Goal: Task Accomplishment & Management: Manage account settings

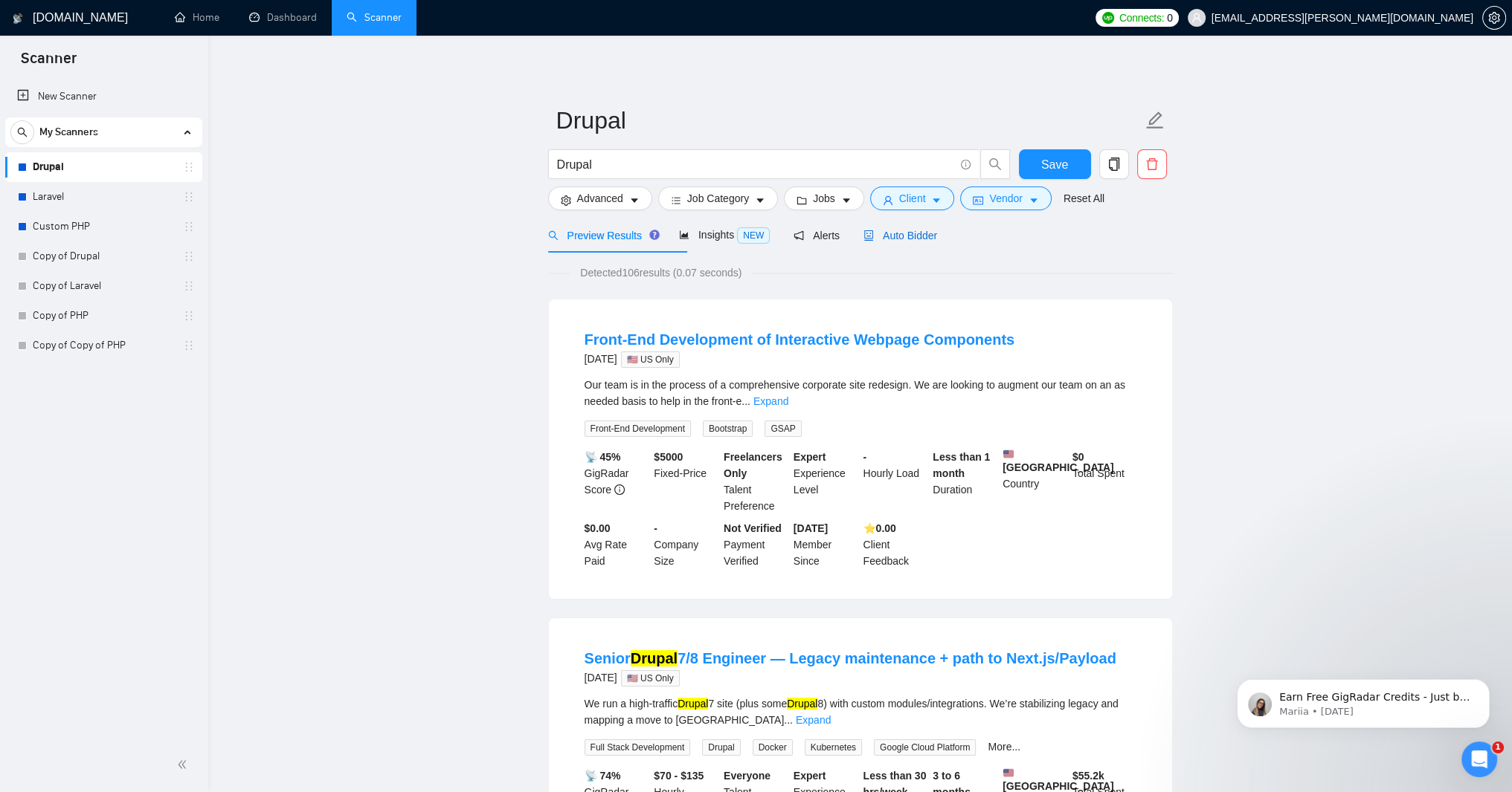
click at [937, 241] on span "Auto Bidder" at bounding box center [900, 236] width 73 height 12
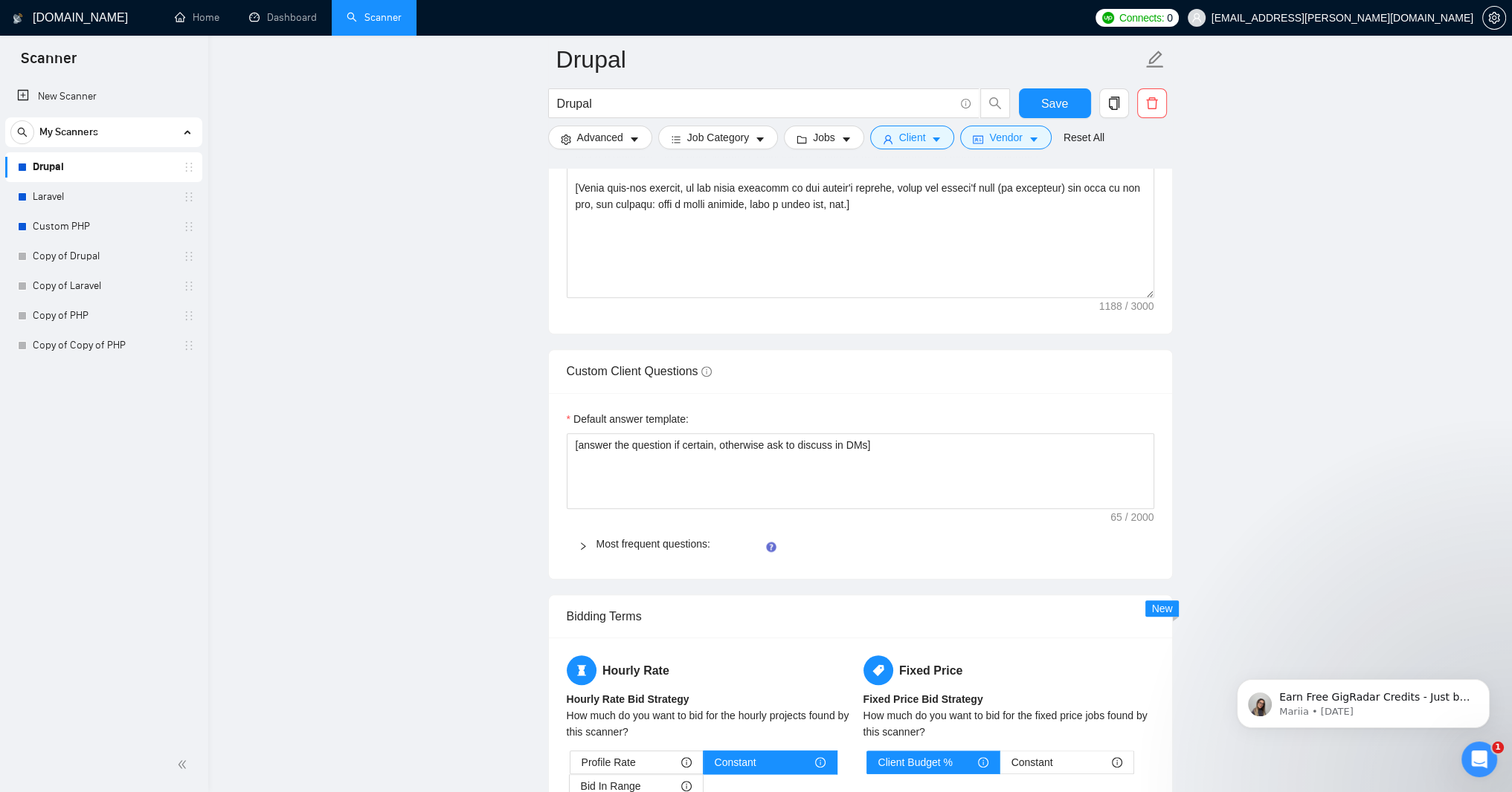
scroll to position [1873, 0]
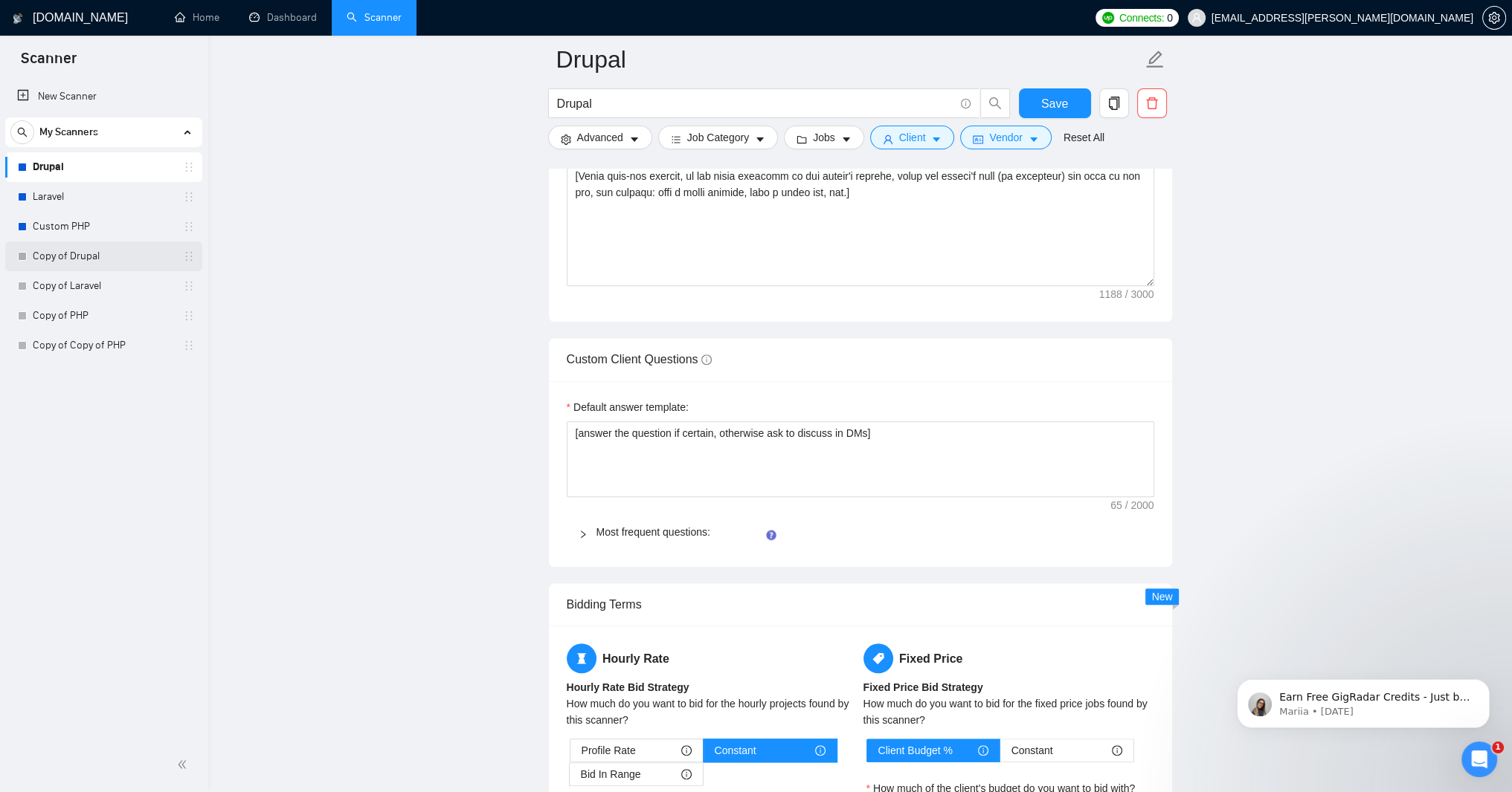
click at [69, 259] on link "Copy of Drupal" at bounding box center [103, 256] width 141 height 30
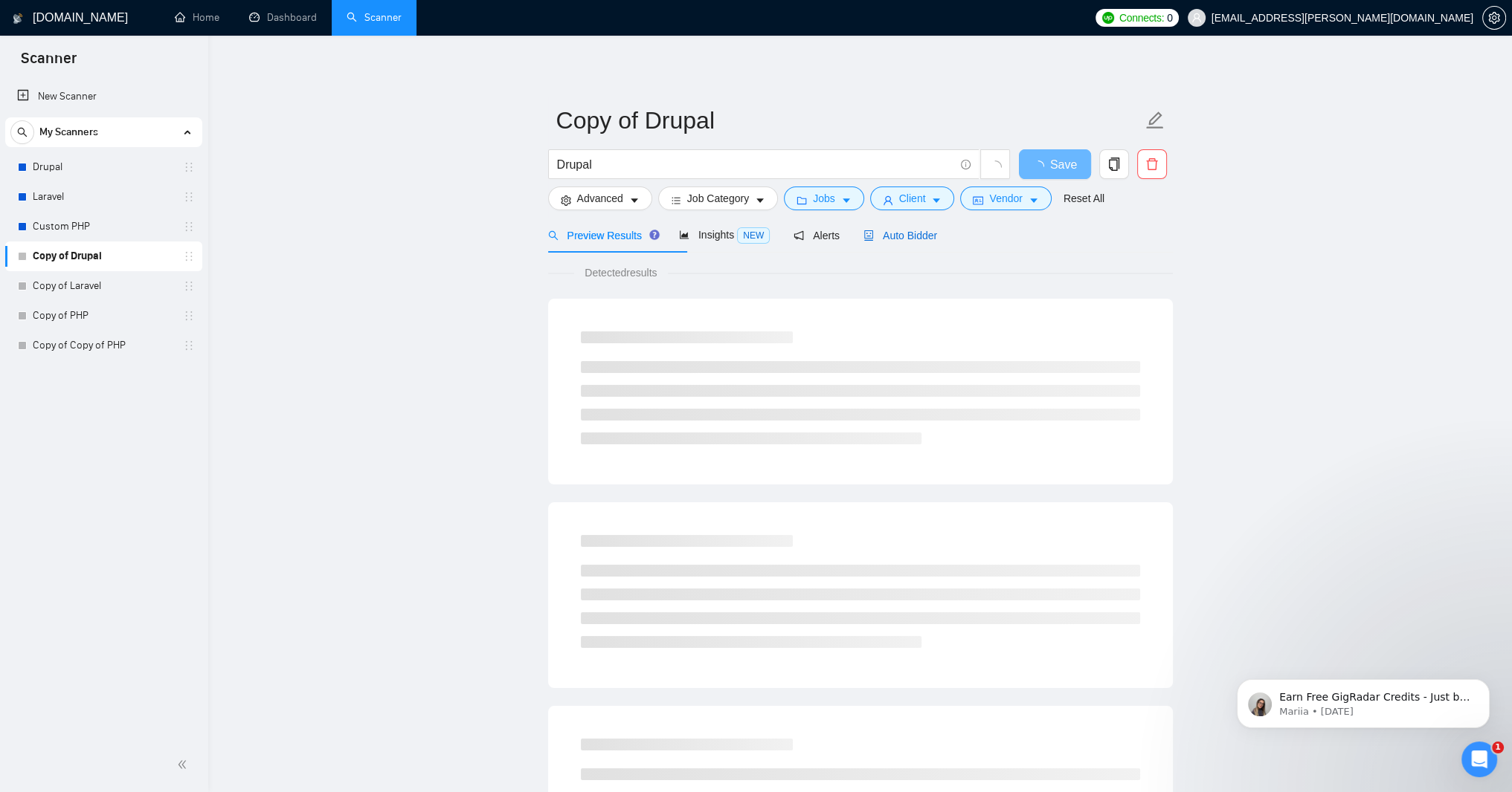
click at [937, 241] on span "Auto Bidder" at bounding box center [900, 236] width 73 height 12
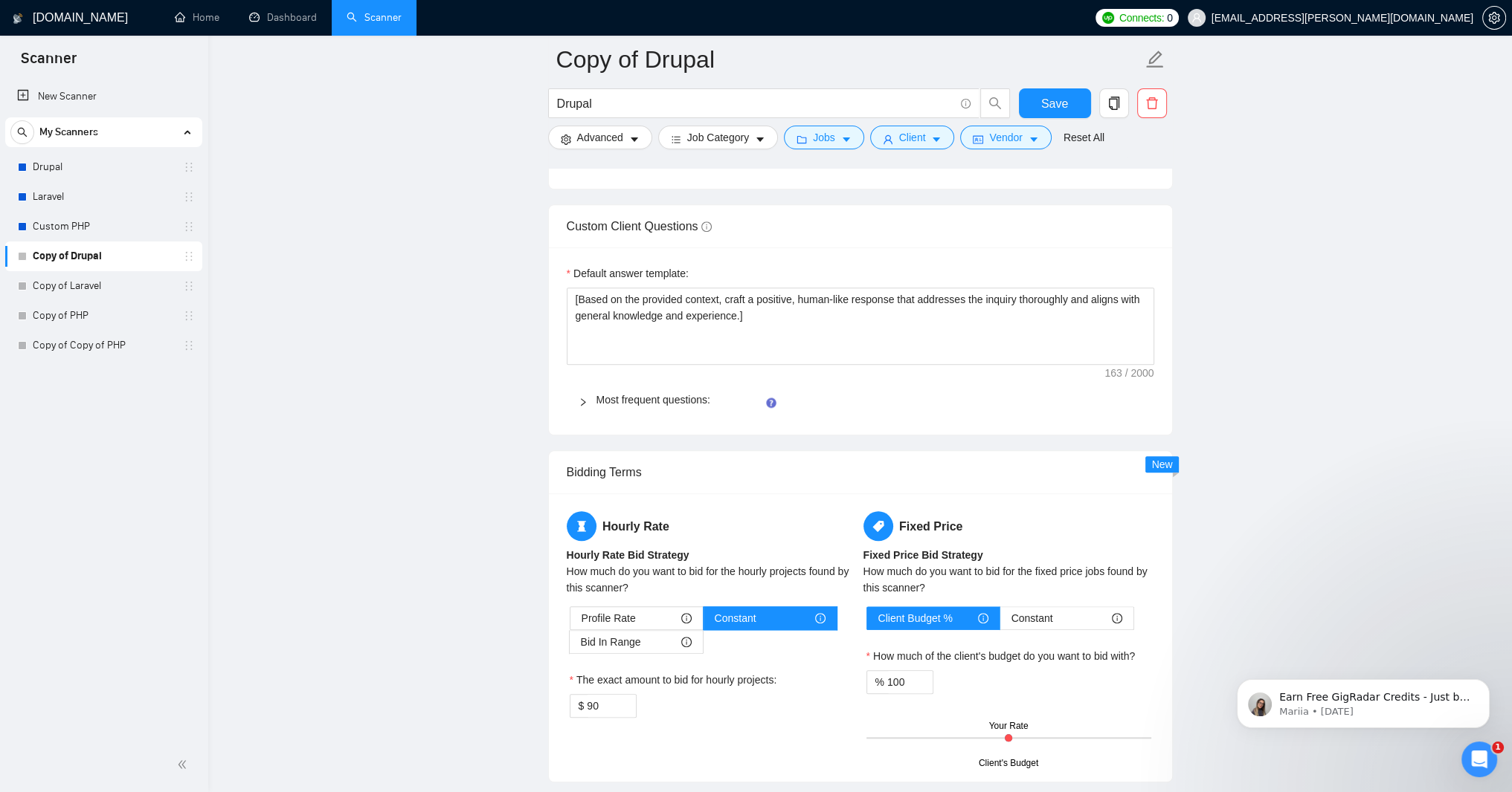
scroll to position [2052, 0]
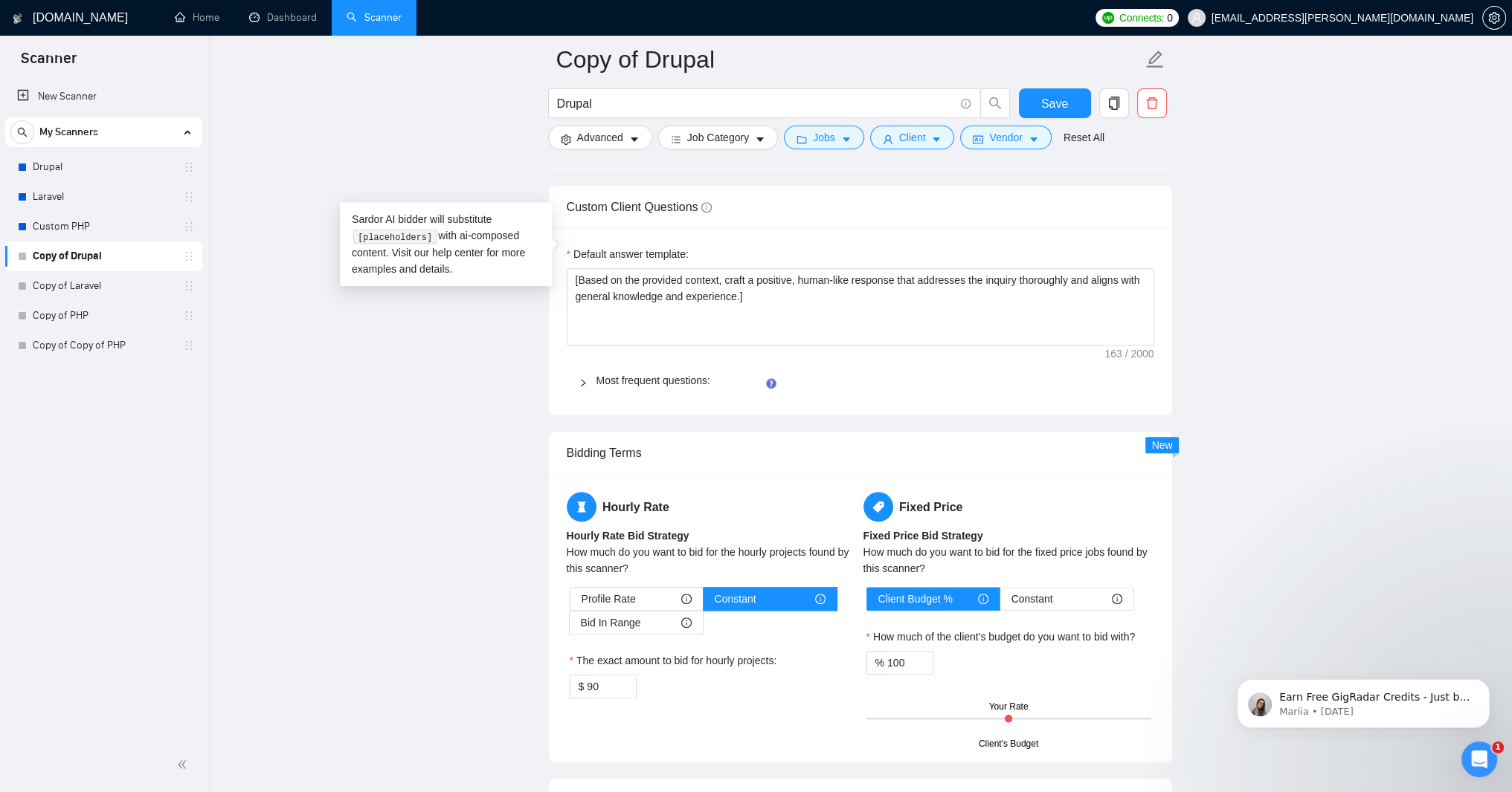
click at [486, 417] on main "Copy of Drupal Drupal Save Advanced Job Category Jobs Client Vendor Reset All P…" at bounding box center [859, 13] width 1256 height 4009
drag, startPoint x: 839, startPoint y: 311, endPoint x: 1062, endPoint y: 243, distance: 233.1
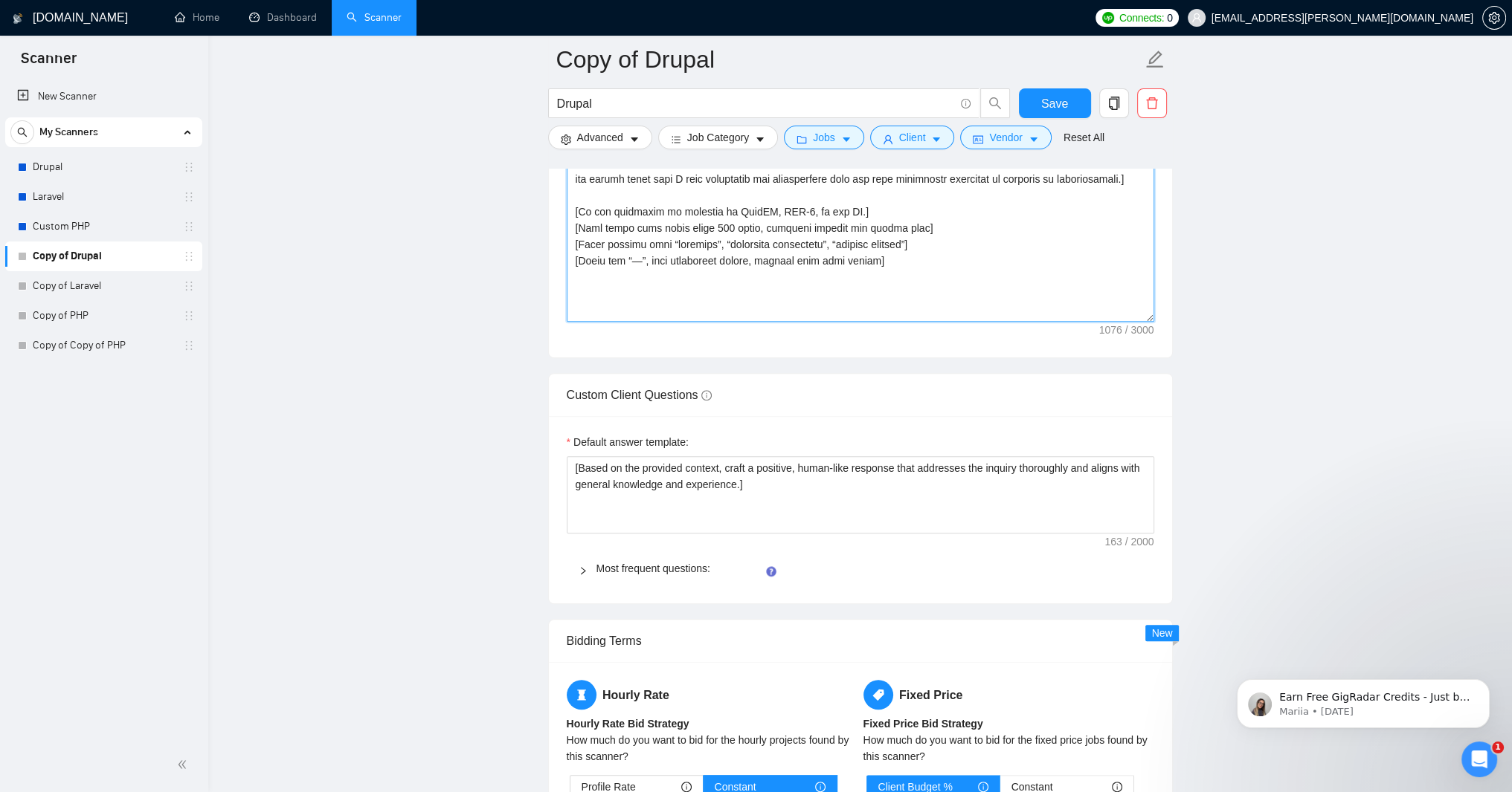
scroll to position [1873, 0]
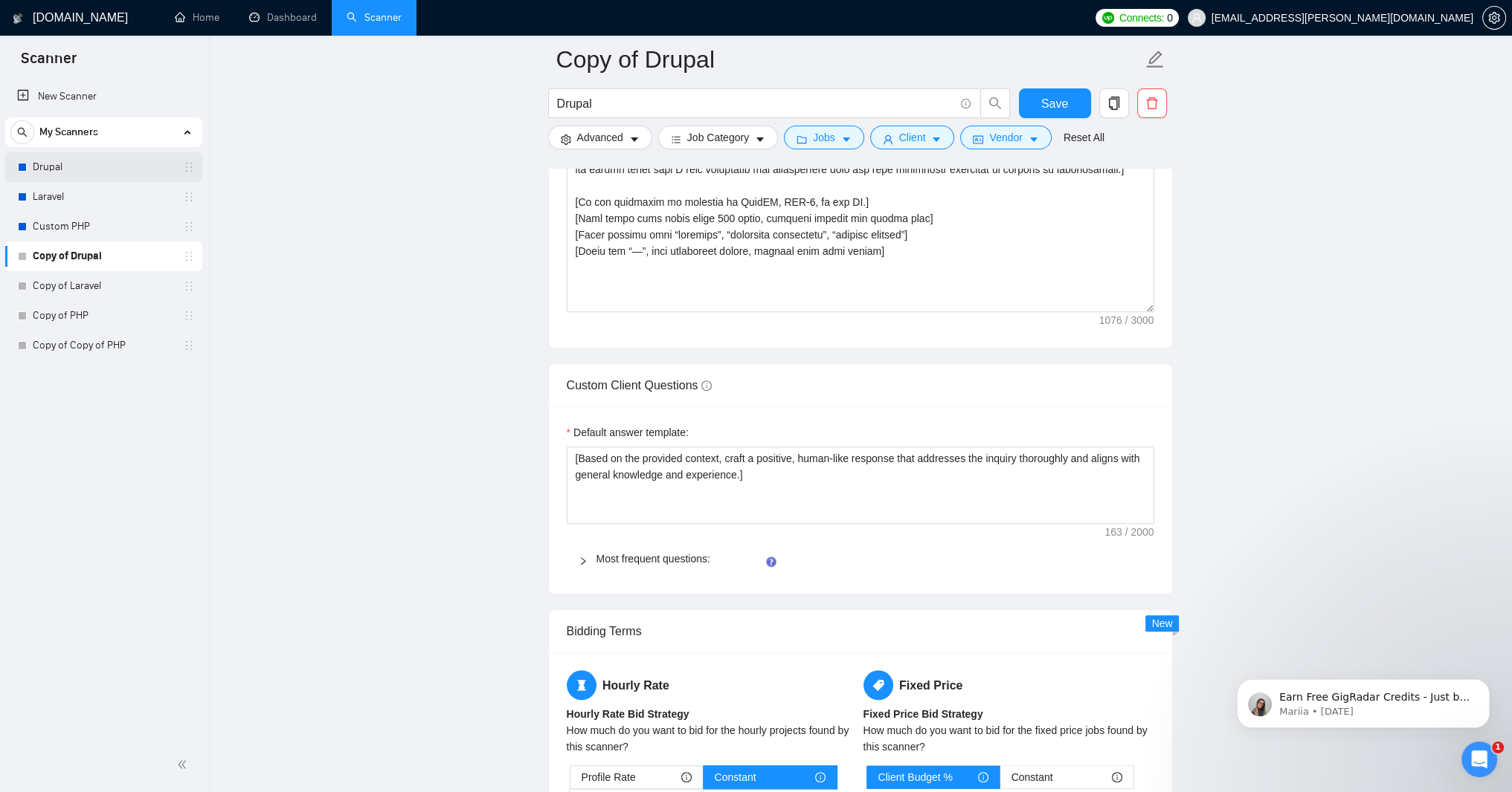
click at [79, 169] on link "Drupal" at bounding box center [103, 167] width 141 height 30
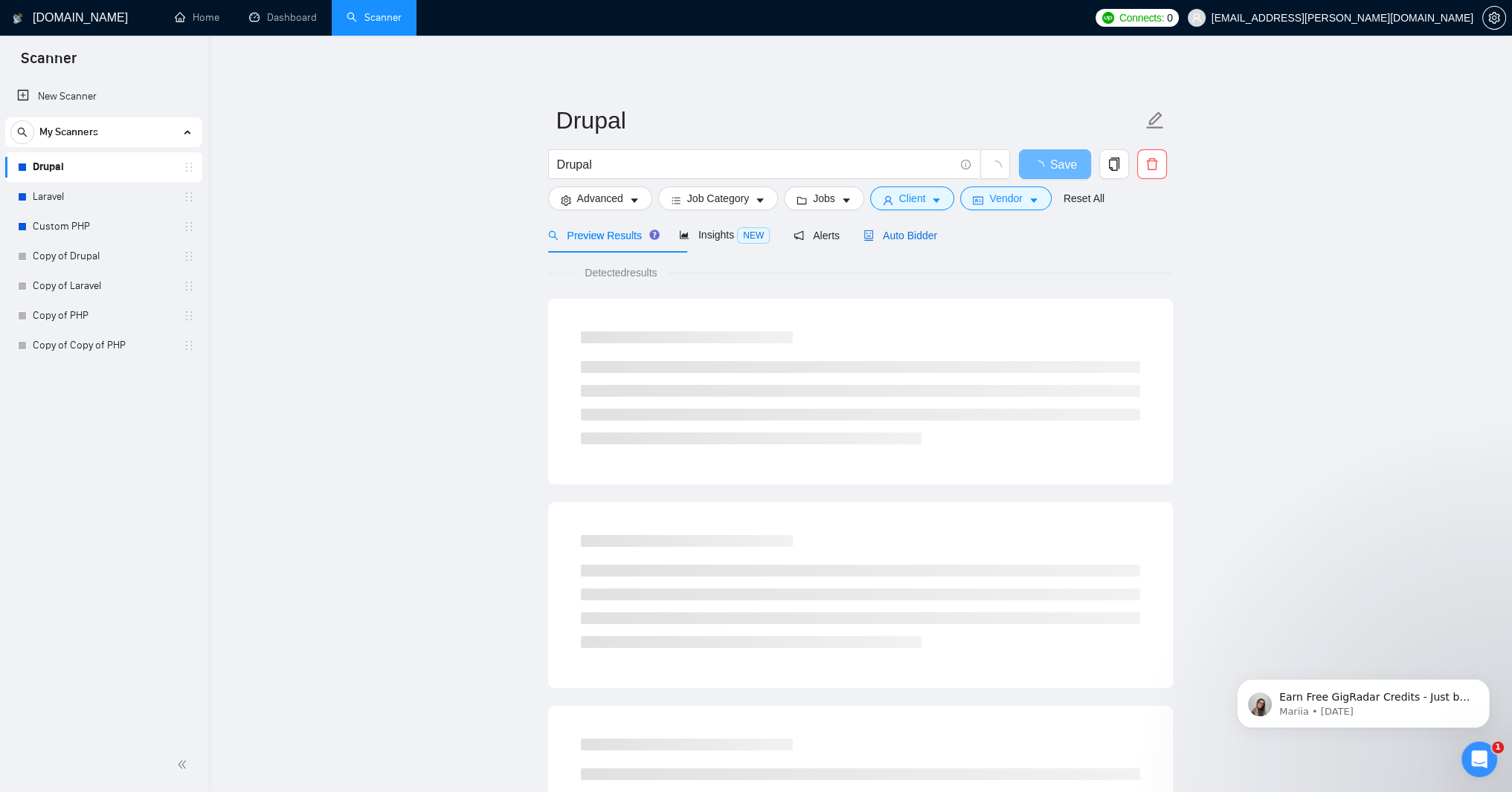
click at [937, 241] on span "Auto Bidder" at bounding box center [900, 236] width 73 height 12
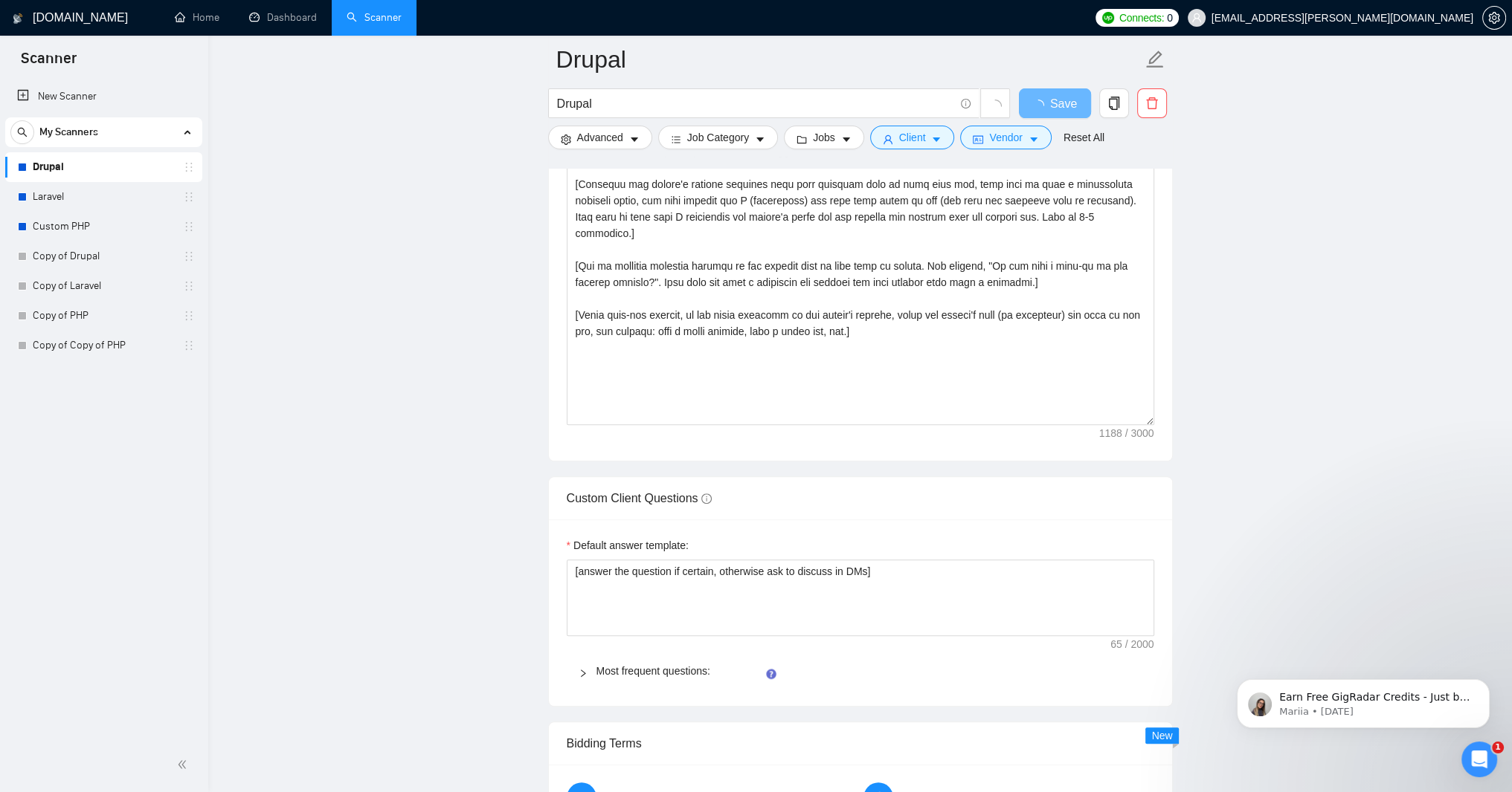
scroll to position [1695, 0]
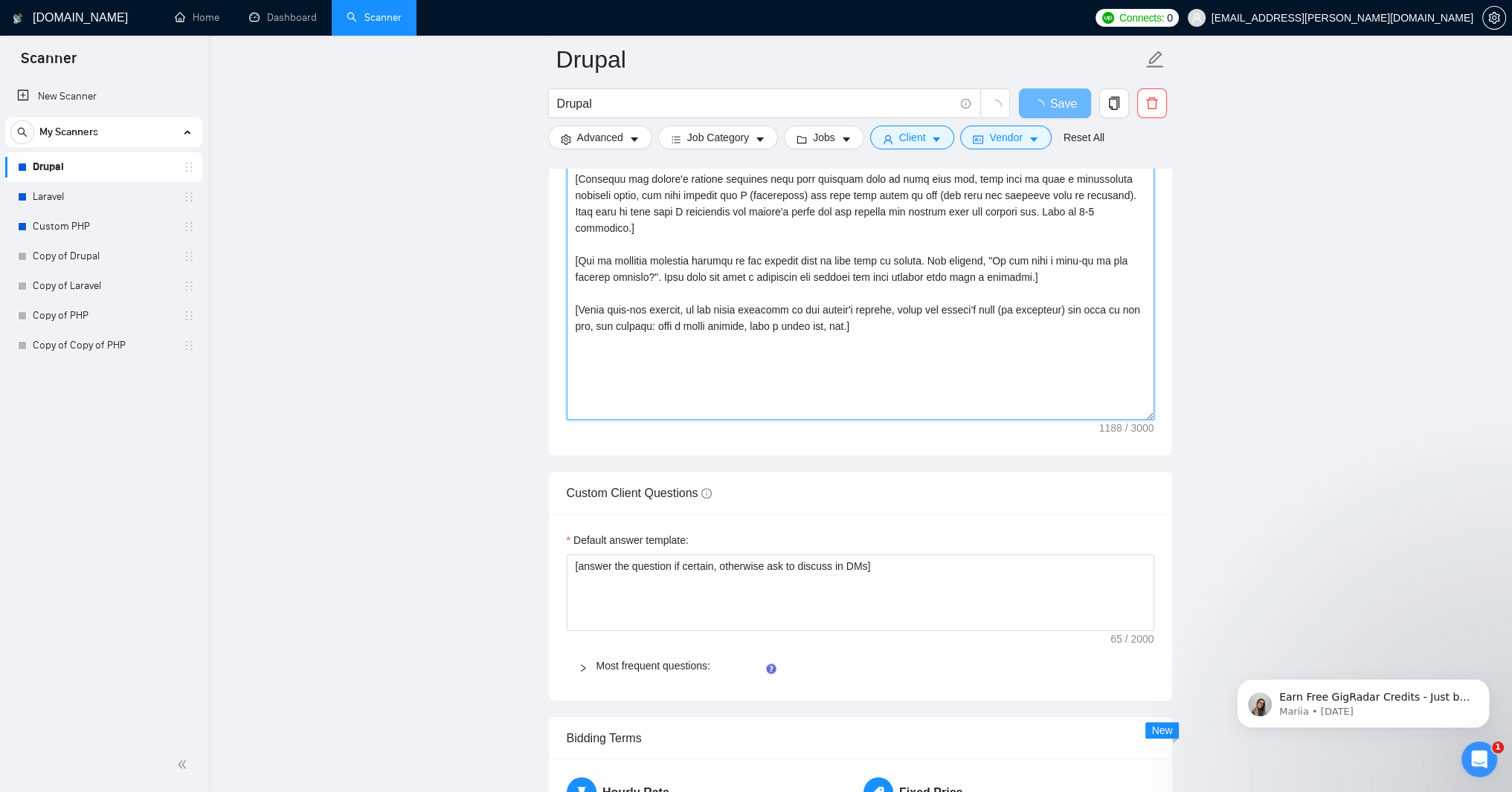
click at [804, 420] on textarea "Cover letter template:" at bounding box center [861, 253] width 588 height 334
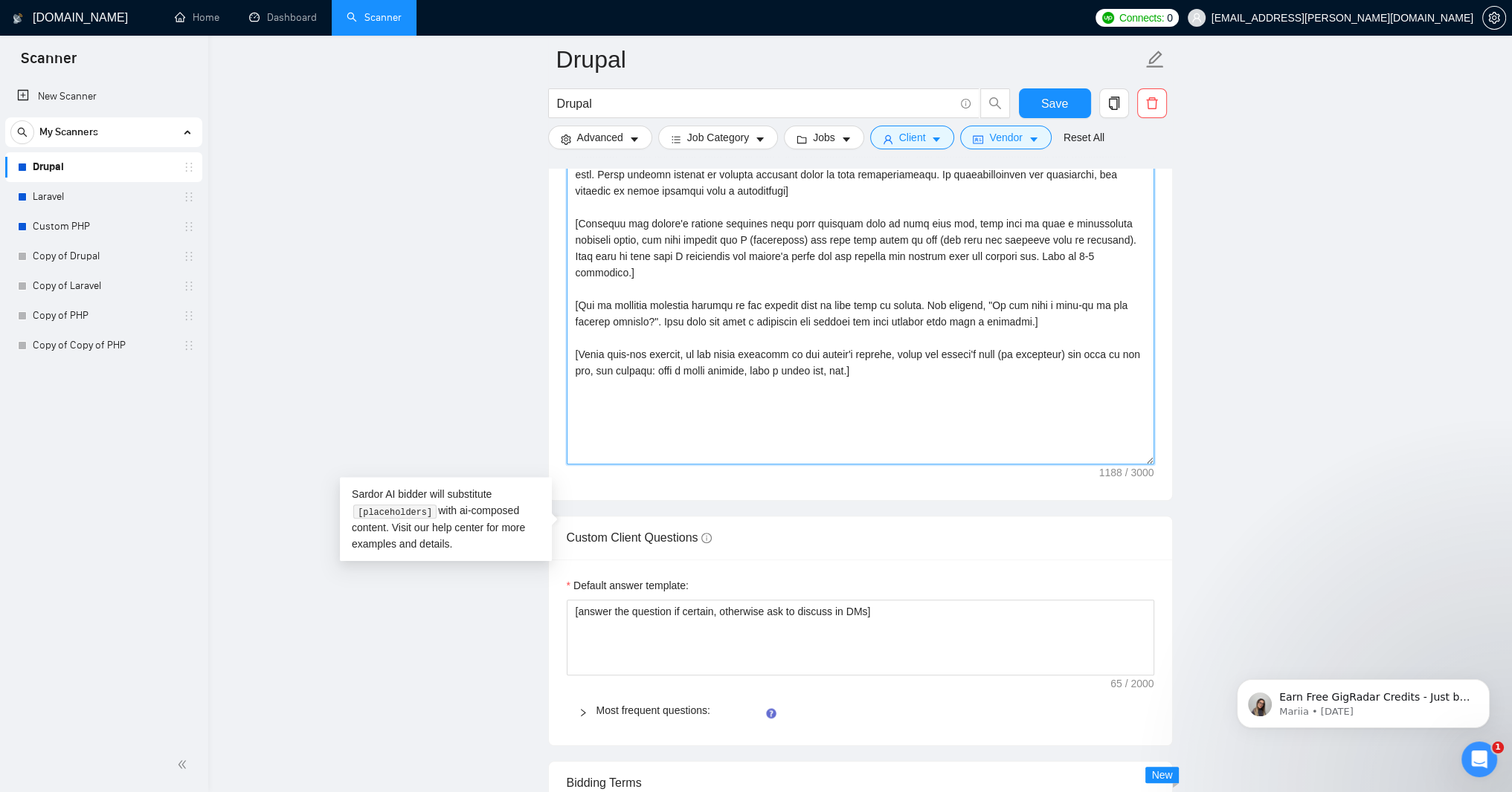
paste textarea "Hi [client name, don’t use country or company name]! To help you [select specif…"
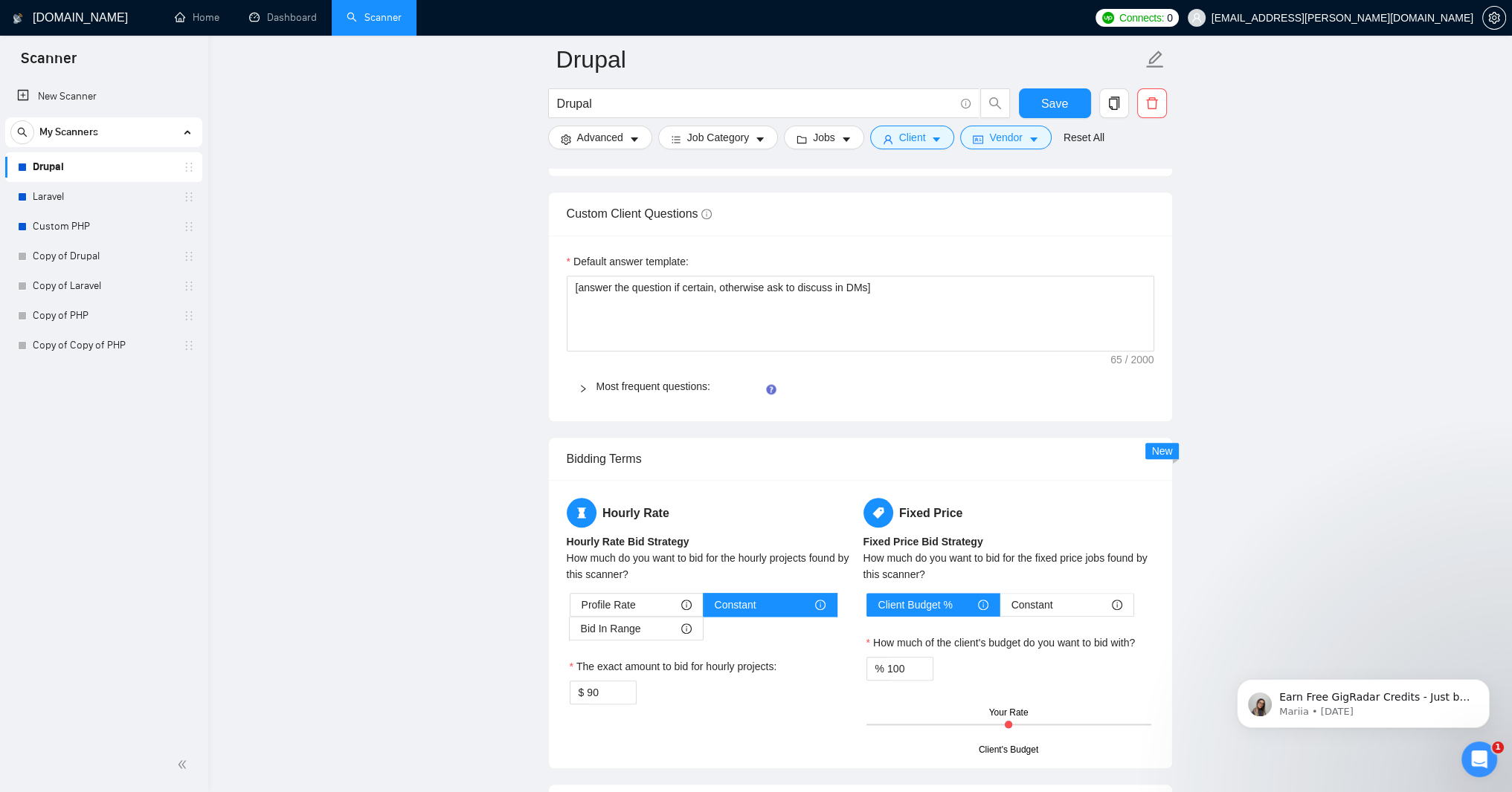
scroll to position [2022, 0]
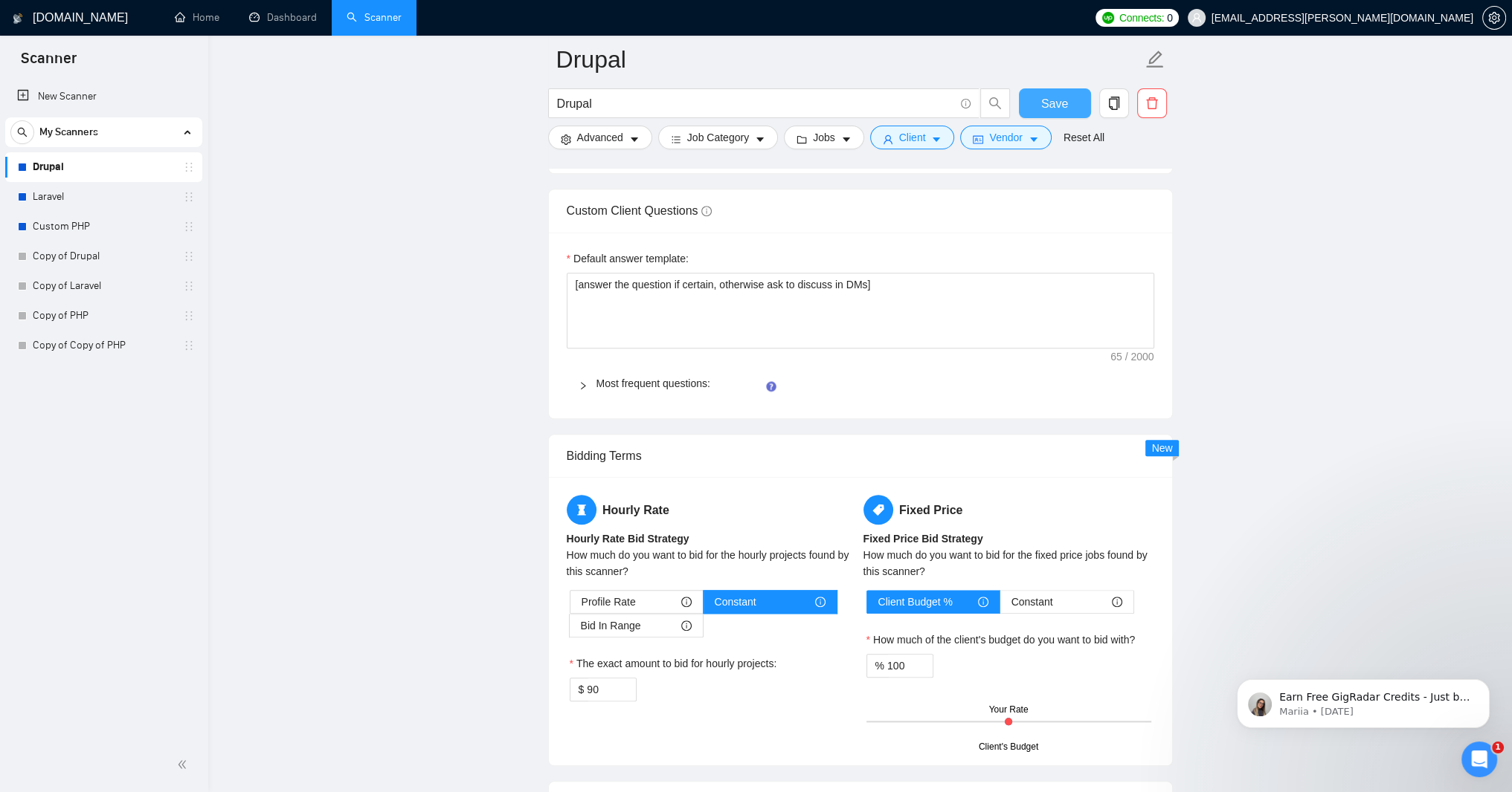
type textarea "Hi [client name, don’t use country or company name]! To help you [select specif…"
click at [1064, 108] on span "Save" at bounding box center [1055, 103] width 27 height 19
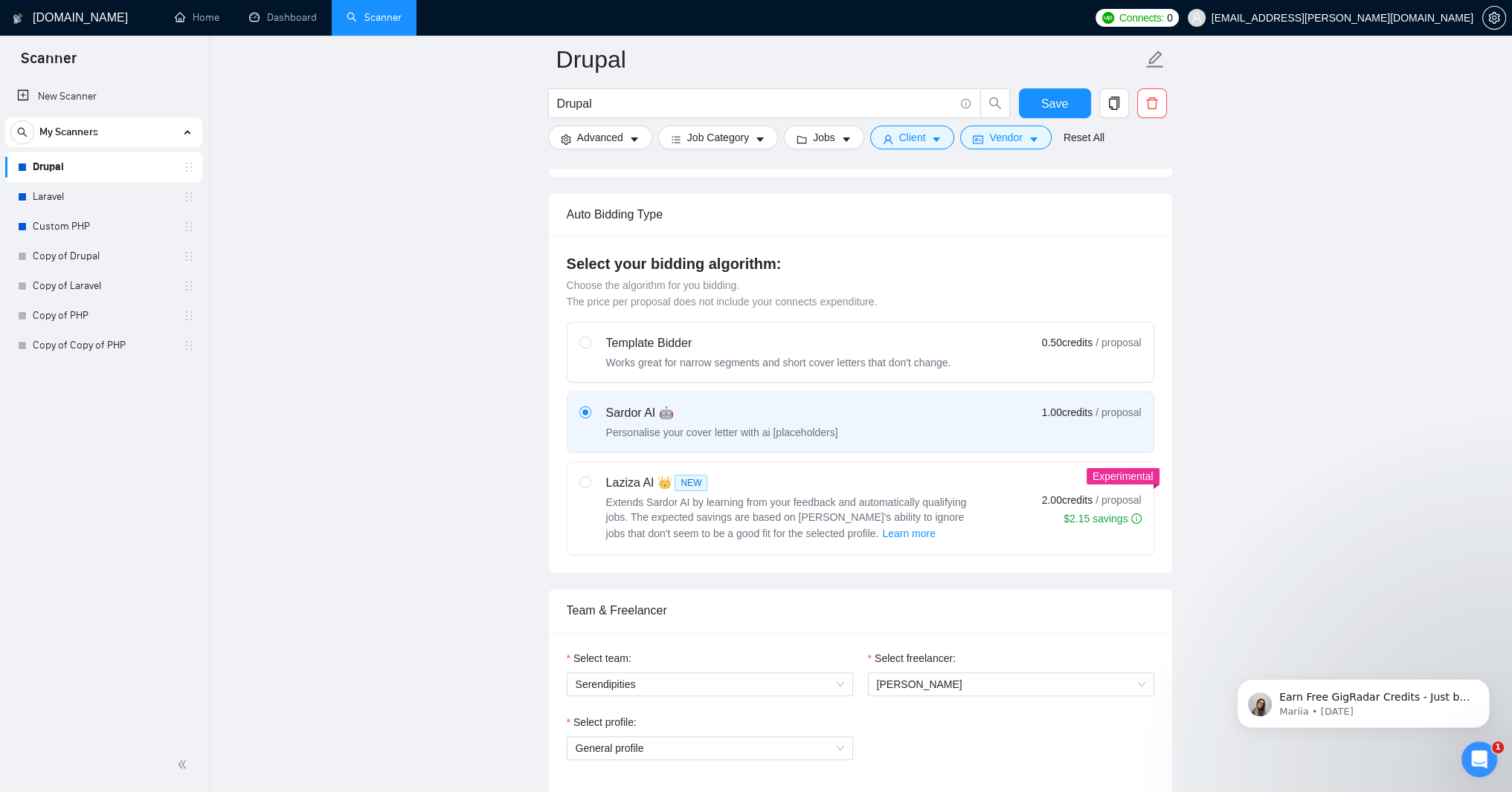
scroll to position [357, 0]
drag, startPoint x: 587, startPoint y: 581, endPoint x: 581, endPoint y: 592, distance: 12.5
click at [586, 486] on input "radio" at bounding box center [585, 481] width 10 height 10
radio input "true"
radio input "false"
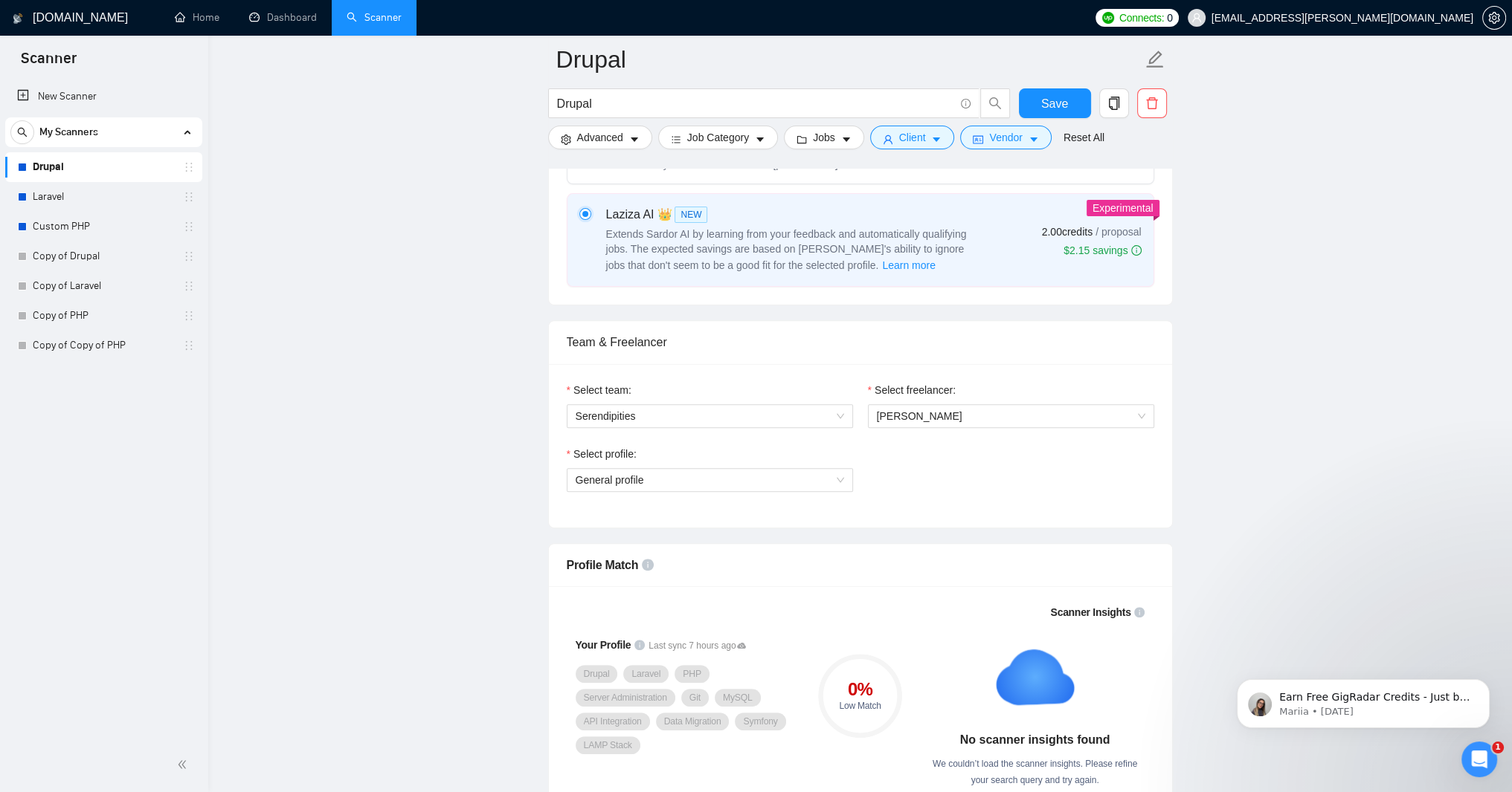
scroll to position [713, 0]
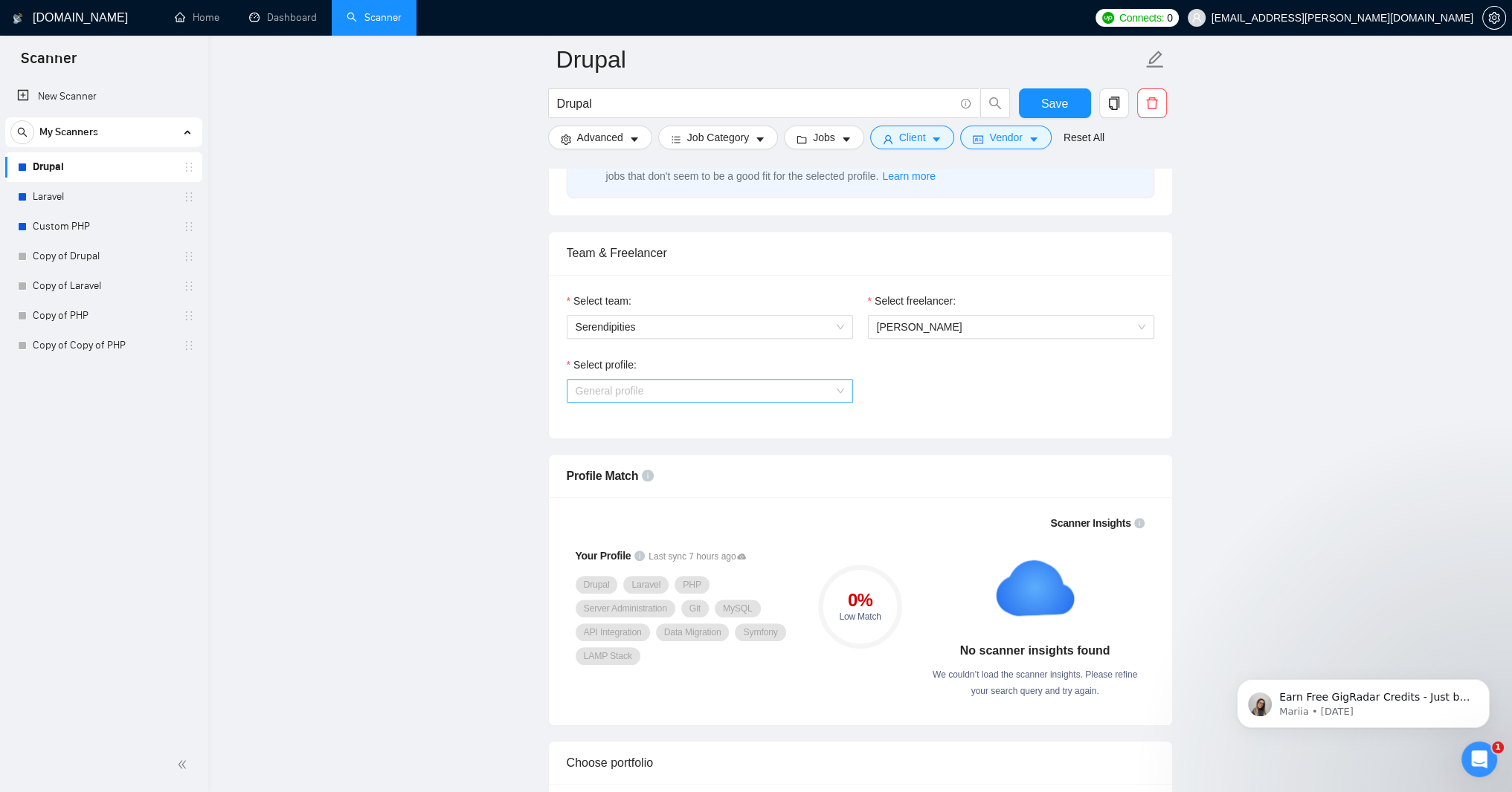
click at [834, 402] on span "General profile" at bounding box center [710, 391] width 268 height 22
drag, startPoint x: 504, startPoint y: 550, endPoint x: 507, endPoint y: 540, distance: 10.4
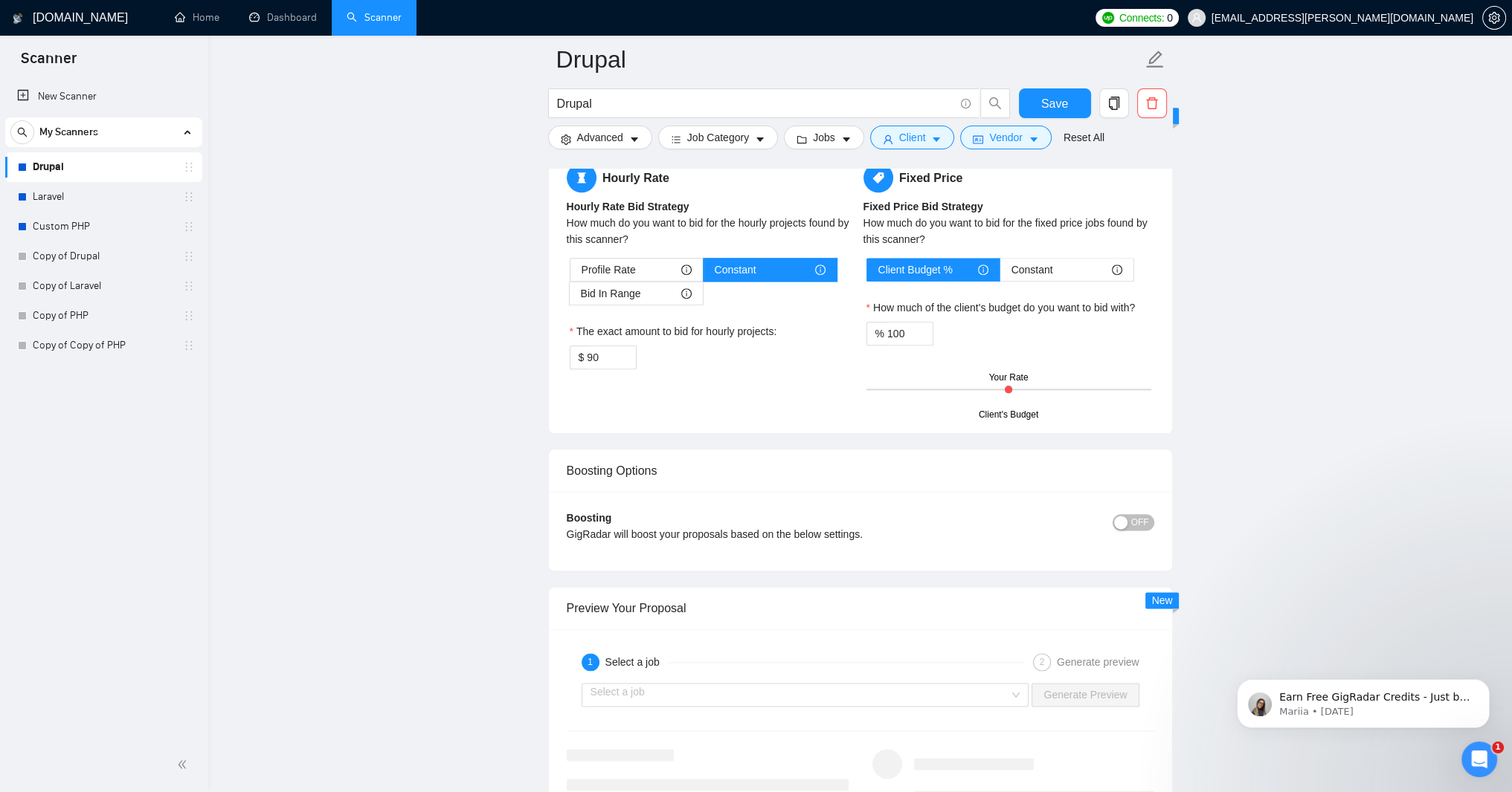
scroll to position [2319, 0]
click at [699, 56] on link "Most frequent questions:" at bounding box center [654, 51] width 114 height 12
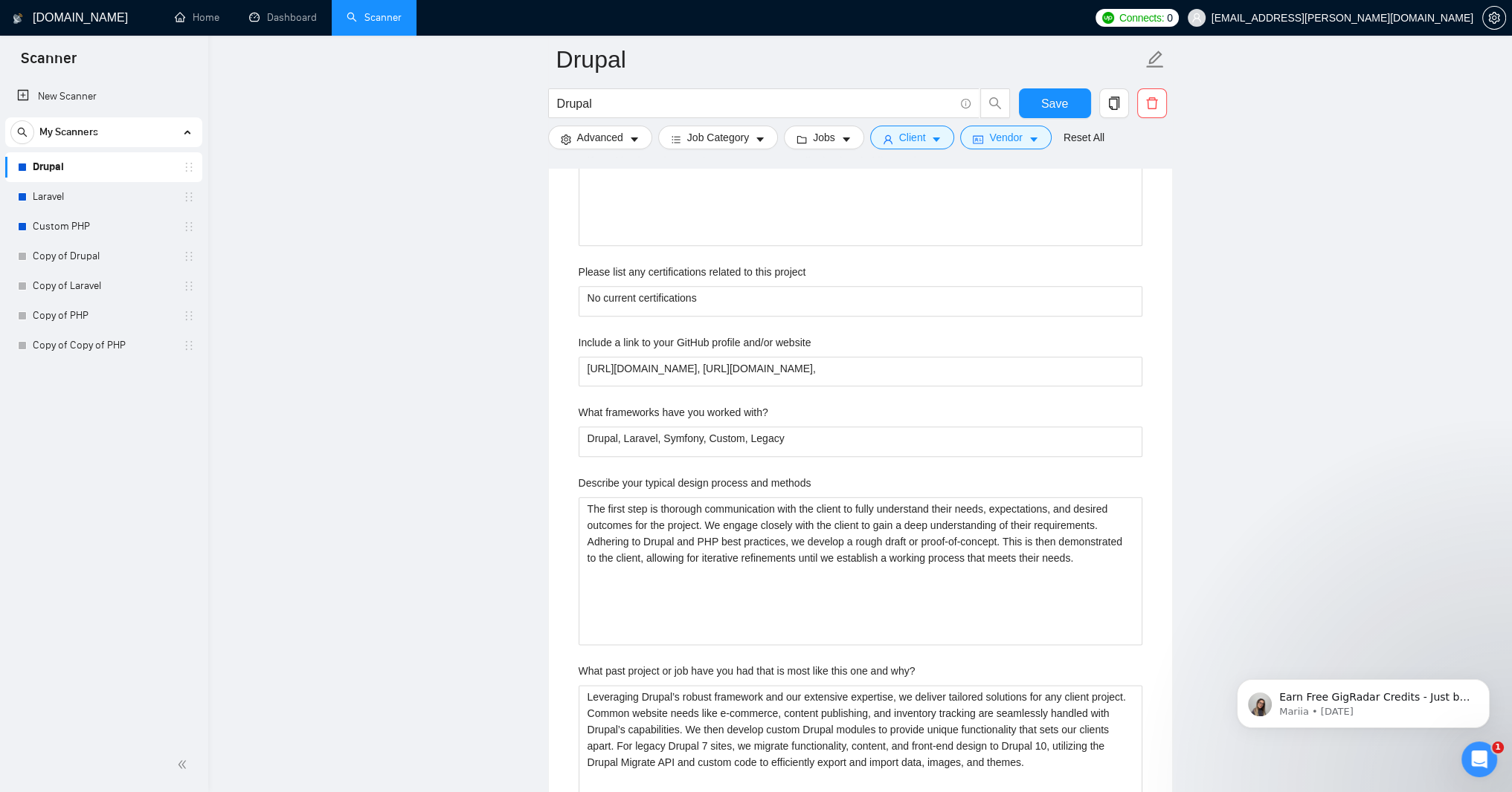
click at [498, 481] on main "Drupal Drupal Save Advanced Job Category Jobs Client Vendor Reset All Preview R…" at bounding box center [859, 471] width 1256 height 5463
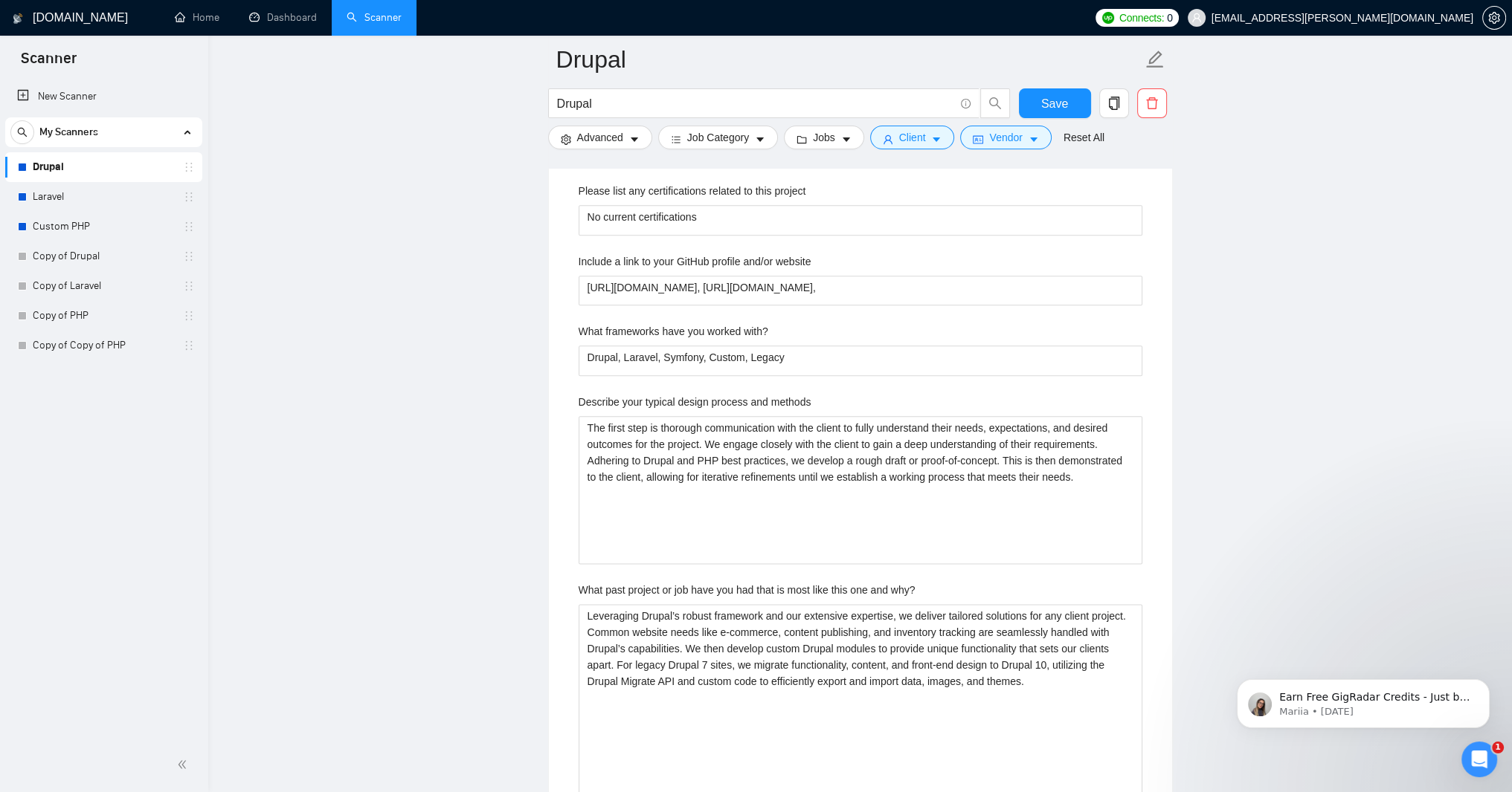
scroll to position [2358, 0]
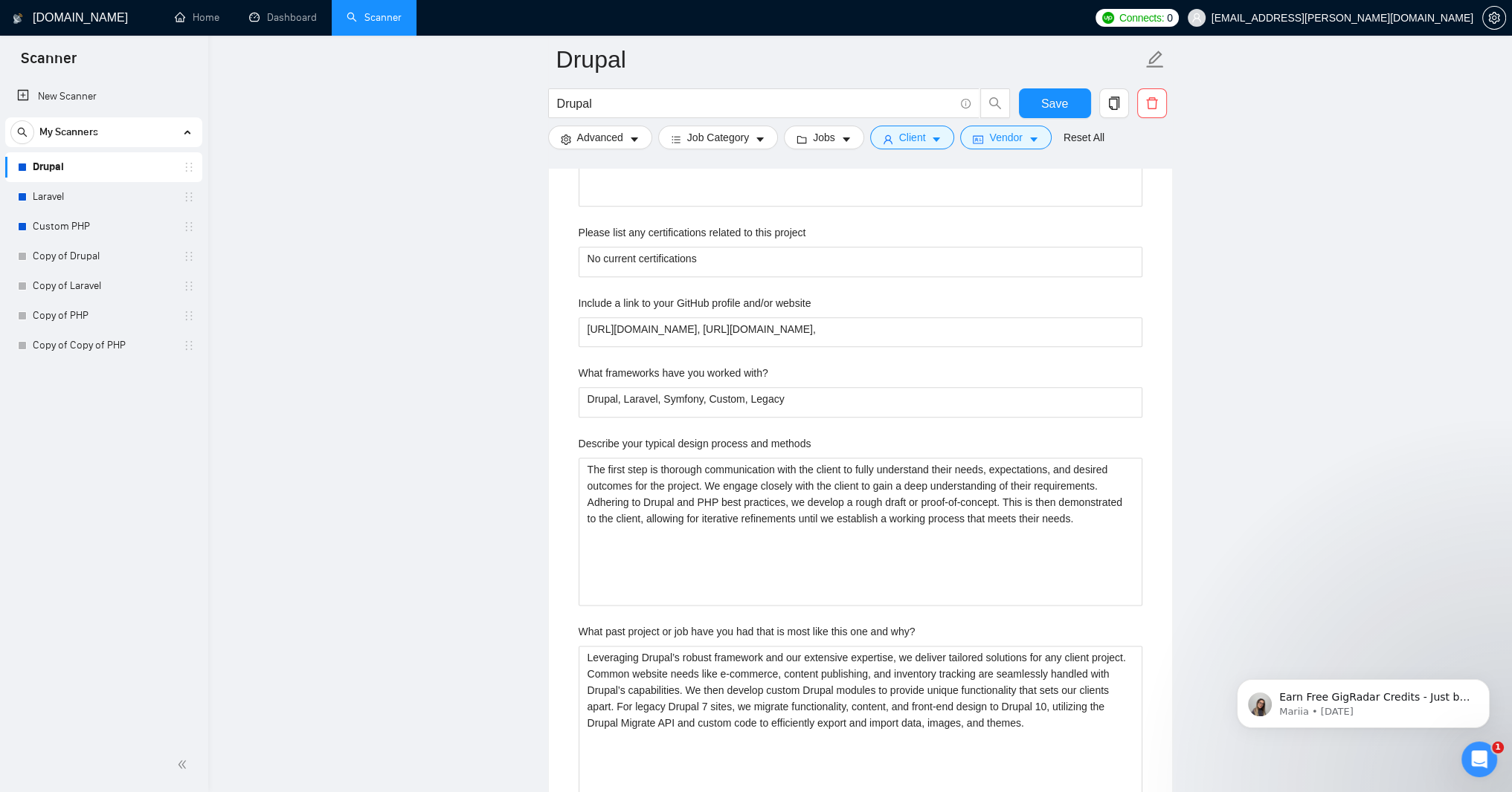
click at [597, 17] on link "Most frequent questions:" at bounding box center [654, 11] width 114 height 12
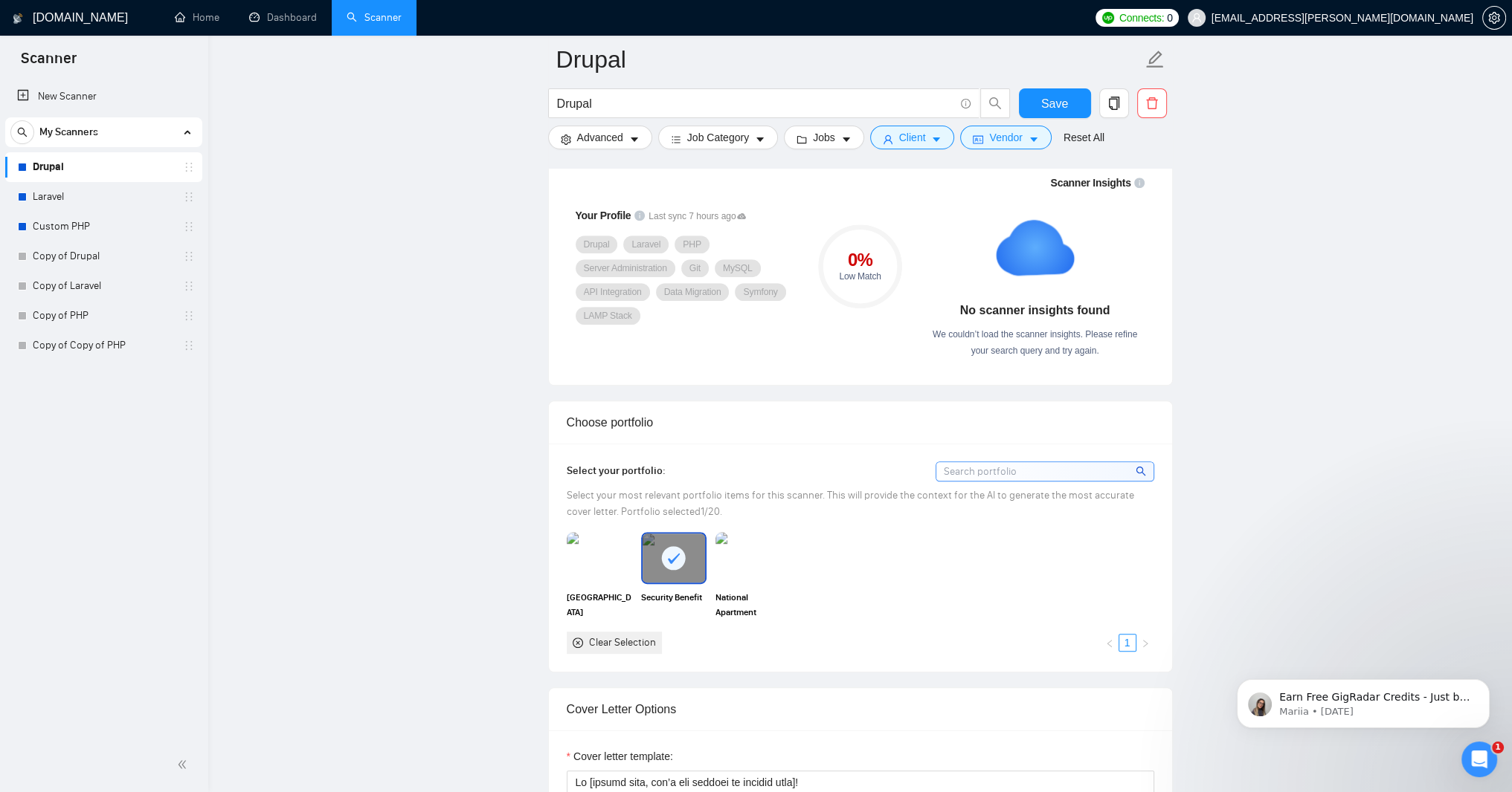
scroll to position [1021, 0]
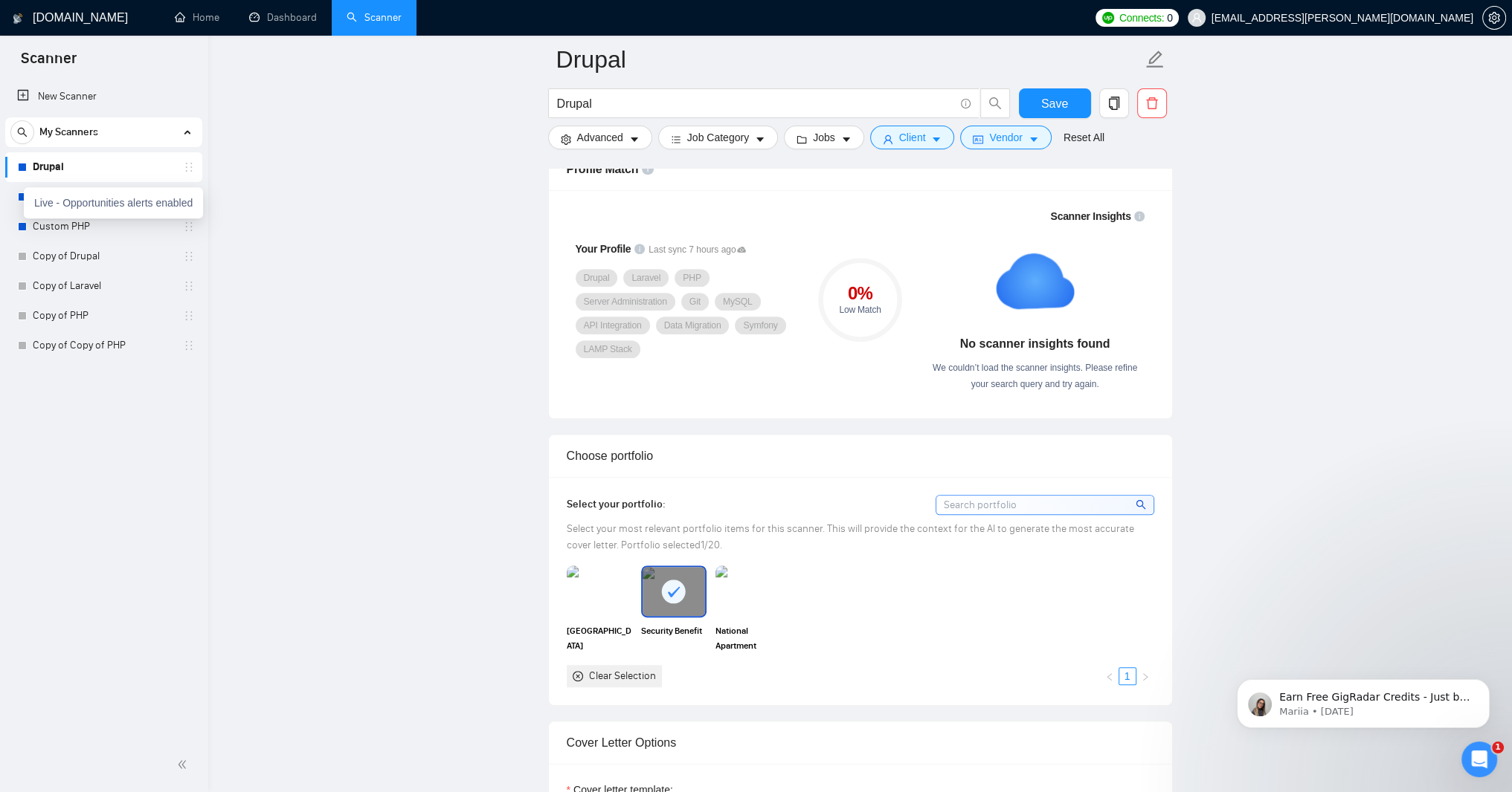
click at [31, 202] on div "Live - Opportunities alerts enabled" at bounding box center [113, 203] width 179 height 31
click at [124, 192] on link "Laravel" at bounding box center [103, 197] width 141 height 30
click at [1053, 102] on span "Save" at bounding box center [1055, 103] width 27 height 19
click at [61, 193] on link "Laravel" at bounding box center [103, 197] width 141 height 30
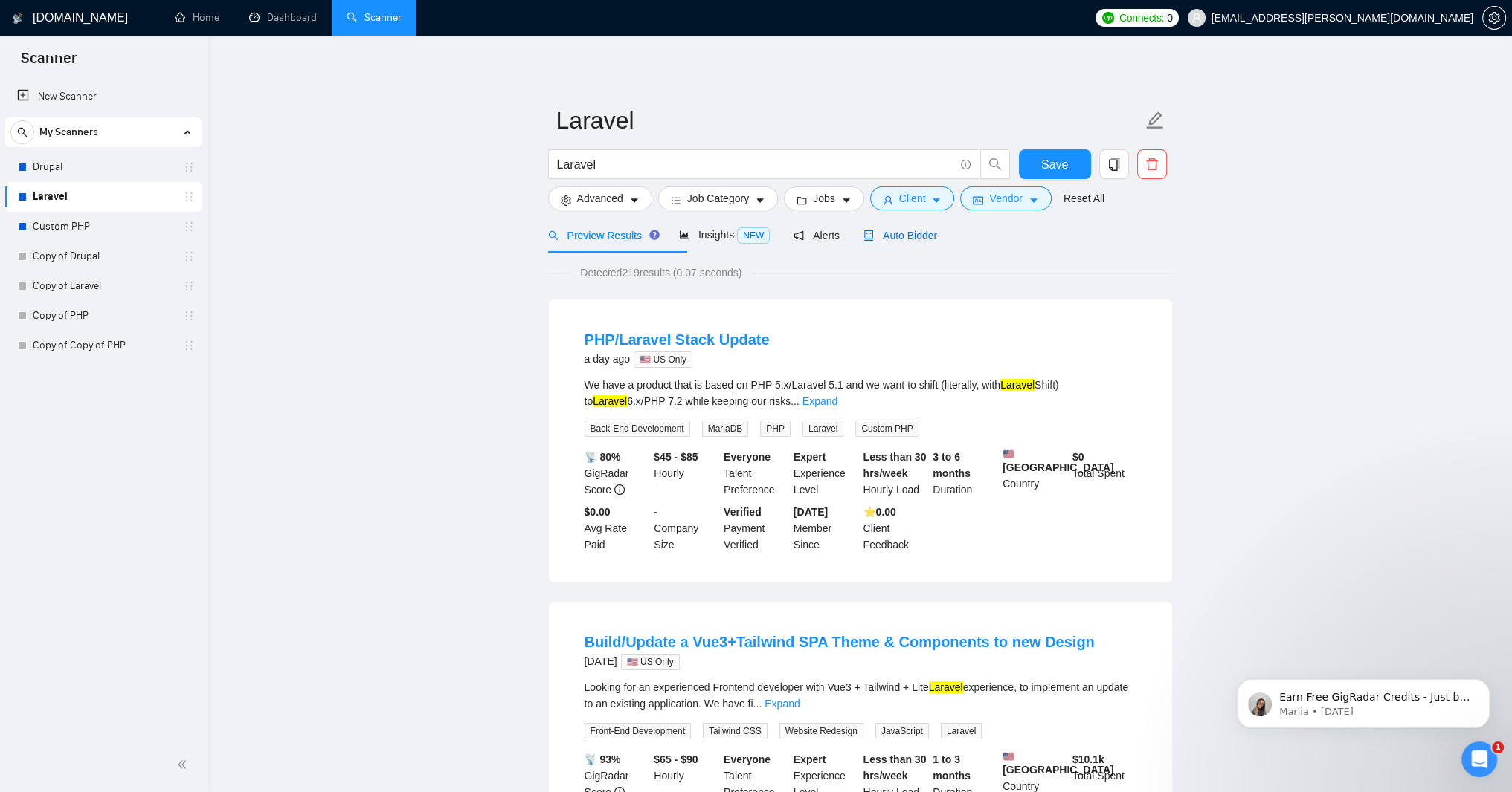
click at [937, 241] on span "Auto Bidder" at bounding box center [900, 236] width 73 height 12
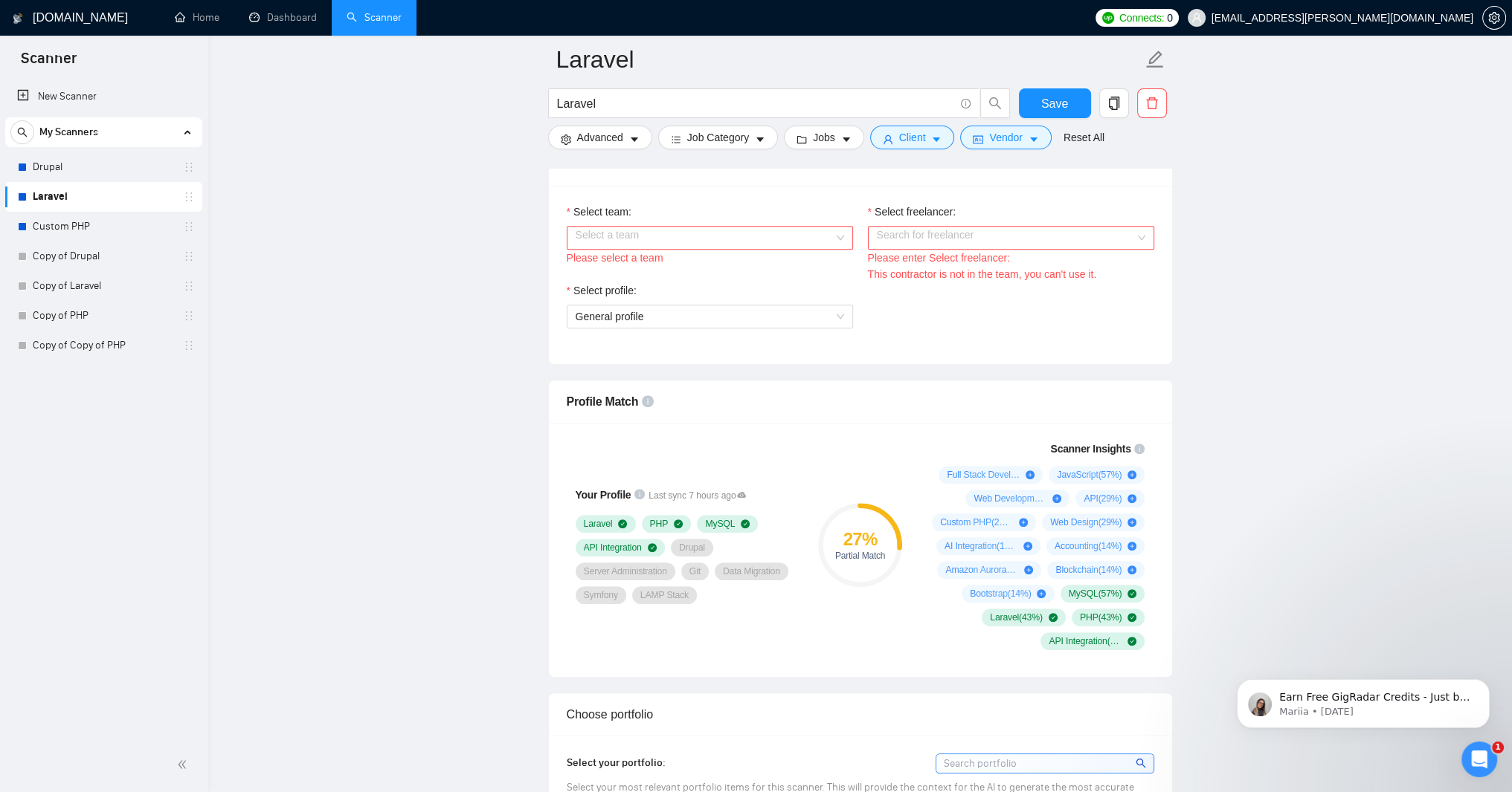
scroll to position [802, 0]
click at [836, 250] on div "Select a team" at bounding box center [710, 238] width 286 height 24
click at [811, 423] on div "Serendipities" at bounding box center [709, 414] width 286 height 24
click at [1137, 250] on div "Search for freelancer" at bounding box center [1011, 238] width 286 height 24
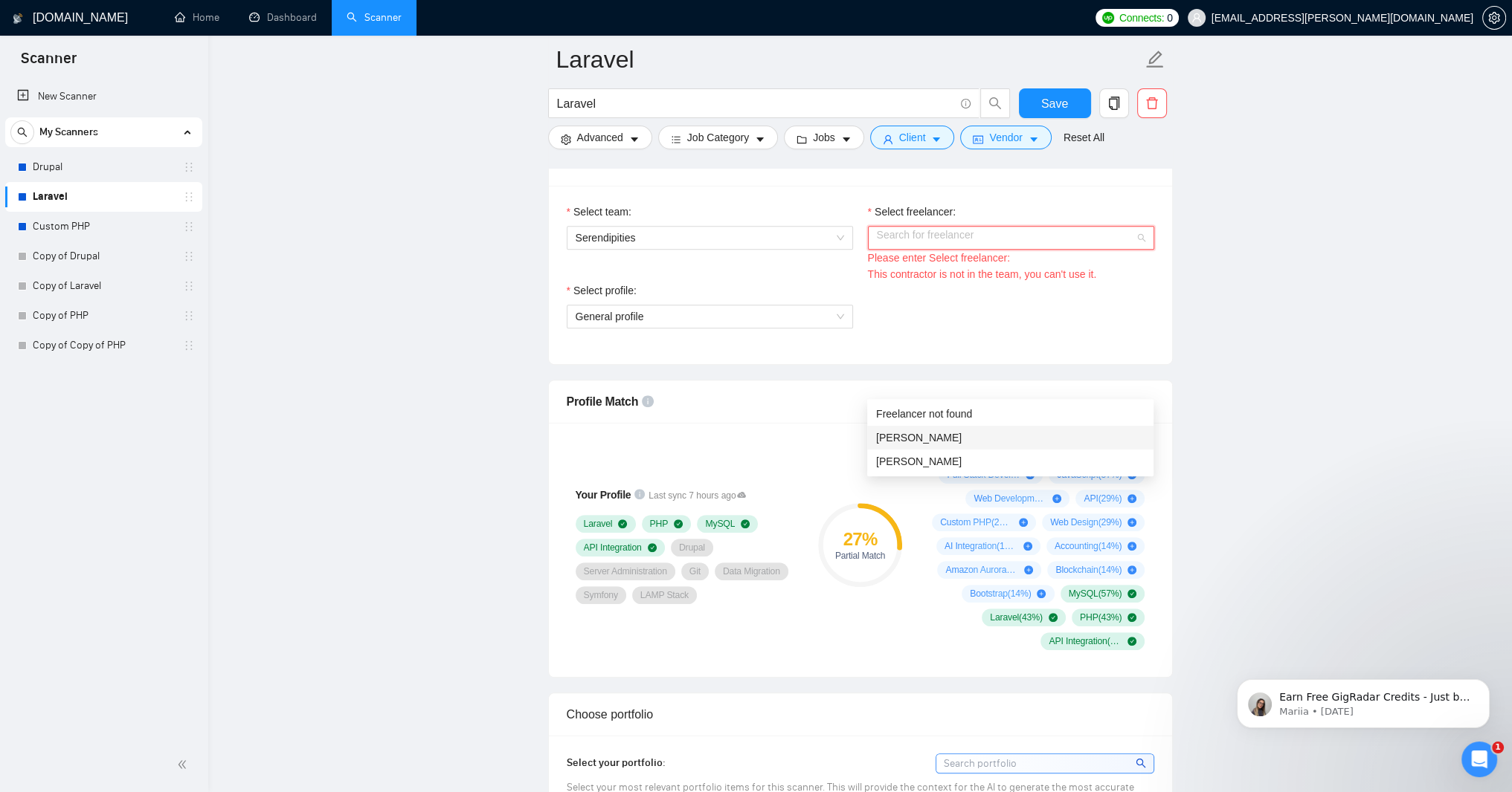
click at [1076, 441] on div "Jee Elmore" at bounding box center [1010, 438] width 268 height 16
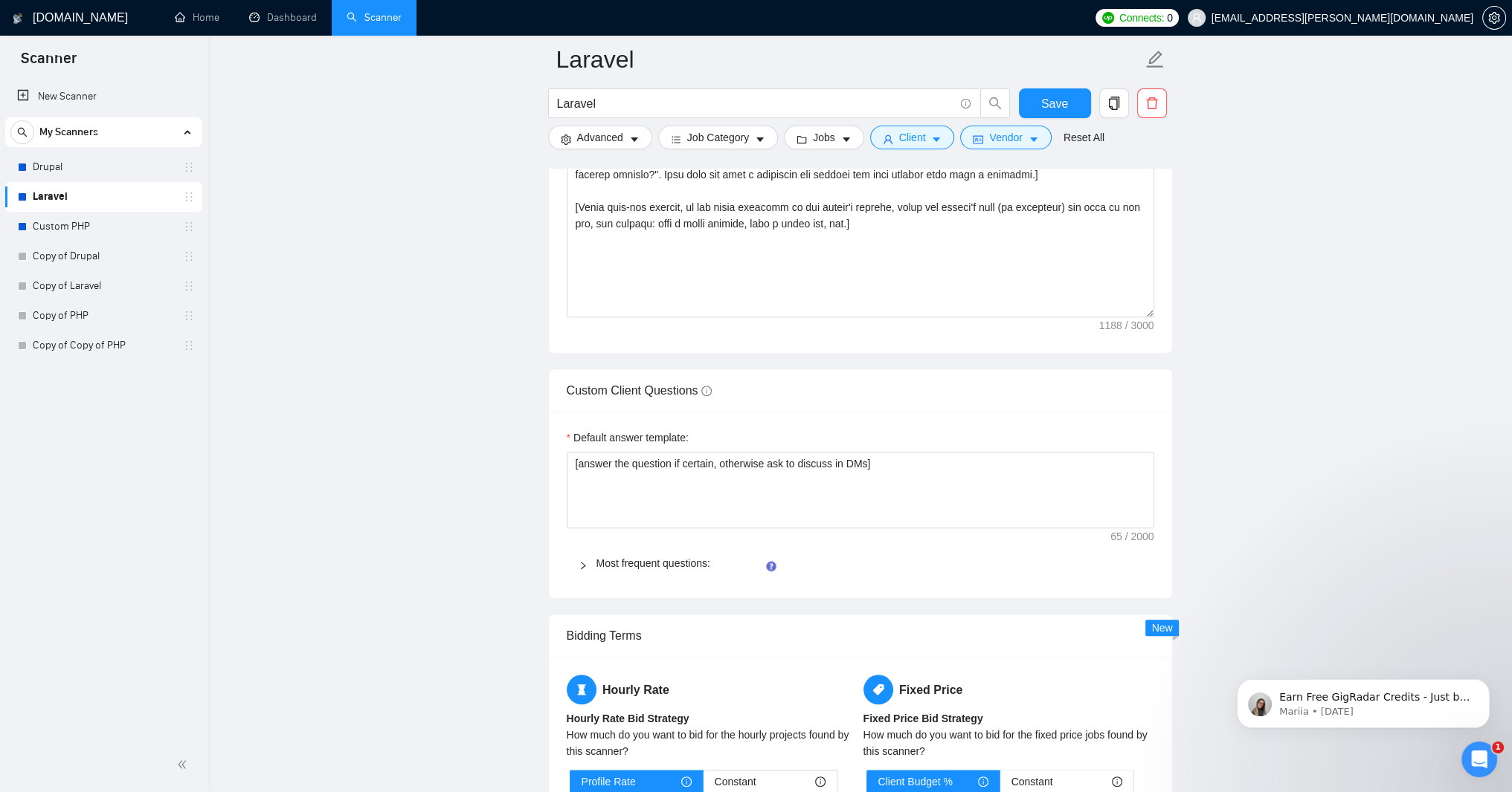
scroll to position [1873, 0]
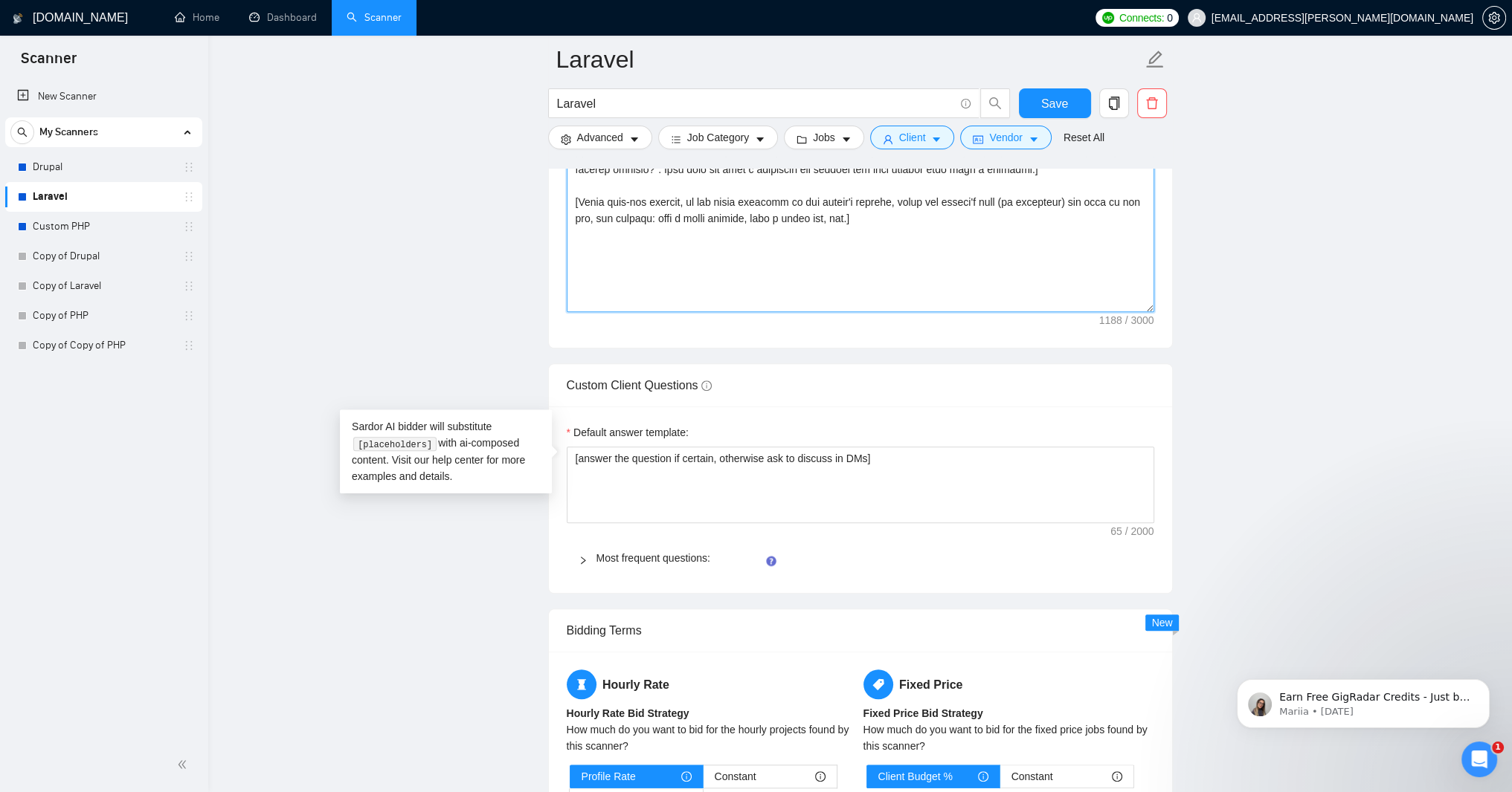
click at [831, 312] on textarea "Cover letter template:" at bounding box center [861, 145] width 588 height 334
paste textarea "Hi [client name, don’t use country or company name]! To help you [select specif…"
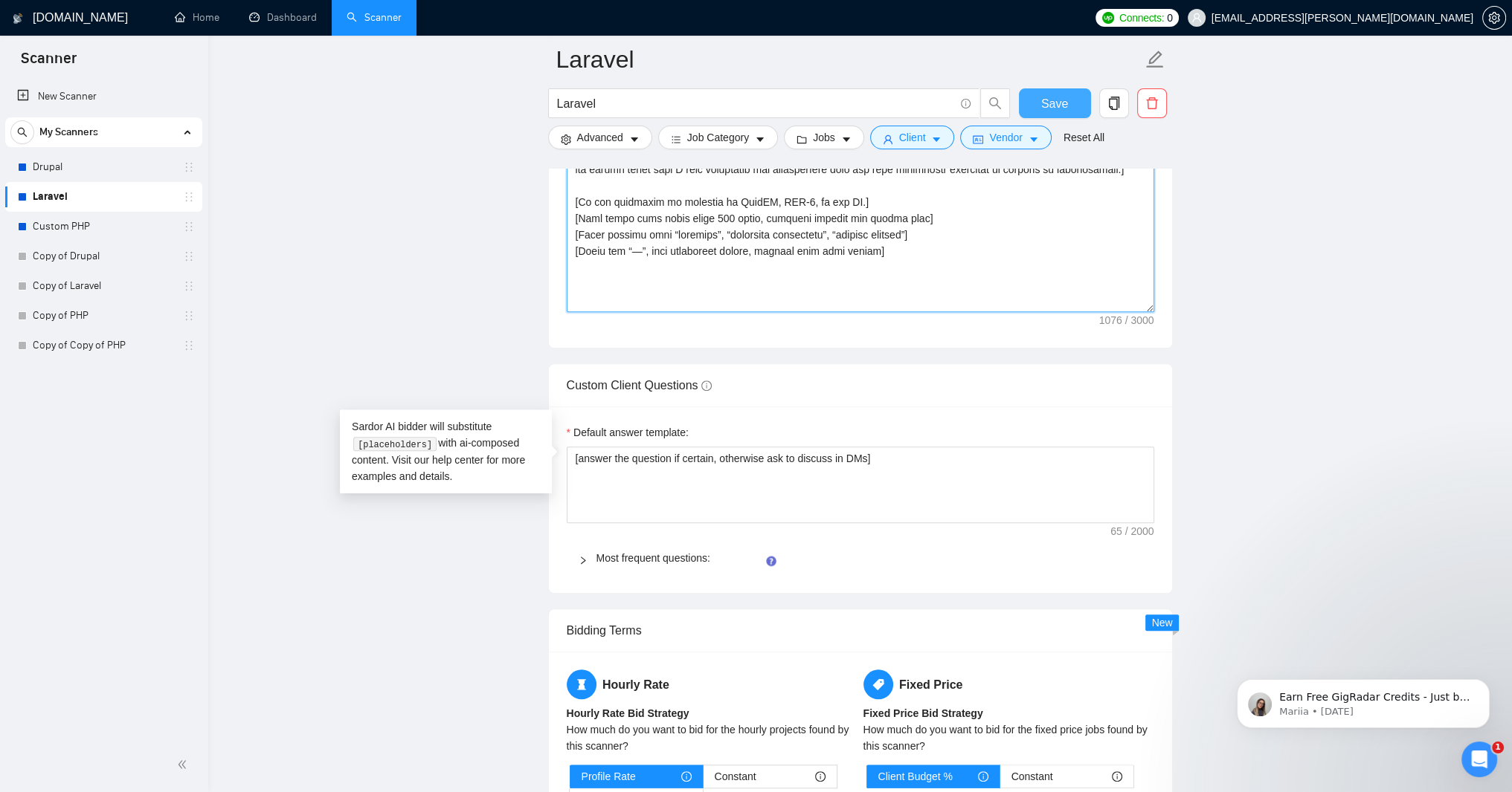
type textarea "Hi [client name, don’t use country or company name]! To help you [select specif…"
click at [1061, 98] on span "Save" at bounding box center [1055, 103] width 27 height 19
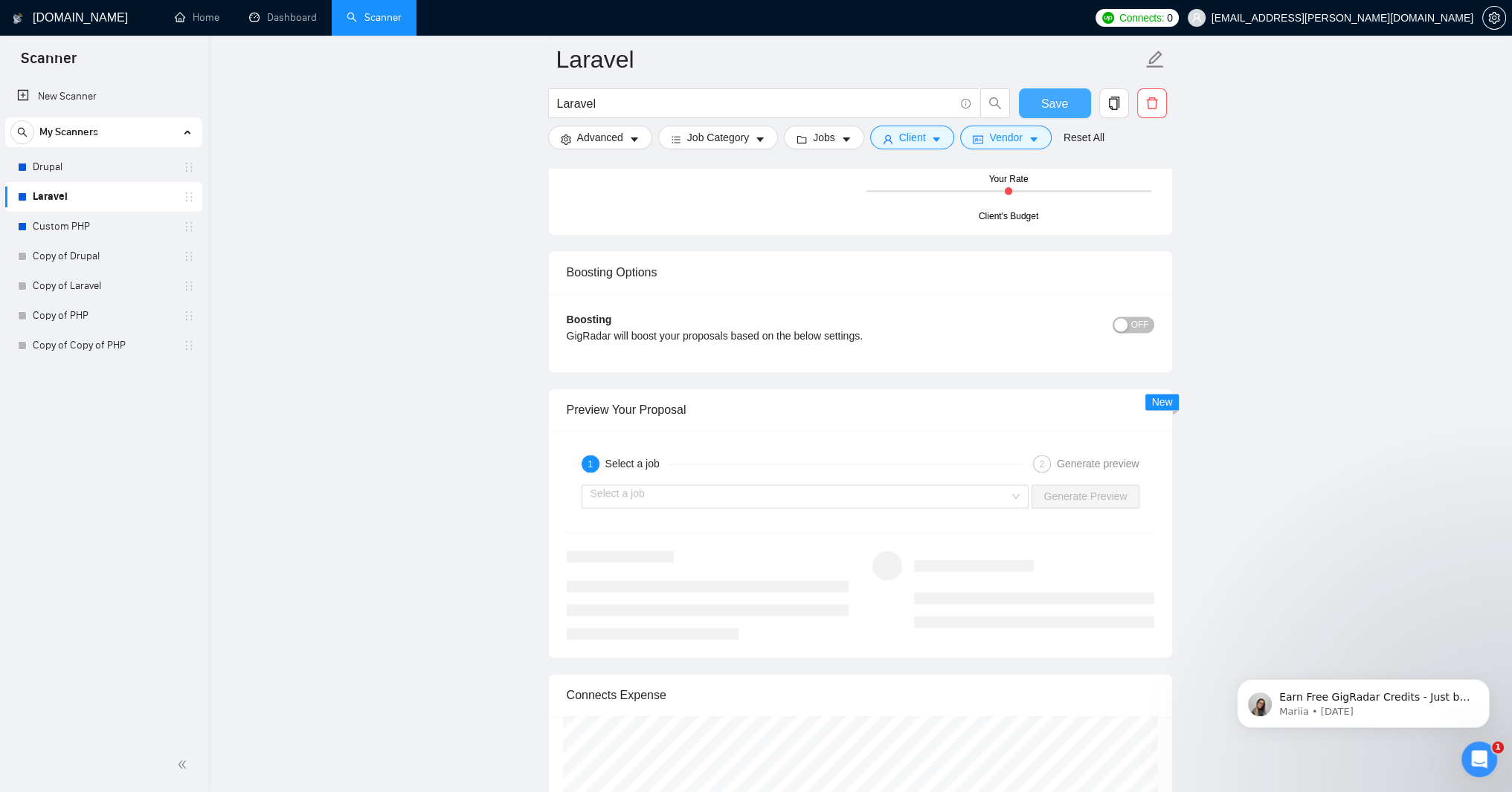
scroll to position [2587, 0]
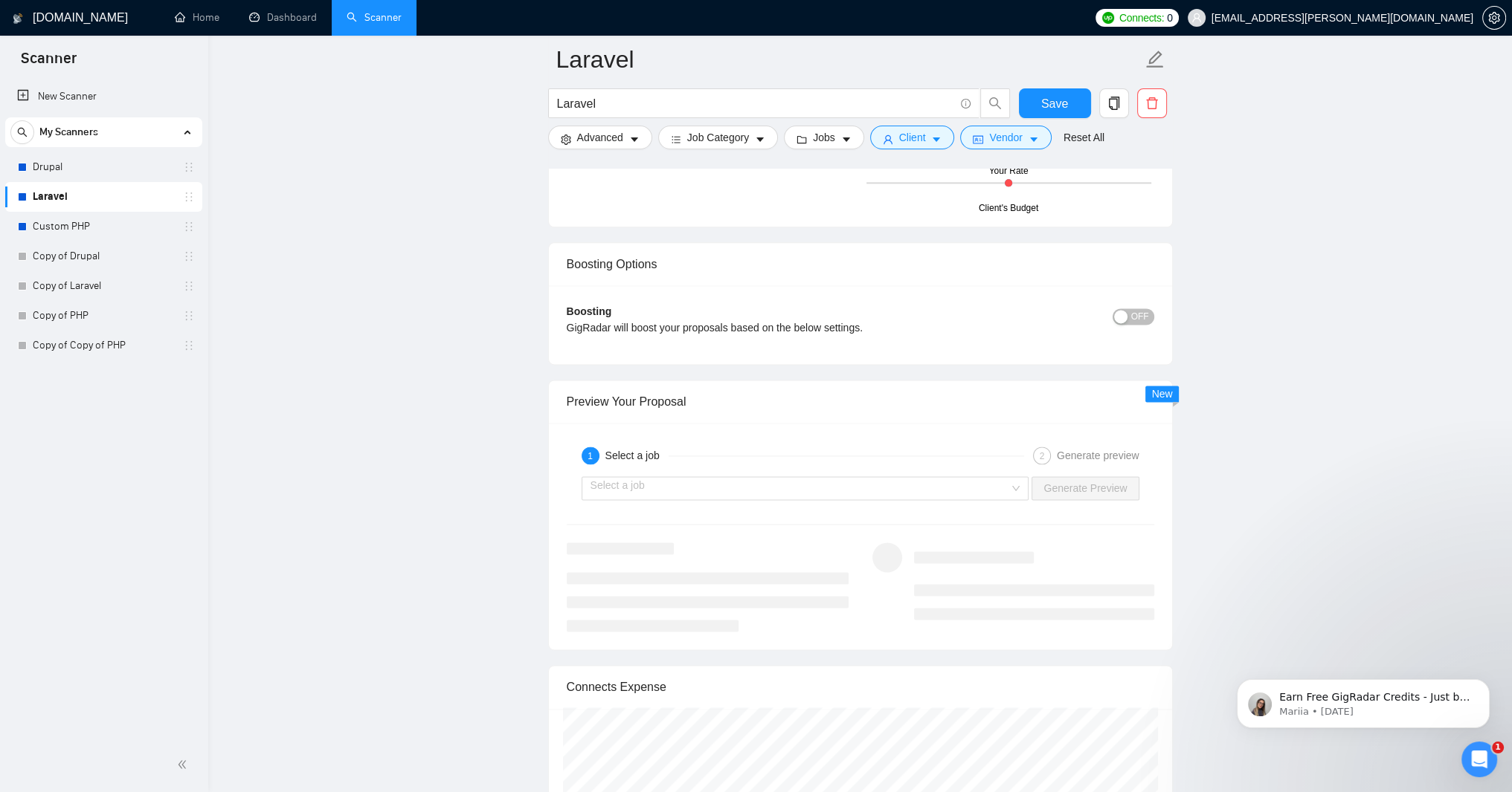
click at [661, 74] on div "Profile Rate" at bounding box center [636, 63] width 110 height 22
click at [570, 67] on input "Profile Rate" at bounding box center [570, 67] width 0 height 0
click at [641, 98] on span "Bid In Range" at bounding box center [611, 87] width 60 height 22
click at [570, 91] on input "Bid In Range" at bounding box center [570, 91] width 0 height 0
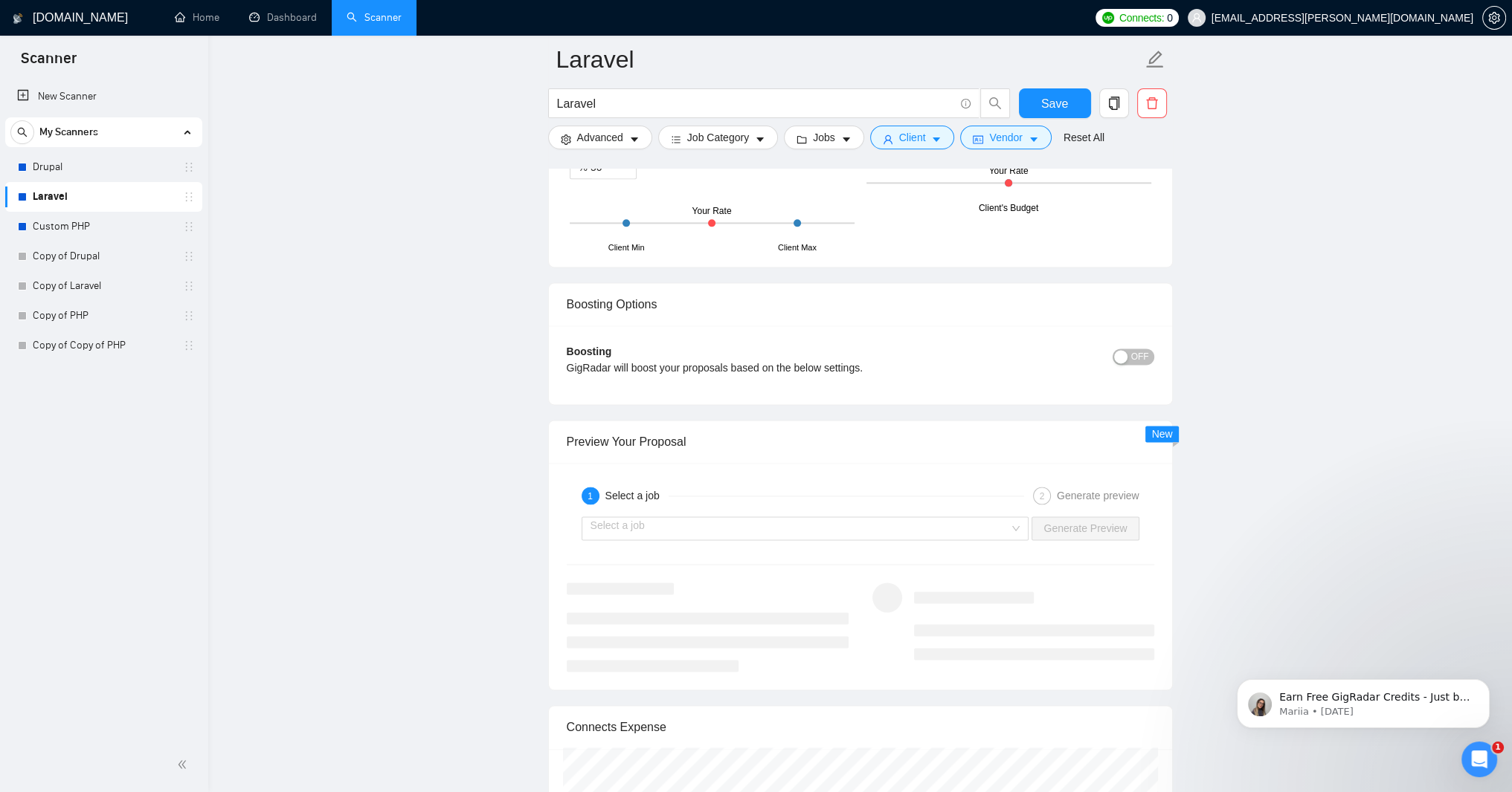
click at [636, 74] on span "Profile Rate" at bounding box center [609, 63] width 54 height 22
click at [570, 67] on input "Profile Rate" at bounding box center [570, 67] width 0 height 0
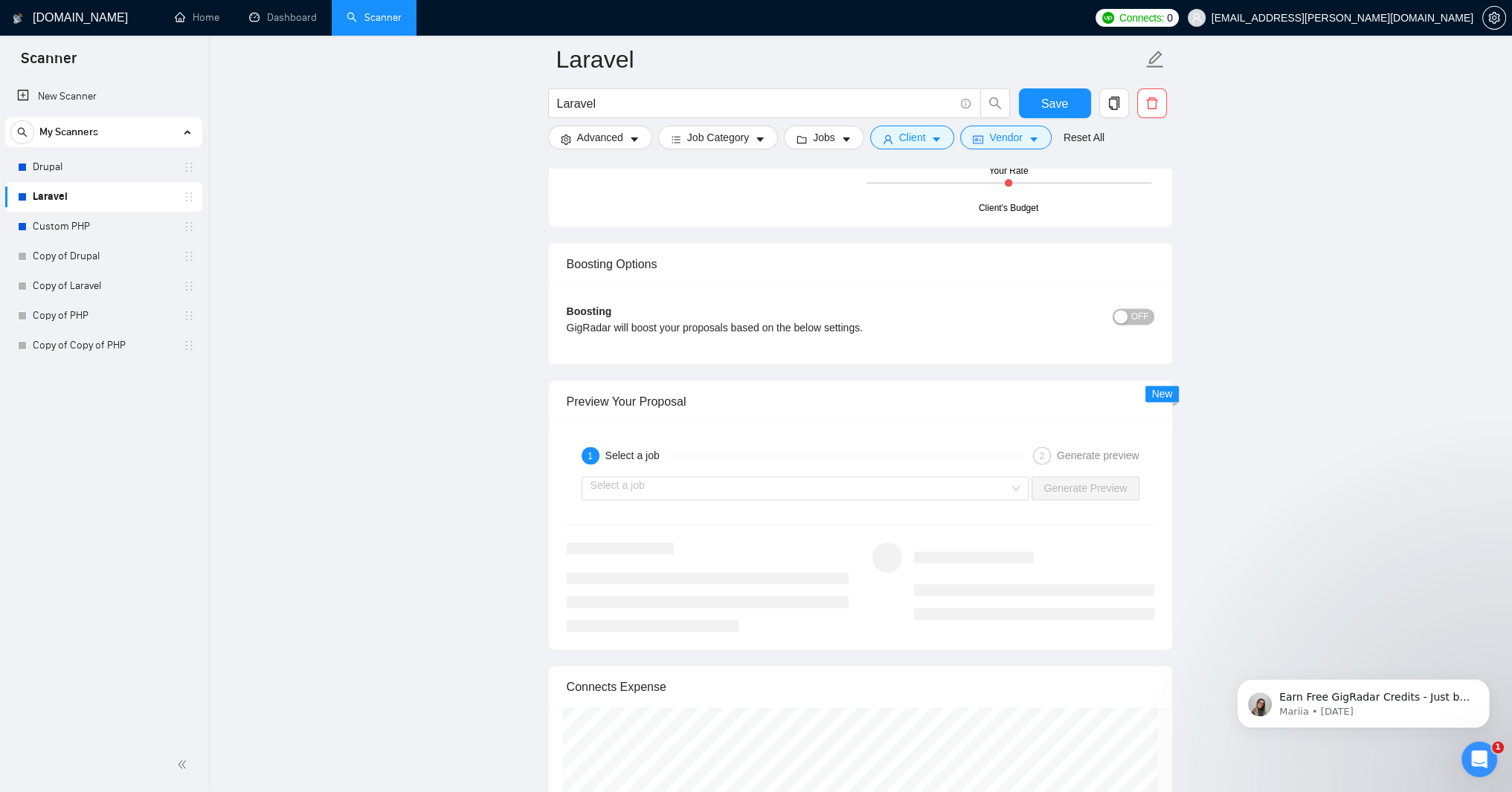
click at [691, 74] on span at bounding box center [636, 63] width 133 height 22
click at [570, 67] on input "Profile Rate" at bounding box center [570, 67] width 0 height 0
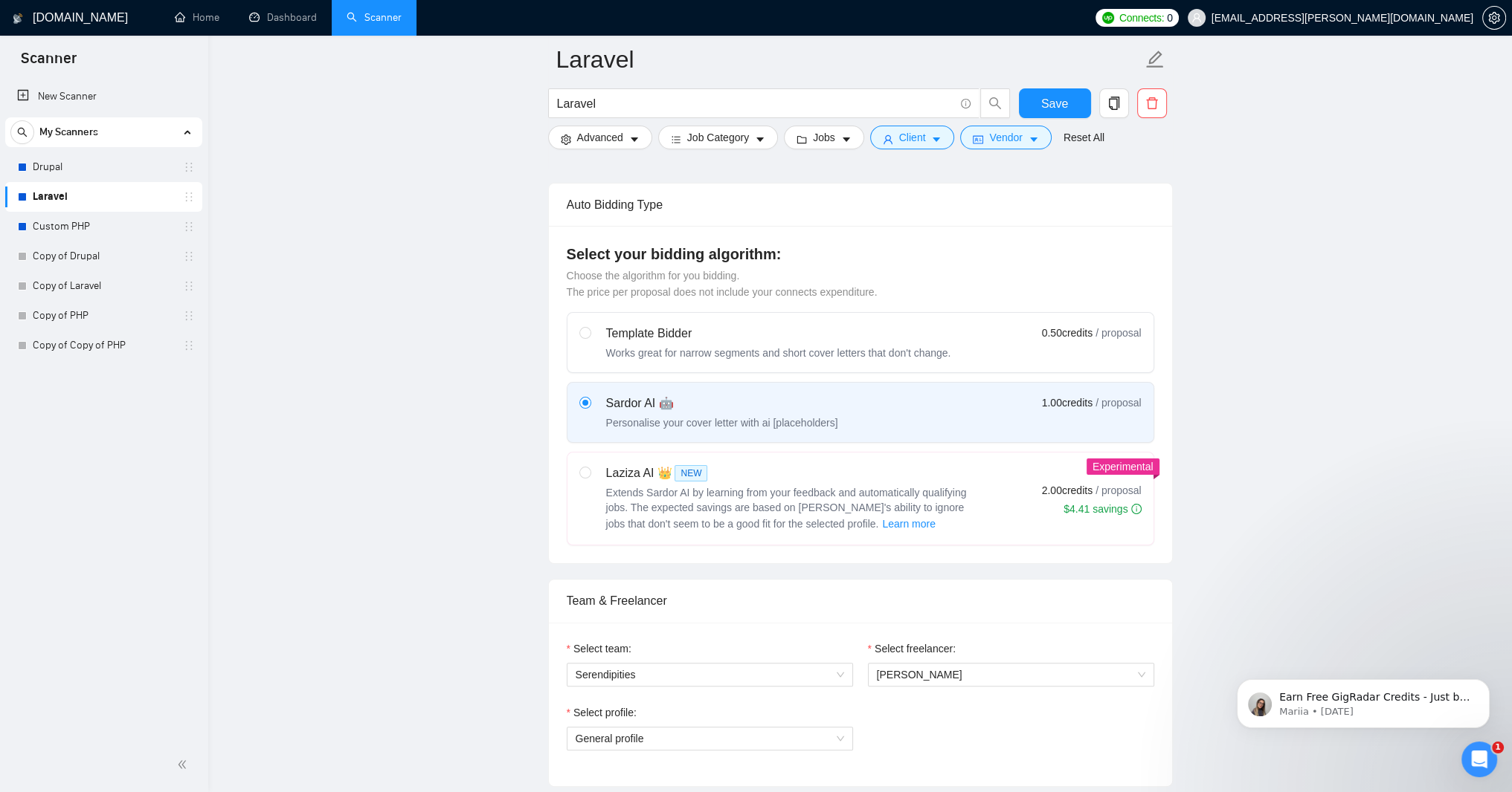
scroll to position [336, 0]
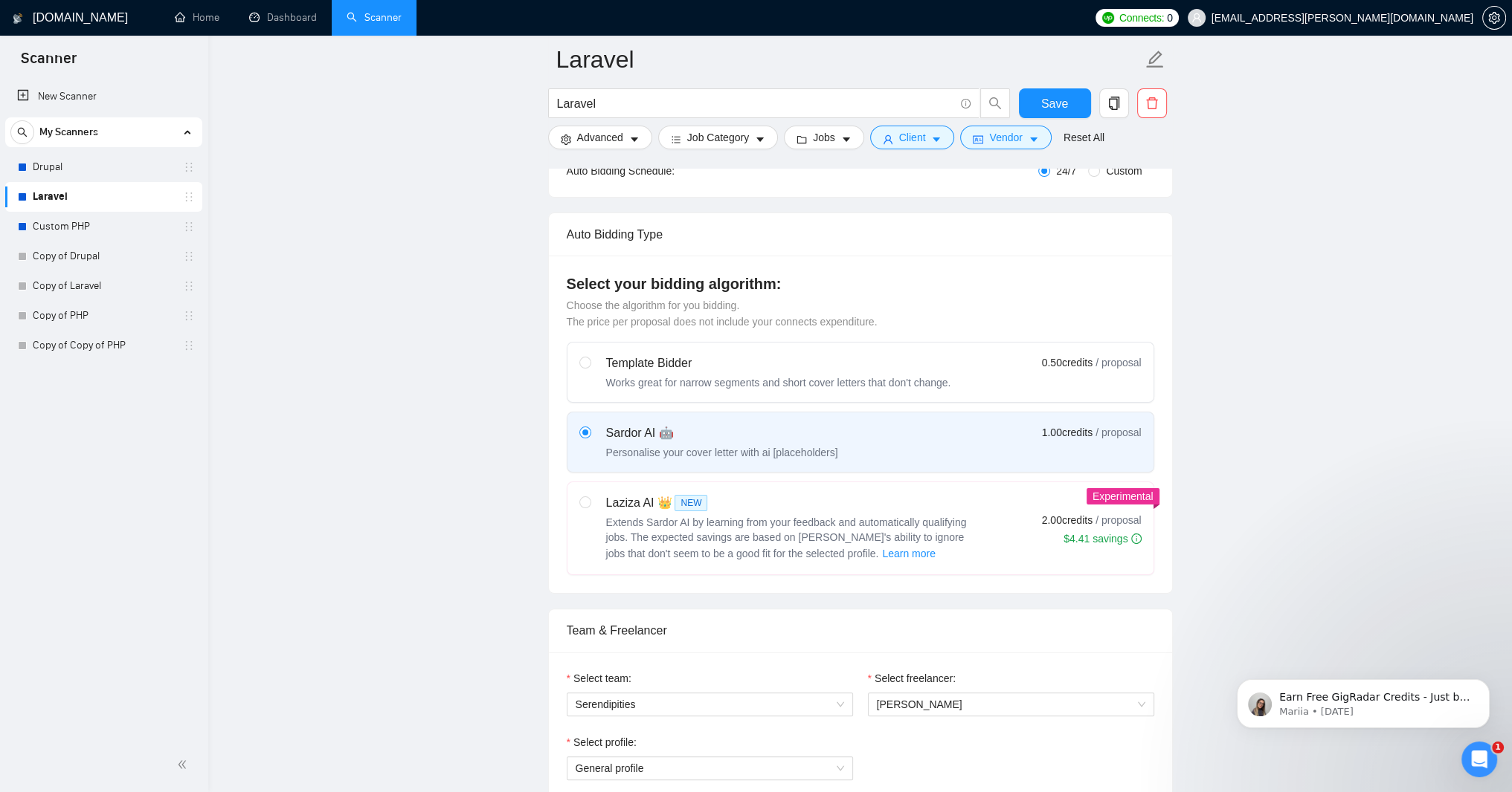
click at [586, 563] on label at bounding box center [585, 528] width 12 height 68
click at [586, 507] on input "radio" at bounding box center [585, 502] width 10 height 10
radio input "true"
radio input "false"
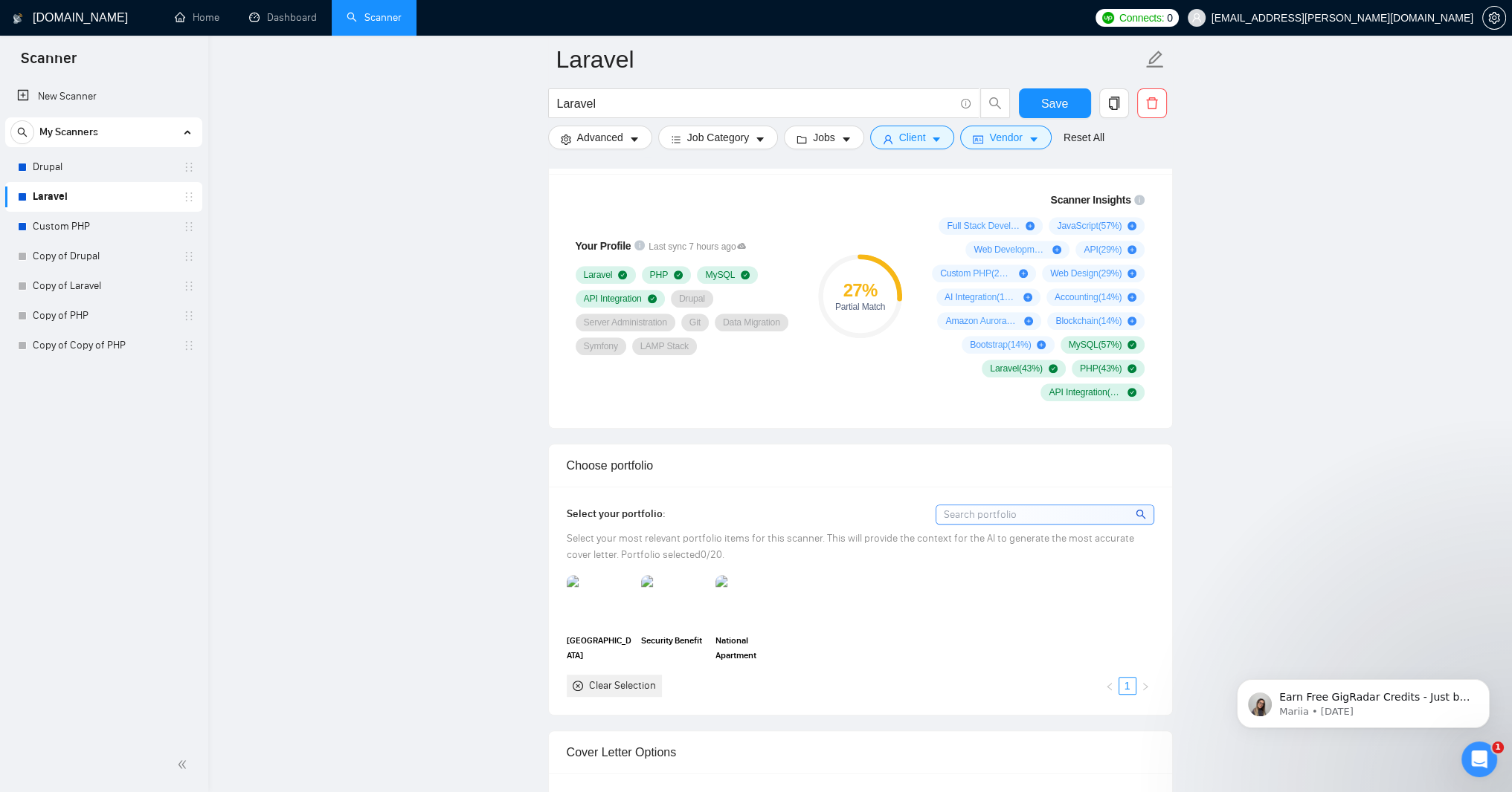
scroll to position [1050, 0]
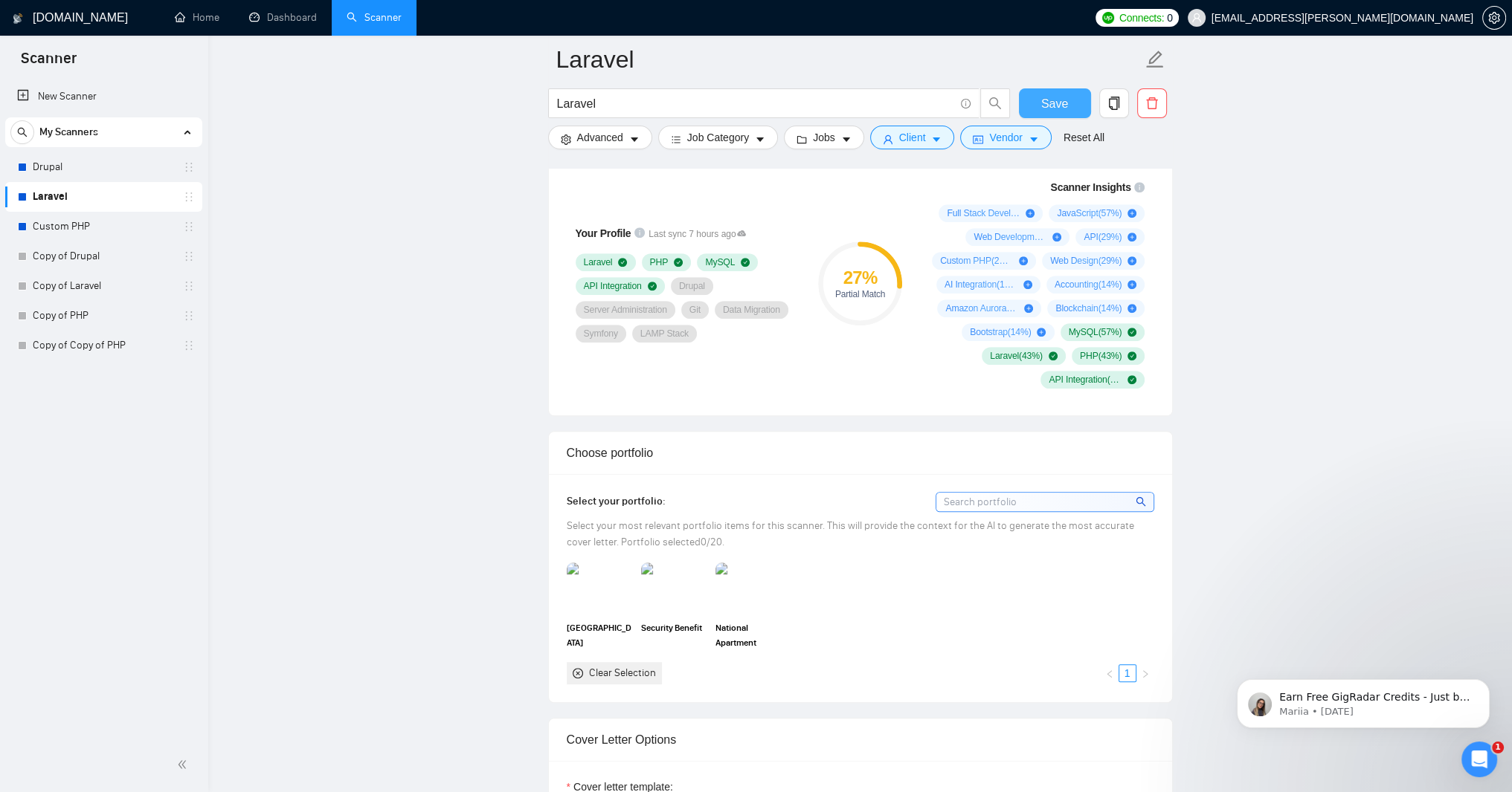
click at [1061, 97] on span "Save" at bounding box center [1055, 103] width 27 height 19
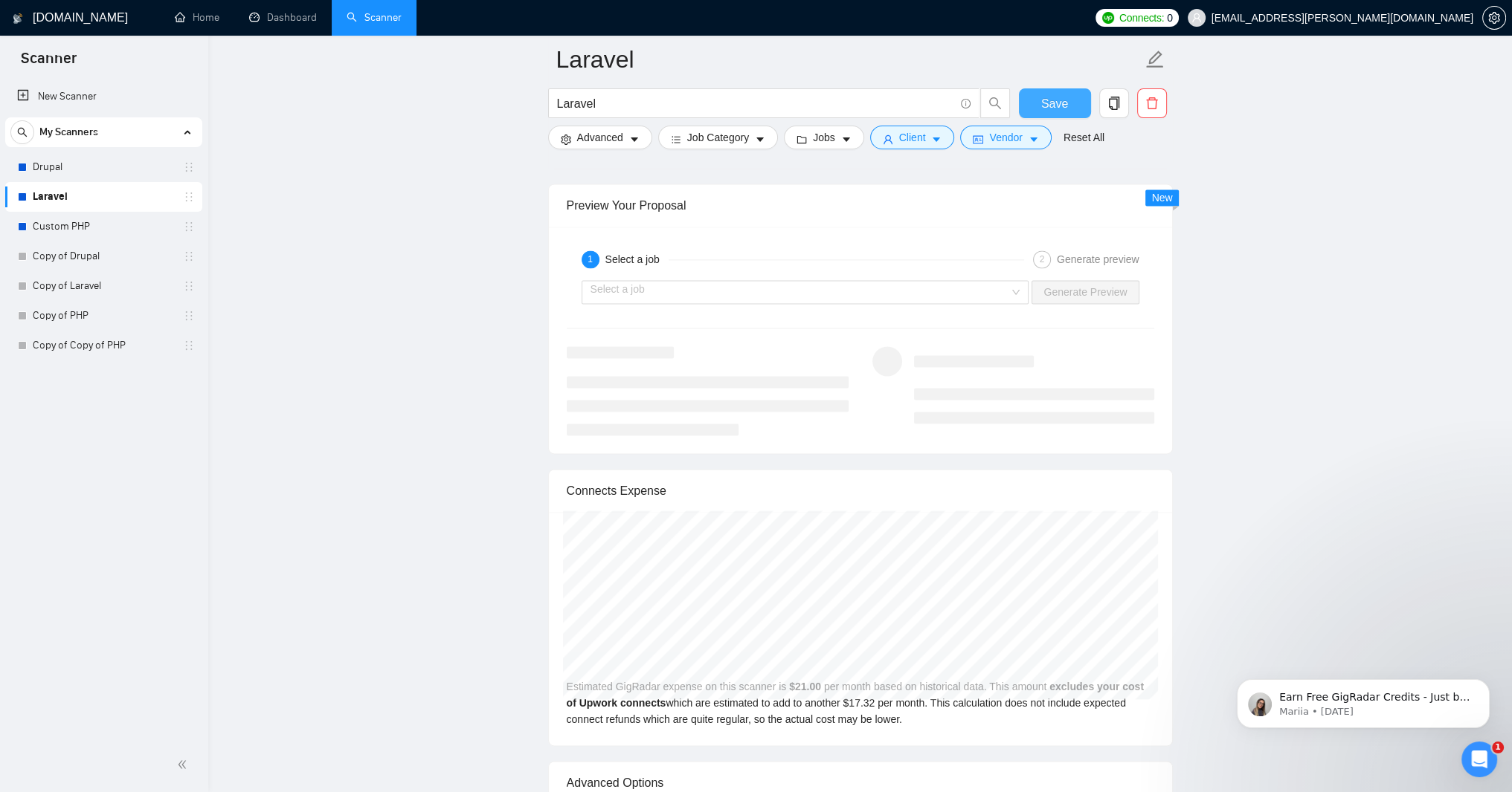
scroll to position [2744, 0]
type input "5"
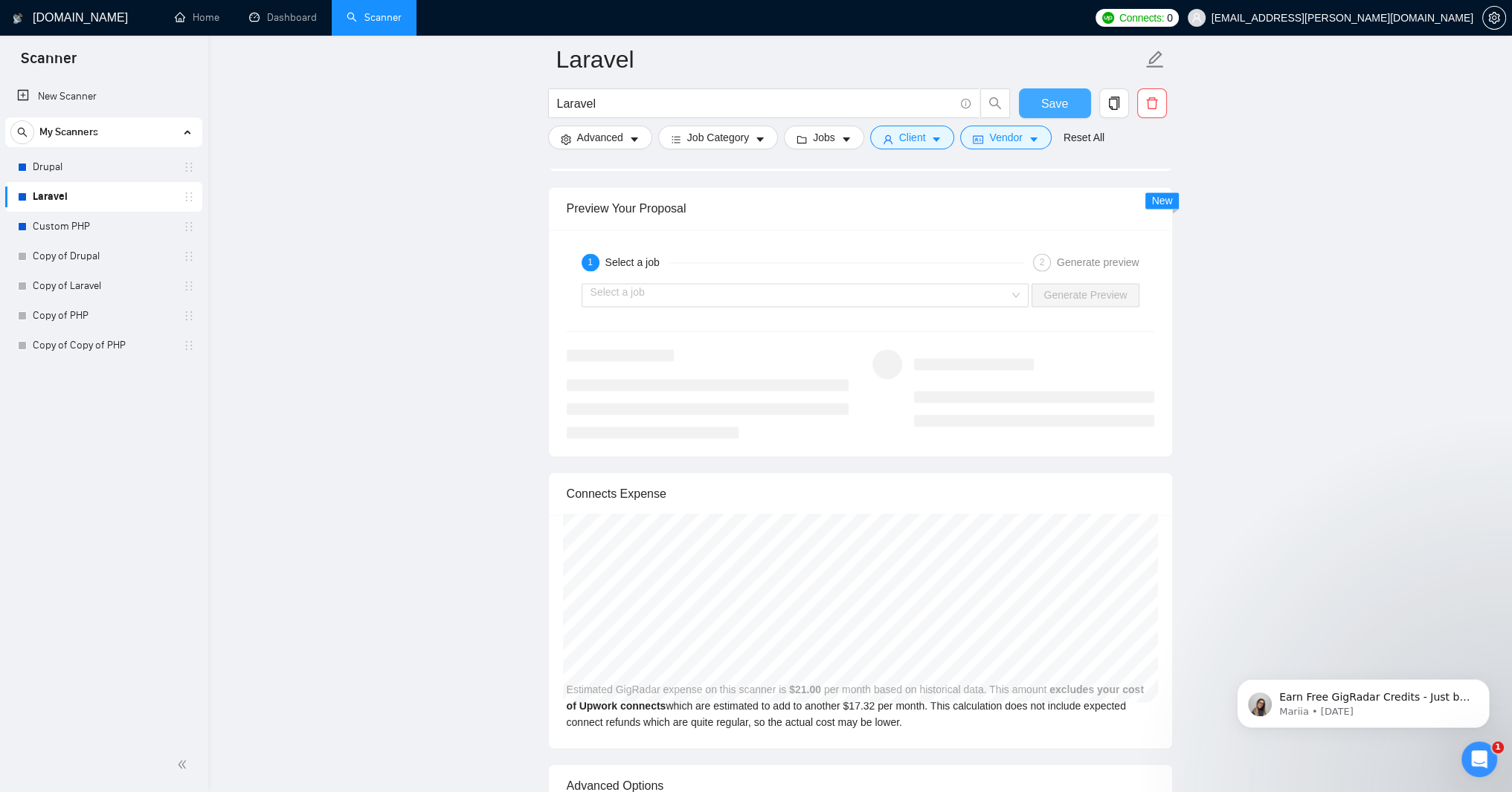
type input "90"
click at [1036, 109] on button "Save" at bounding box center [1055, 103] width 72 height 30
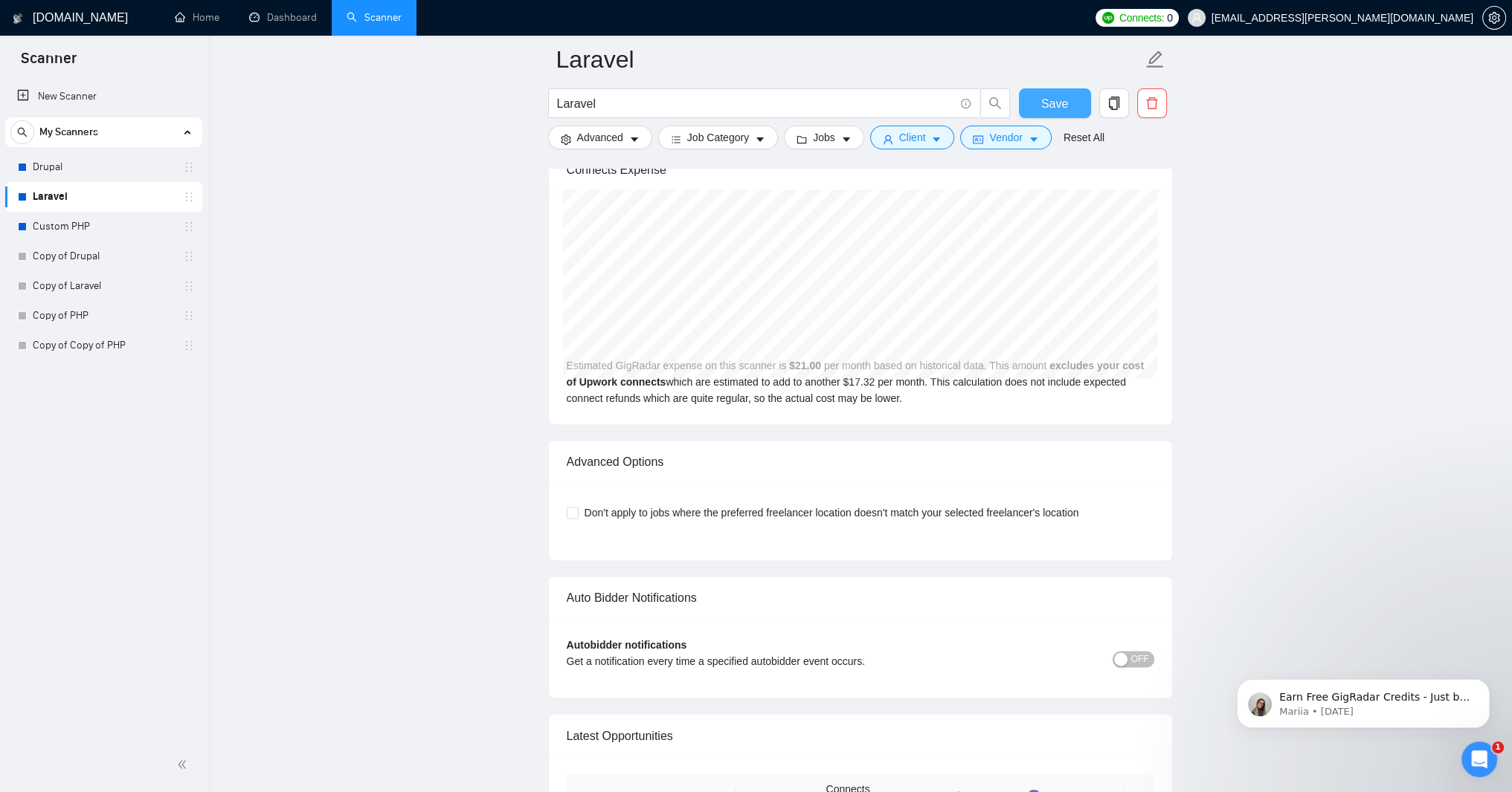
scroll to position [3122, 0]
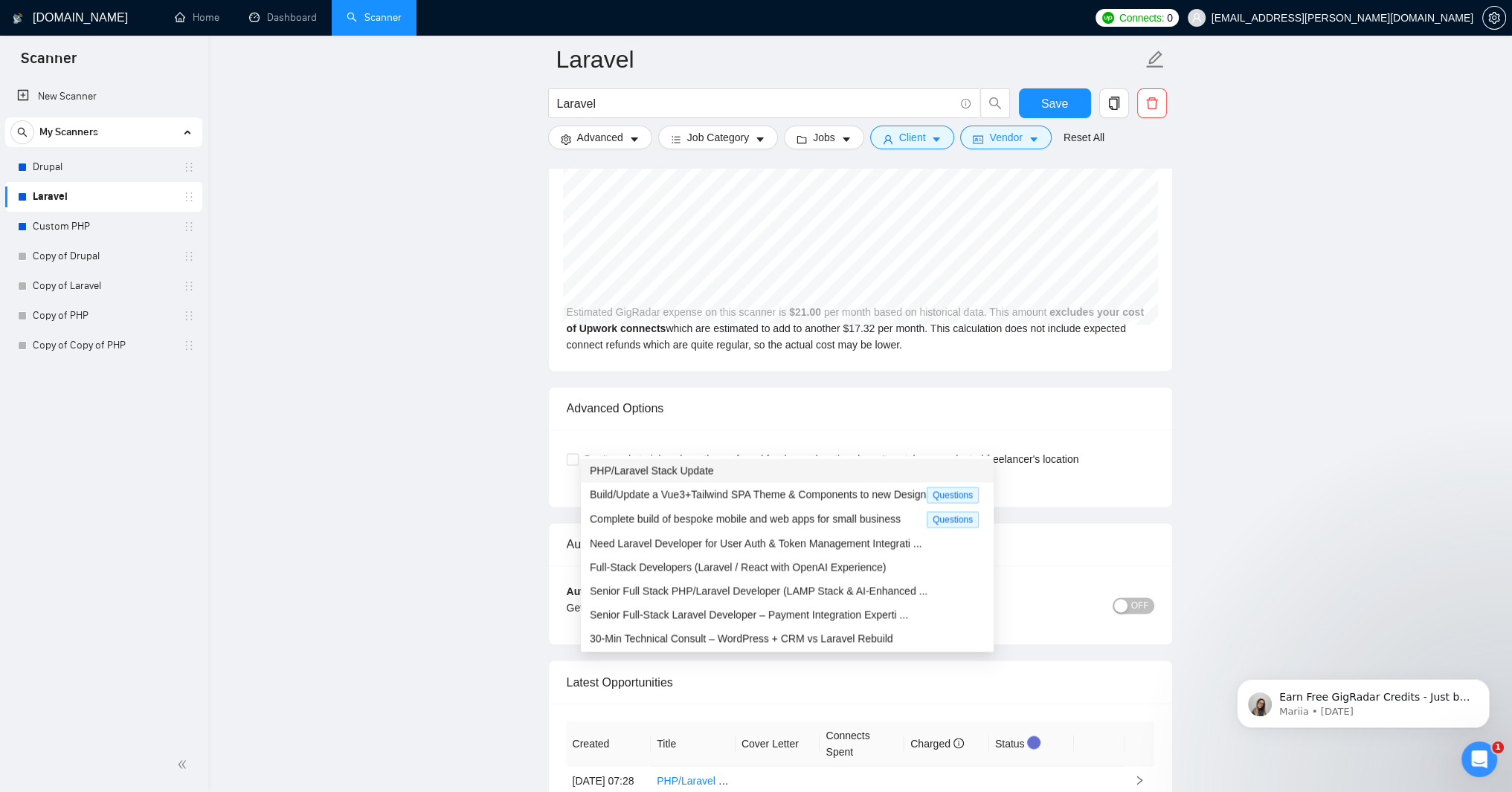
click at [708, 473] on span "PHP/Laravel Stack Update" at bounding box center [652, 471] width 124 height 12
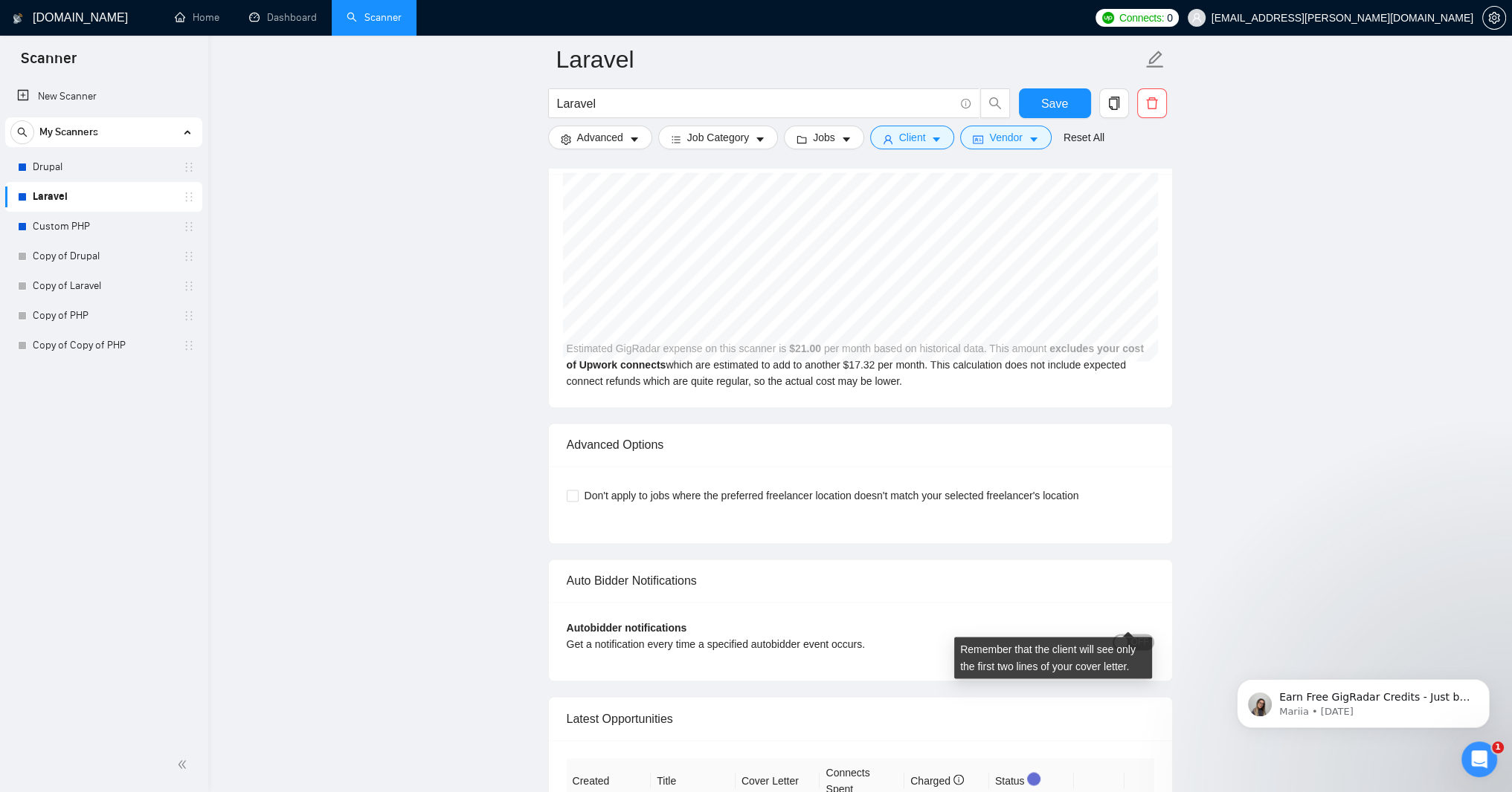
click at [1062, 55] on link "Expand" at bounding box center [1044, 49] width 35 height 12
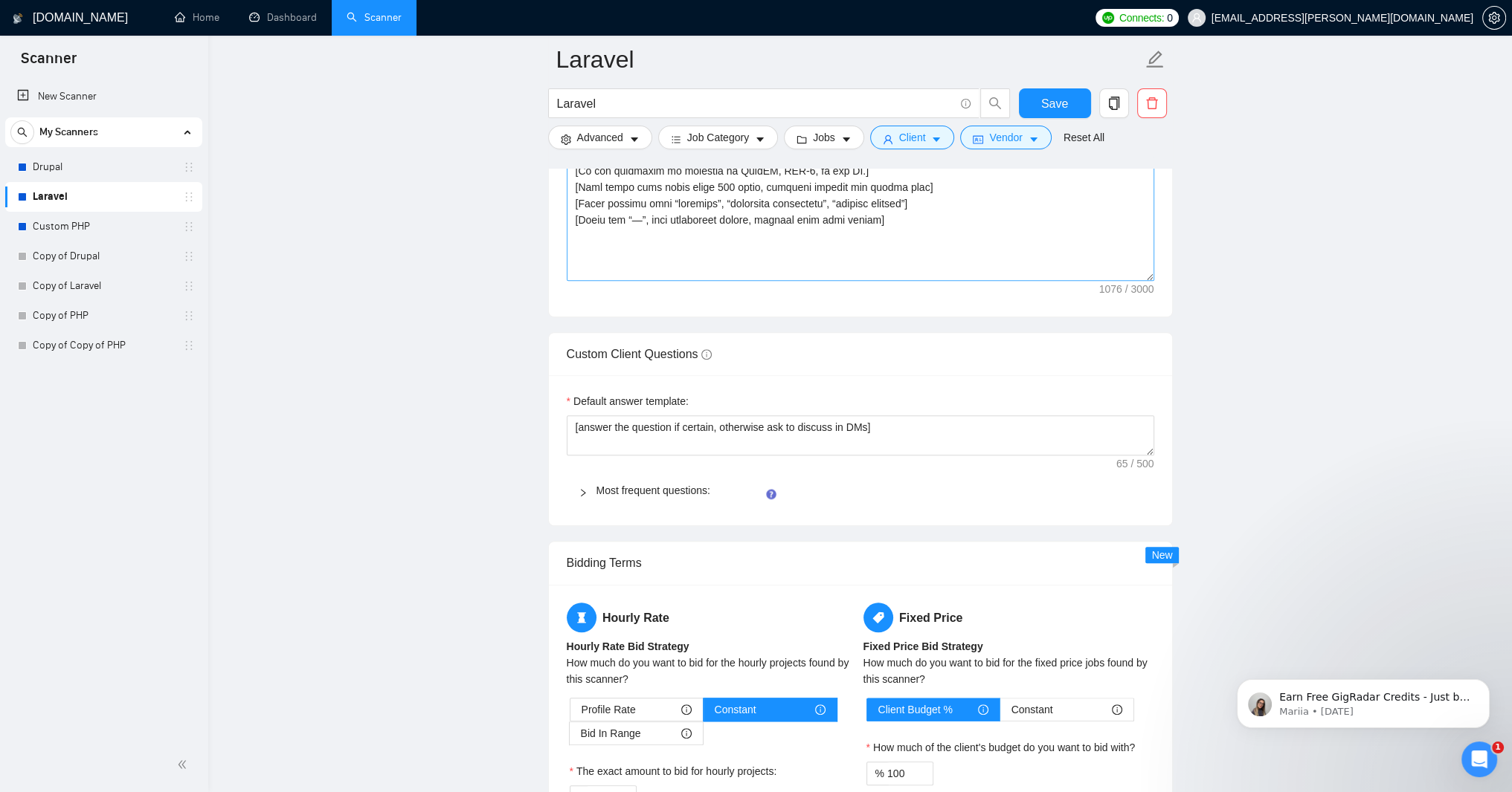
scroll to position [1906, 0]
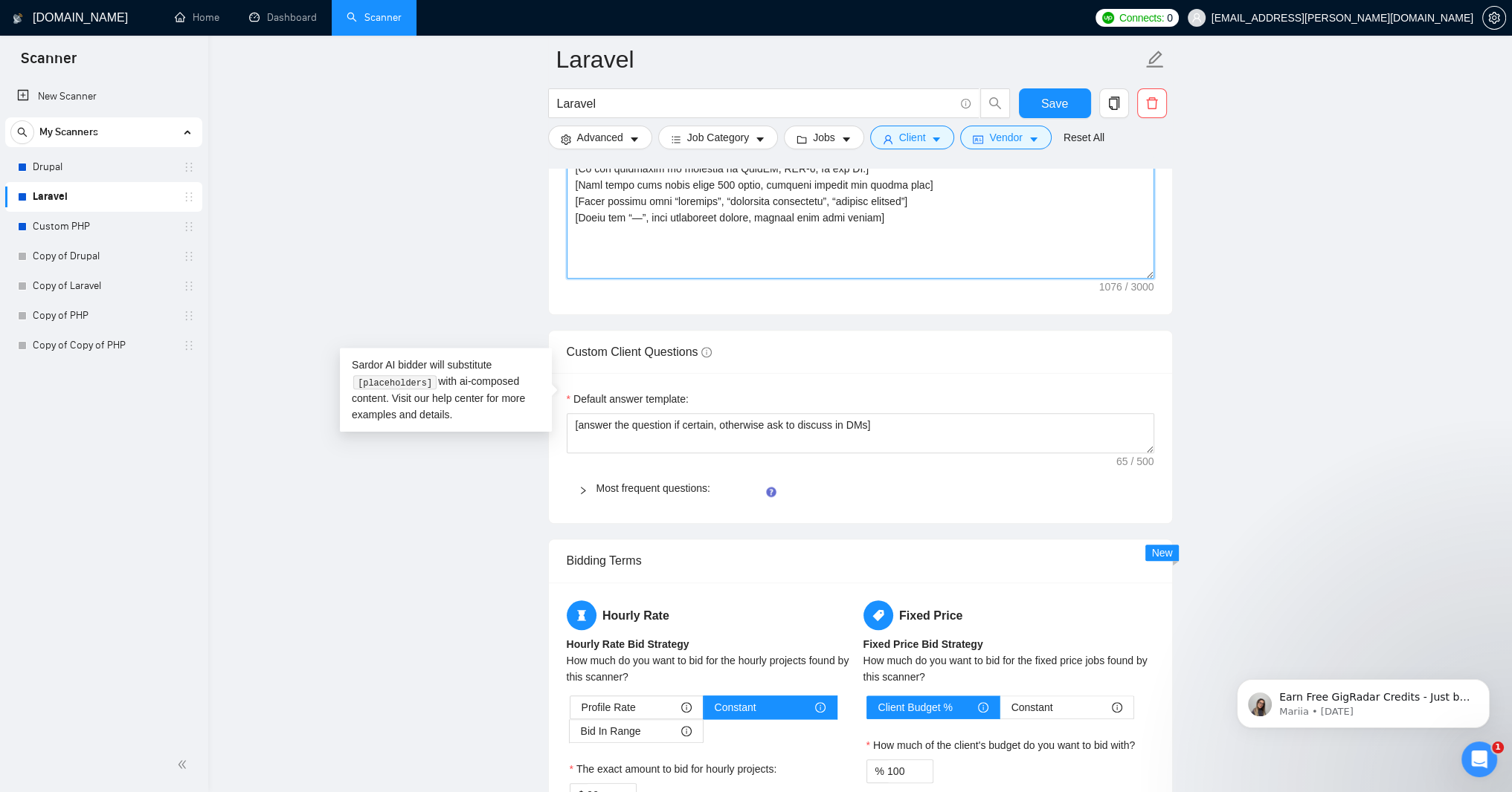
click at [1119, 262] on textarea "Cover letter template:" at bounding box center [861, 112] width 588 height 334
type textarea "Hi [client name, don’t use country or company name]! To help you [select specif…"
click at [1044, 103] on span "Save" at bounding box center [1055, 103] width 27 height 19
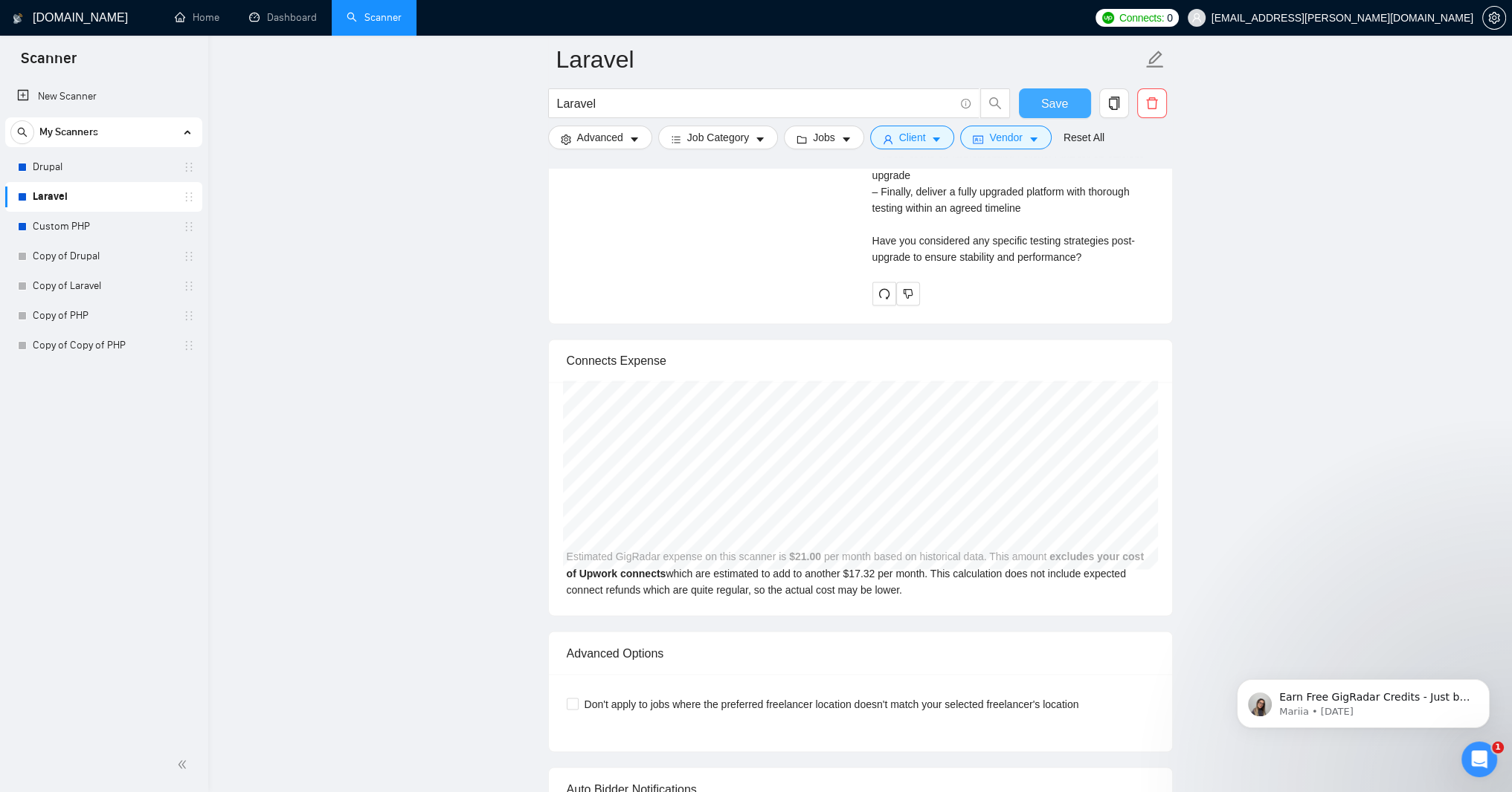
scroll to position [3244, 0]
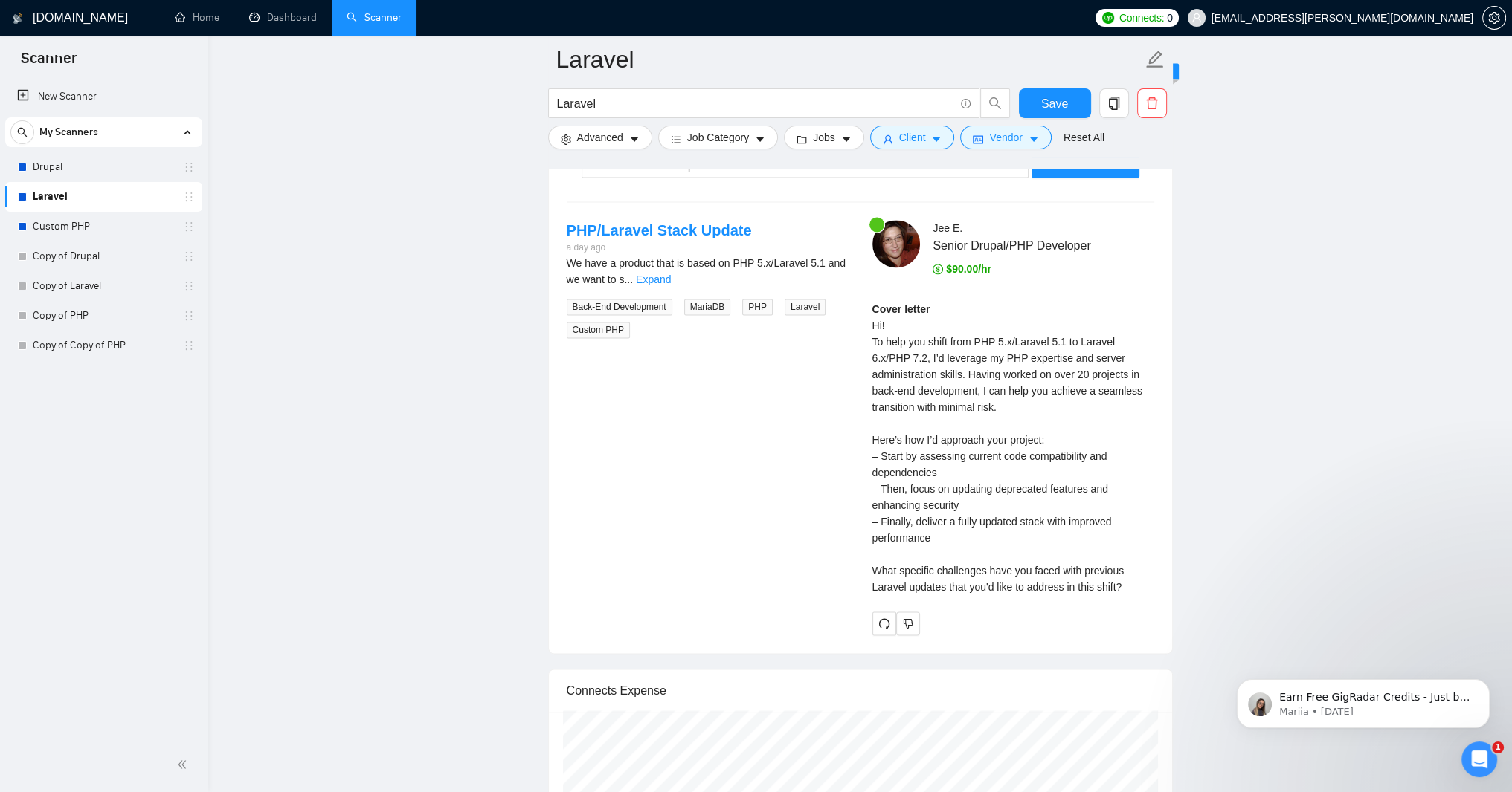
scroll to position [2752, 0]
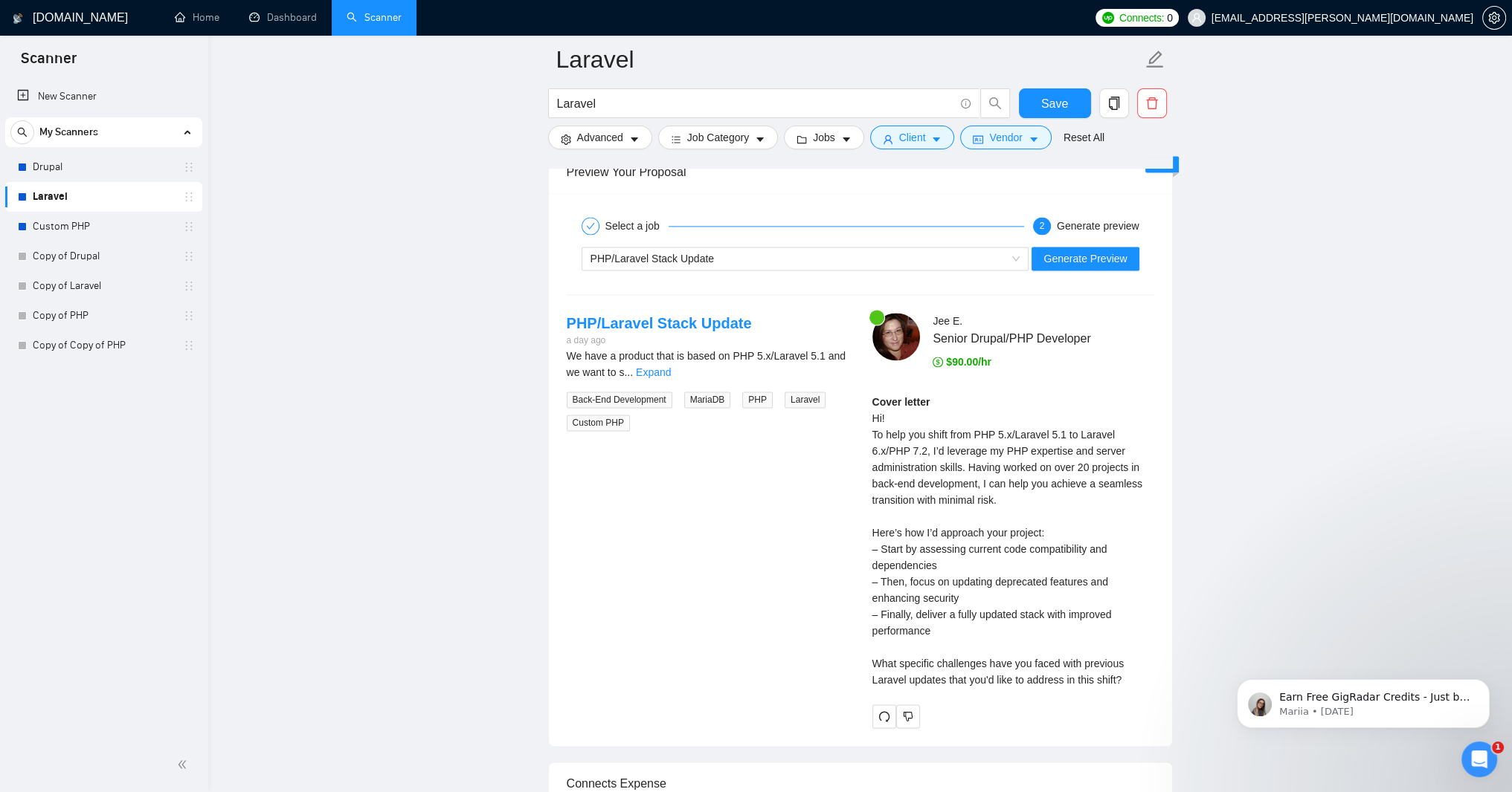
type input "1"
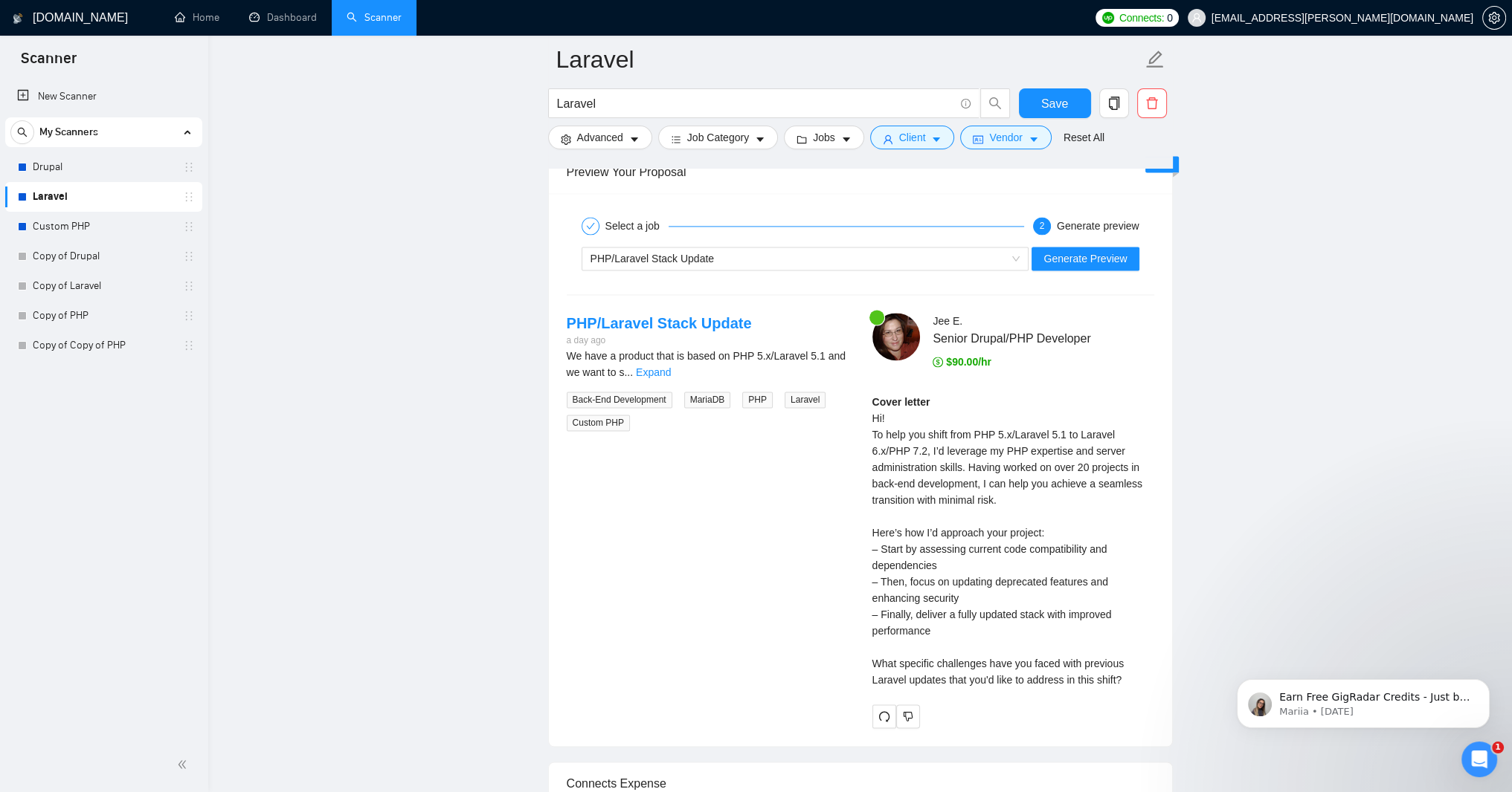
type input "100"
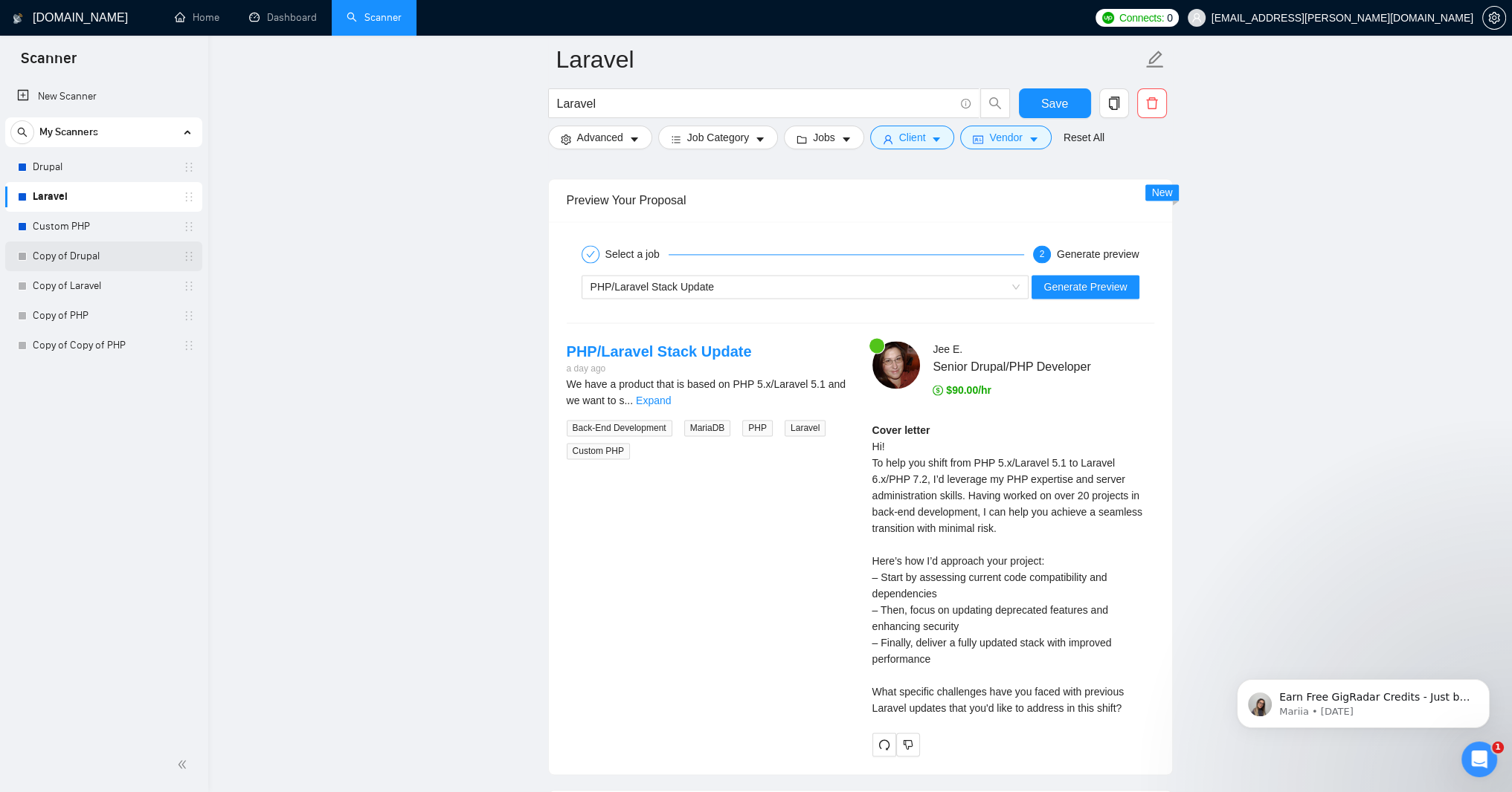
click at [94, 259] on link "Copy of Drupal" at bounding box center [103, 256] width 141 height 30
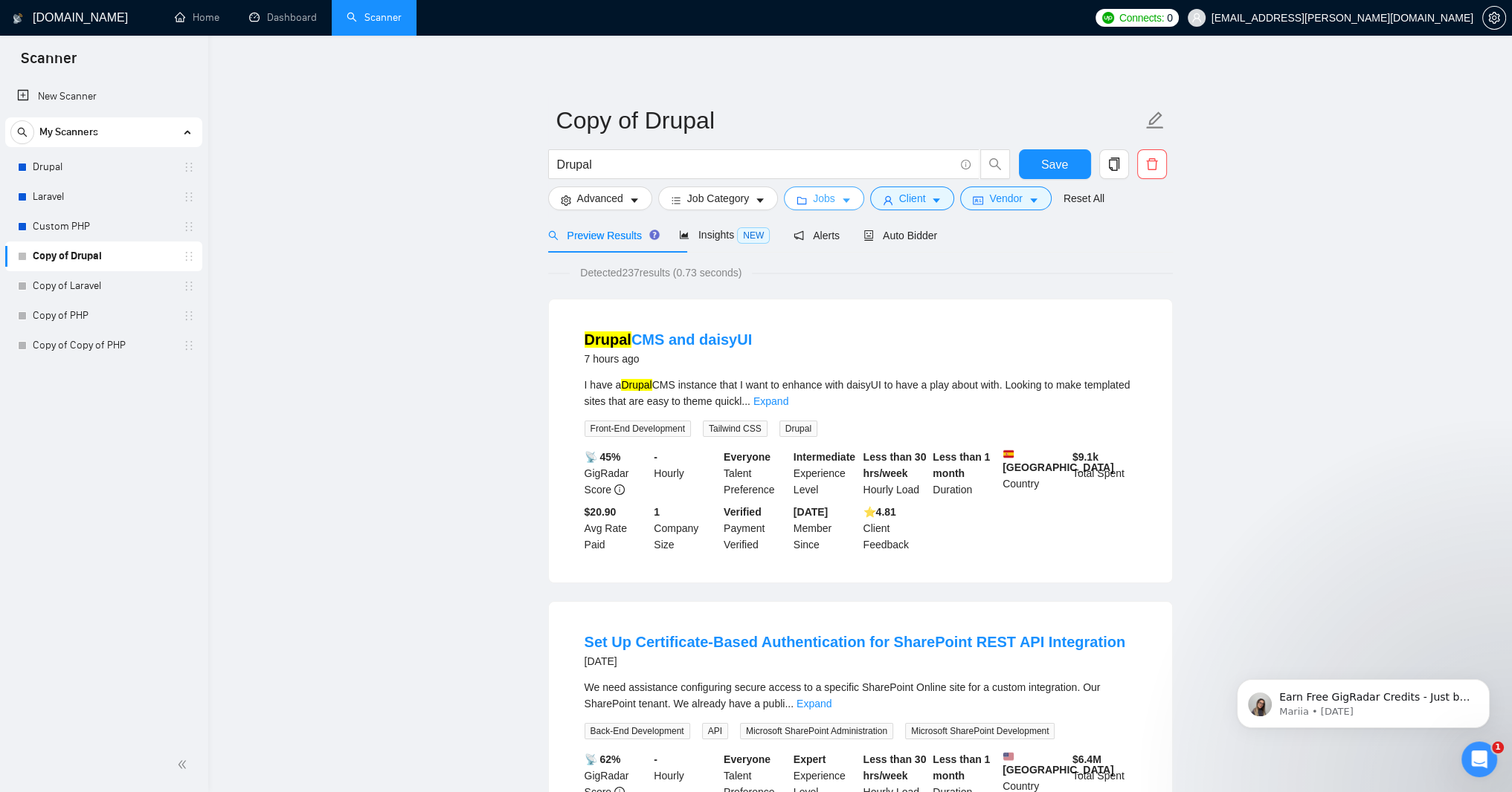
click at [850, 204] on icon "caret-down" at bounding box center [846, 202] width 7 height 4
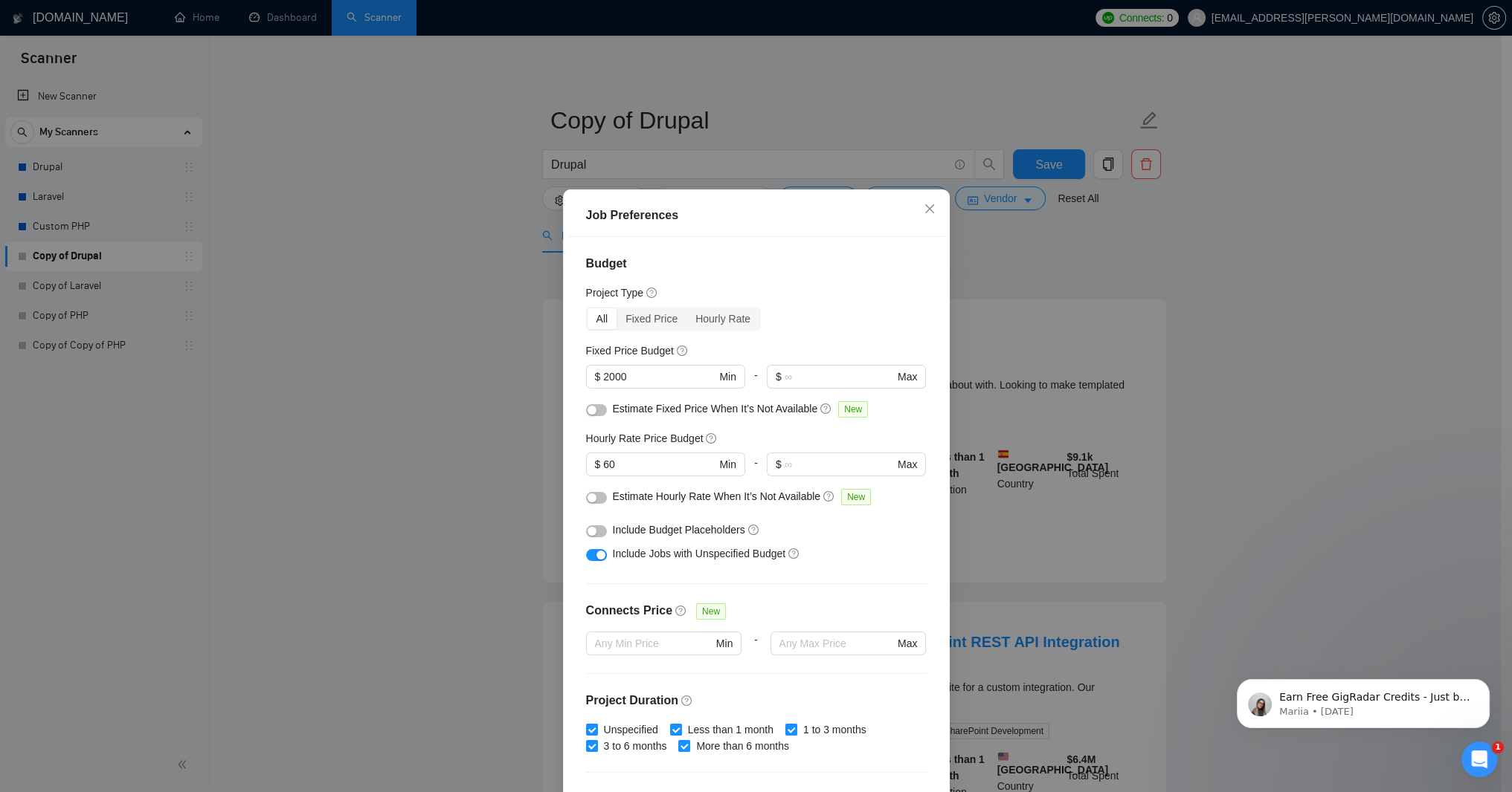
click at [394, 104] on div "Job Preferences Budget Project Type All Fixed Price Hourly Rate Fixed Price Bud…" at bounding box center [756, 396] width 1512 height 792
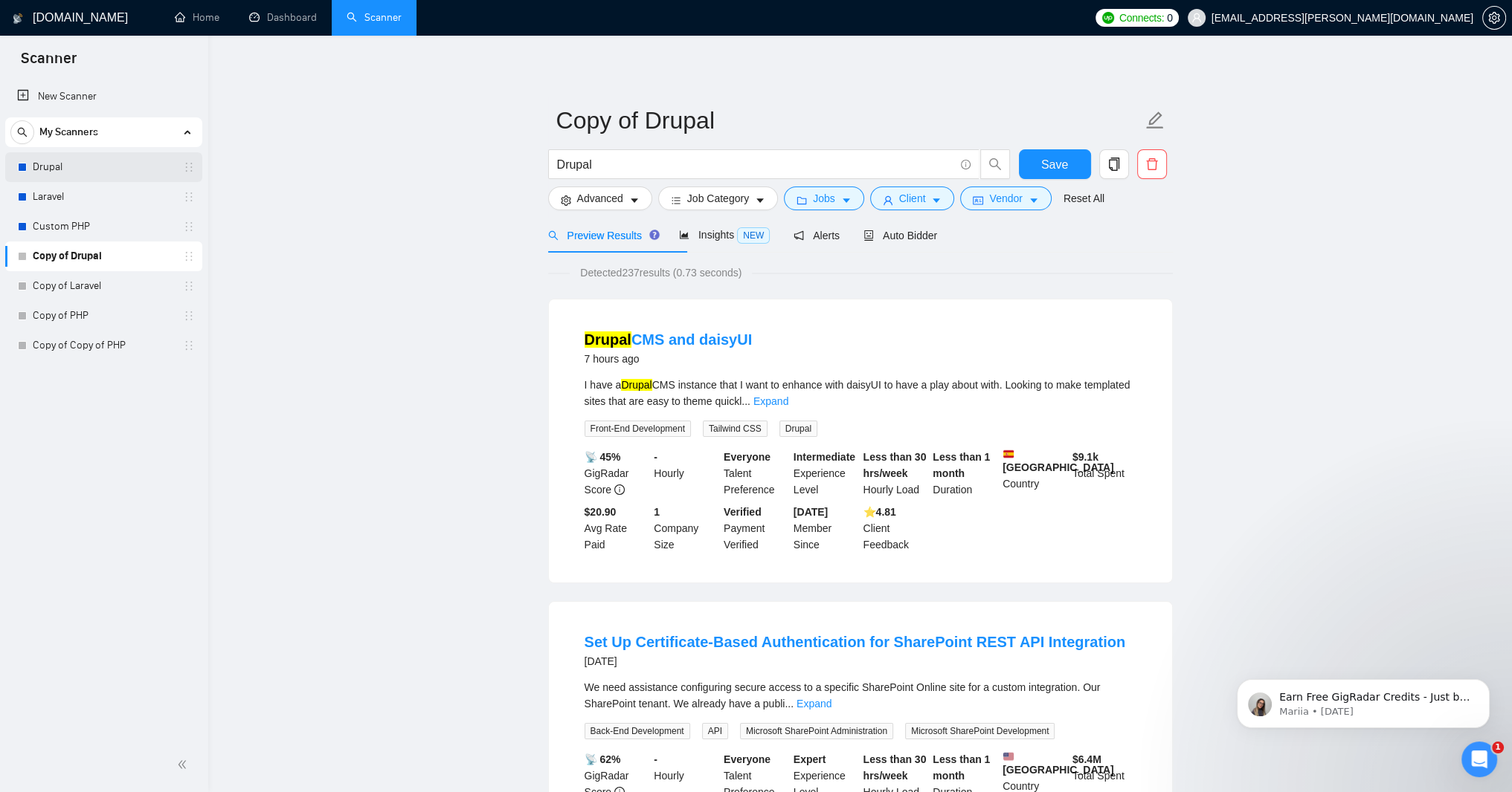
click at [74, 164] on link "Drupal" at bounding box center [103, 167] width 141 height 30
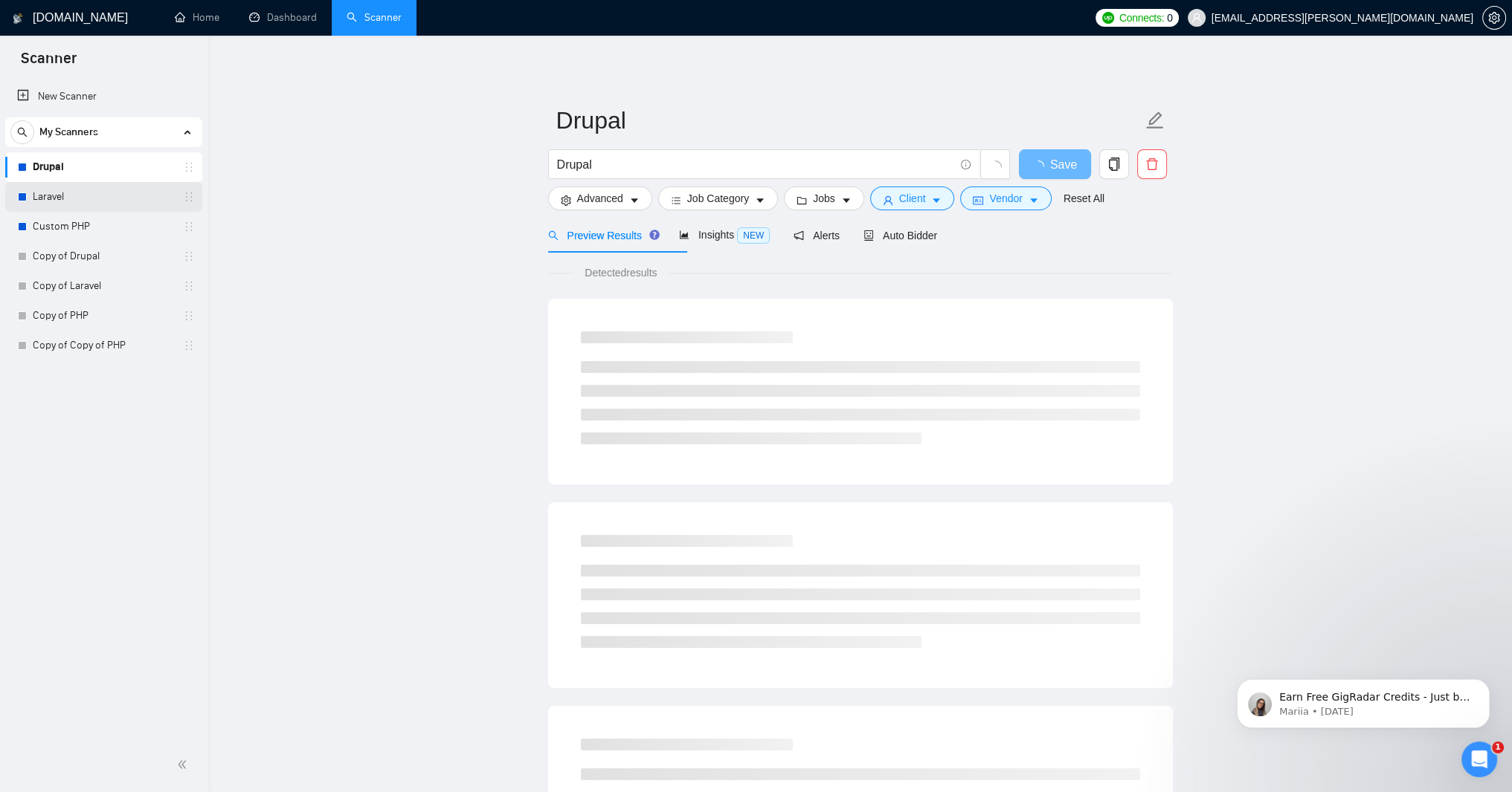
click at [67, 204] on link "Laravel" at bounding box center [103, 197] width 141 height 30
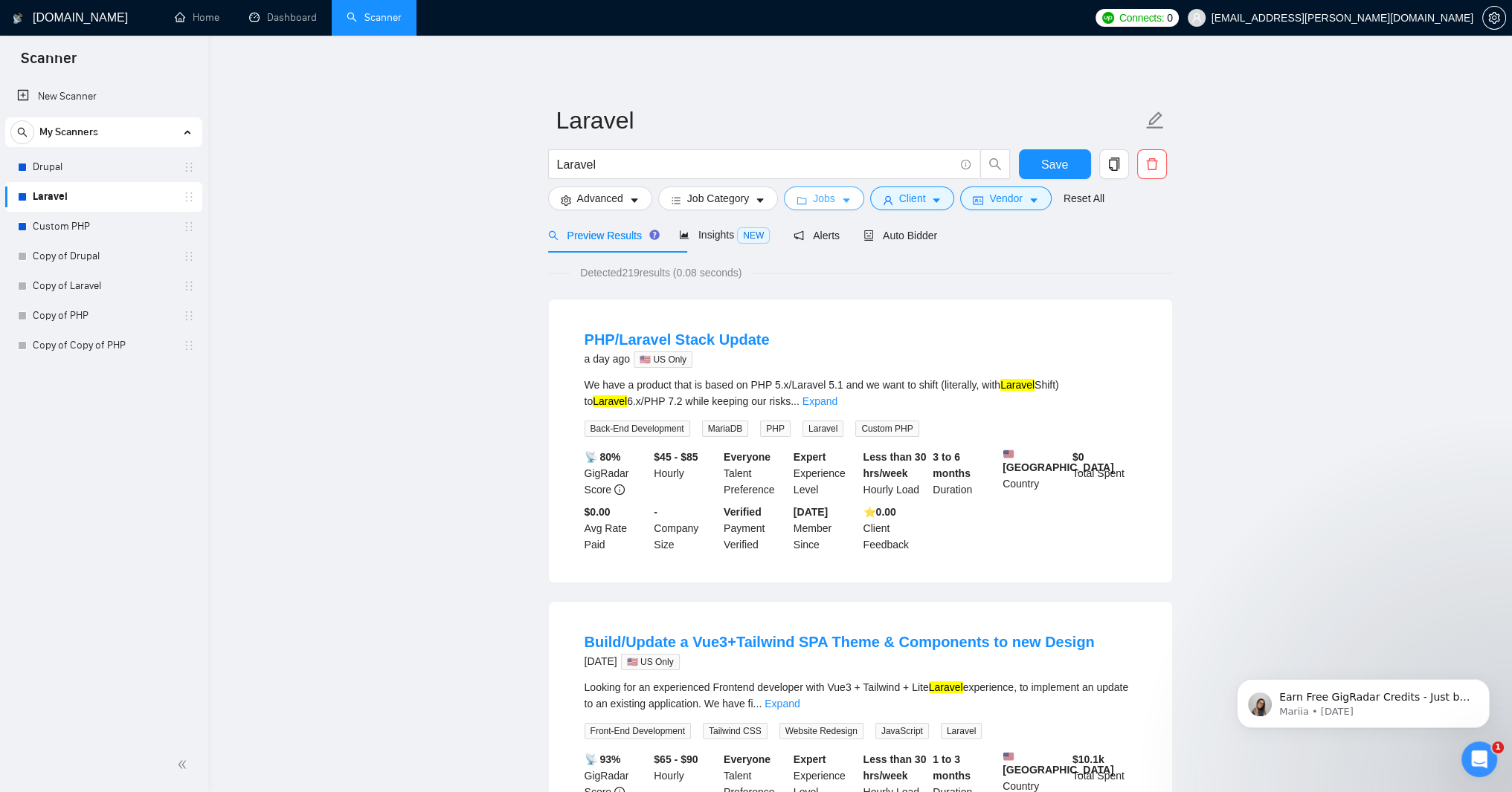
click at [850, 204] on icon "caret-down" at bounding box center [846, 202] width 7 height 4
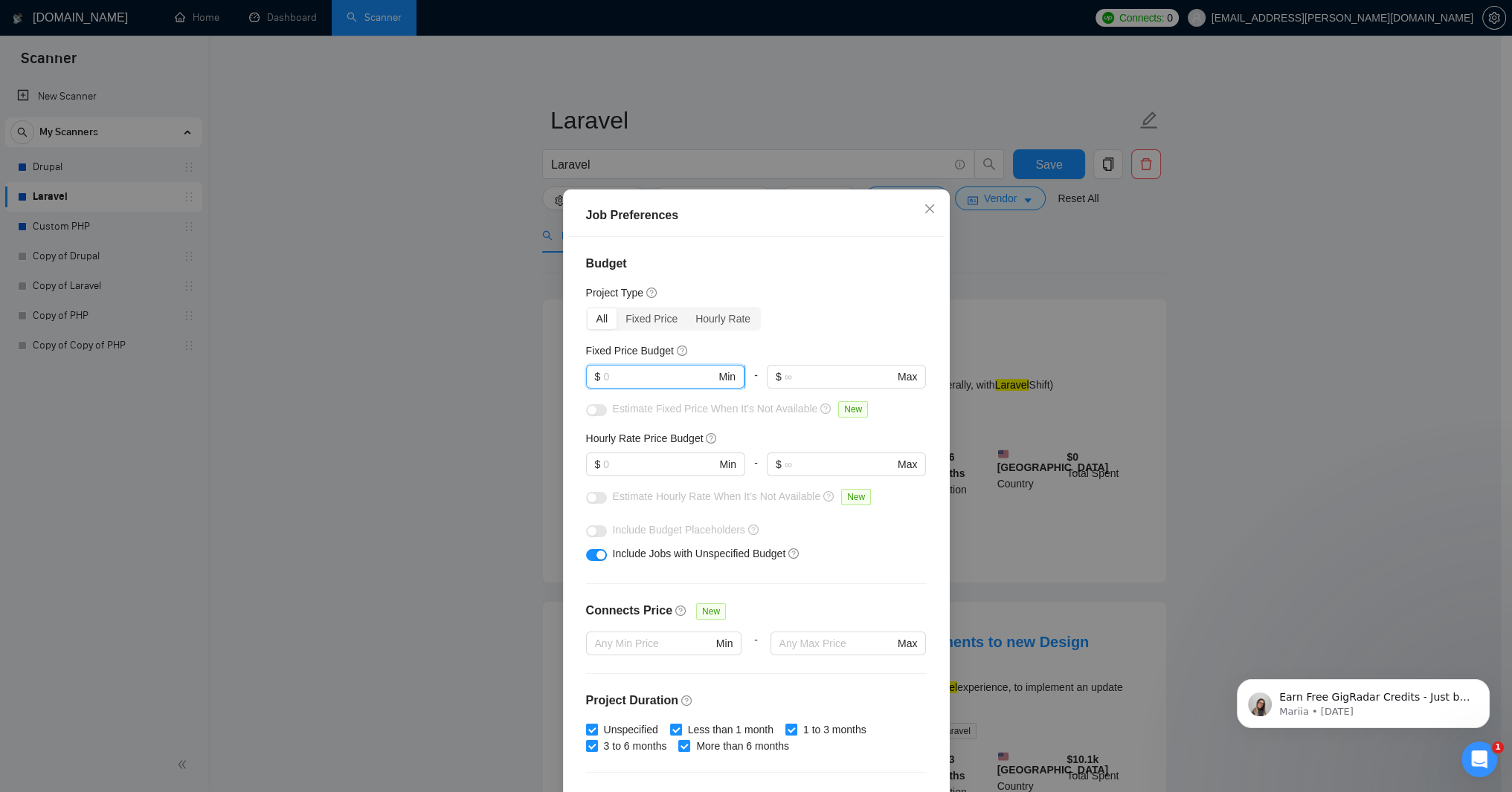
click at [609, 385] on input "text" at bounding box center [659, 377] width 112 height 16
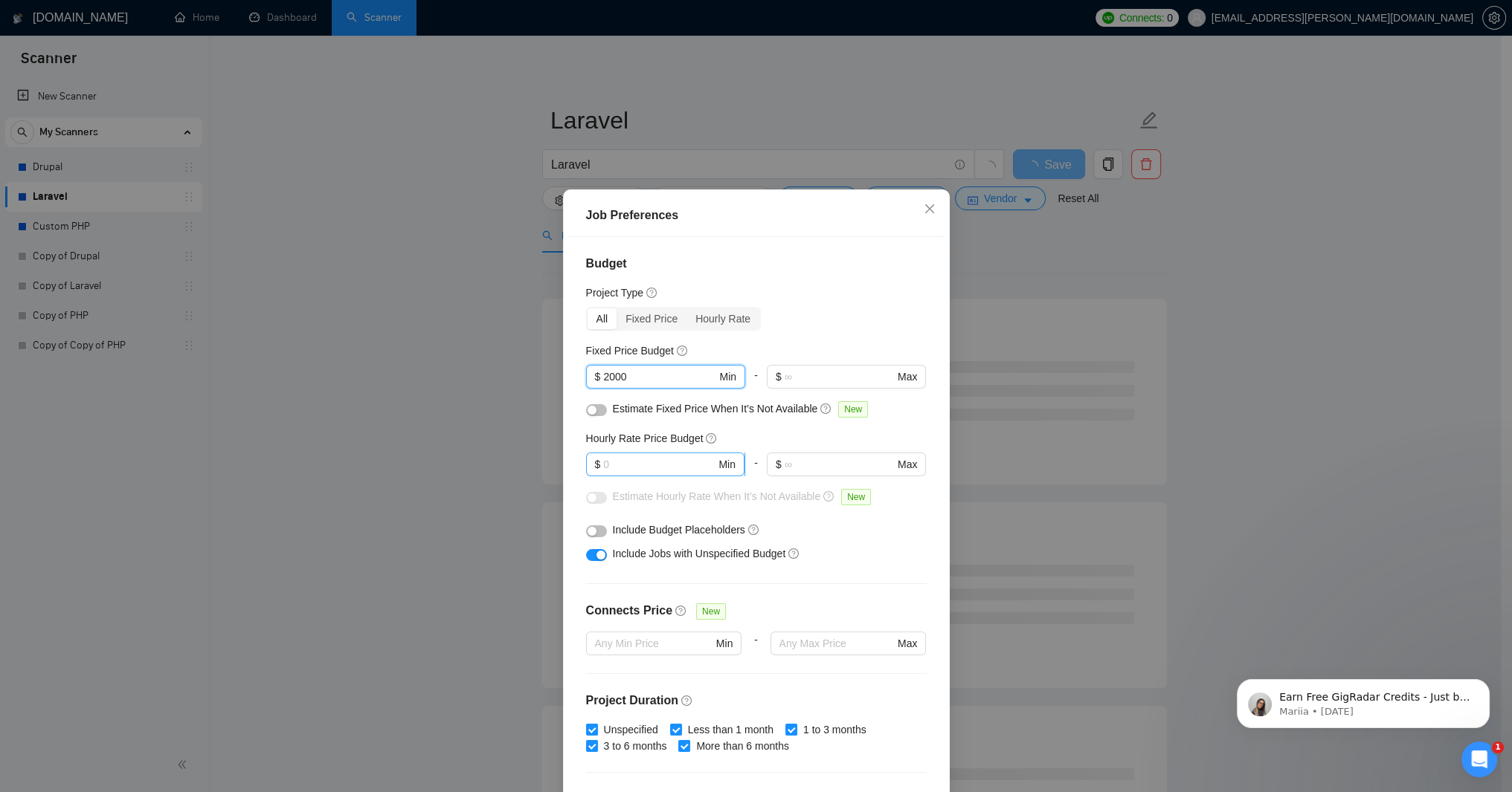
type input "2000"
click at [617, 473] on input "text" at bounding box center [659, 465] width 112 height 16
type input "60"
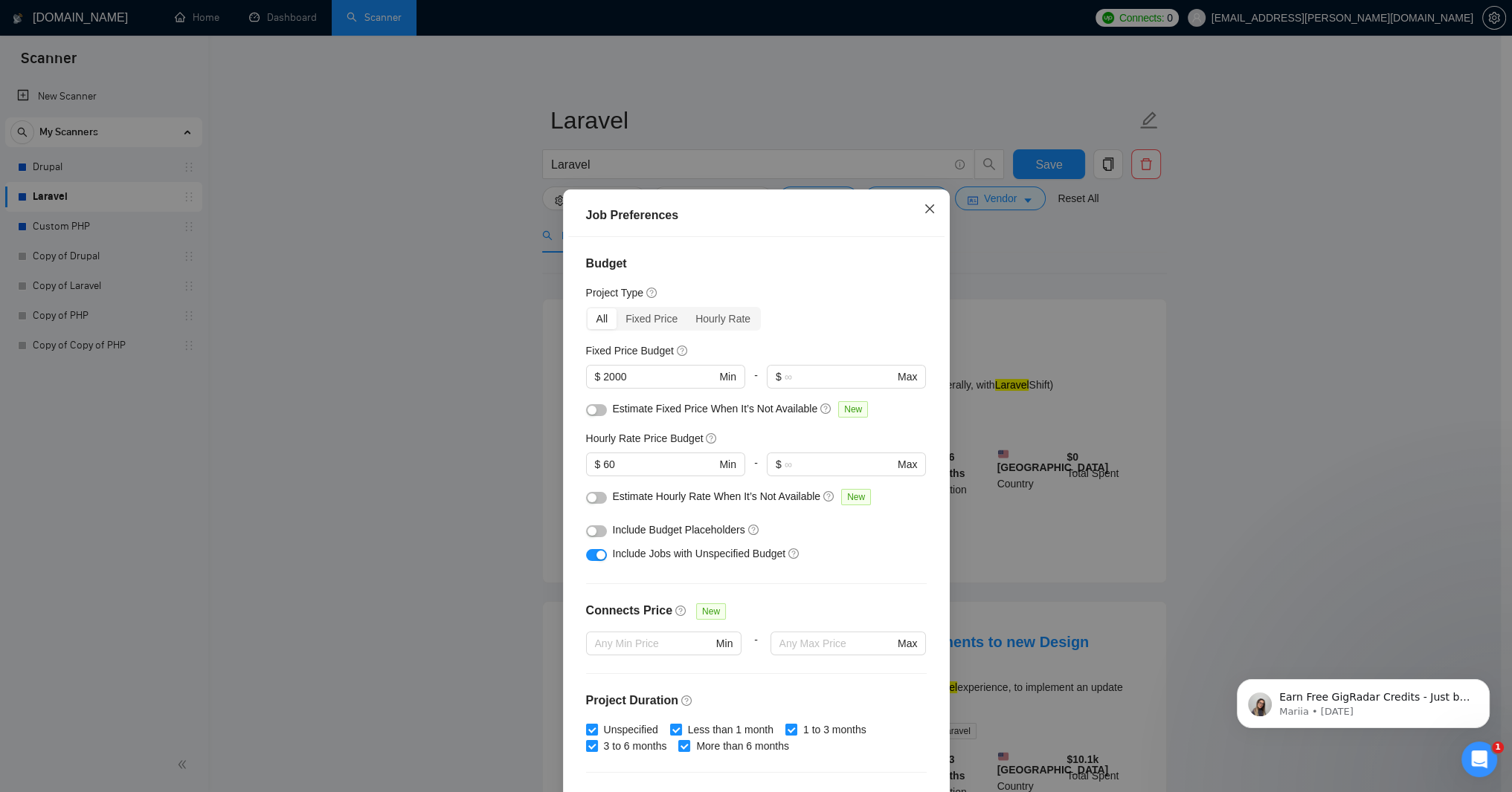
click at [925, 212] on icon "close" at bounding box center [929, 209] width 9 height 9
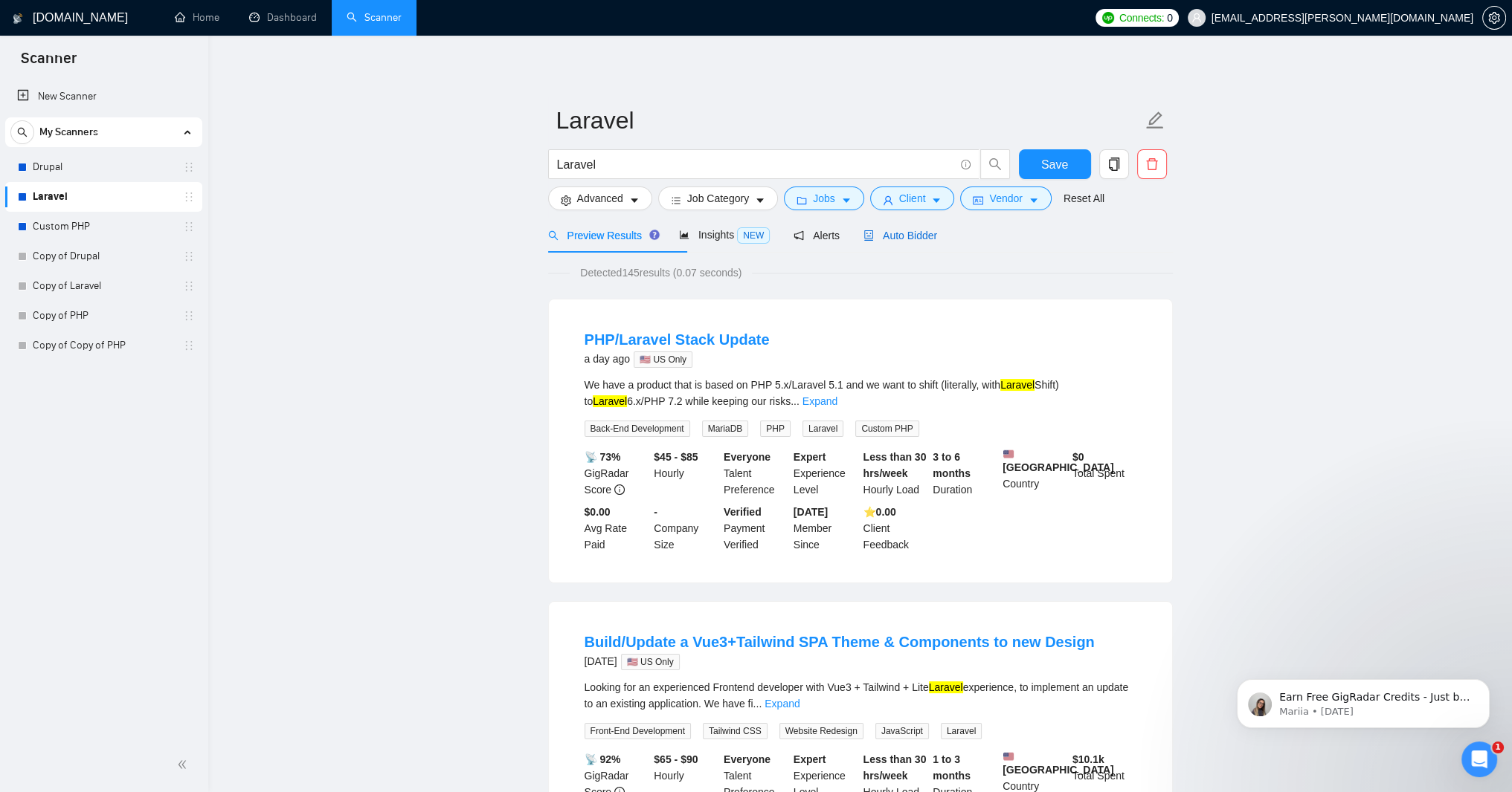
click at [937, 241] on span "Auto Bidder" at bounding box center [900, 236] width 73 height 12
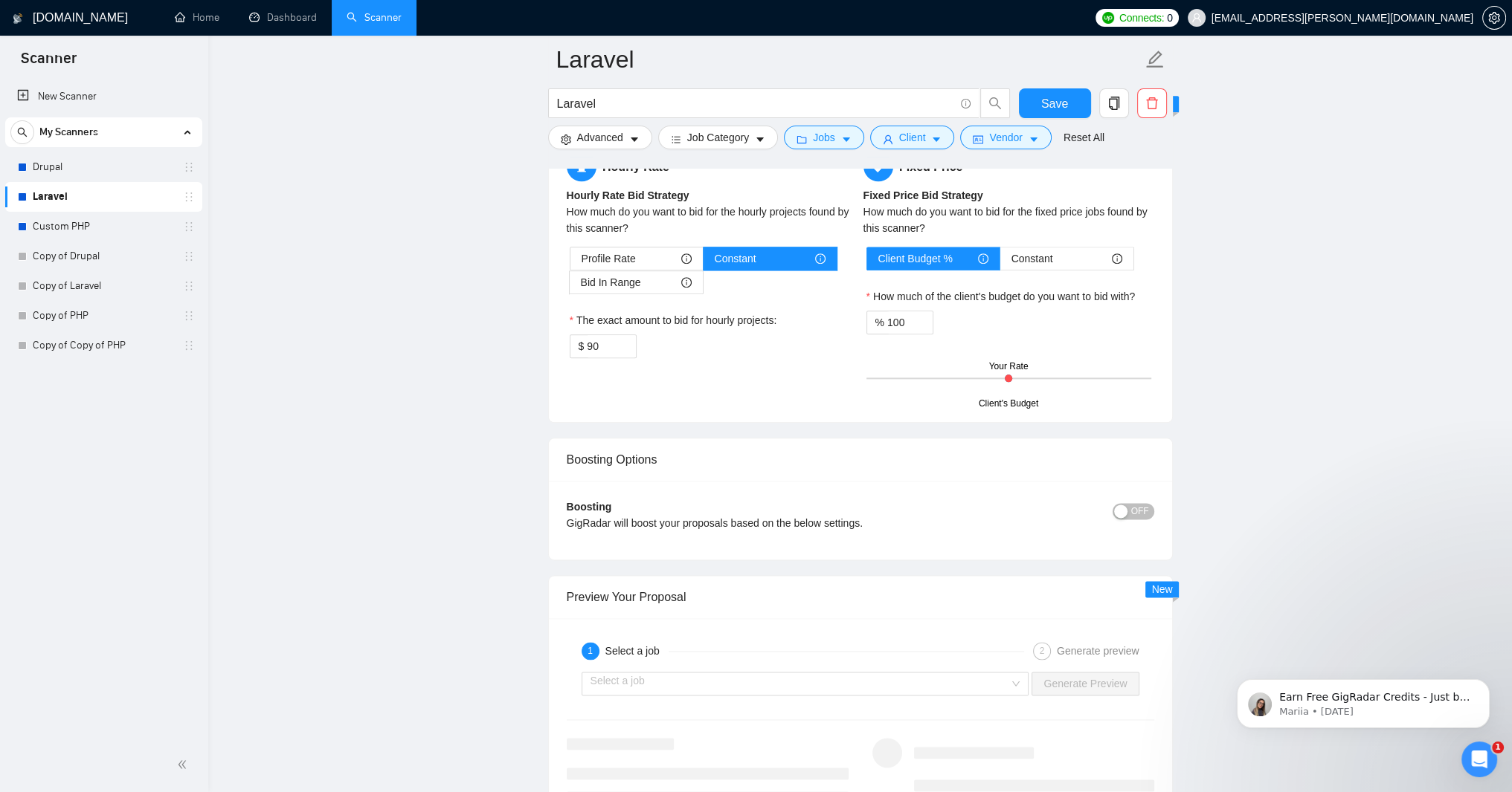
scroll to position [2366, 0]
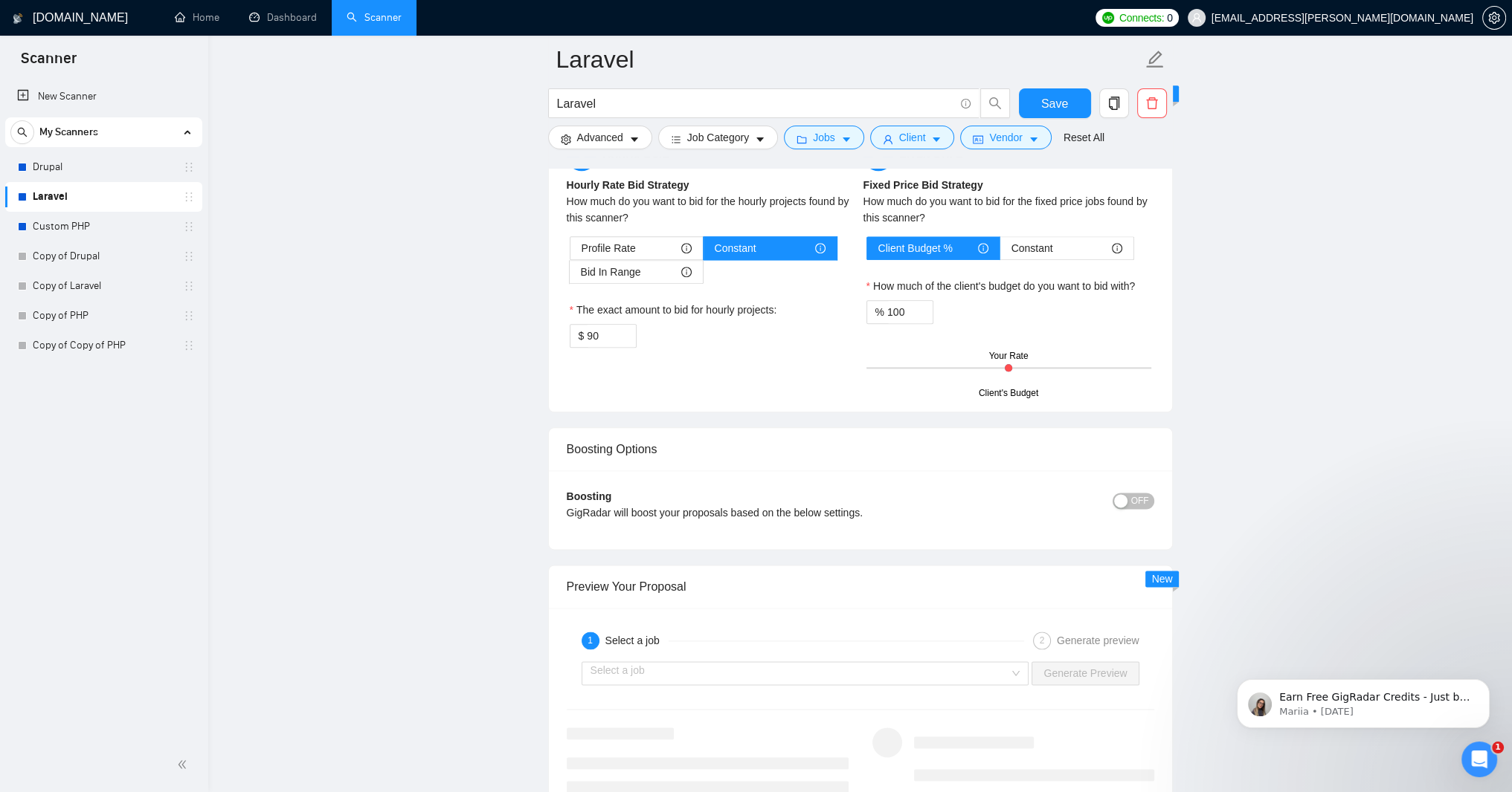
click at [647, 35] on link "Most frequent questions:" at bounding box center [654, 29] width 114 height 12
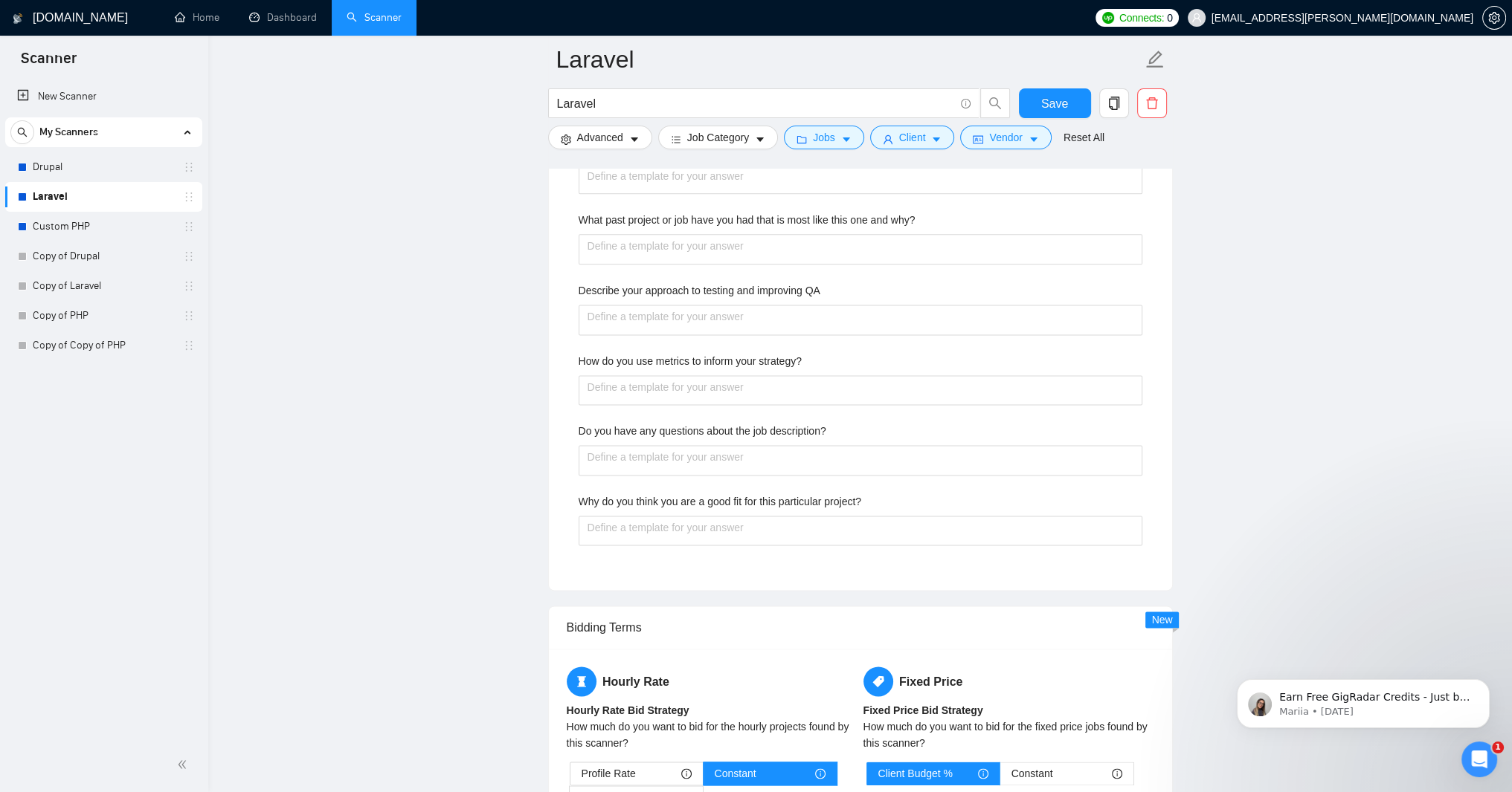
scroll to position [2455, 0]
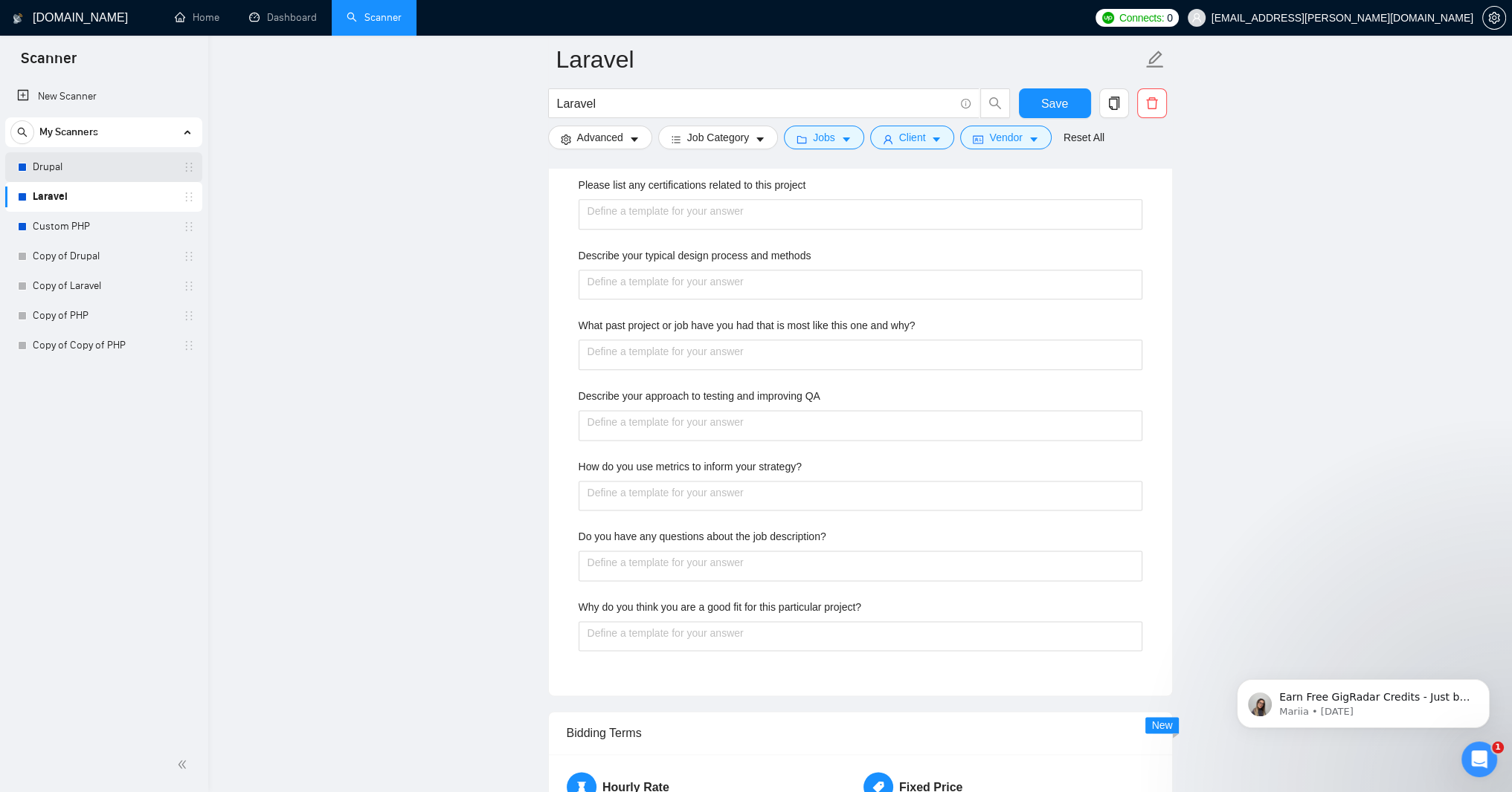
click at [85, 165] on link "Drupal" at bounding box center [103, 167] width 141 height 30
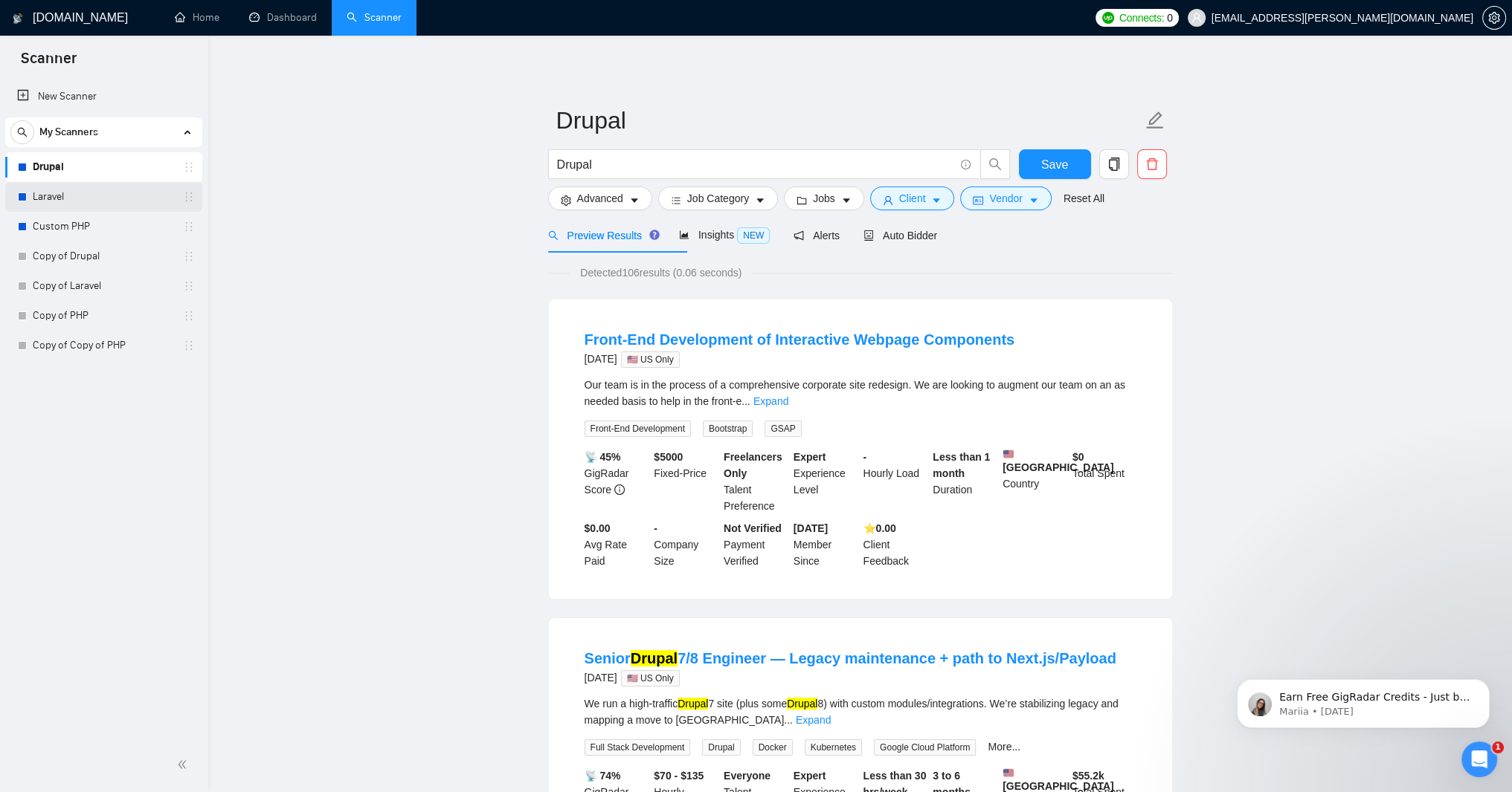
click at [108, 189] on link "Laravel" at bounding box center [103, 197] width 141 height 30
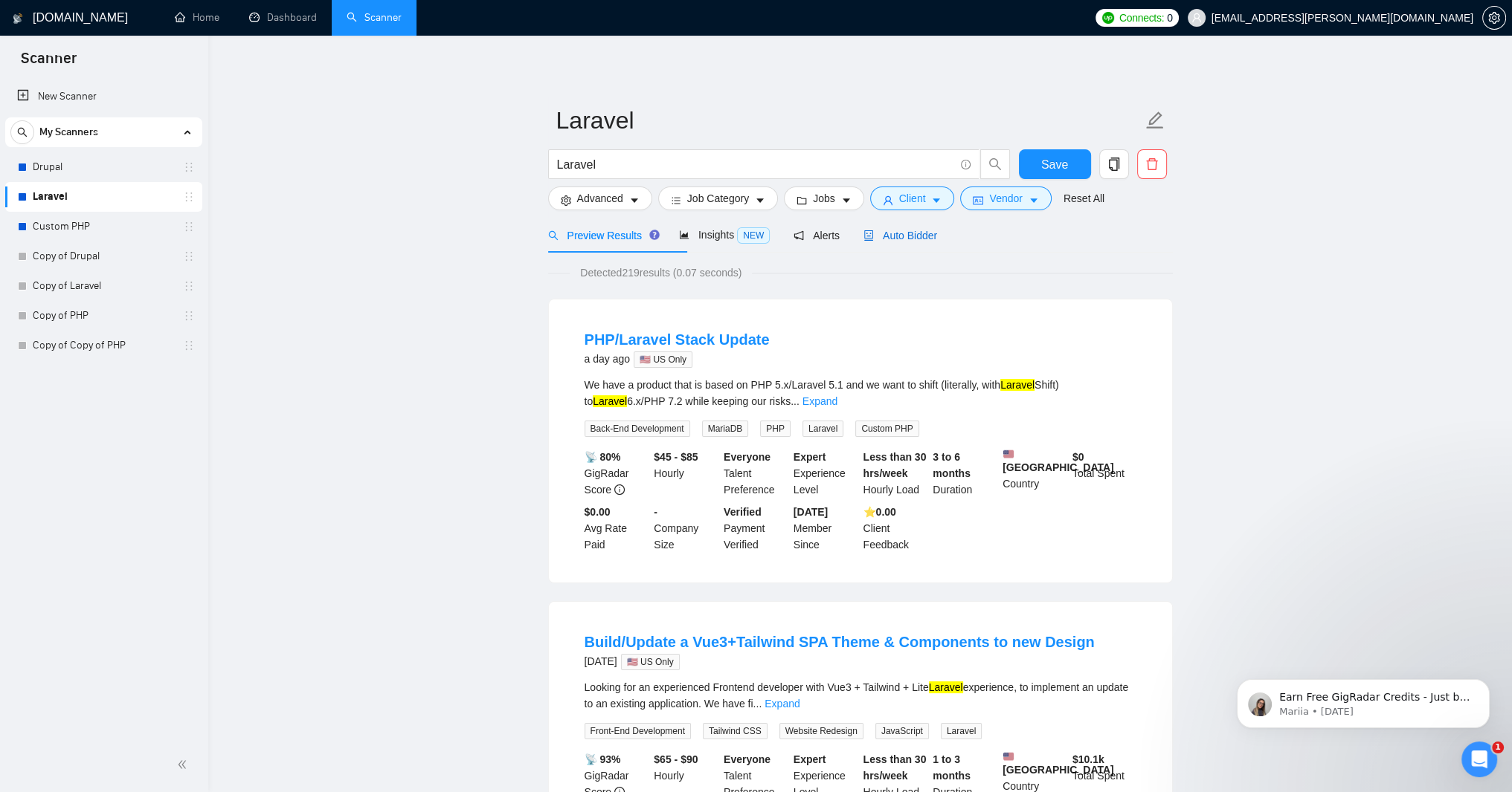
click at [937, 241] on span "Auto Bidder" at bounding box center [900, 236] width 73 height 12
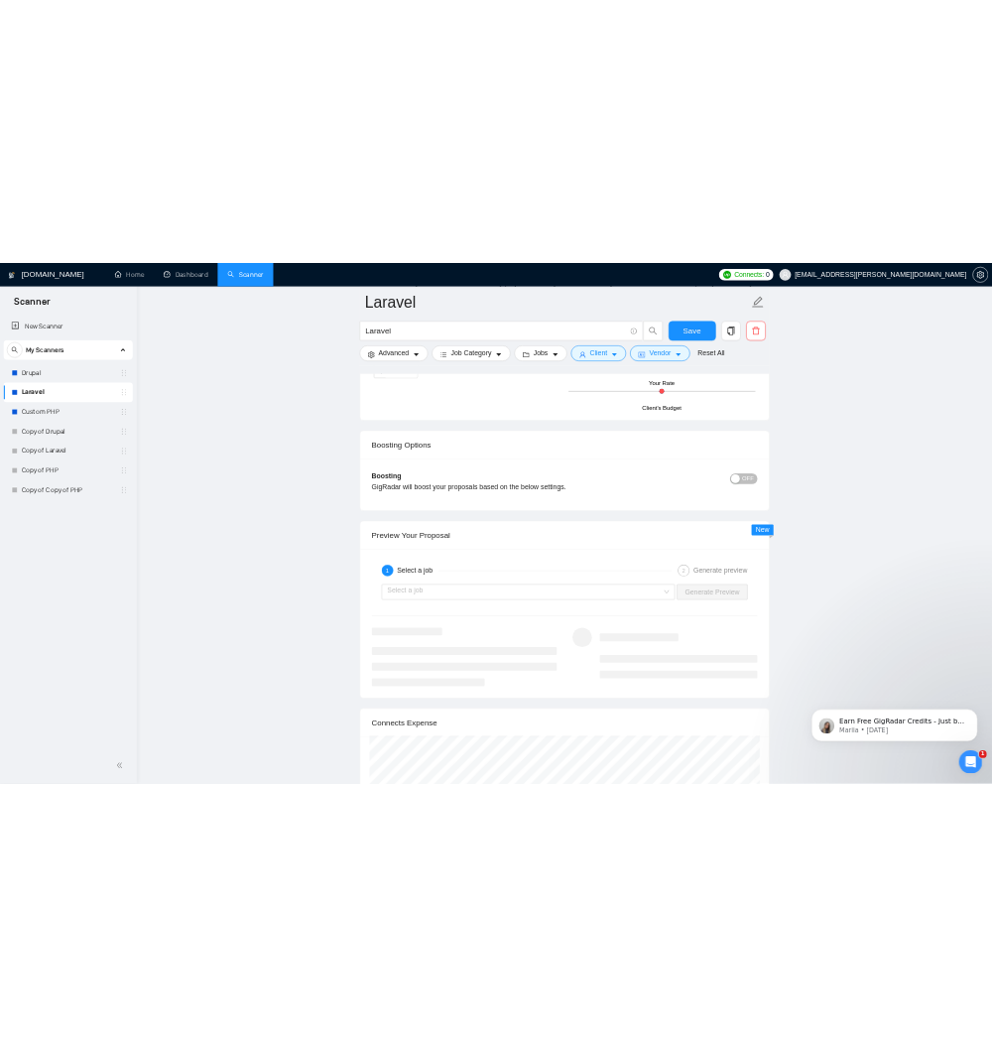
scroll to position [3333, 0]
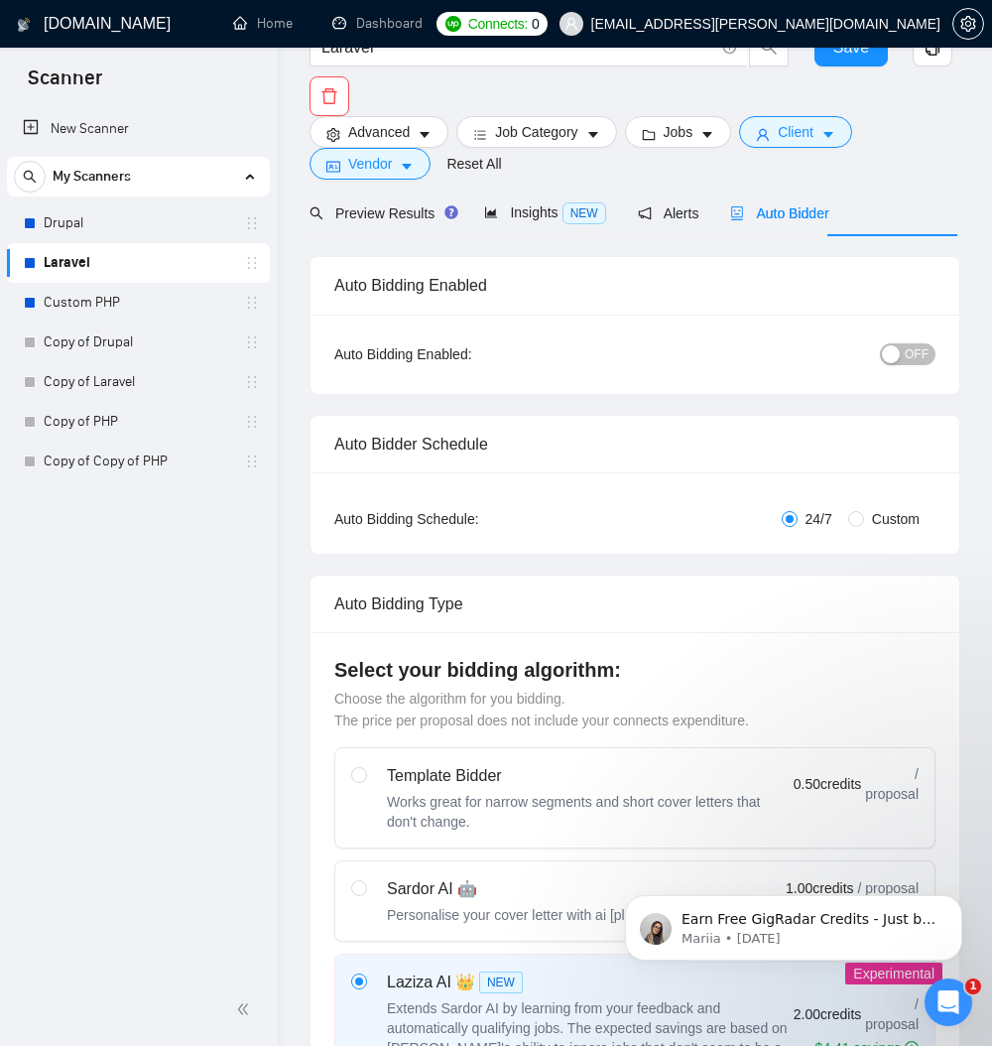
scroll to position [0, 0]
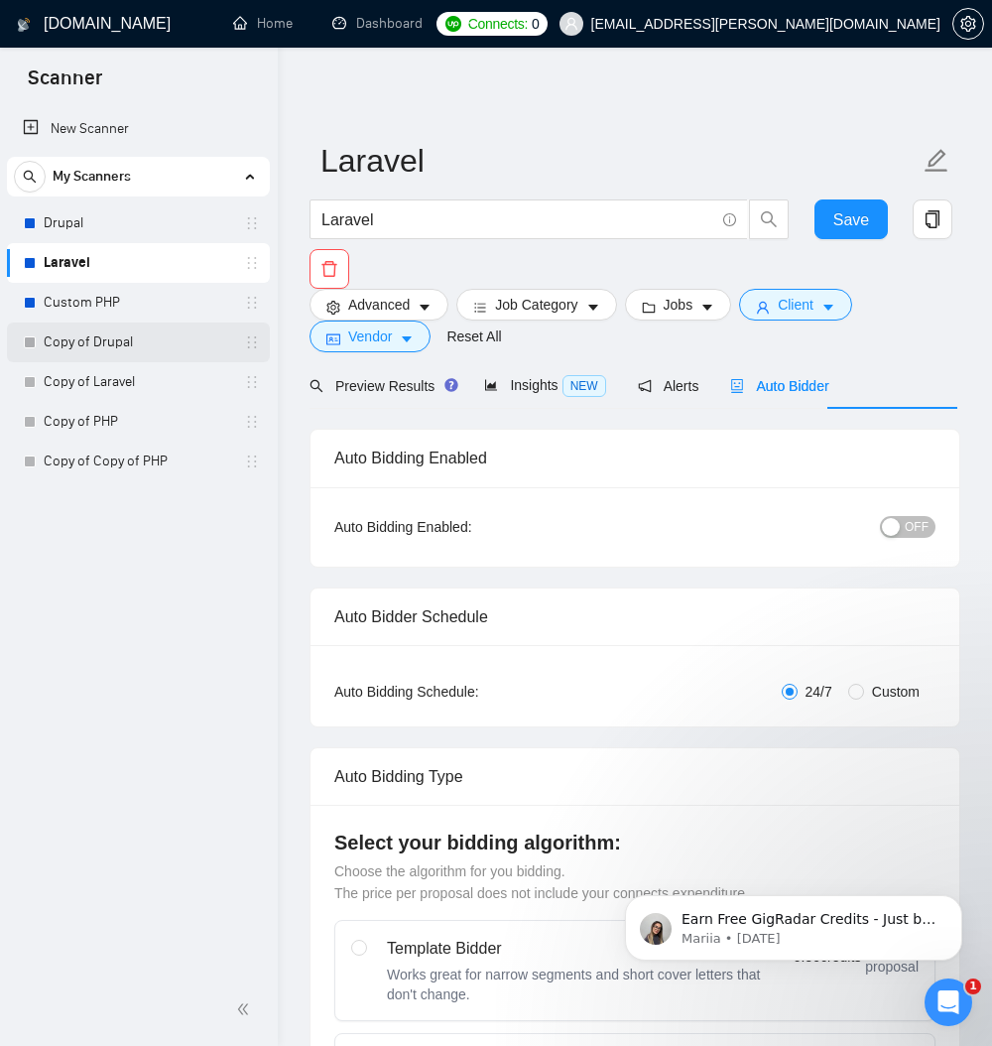
click at [107, 344] on link "Copy of Drupal" at bounding box center [138, 342] width 188 height 40
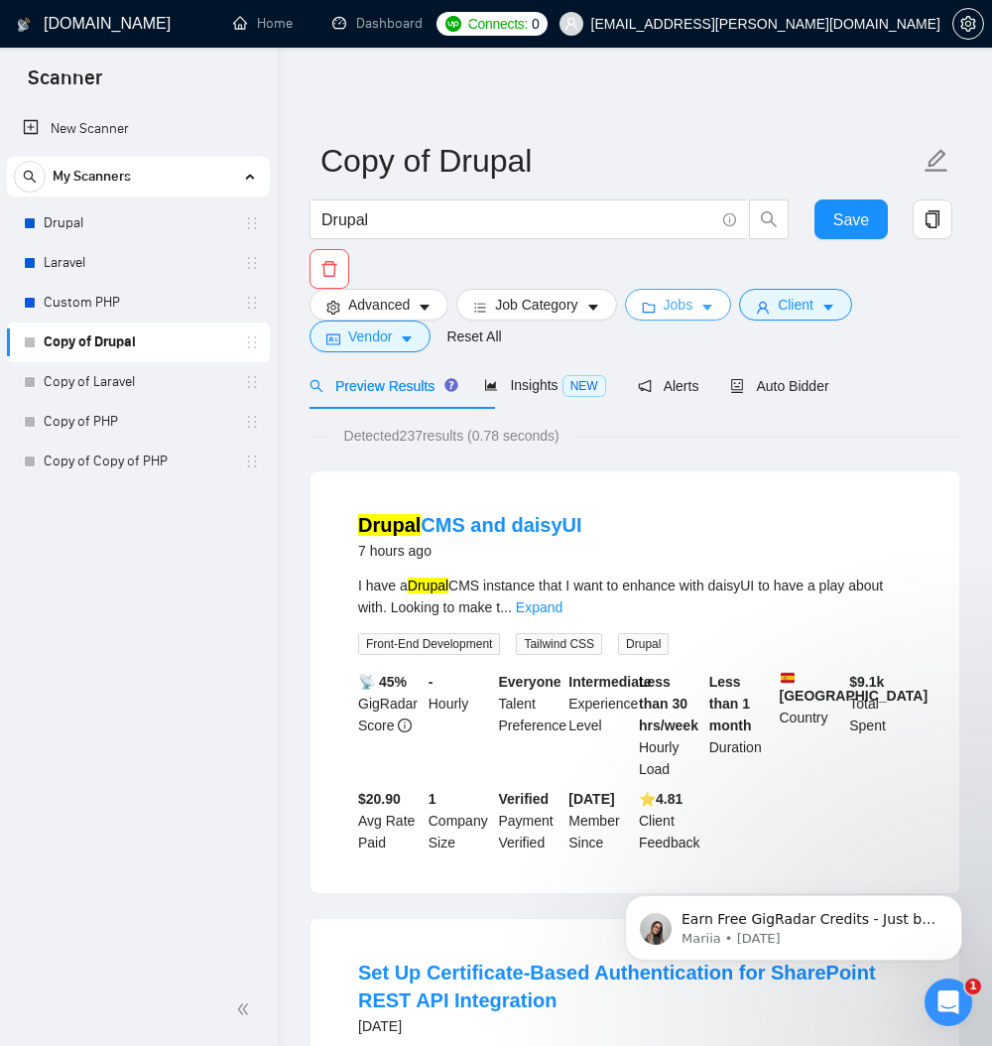
click at [693, 305] on span "Jobs" at bounding box center [679, 305] width 30 height 22
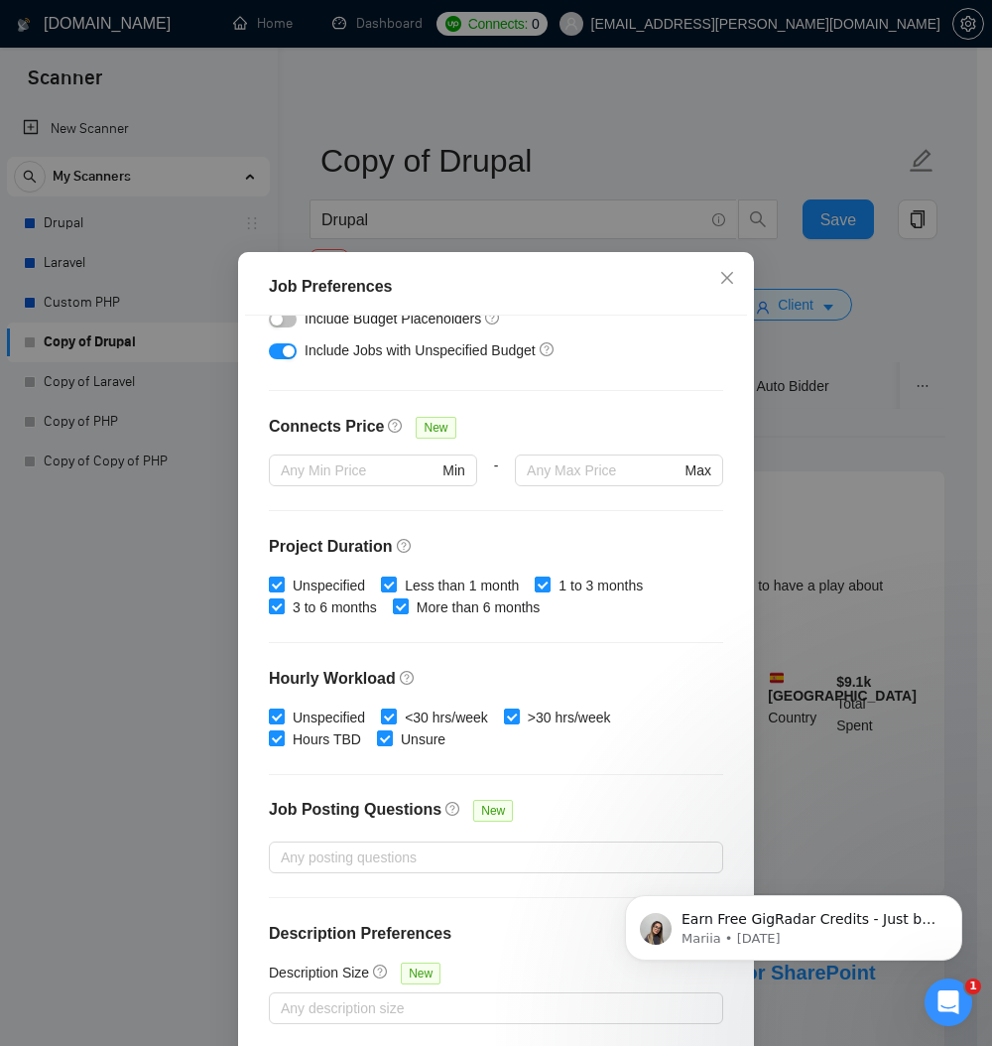
scroll to position [92, 0]
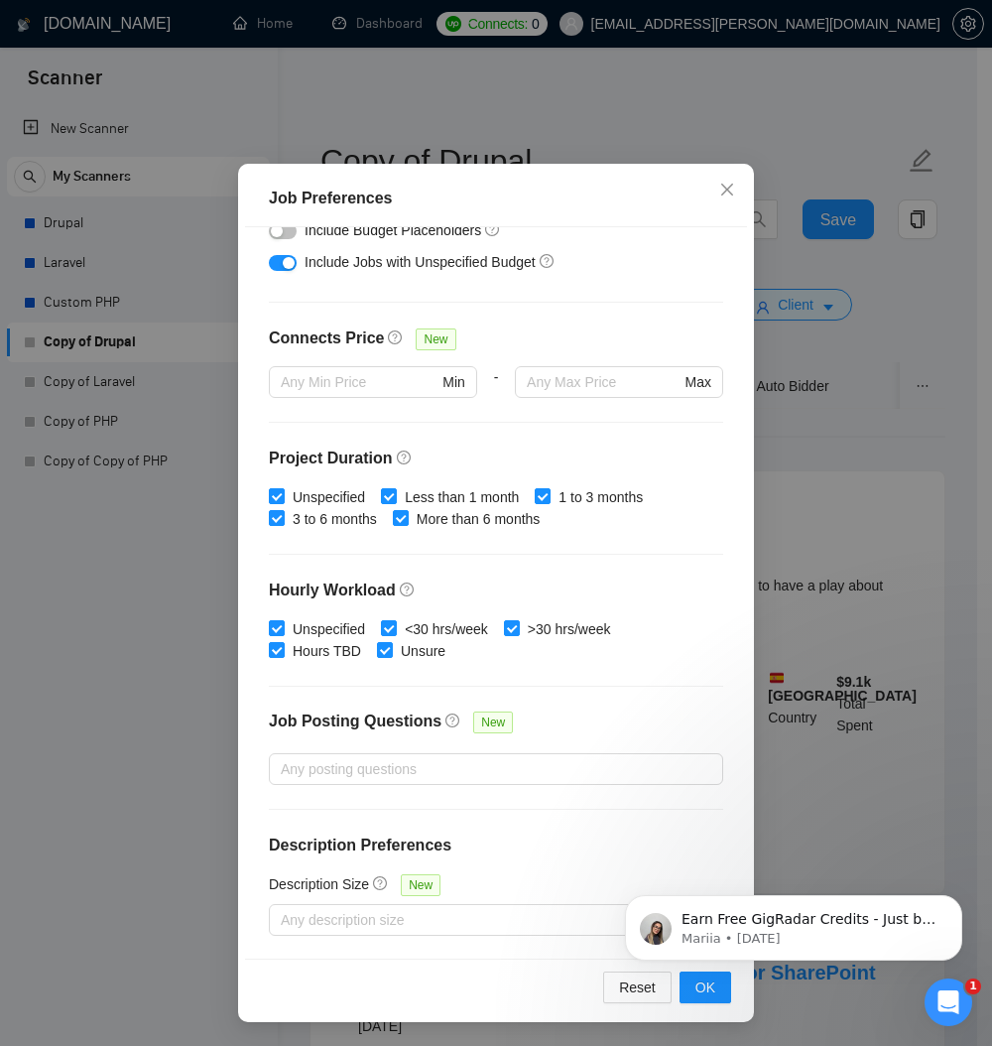
click html "Earn Free GigRadar Credits - Just by Sharing Your Story! 💬 Want more credits fo…"
click at [684, 982] on body "Earn Free GigRadar Credits - Just by Sharing Your Story! 💬 Want more credits fo…" at bounding box center [793, 922] width 381 height 123
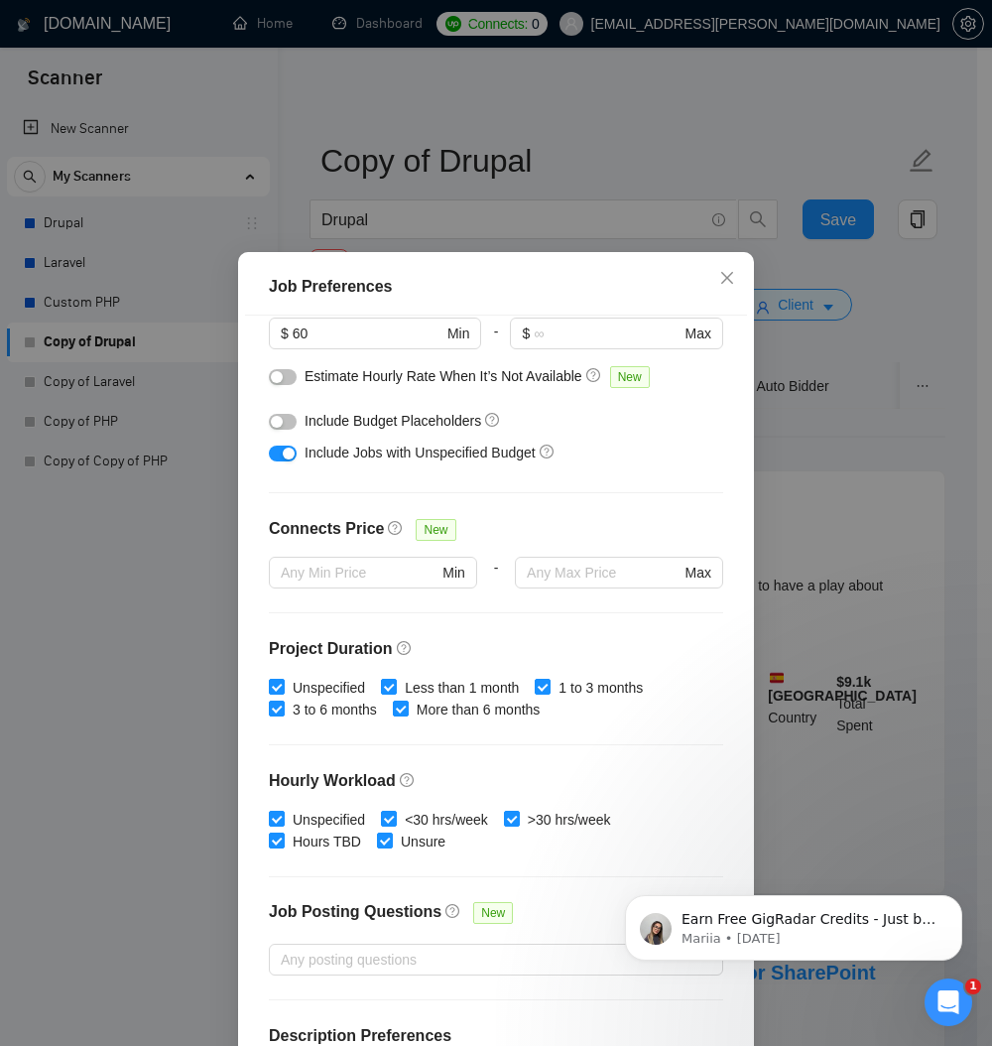
scroll to position [531, 0]
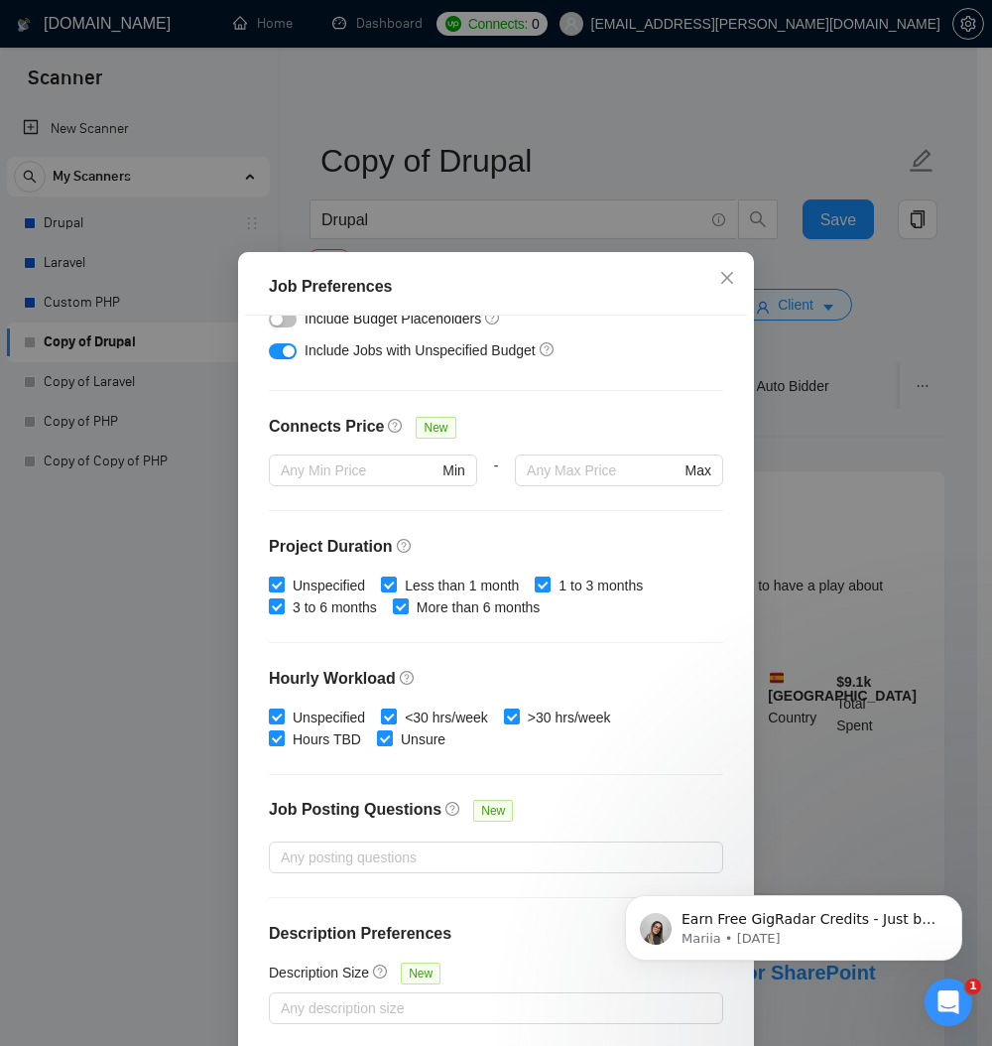
click at [906, 455] on div "Job Preferences Budget Project Type All Fixed Price Hourly Rate Fixed Price Bud…" at bounding box center [496, 523] width 992 height 1046
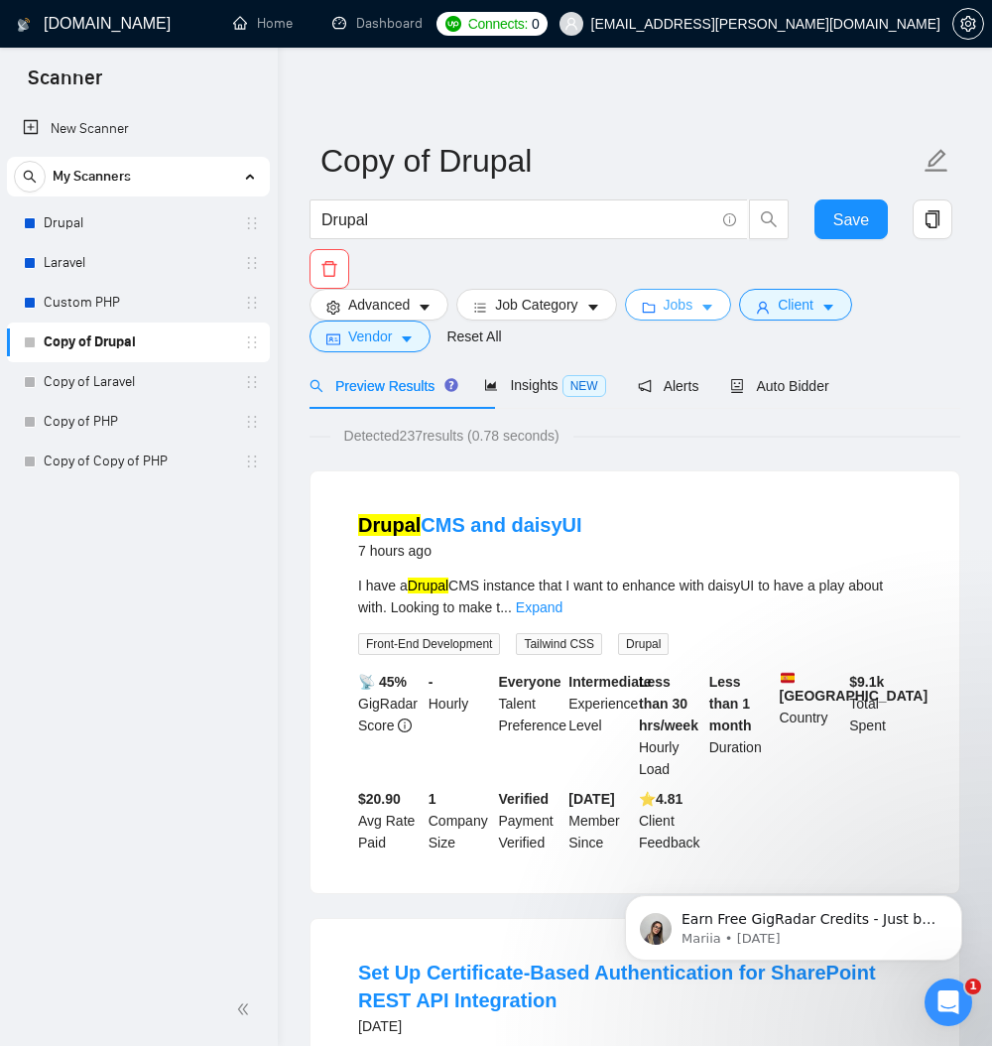
click at [714, 314] on icon "caret-down" at bounding box center [707, 308] width 14 height 14
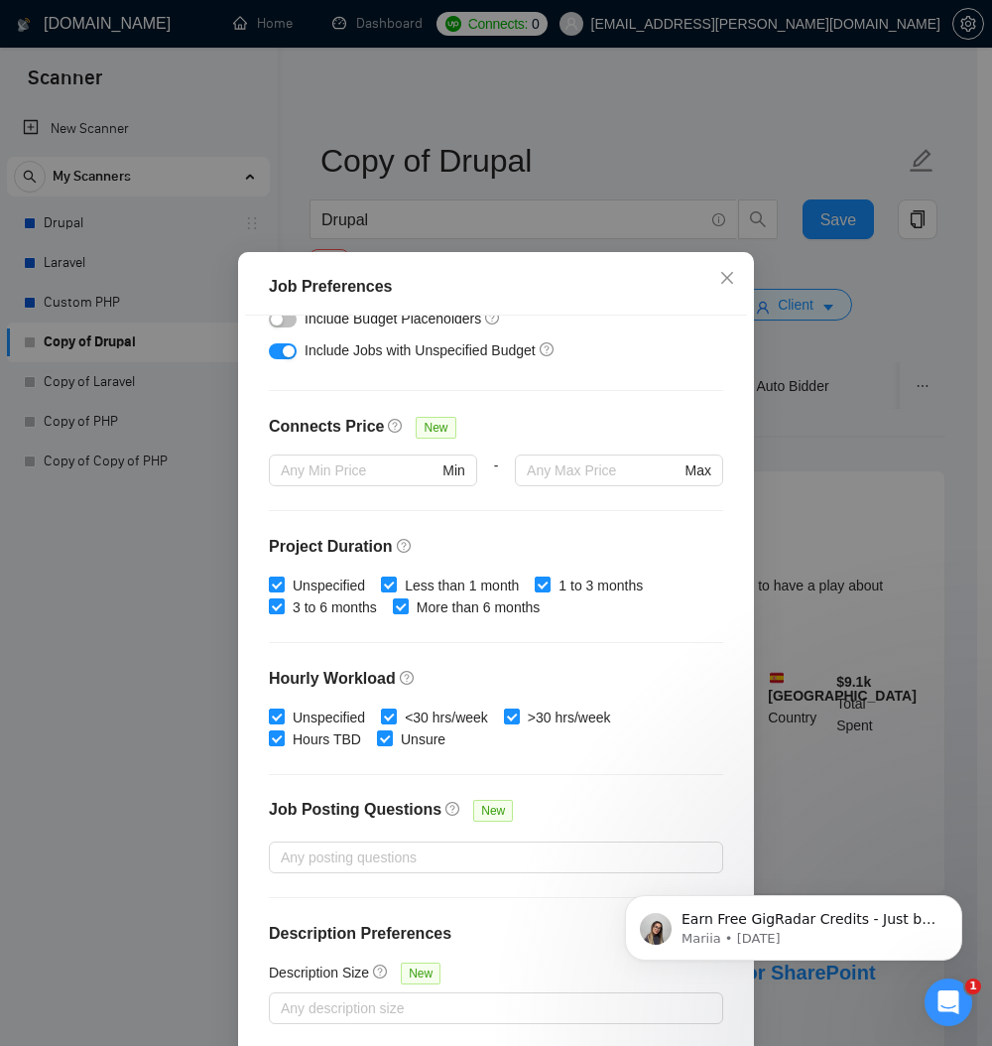
scroll to position [92, 0]
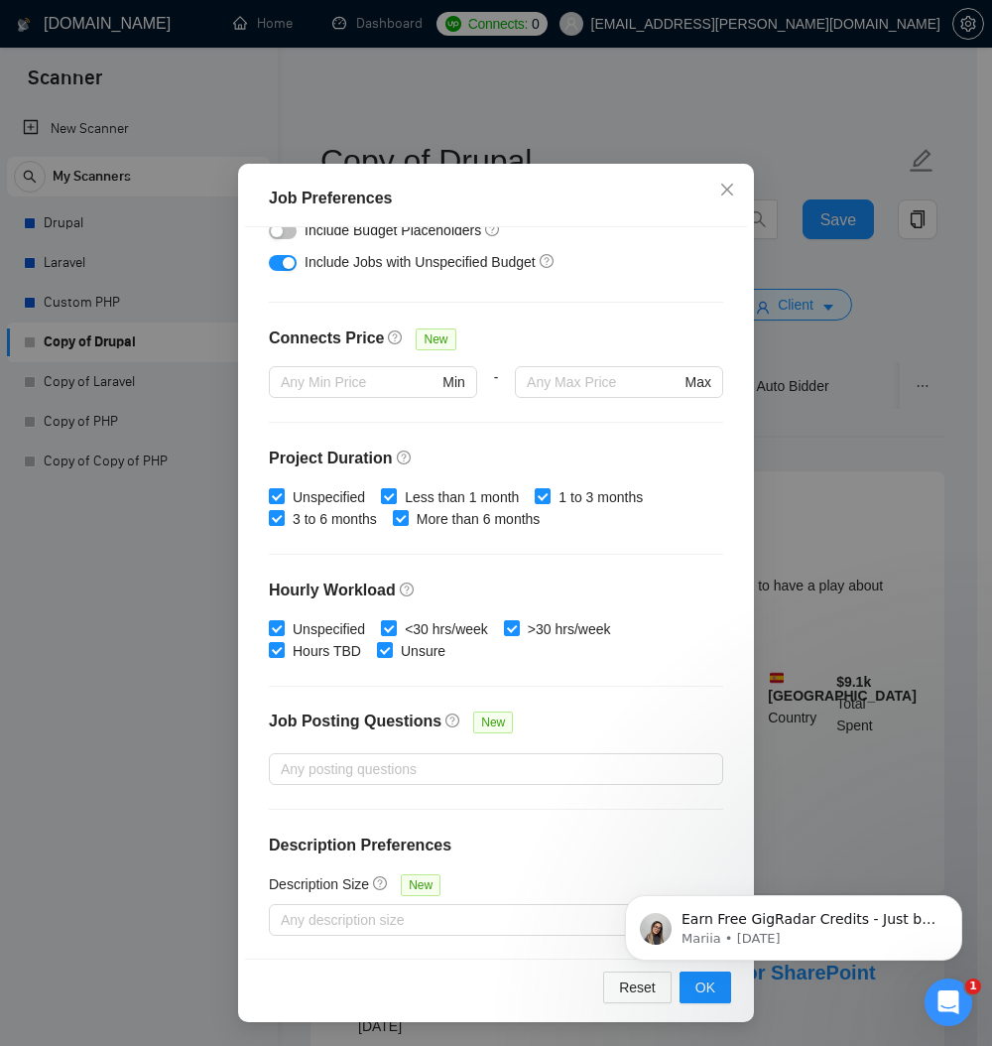
click at [917, 313] on div "Job Preferences Budget Project Type All Fixed Price Hourly Rate Fixed Price Bud…" at bounding box center [496, 523] width 992 height 1046
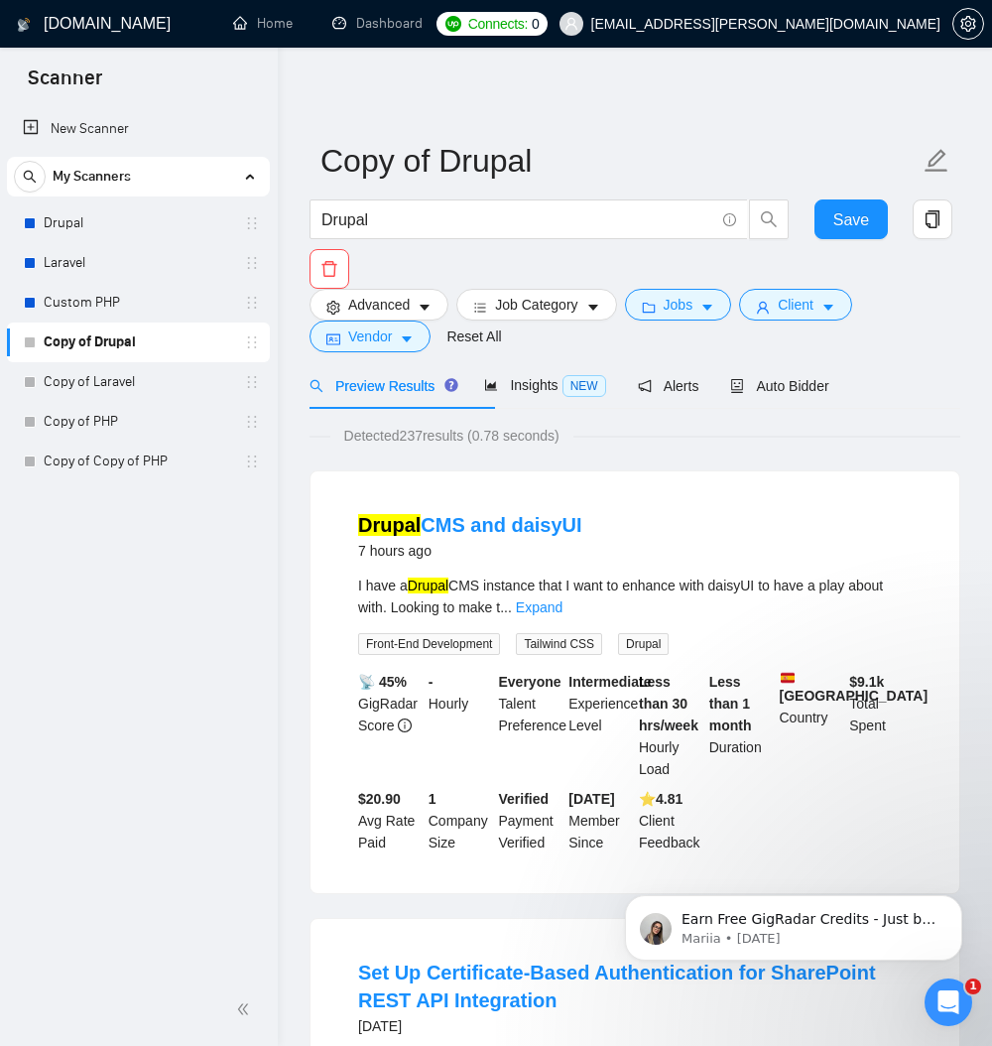
click at [889, 215] on div "Save" at bounding box center [850, 224] width 81 height 50
click at [837, 218] on span "Save" at bounding box center [851, 219] width 36 height 25
click at [828, 394] on span "Auto Bidder" at bounding box center [779, 386] width 98 height 16
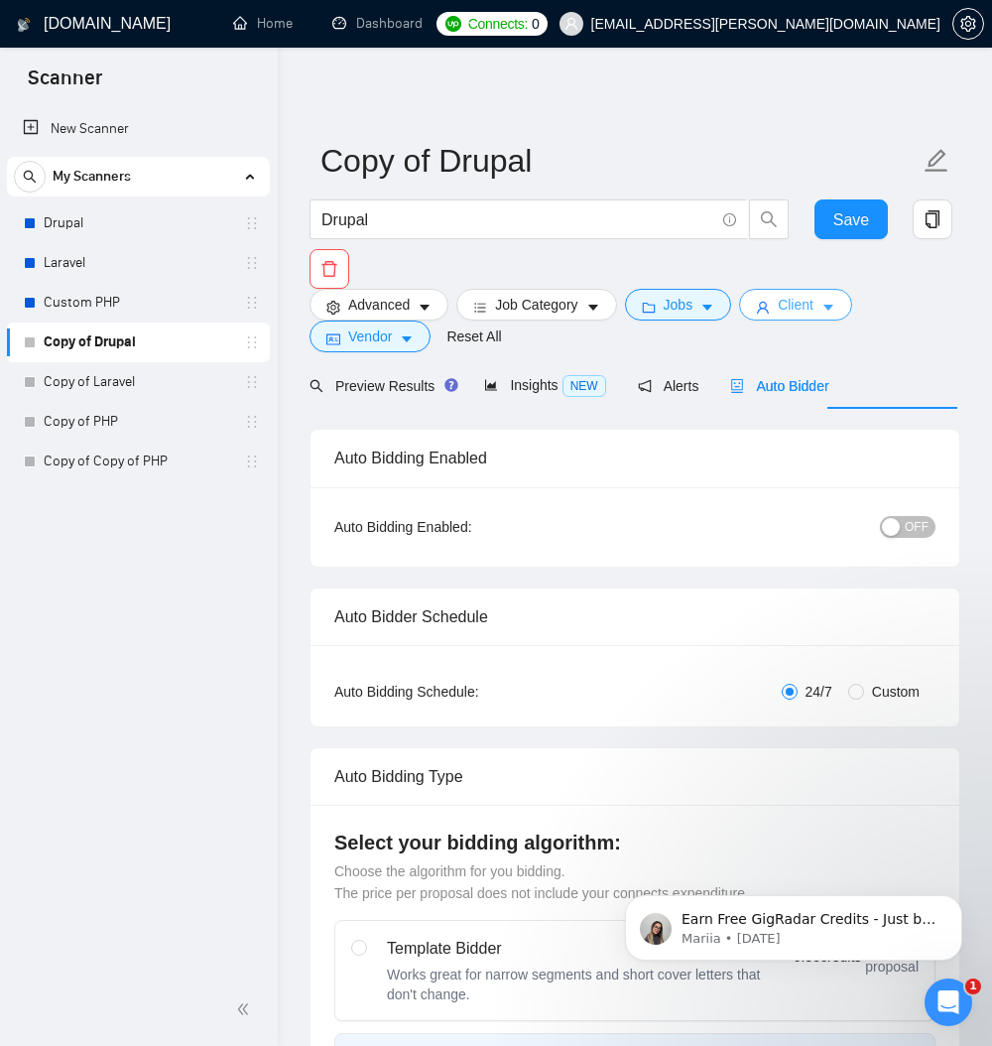
click at [813, 310] on span "Client" at bounding box center [796, 305] width 36 height 22
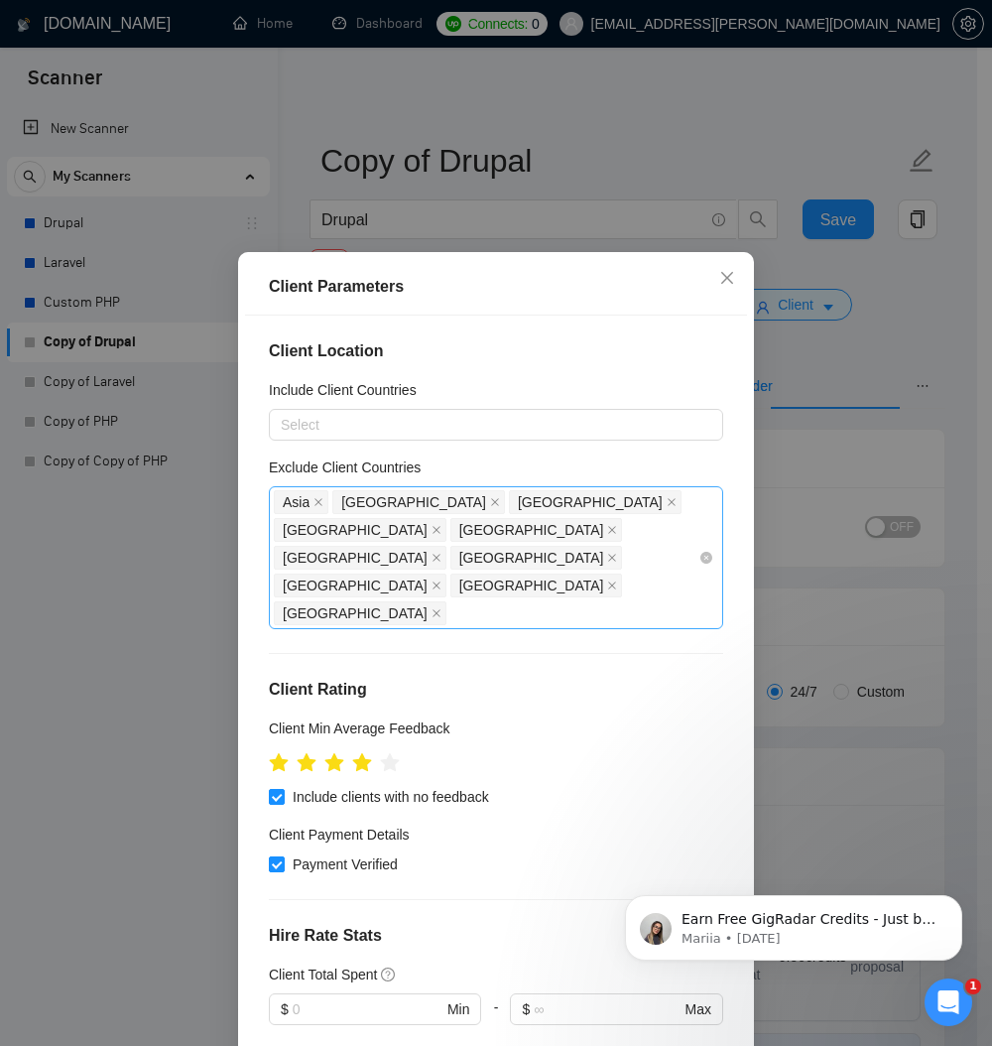
click at [551, 615] on div "Asia India Bangladesh Pakistan Ukraine United Arab Emirates Saudi Arabia China …" at bounding box center [486, 557] width 425 height 139
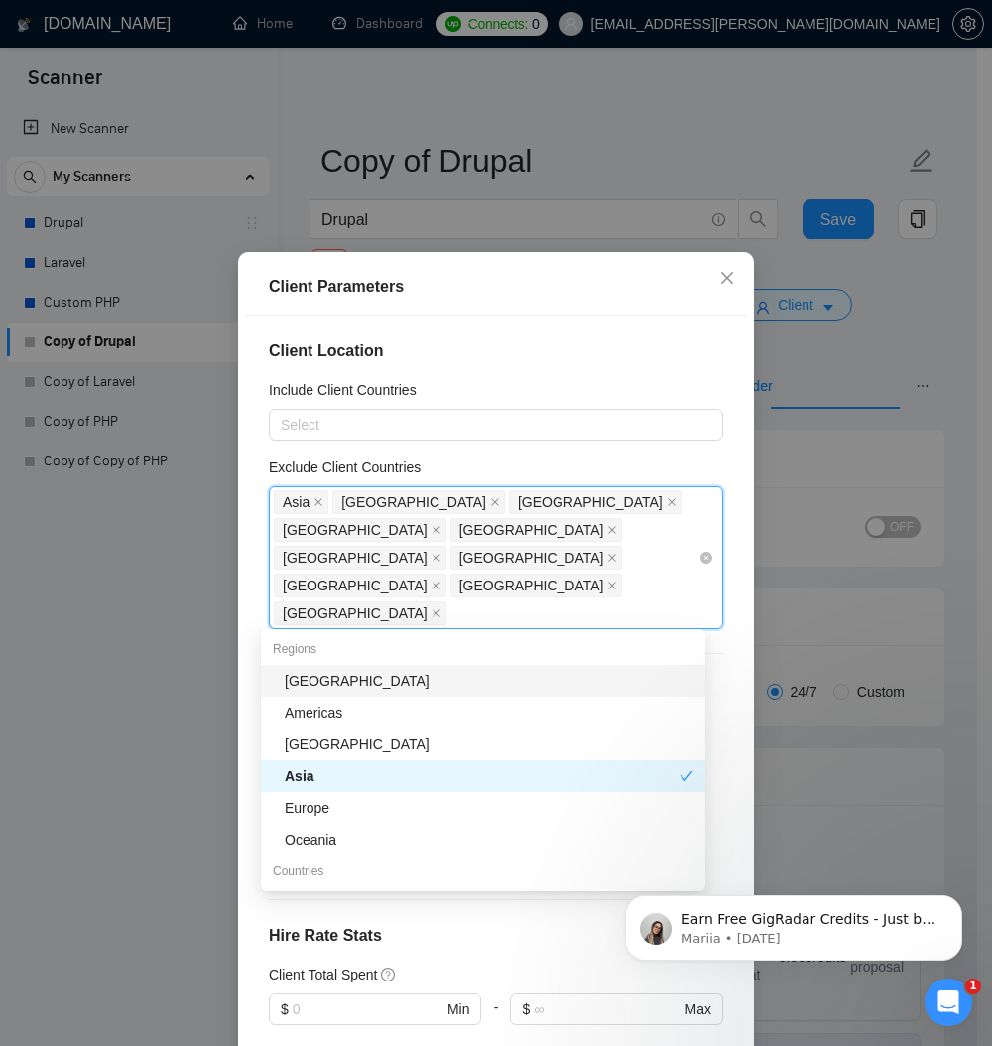
click at [546, 610] on div "Asia India Bangladesh Pakistan Ukraine United Arab Emirates Saudi Arabia China …" at bounding box center [486, 557] width 425 height 139
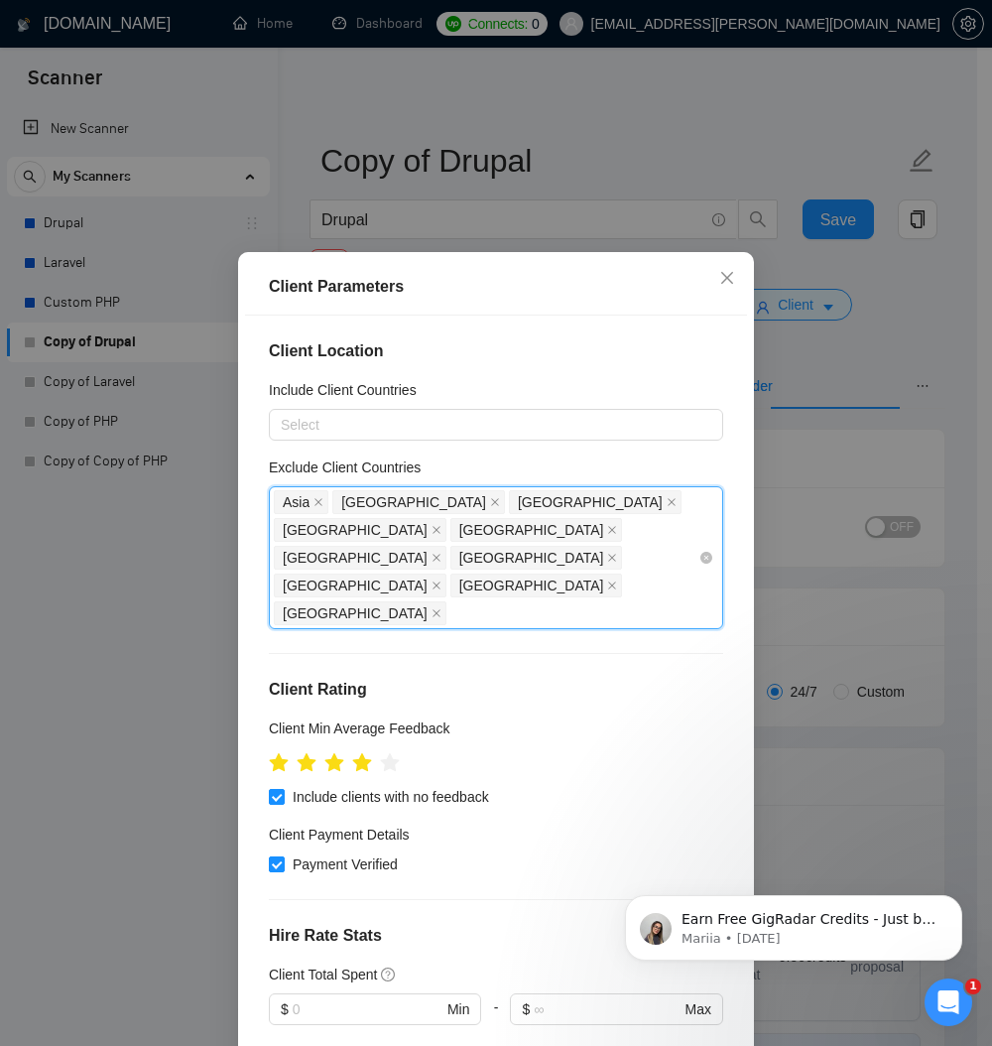
click at [546, 610] on div "Asia India Bangladesh Pakistan Ukraine United Arab Emirates Saudi Arabia China …" at bounding box center [486, 557] width 425 height 139
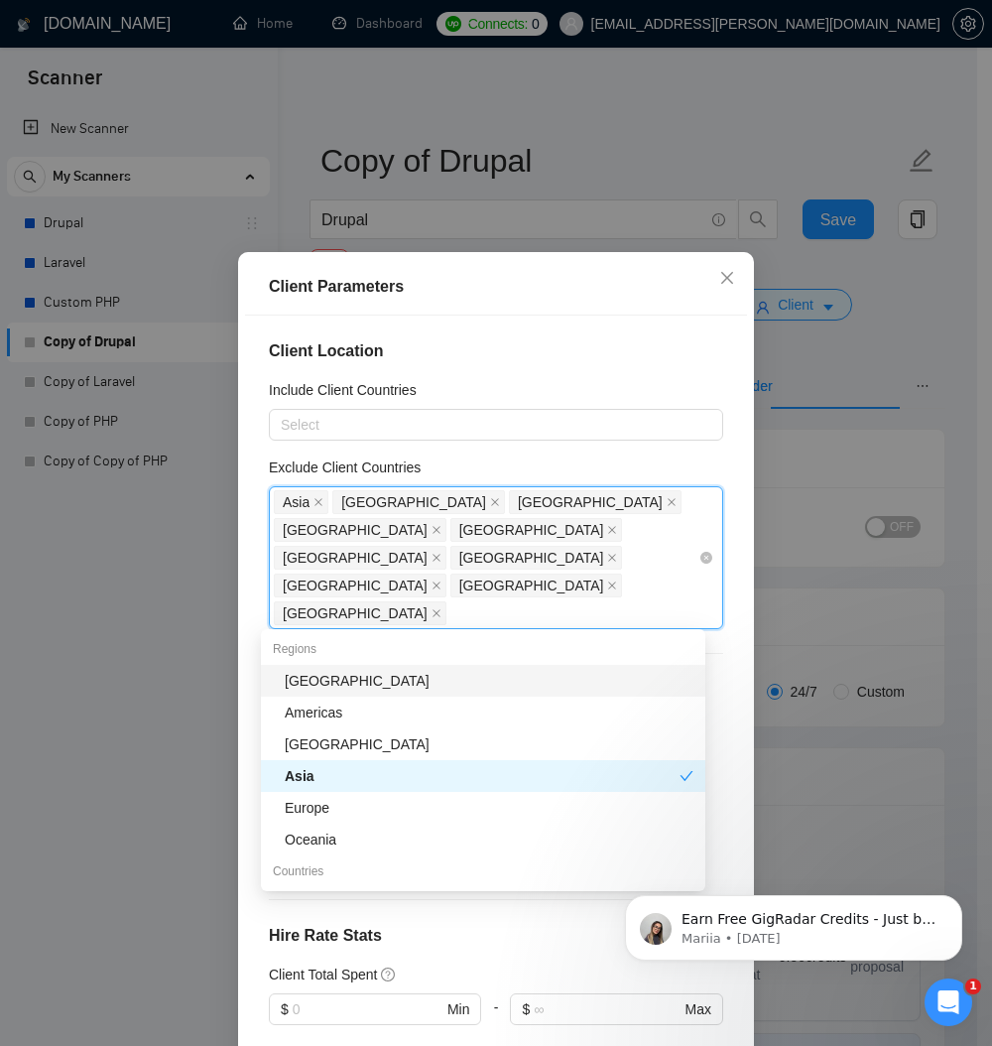
drag, startPoint x: 273, startPoint y: 522, endPoint x: 328, endPoint y: 533, distance: 56.6
click at [328, 514] on span "Asia" at bounding box center [301, 502] width 55 height 24
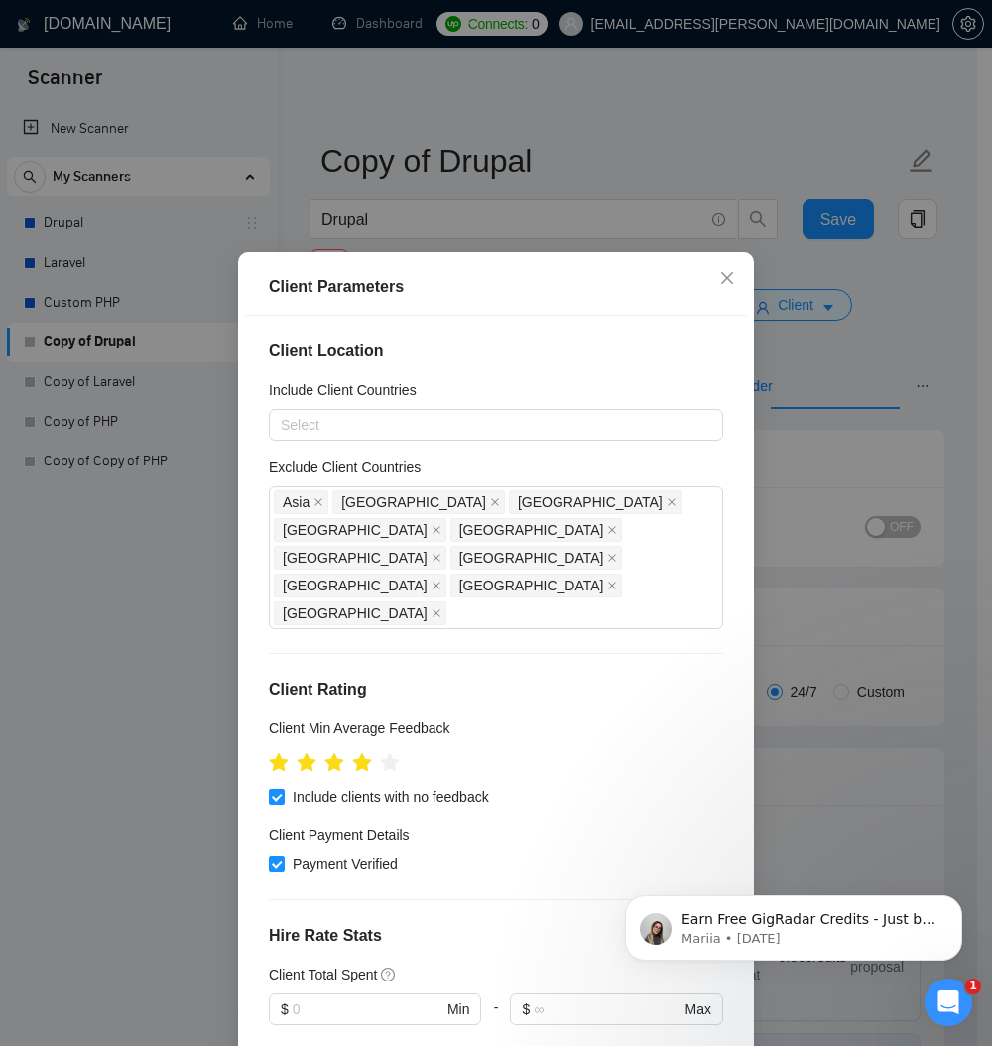
click at [260, 520] on div "Client Location Include Client Countries Select Exclude Client Countries Asia I…" at bounding box center [496, 681] width 502 height 732
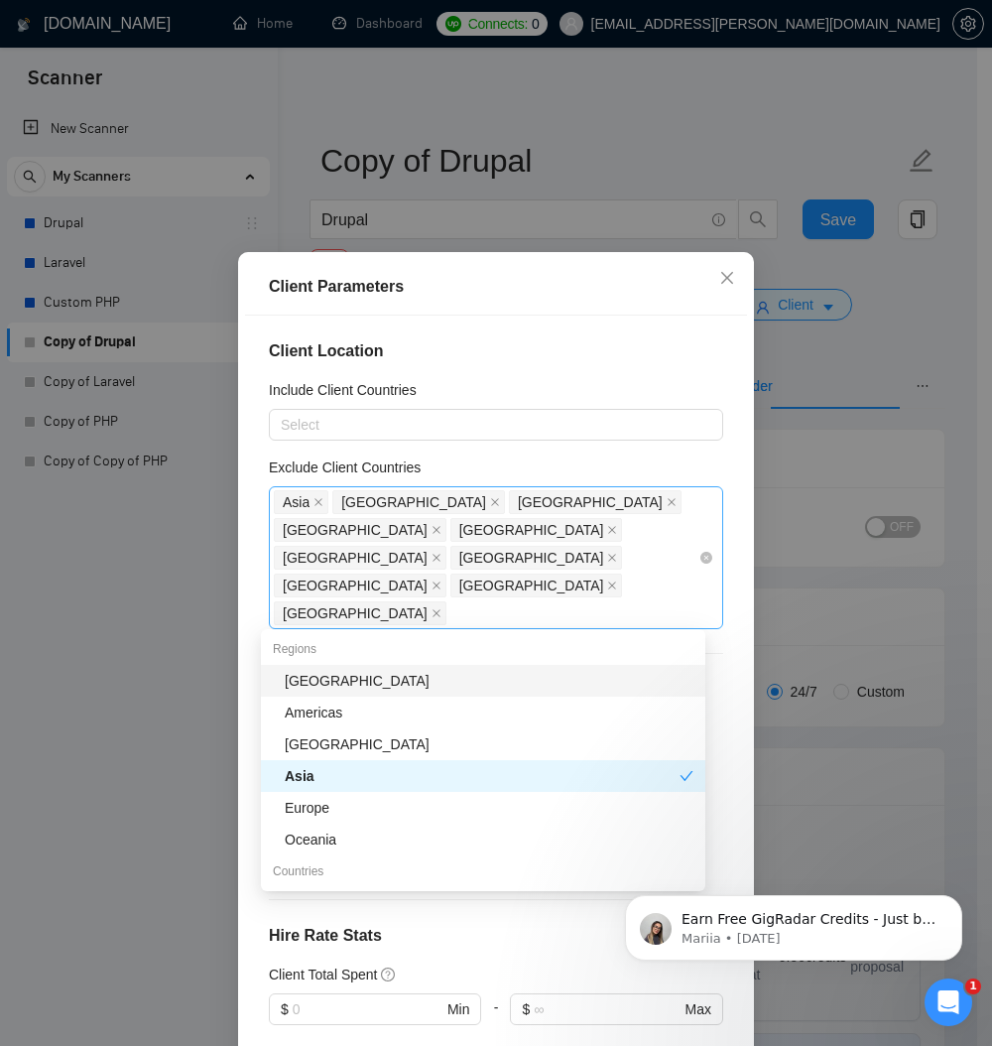
drag, startPoint x: 273, startPoint y: 523, endPoint x: 355, endPoint y: 602, distance: 114.4
click at [355, 598] on div "Asia India Bangladesh Pakistan Ukraine United Arab Emirates Saudi Arabia China …" at bounding box center [486, 557] width 425 height 139
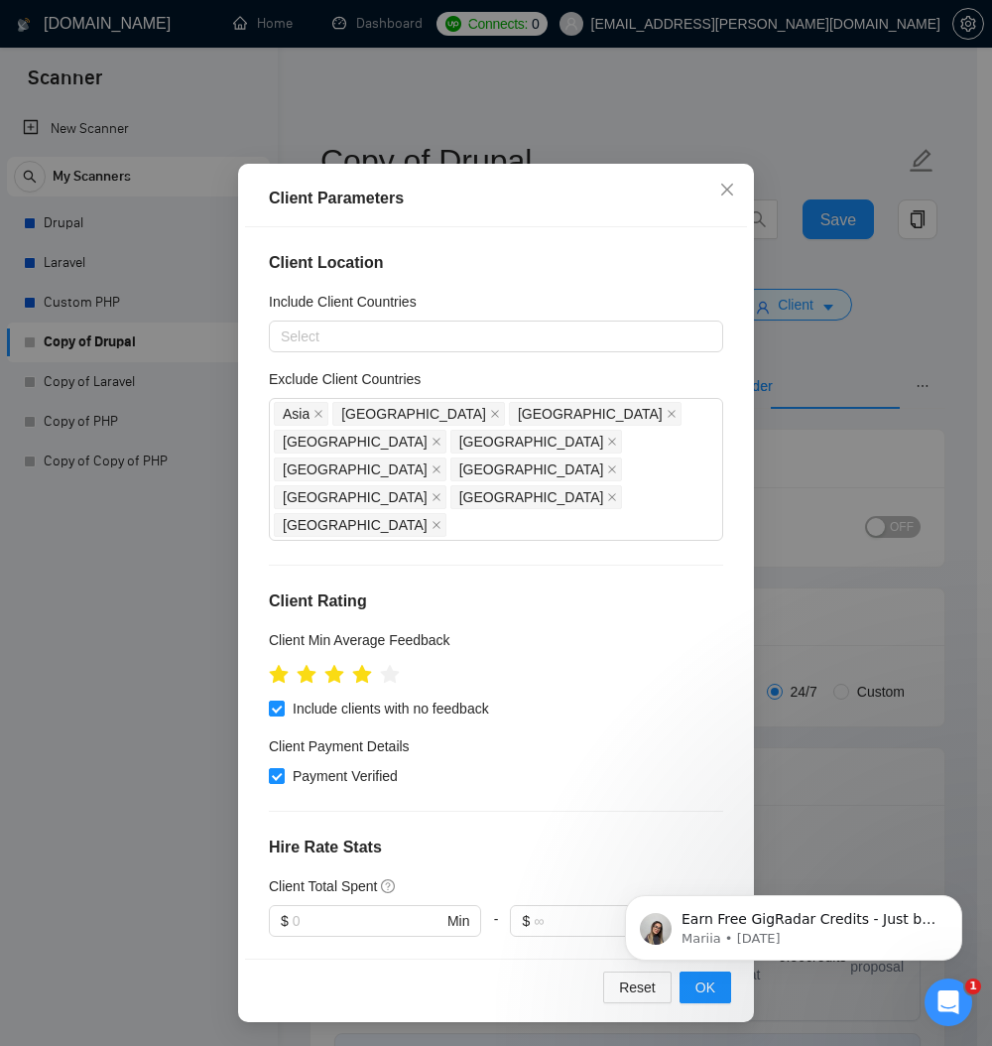
click at [692, 977] on body "Earn Free GigRadar Credits - Just by Sharing Your Story! 💬 Want more credits fo…" at bounding box center [793, 922] width 381 height 123
click at [937, 768] on div "Earn Free GigRadar Credits - Just by Sharing Your Story! 💬 Want more credits fo…" at bounding box center [793, 836] width 365 height 248
click at [852, 220] on div "Client Parameters Client Location Include Client Countries Select Exclude Clien…" at bounding box center [496, 523] width 992 height 1046
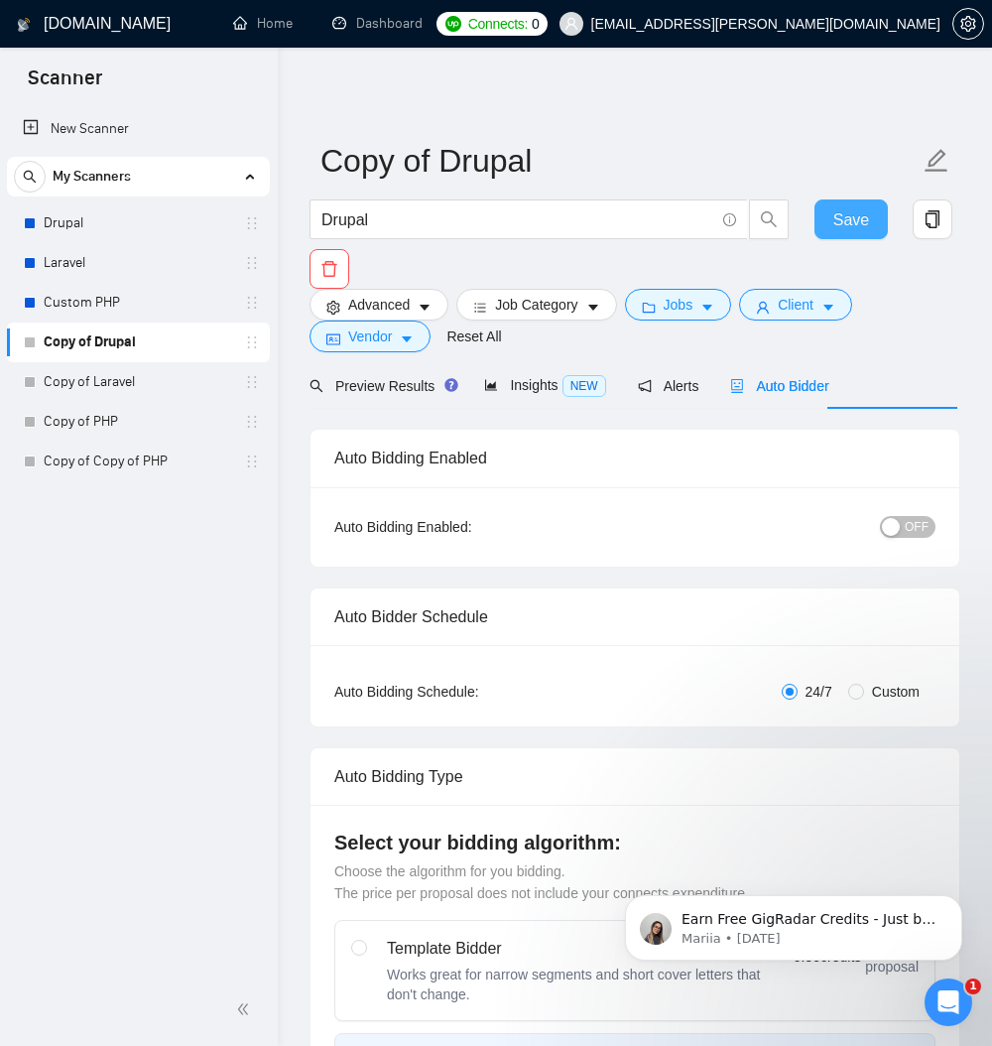
click at [852, 220] on span "Save" at bounding box center [851, 219] width 36 height 25
click at [414, 346] on icon "caret-down" at bounding box center [407, 339] width 14 height 14
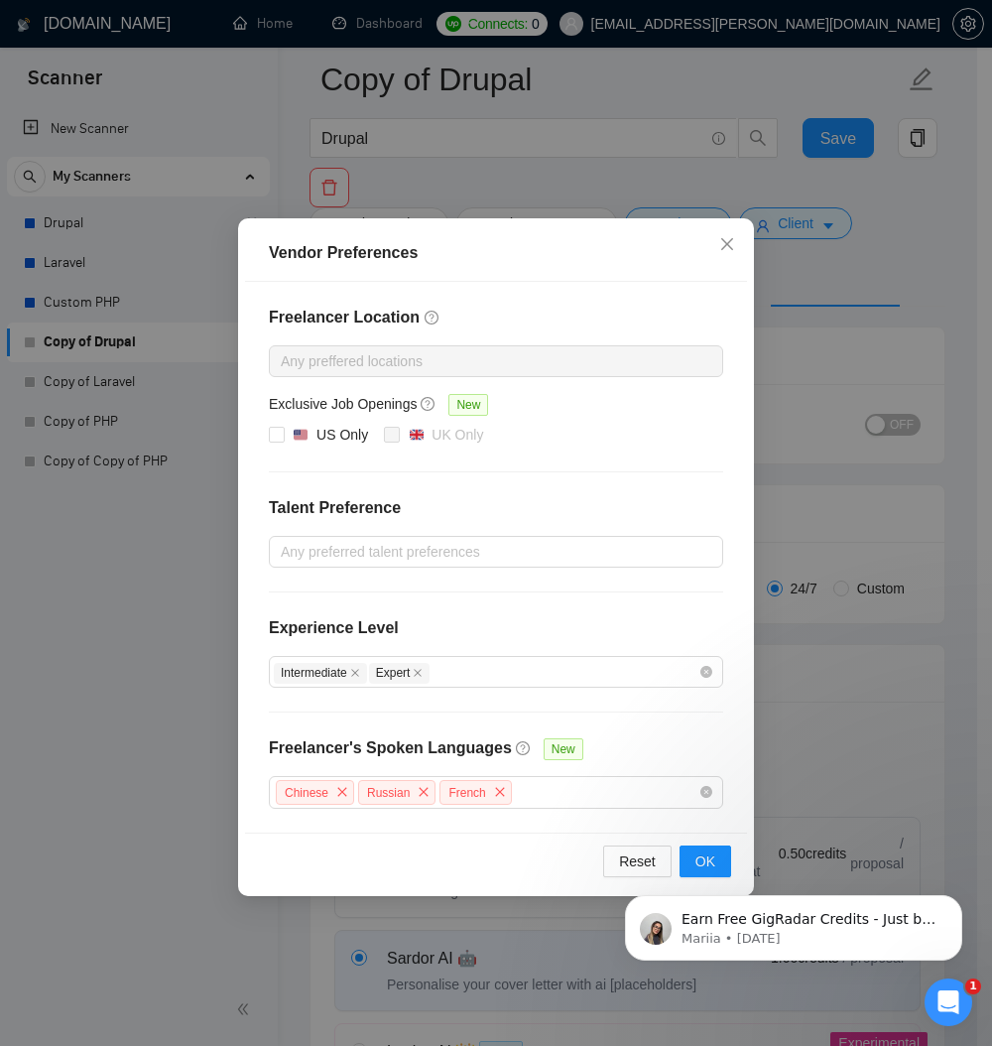
scroll to position [119, 0]
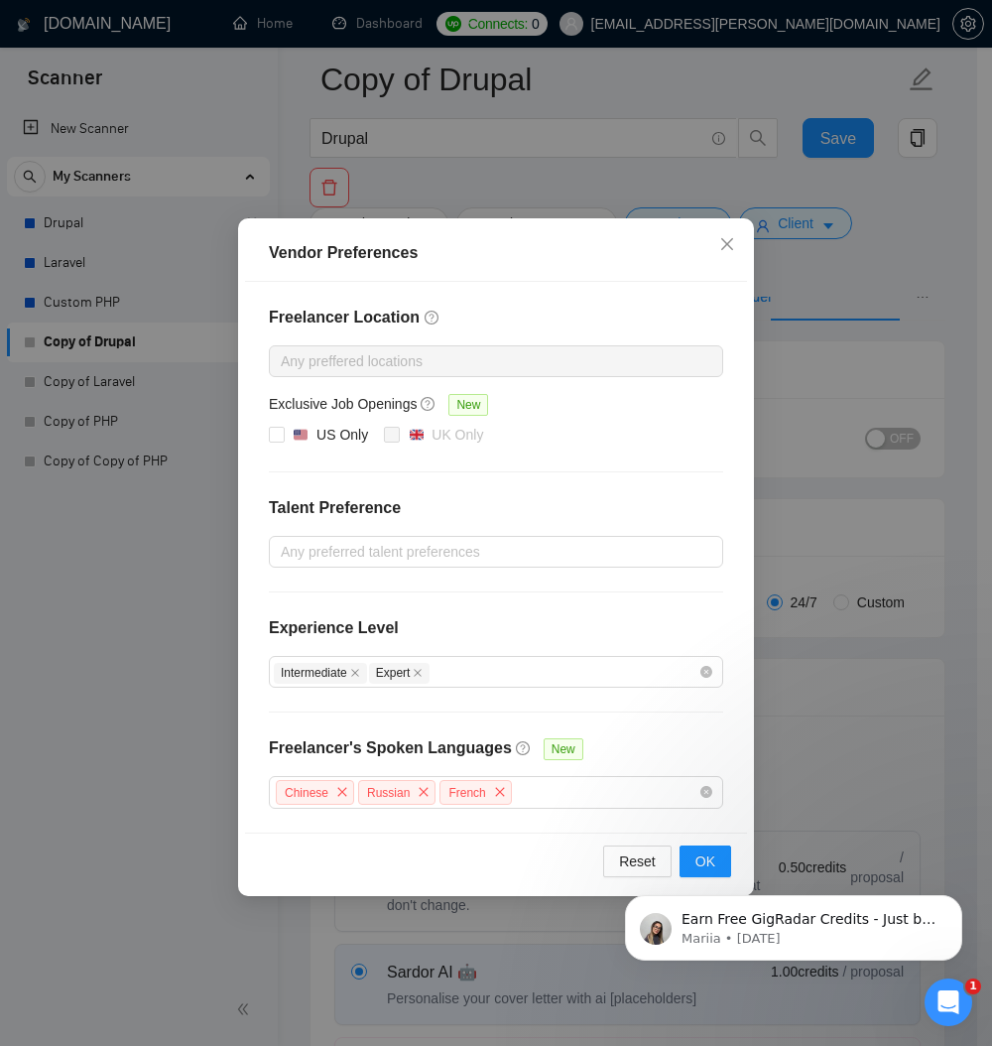
click at [922, 279] on div "Vendor Preferences Freelancer Location Any preffered locations Exclusive Job Op…" at bounding box center [496, 523] width 992 height 1046
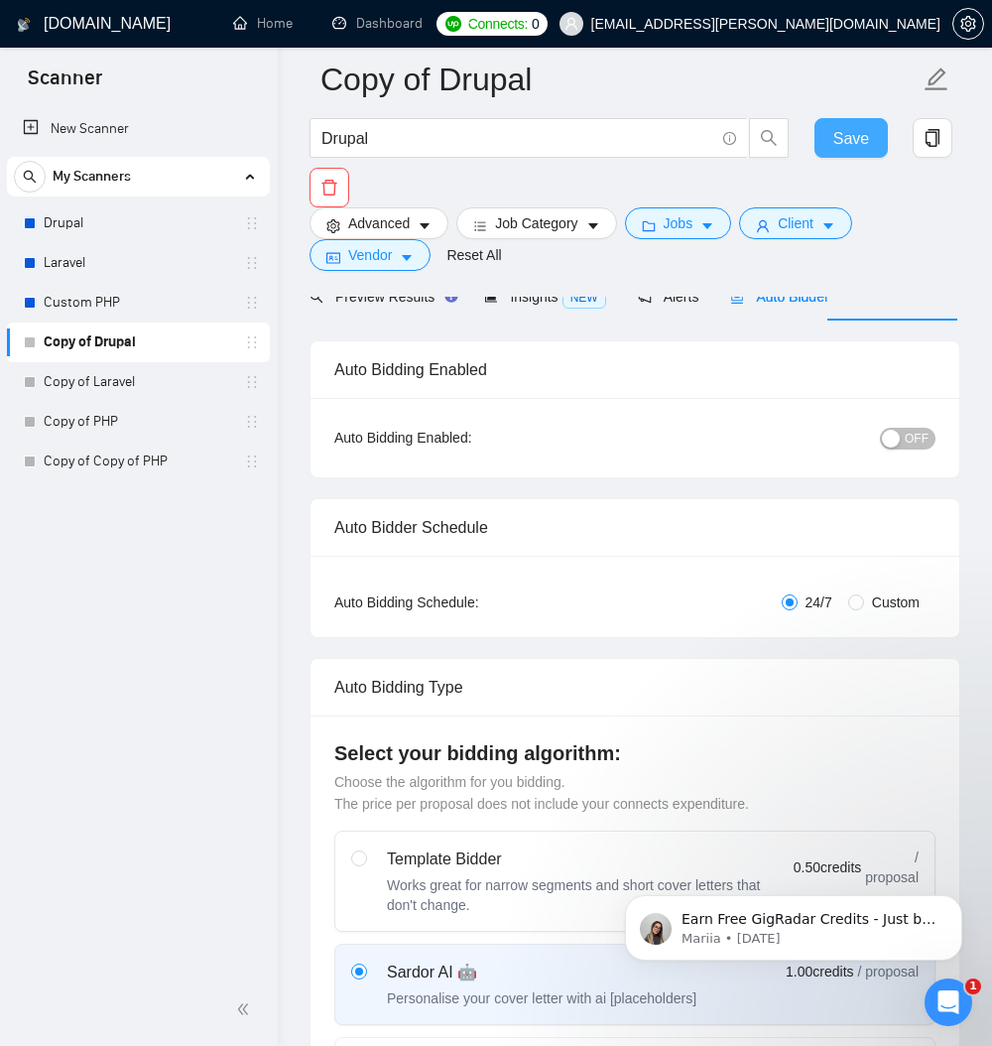
click at [860, 122] on button "Save" at bounding box center [850, 138] width 73 height 40
click at [958, 895] on icon "Dismiss notification" at bounding box center [956, 900] width 11 height 11
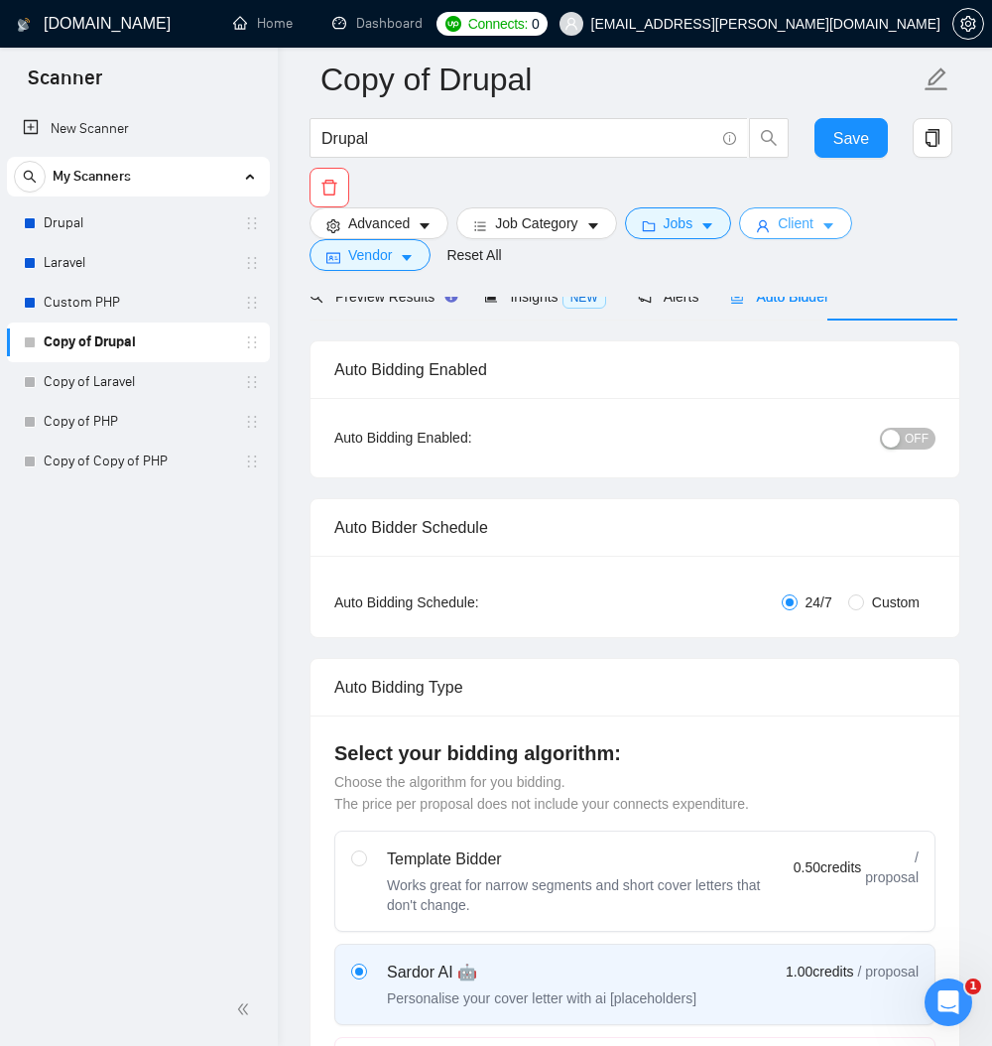
click at [835, 229] on icon "caret-down" at bounding box center [828, 226] width 14 height 14
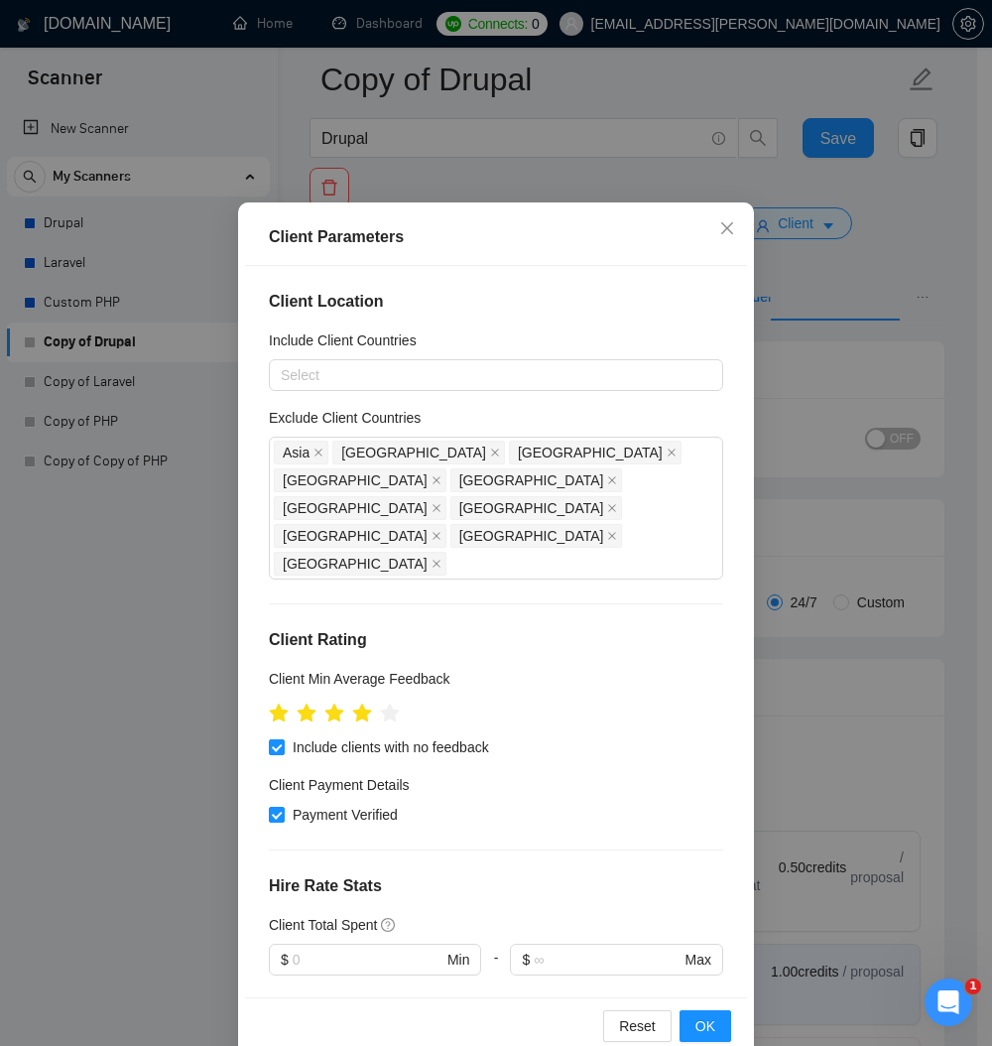
scroll to position [92, 0]
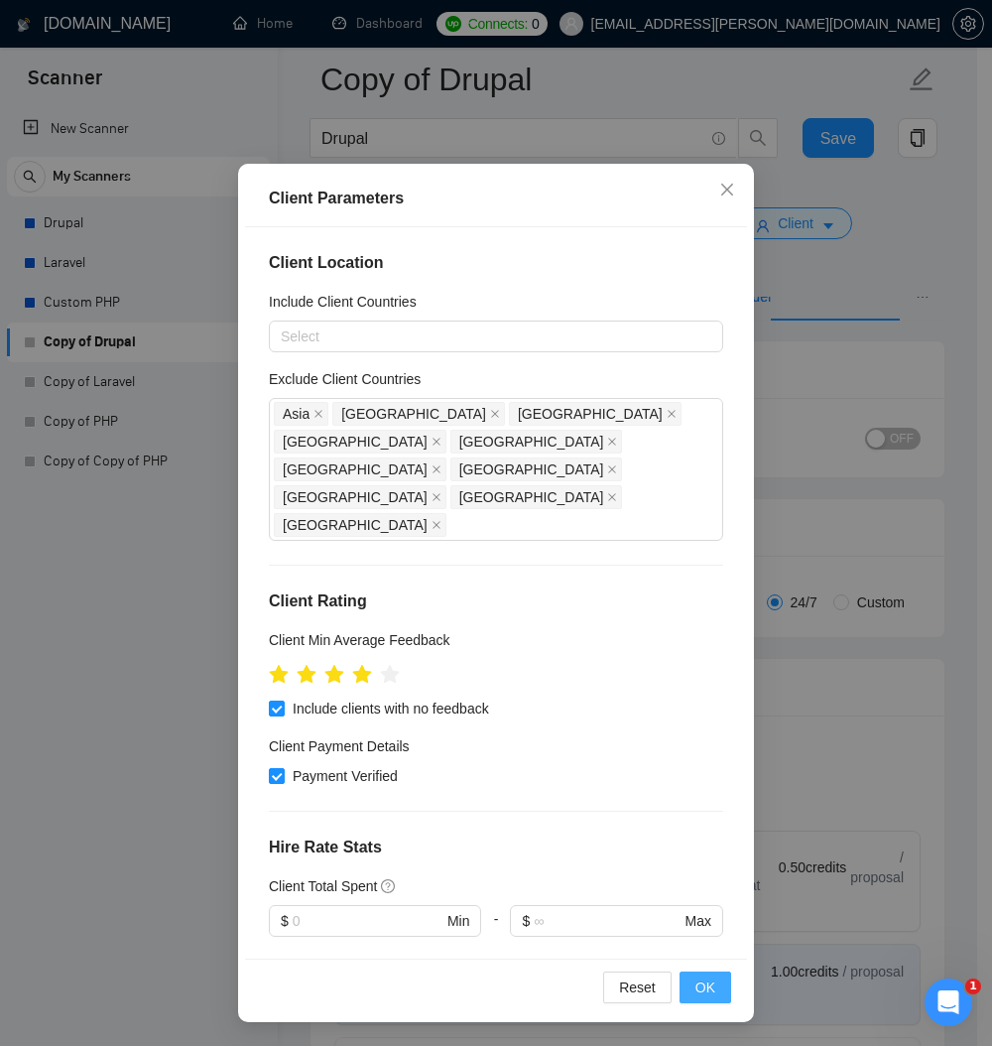
click at [695, 985] on span "OK" at bounding box center [705, 987] width 20 height 22
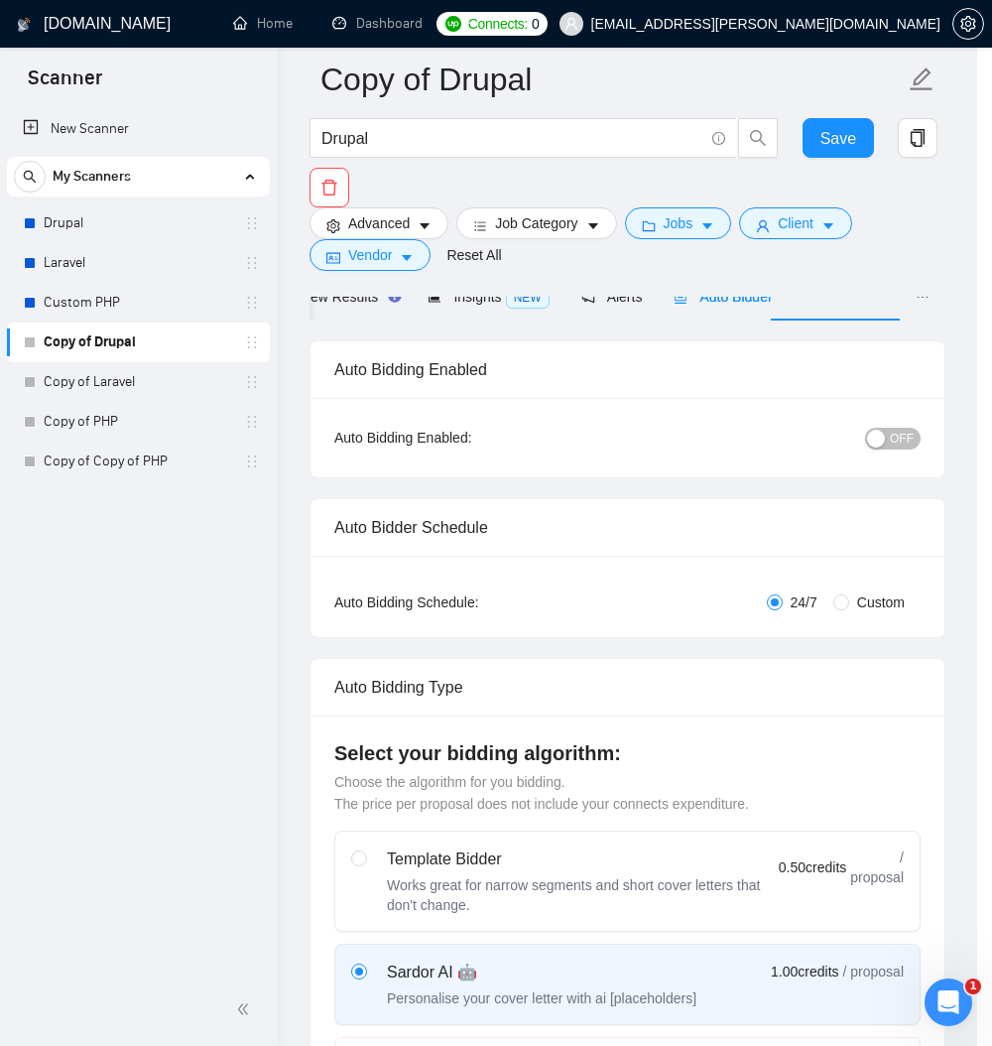
scroll to position [0, 0]
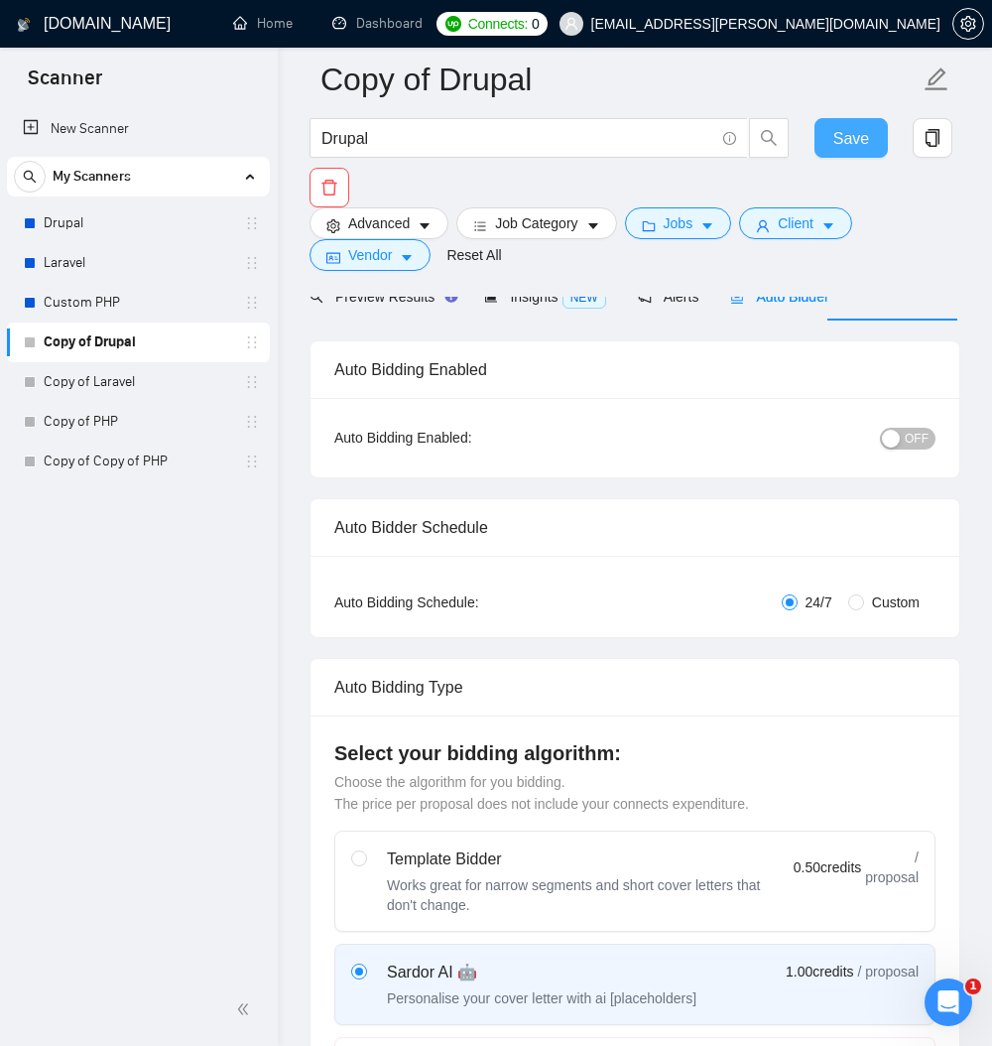
click at [844, 138] on span "Save" at bounding box center [851, 138] width 36 height 25
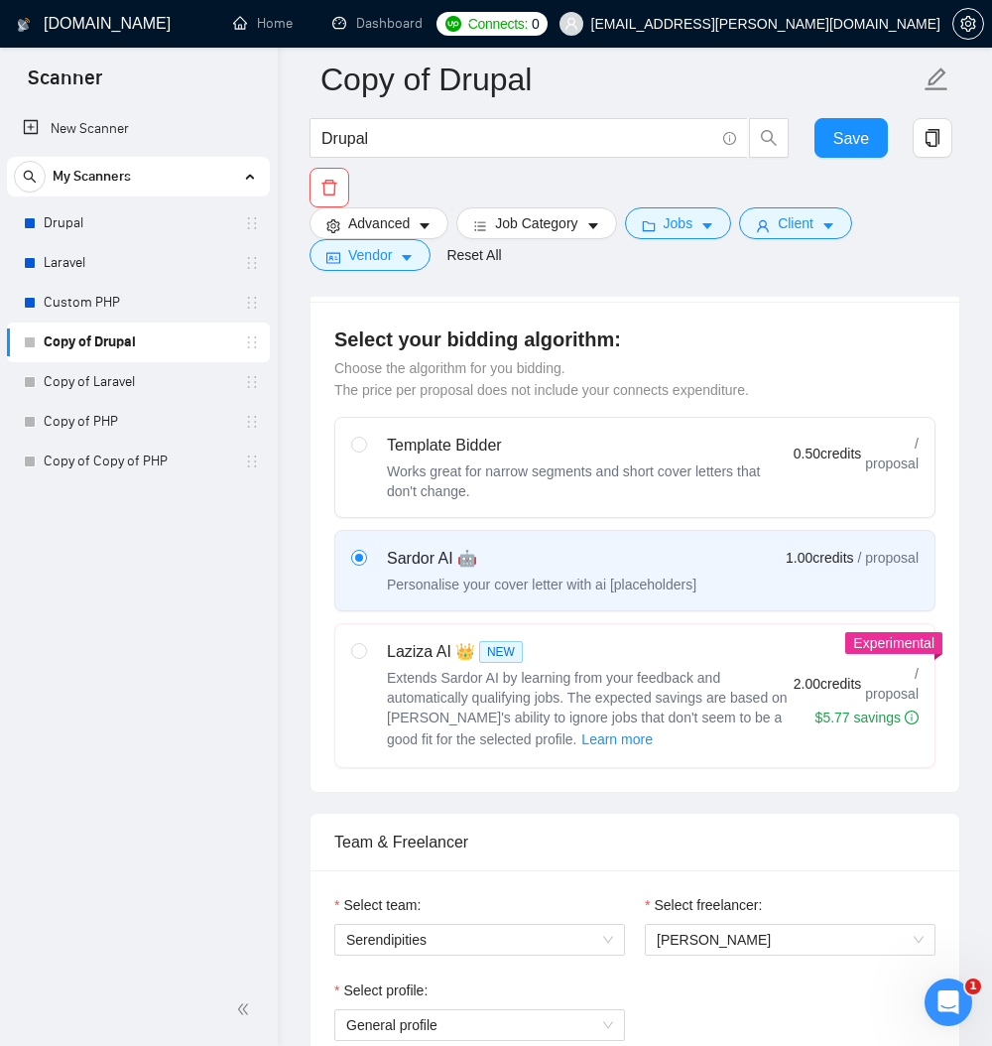
scroll to position [595, 0]
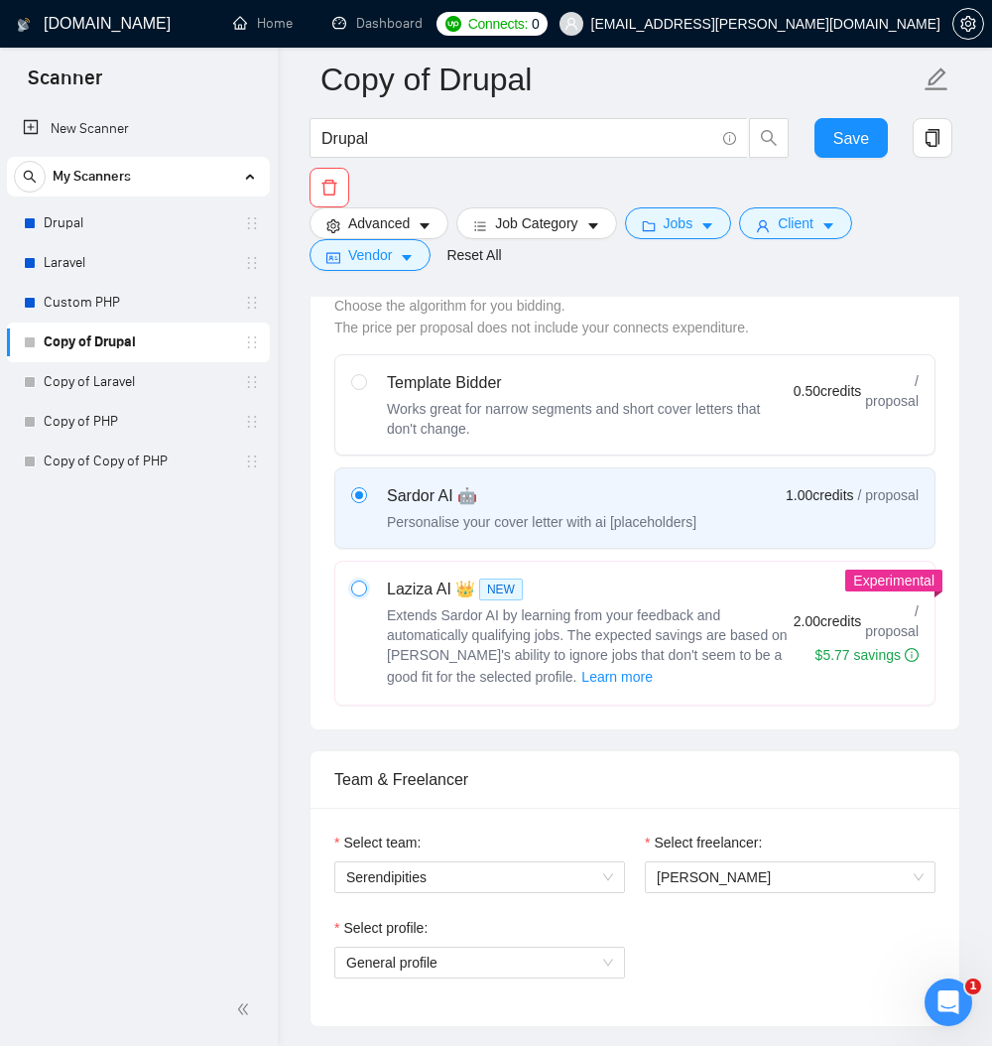
click at [365, 594] on input "radio" at bounding box center [358, 587] width 14 height 14
radio input "true"
radio input "false"
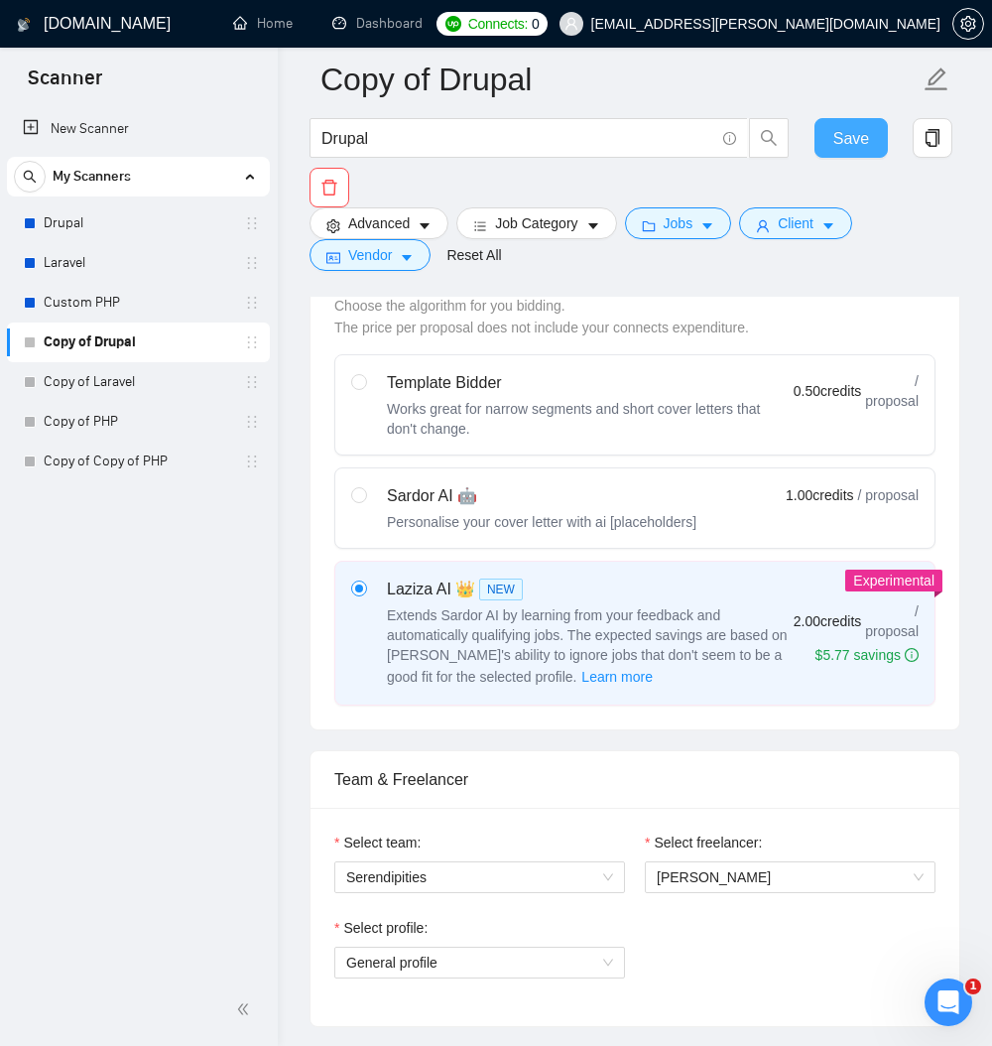
click at [861, 120] on button "Save" at bounding box center [850, 138] width 73 height 40
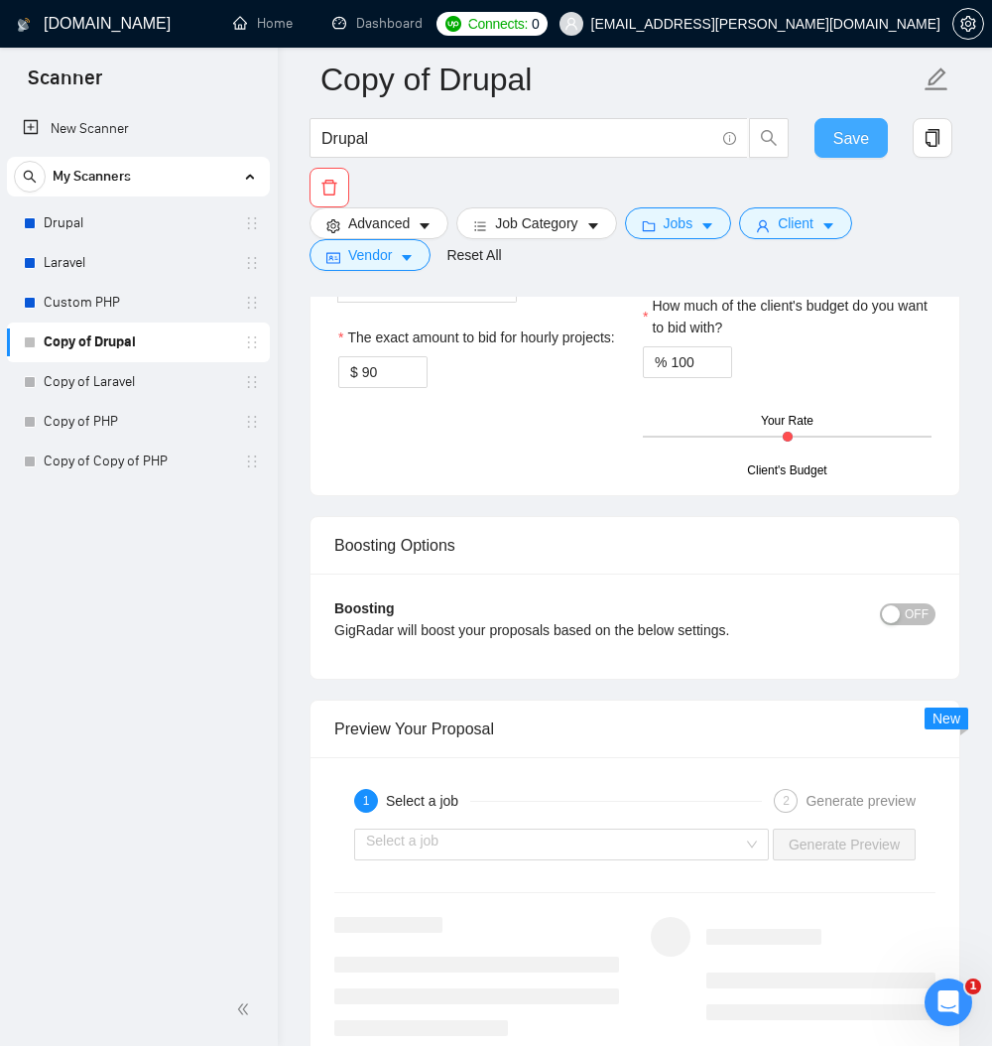
scroll to position [3571, 0]
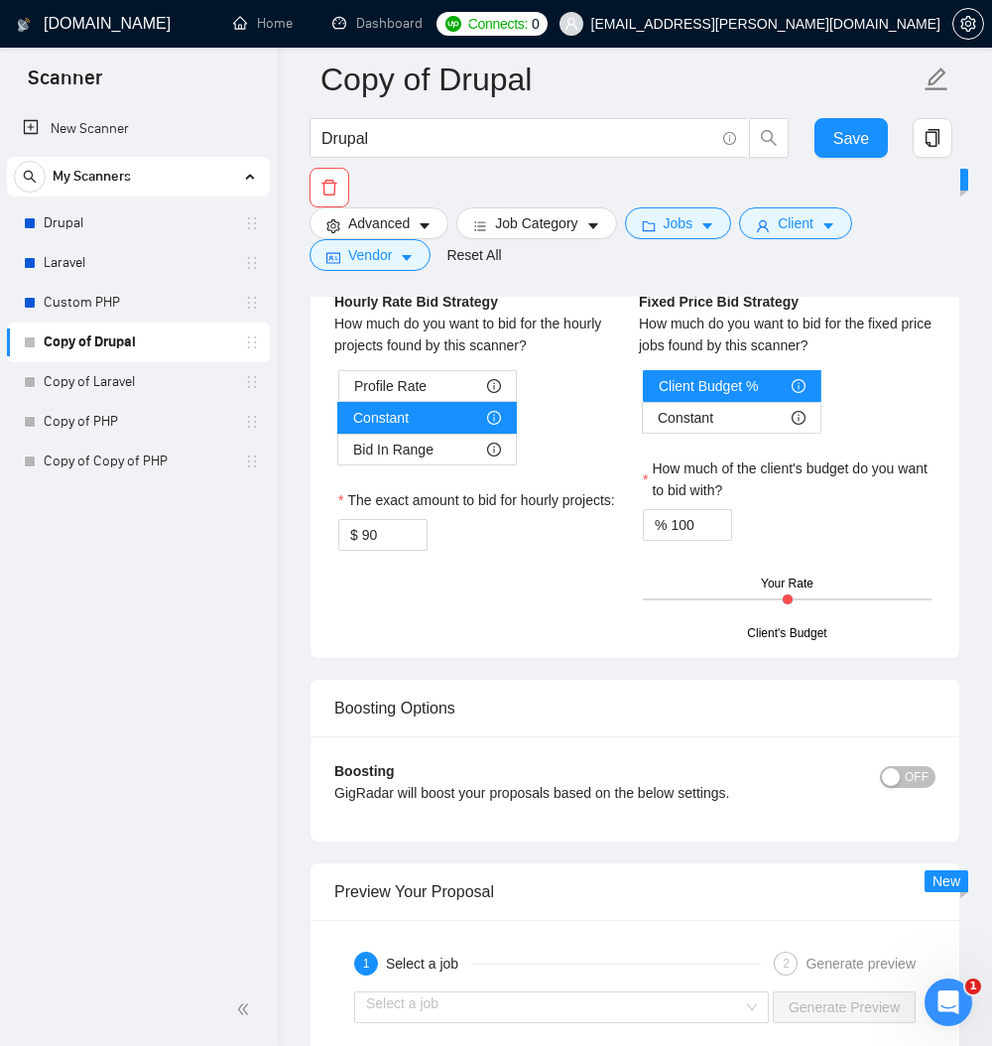
drag, startPoint x: 925, startPoint y: 602, endPoint x: 908, endPoint y: 776, distance: 174.4
click at [122, 261] on link "Laravel" at bounding box center [138, 263] width 188 height 40
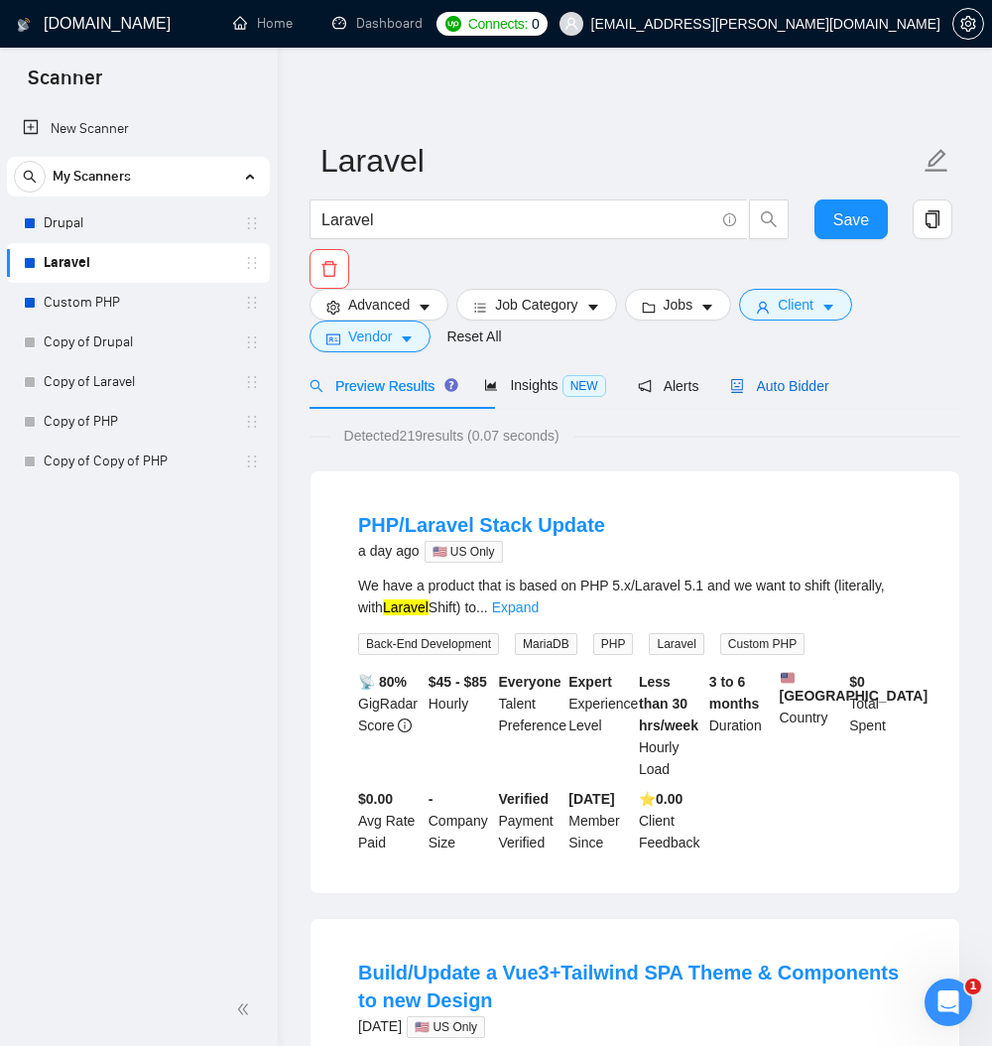
click at [828, 394] on span "Auto Bidder" at bounding box center [779, 386] width 98 height 16
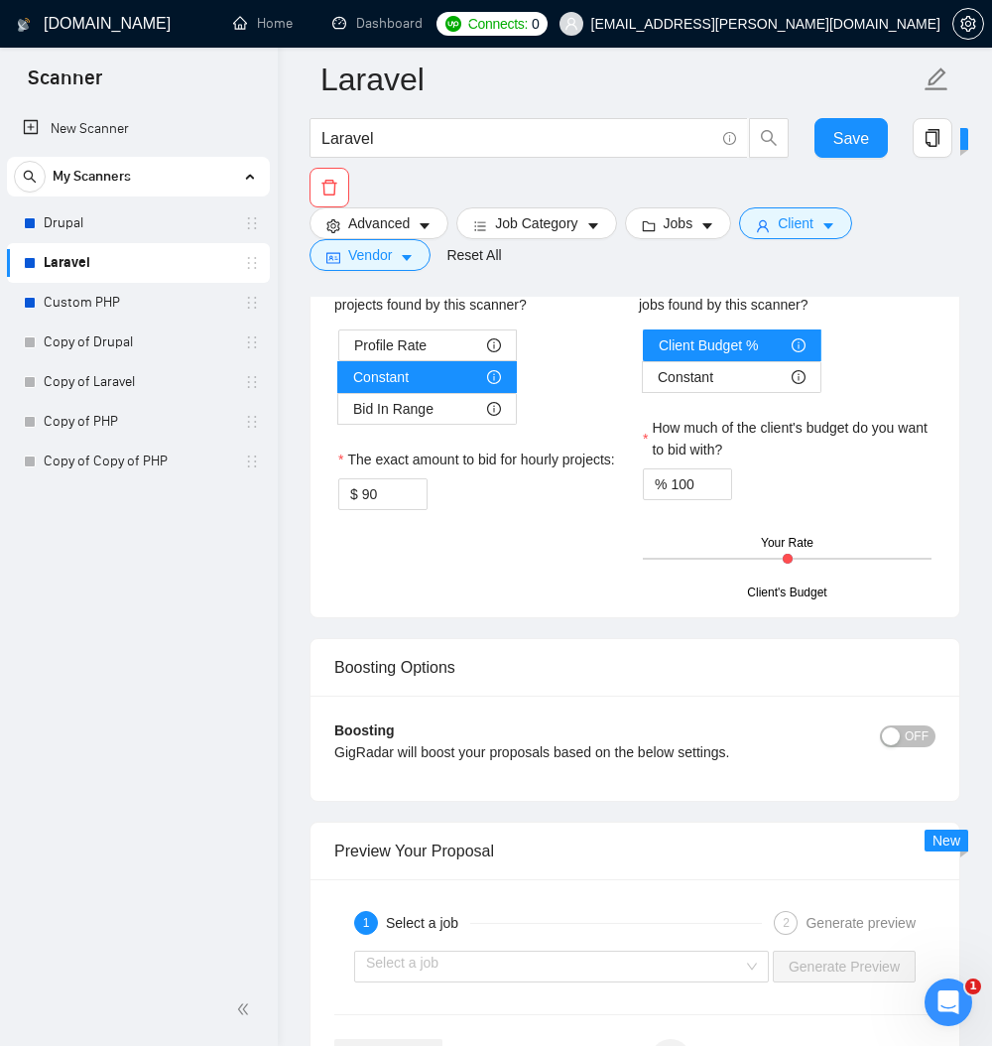
scroll to position [3571, 0]
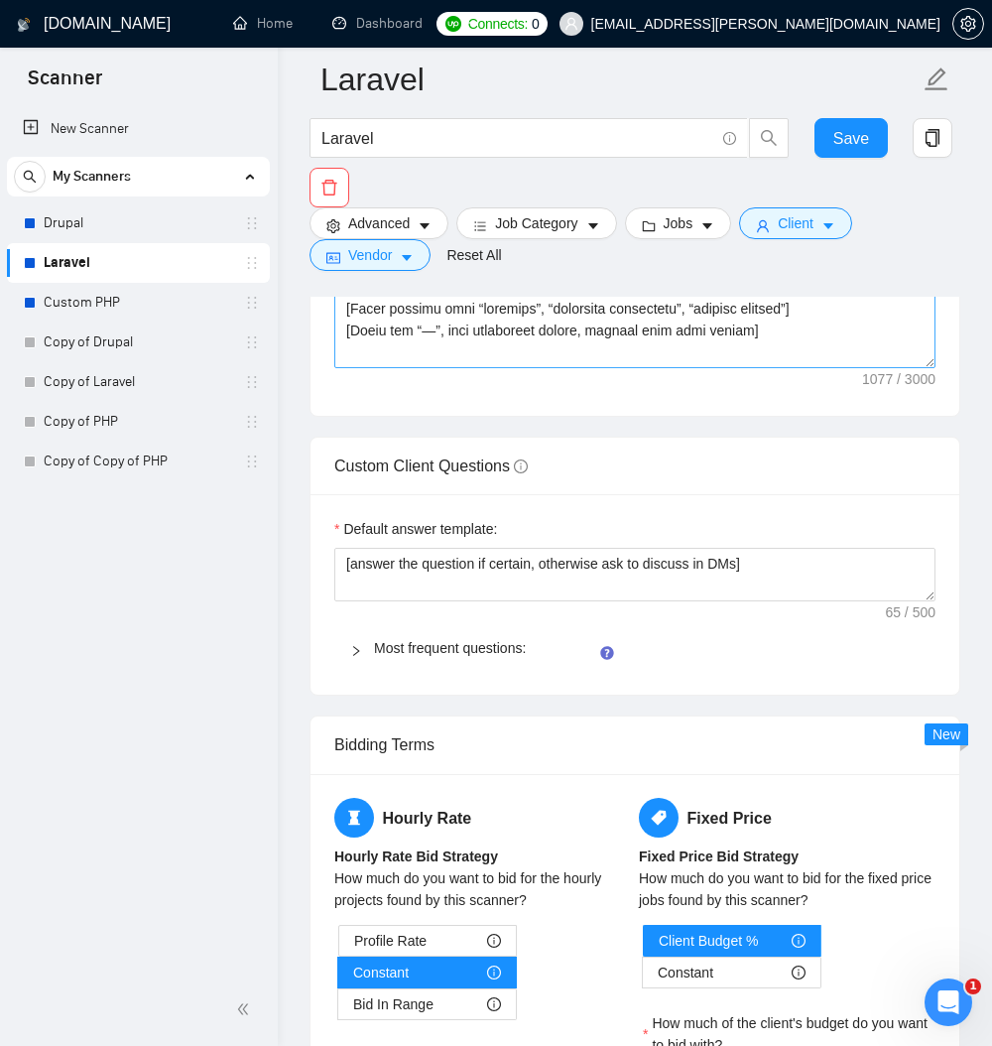
scroll to position [0, 0]
click at [88, 337] on link "Copy of Drupal" at bounding box center [138, 342] width 188 height 40
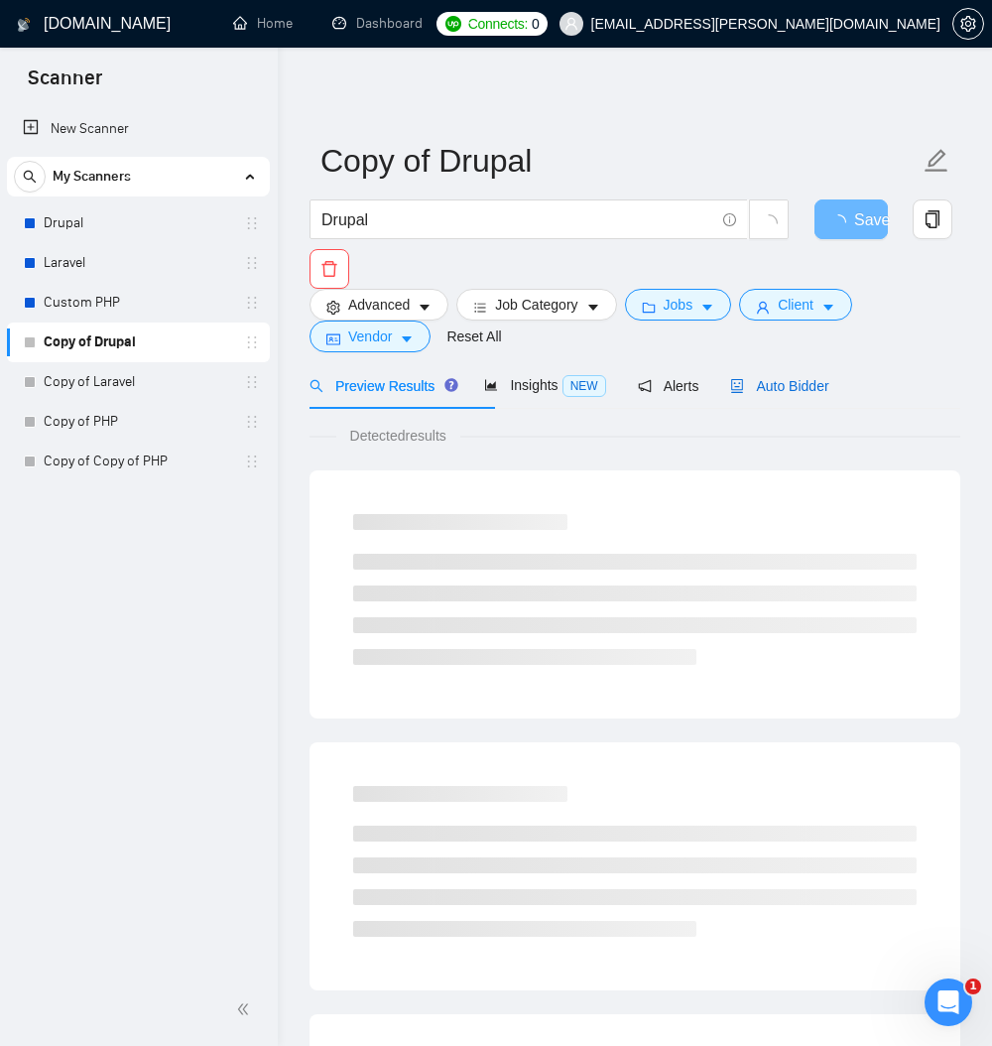
click at [828, 394] on span "Auto Bidder" at bounding box center [779, 386] width 98 height 16
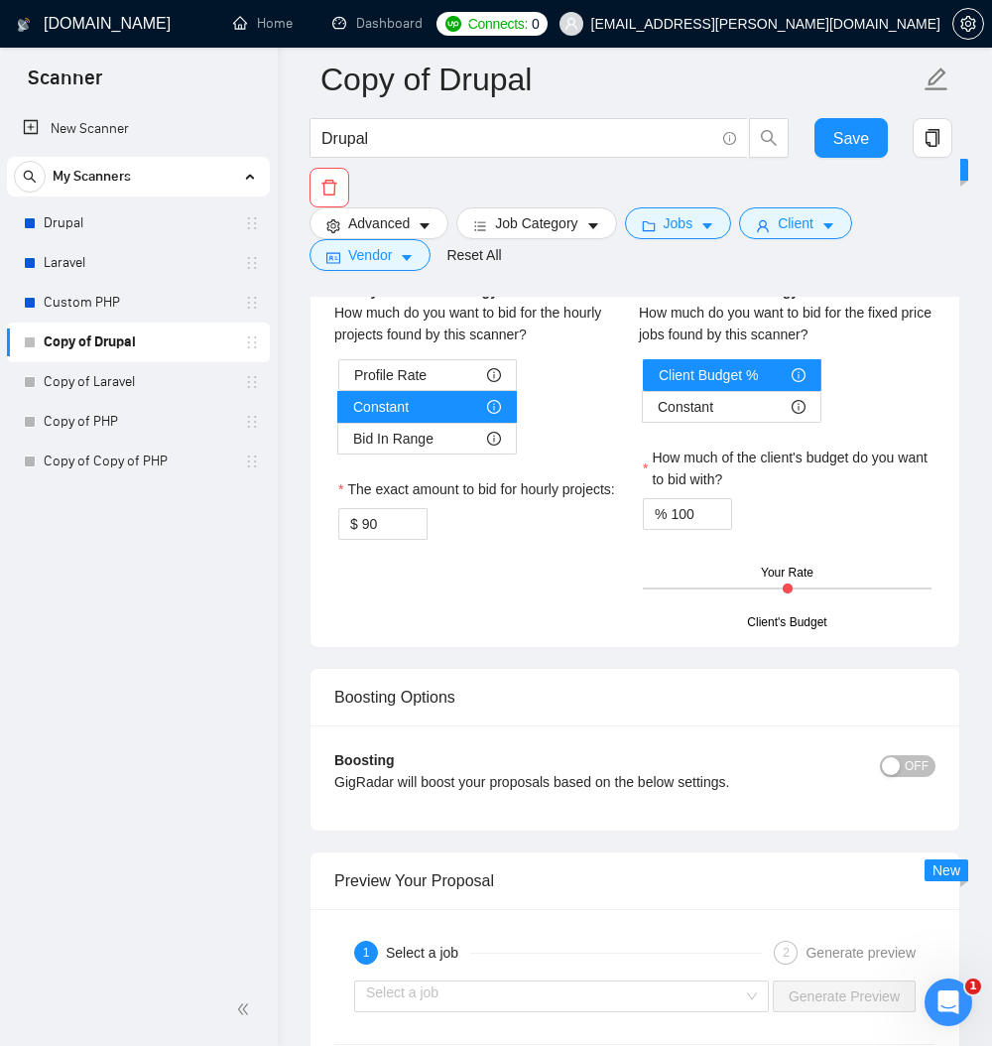
scroll to position [3214, 0]
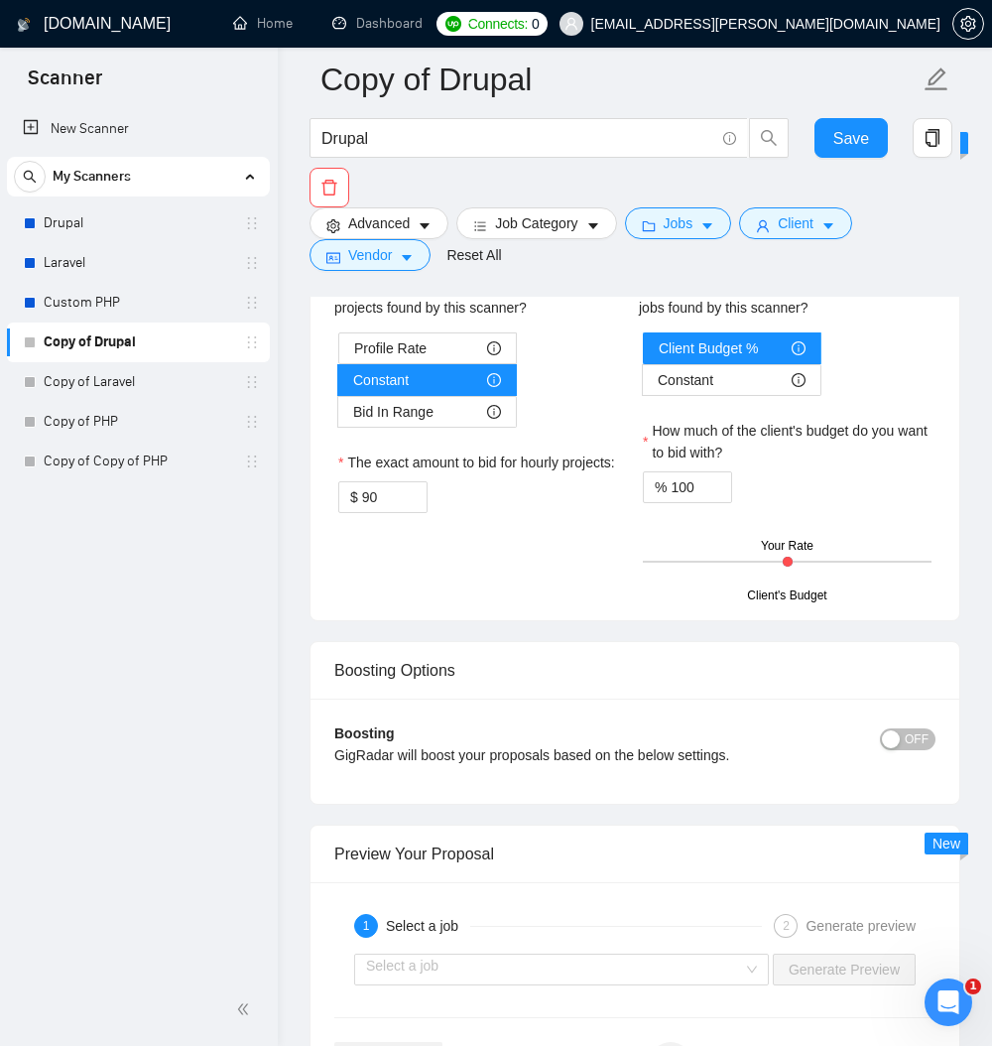
click at [492, 64] on link "Most frequent questions:" at bounding box center [450, 57] width 152 height 16
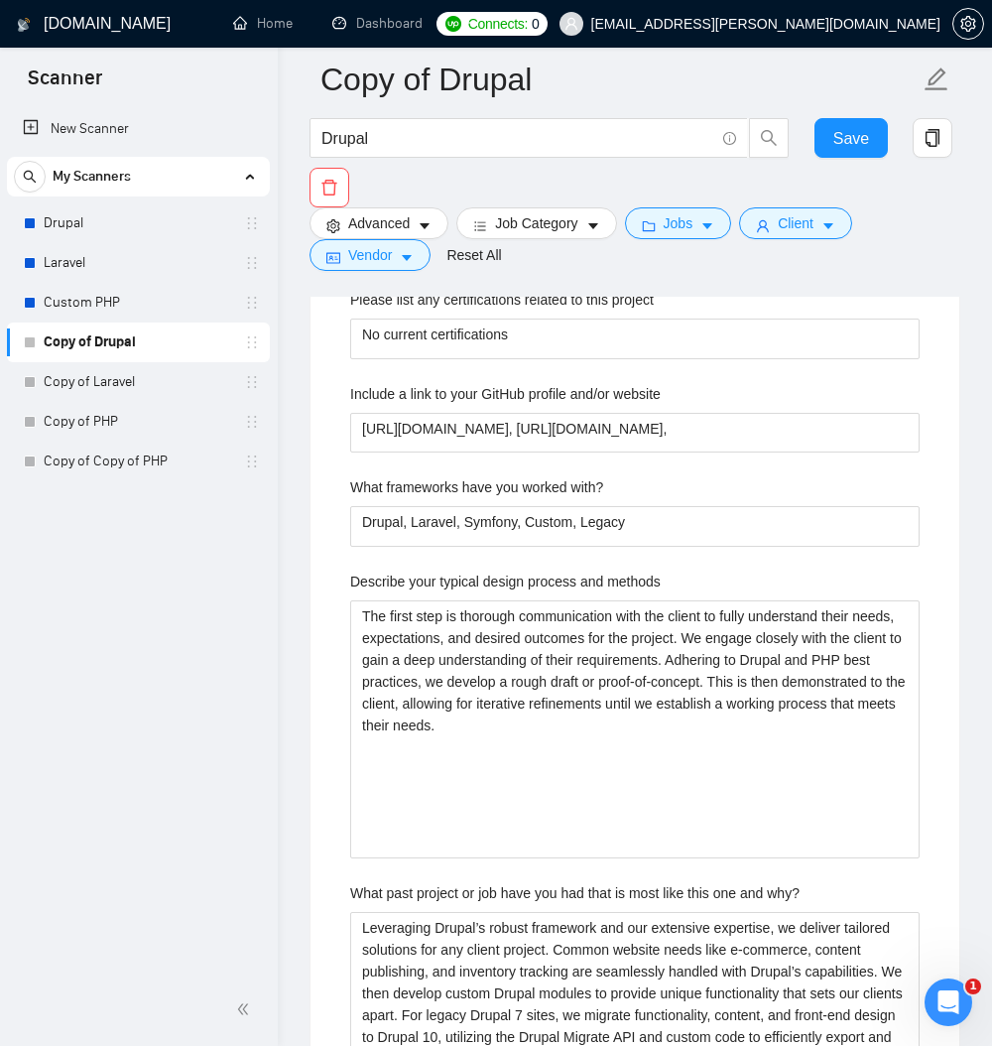
scroll to position [0, 0]
paste textarea "[answer the question if certain, otherwise ask to discuss in DMs]"
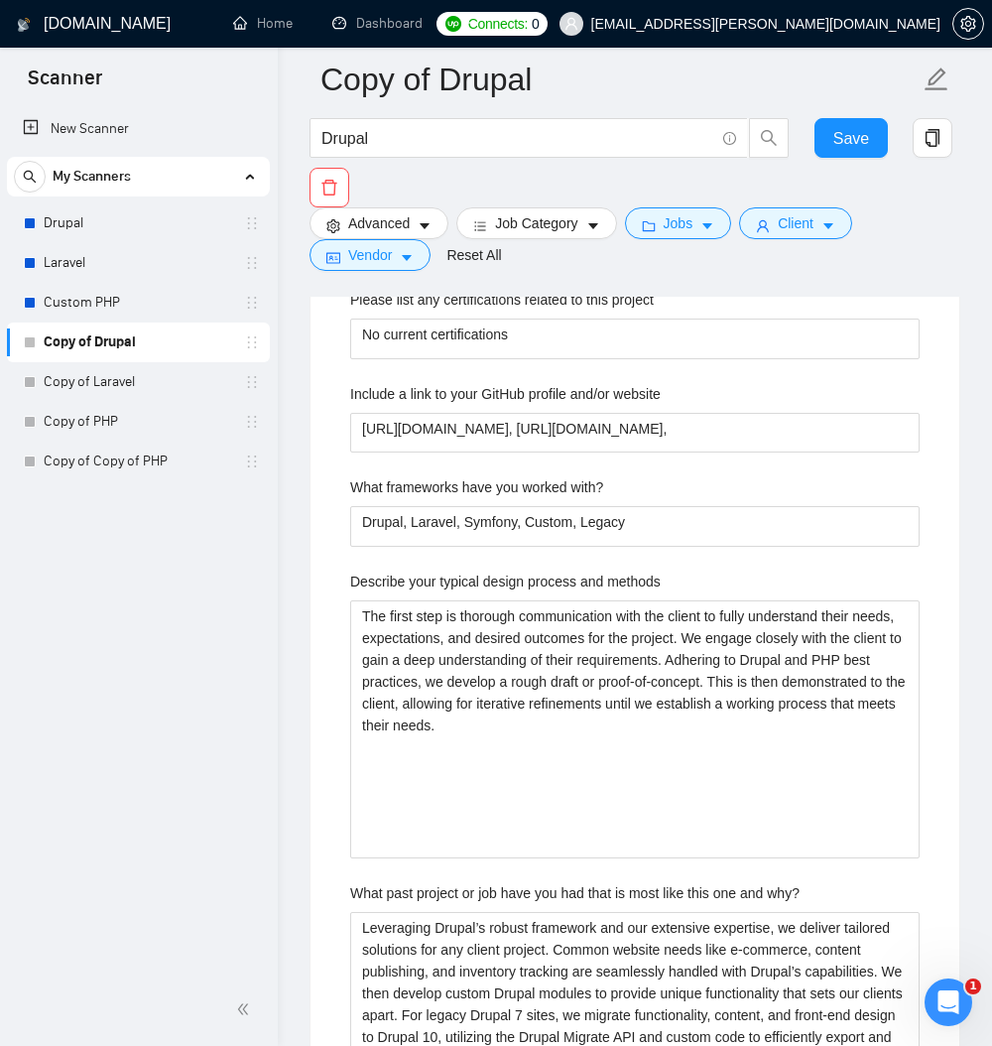
drag, startPoint x: 747, startPoint y: 614, endPoint x: 800, endPoint y: 652, distance: 64.7
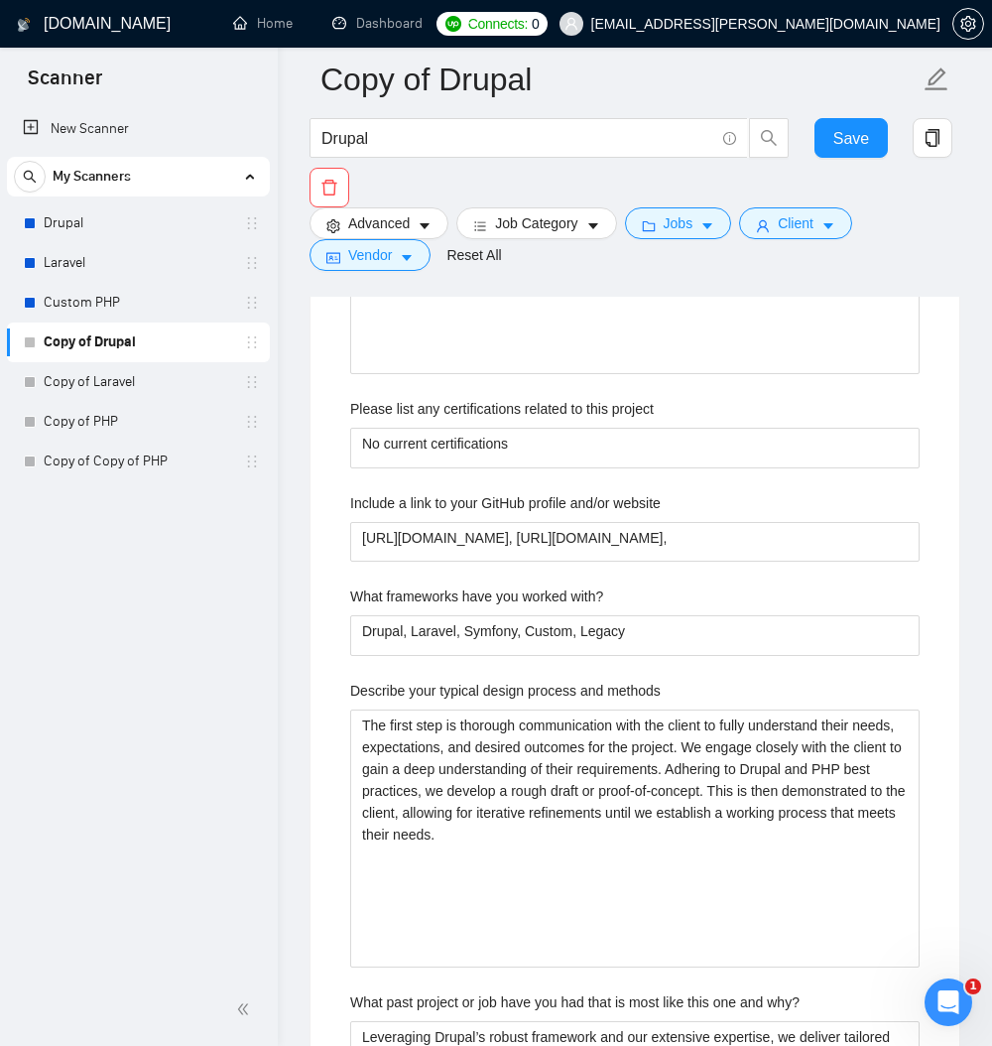
scroll to position [0, 0]
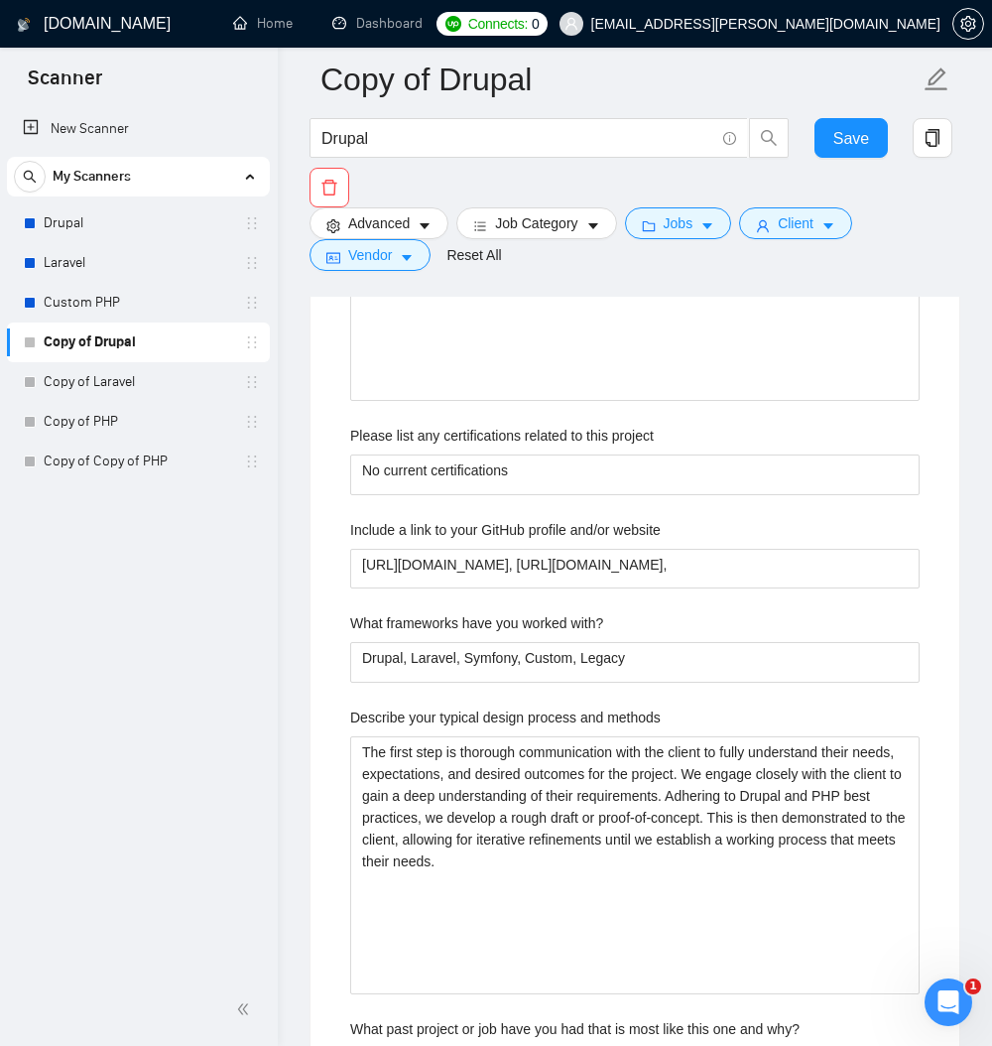
drag, startPoint x: 929, startPoint y: 662, endPoint x: 931, endPoint y: 779, distance: 117.1
drag, startPoint x: 655, startPoint y: 674, endPoint x: 671, endPoint y: 707, distance: 37.3
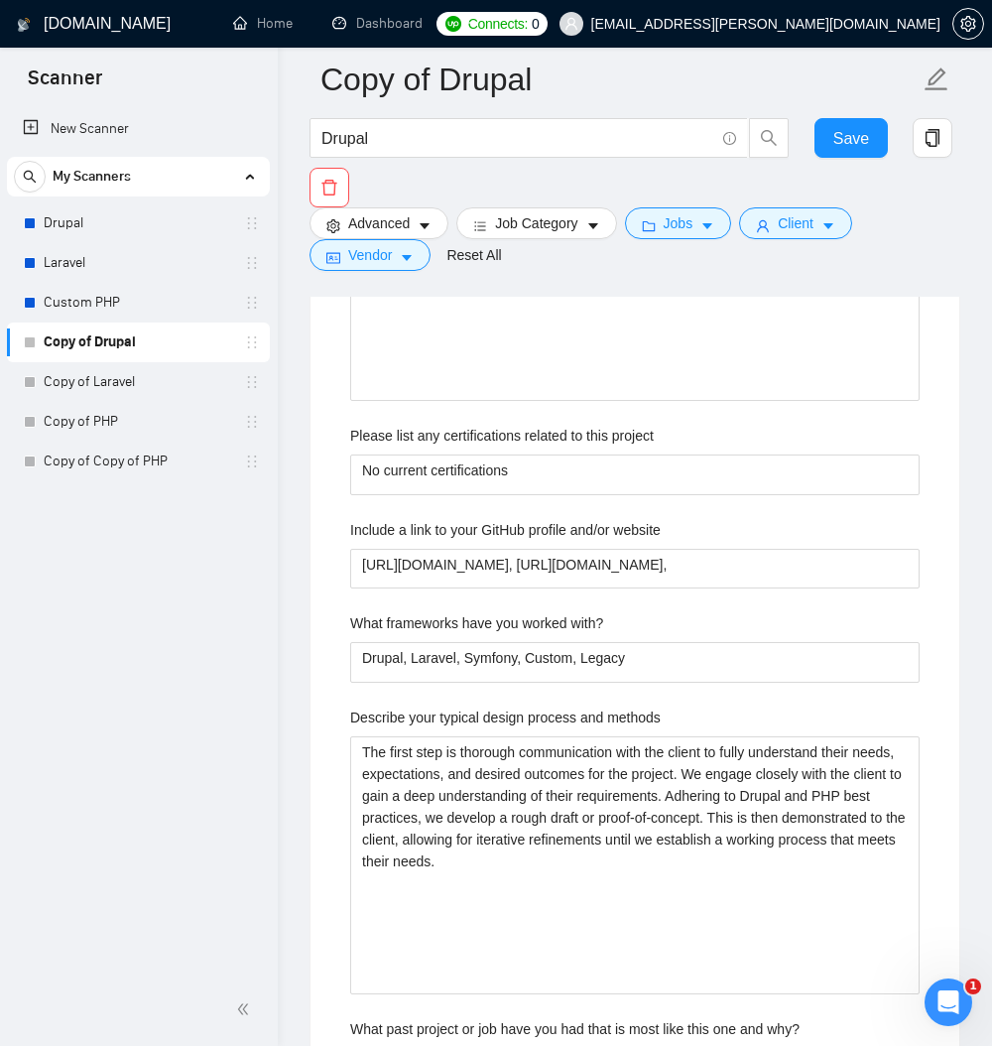
type textarea "﻿​[Based on the provided context, craft a positive, human-like response that ad…"
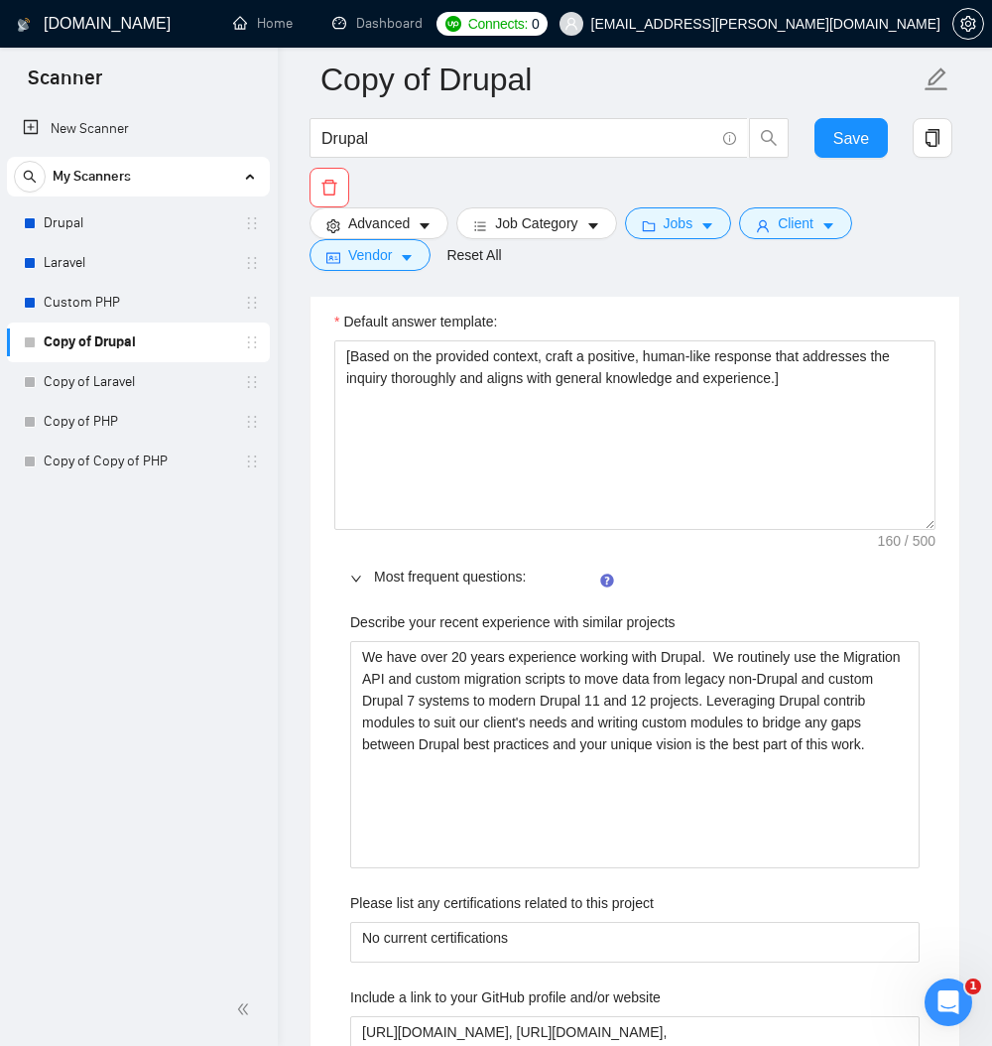
scroll to position [2702, 0]
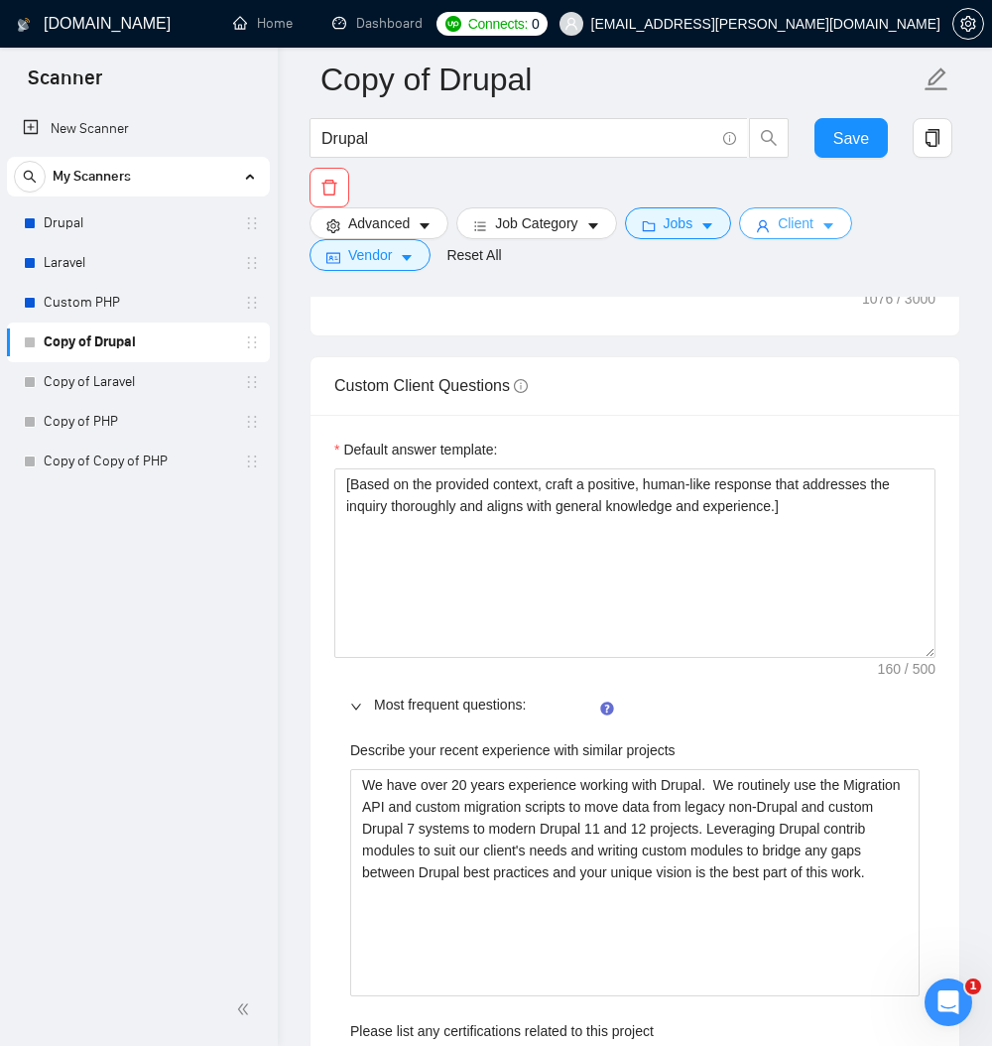
click at [835, 233] on icon "caret-down" at bounding box center [828, 226] width 14 height 14
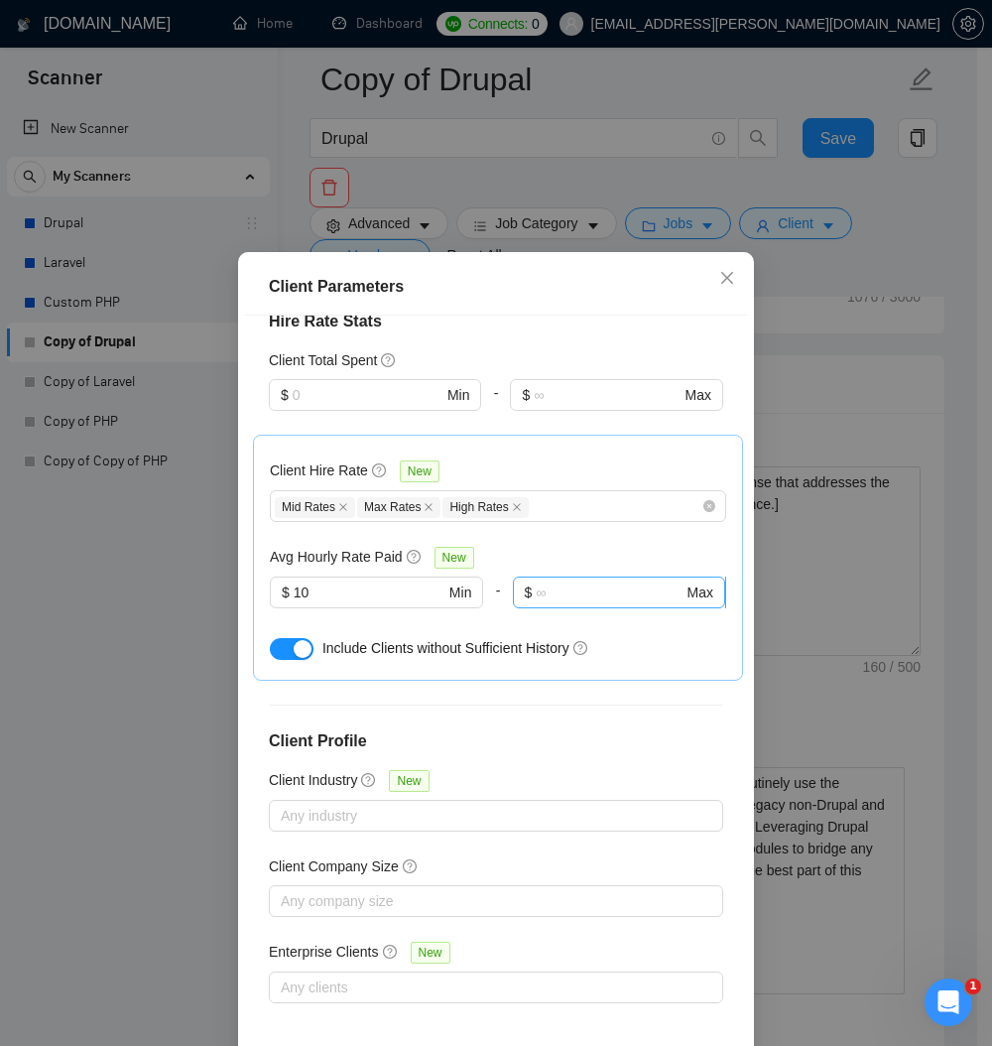
scroll to position [733, 0]
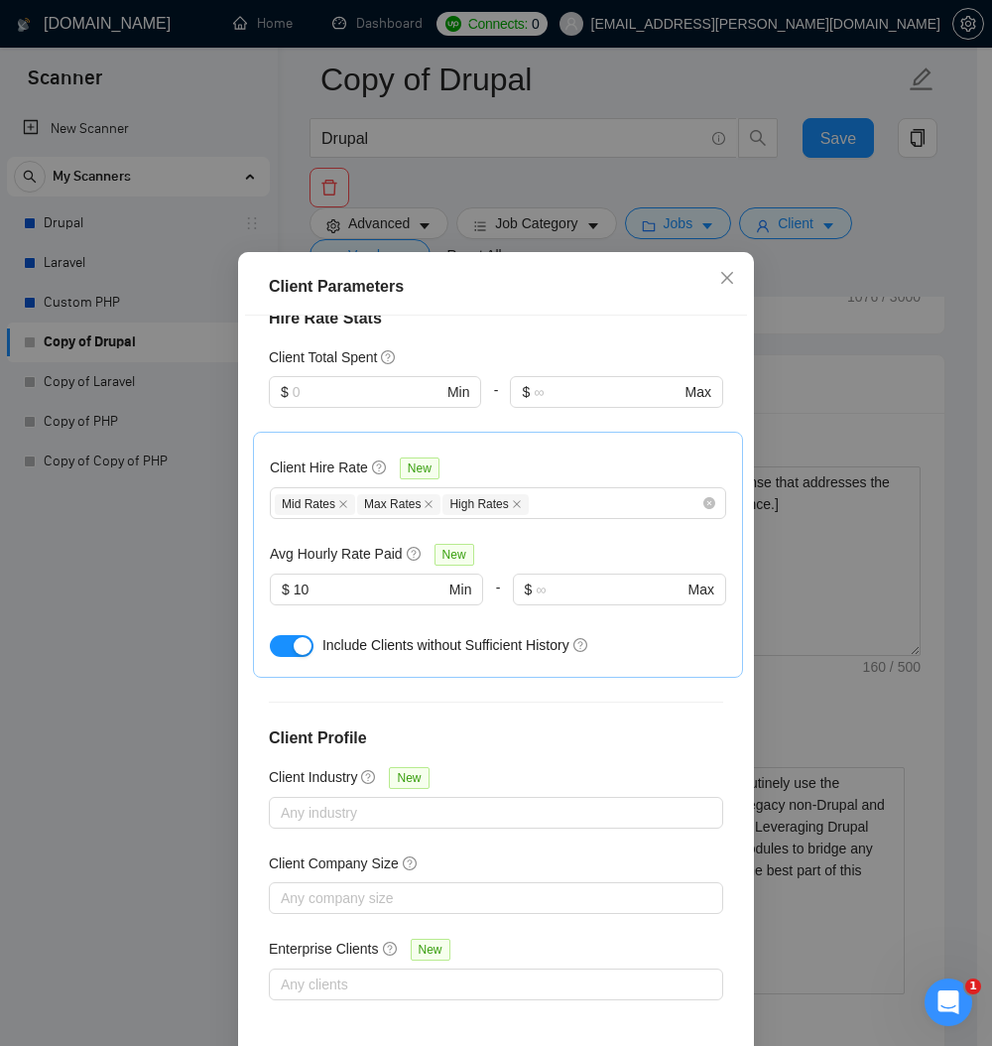
click at [861, 253] on div "Client Parameters Client Location Include Client Countries Select Exclude Clien…" at bounding box center [496, 523] width 992 height 1046
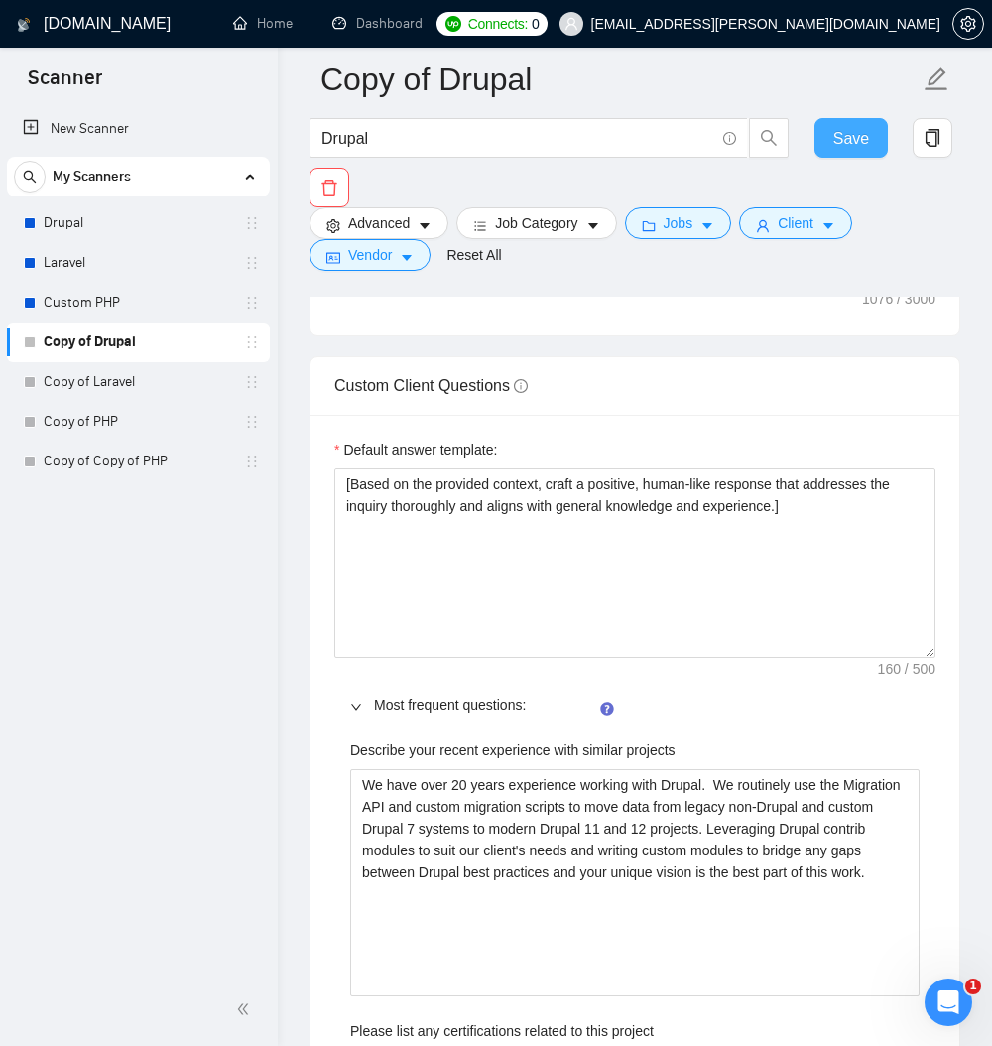
click at [863, 133] on span "Save" at bounding box center [851, 138] width 36 height 25
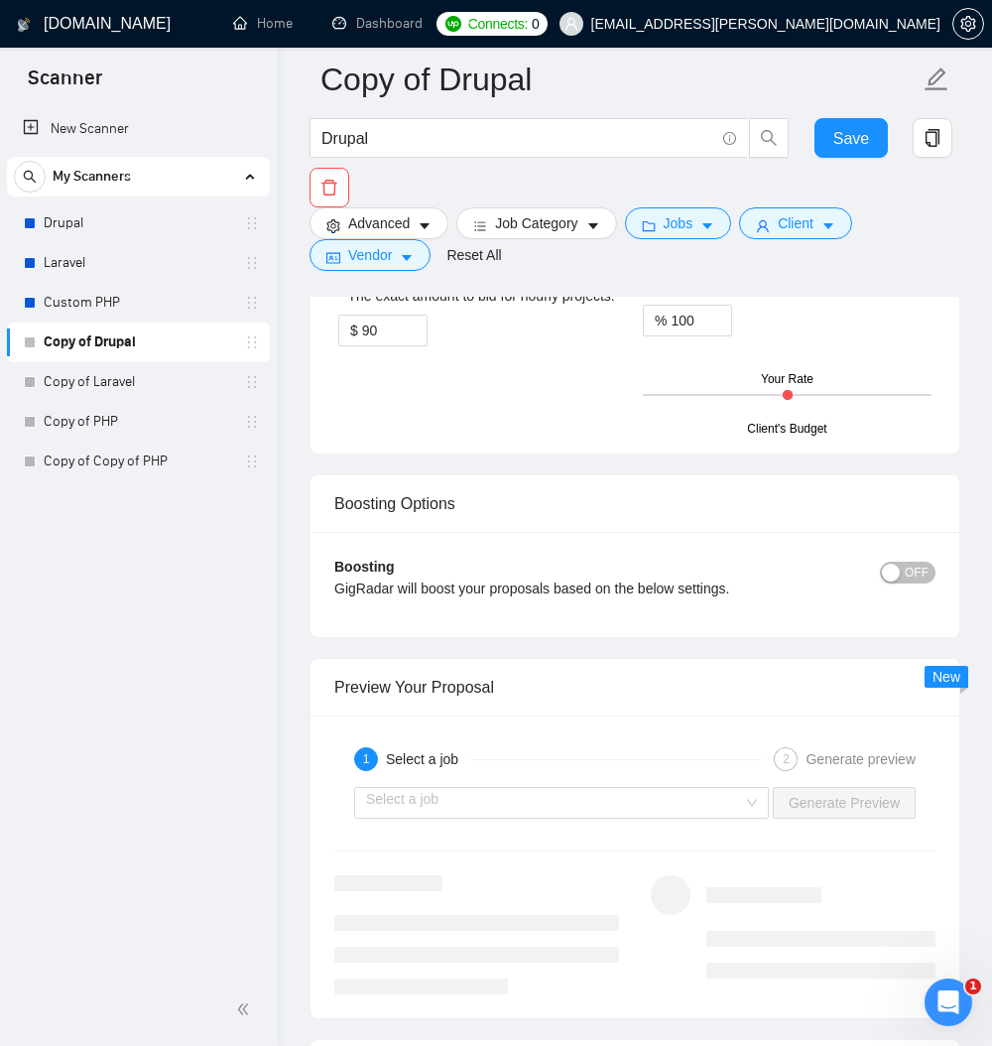
scroll to position [3416, 0]
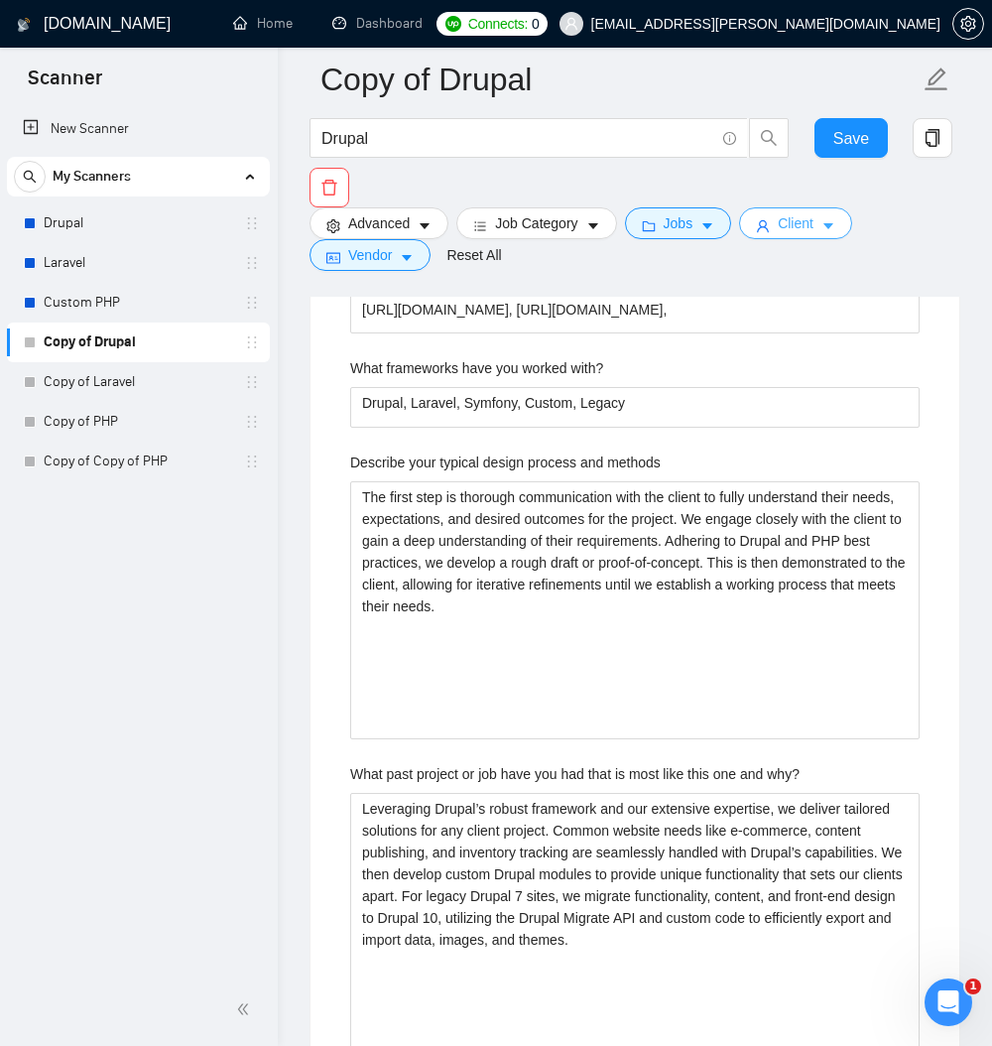
click at [813, 220] on span "Client" at bounding box center [796, 223] width 36 height 22
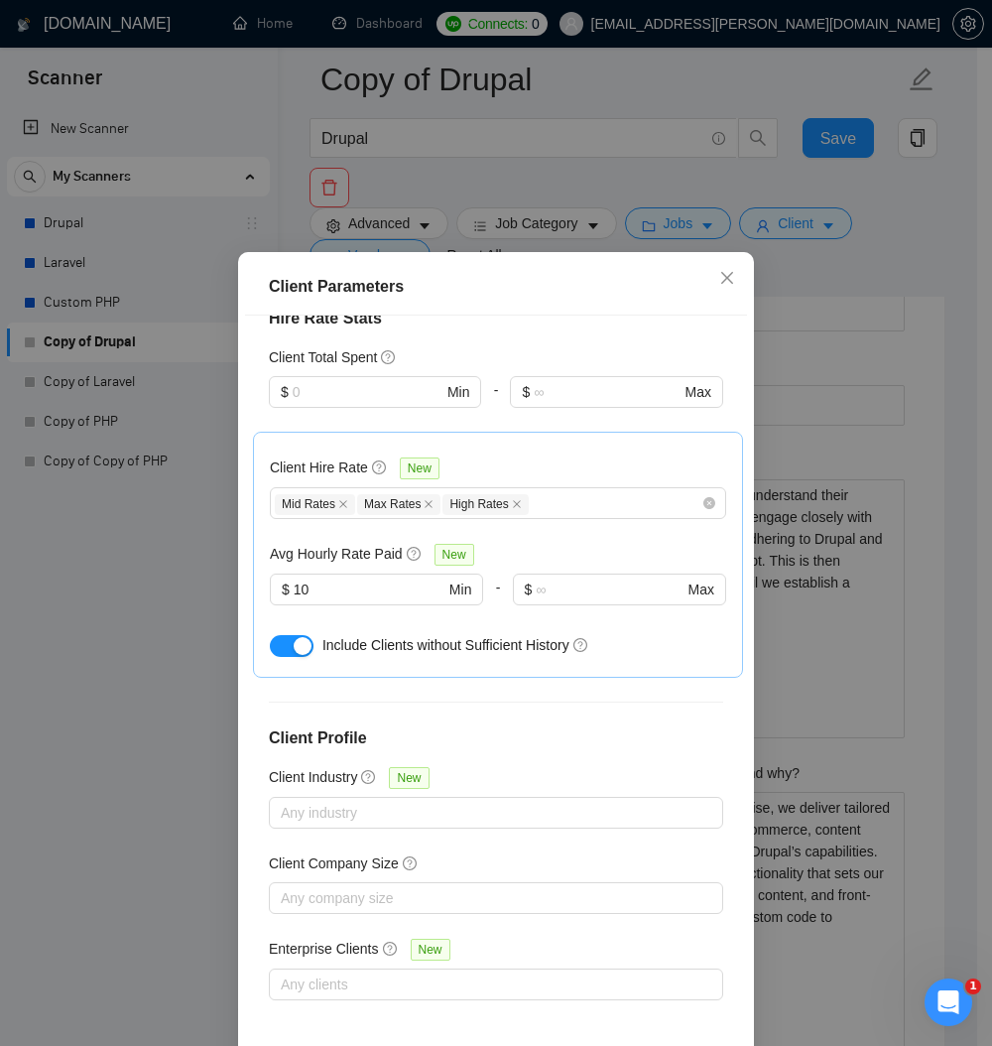
click at [77, 658] on div "Client Parameters Client Location Include Client Countries Select Exclude Clien…" at bounding box center [496, 523] width 992 height 1046
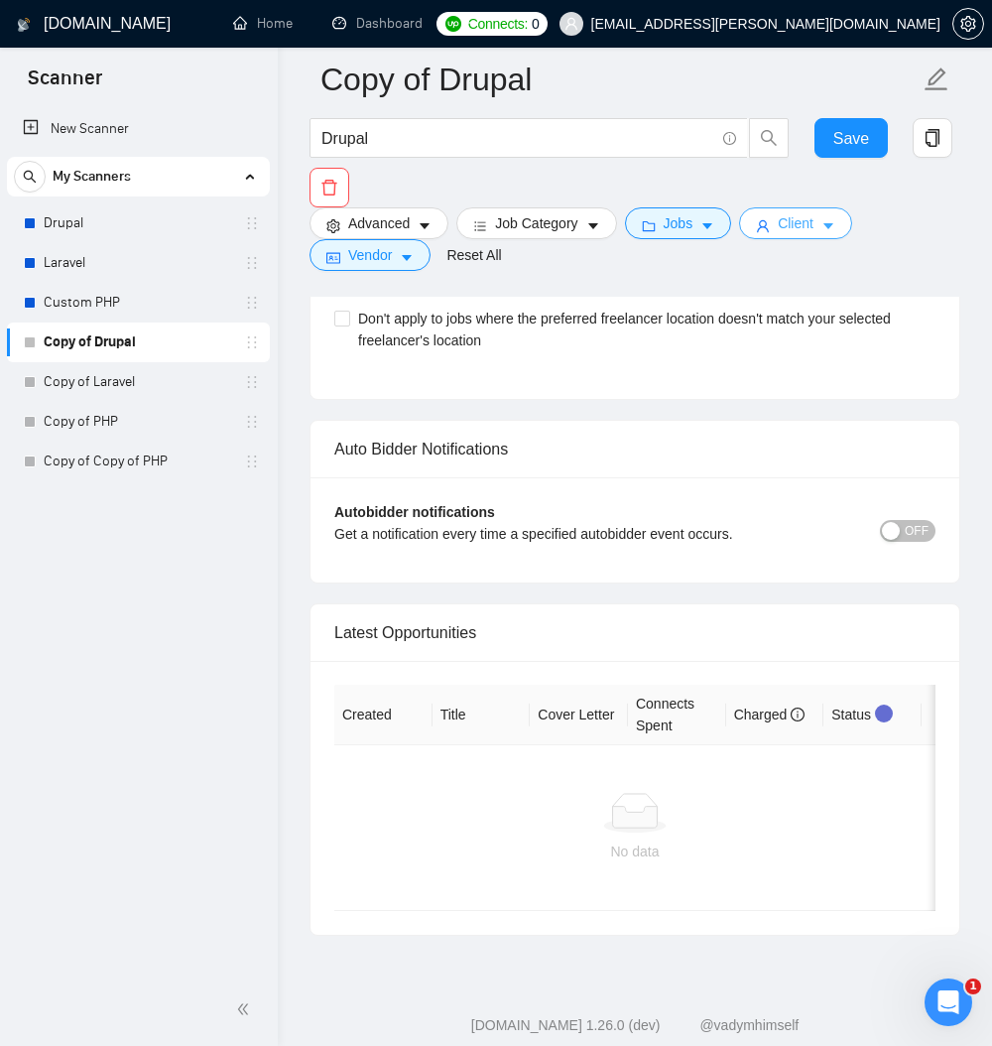
scroll to position [6987, 0]
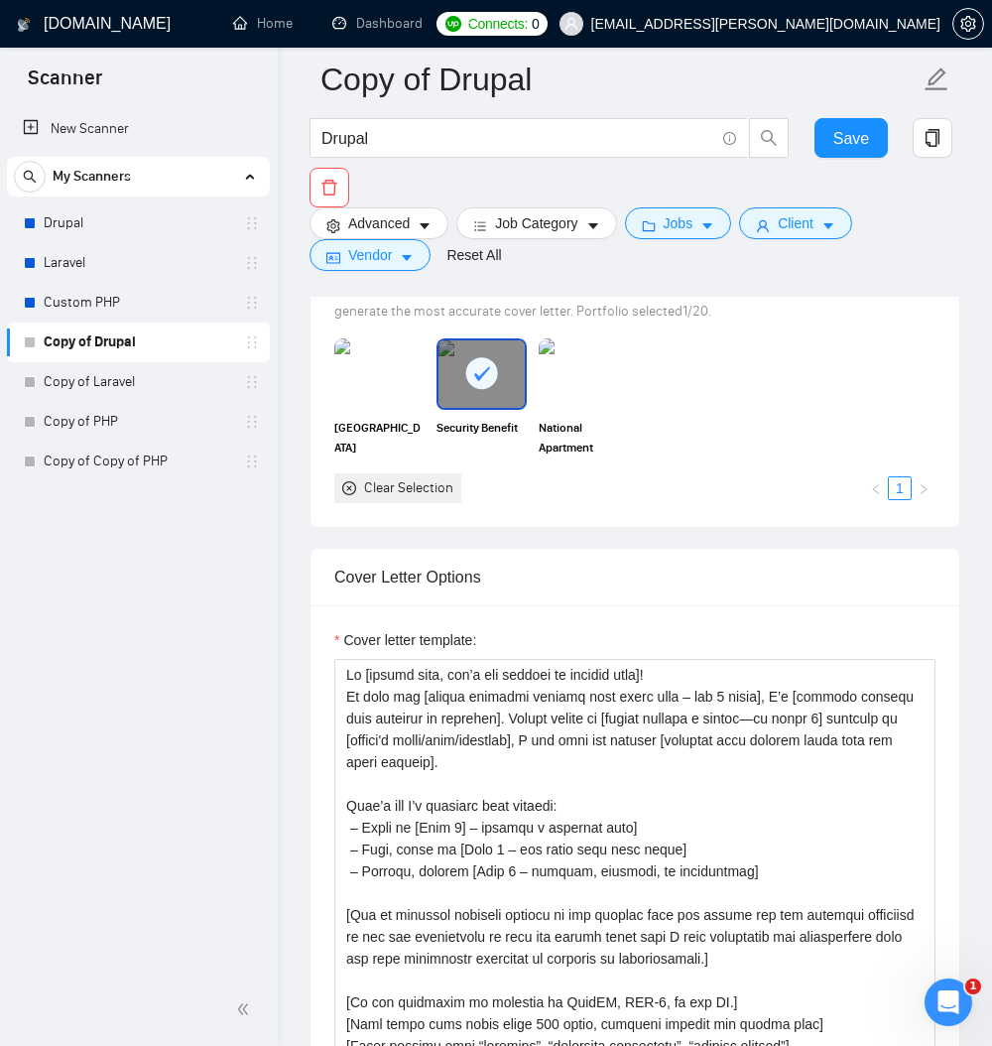
scroll to position [1869, 0]
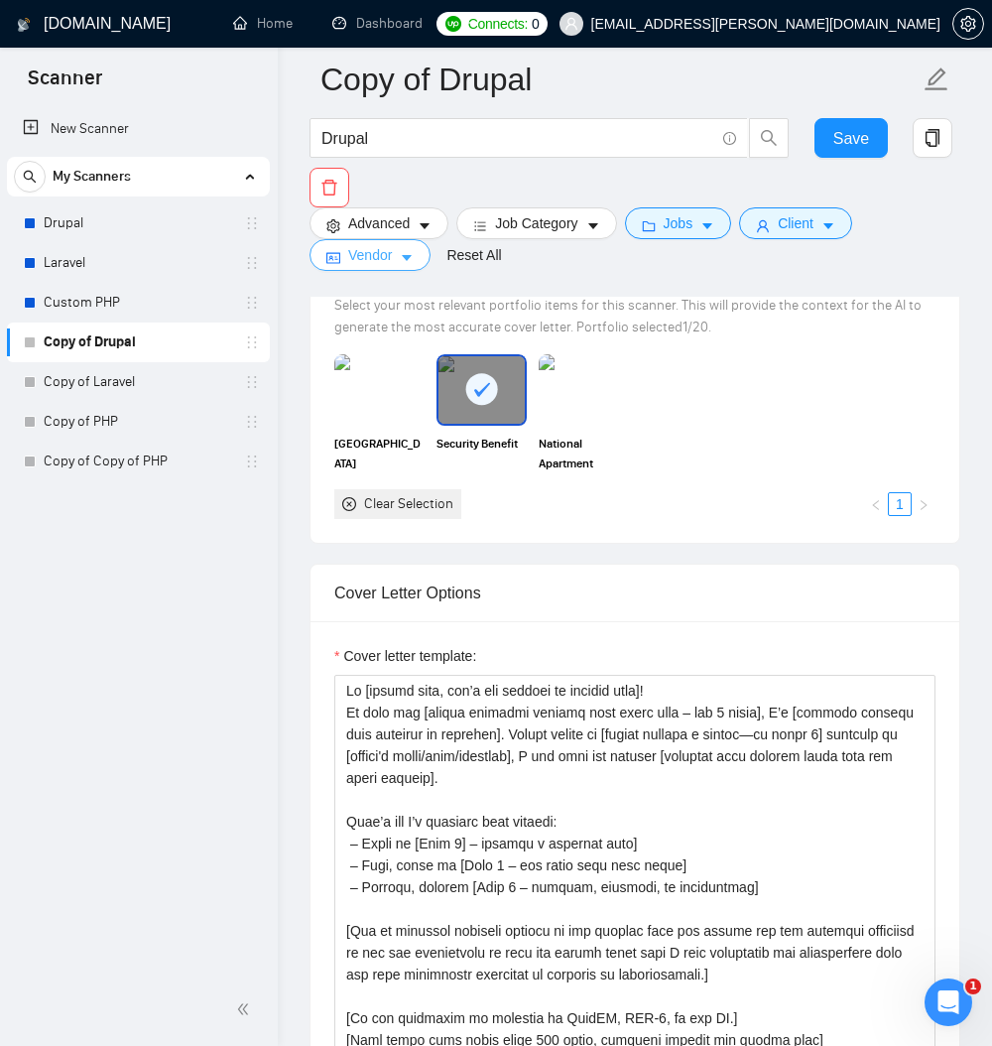
click at [392, 266] on span "Vendor" at bounding box center [370, 255] width 44 height 22
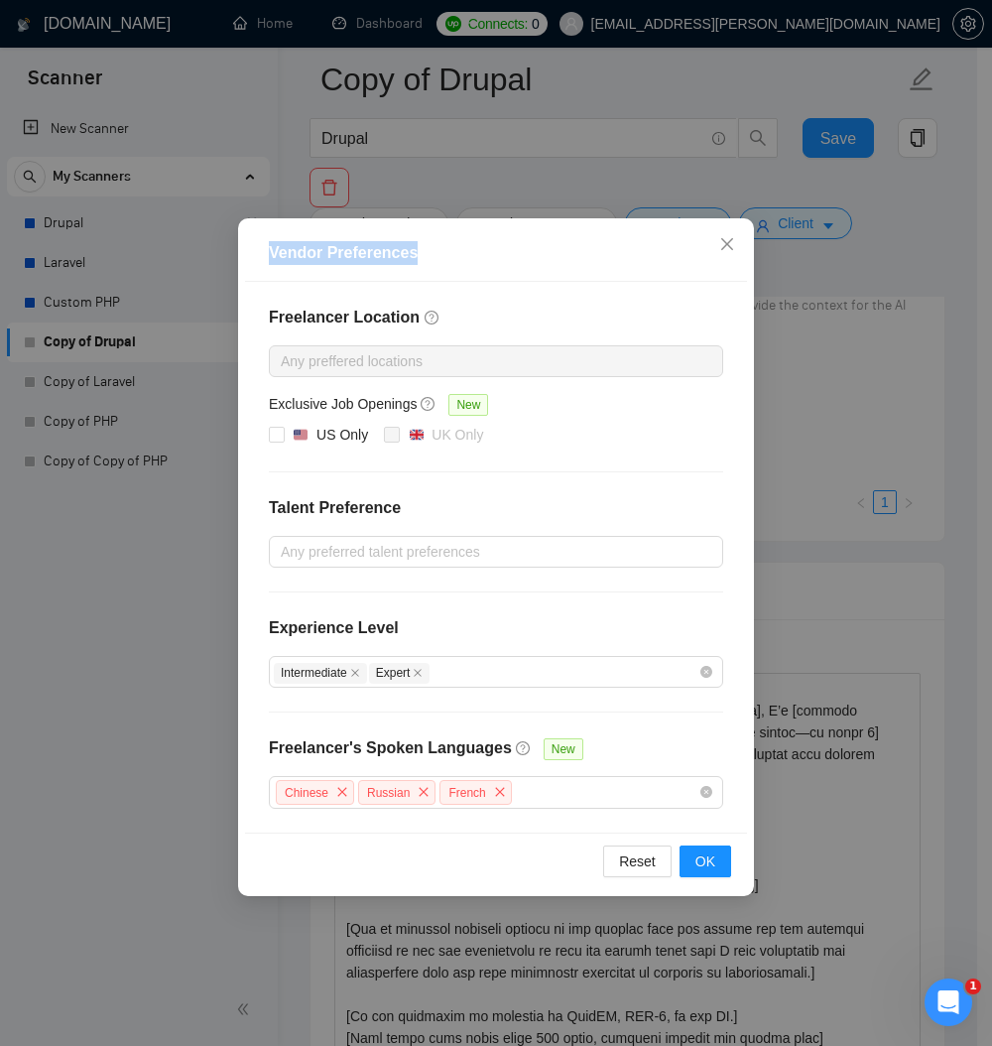
drag, startPoint x: 929, startPoint y: 242, endPoint x: 936, endPoint y: 228, distance: 15.5
click at [936, 228] on div "Vendor Preferences Freelancer Location Any preffered locations Exclusive Job Op…" at bounding box center [496, 523] width 992 height 1046
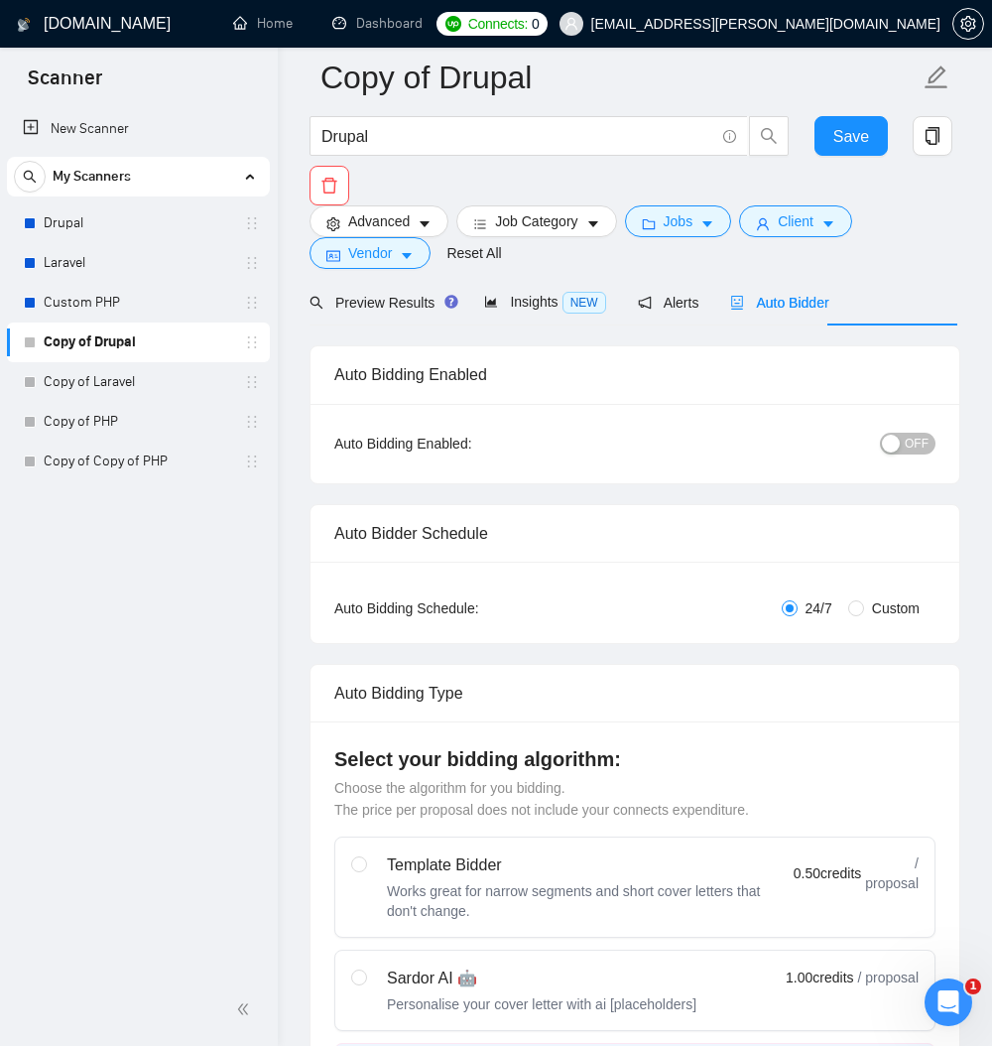
scroll to position [0, 0]
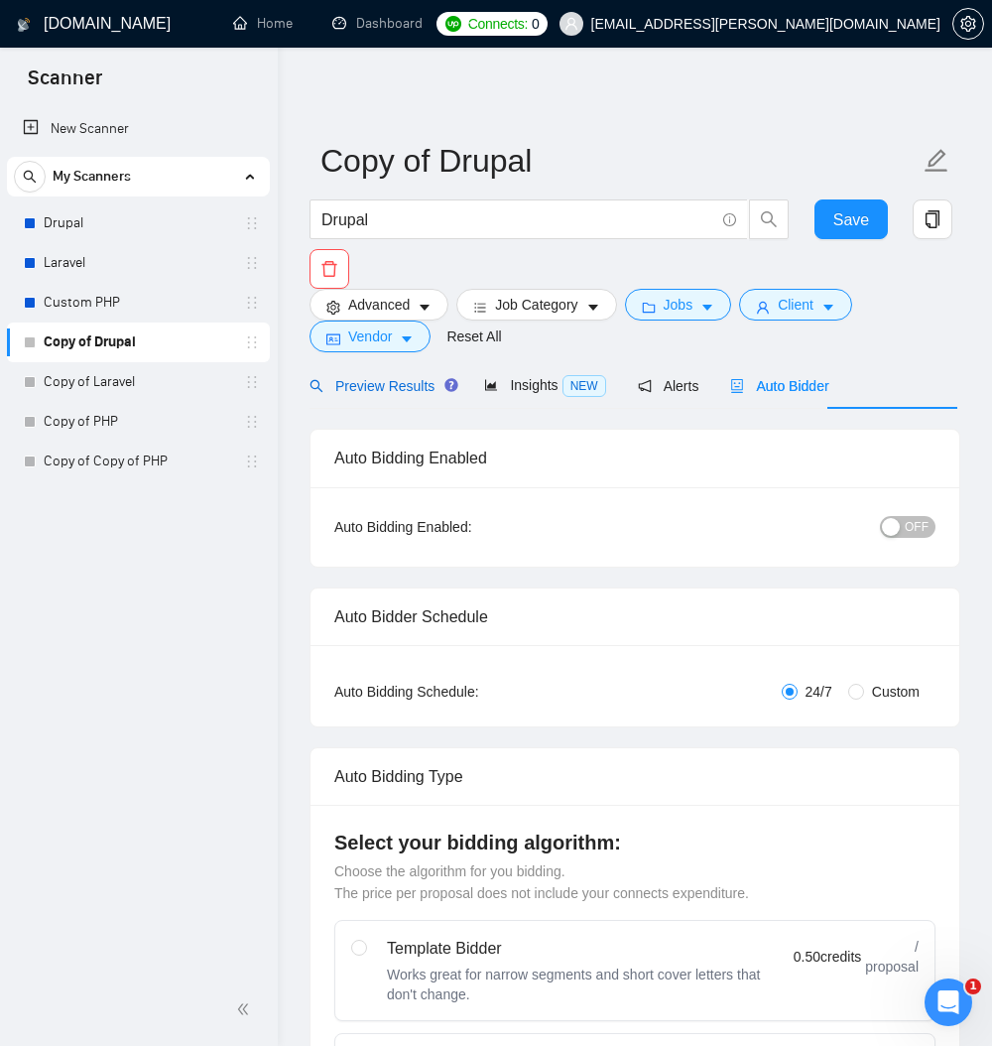
click at [413, 394] on span "Preview Results" at bounding box center [380, 386] width 143 height 16
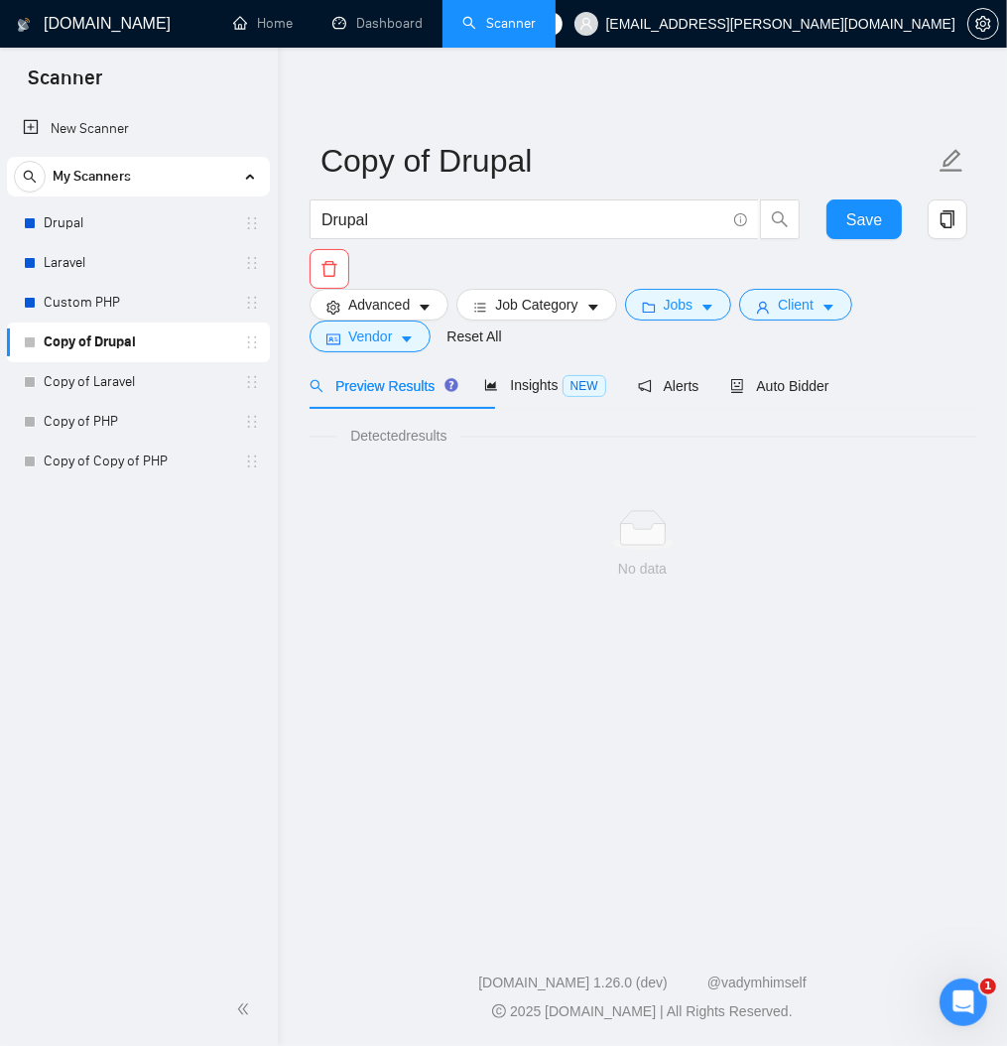
click at [387, 394] on span "Preview Results" at bounding box center [380, 386] width 143 height 16
click at [860, 210] on span "Save" at bounding box center [864, 219] width 36 height 25
click at [871, 223] on span "Save" at bounding box center [864, 219] width 36 height 25
click at [828, 394] on span "Auto Bidder" at bounding box center [779, 386] width 98 height 16
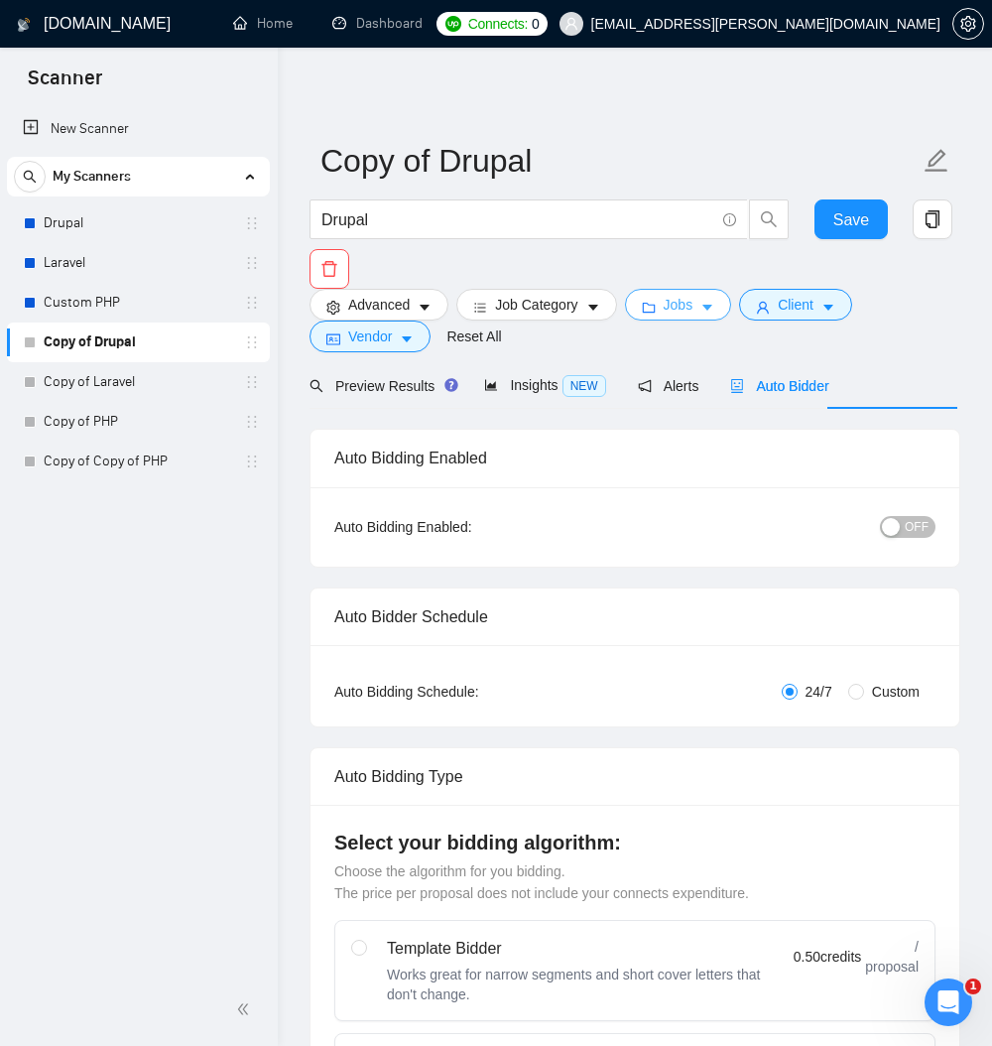
click at [693, 310] on span "Jobs" at bounding box center [679, 305] width 30 height 22
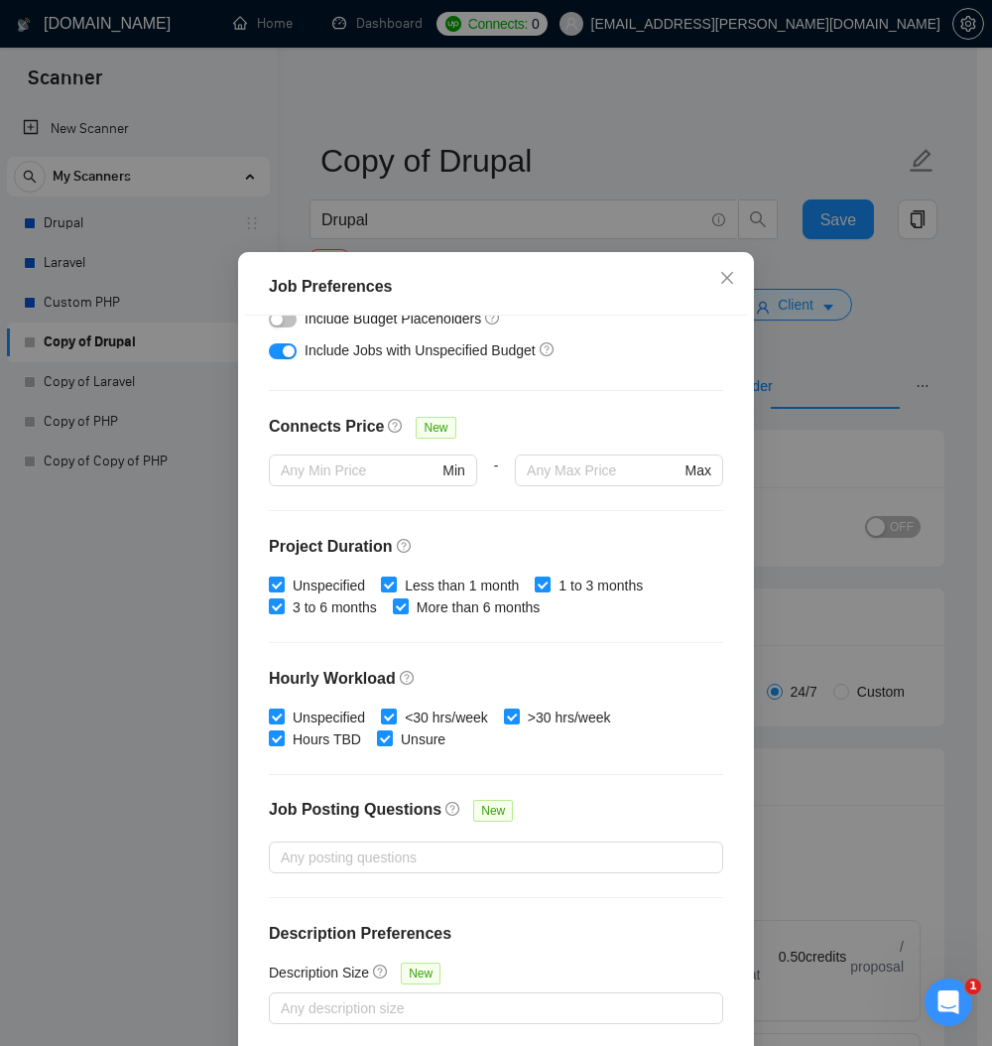
scroll to position [92, 0]
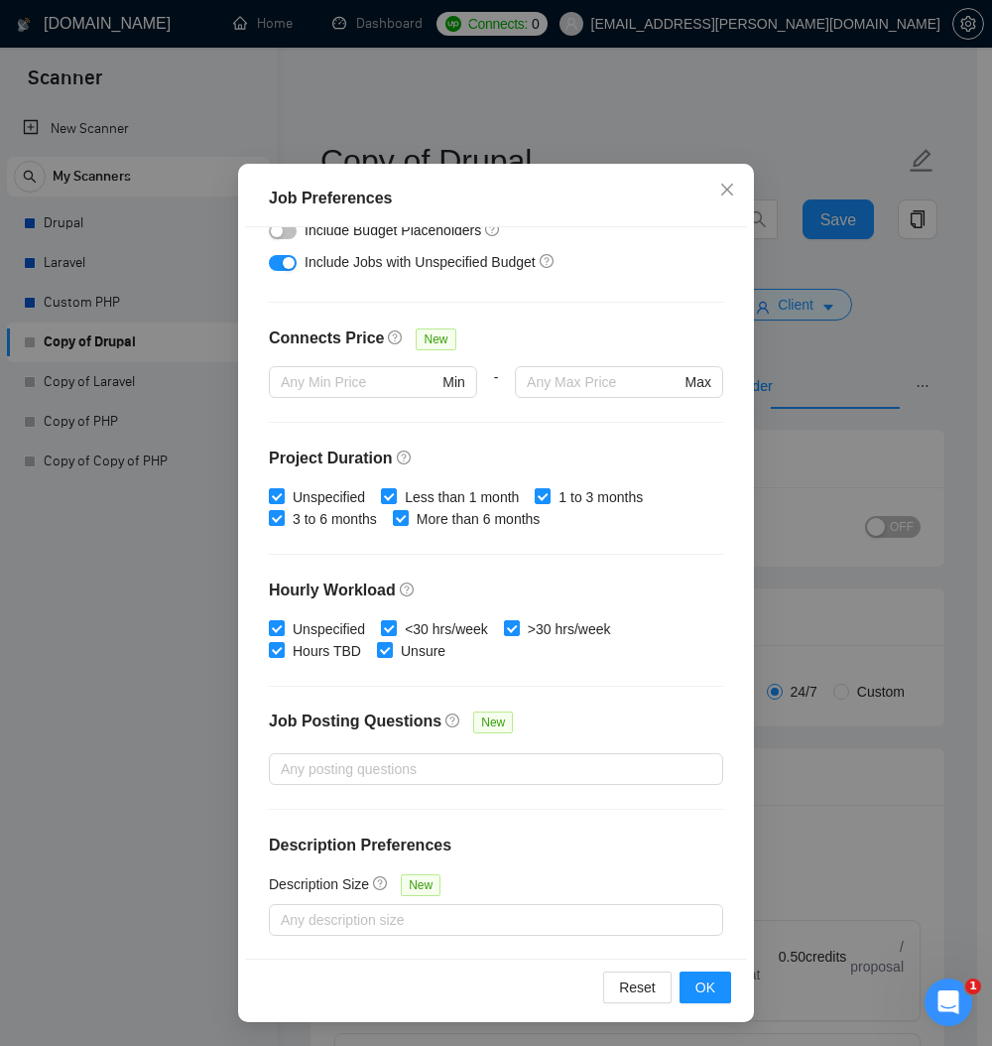
click at [939, 339] on div "Job Preferences Budget Project Type All Fixed Price Hourly Rate Fixed Price Bud…" at bounding box center [496, 523] width 992 height 1046
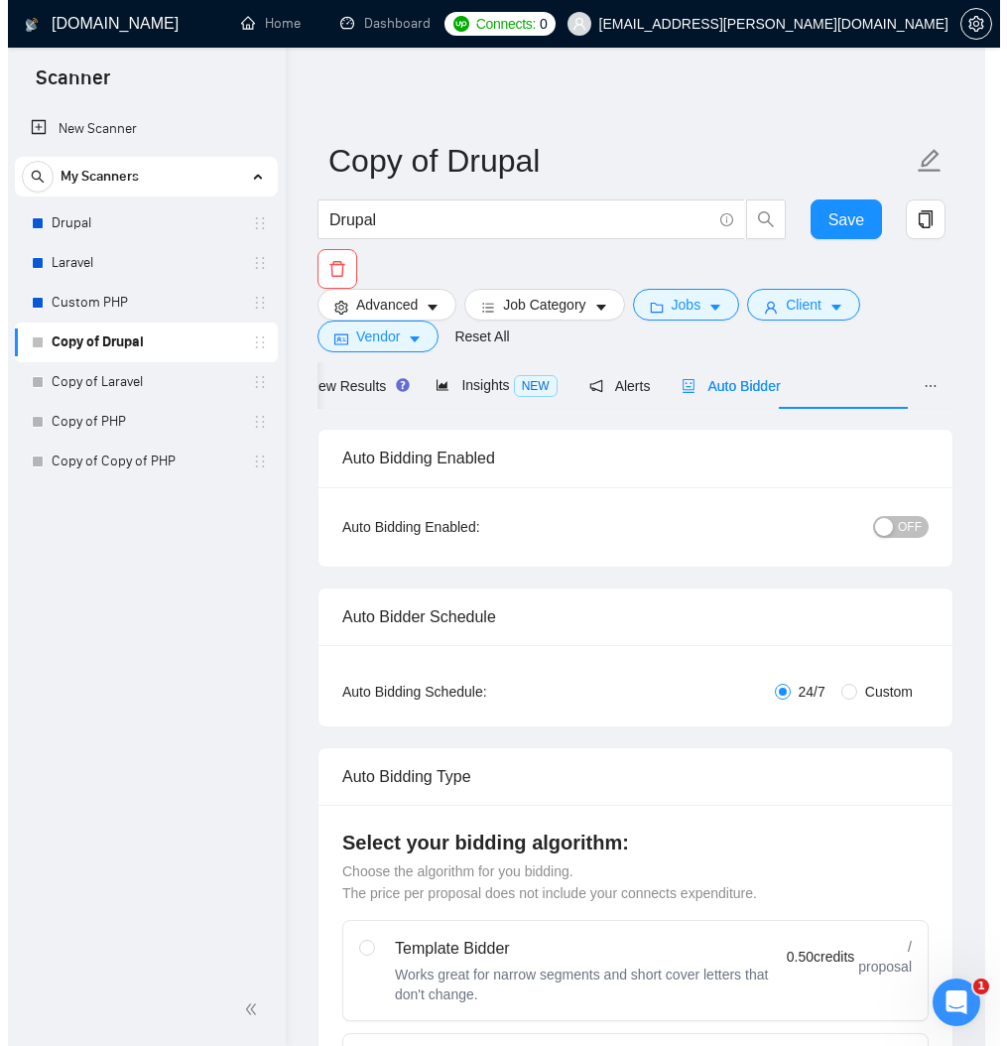
scroll to position [0, 0]
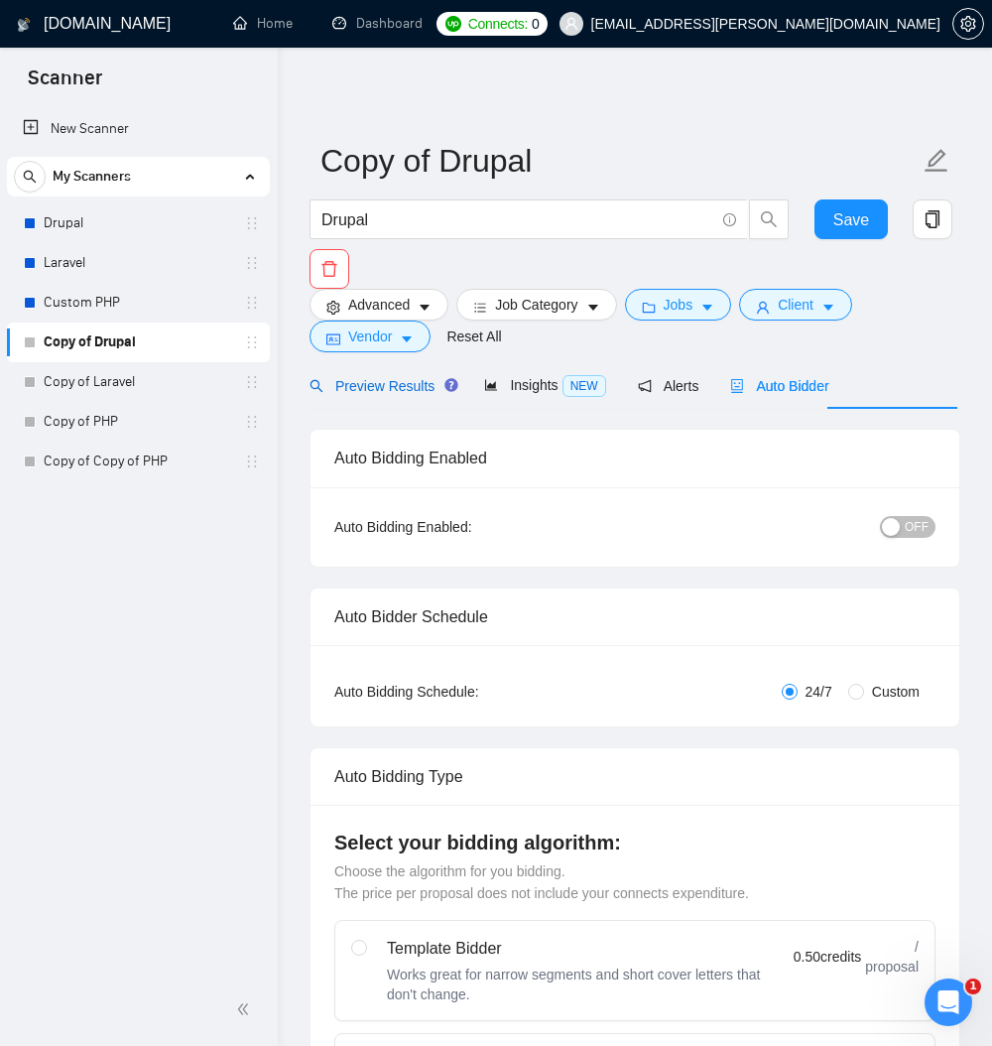
click at [376, 394] on span "Preview Results" at bounding box center [380, 386] width 143 height 16
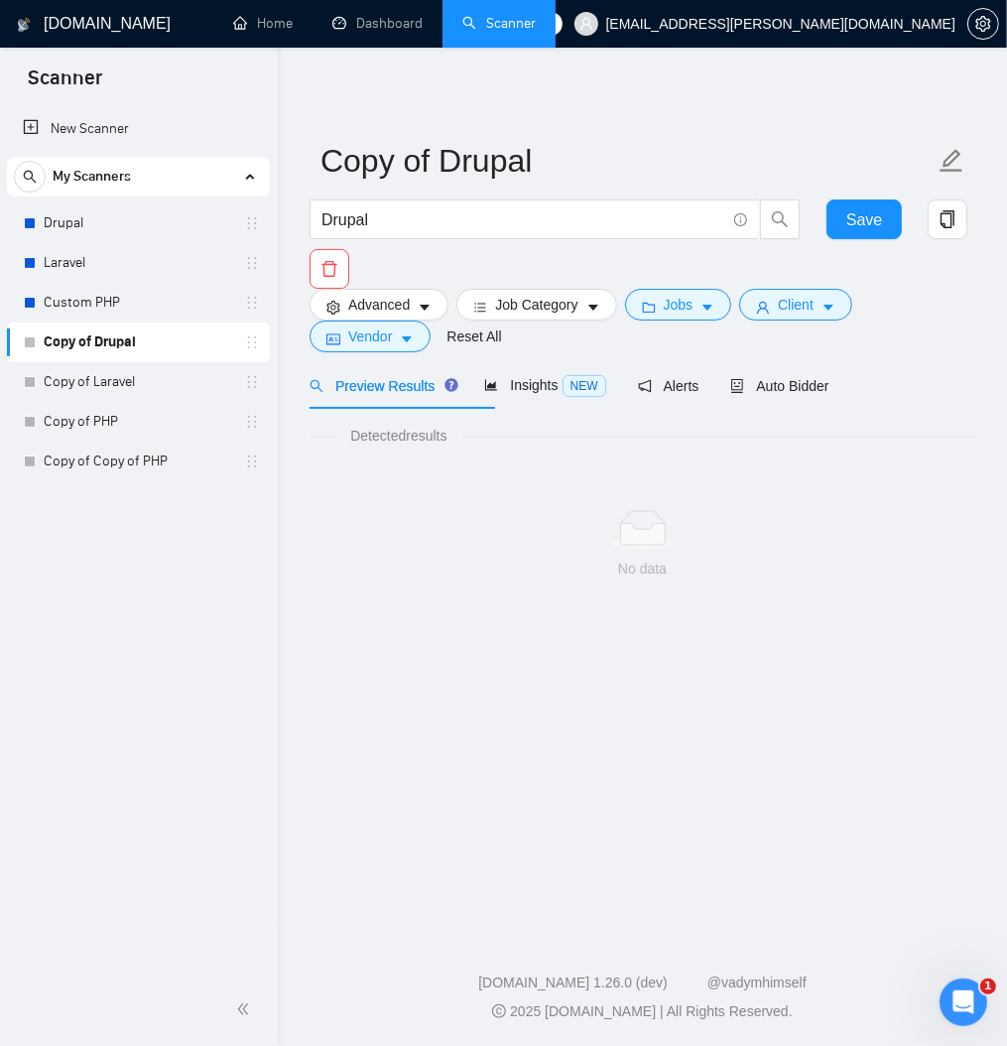
click at [382, 394] on span "Preview Results" at bounding box center [380, 386] width 143 height 16
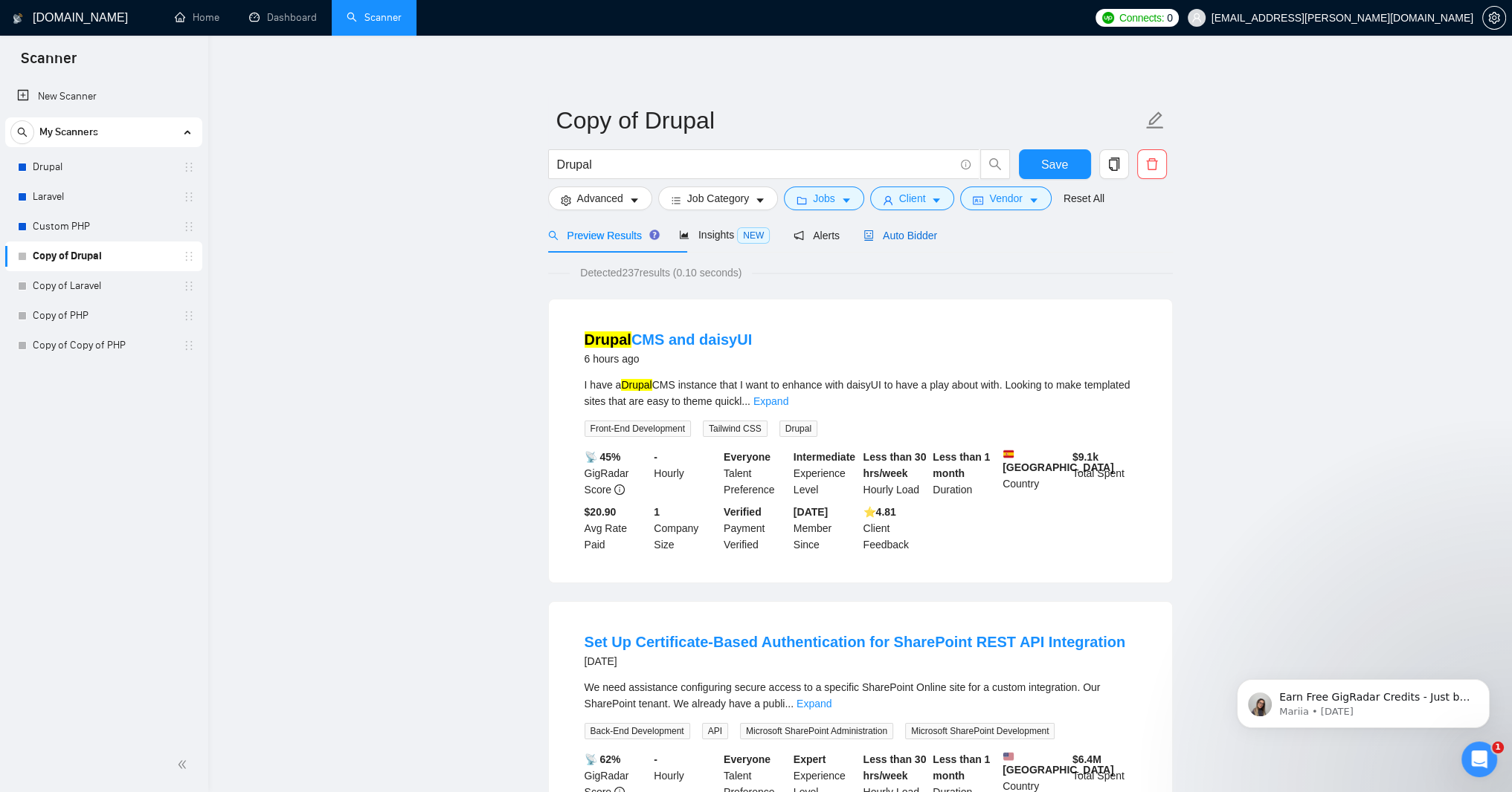
click at [937, 241] on span "Auto Bidder" at bounding box center [900, 236] width 73 height 12
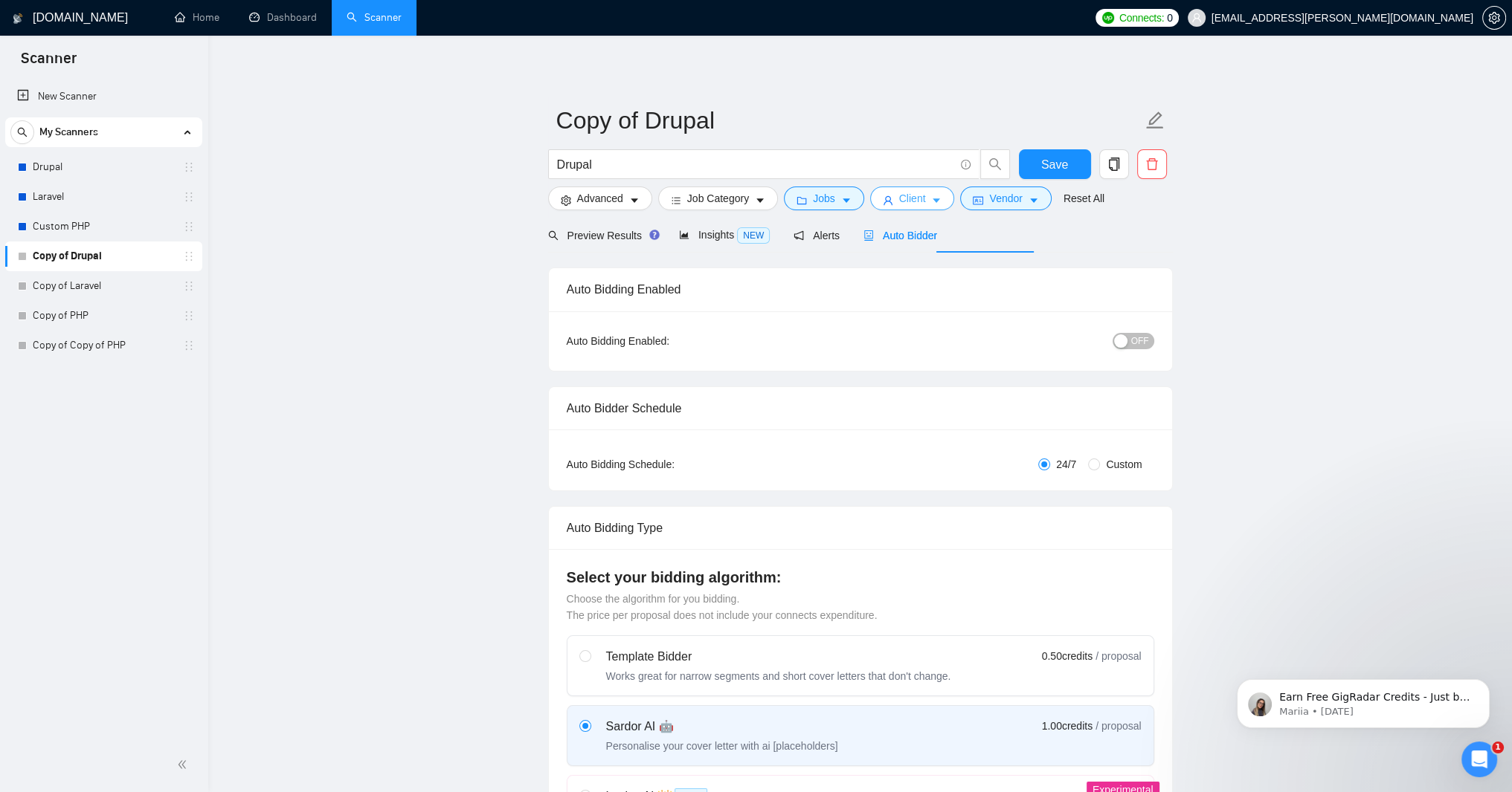
drag, startPoint x: 996, startPoint y: 209, endPoint x: 1002, endPoint y: 215, distance: 8.5
click at [942, 206] on icon "caret-down" at bounding box center [936, 201] width 10 height 10
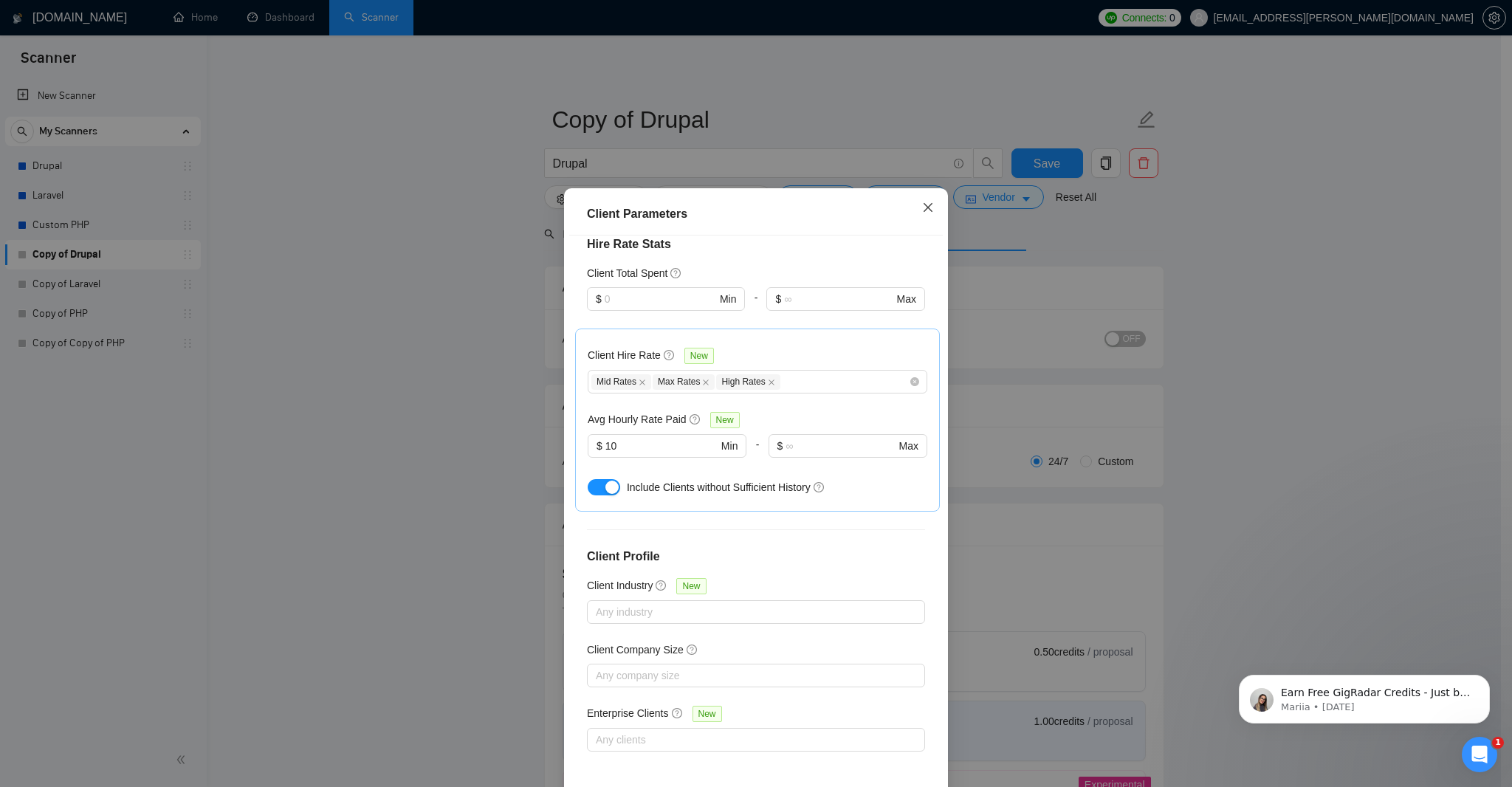
click at [923, 216] on span "Close" at bounding box center [928, 208] width 40 height 40
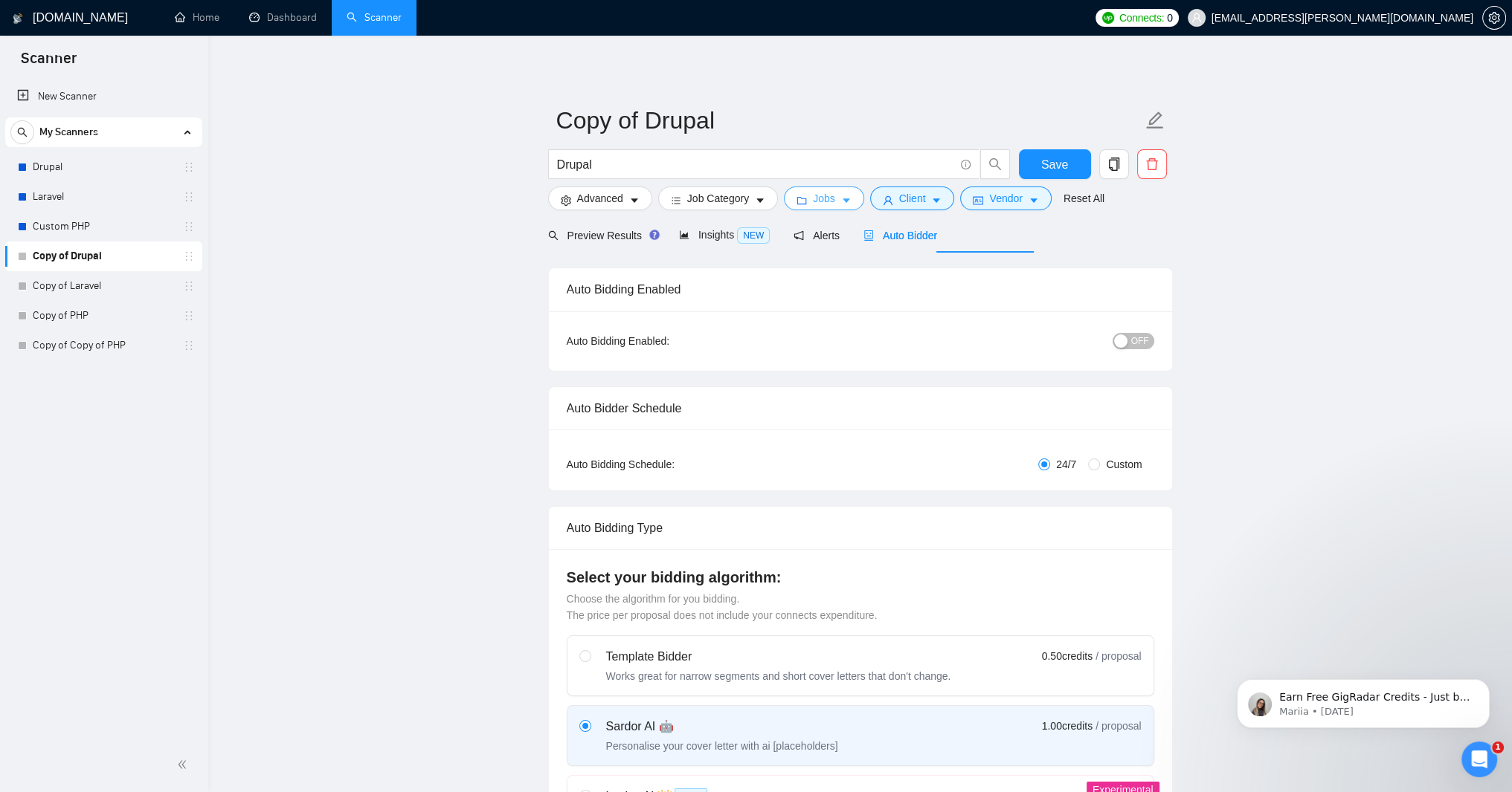
click at [852, 205] on icon "caret-down" at bounding box center [846, 201] width 10 height 10
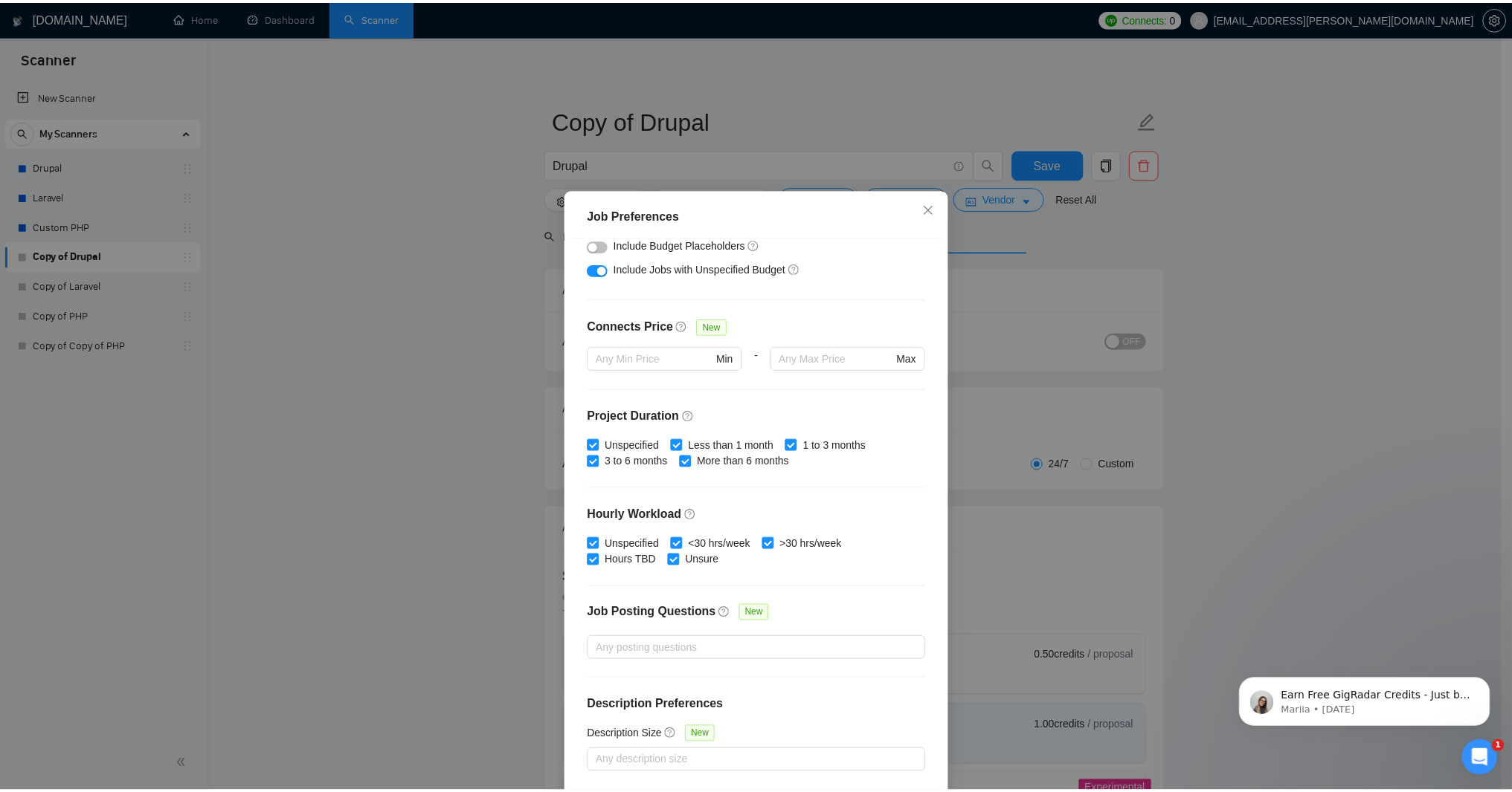
scroll to position [392, 0]
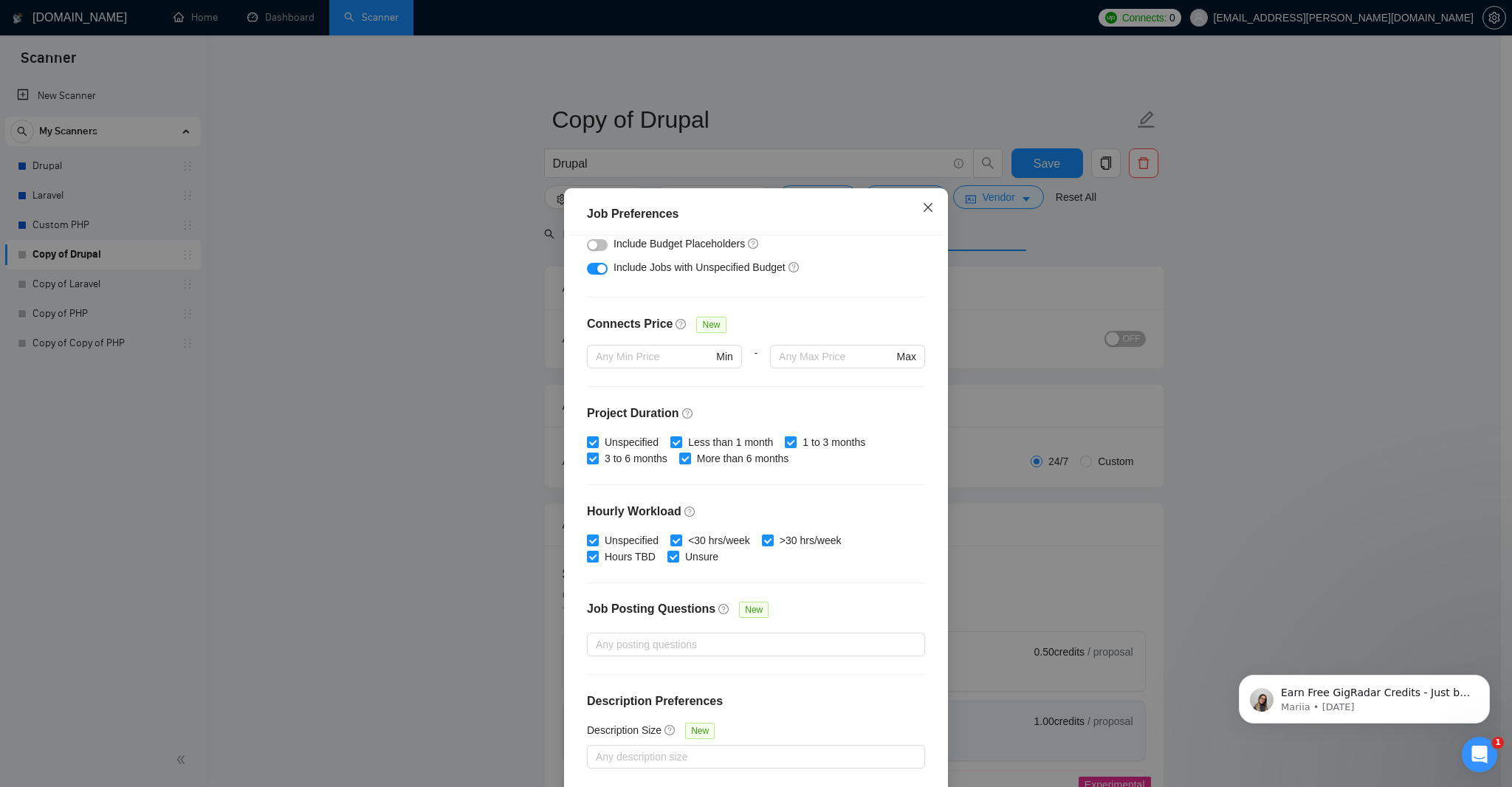
click at [926, 208] on icon "close" at bounding box center [928, 208] width 12 height 12
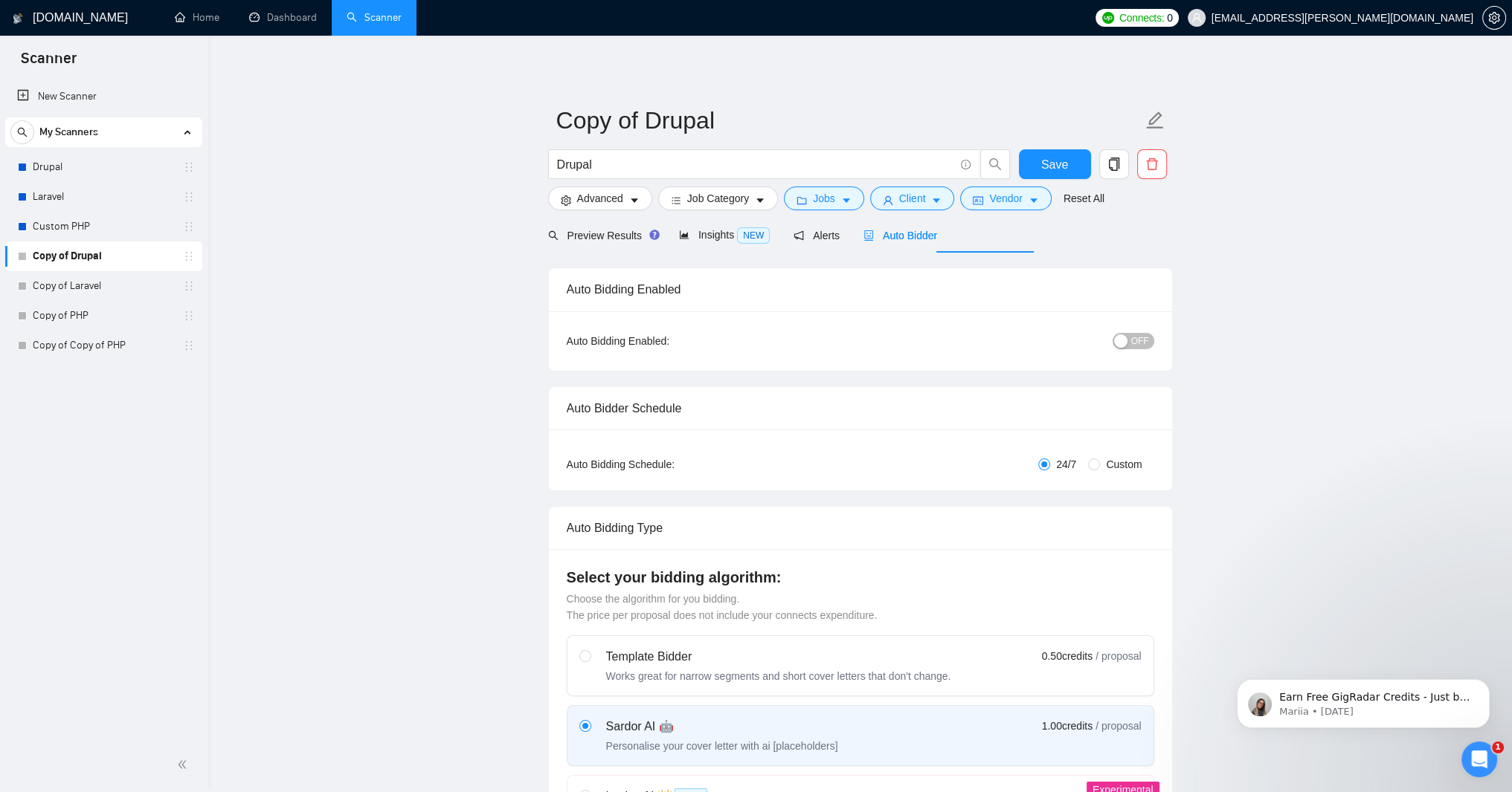
click at [937, 241] on span "Auto Bidder" at bounding box center [900, 236] width 73 height 12
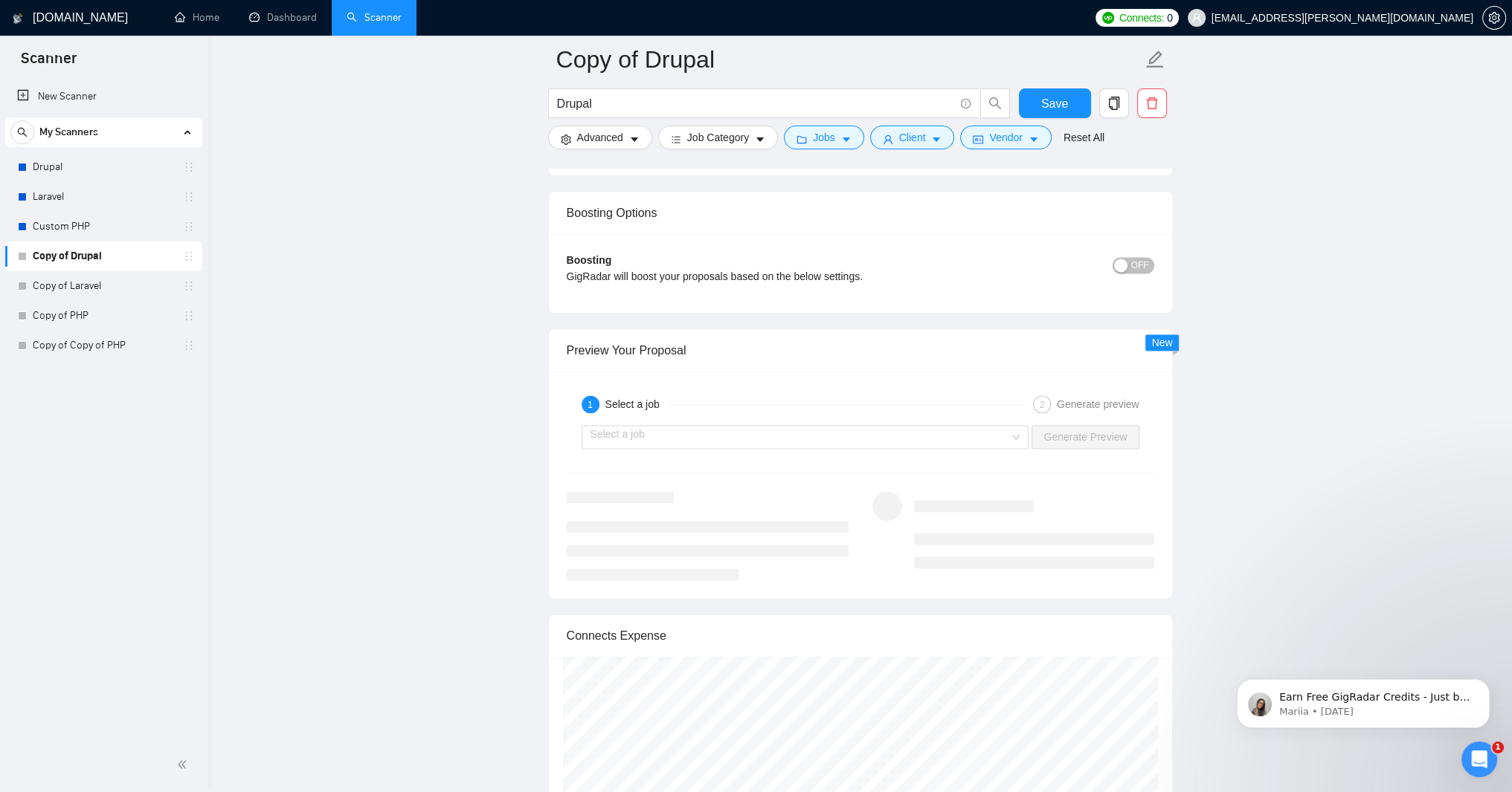
scroll to position [2676, 0]
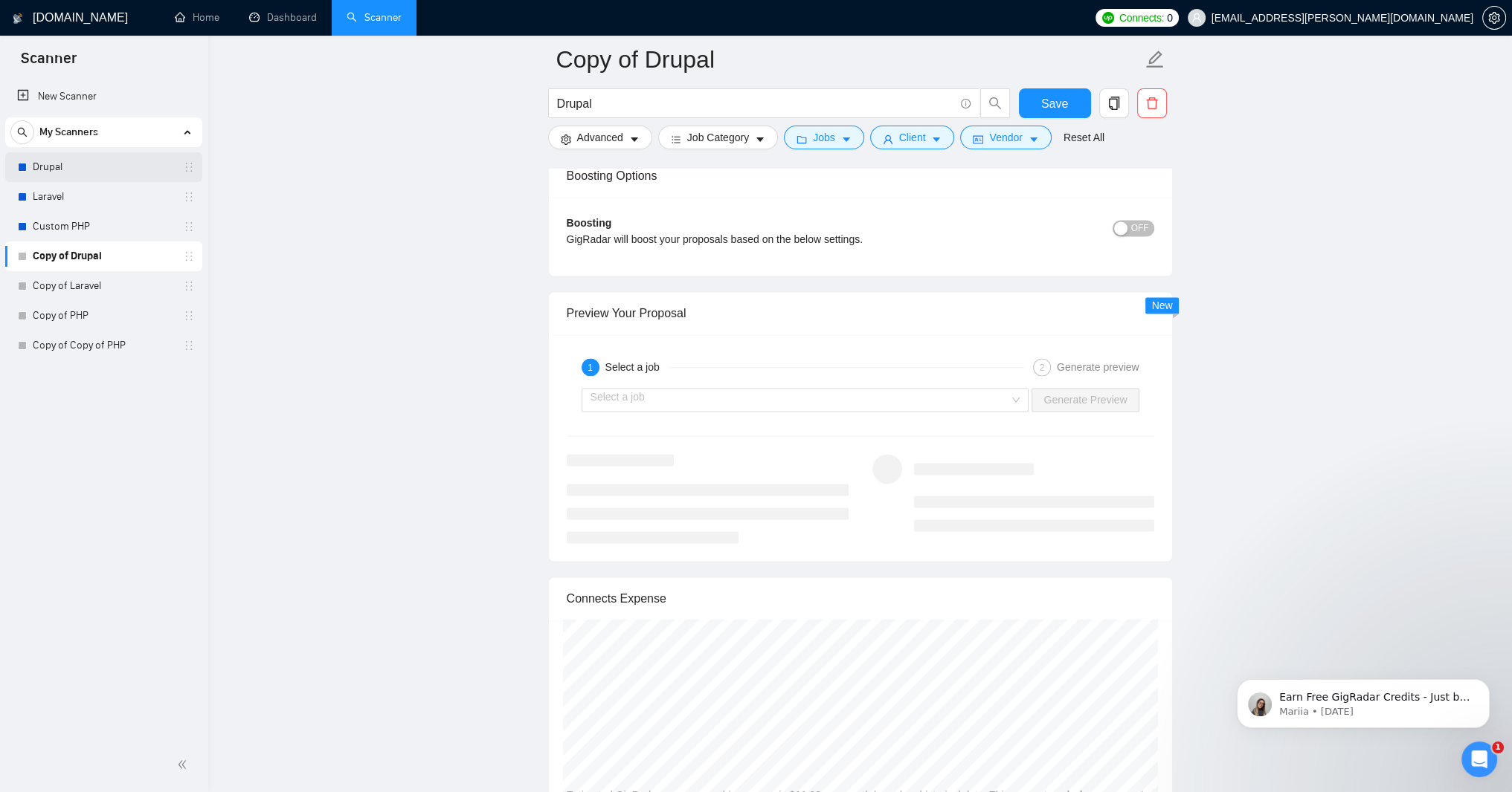
click at [78, 167] on link "Drupal" at bounding box center [103, 167] width 141 height 30
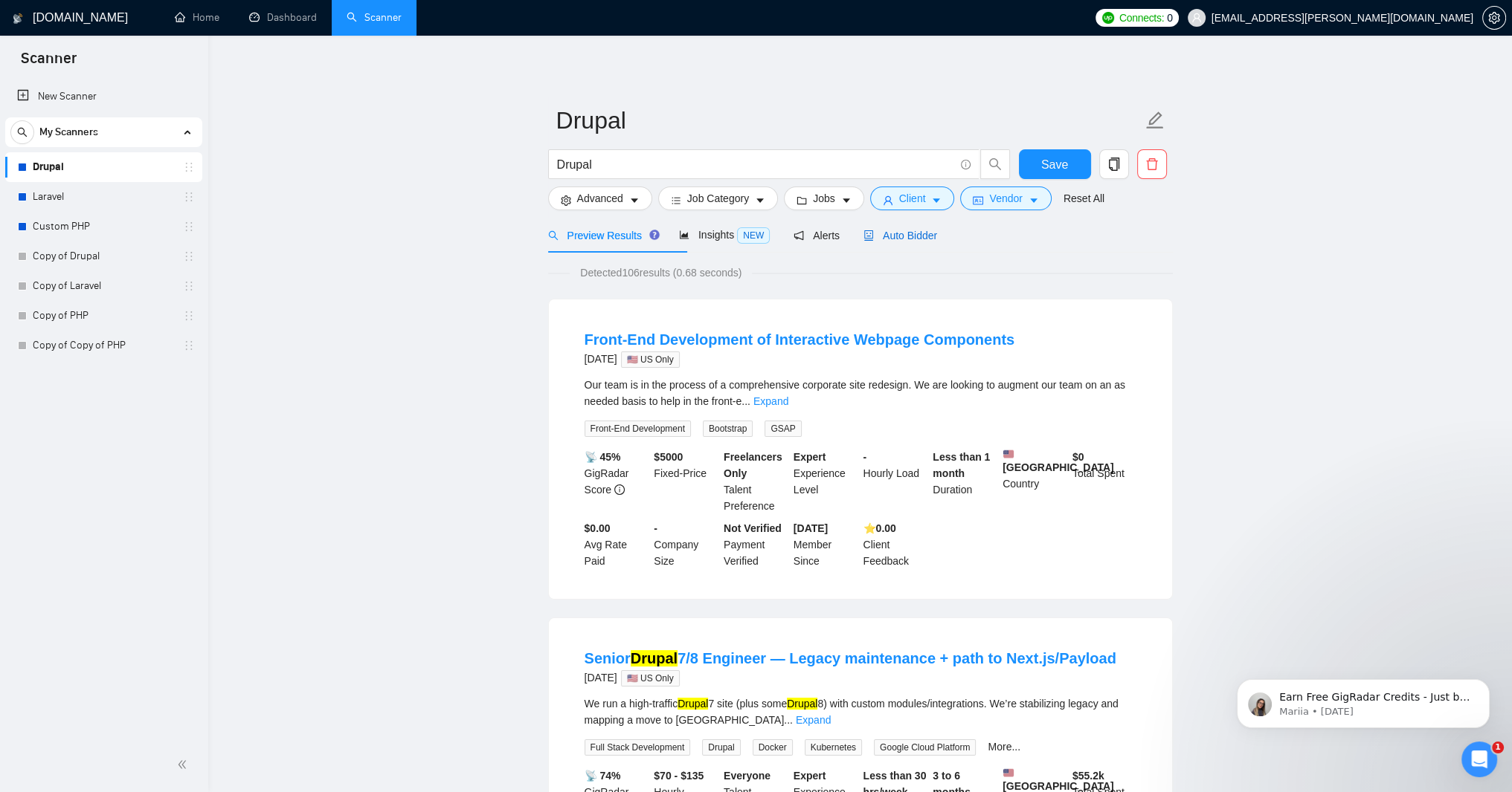
click at [937, 241] on span "Auto Bidder" at bounding box center [900, 236] width 73 height 12
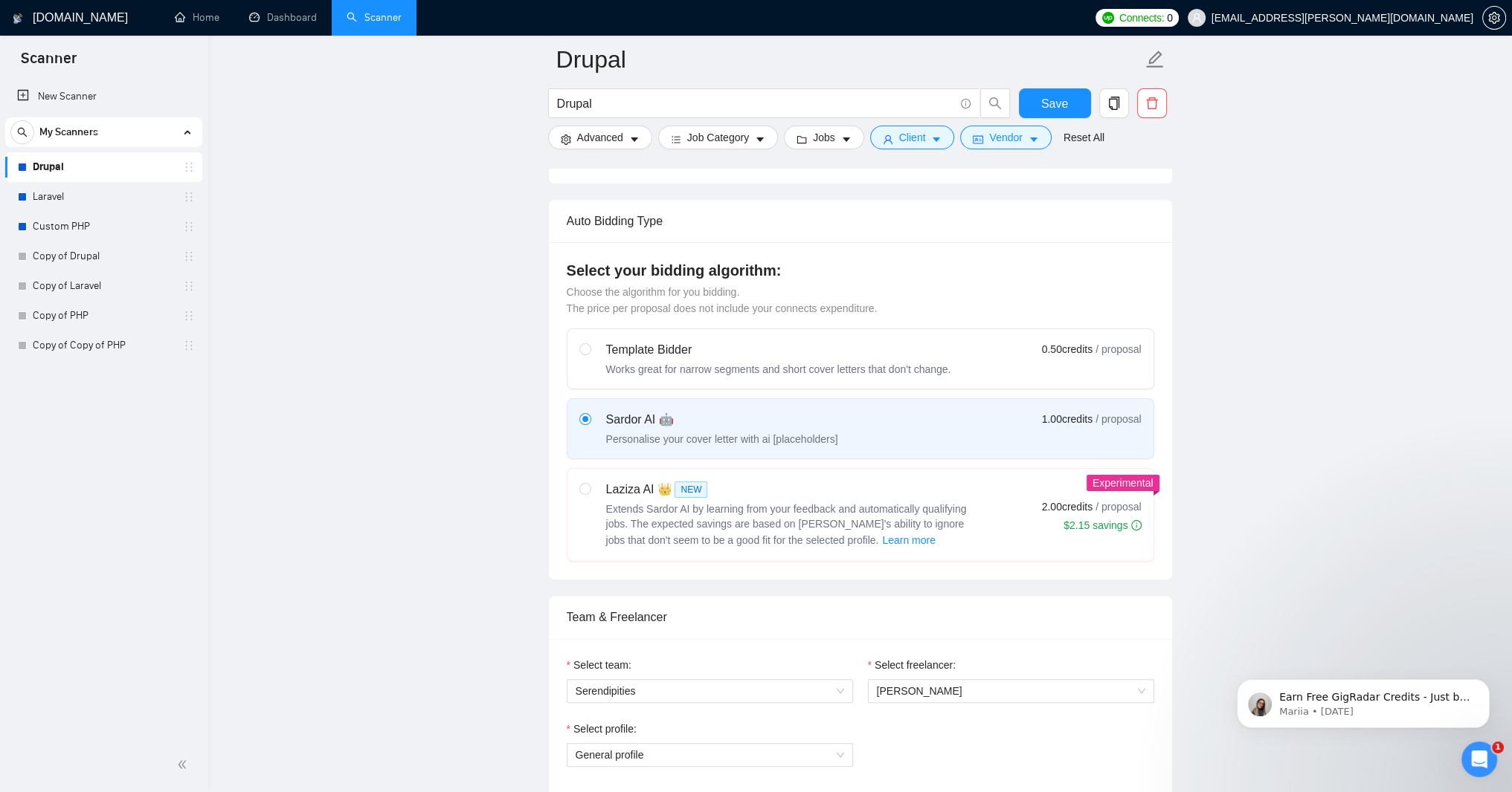
scroll to position [357, 0]
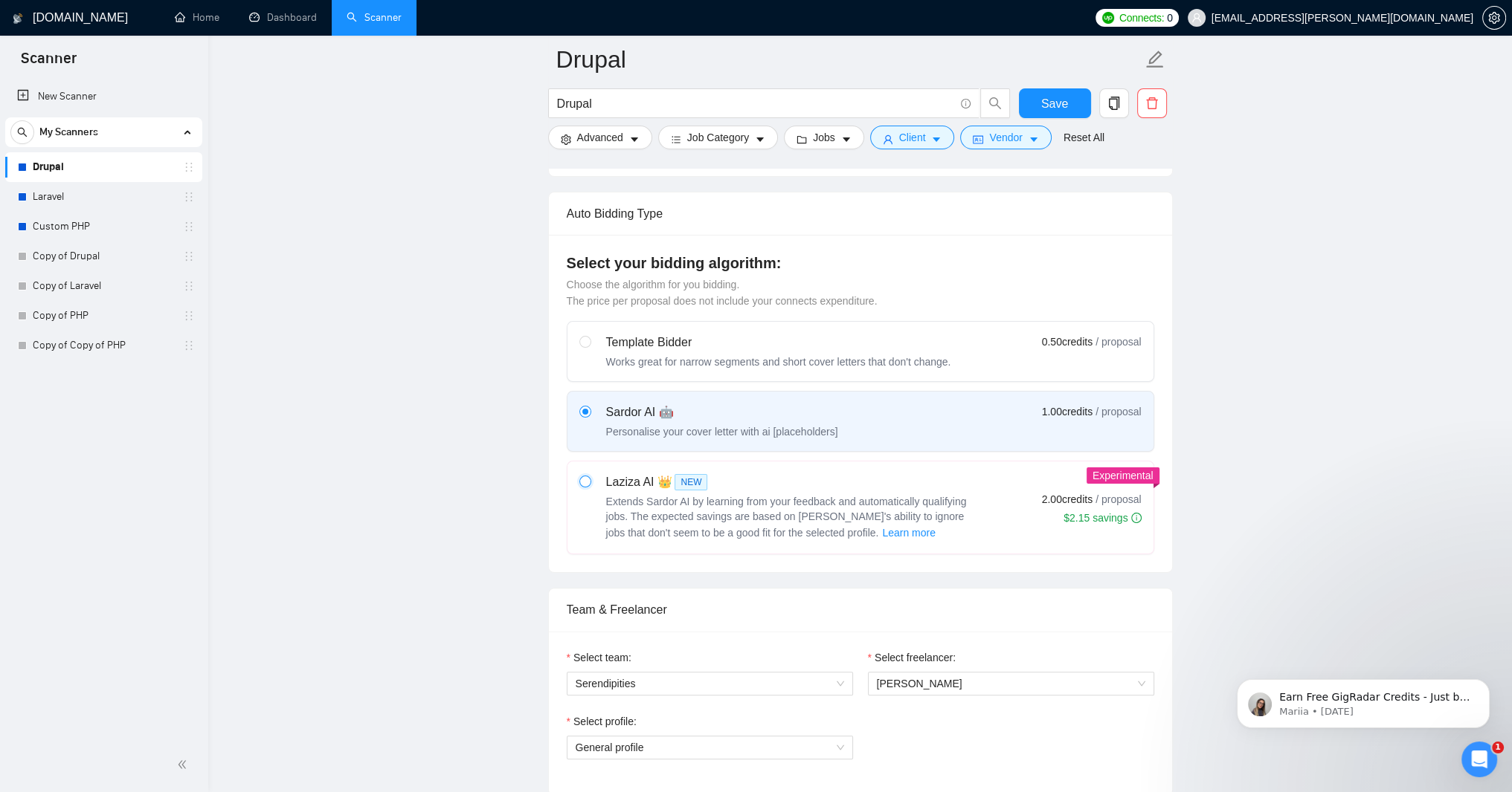
click at [588, 486] on input "radio" at bounding box center [585, 481] width 10 height 10
radio input "true"
radio input "false"
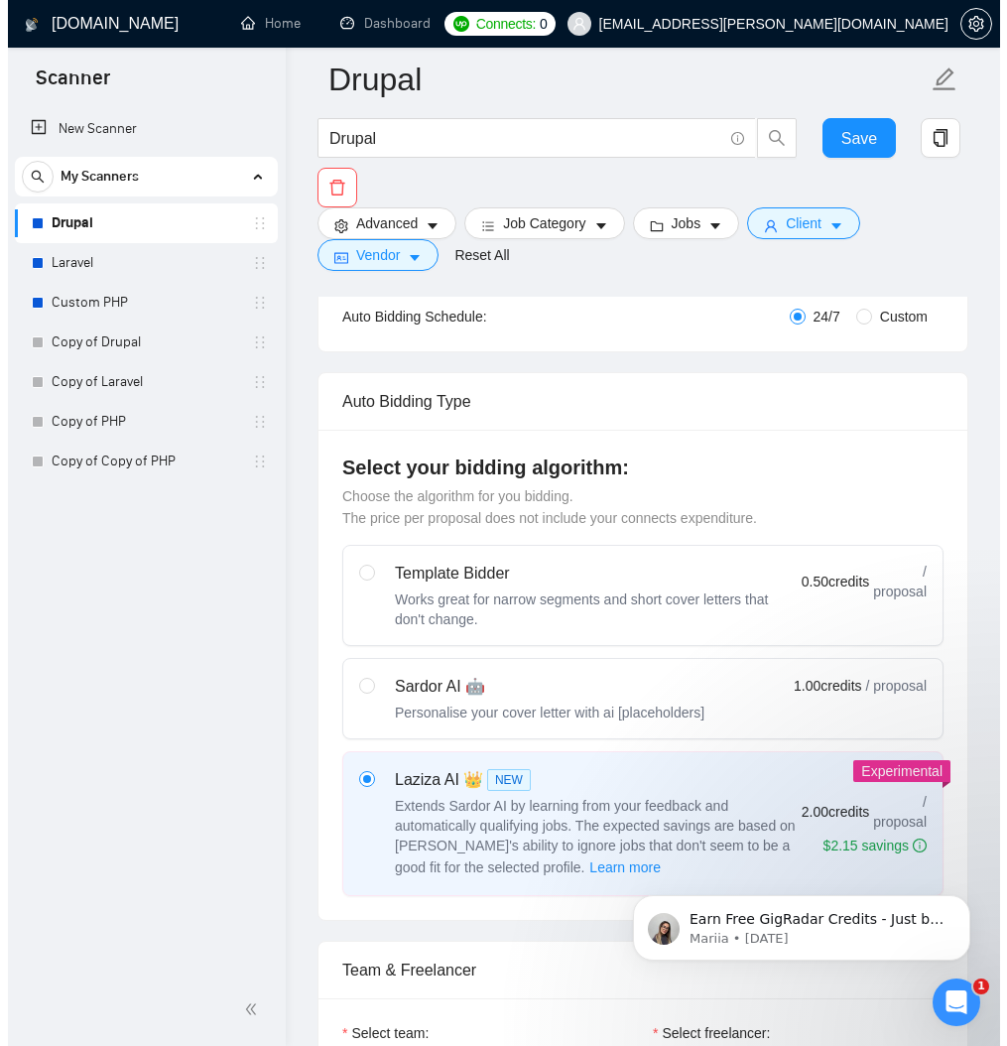
scroll to position [0, 0]
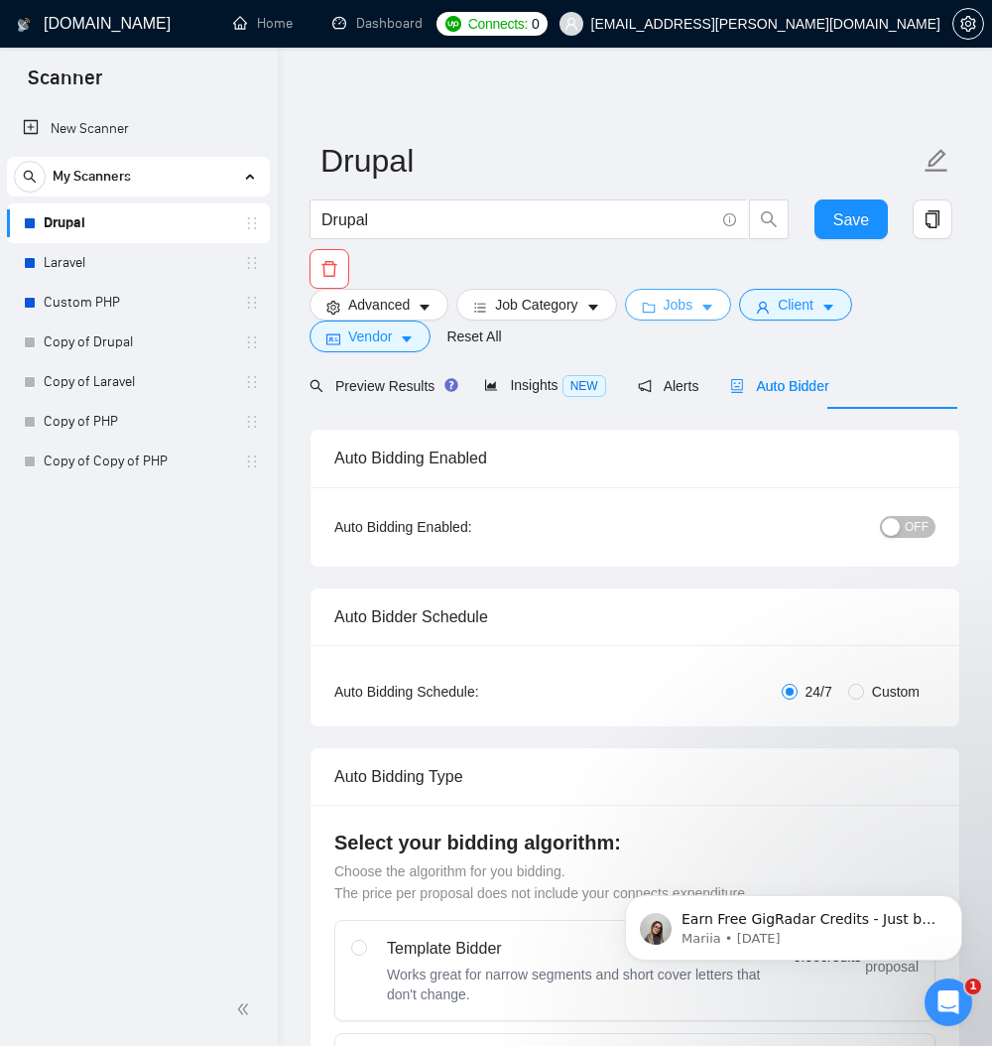
click at [714, 308] on span "caret-down" at bounding box center [707, 307] width 14 height 15
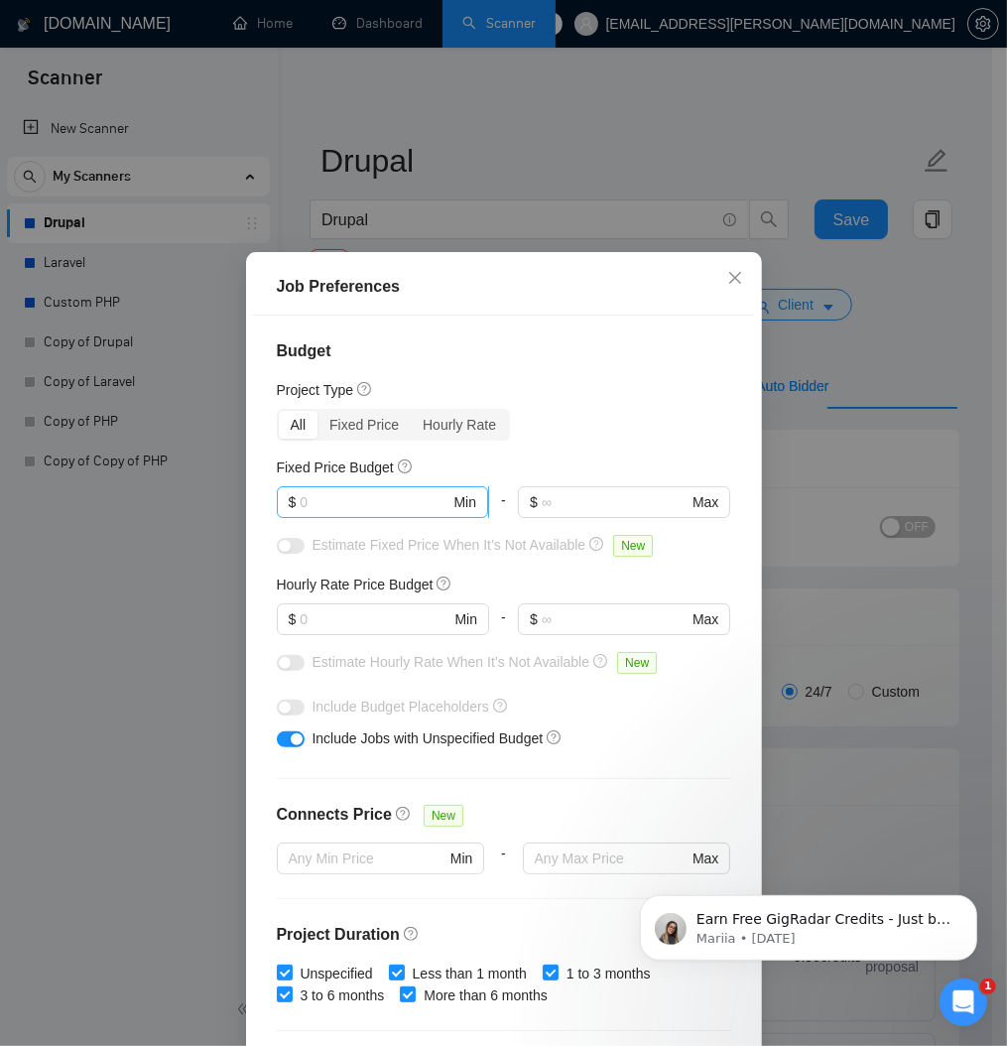
click at [323, 513] on input "text" at bounding box center [375, 502] width 150 height 22
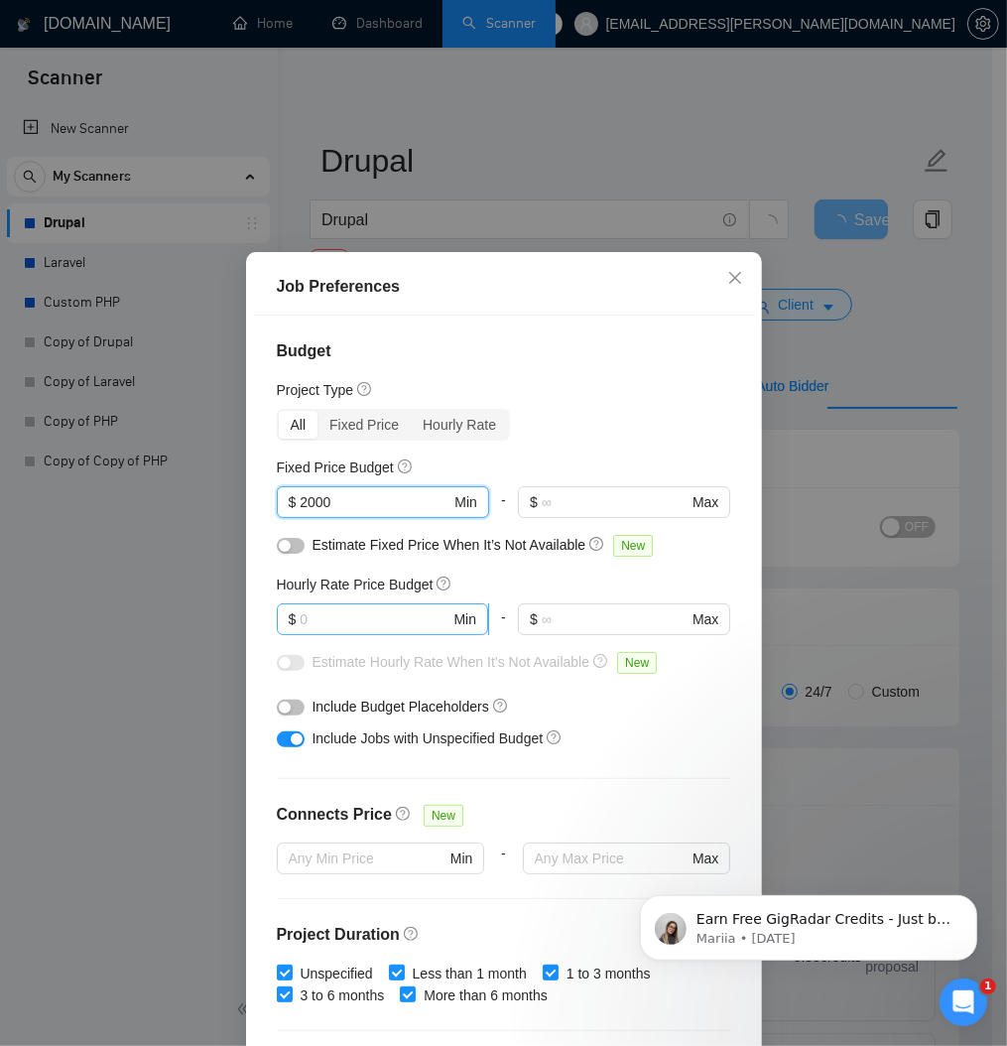
type input "2000"
click at [337, 630] on input "text" at bounding box center [375, 619] width 150 height 22
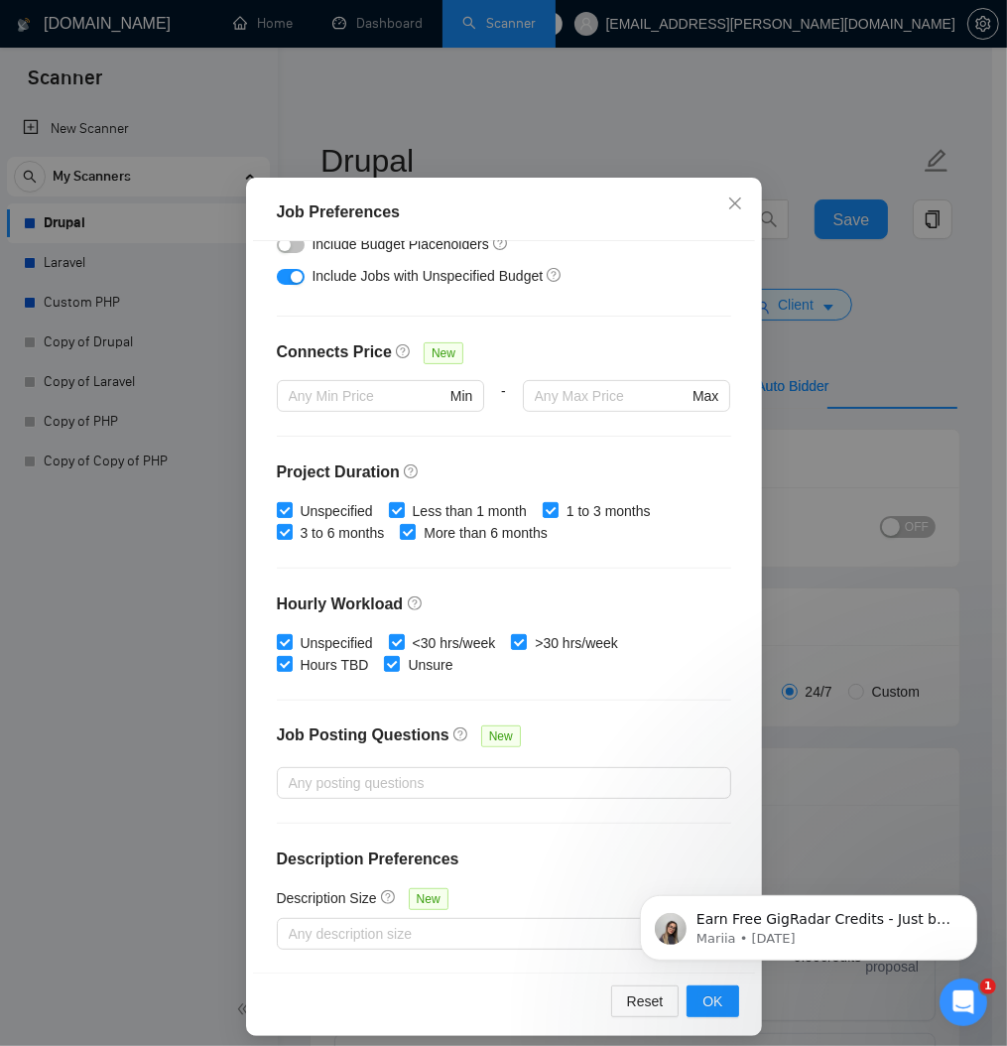
scroll to position [92, 0]
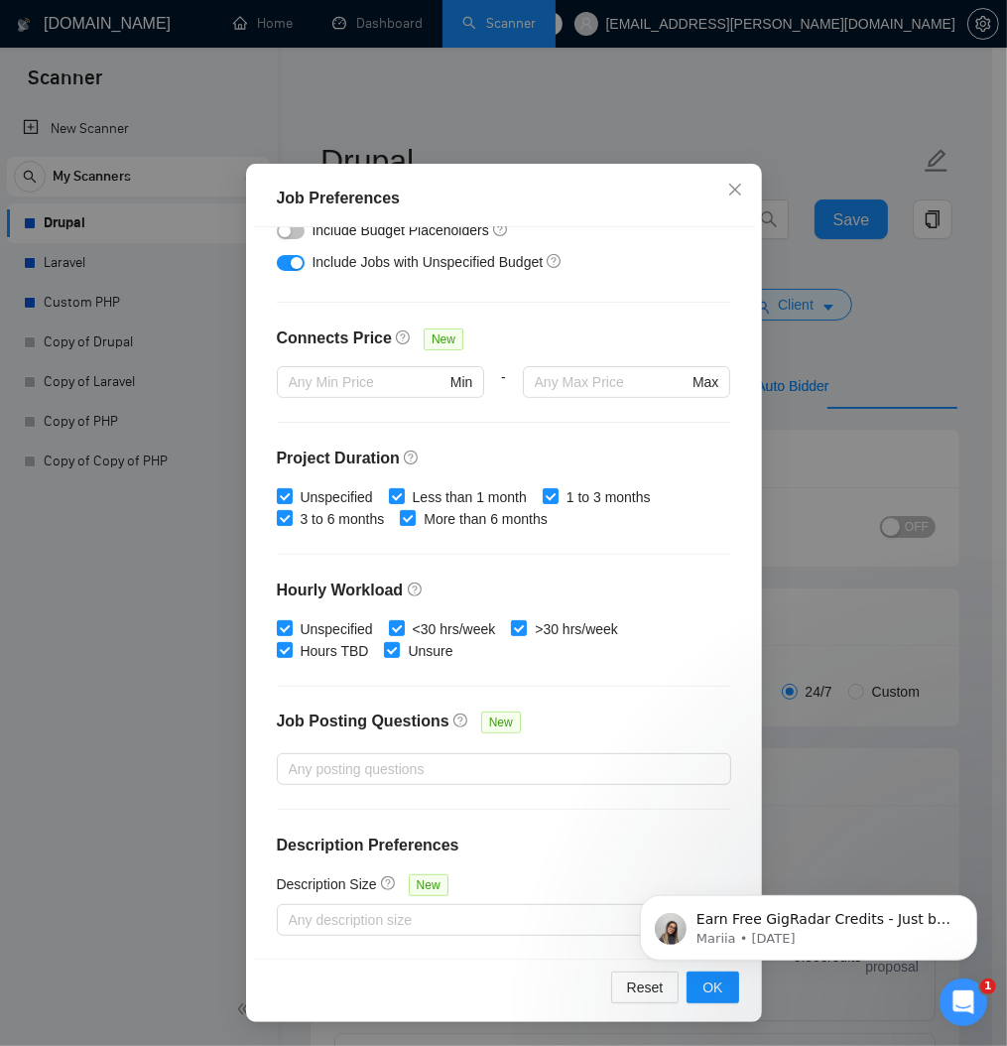
type input "60"
click at [701, 978] on body "Earn Free GigRadar Credits - Just by Sharing Your Story! 💬 Want more credits fo…" at bounding box center [807, 921] width 381 height 123
click at [969, 379] on div "Job Preferences Budget Project Type All Fixed Price Hourly Rate Fixed Price Bud…" at bounding box center [503, 523] width 1007 height 1046
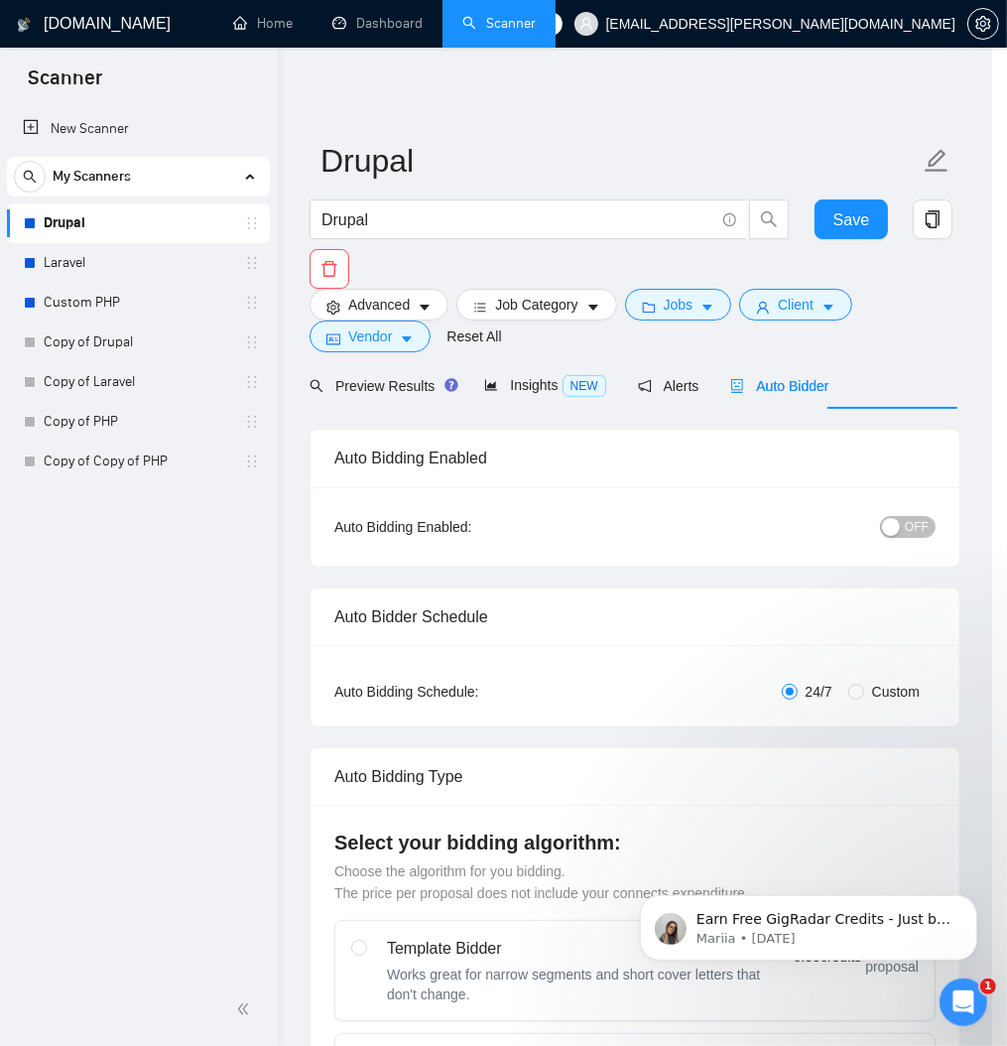
scroll to position [0, 0]
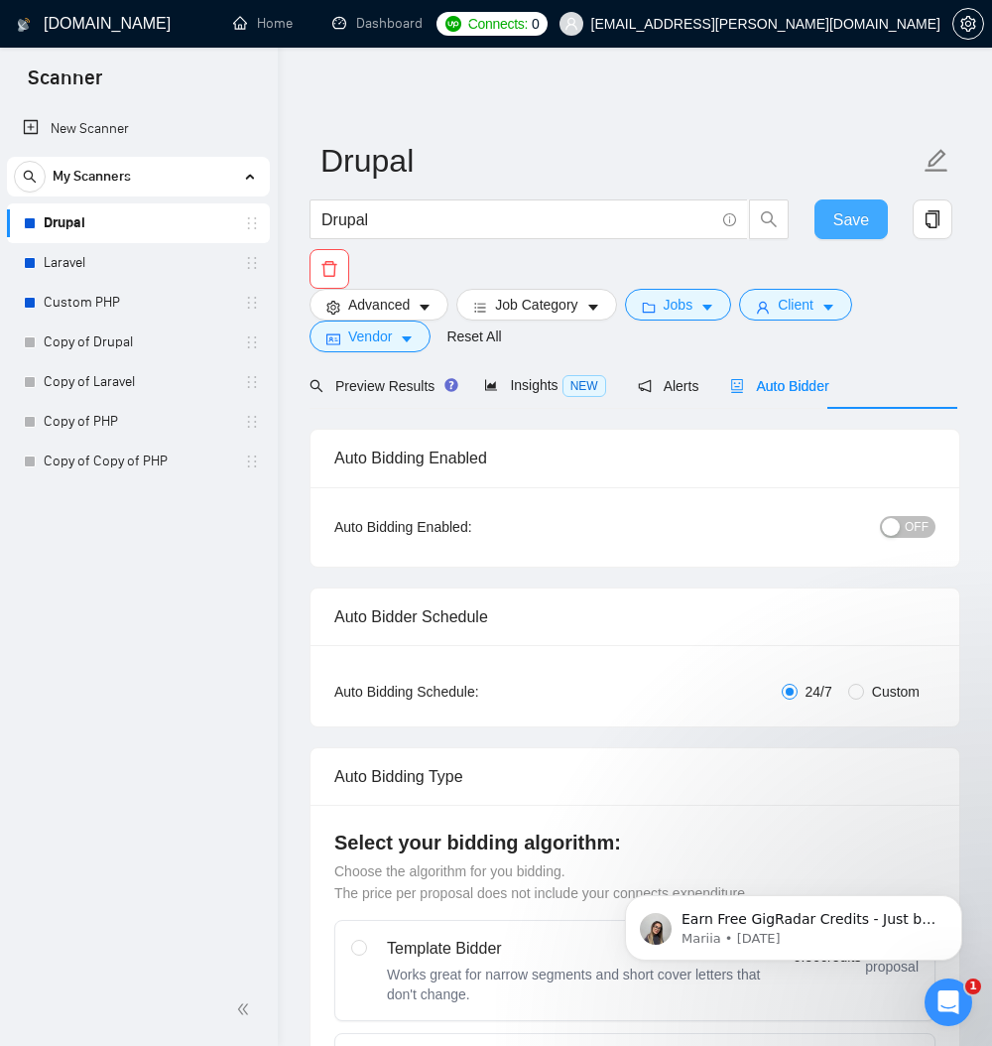
click at [852, 218] on span "Save" at bounding box center [851, 219] width 36 height 25
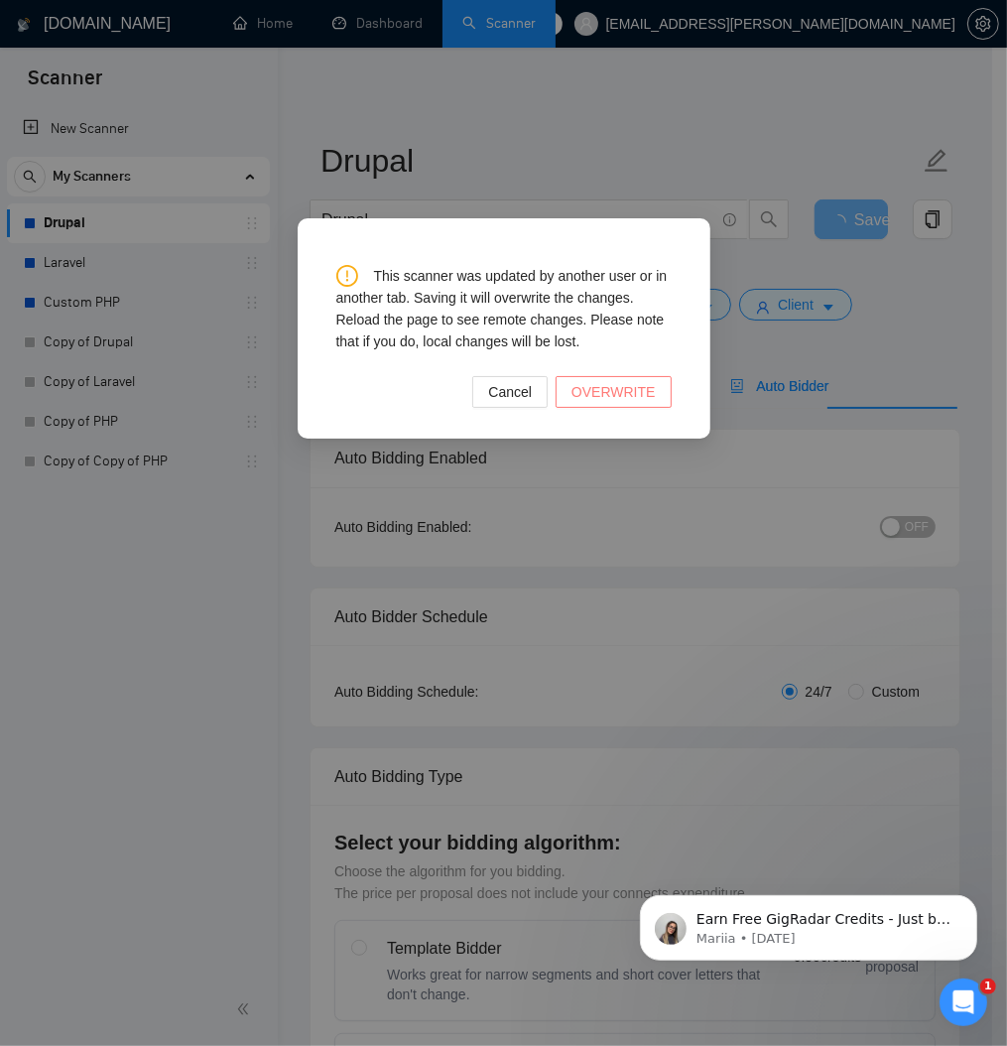
click at [582, 403] on span "OVERWRITE" at bounding box center [613, 392] width 84 height 22
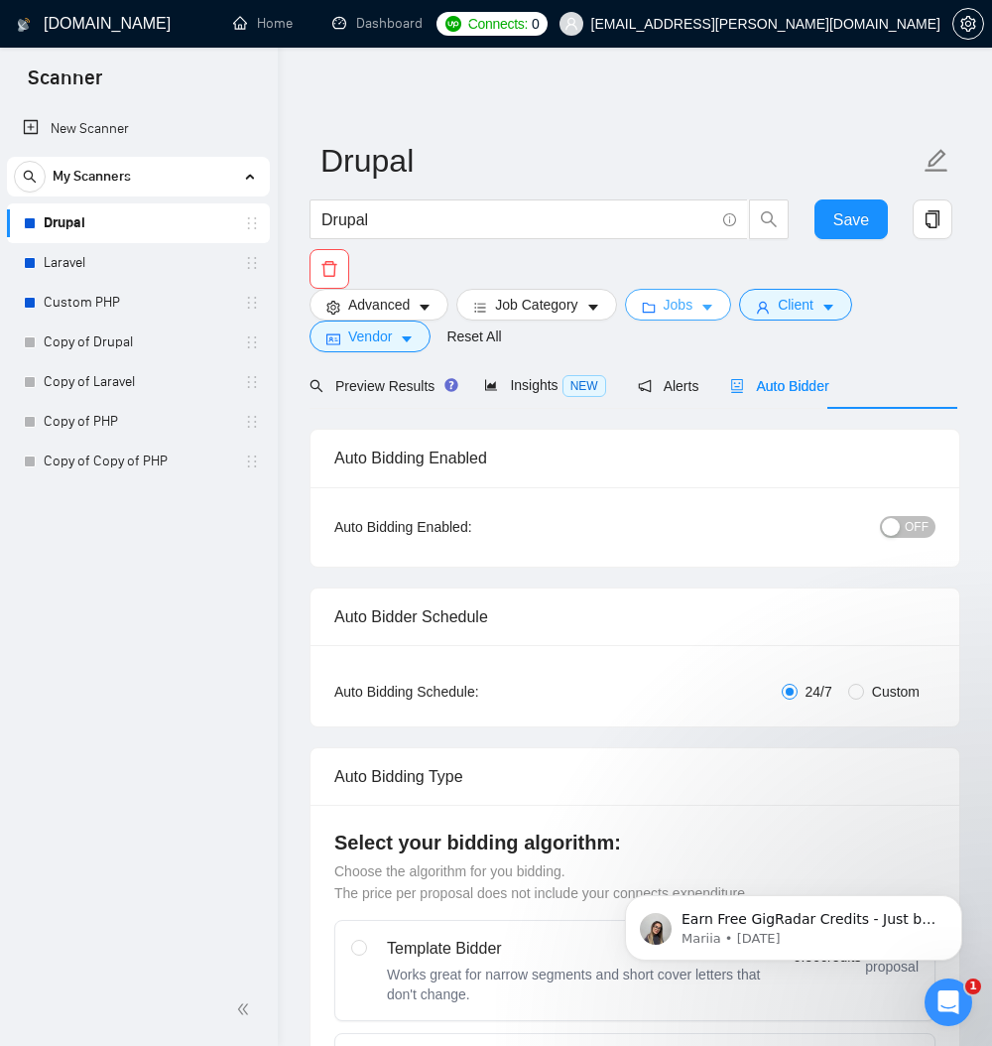
click at [693, 308] on span "Jobs" at bounding box center [679, 305] width 30 height 22
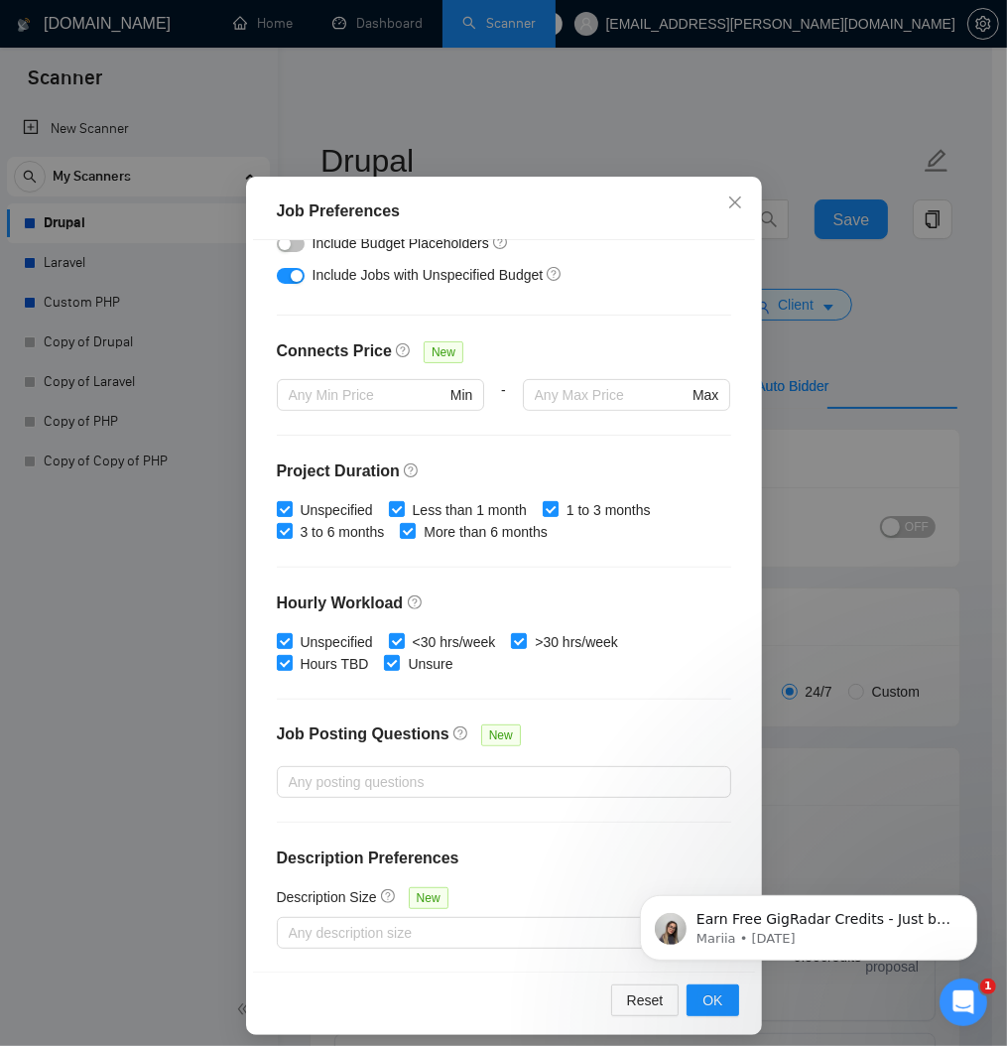
scroll to position [92, 0]
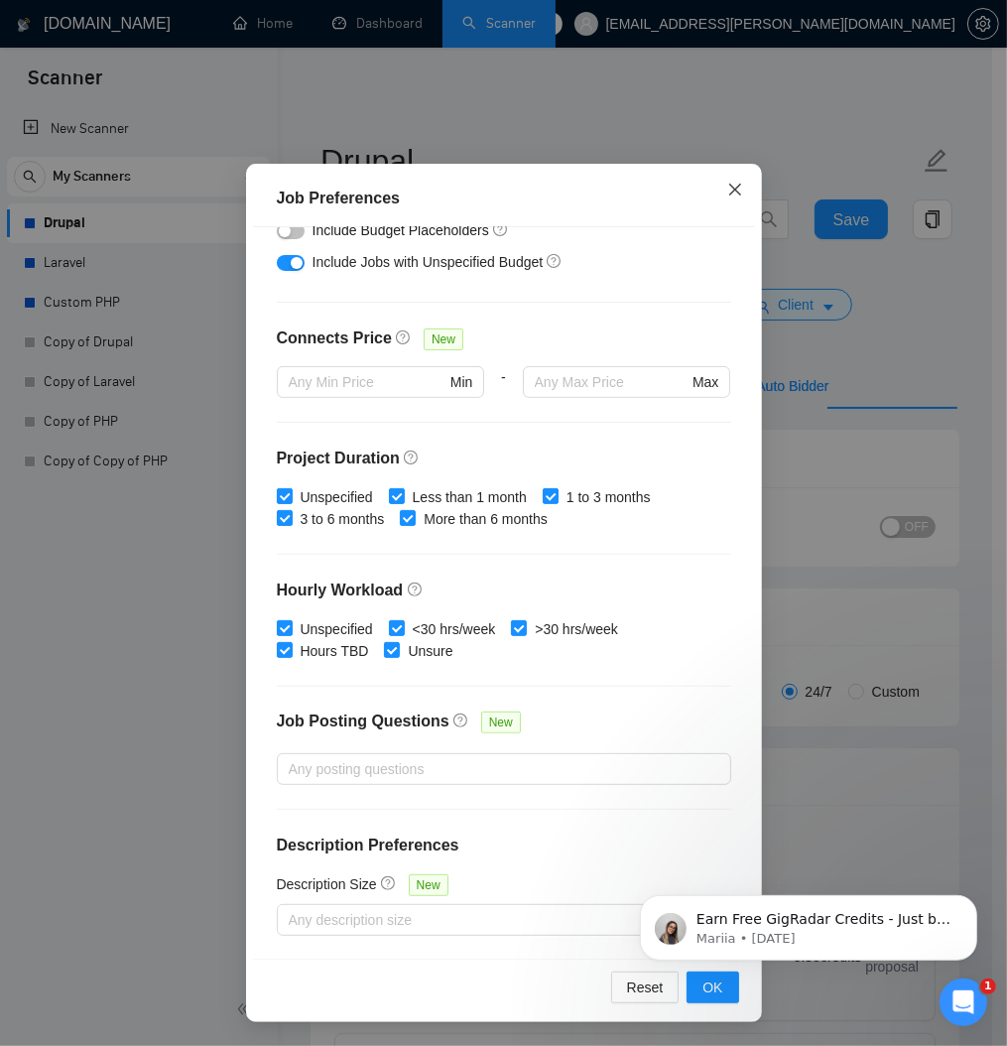
click at [734, 184] on icon "close" at bounding box center [735, 190] width 16 height 16
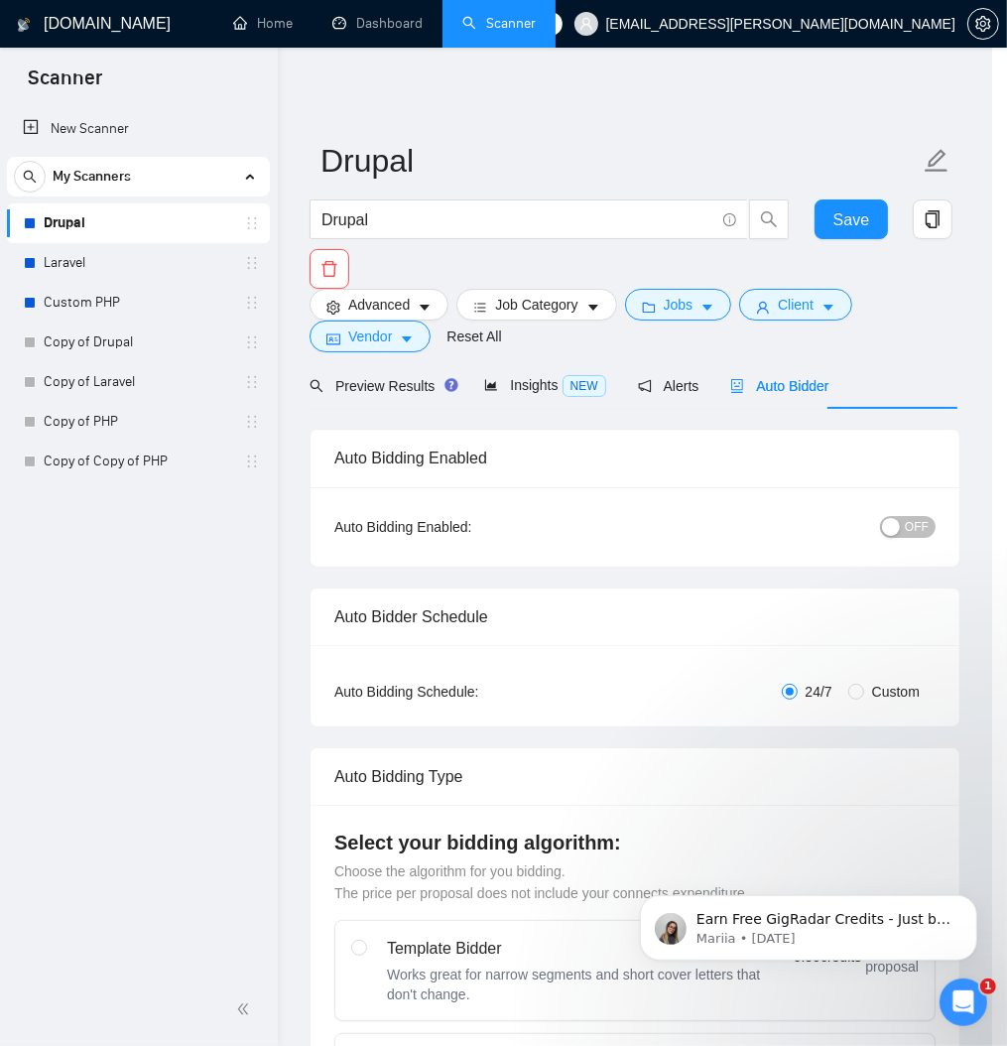
scroll to position [0, 0]
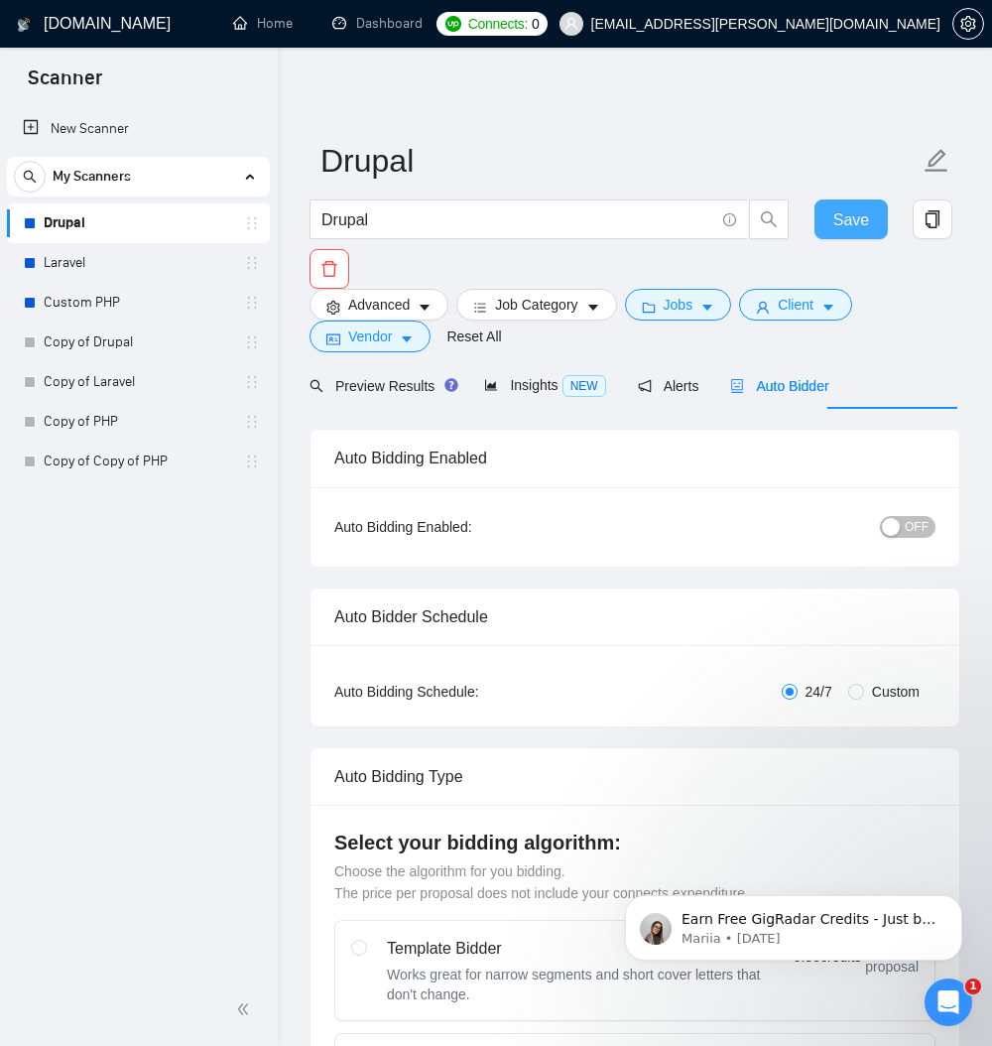
click at [844, 204] on button "Save" at bounding box center [850, 219] width 73 height 40
click at [835, 314] on icon "caret-down" at bounding box center [828, 308] width 14 height 14
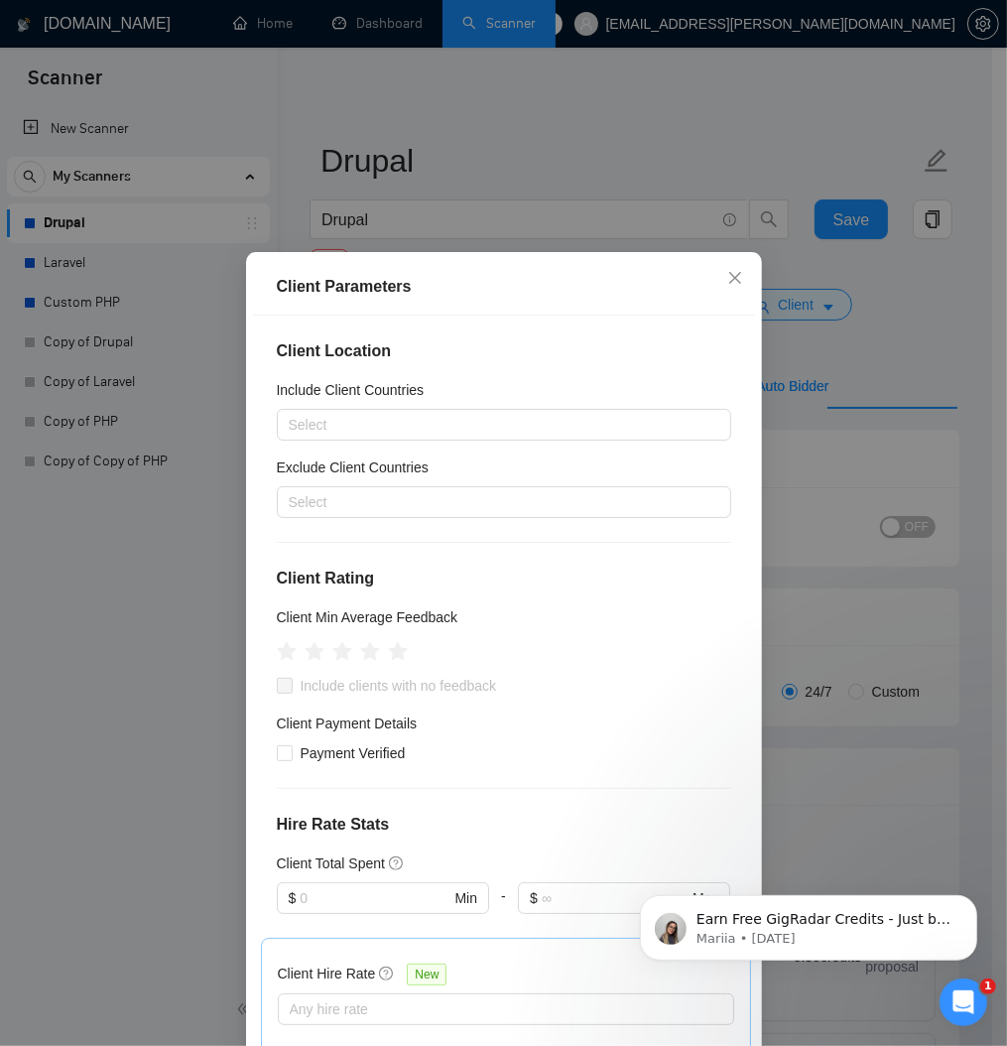
click at [278, 693] on span at bounding box center [285, 686] width 16 height 16
click at [281, 759] on input "Payment Verified" at bounding box center [284, 752] width 14 height 14
checkbox input "true"
click at [384, 514] on div at bounding box center [494, 502] width 425 height 24
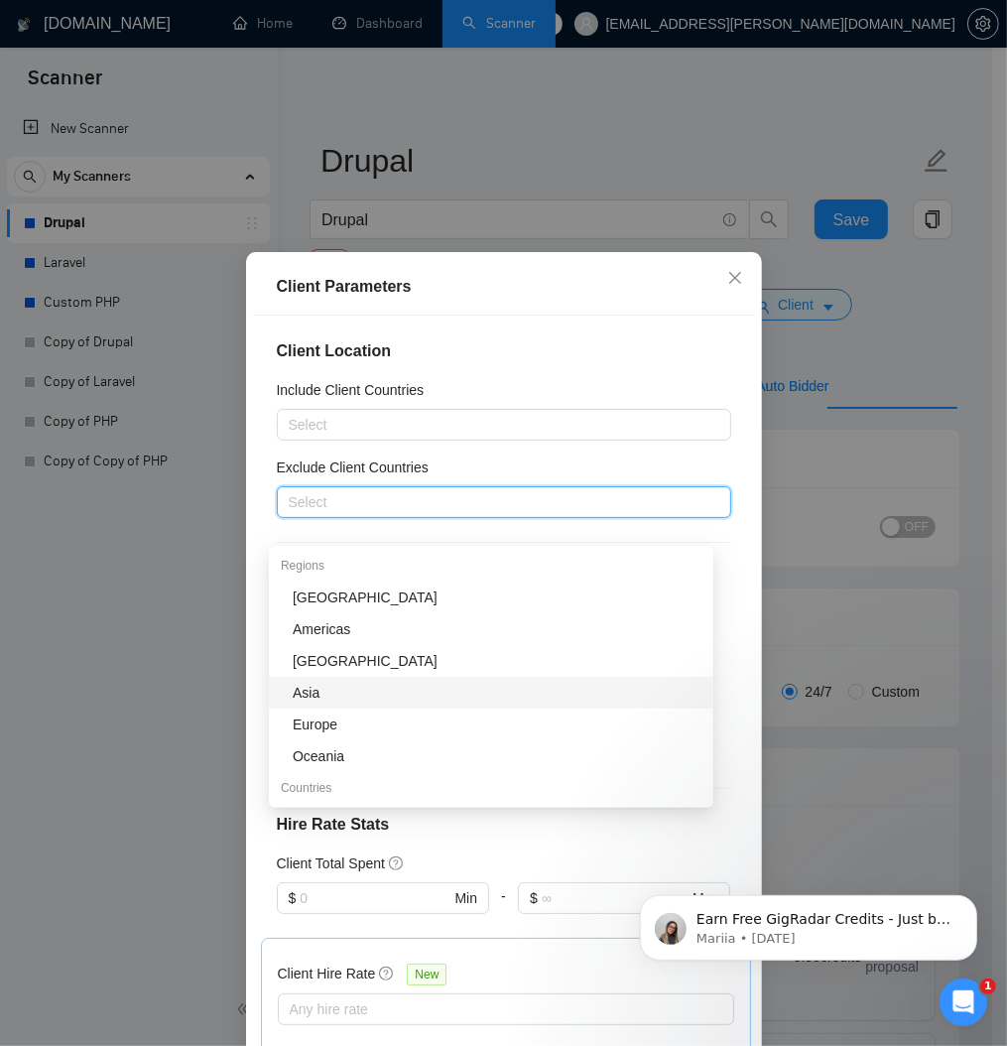
click at [310, 693] on div "Asia" at bounding box center [497, 692] width 409 height 22
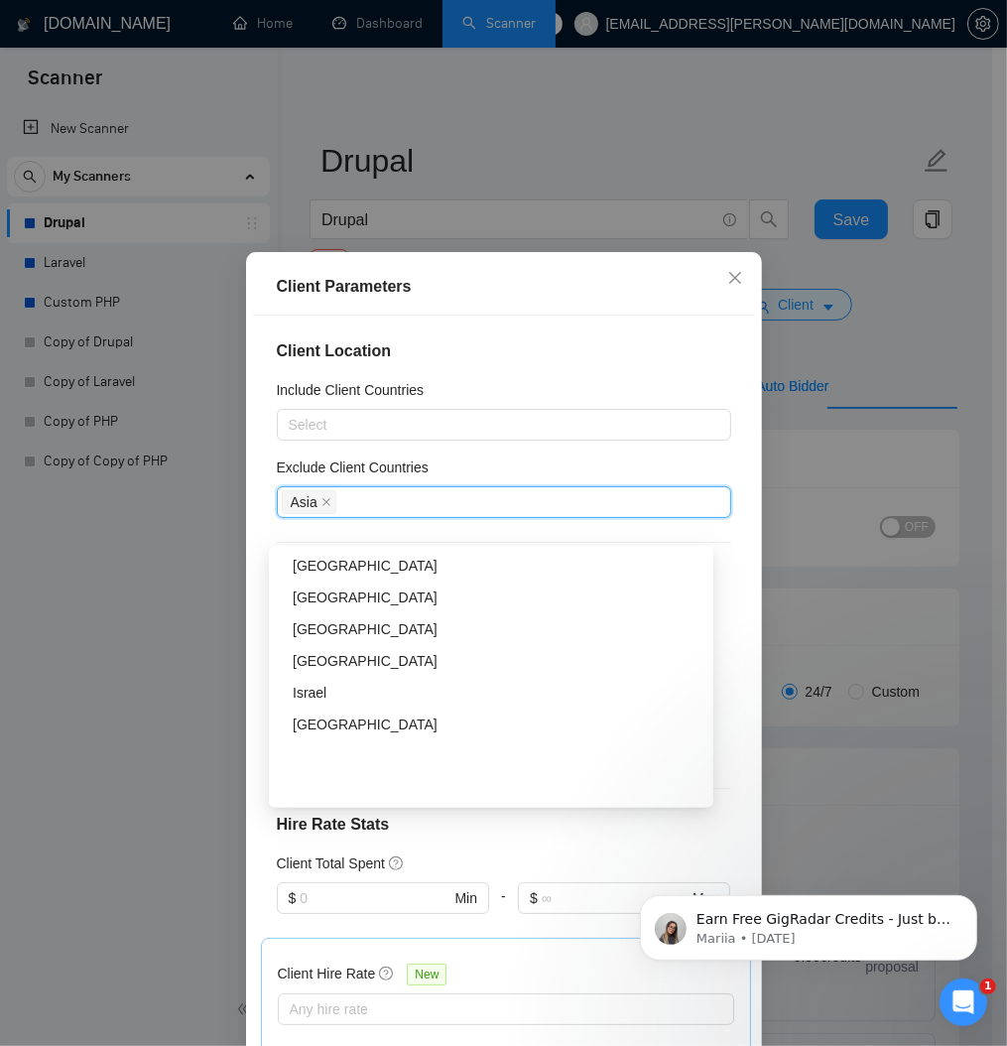
scroll to position [238, 0]
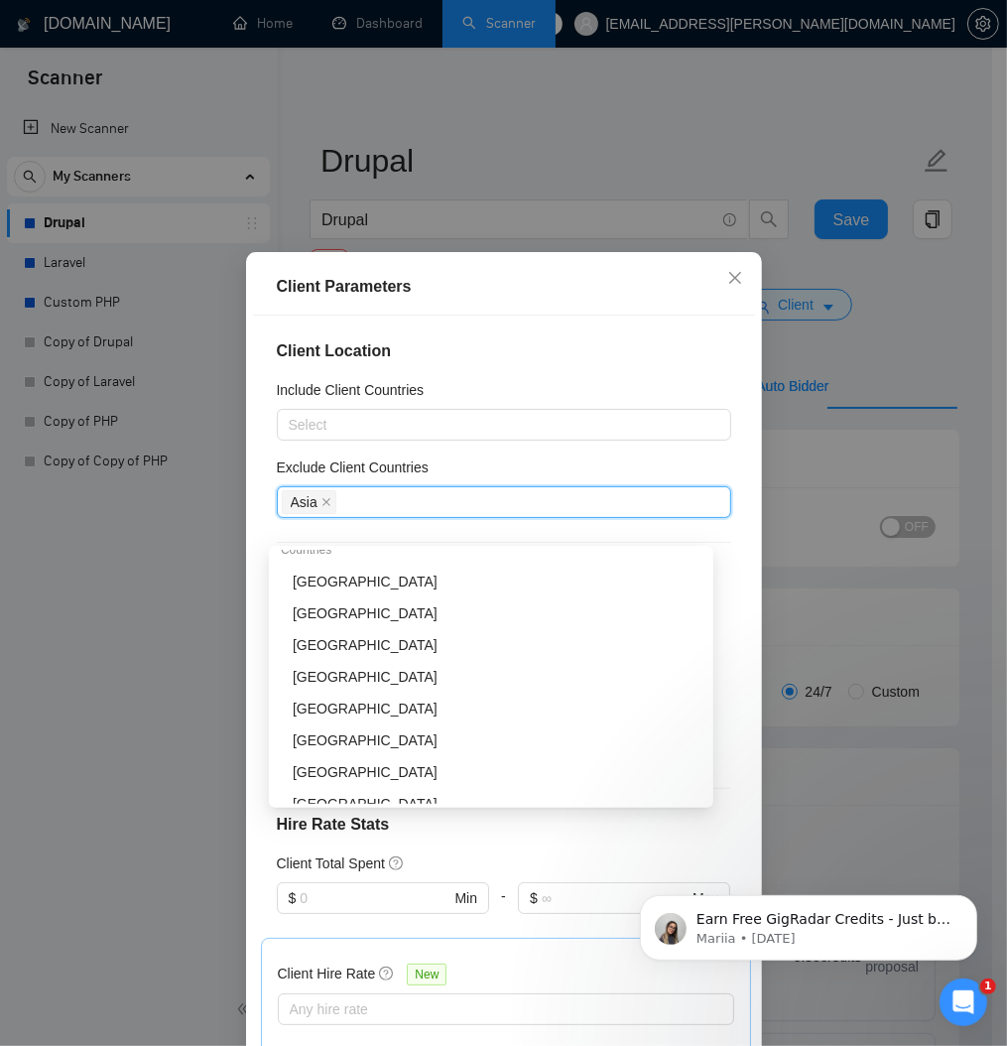
click at [353, 641] on div "India" at bounding box center [497, 645] width 409 height 22
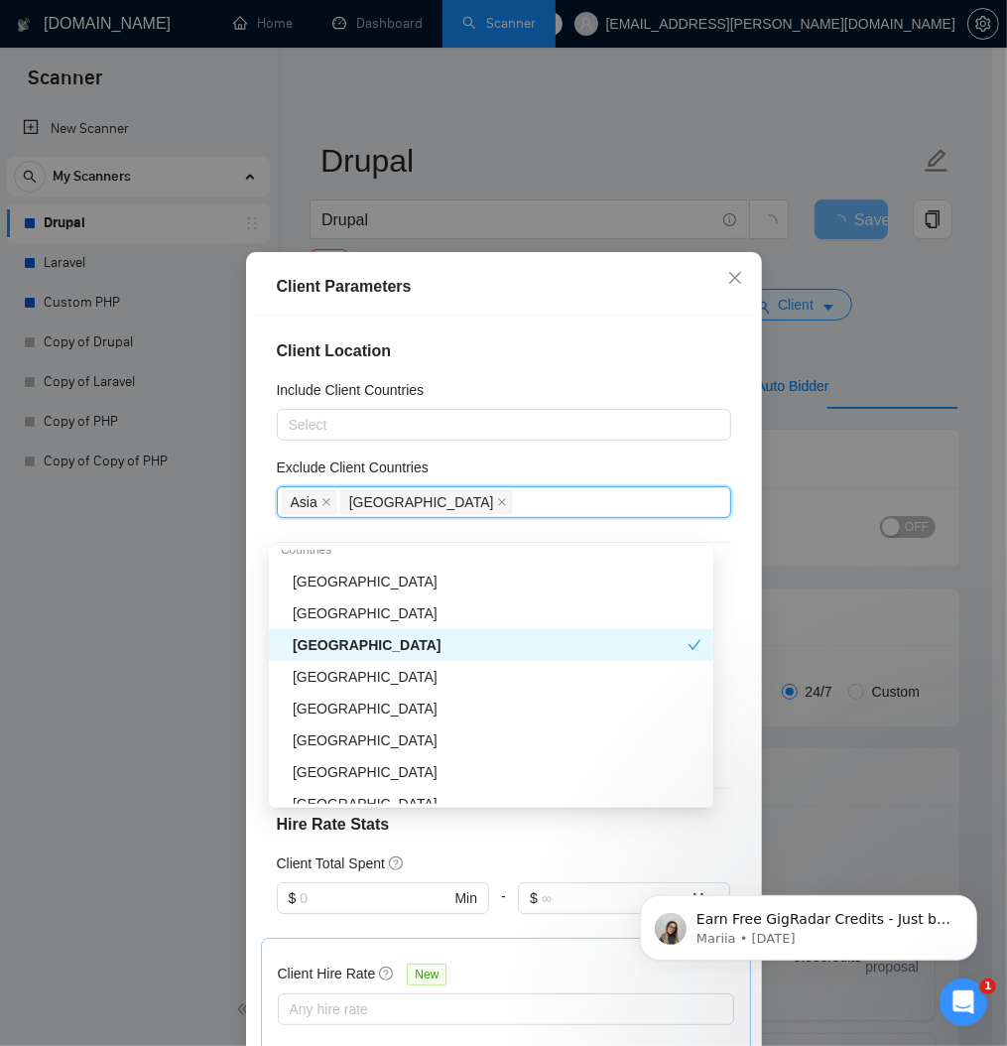
scroll to position [0, 0]
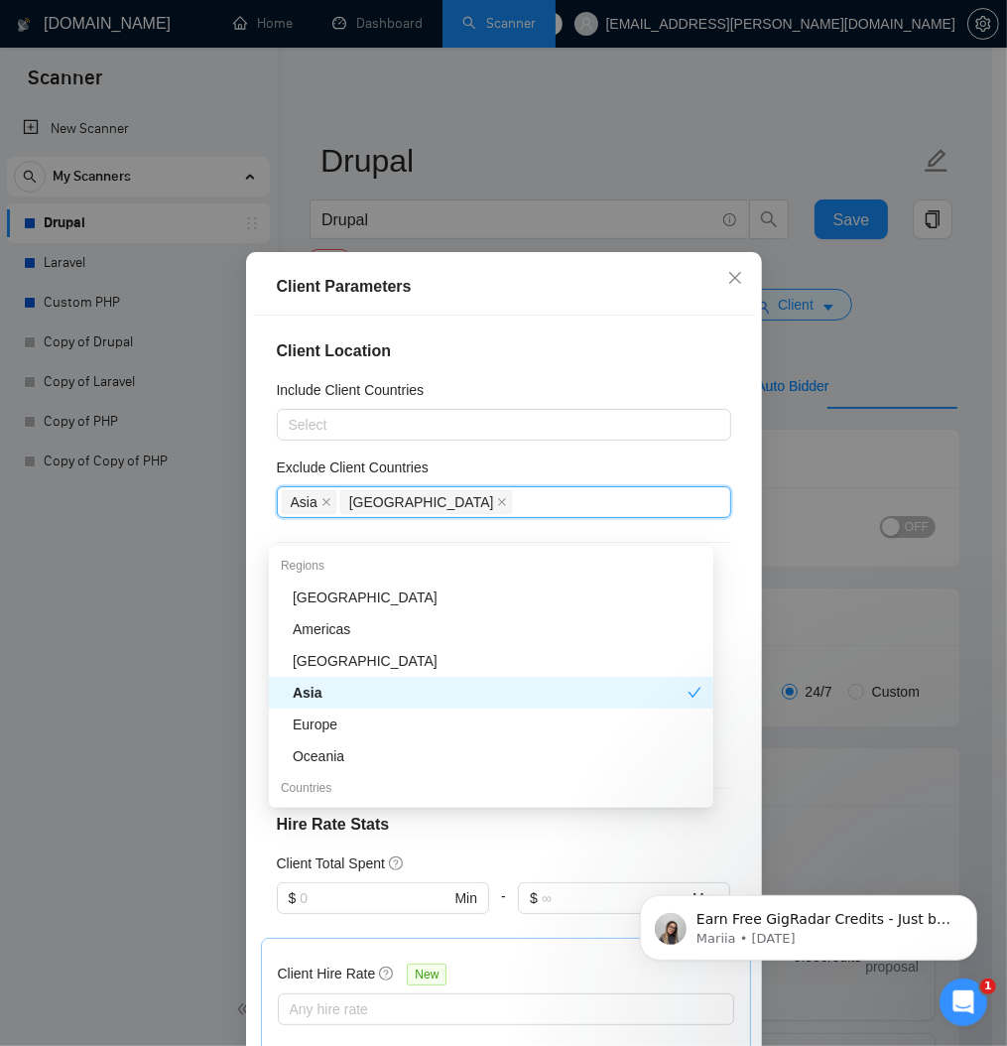
type input "b"
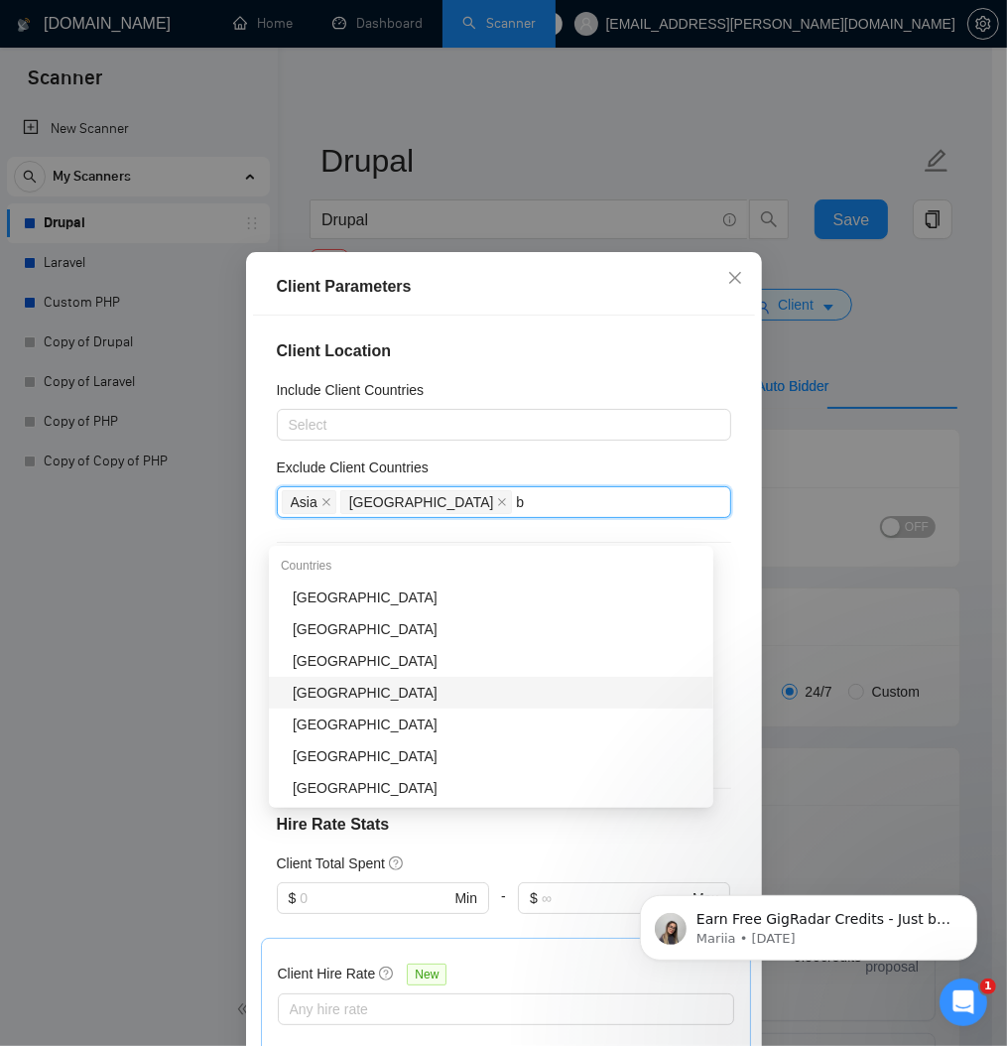
click at [353, 694] on div "Bangladesh" at bounding box center [497, 692] width 409 height 22
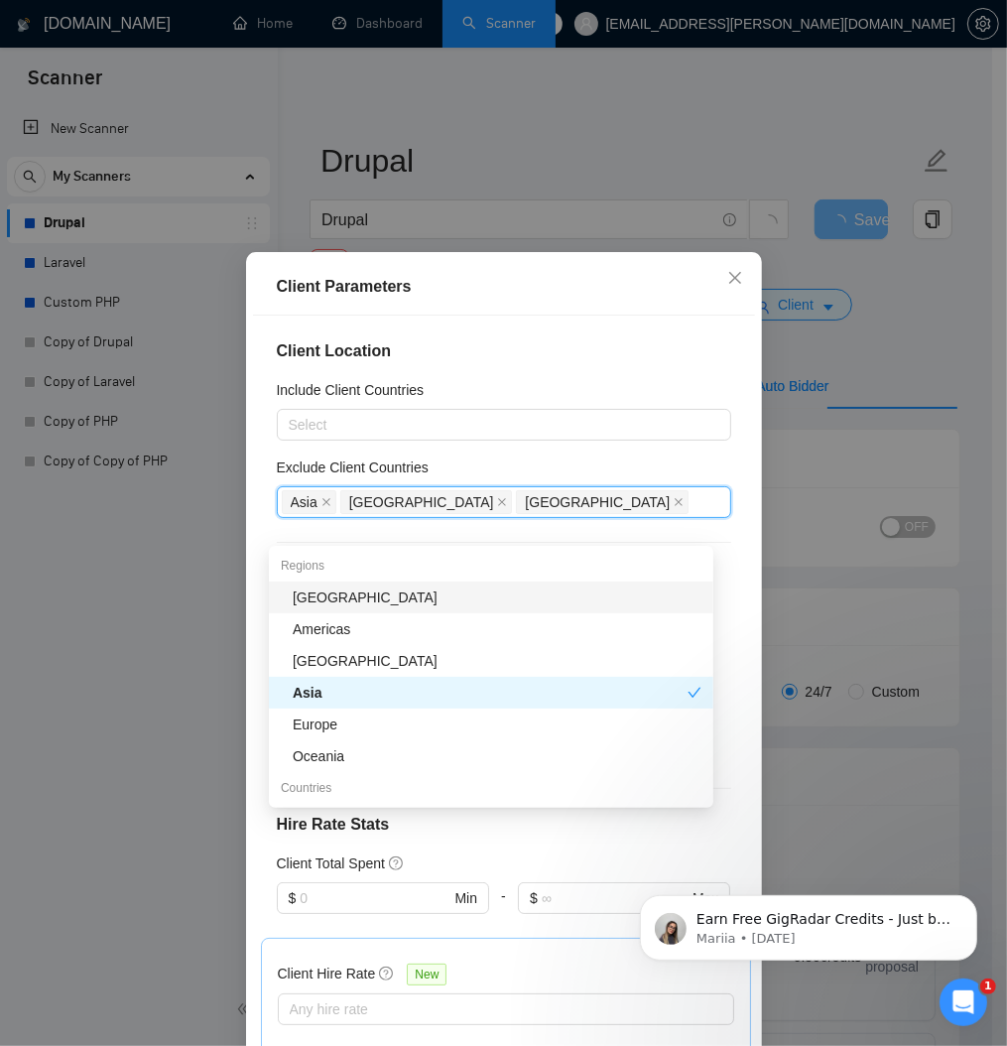
type input "p"
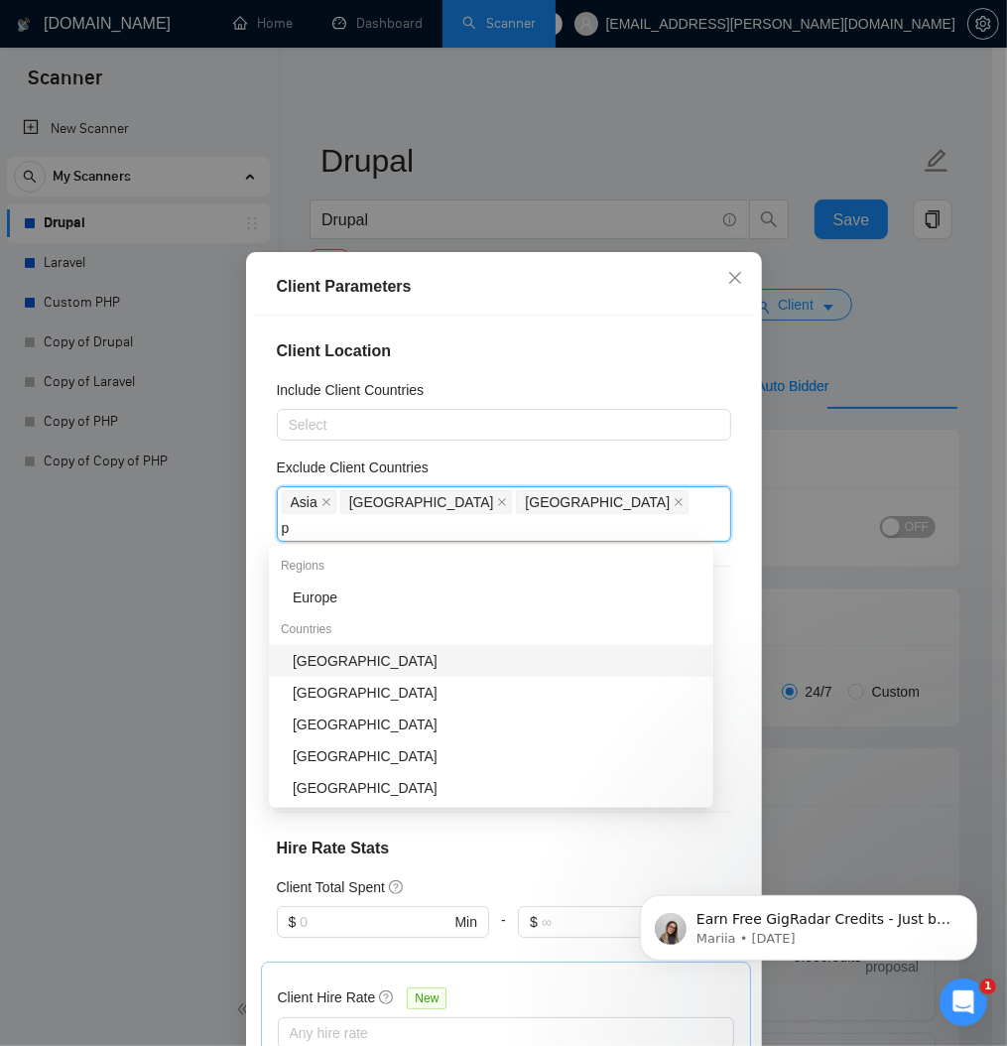
click at [368, 662] on div "Pakistan" at bounding box center [497, 661] width 409 height 22
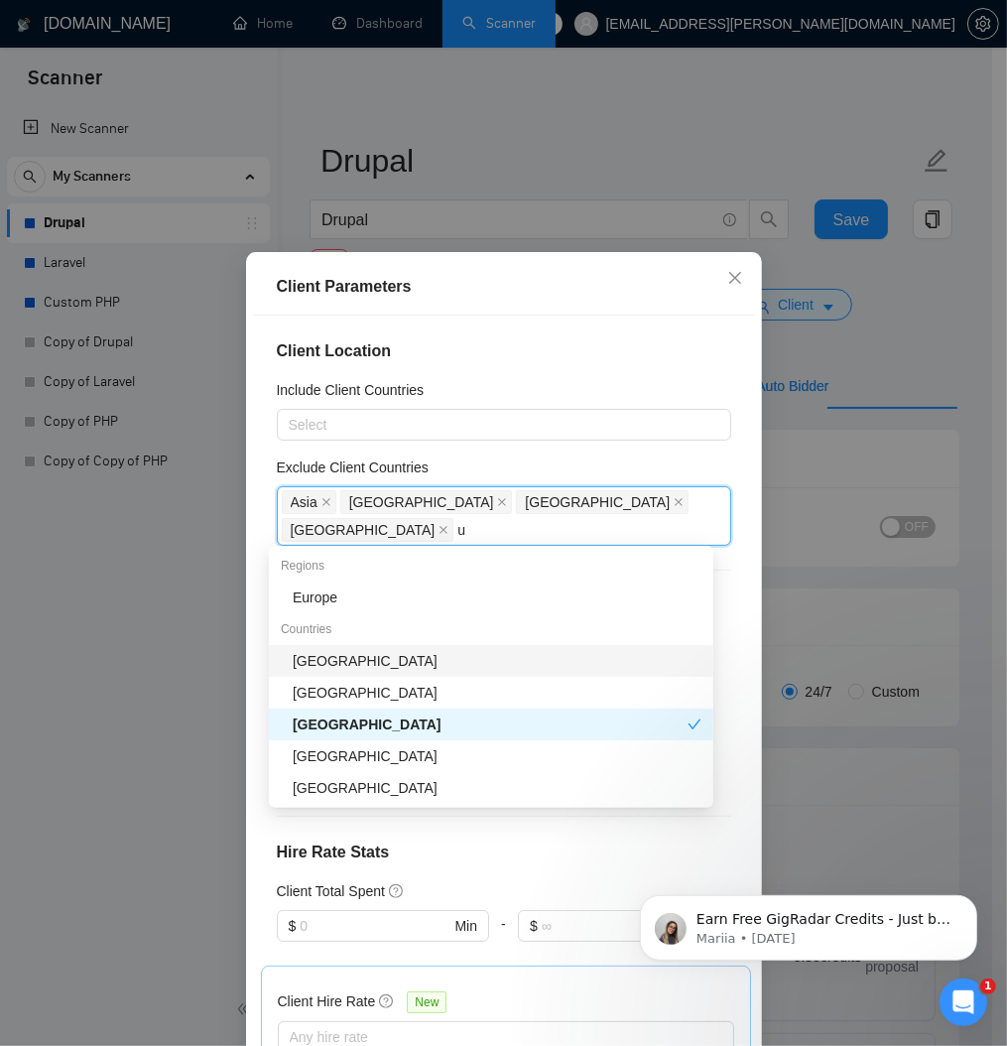
type input "uk"
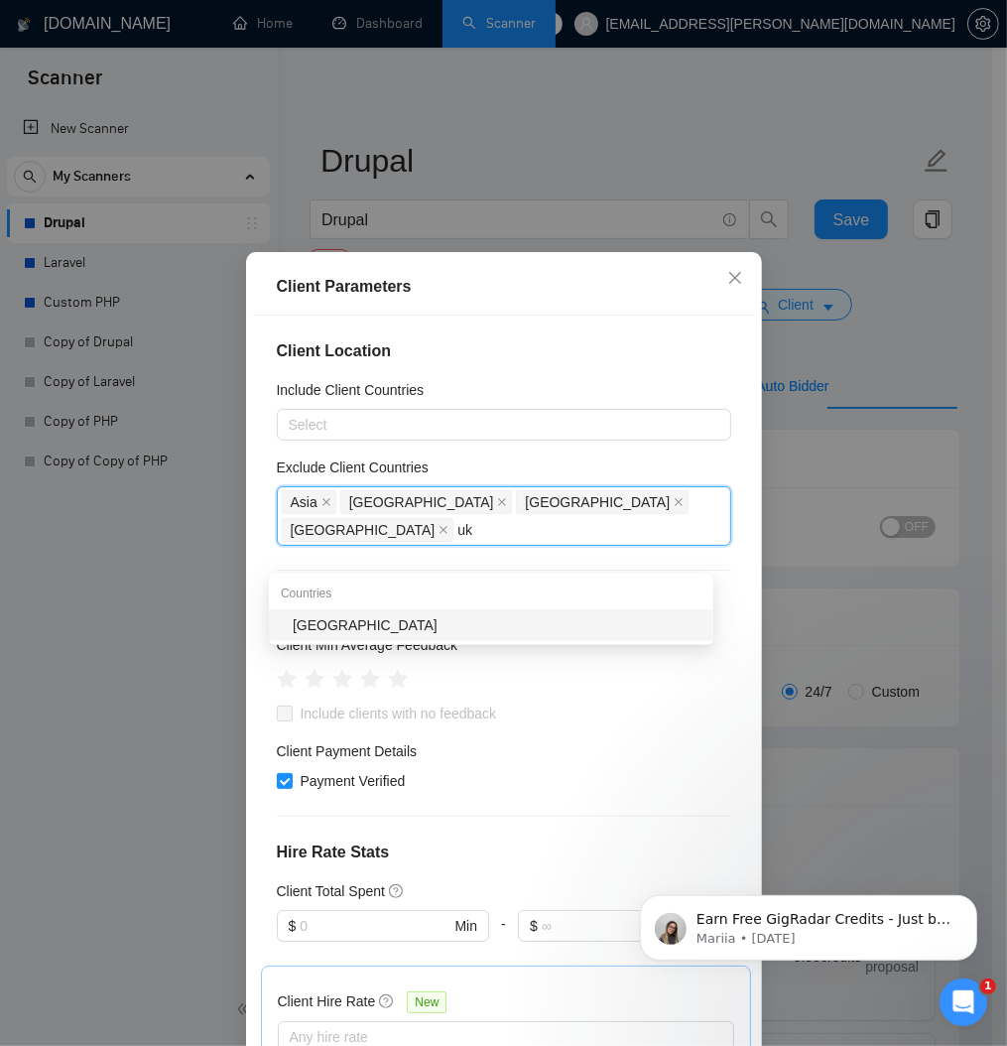
click at [403, 618] on div "Ukraine" at bounding box center [497, 625] width 409 height 22
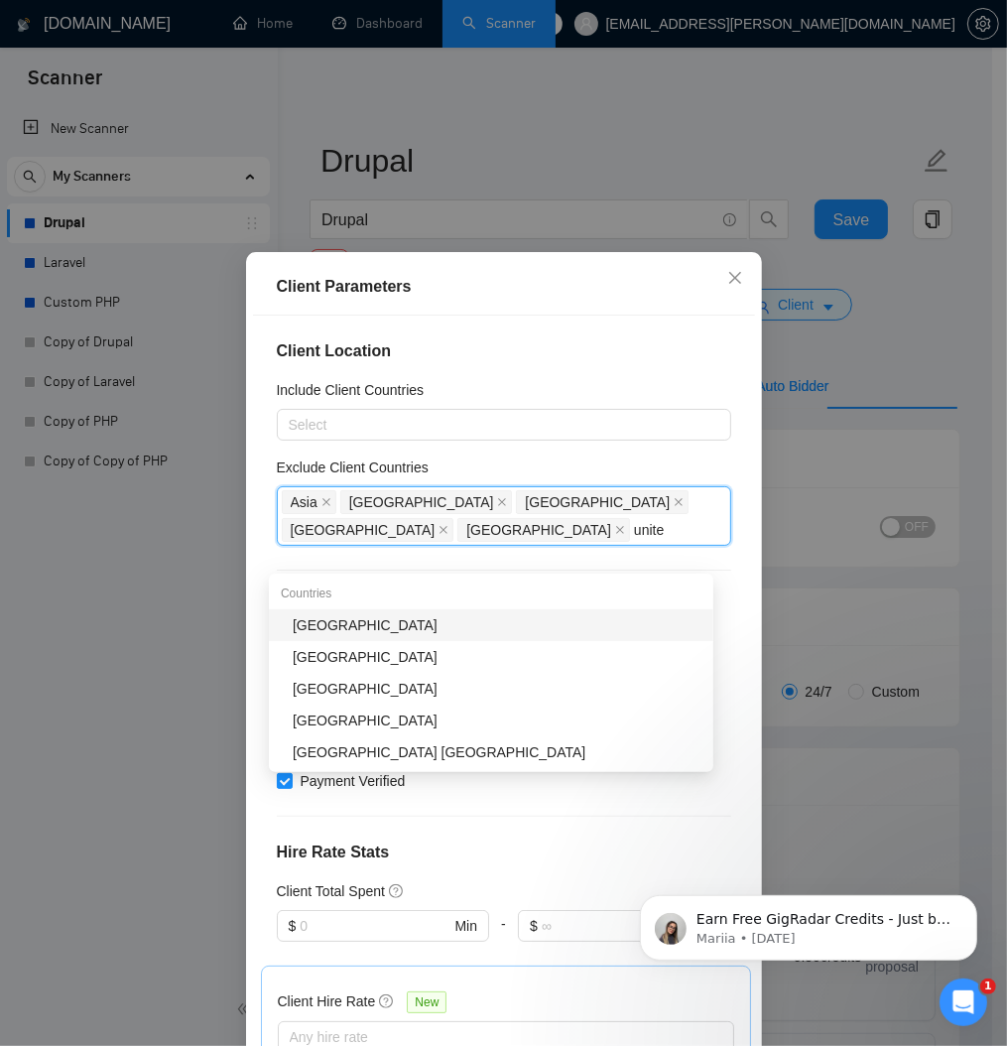
type input "united"
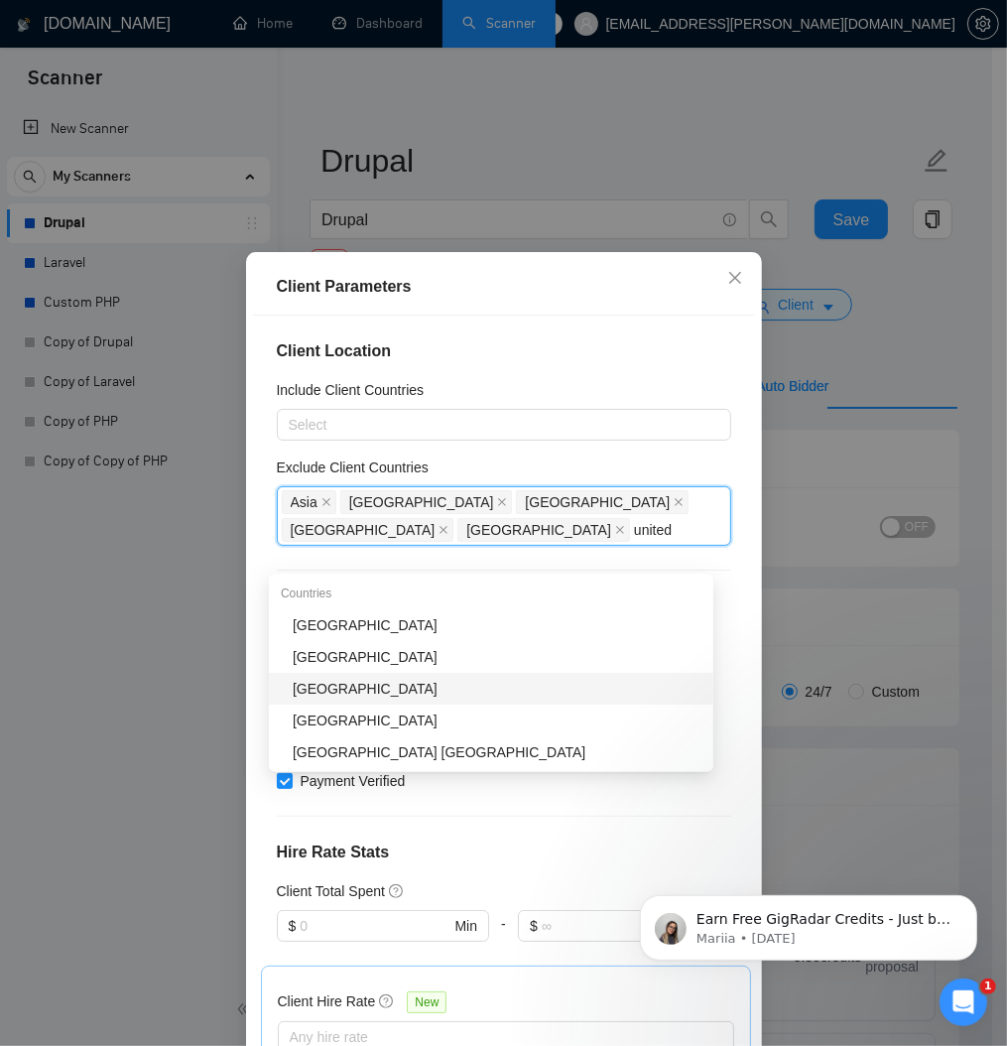
click at [349, 689] on div "United Arab Emirates" at bounding box center [497, 689] width 409 height 22
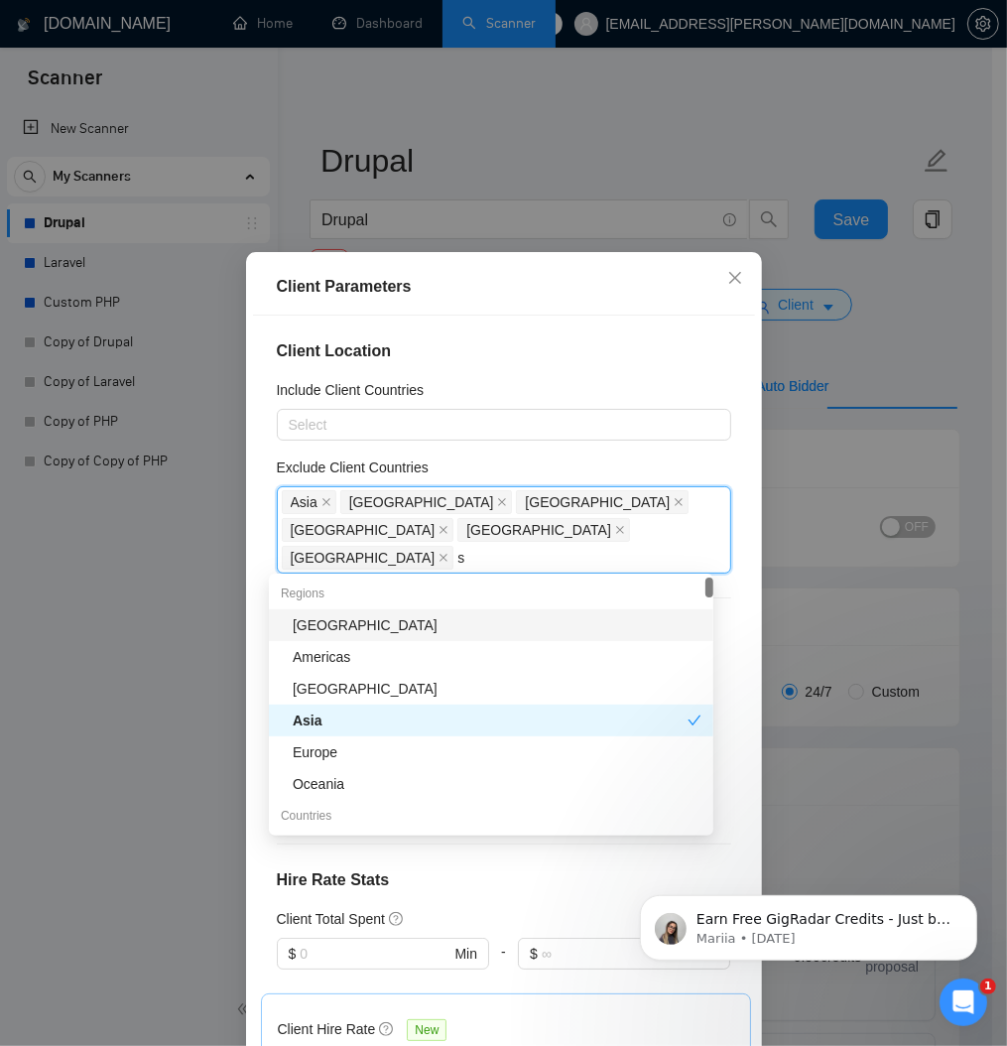
type input "sa"
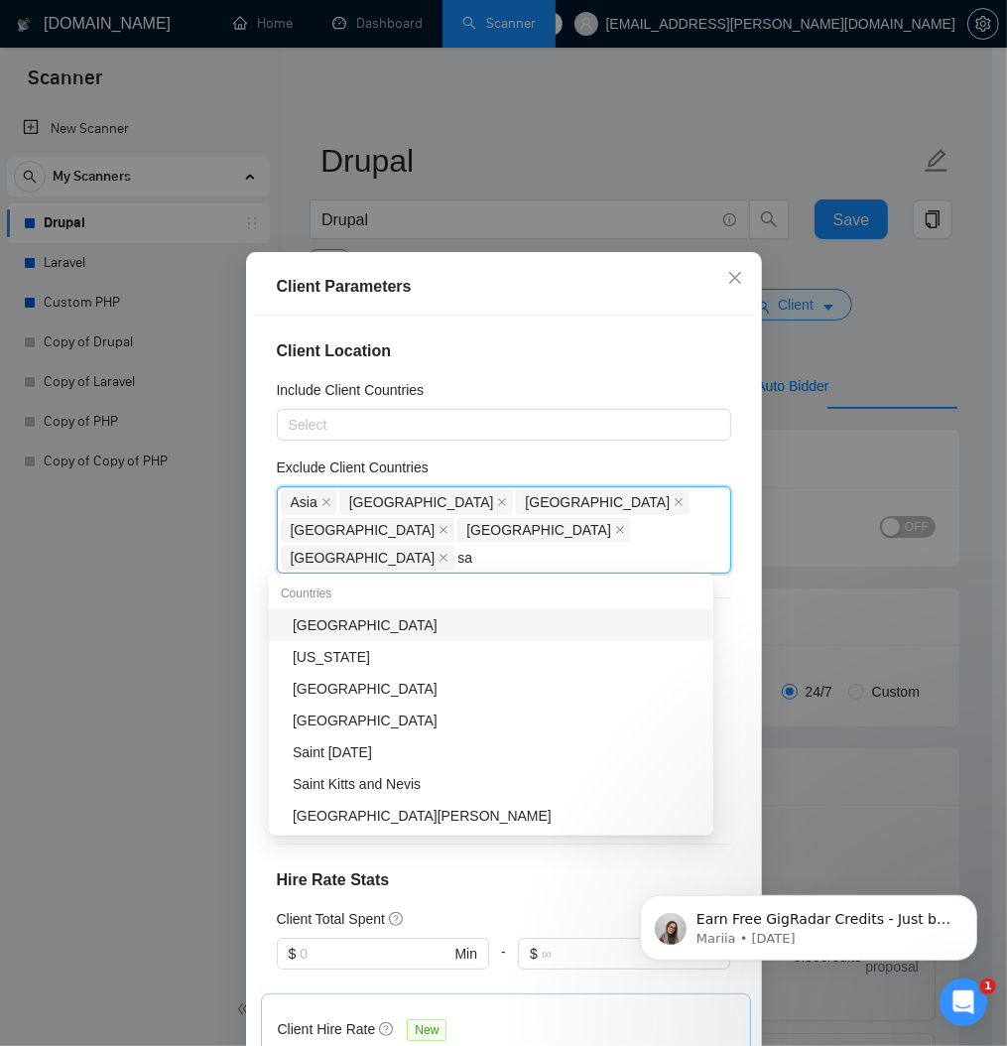
click at [353, 634] on div "Saudi Arabia" at bounding box center [497, 625] width 409 height 22
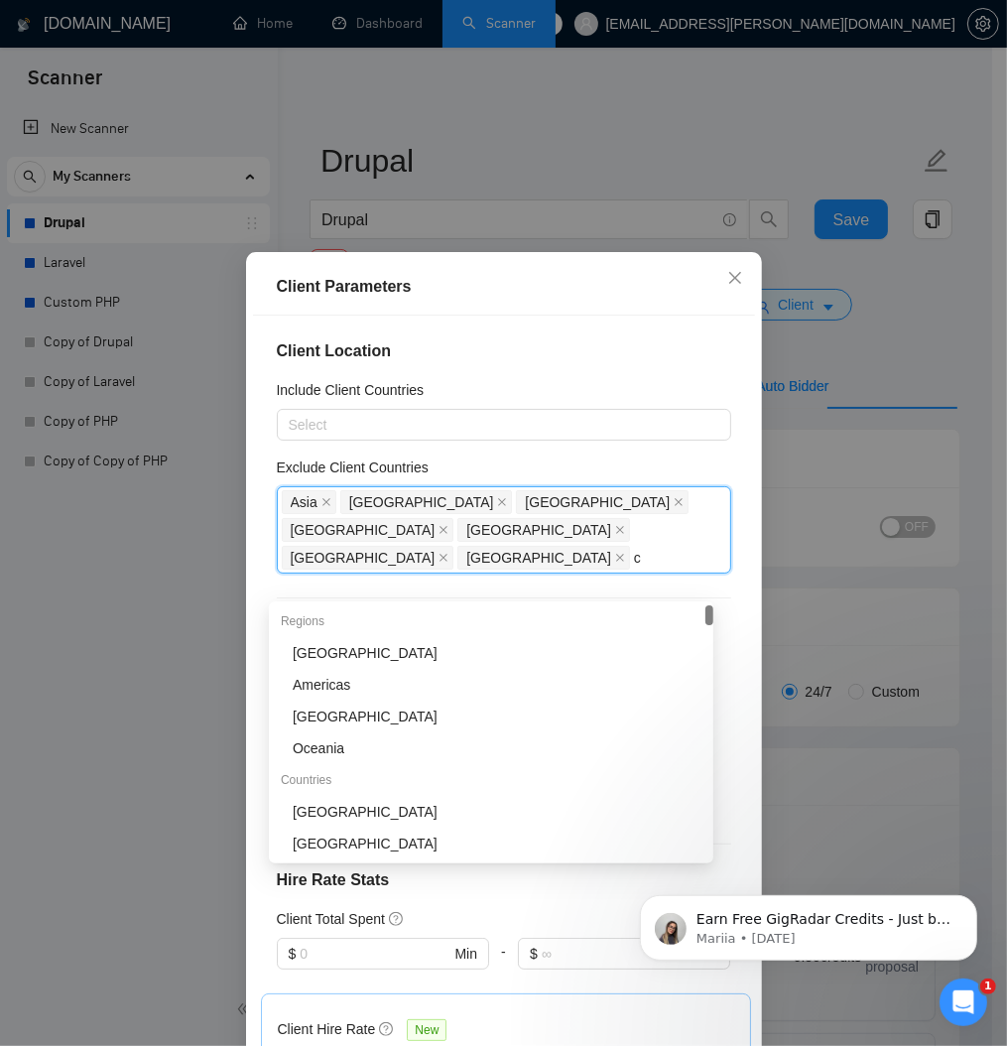
type input "ch"
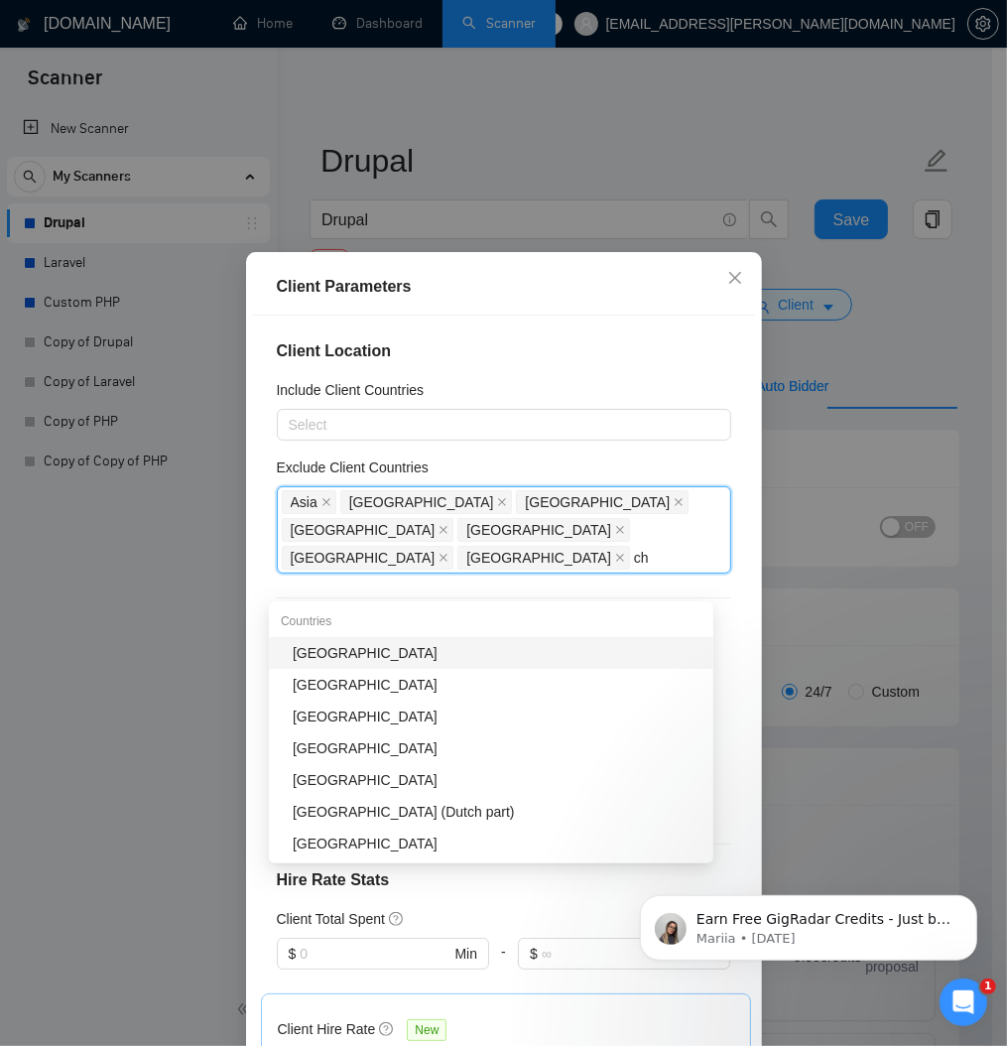
click at [360, 646] on div "China" at bounding box center [497, 653] width 409 height 22
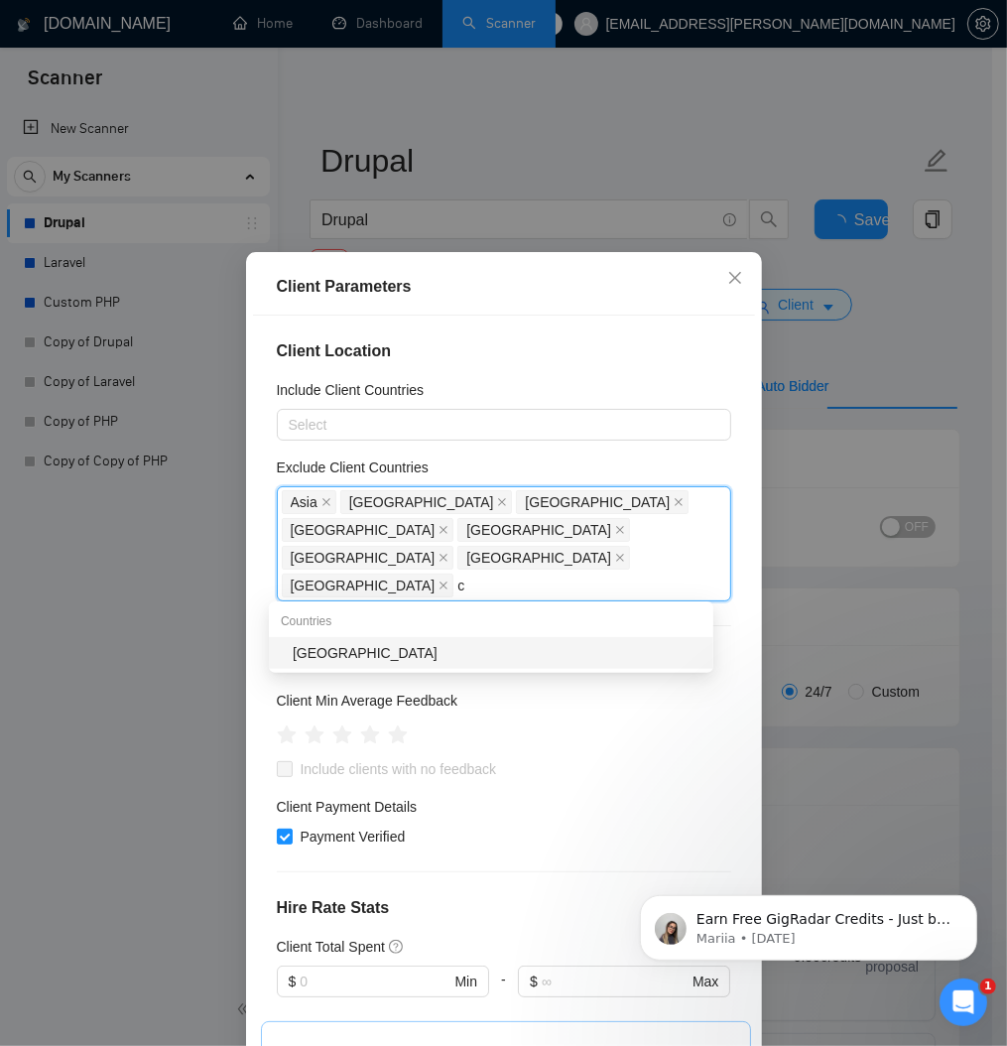
type input "cz"
click at [389, 654] on div "Czech Republic" at bounding box center [497, 653] width 409 height 22
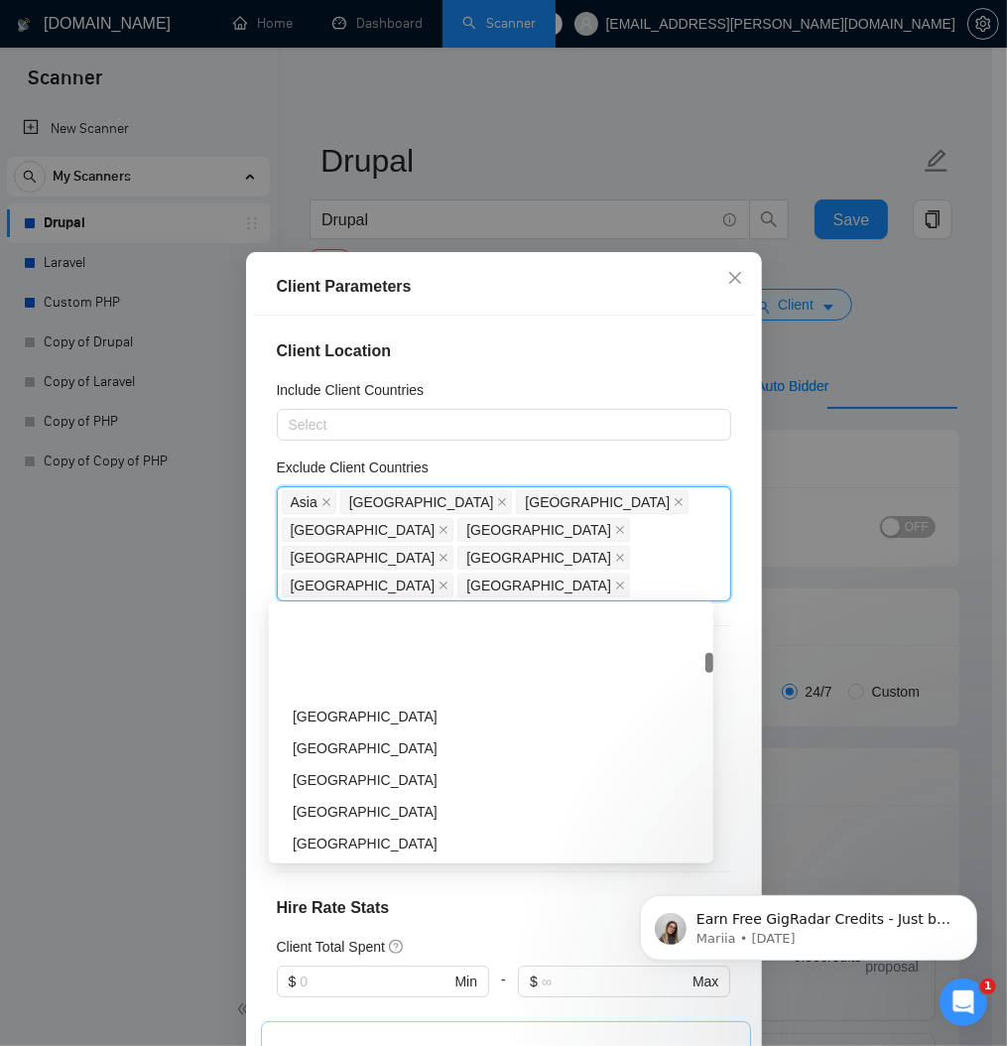
scroll to position [1071, 0]
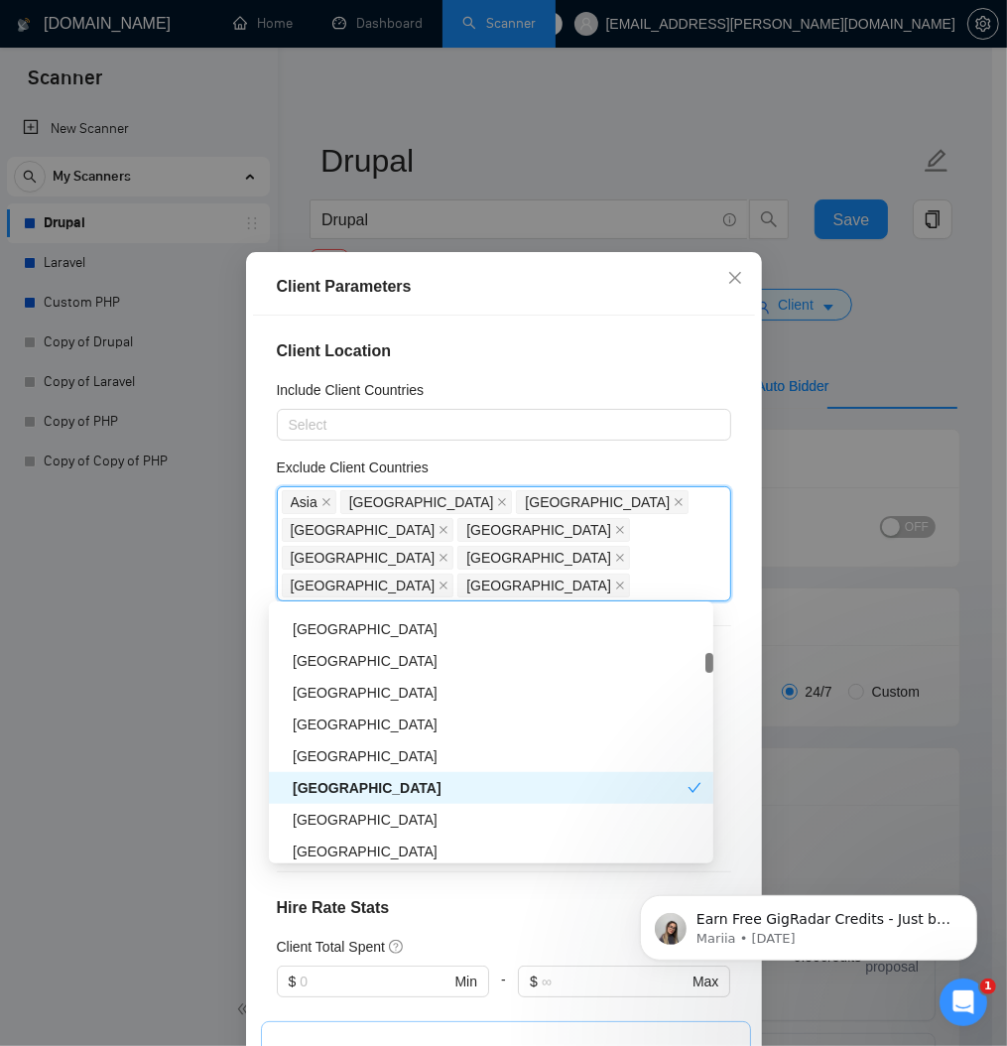
click at [342, 693] on div "Egypt" at bounding box center [497, 692] width 409 height 22
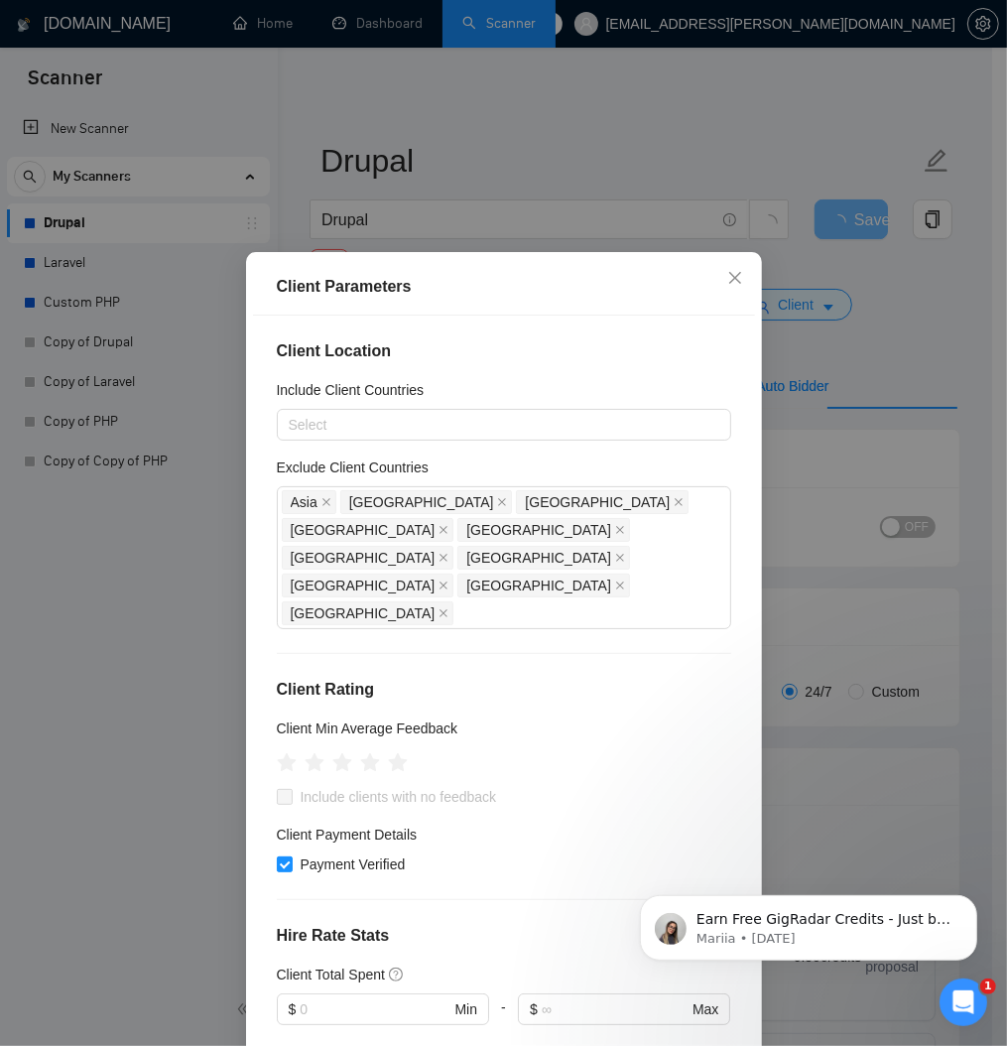
click at [255, 681] on div "Client Location Include Client Countries Select Exclude Client Countries Asia I…" at bounding box center [504, 681] width 502 height 732
click at [360, 773] on icon "star" at bounding box center [369, 763] width 21 height 20
click at [363, 771] on icon "star" at bounding box center [369, 763] width 21 height 20
click at [278, 802] on input "Include clients with no feedback" at bounding box center [284, 796] width 14 height 14
checkbox input "true"
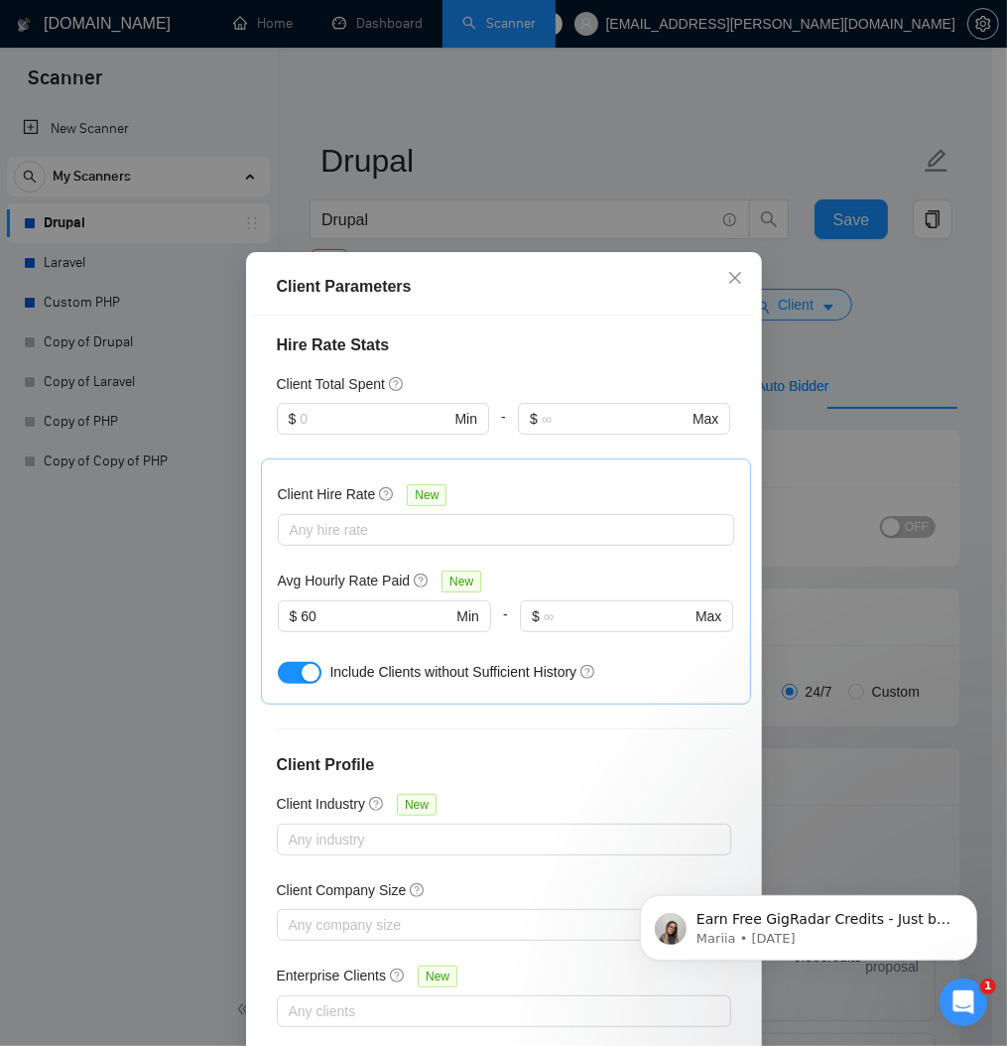
scroll to position [595, 0]
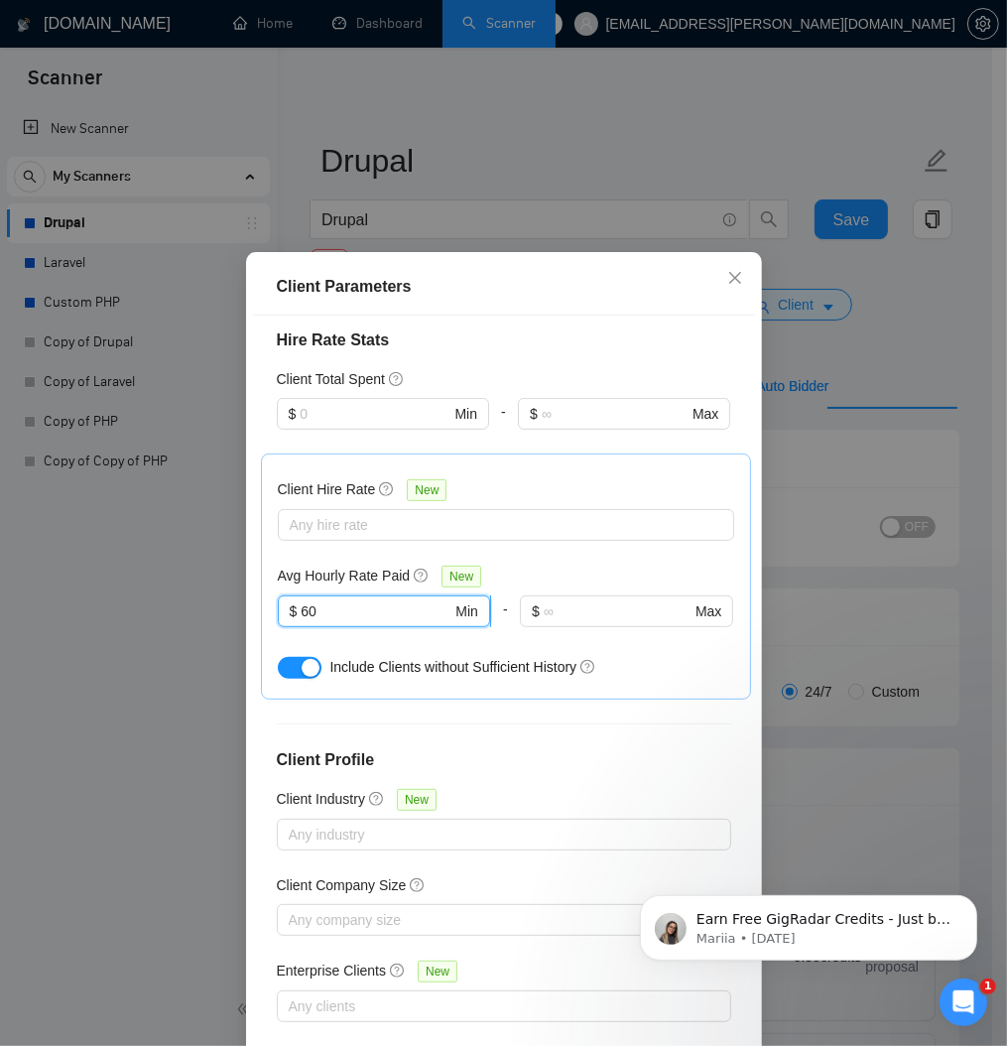
click at [336, 622] on input "60" at bounding box center [376, 611] width 151 height 22
type input "6"
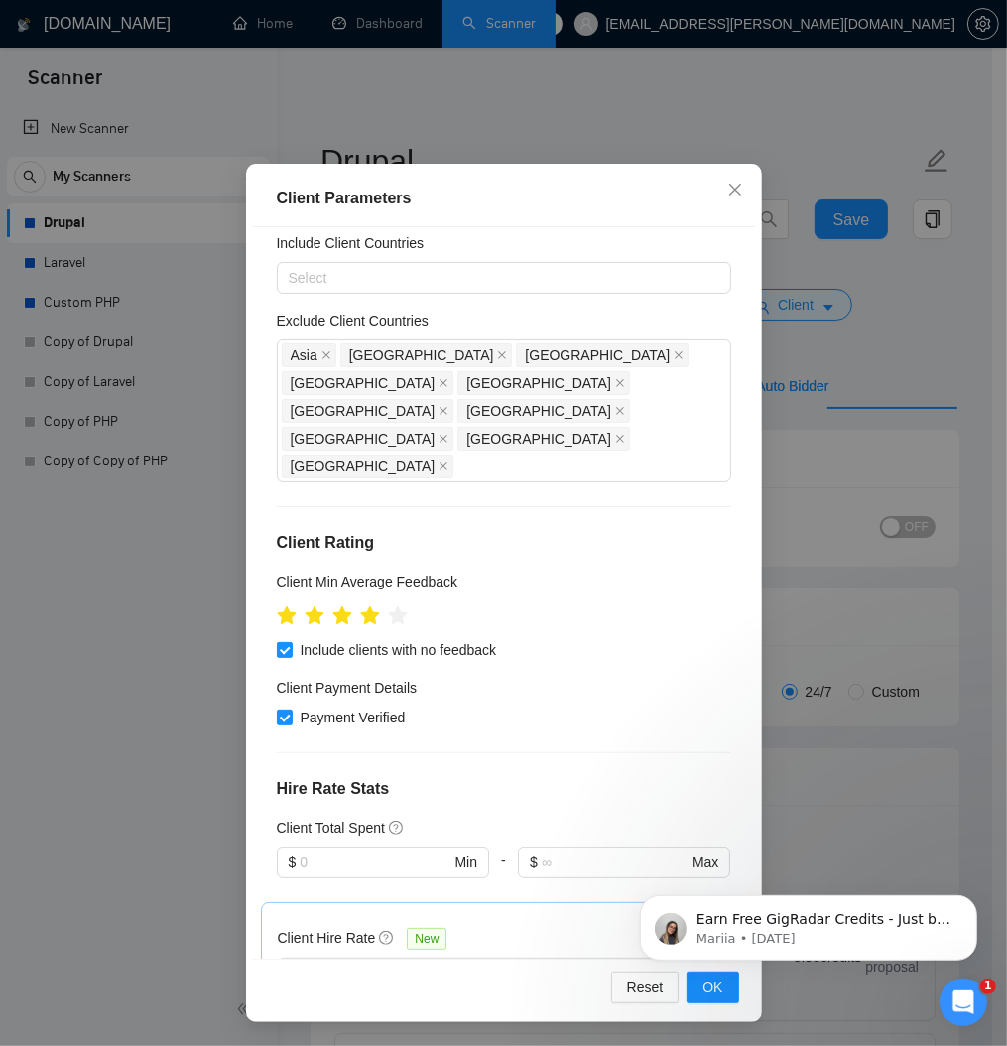
scroll to position [0, 0]
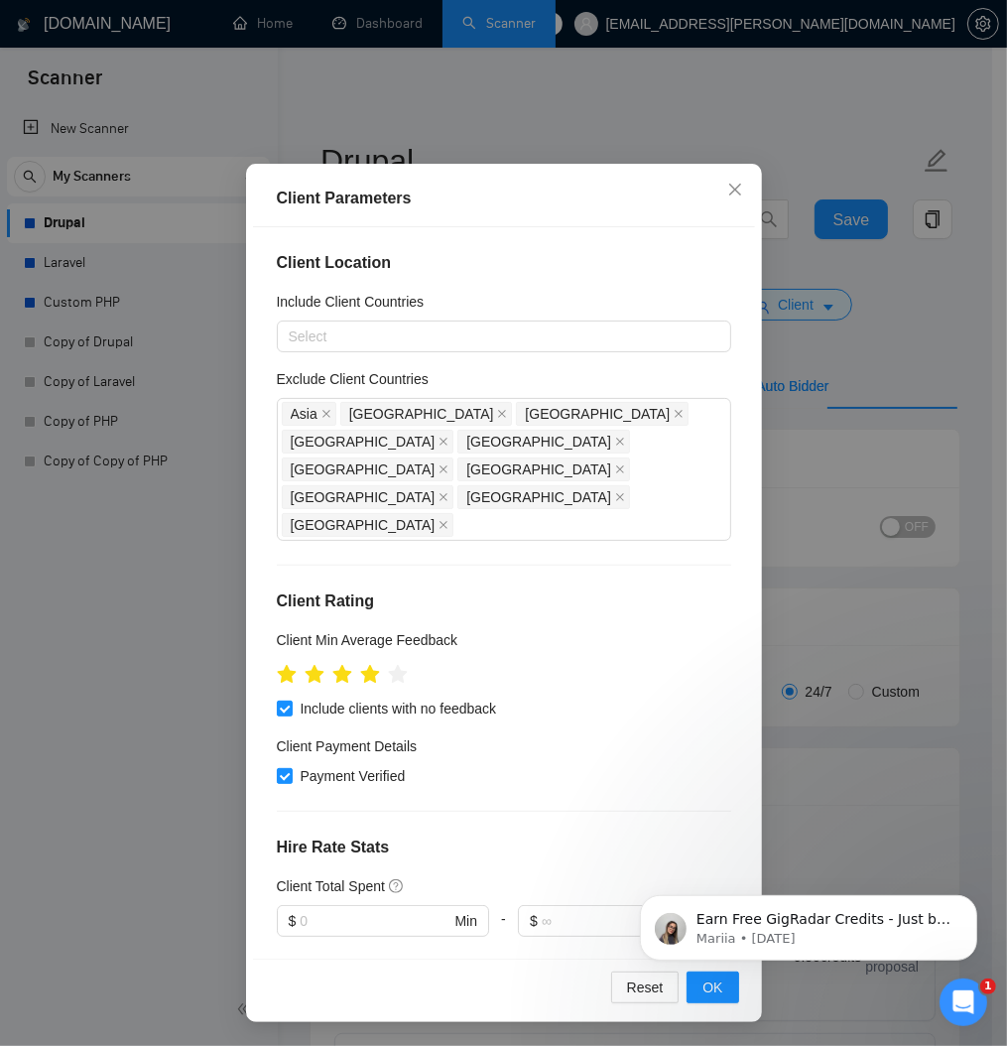
type input "10"
click at [976, 699] on div "Client Parameters Client Location Include Client Countries Select Exclude Clien…" at bounding box center [503, 523] width 1007 height 1046
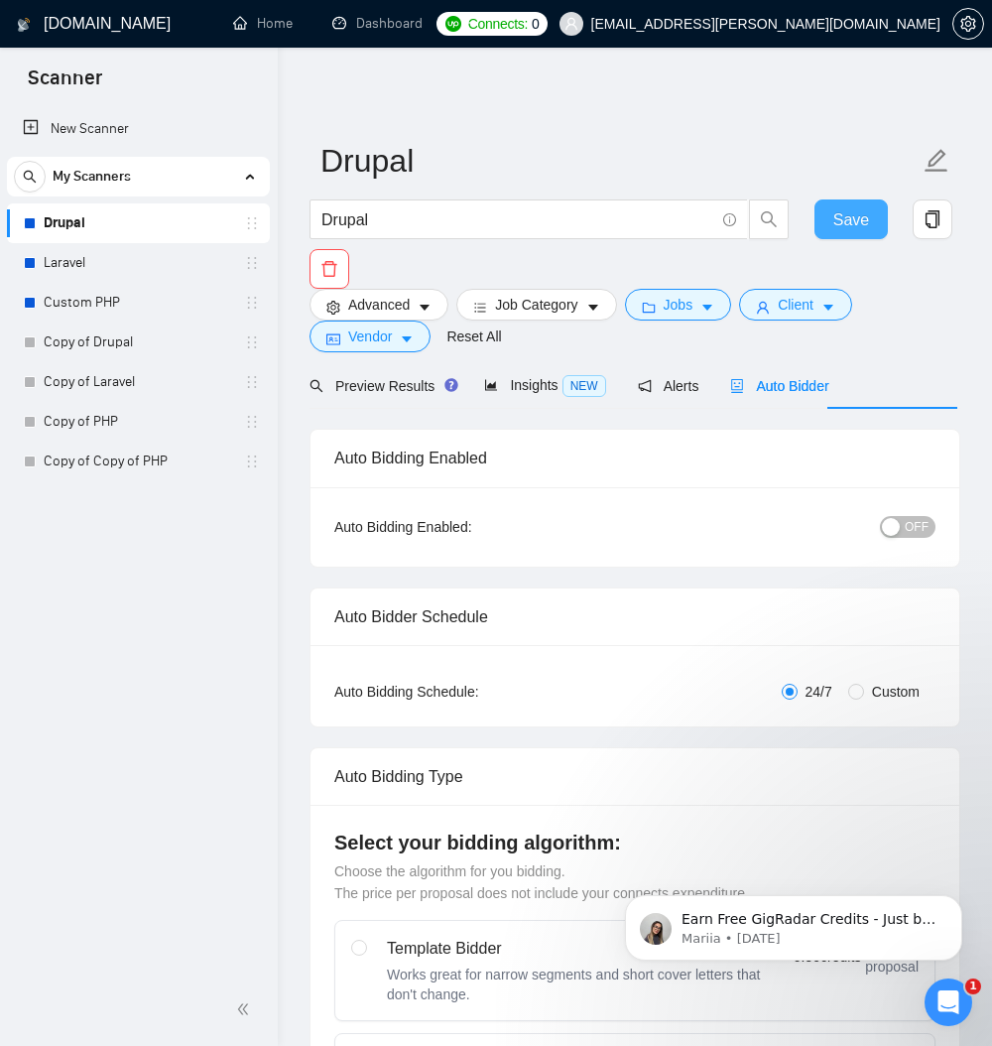
click at [866, 210] on span "Save" at bounding box center [851, 219] width 36 height 25
click at [414, 346] on icon "caret-down" at bounding box center [407, 339] width 14 height 14
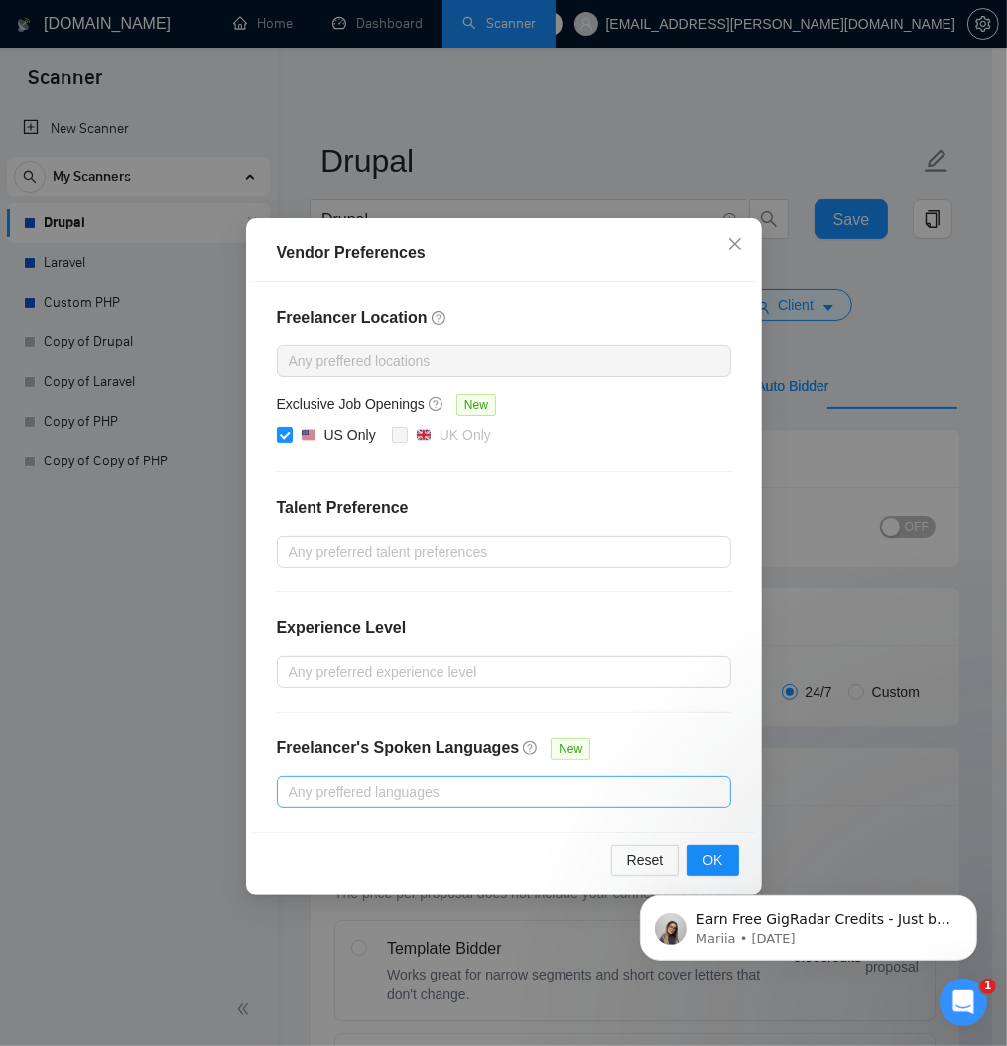
click at [352, 803] on div at bounding box center [494, 792] width 425 height 24
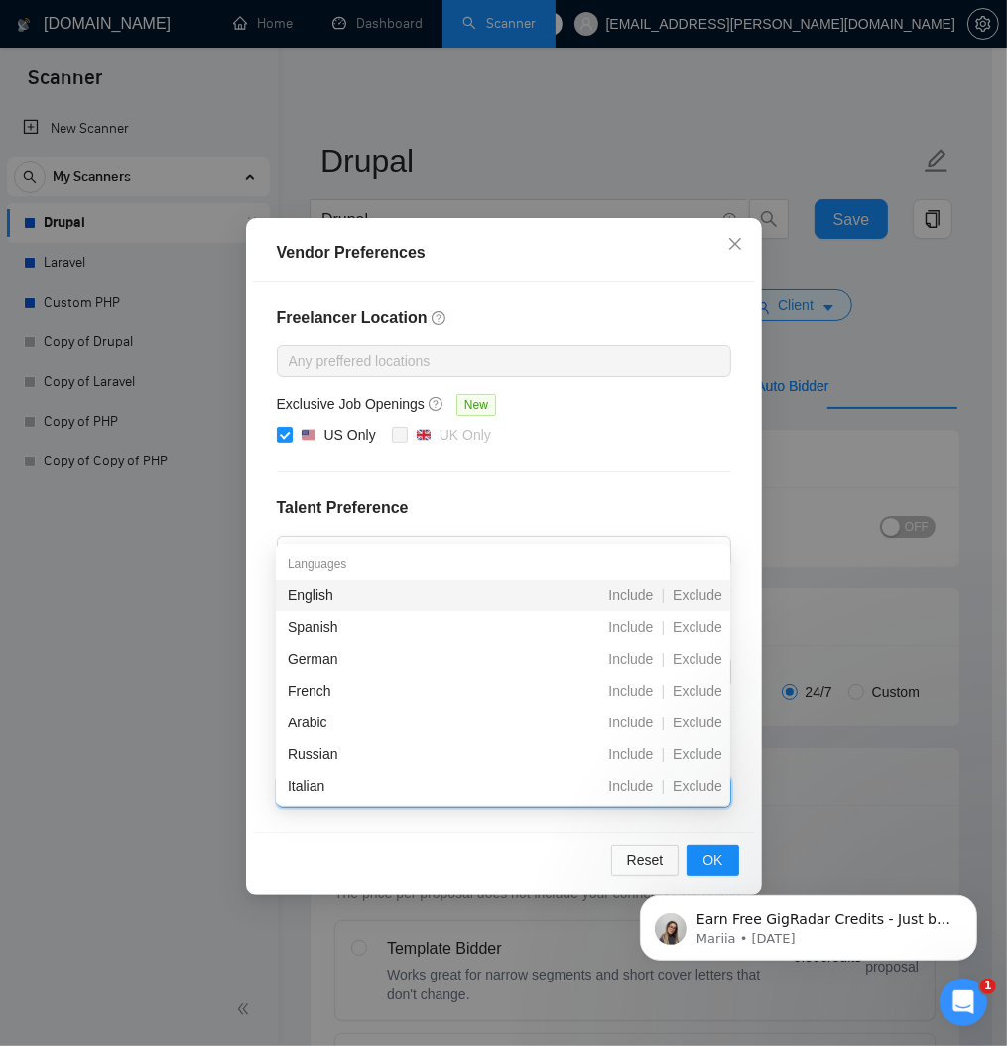
type input "c"
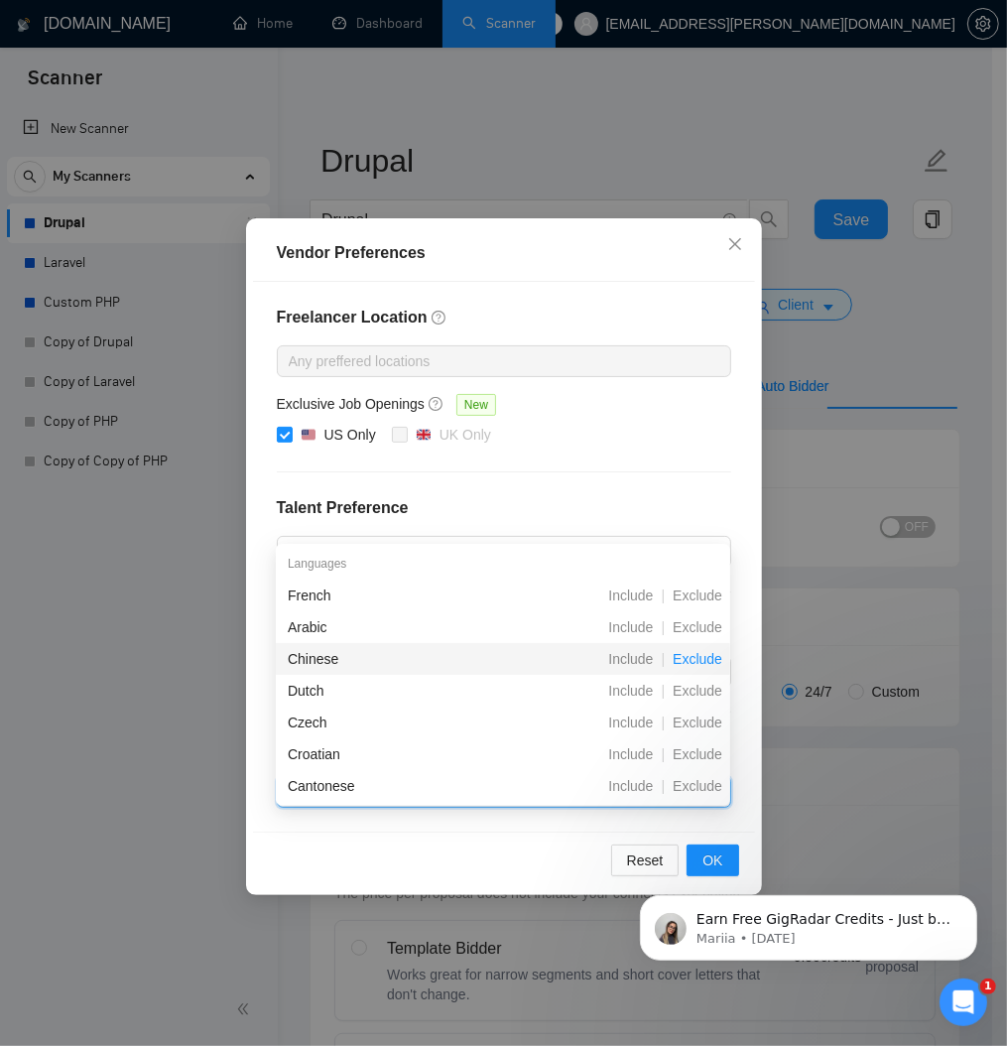
click at [686, 652] on span "Exclude" at bounding box center [697, 659] width 65 height 16
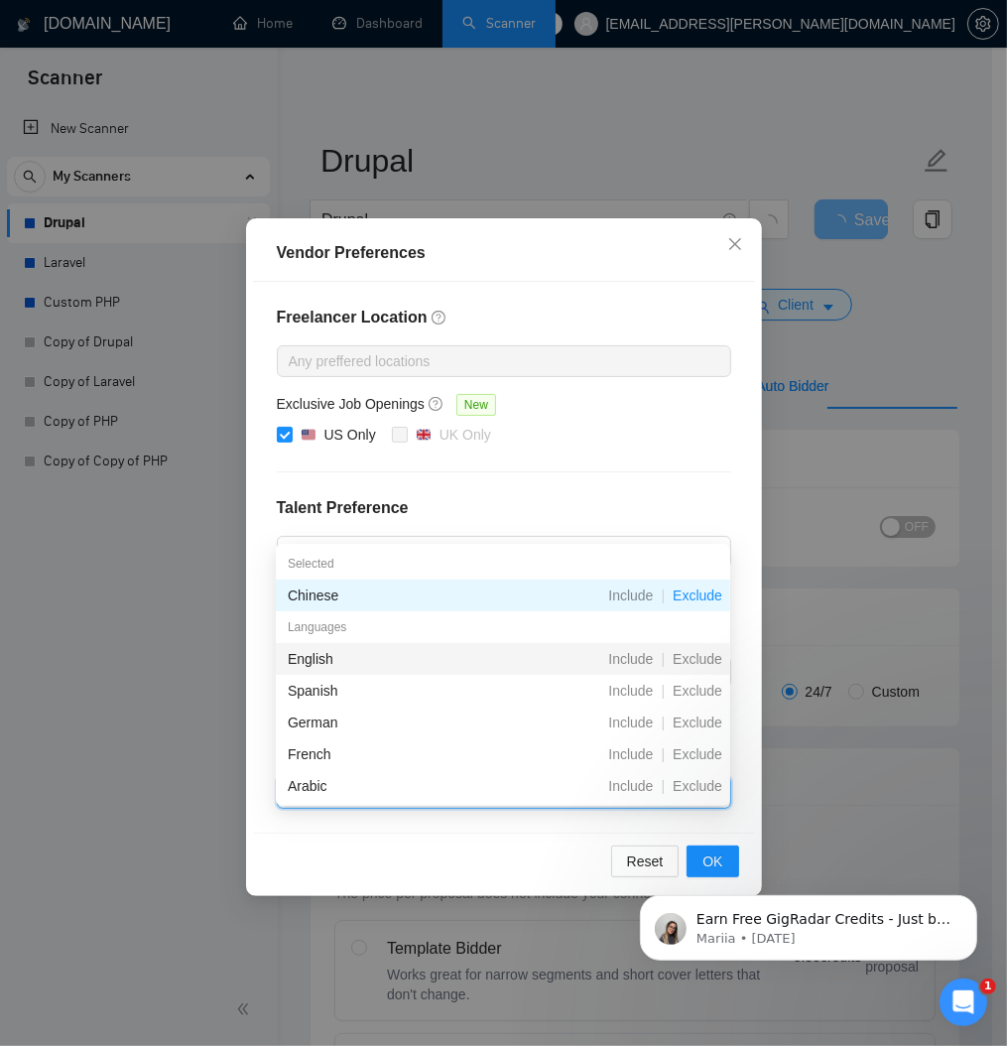
click at [374, 663] on div "English" at bounding box center [398, 659] width 221 height 22
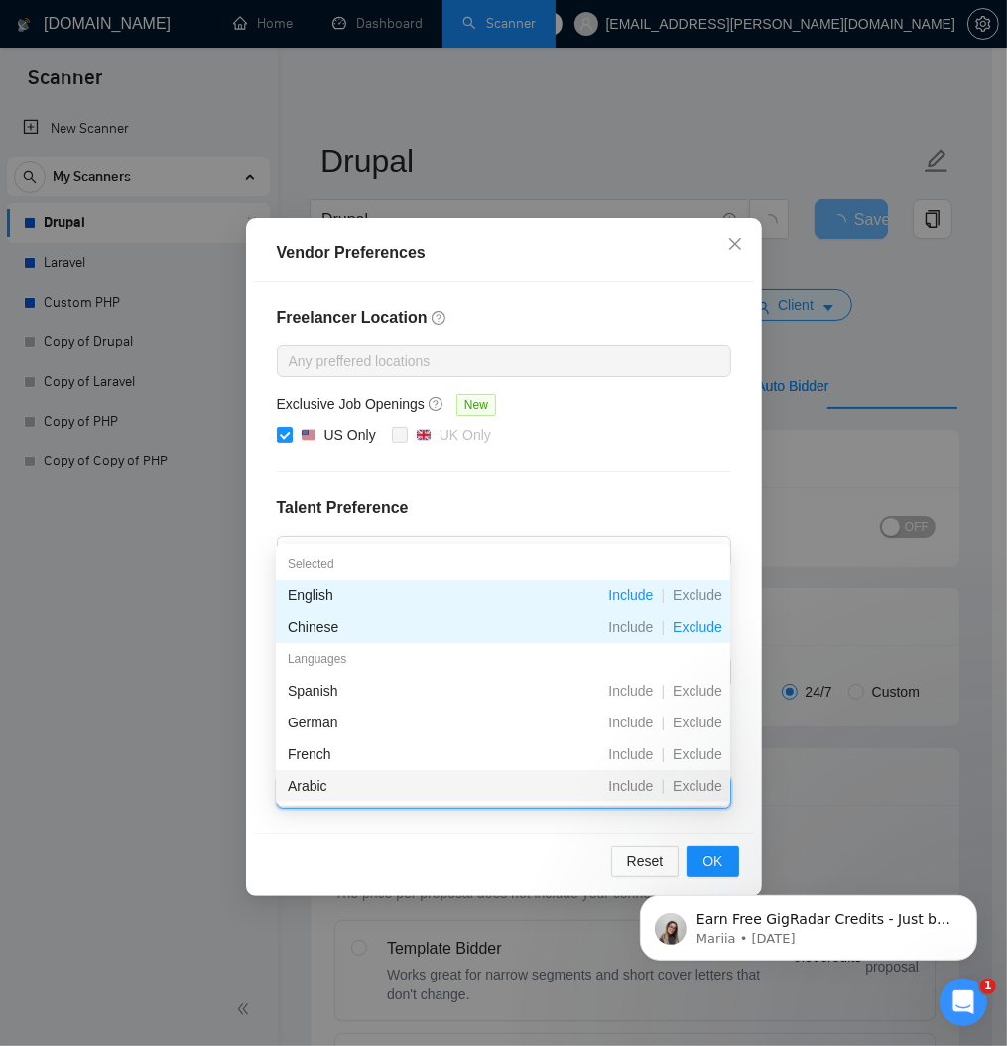
click at [438, 802] on span "close" at bounding box center [428, 792] width 22 height 22
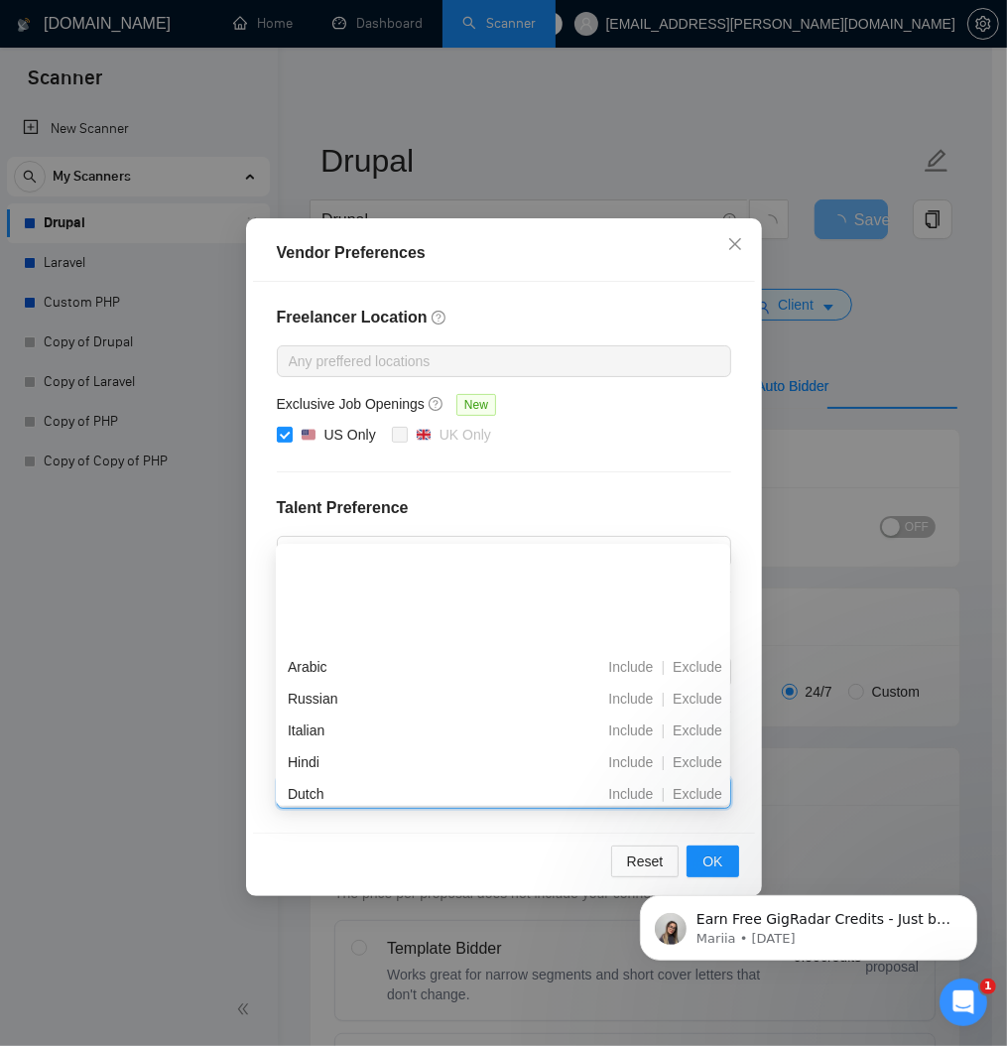
scroll to position [238, 0]
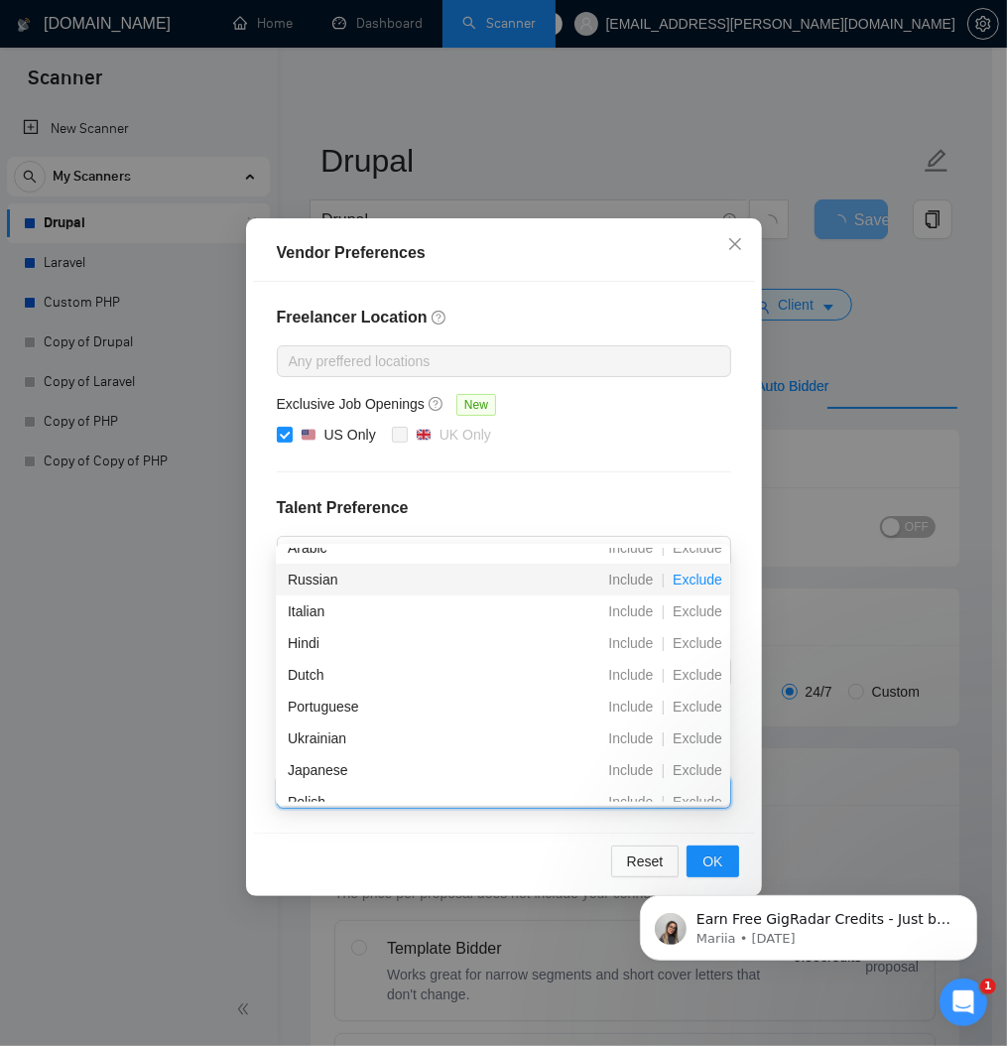
click at [678, 580] on span "Exclude" at bounding box center [697, 579] width 65 height 16
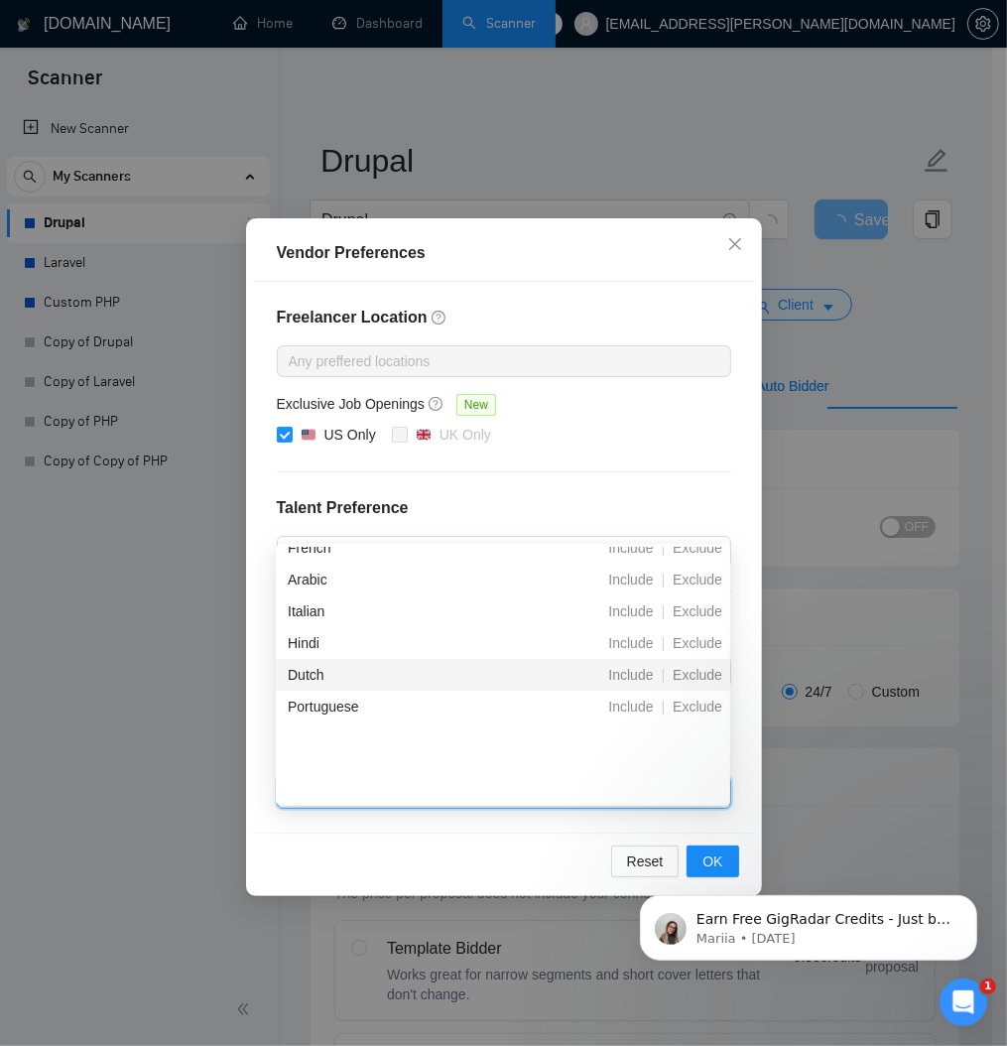
scroll to position [0, 0]
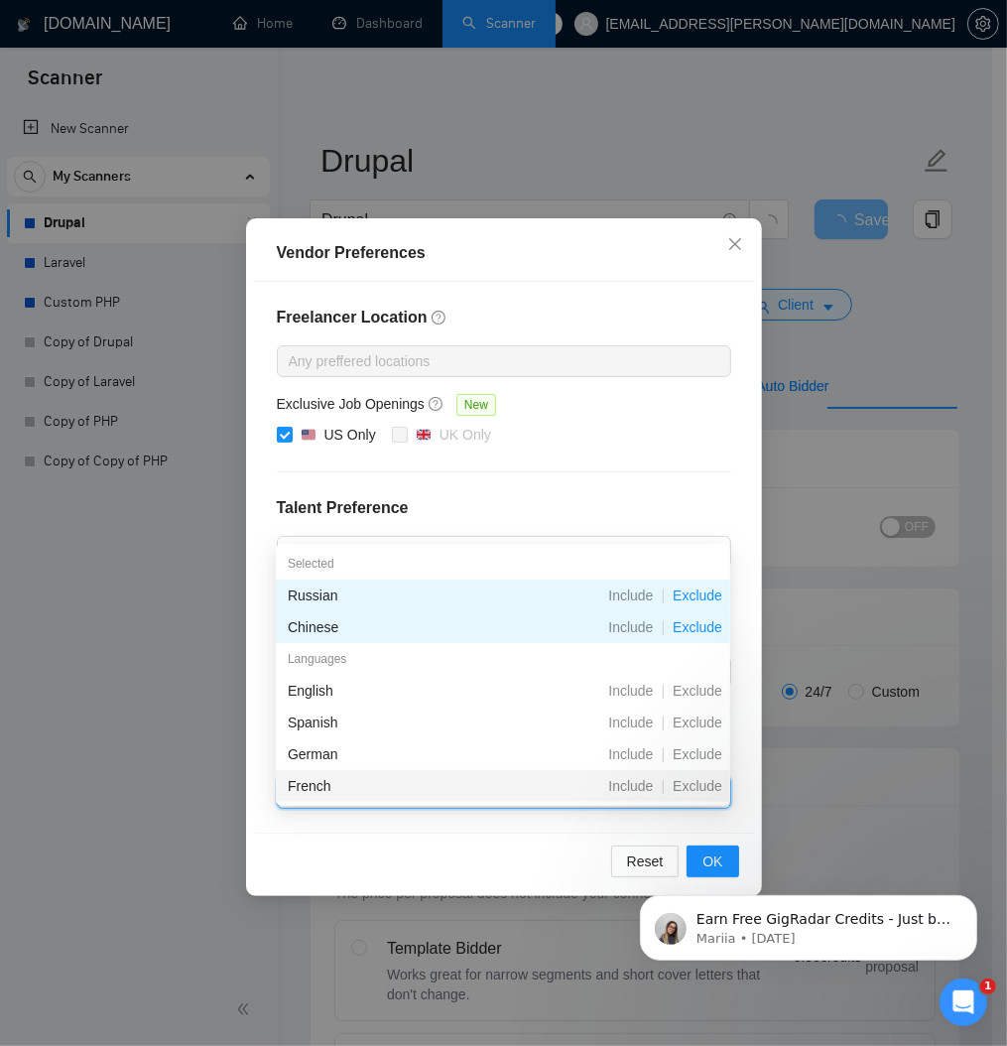
click at [347, 784] on div "French" at bounding box center [398, 786] width 221 height 22
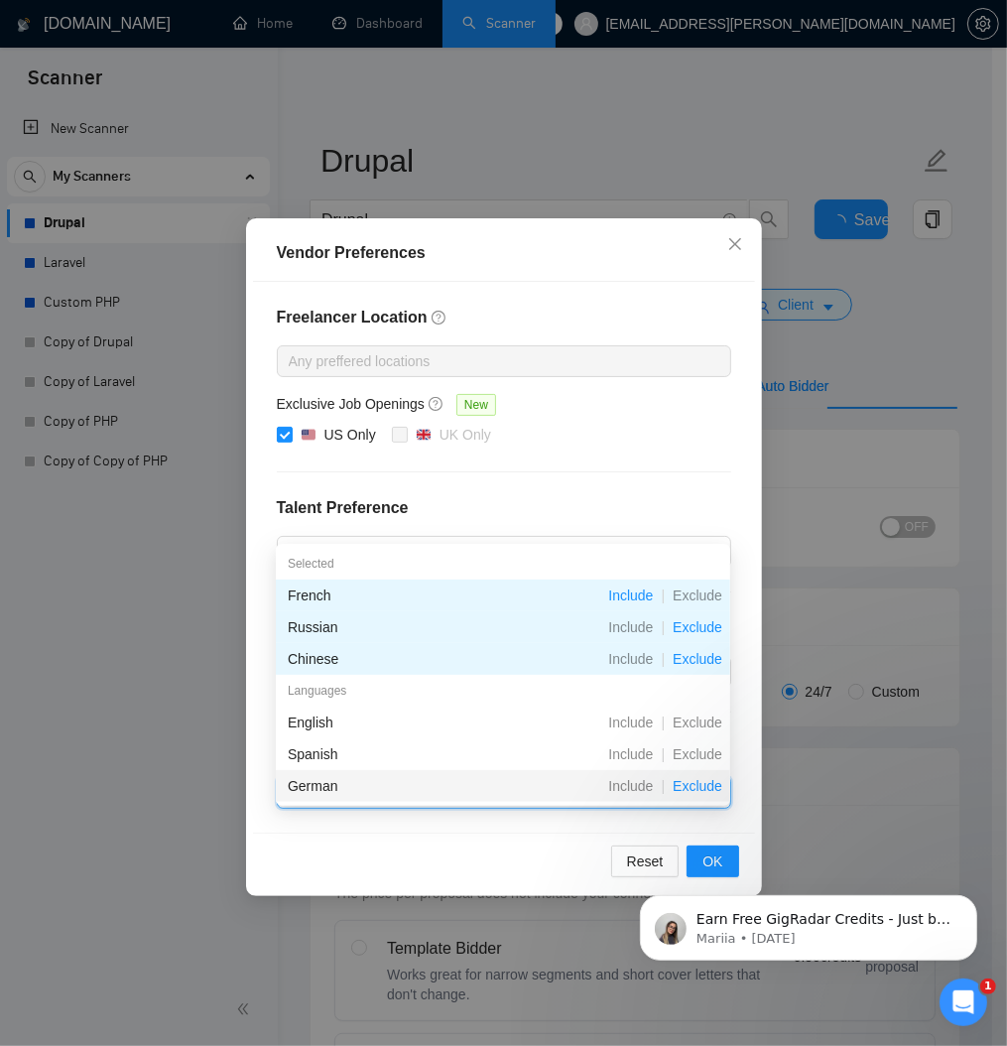
click at [675, 789] on span "Exclude" at bounding box center [697, 786] width 65 height 16
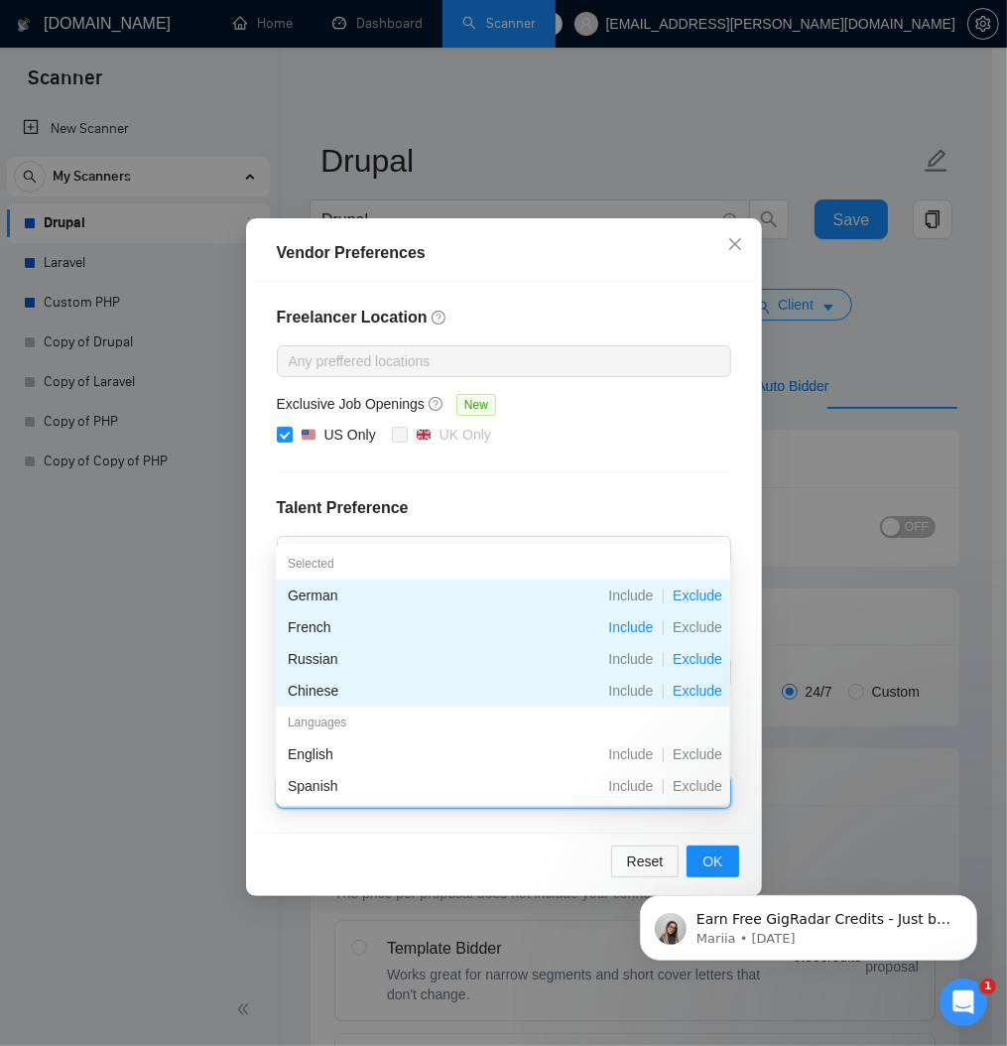
click at [513, 798] on icon "close" at bounding box center [507, 792] width 12 height 12
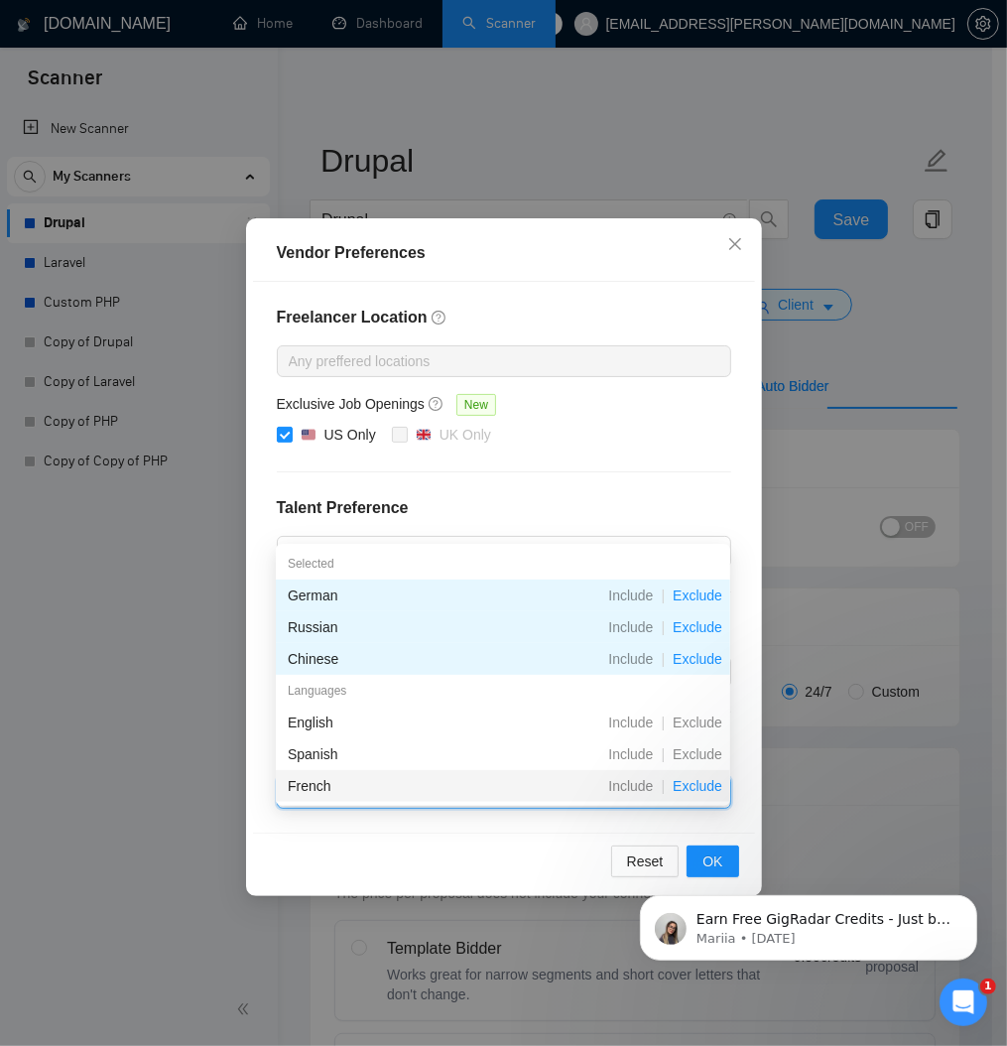
click at [686, 784] on span "Exclude" at bounding box center [697, 786] width 65 height 16
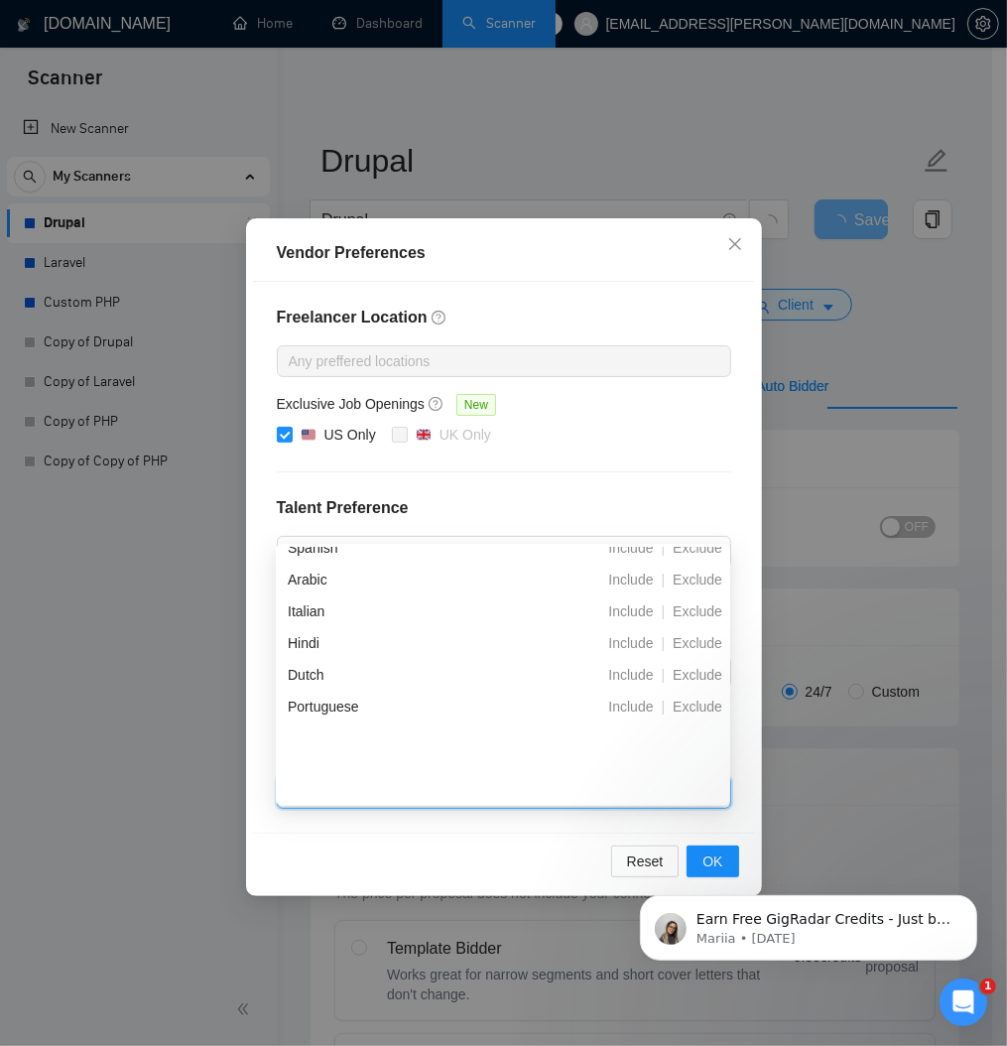
scroll to position [119, 0]
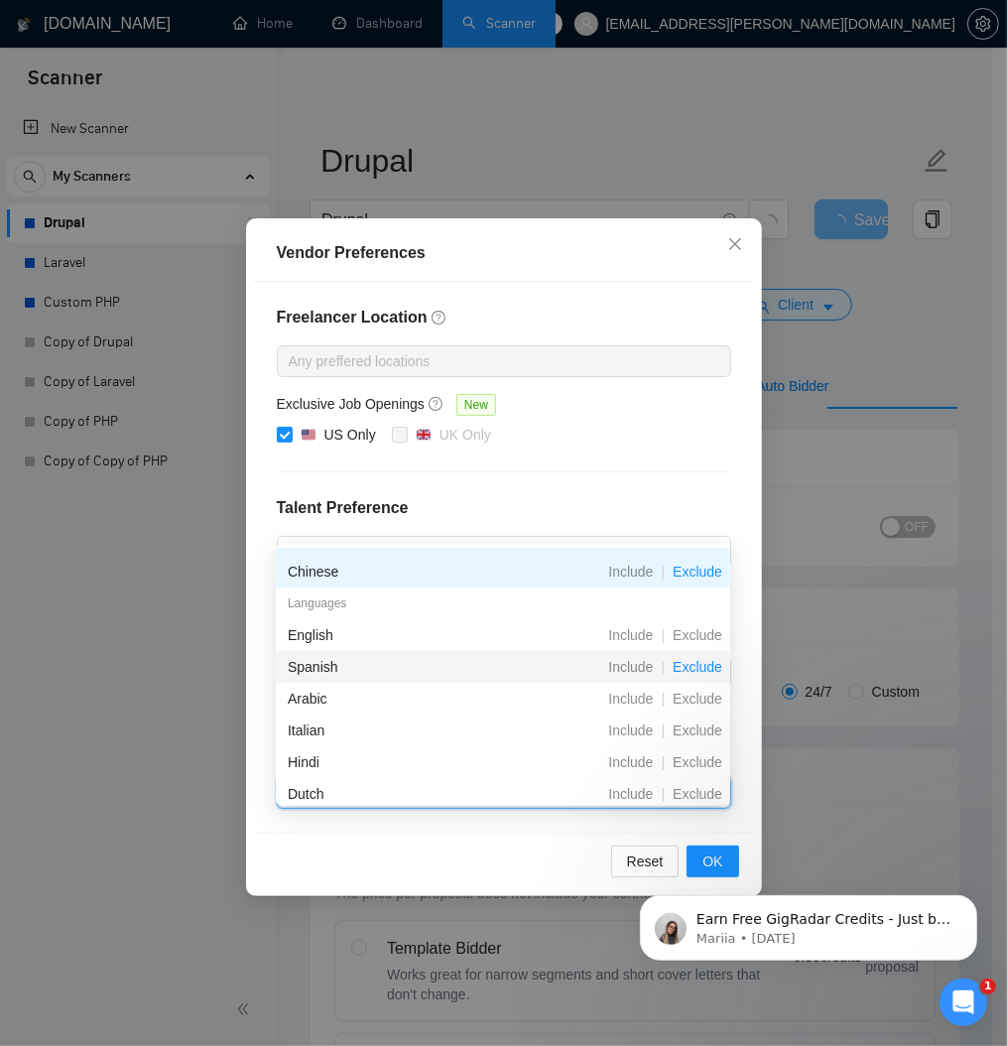
click at [686, 665] on span "Exclude" at bounding box center [697, 667] width 65 height 16
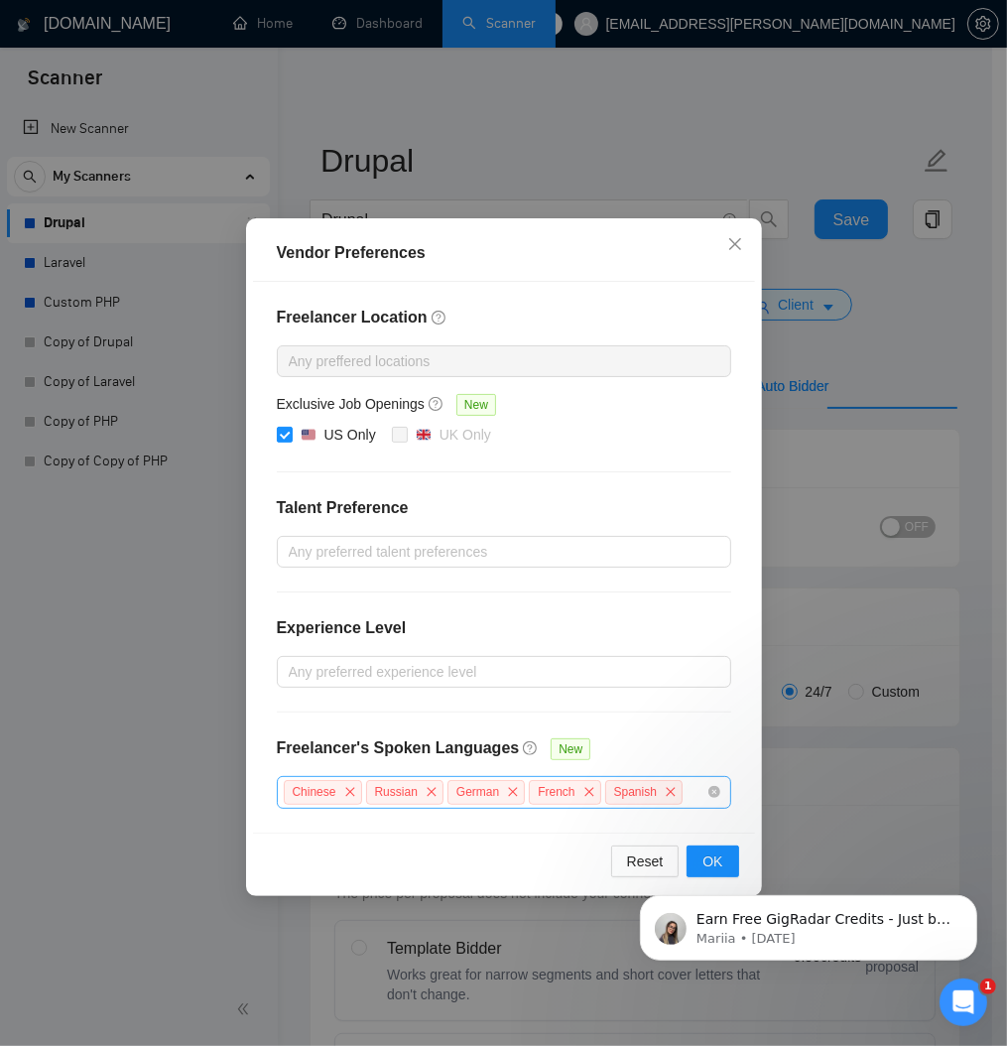
click at [742, 498] on div "Freelancer Location Any preffered locations Exclusive Job Openings New US Only …" at bounding box center [504, 557] width 502 height 551
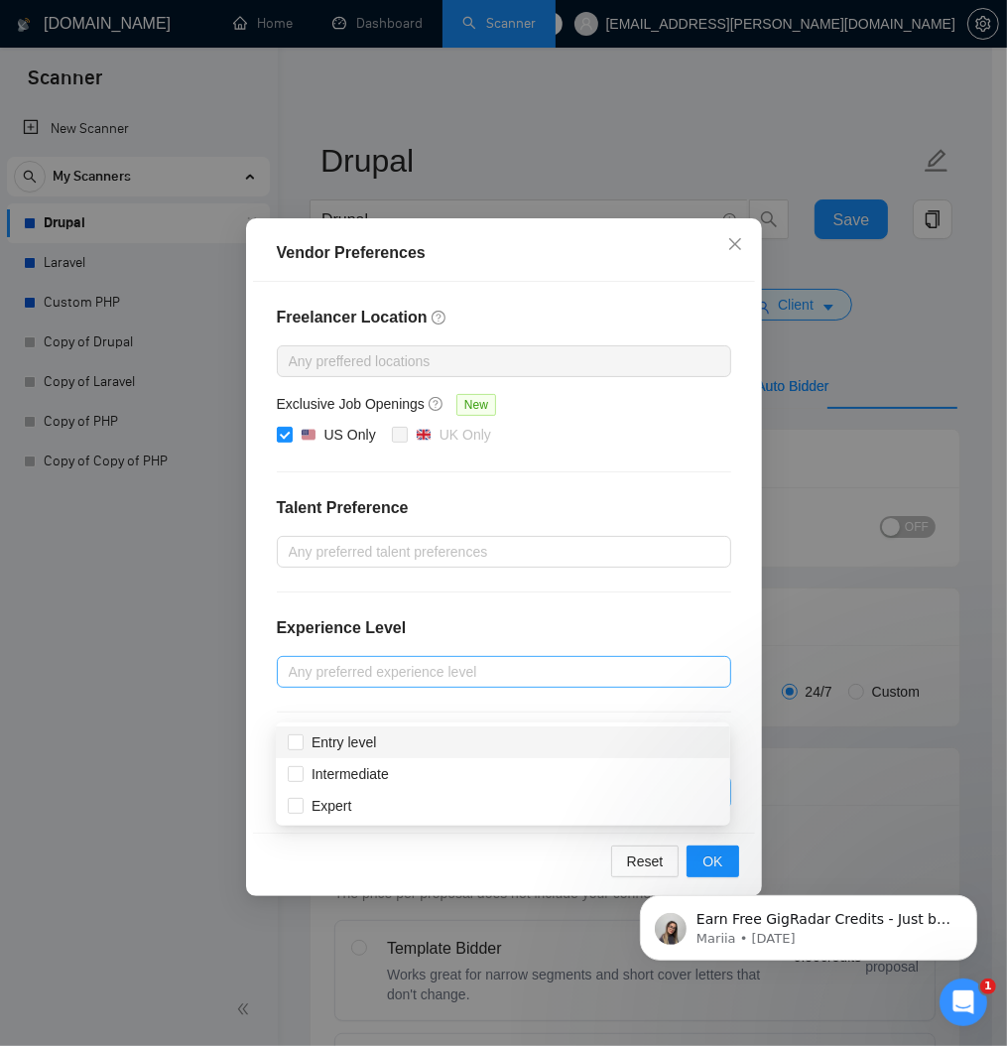
click at [419, 683] on div at bounding box center [494, 672] width 425 height 24
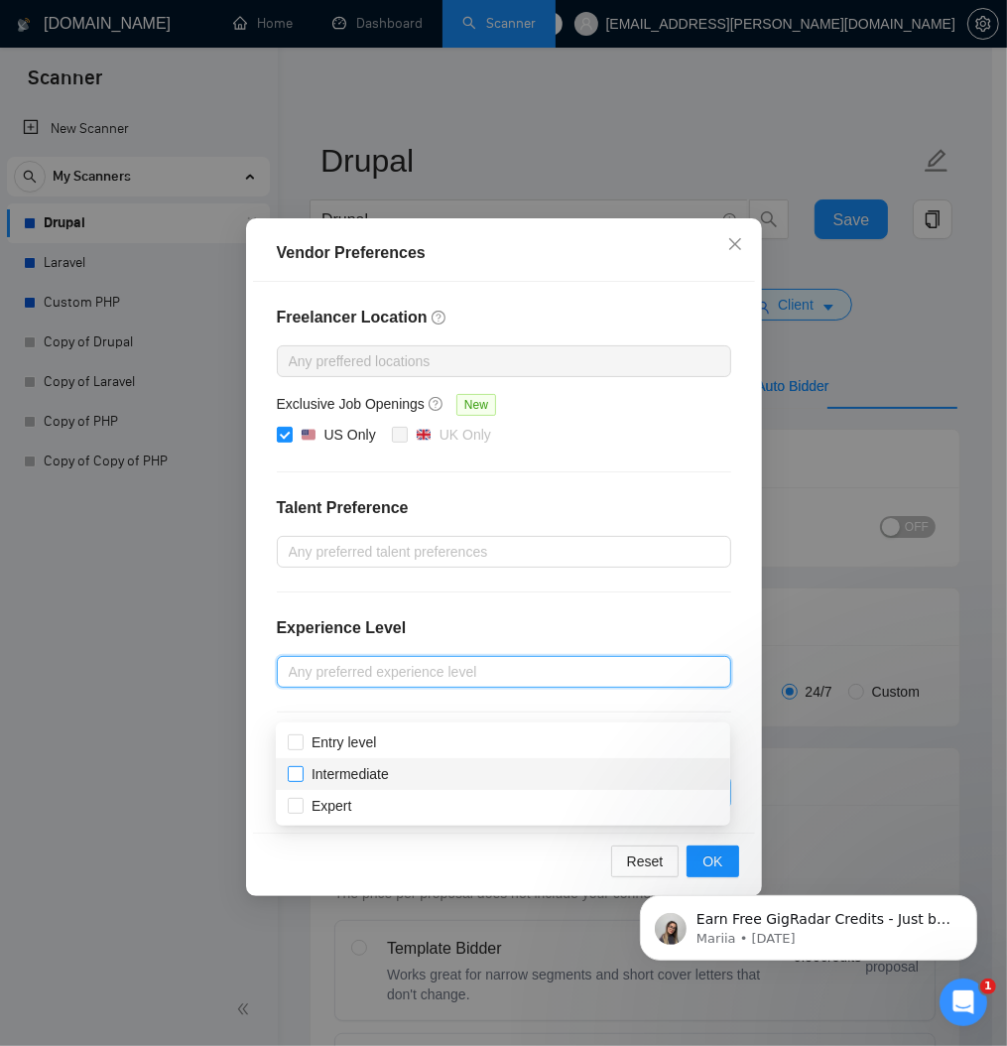
click at [290, 773] on input "Intermediate" at bounding box center [295, 773] width 14 height 14
checkbox input "true"
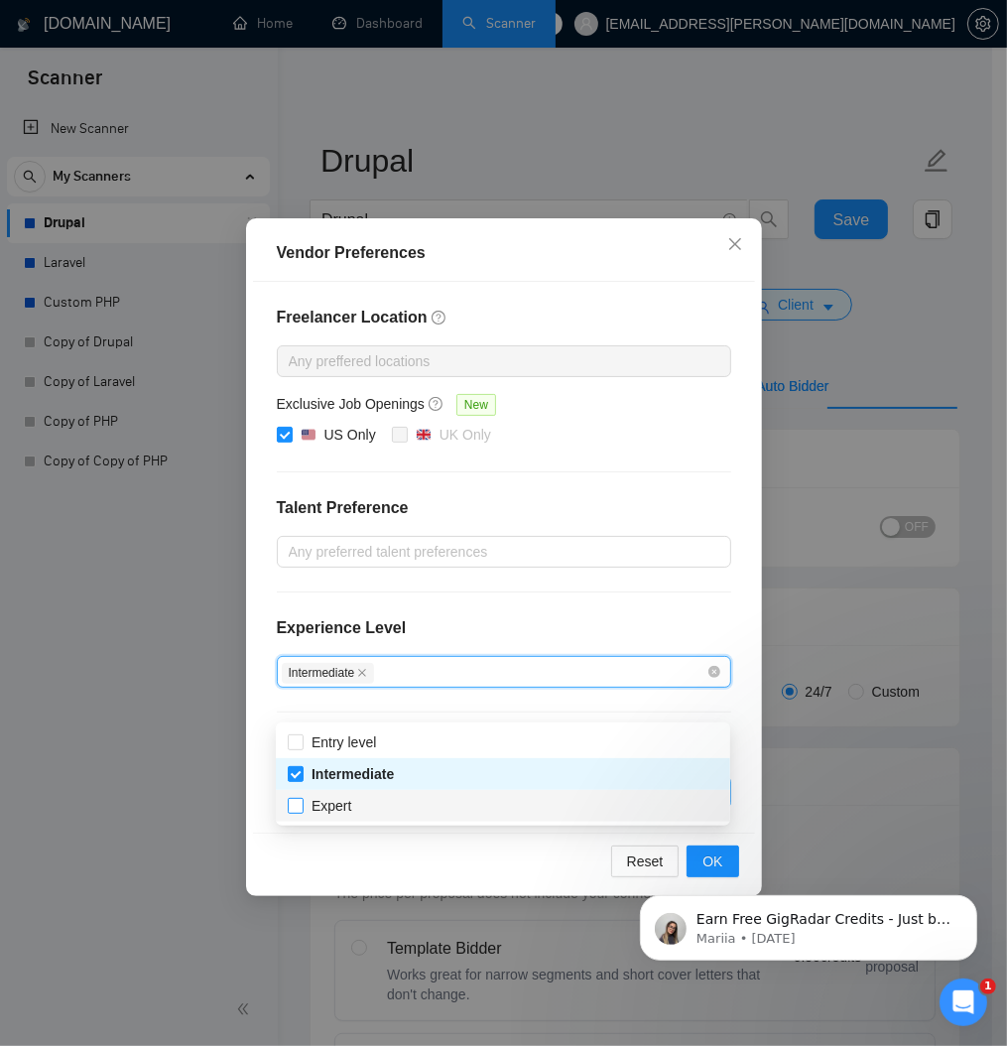
click at [300, 804] on input "Expert" at bounding box center [295, 805] width 14 height 14
checkbox input "true"
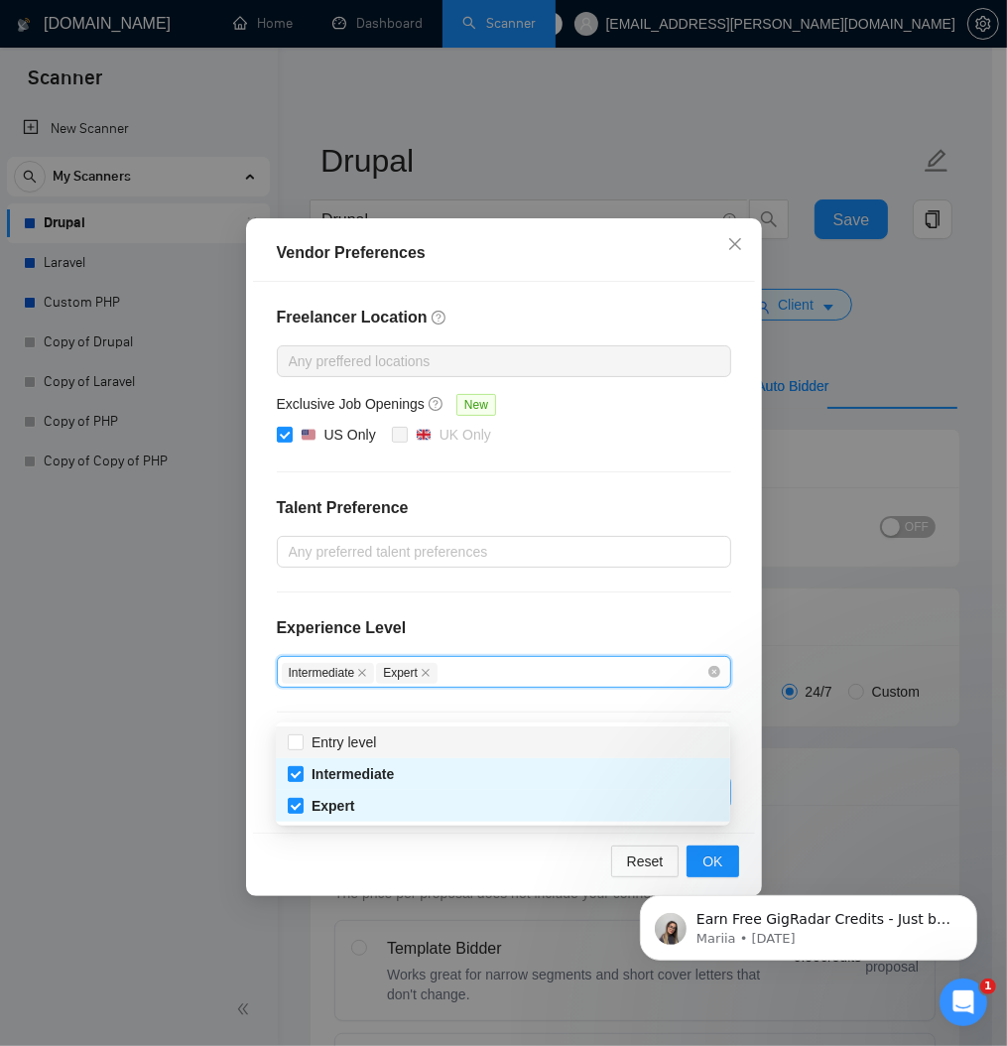
click at [747, 614] on div "Freelancer Location Any preffered locations Exclusive Job Openings New US Only …" at bounding box center [504, 557] width 502 height 551
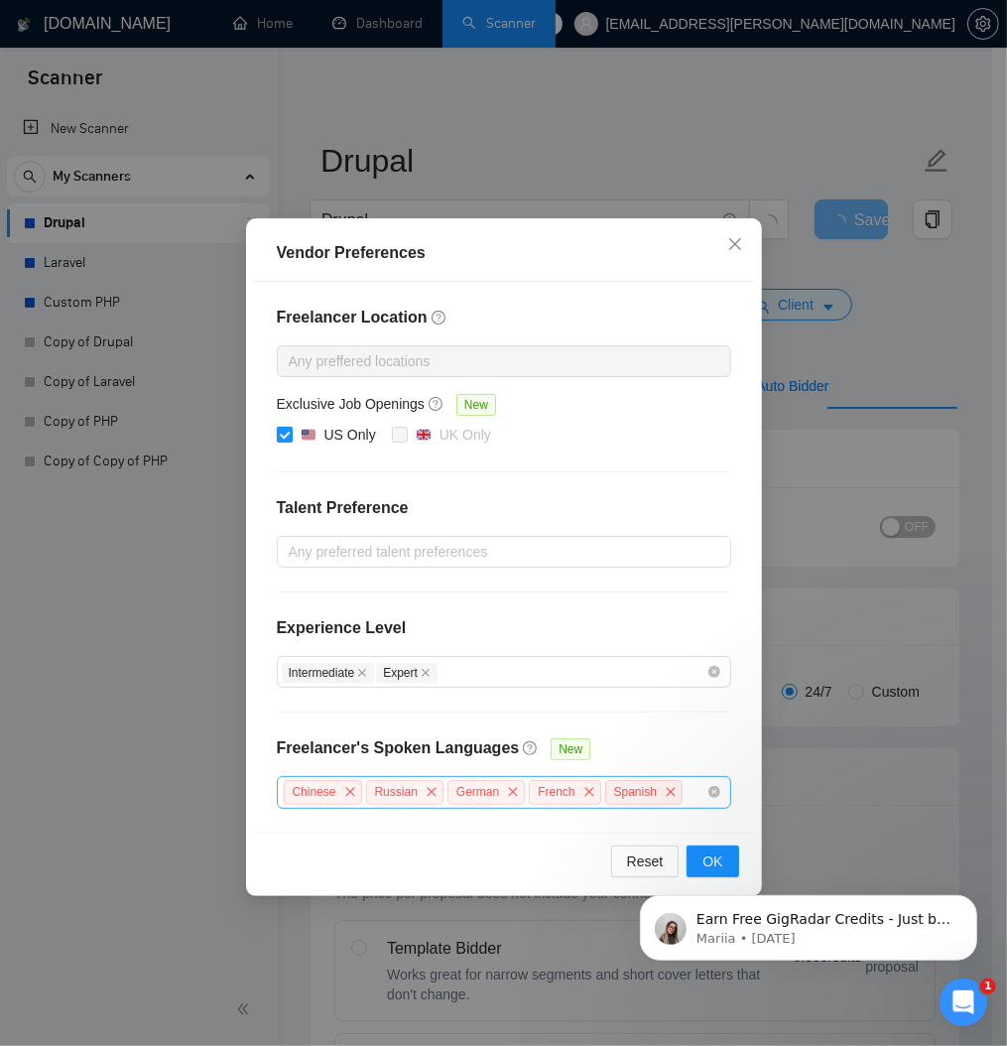
drag, startPoint x: 289, startPoint y: 450, endPoint x: 334, endPoint y: 471, distance: 50.2
click at [287, 440] on input "US Only" at bounding box center [284, 434] width 14 height 14
click at [282, 440] on input "US Only" at bounding box center [284, 434] width 14 height 14
checkbox input "true"
click at [143, 650] on div "Vendor Preferences Freelancer Location Any preffered locations Exclusive Job Op…" at bounding box center [503, 523] width 1007 height 1046
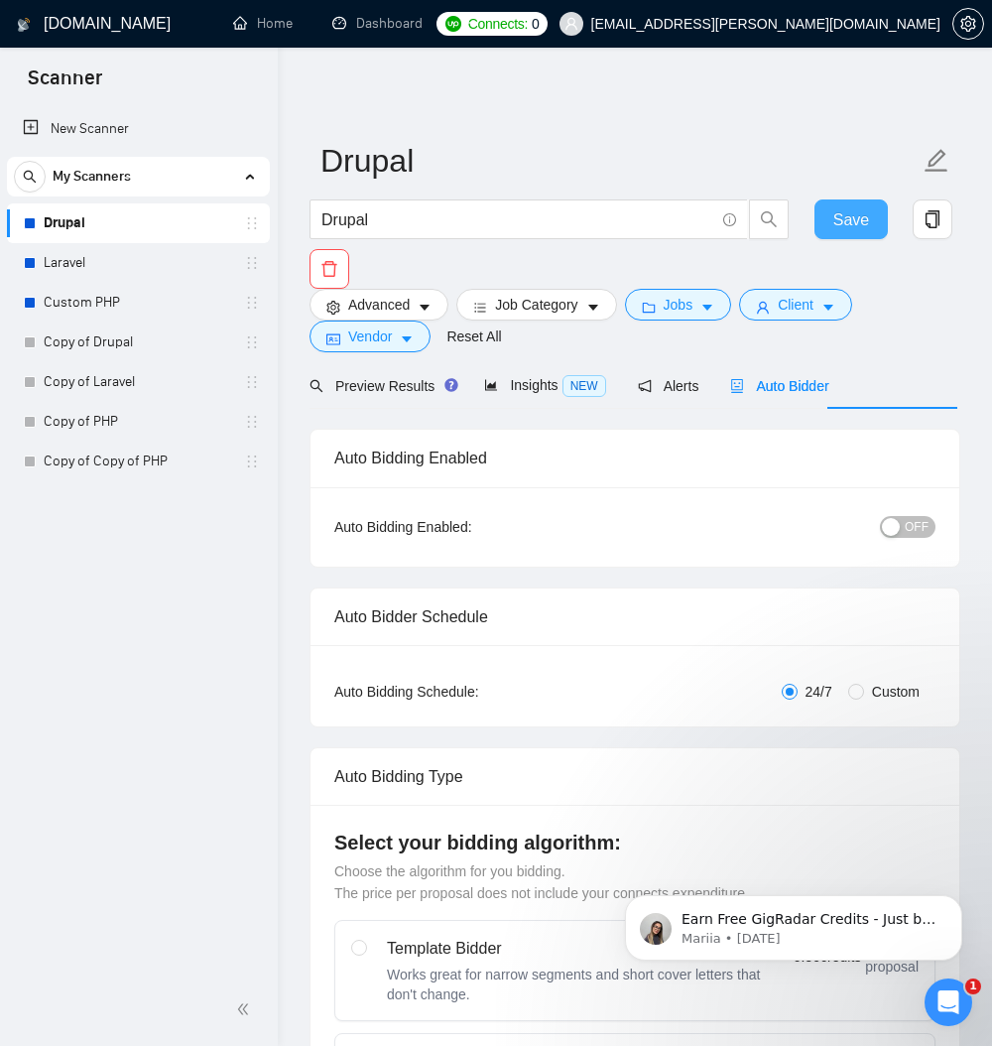
click at [844, 221] on span "Save" at bounding box center [851, 219] width 36 height 25
click at [951, 895] on icon "Dismiss notification" at bounding box center [956, 900] width 11 height 11
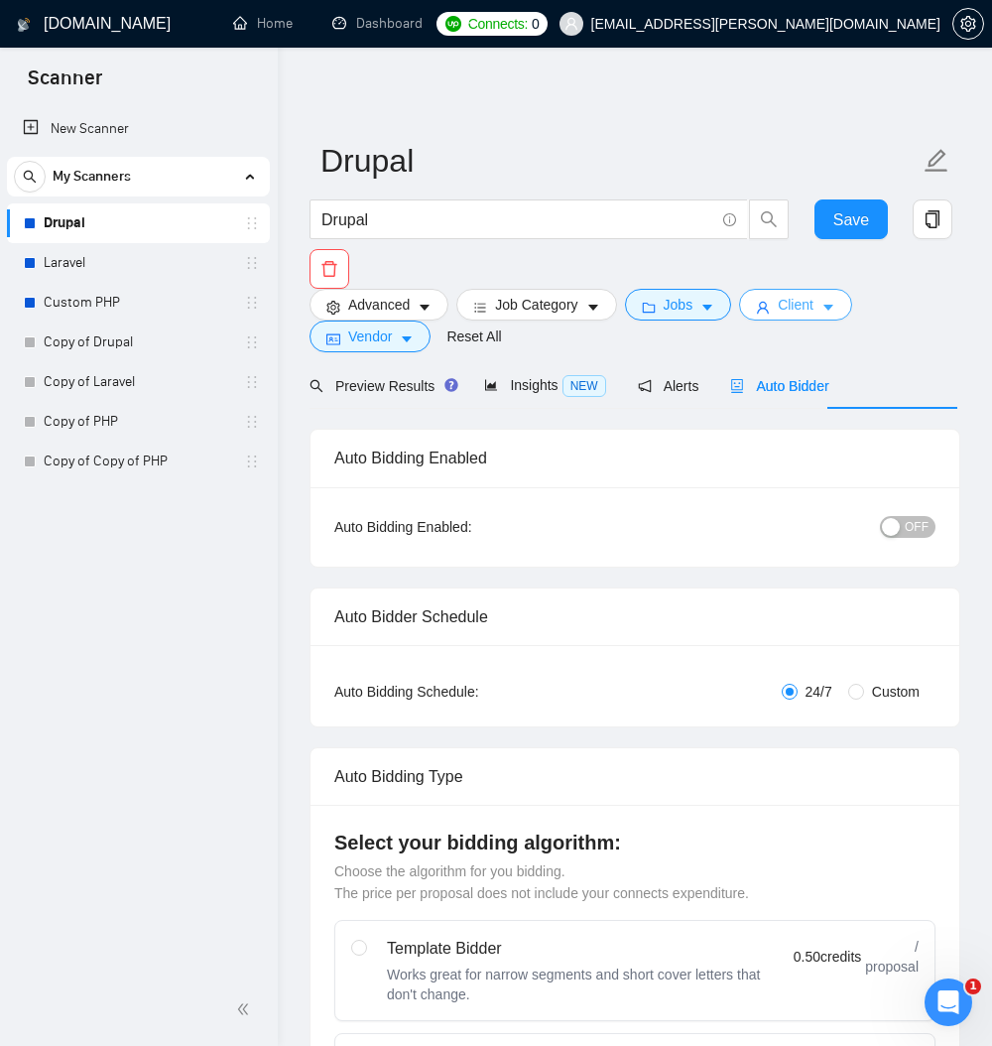
click at [852, 308] on button "Client" at bounding box center [795, 305] width 113 height 32
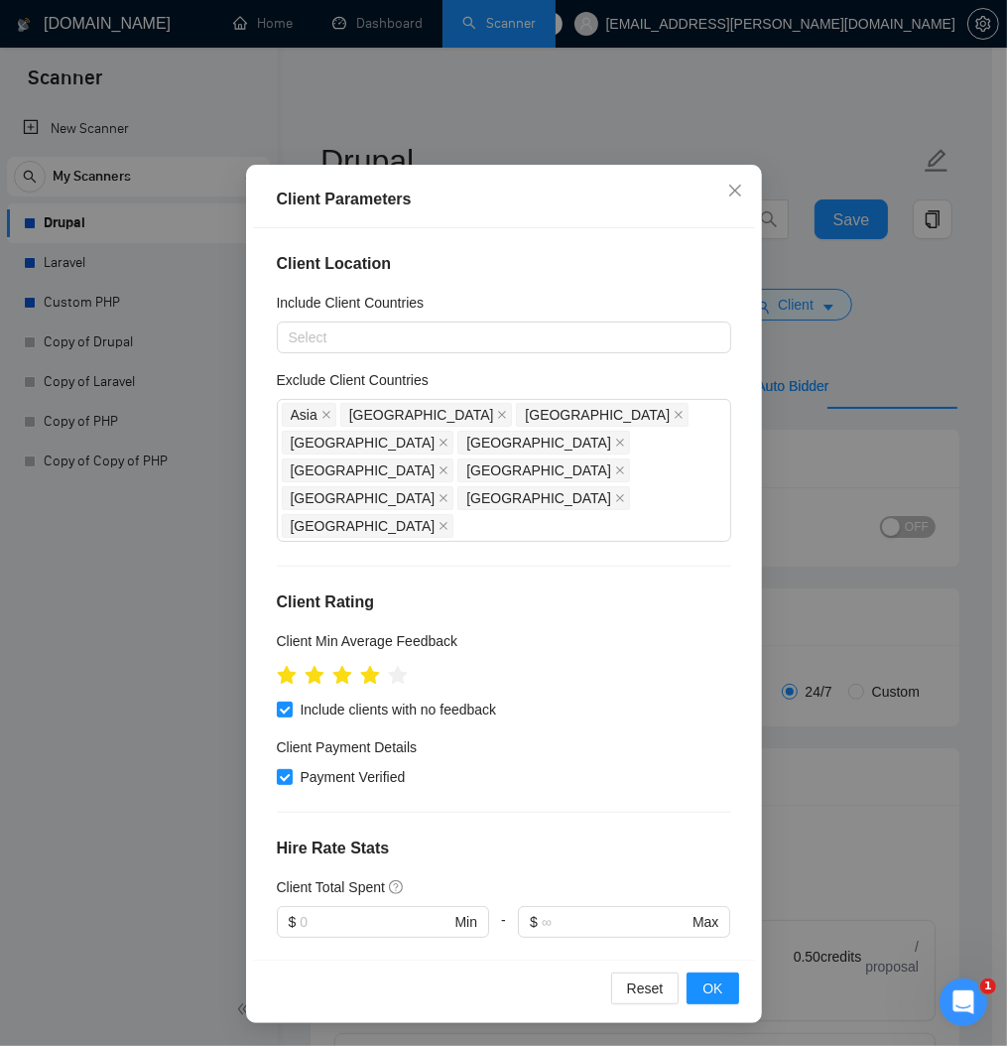
scroll to position [92, 0]
click at [702, 979] on span "OK" at bounding box center [712, 987] width 20 height 22
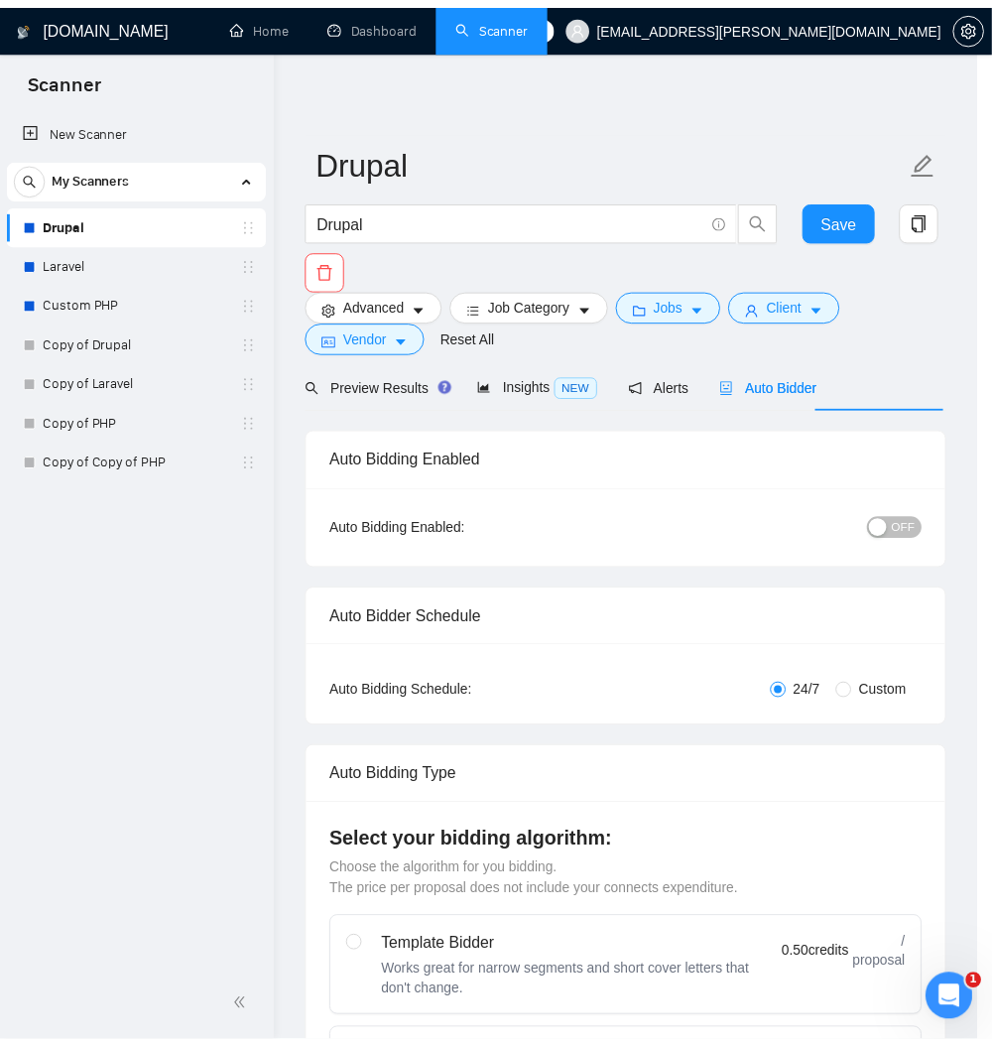
scroll to position [0, 0]
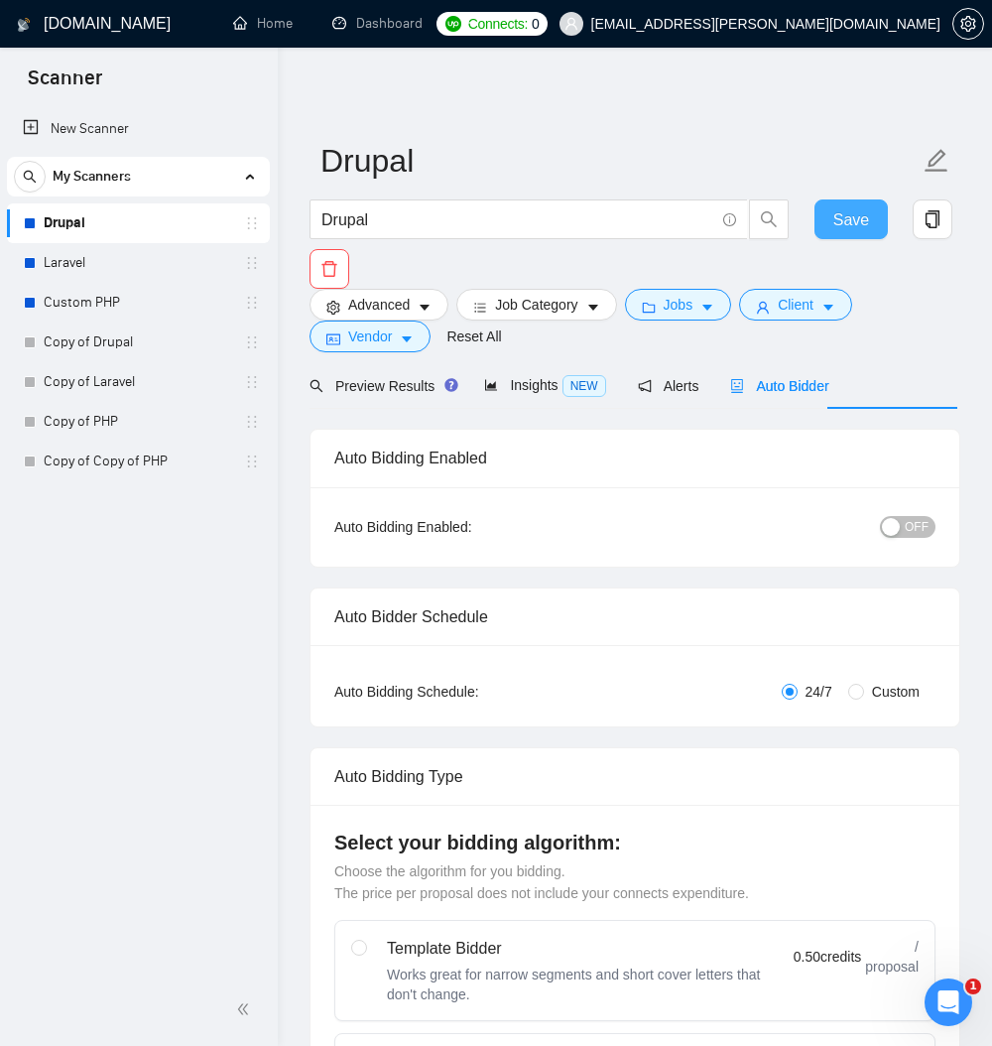
click at [857, 218] on span "Save" at bounding box center [851, 219] width 36 height 25
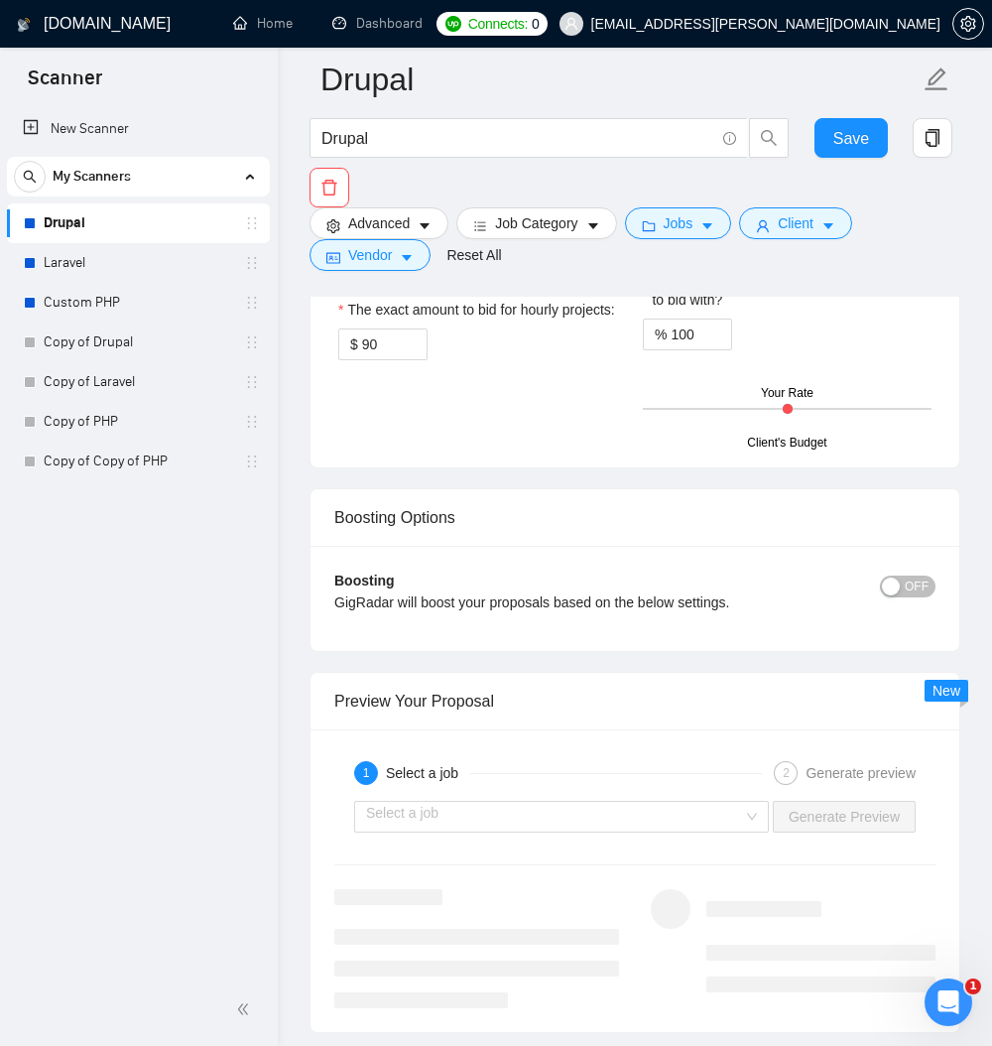
scroll to position [3571, 0]
paste textarea "Hi [client name, don’t use country or company name]! To help you [select specif…"
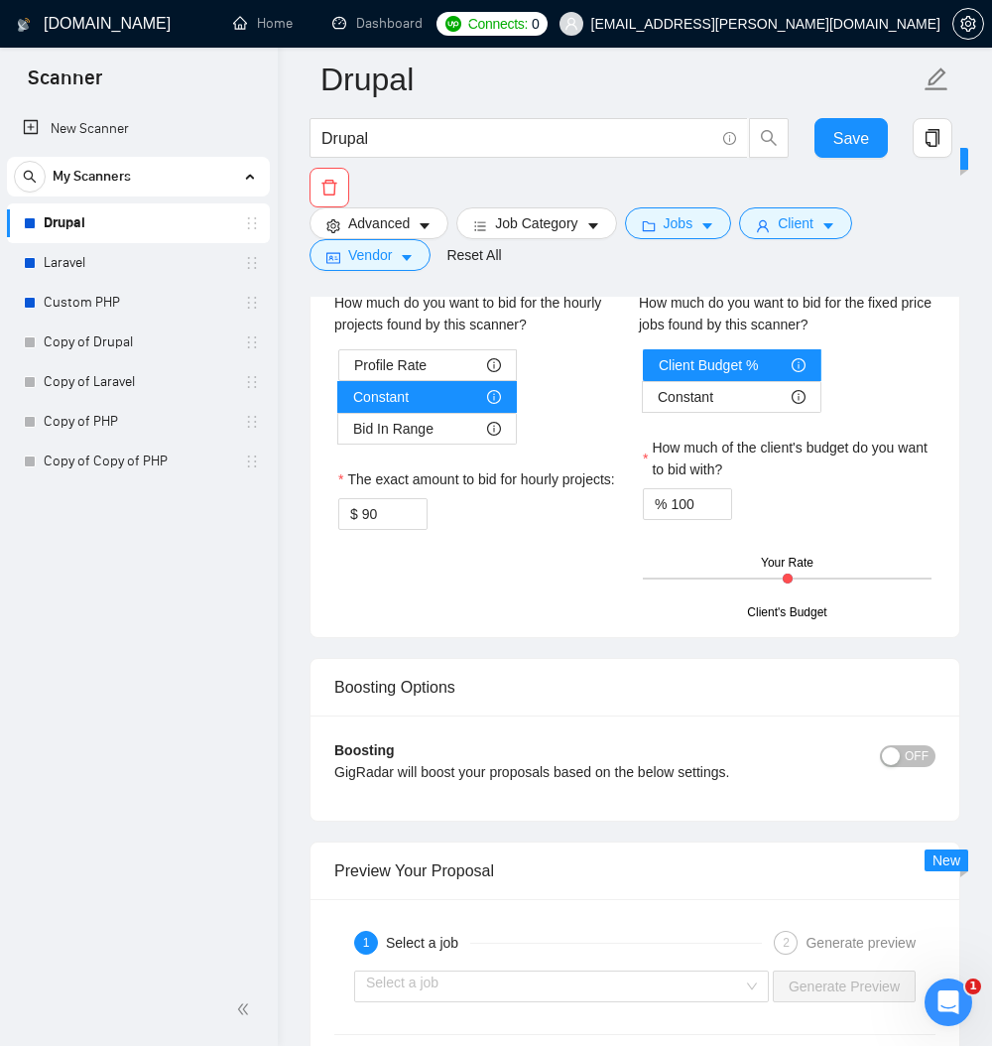
drag, startPoint x: 931, startPoint y: 602, endPoint x: 903, endPoint y: 758, distance: 158.4
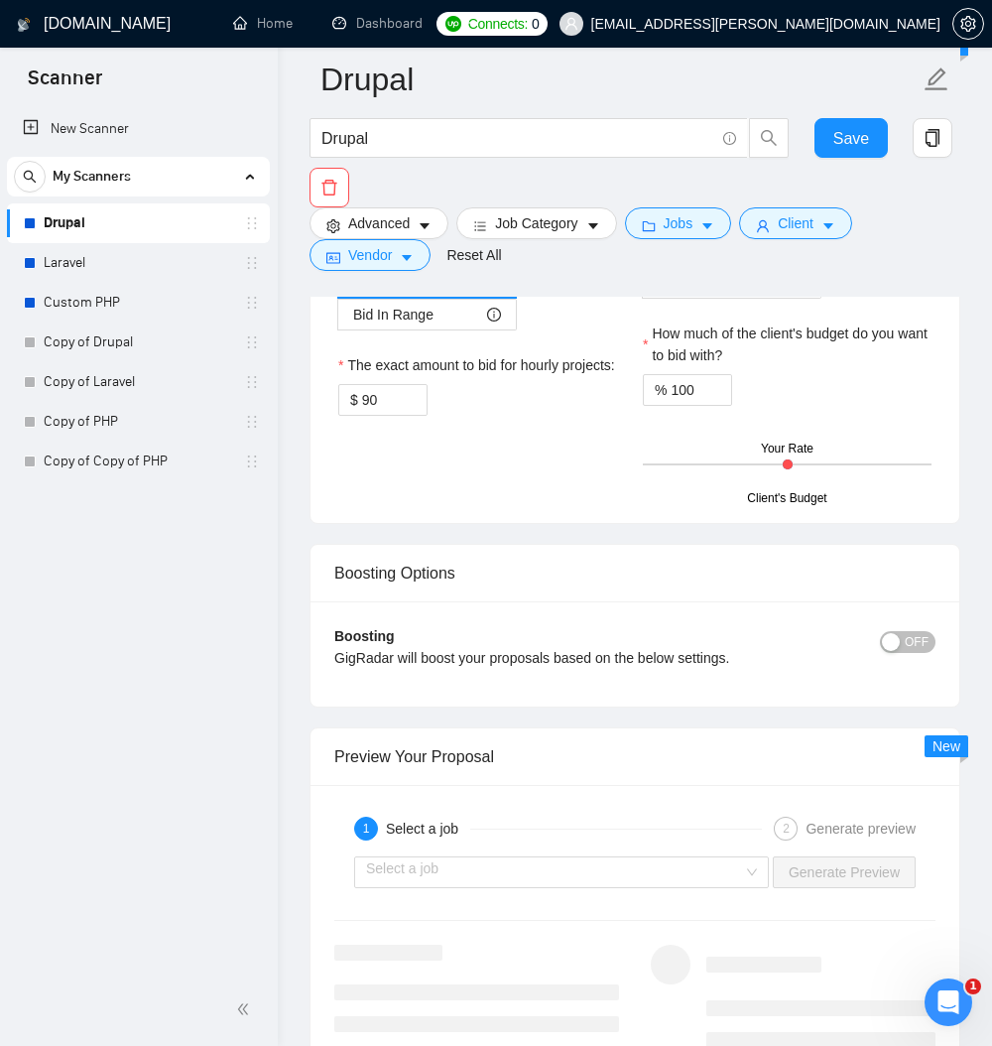
scroll to position [123, 0]
paste textarea "[answer the question if certain, otherwise ask to discuss in DMs]"
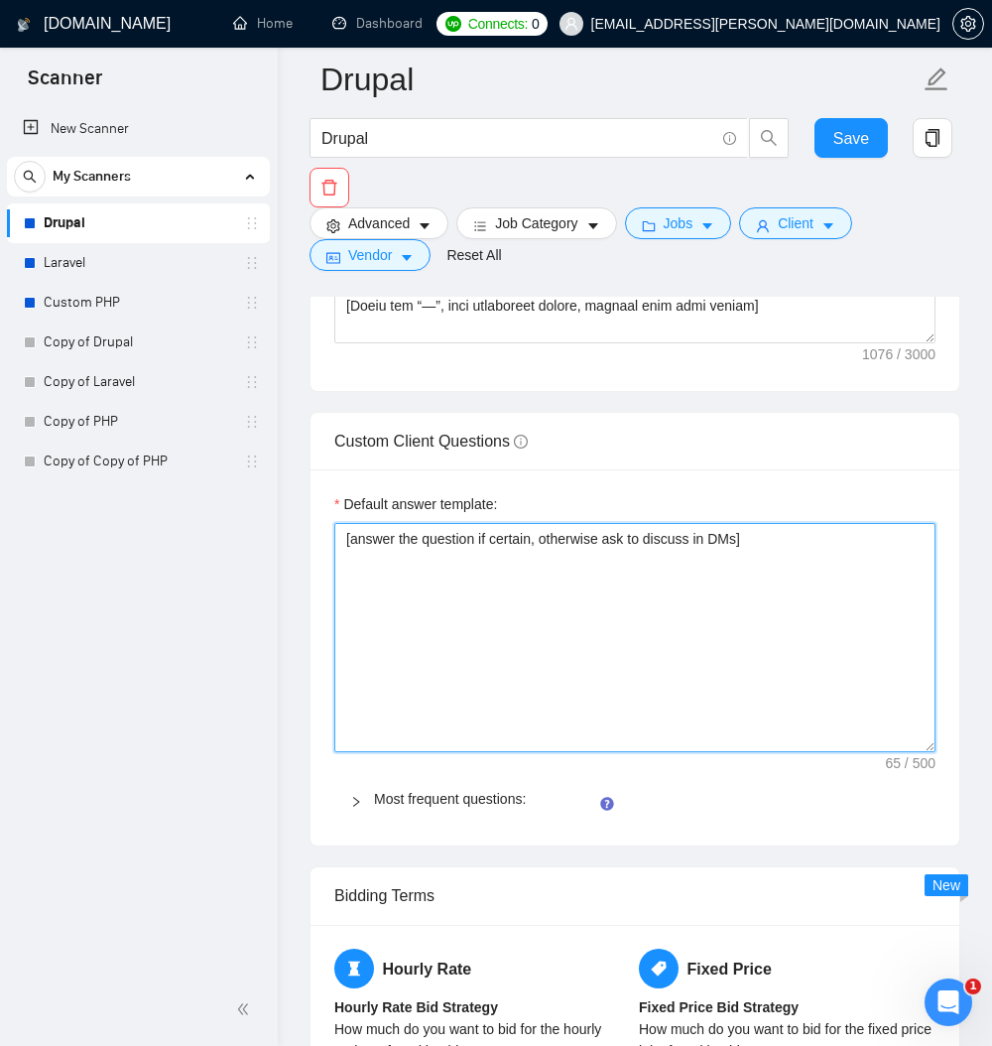
scroll to position [2857, 0]
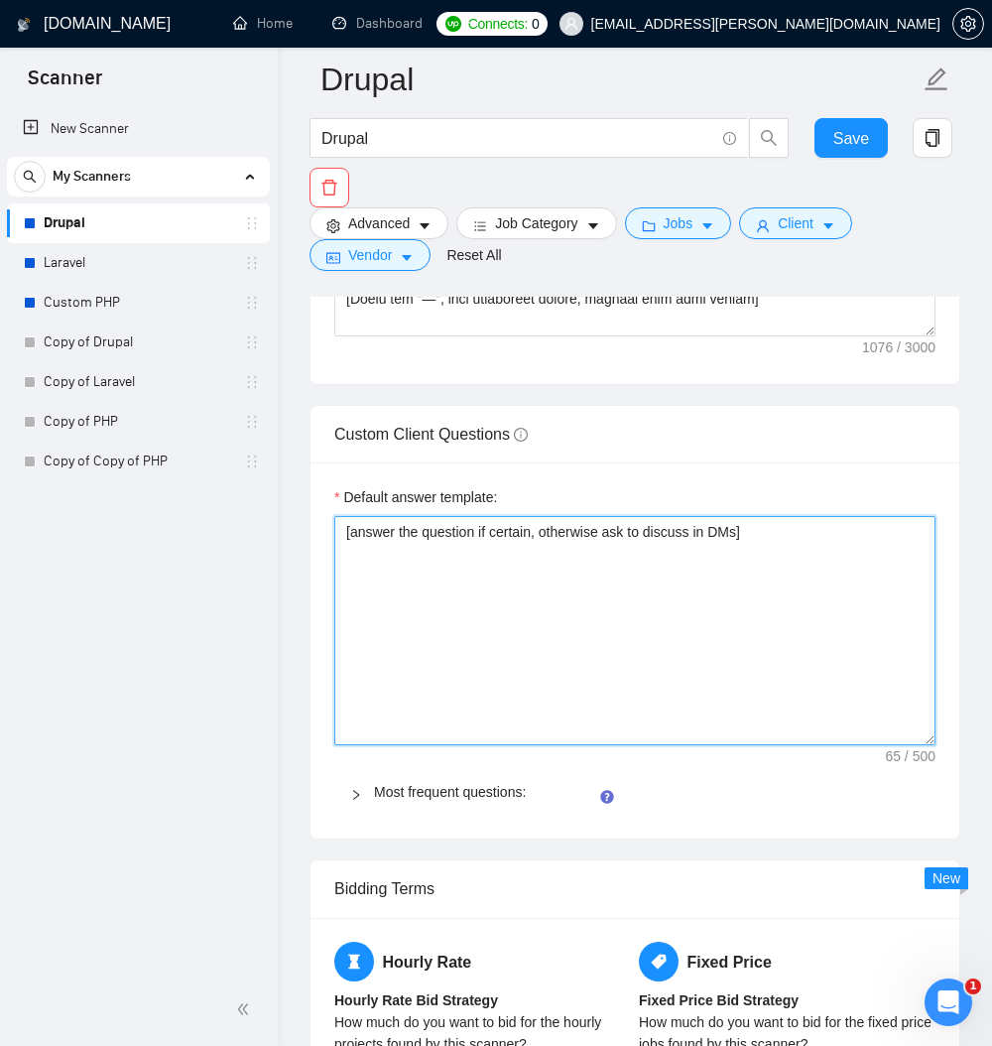
type textarea "[answer the question if certain, otherwise ask to discuss in DMs]"
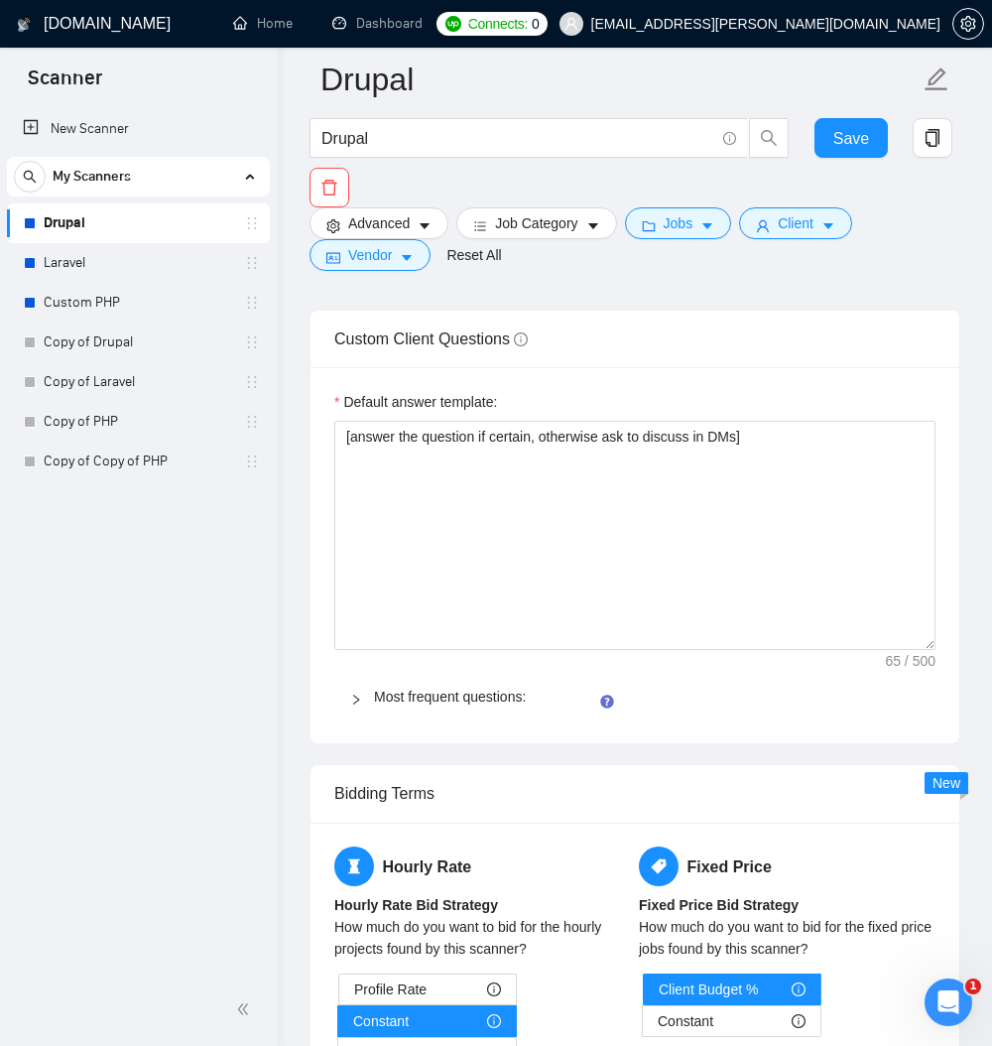
scroll to position [2976, 0]
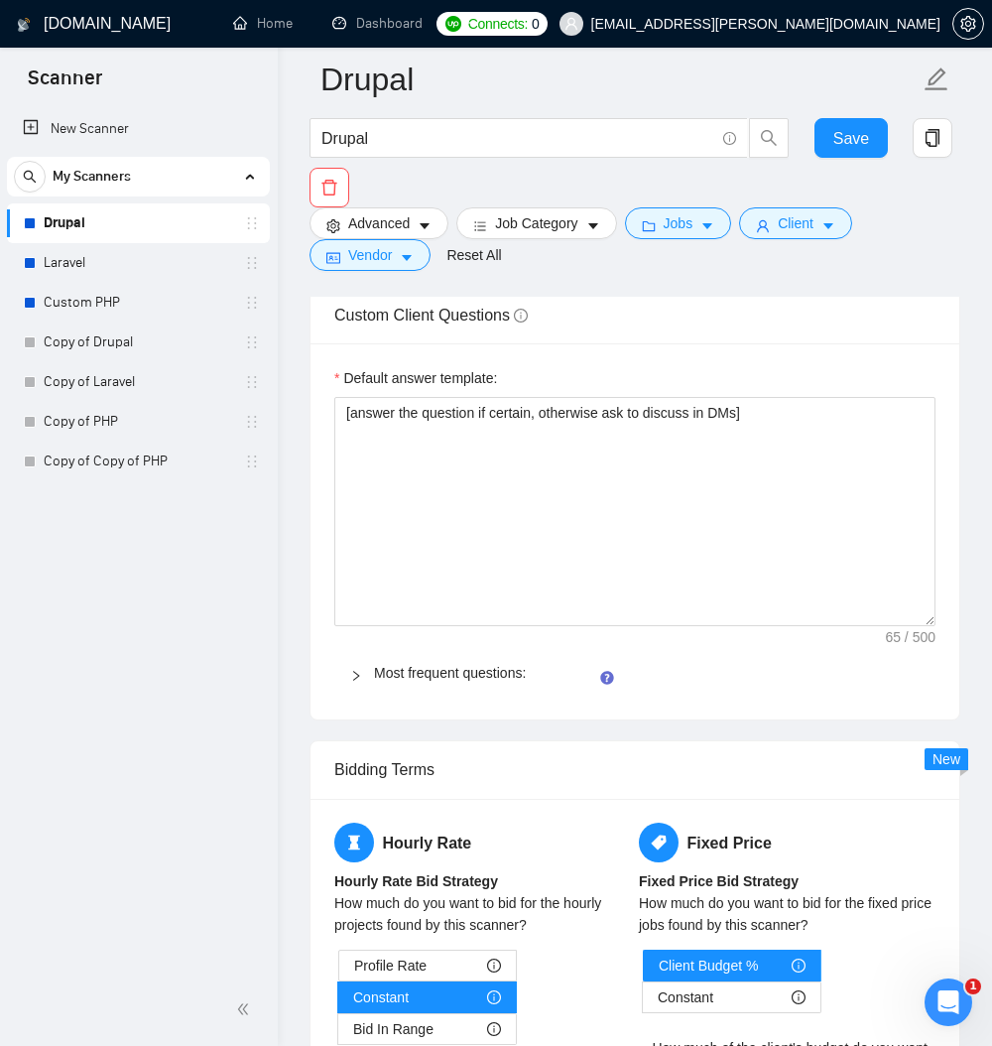
drag, startPoint x: 768, startPoint y: 414, endPoint x: 789, endPoint y: 467, distance: 57.5
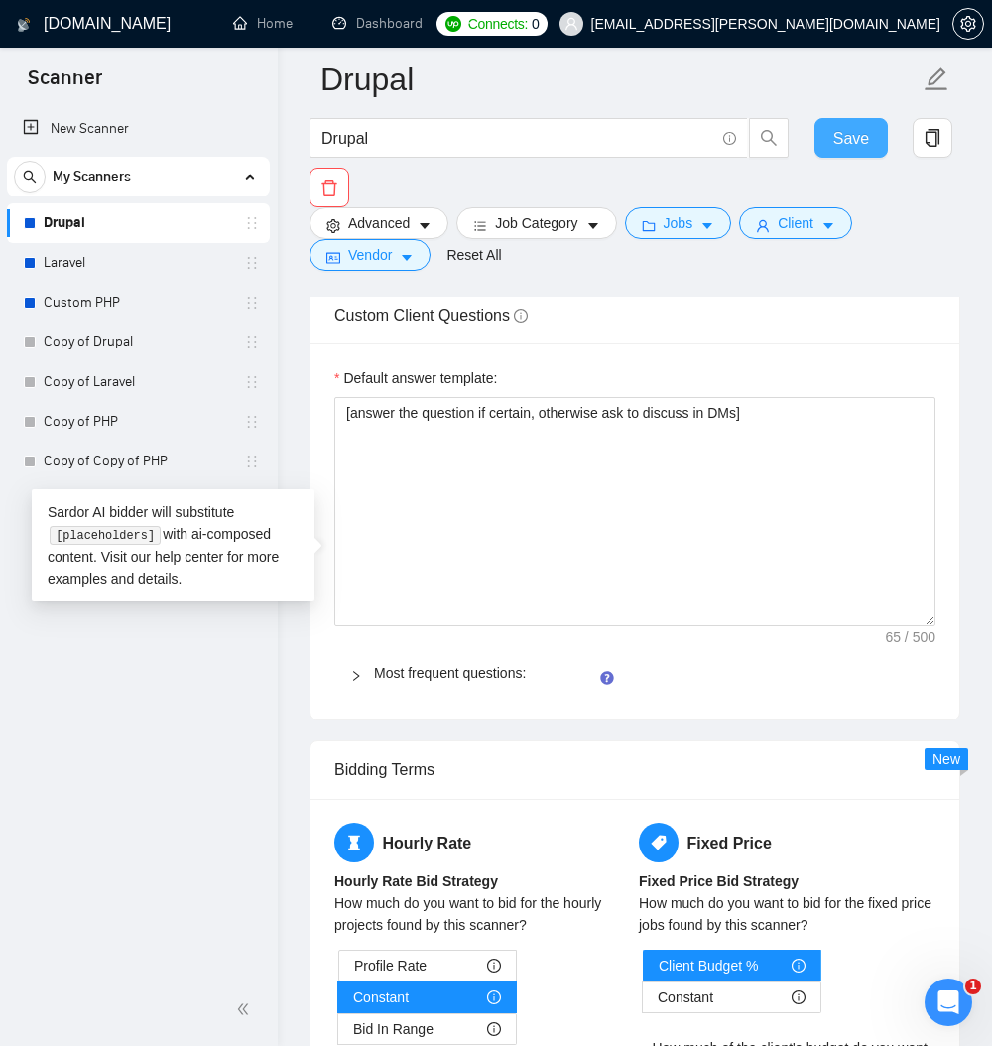
type textarea "Hi [client name, don’t use country or company name]! To help you [select specif…"
click at [861, 128] on span "Save" at bounding box center [851, 138] width 36 height 25
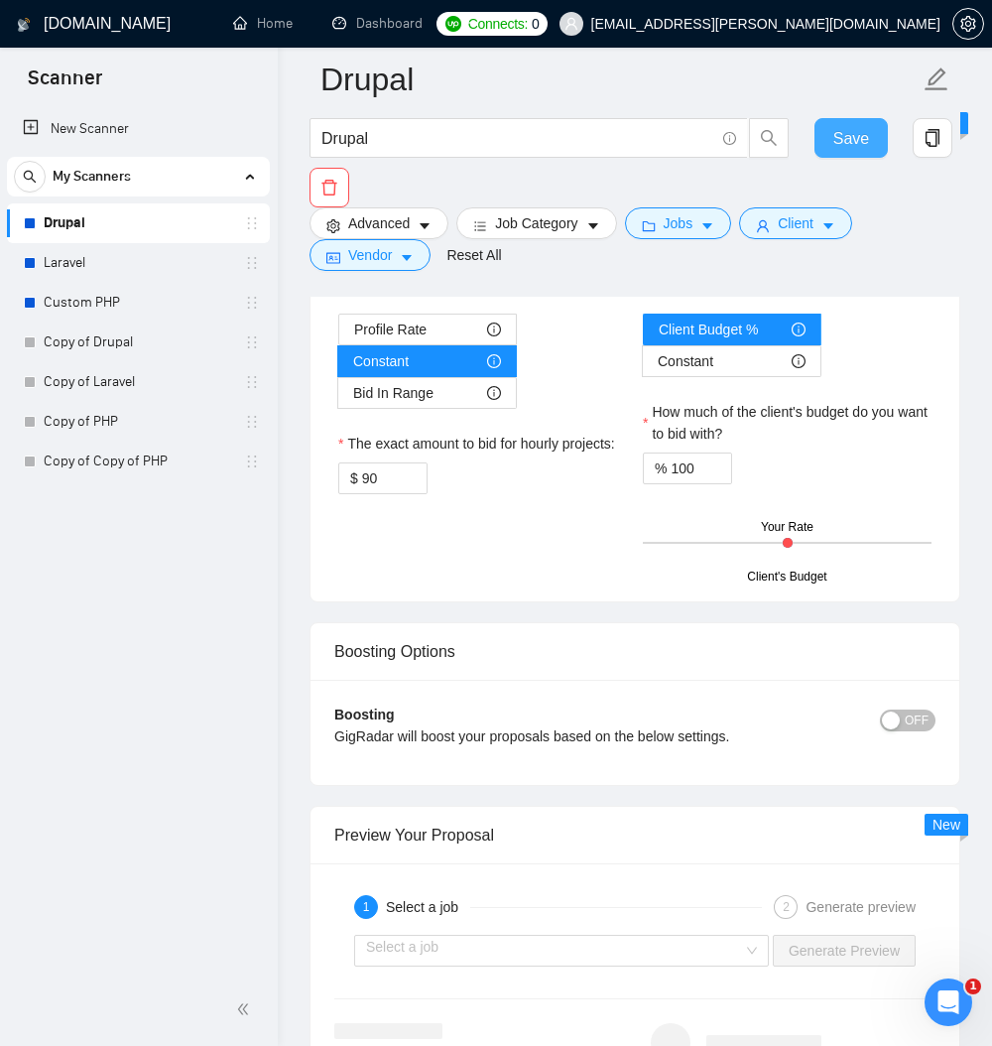
scroll to position [3452, 0]
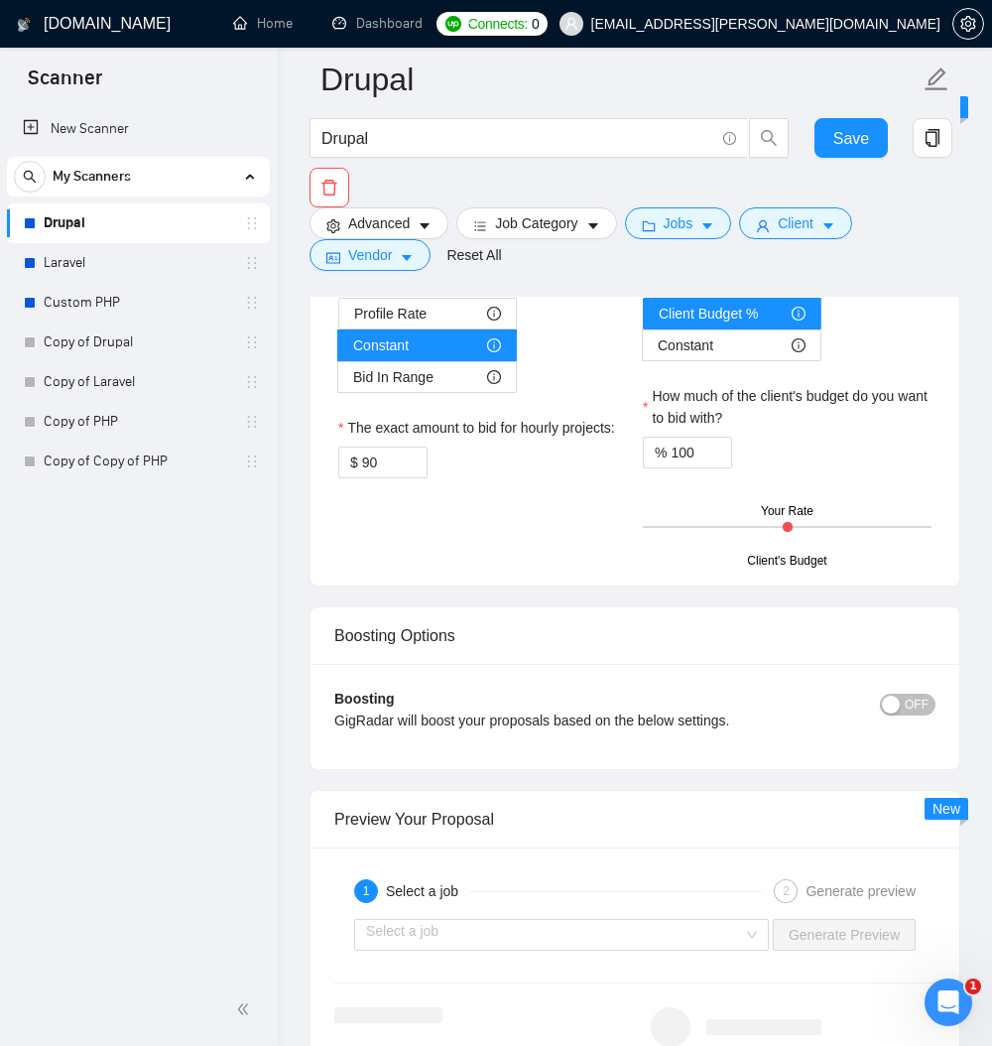
click at [371, 32] on div at bounding box center [362, 21] width 24 height 22
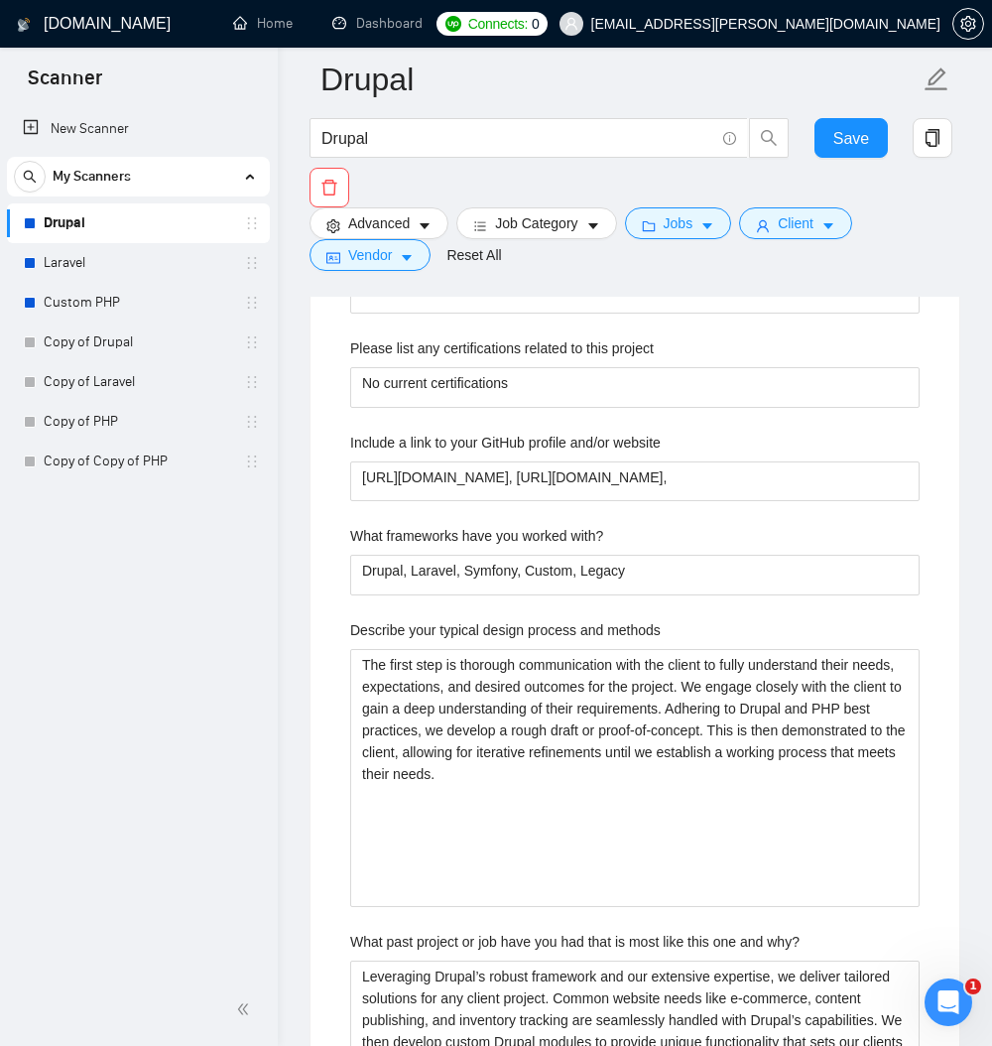
paste textarea "﻿​[Based on the provided context, craft a positive, human-like response that ad…"
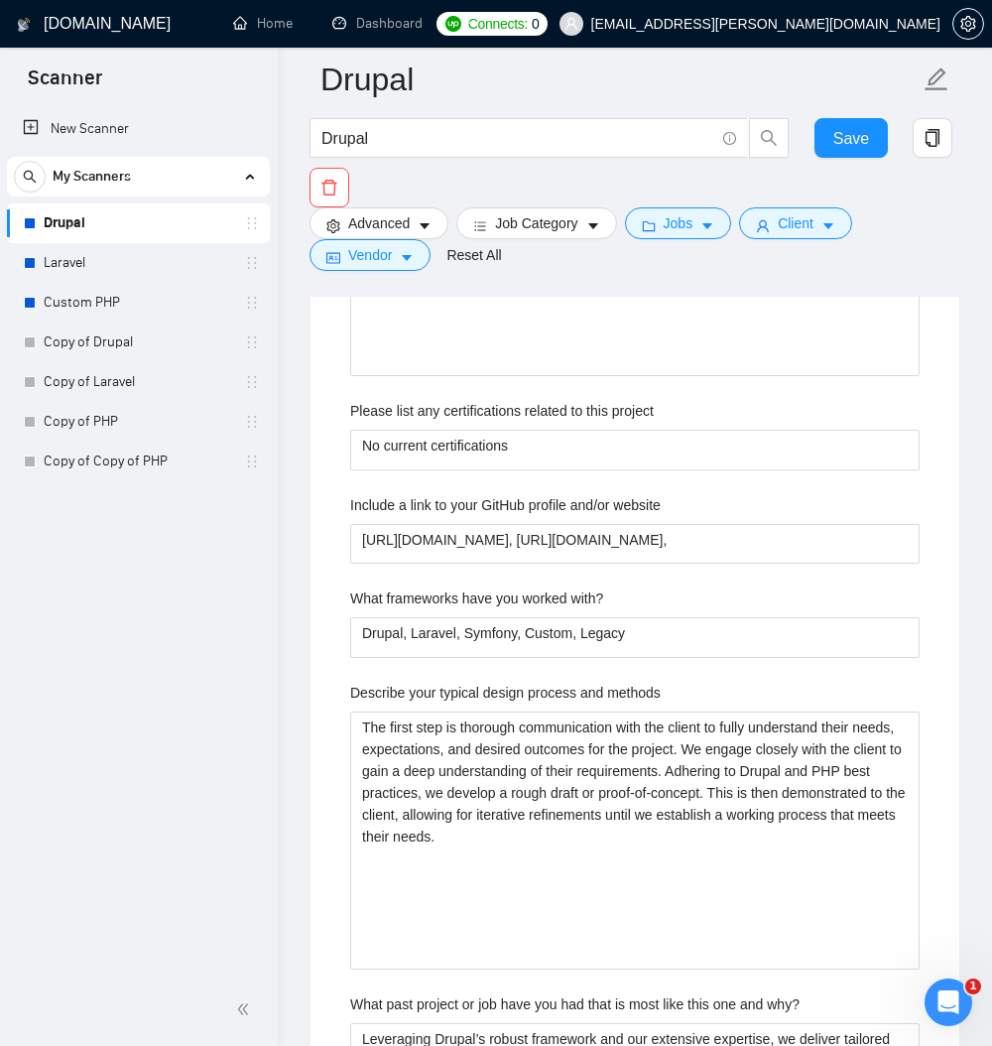
scroll to position [0, 0]
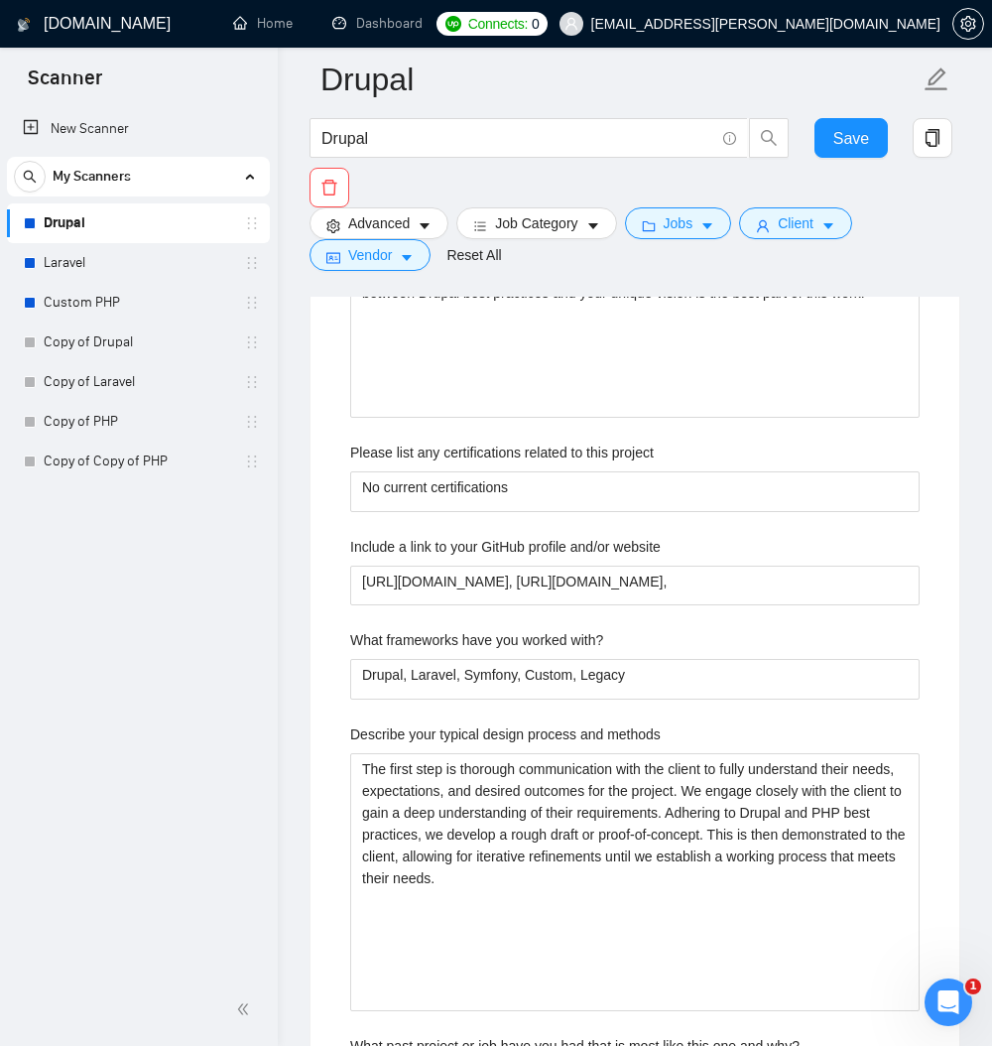
drag, startPoint x: 932, startPoint y: 720, endPoint x: 921, endPoint y: 805, distance: 86.1
click at [921, 78] on textarea "﻿​[Based on the provided context, craft a positive, human-like response that ad…" at bounding box center [634, 0] width 601 height 158
type textarea "﻿​[Based on the provided context, craft a positive, human-like response that ad…"
click at [95, 688] on div "New Scanner My Scanners Drupal Laravel Custom PHP Copy of Drupal Copy of Larave…" at bounding box center [139, 539] width 278 height 868
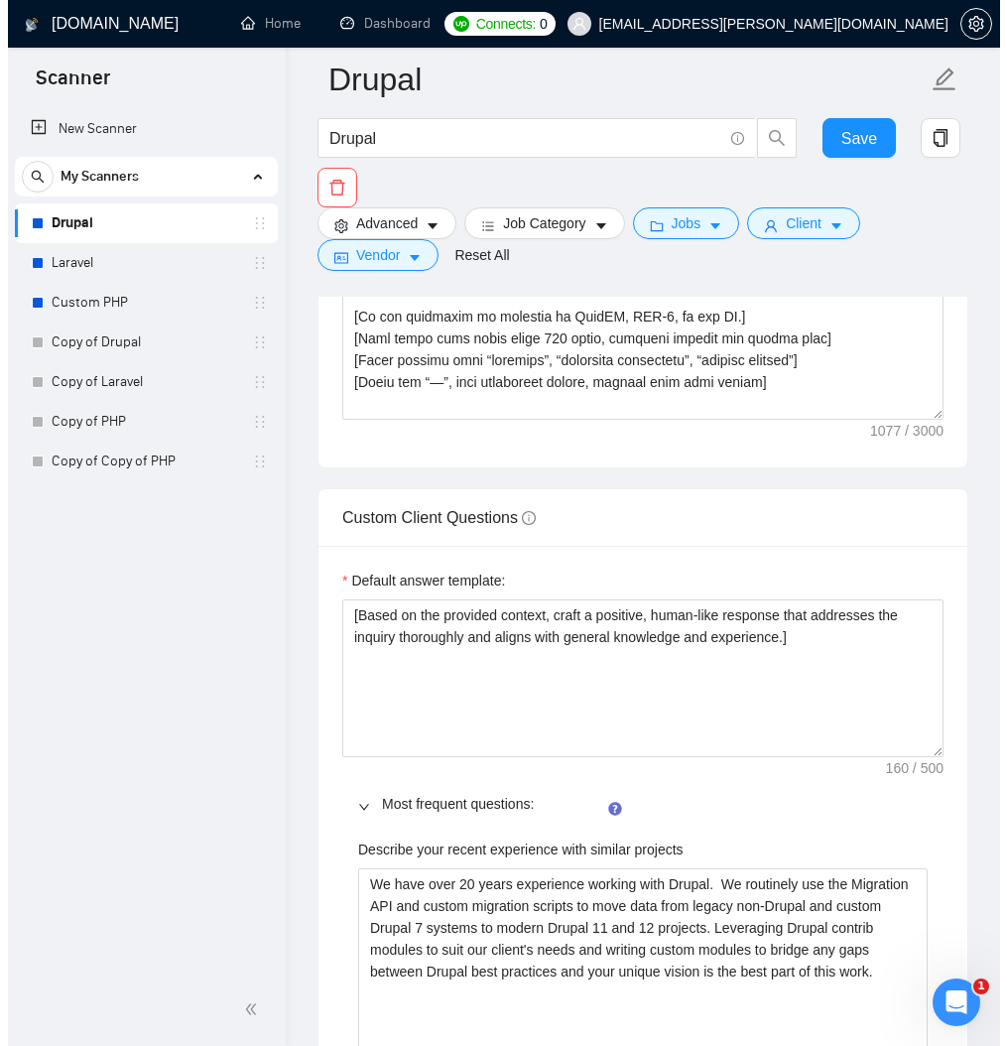
scroll to position [2619, 0]
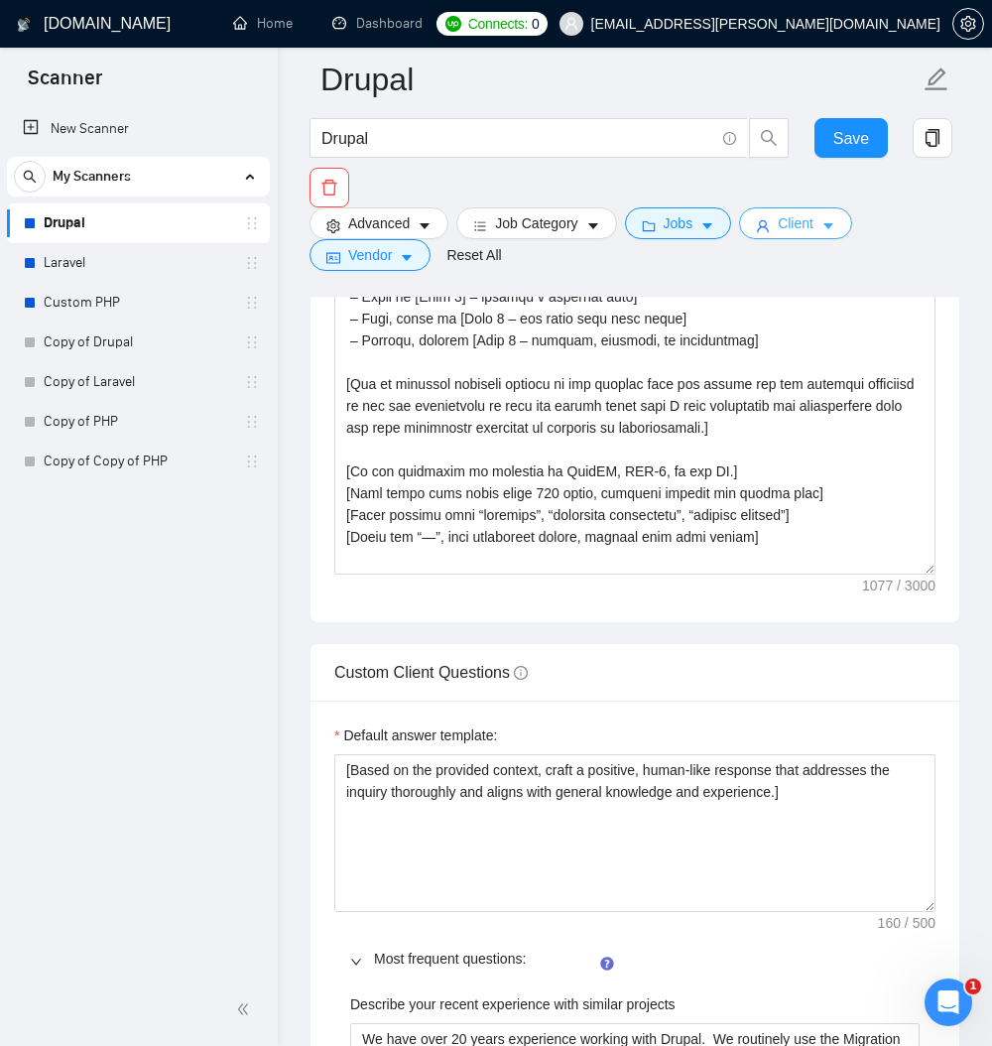
click at [835, 231] on icon "caret-down" at bounding box center [828, 226] width 14 height 14
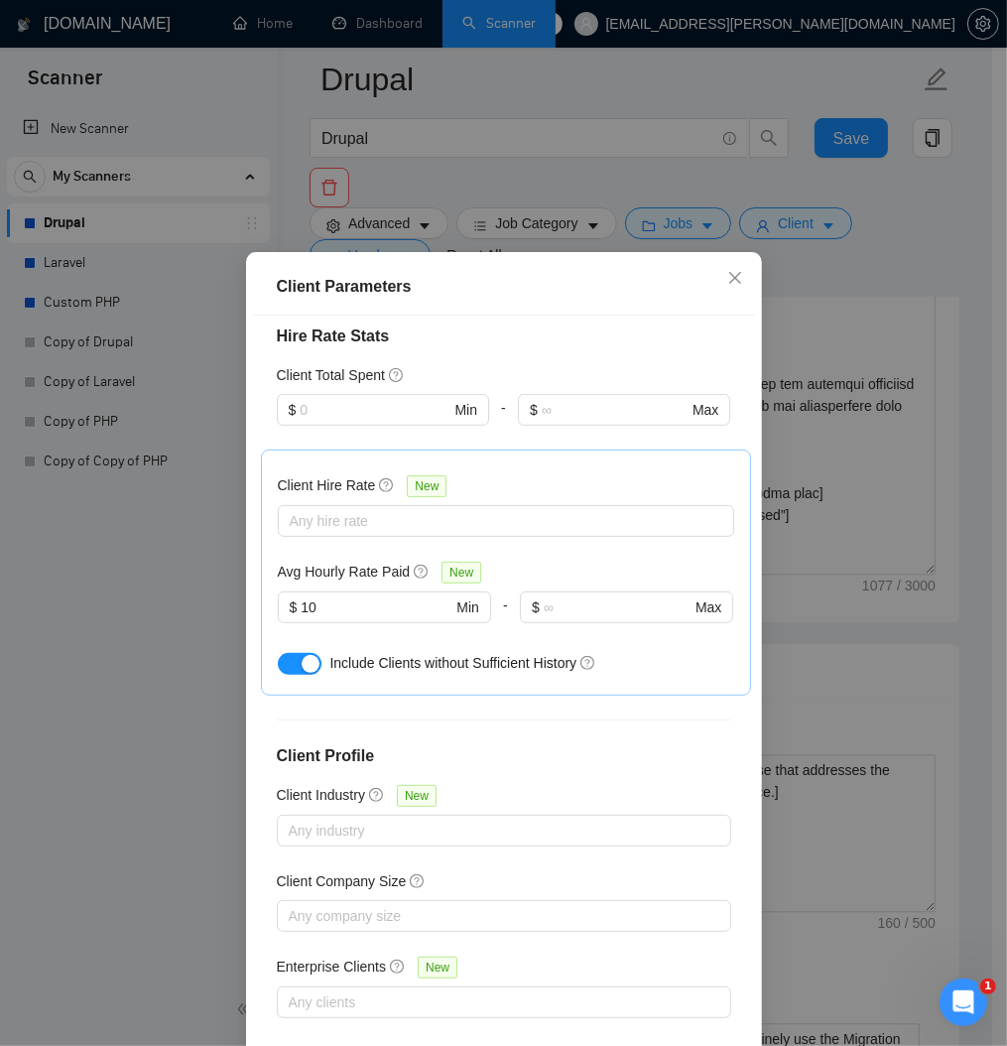
scroll to position [595, 0]
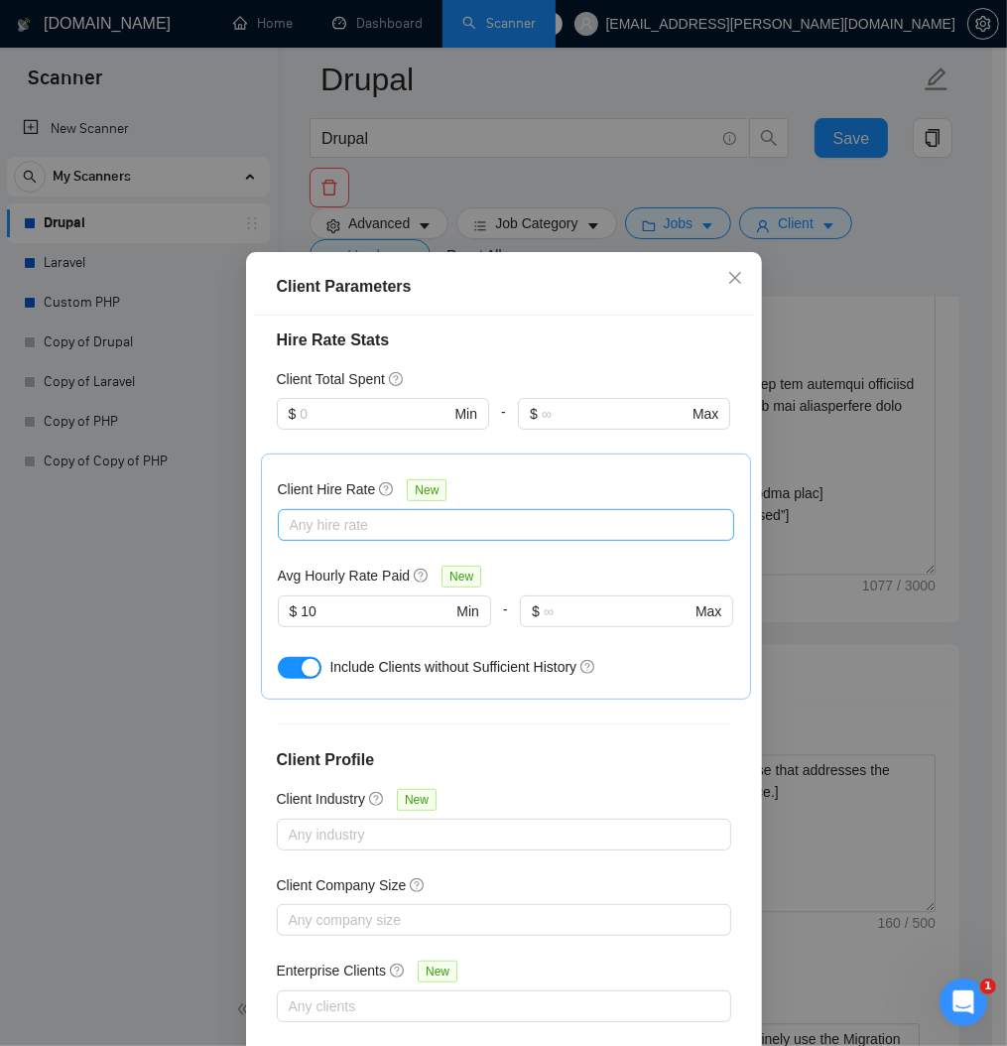
click at [334, 537] on div at bounding box center [496, 525] width 427 height 24
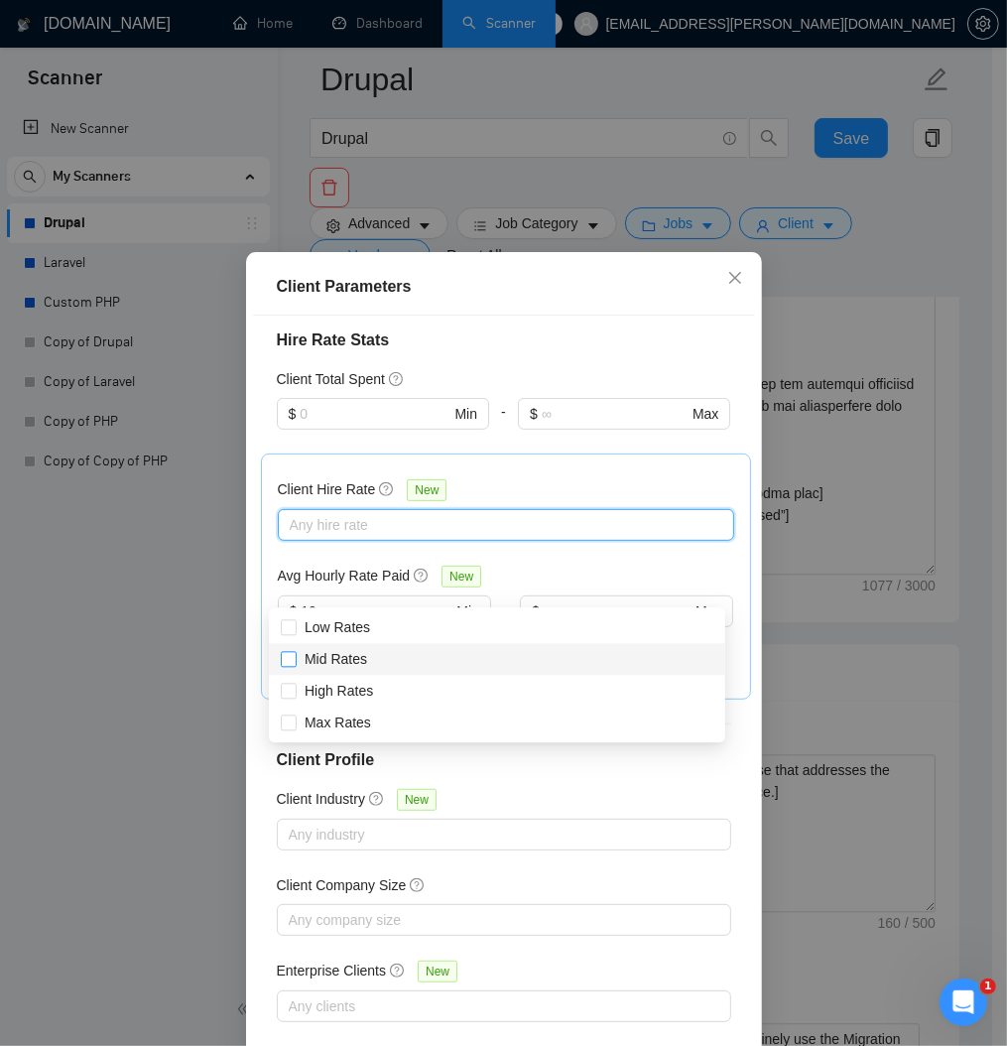
click at [290, 658] on input "Mid Rates" at bounding box center [288, 658] width 14 height 14
checkbox input "true"
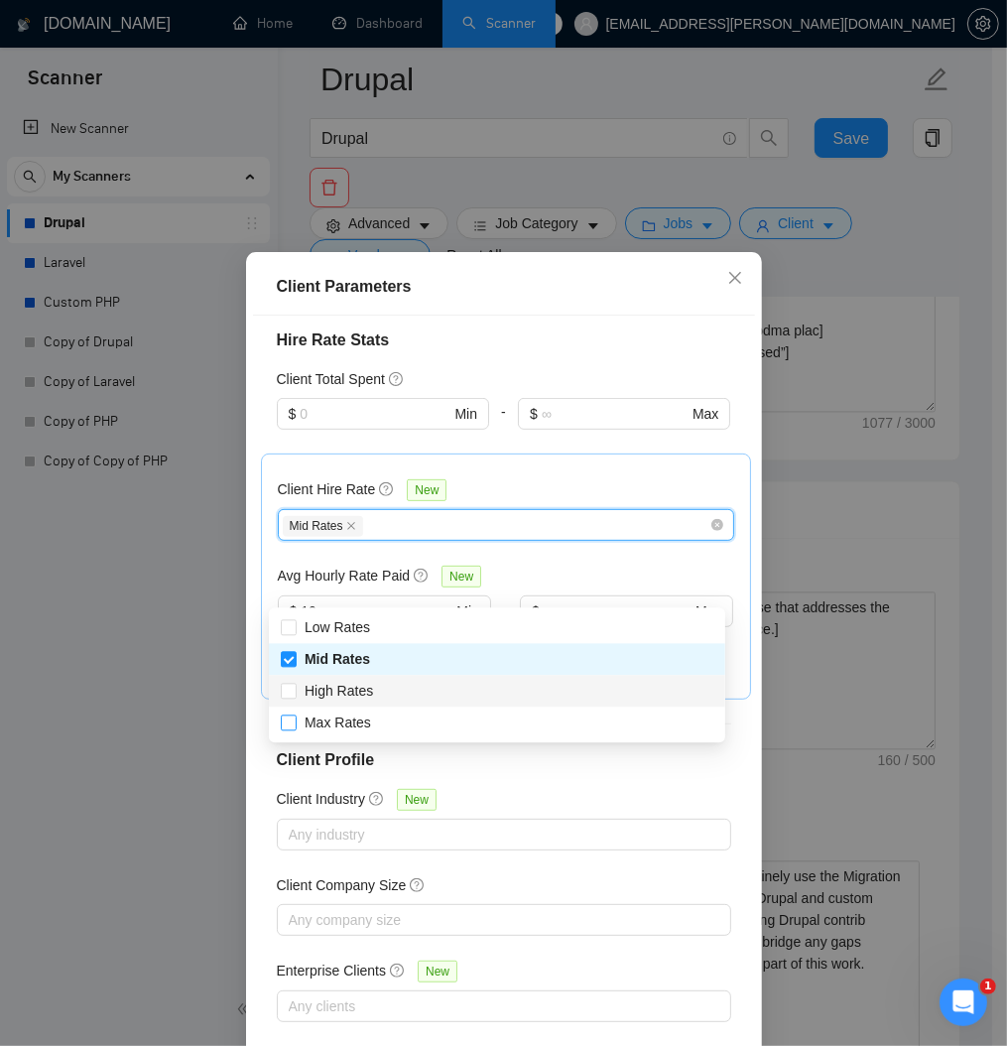
click at [287, 691] on input "High Rates" at bounding box center [288, 689] width 14 height 14
checkbox input "true"
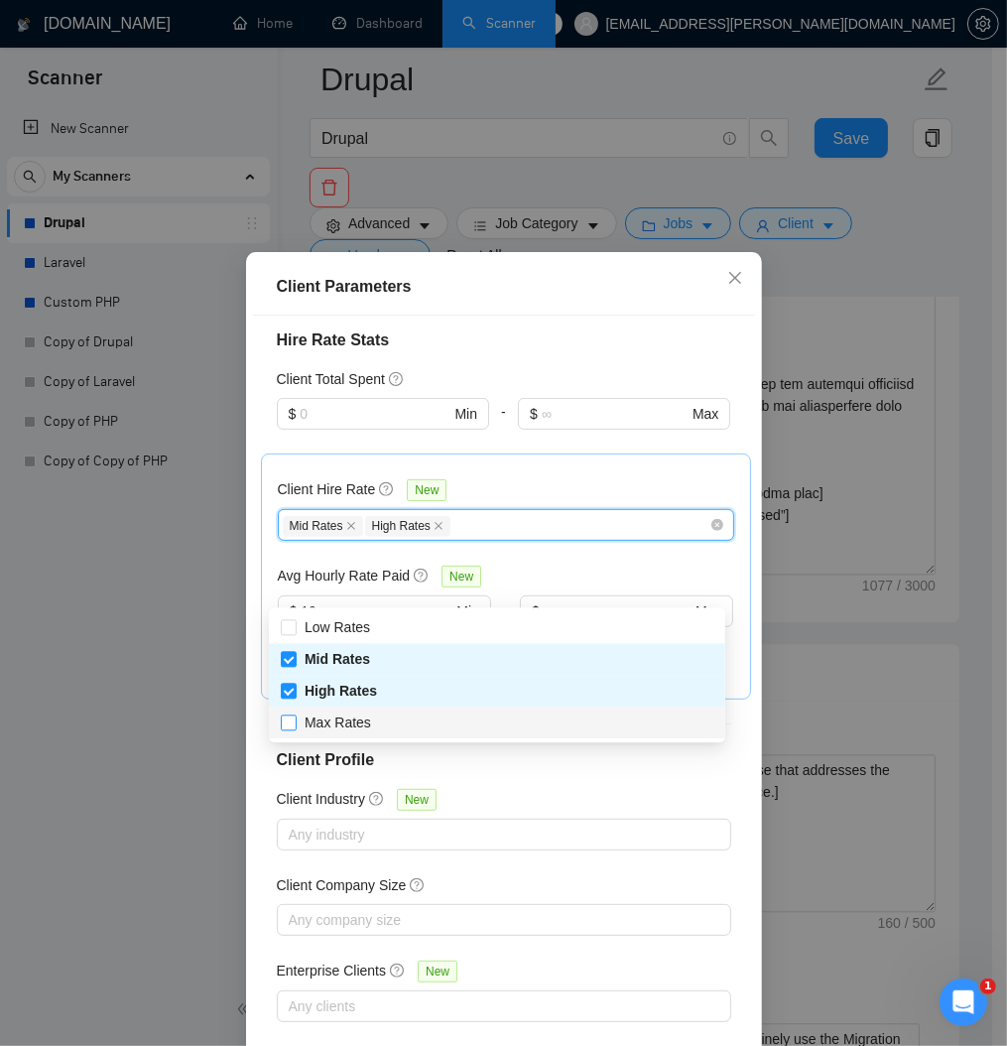
click at [290, 721] on input "Max Rates" at bounding box center [288, 721] width 14 height 14
checkbox input "true"
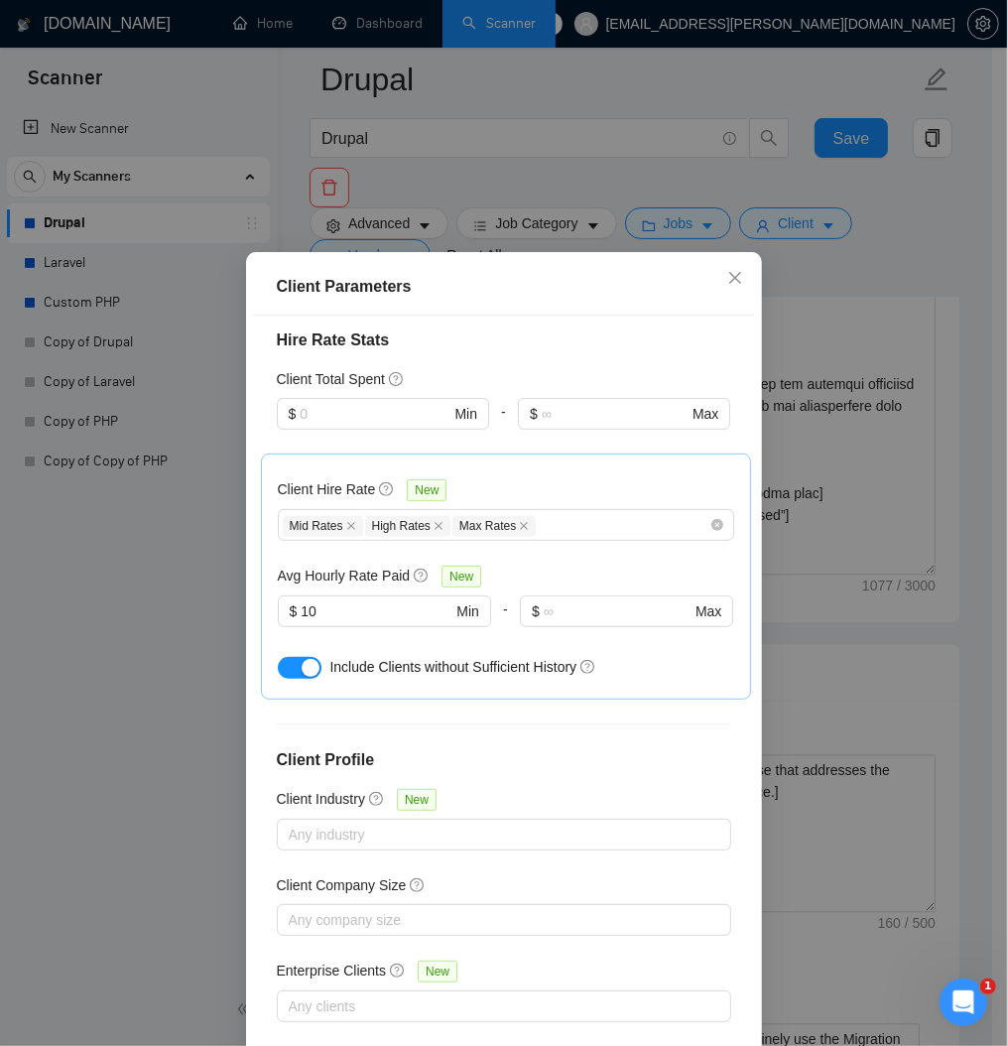
click at [566, 772] on h4 "Client Profile" at bounding box center [504, 760] width 454 height 24
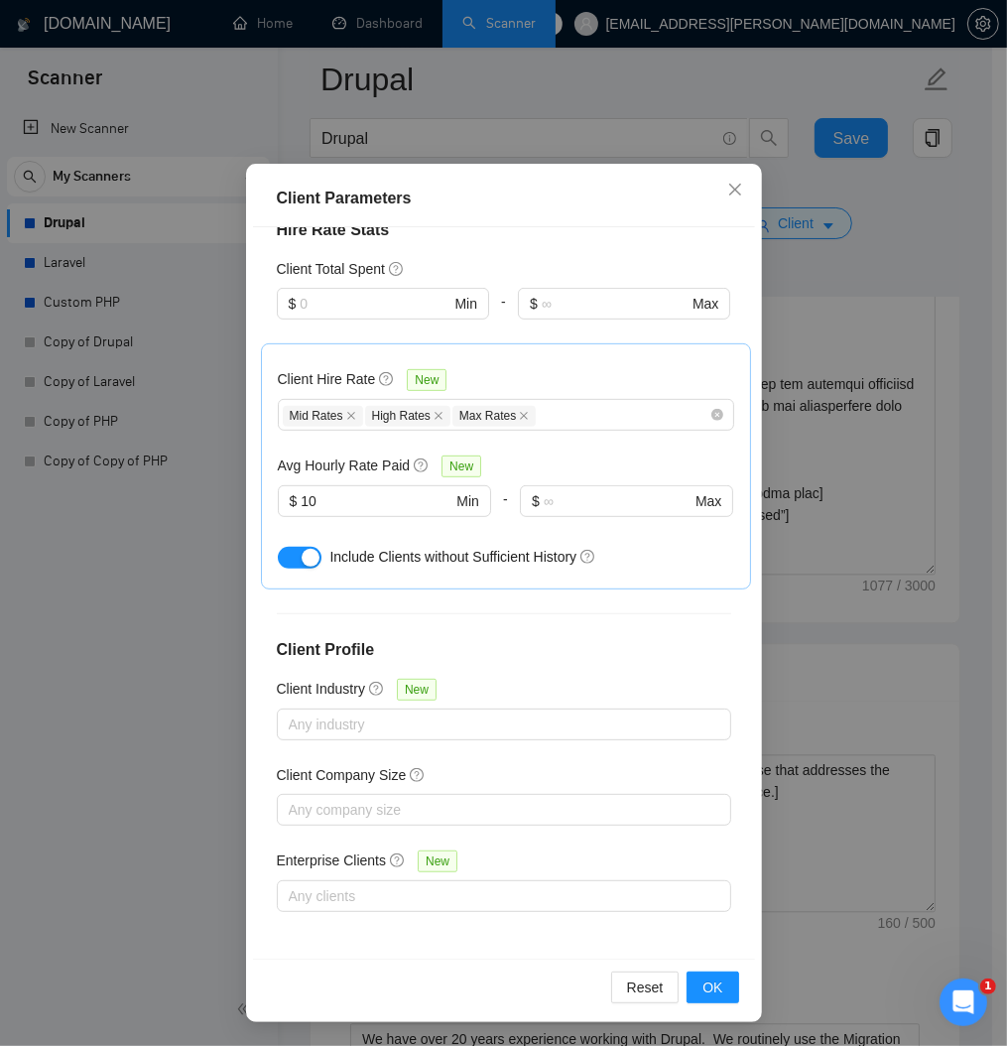
scroll to position [733, 0]
drag, startPoint x: 786, startPoint y: 181, endPoint x: 798, endPoint y: 176, distance: 12.9
click at [792, 181] on div "Client Parameters Client Location Include Client Countries Select Exclude Clien…" at bounding box center [503, 523] width 1007 height 1046
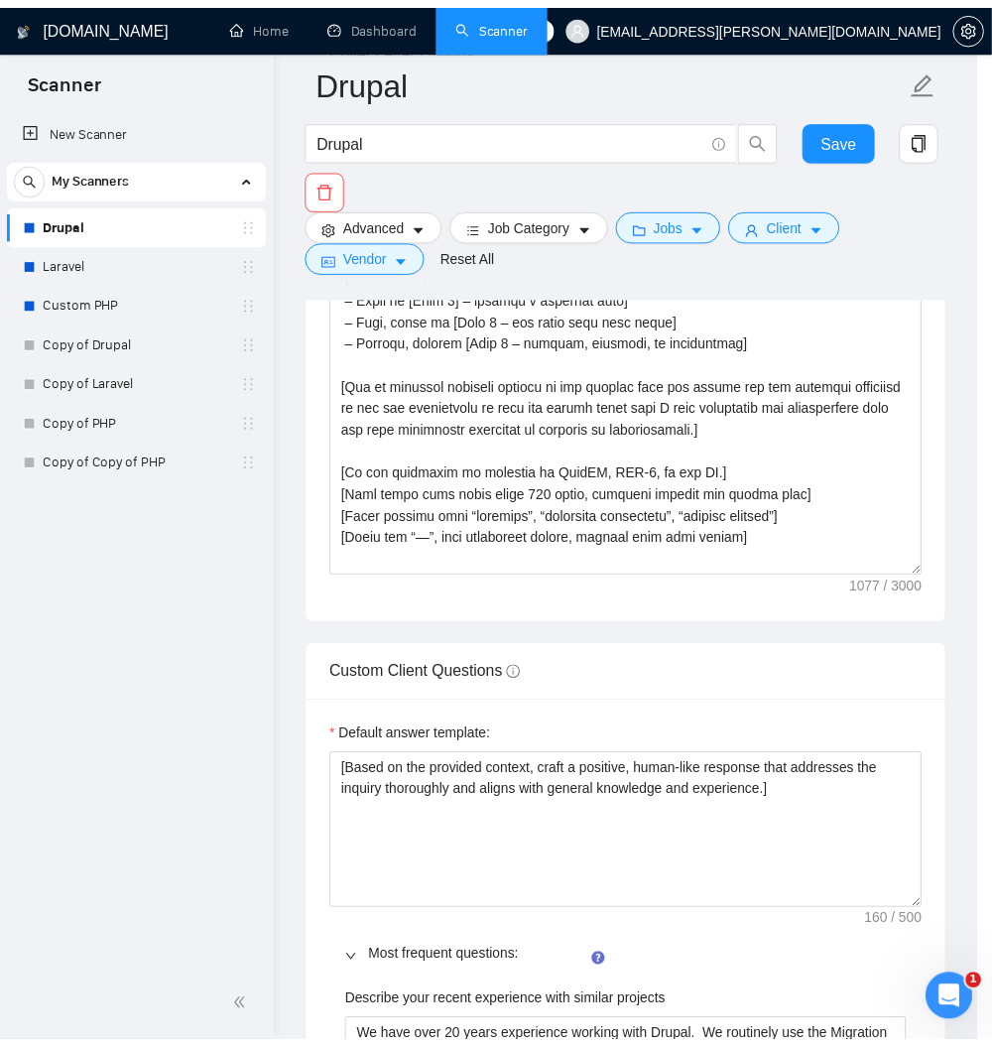
scroll to position [0, 0]
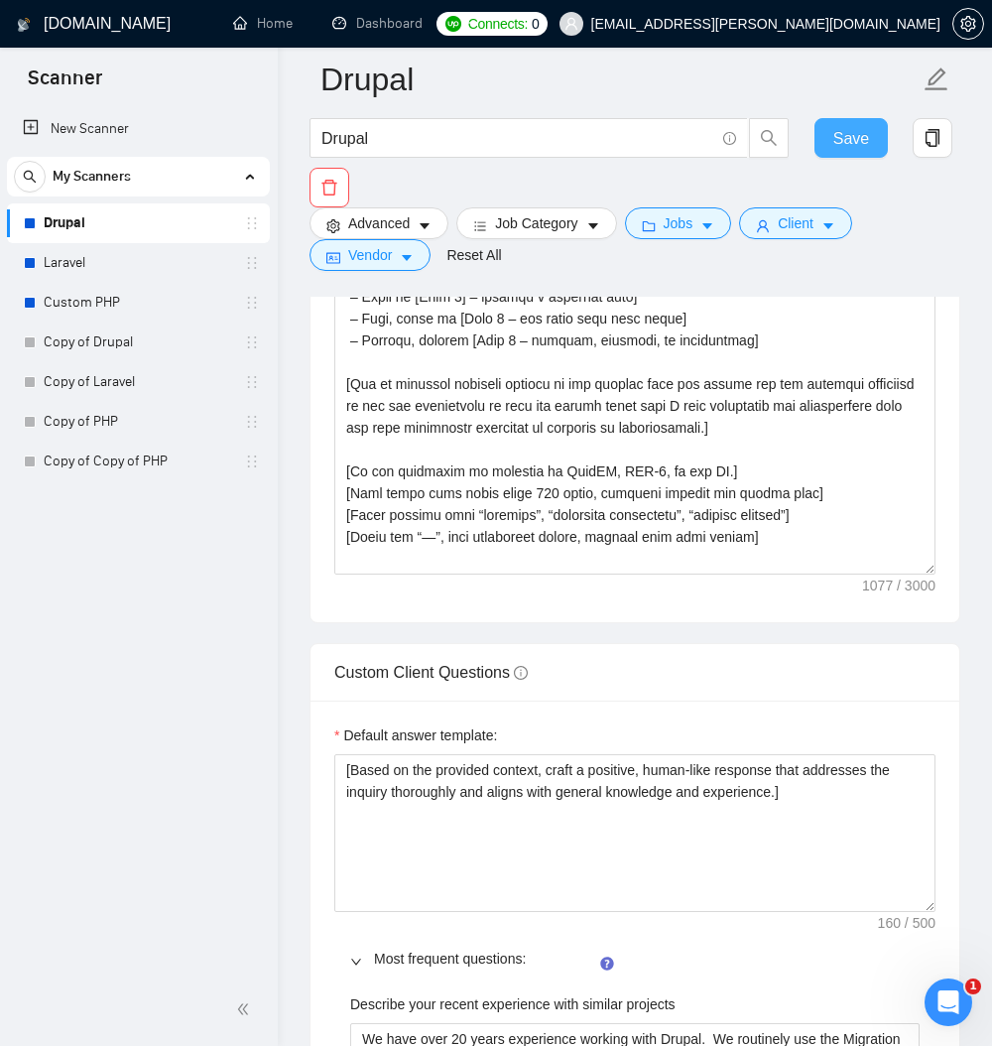
click at [833, 138] on span "Save" at bounding box center [851, 138] width 36 height 25
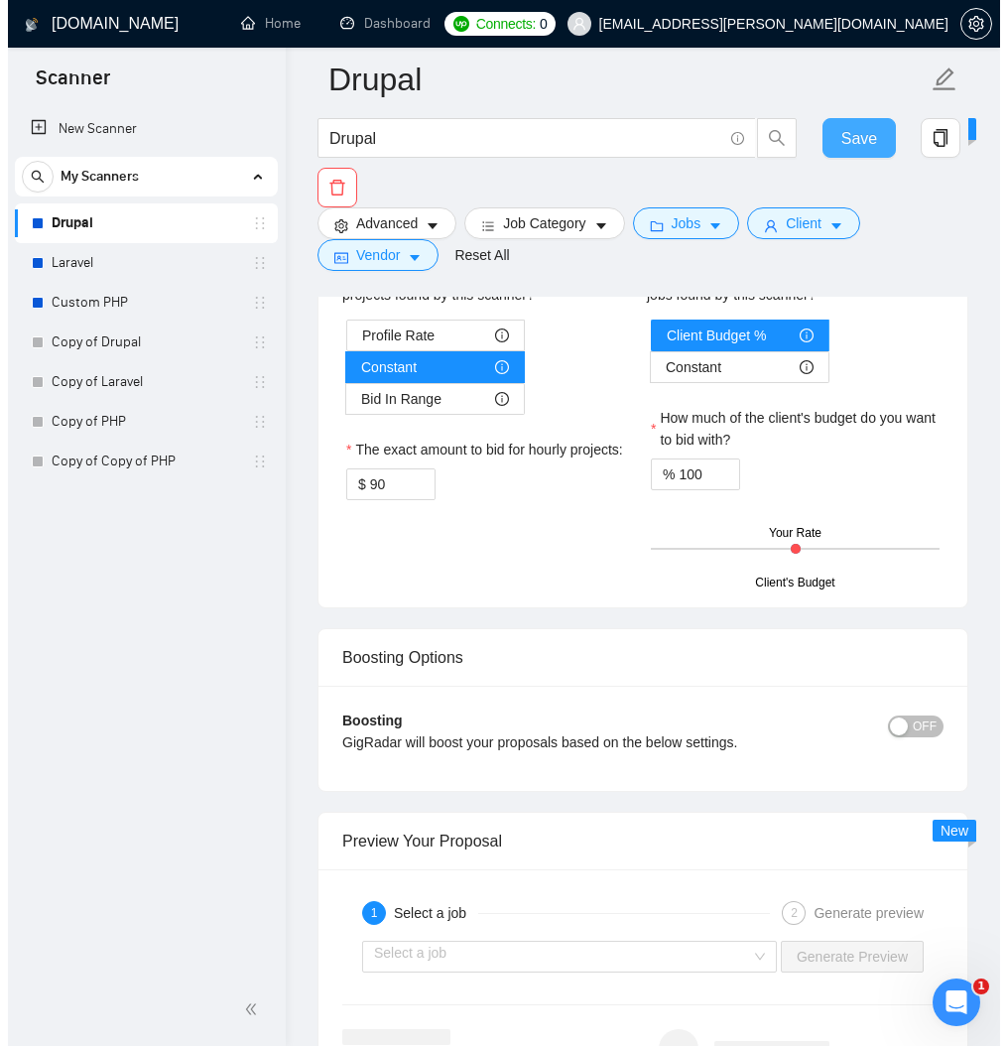
scroll to position [3571, 0]
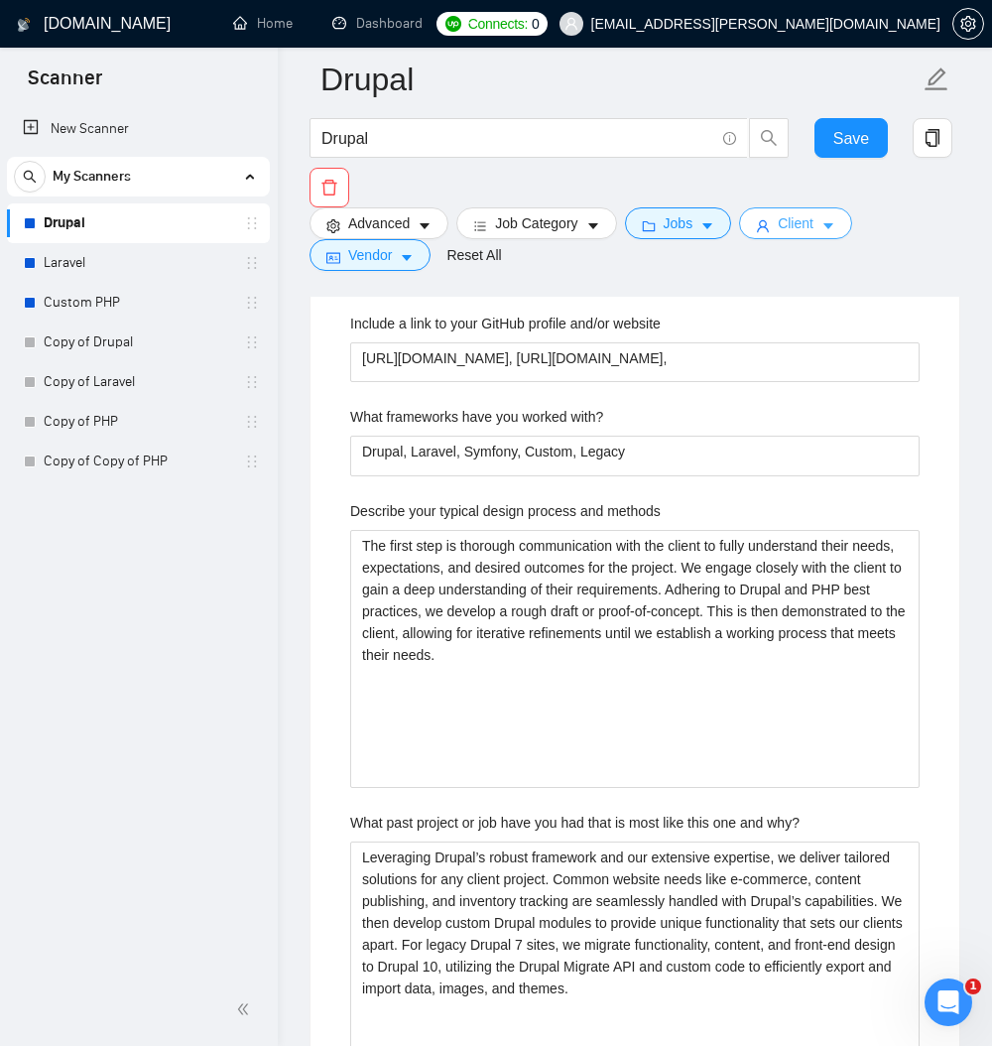
click at [813, 234] on span "Client" at bounding box center [796, 223] width 36 height 22
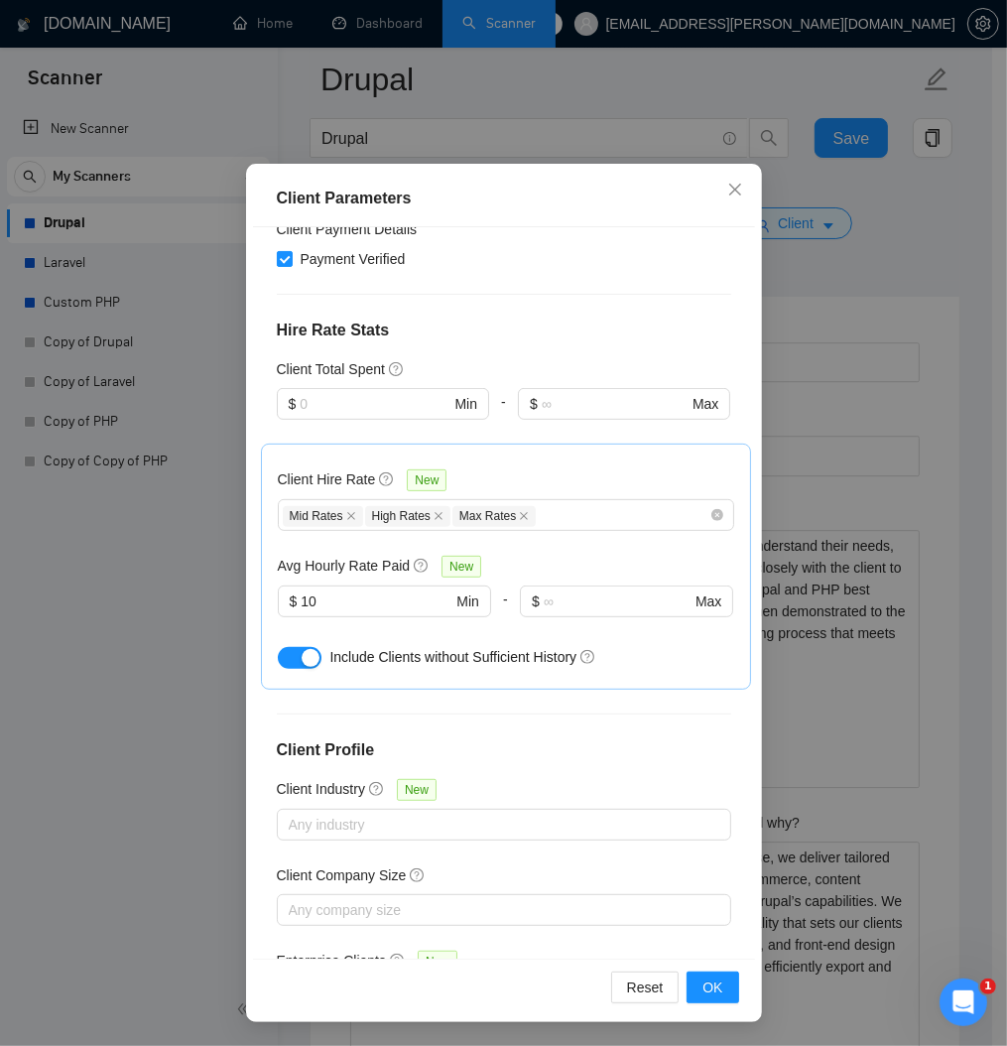
scroll to position [495, 0]
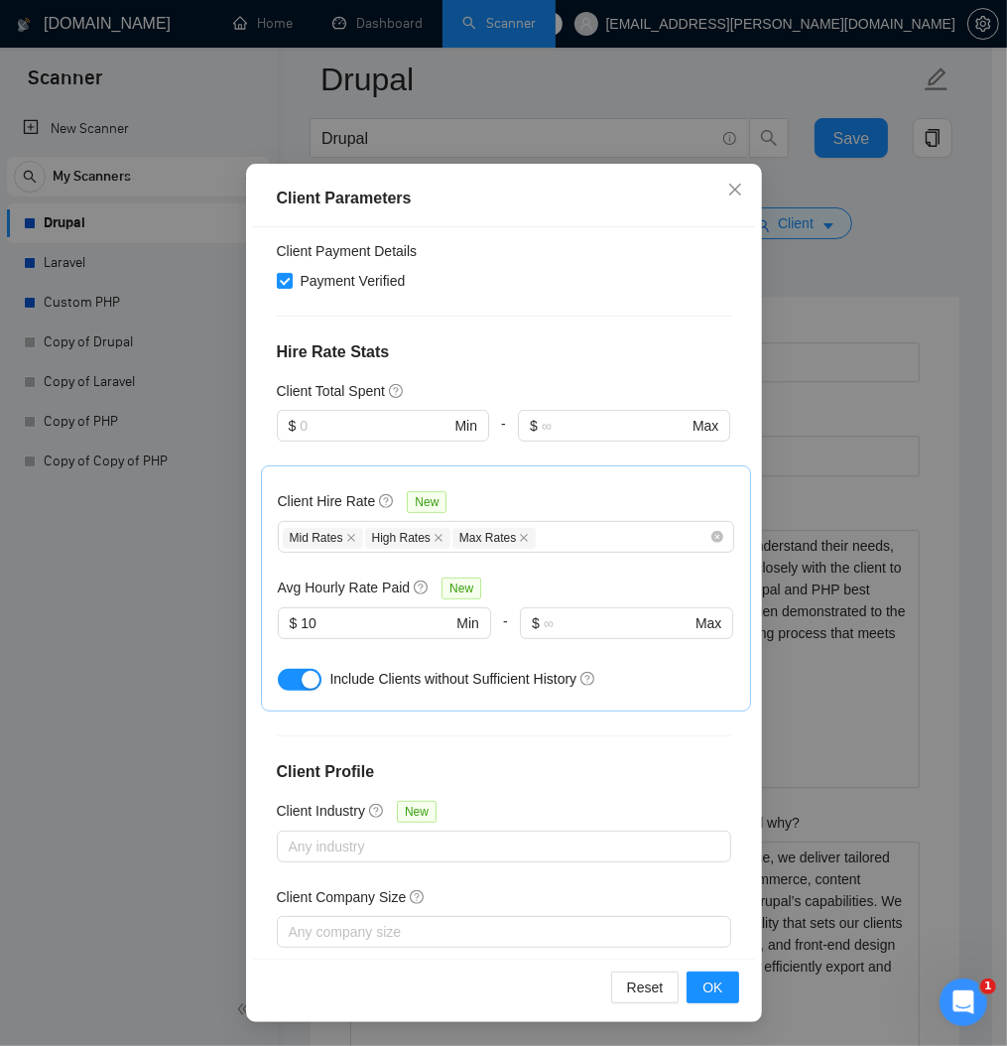
click at [117, 623] on div "Client Parameters Client Location Include Client Countries Select Exclude Clien…" at bounding box center [503, 523] width 1007 height 1046
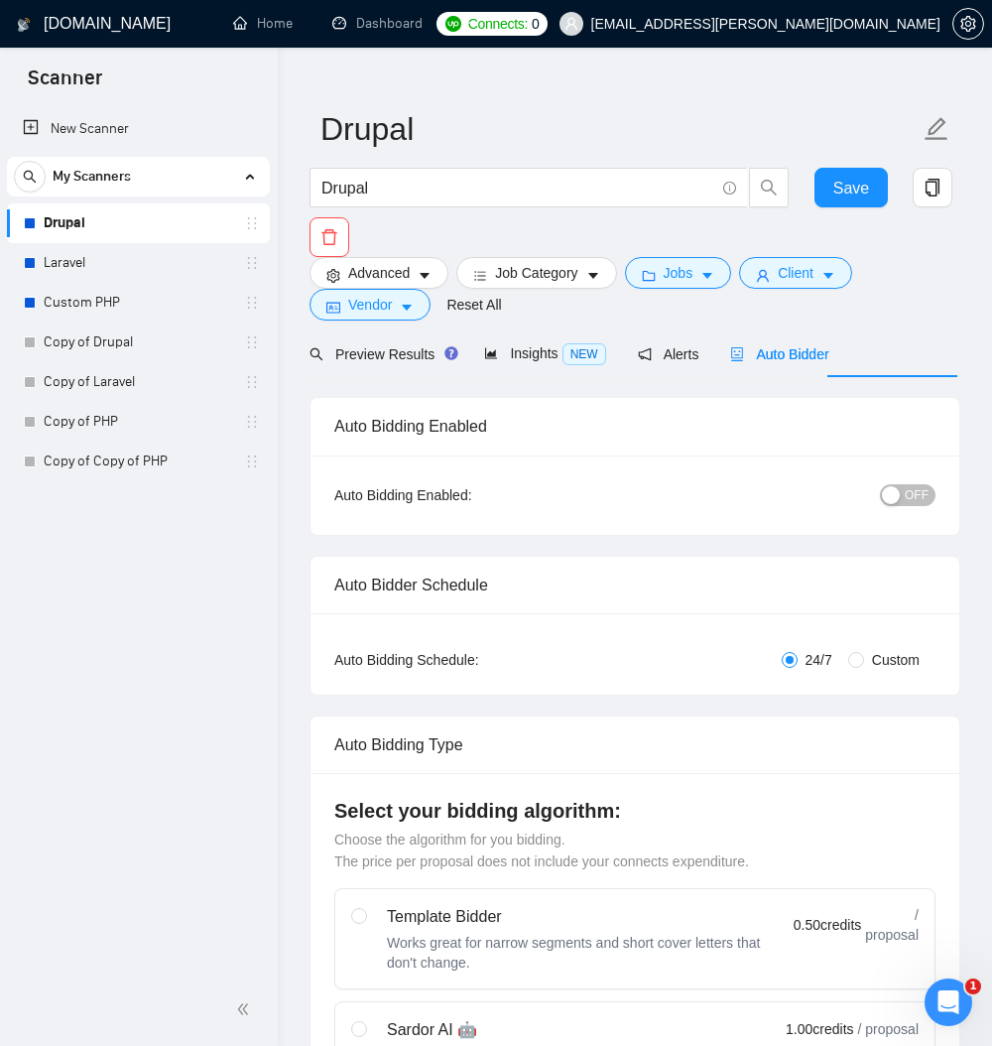
scroll to position [0, 0]
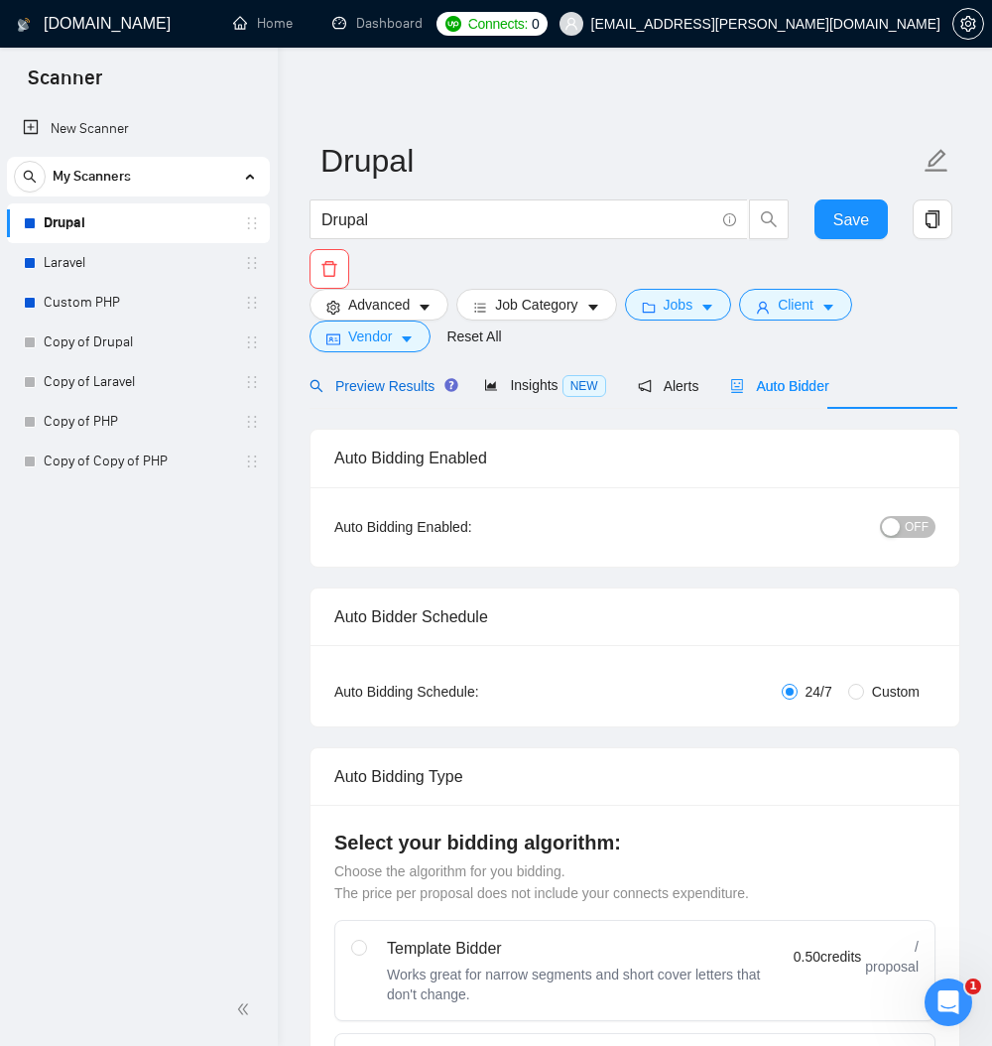
click at [437, 394] on span "Preview Results" at bounding box center [380, 386] width 143 height 16
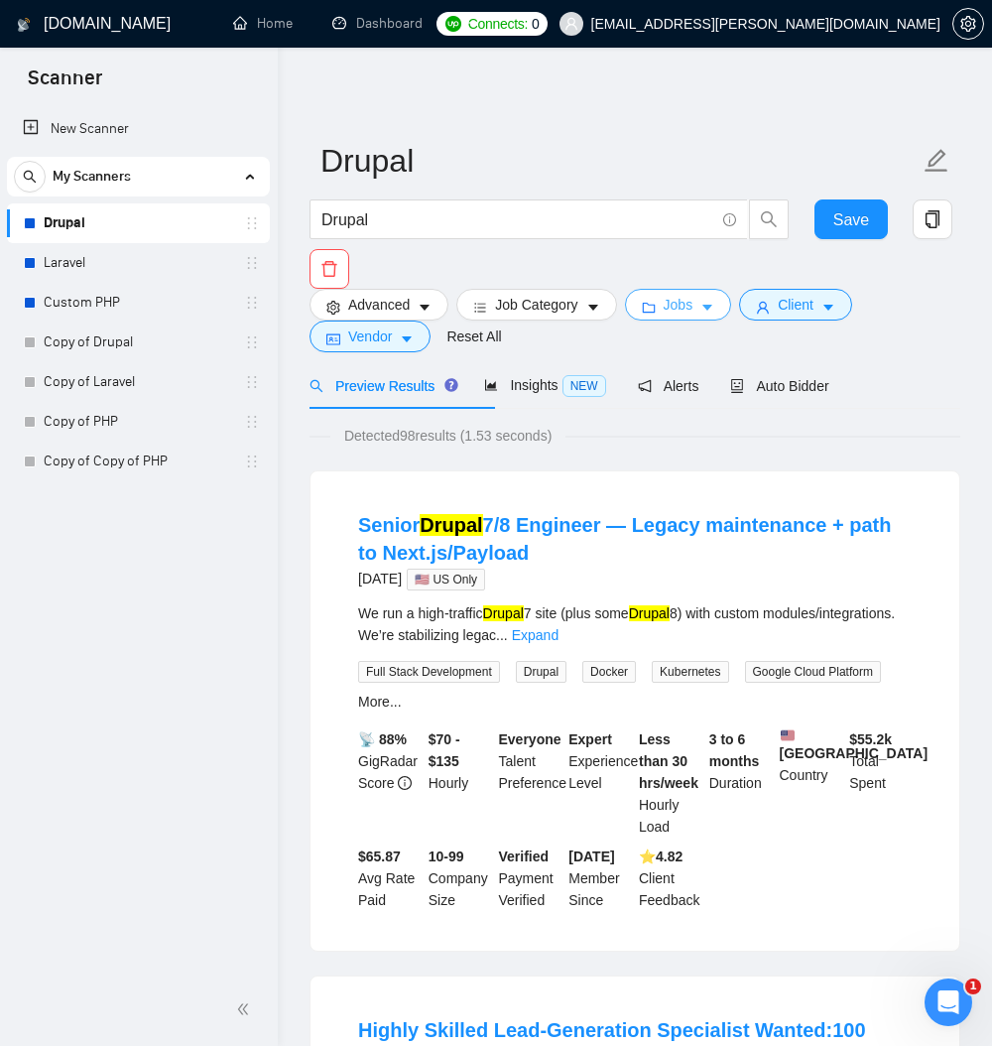
click at [732, 310] on button "Jobs" at bounding box center [678, 305] width 107 height 32
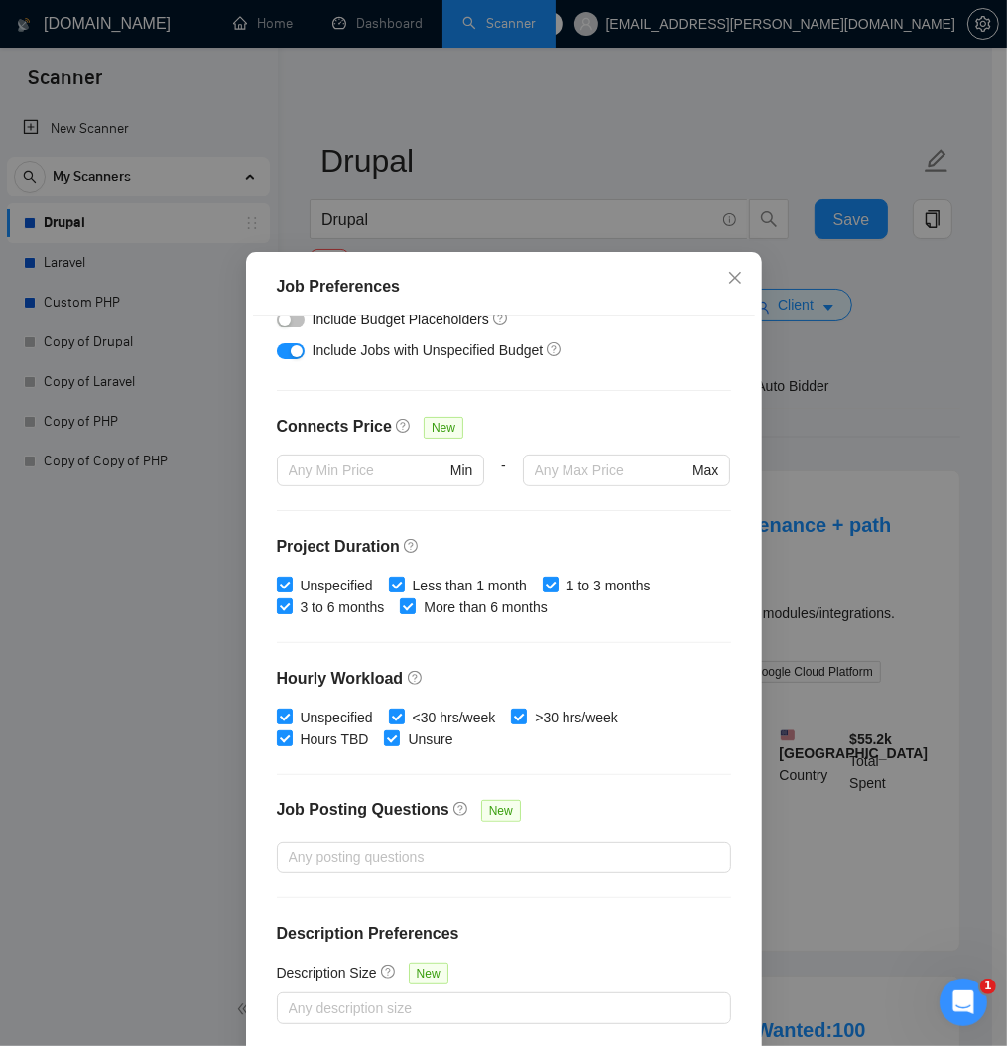
click at [779, 355] on div "Job Preferences Budget Project Type All Fixed Price Hourly Rate Fixed Price Bud…" at bounding box center [503, 523] width 1007 height 1046
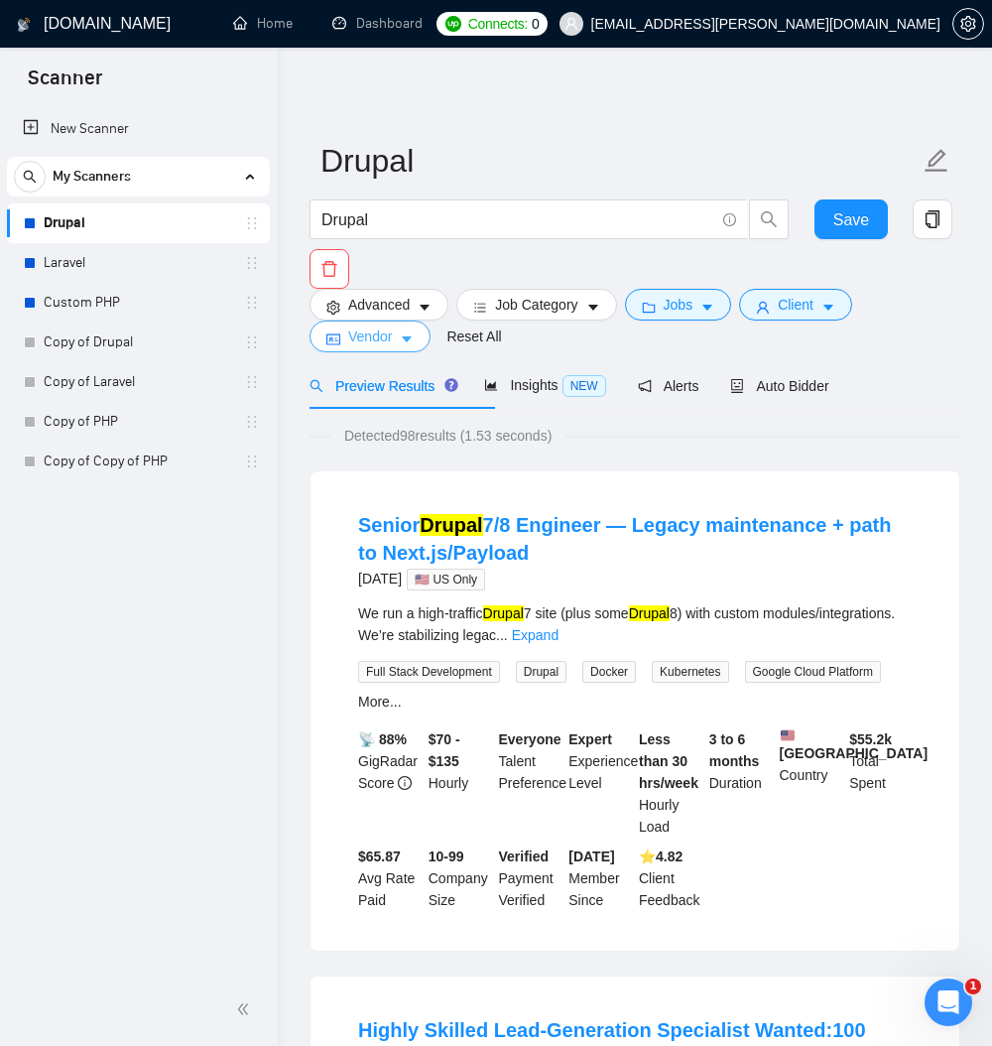
click at [392, 347] on span "Vendor" at bounding box center [370, 336] width 44 height 22
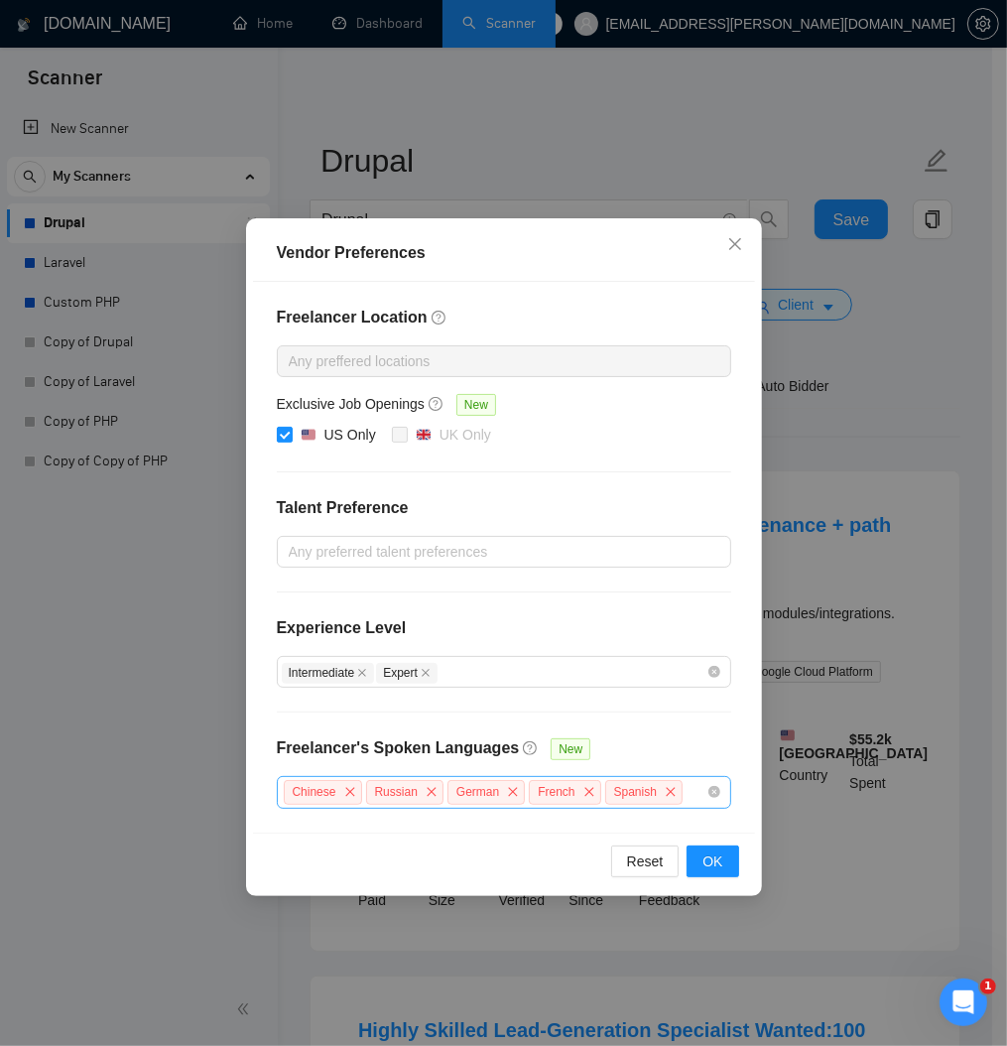
click at [117, 528] on div "Vendor Preferences Freelancer Location Any preffered locations Exclusive Job Op…" at bounding box center [503, 523] width 1007 height 1046
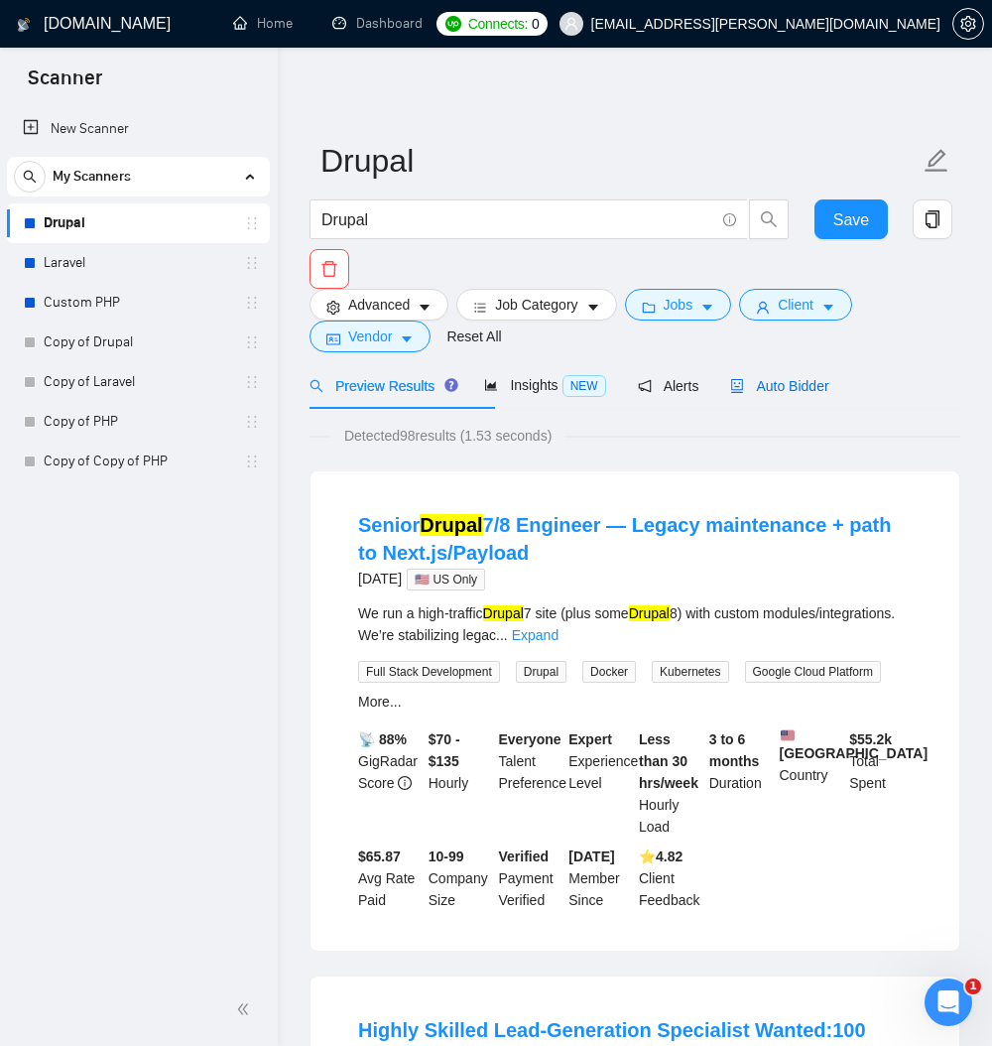
click at [828, 394] on span "Auto Bidder" at bounding box center [779, 386] width 98 height 16
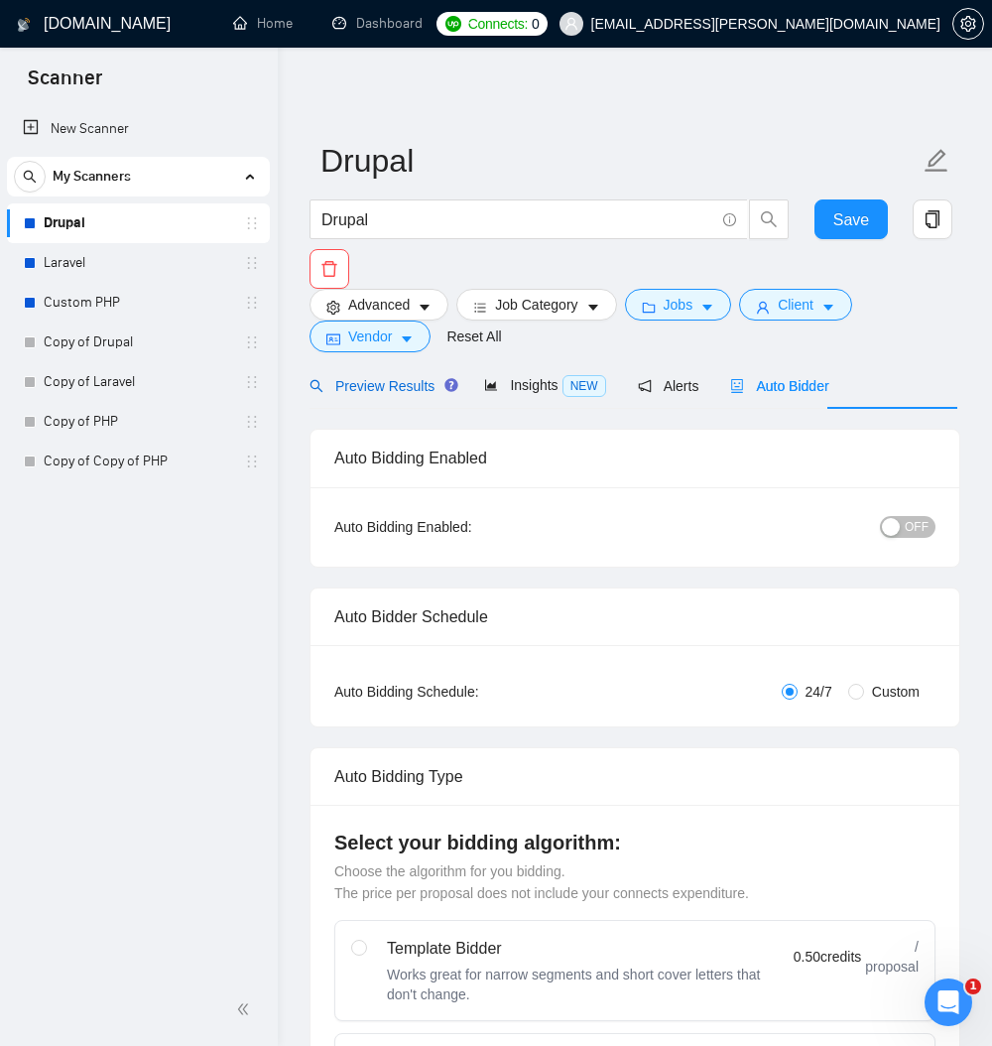
click at [366, 394] on span "Preview Results" at bounding box center [380, 386] width 143 height 16
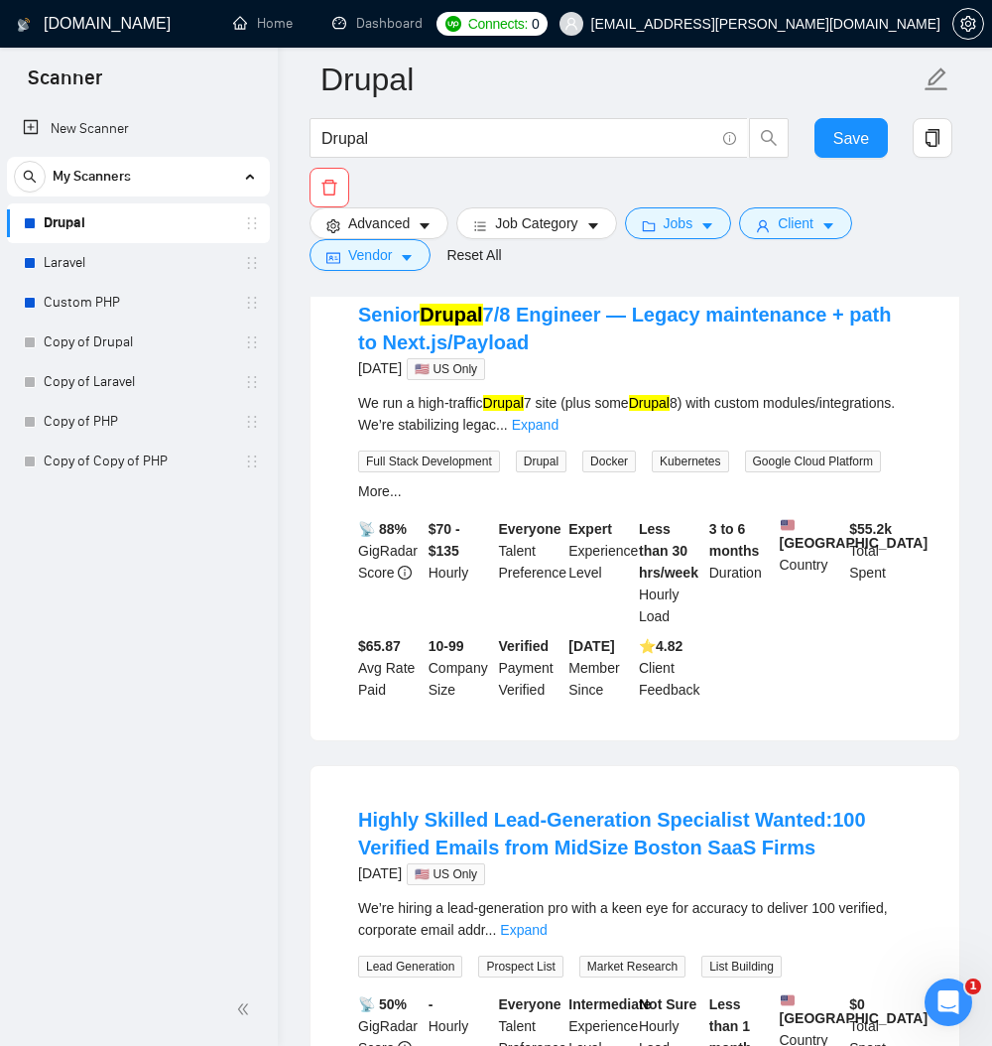
scroll to position [238, 0]
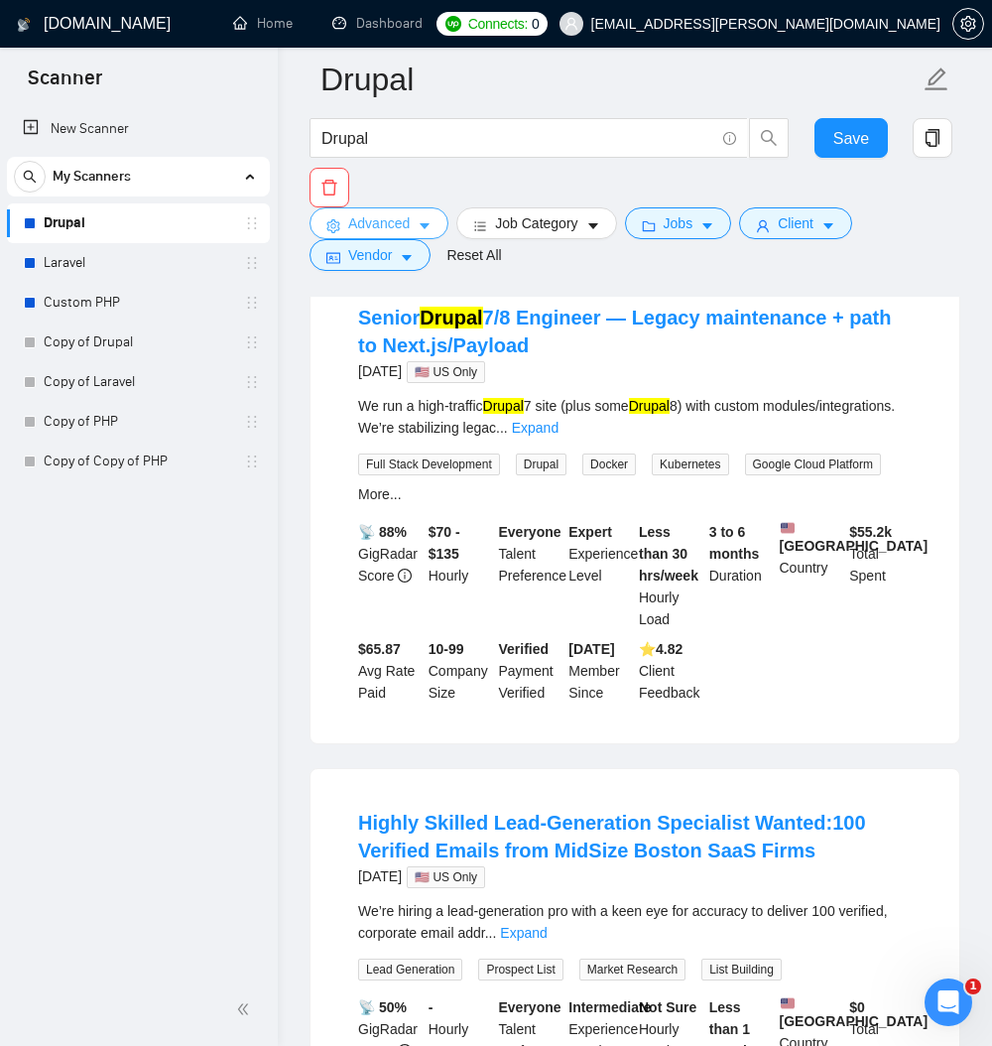
click at [440, 229] on button "Advanced" at bounding box center [378, 223] width 139 height 32
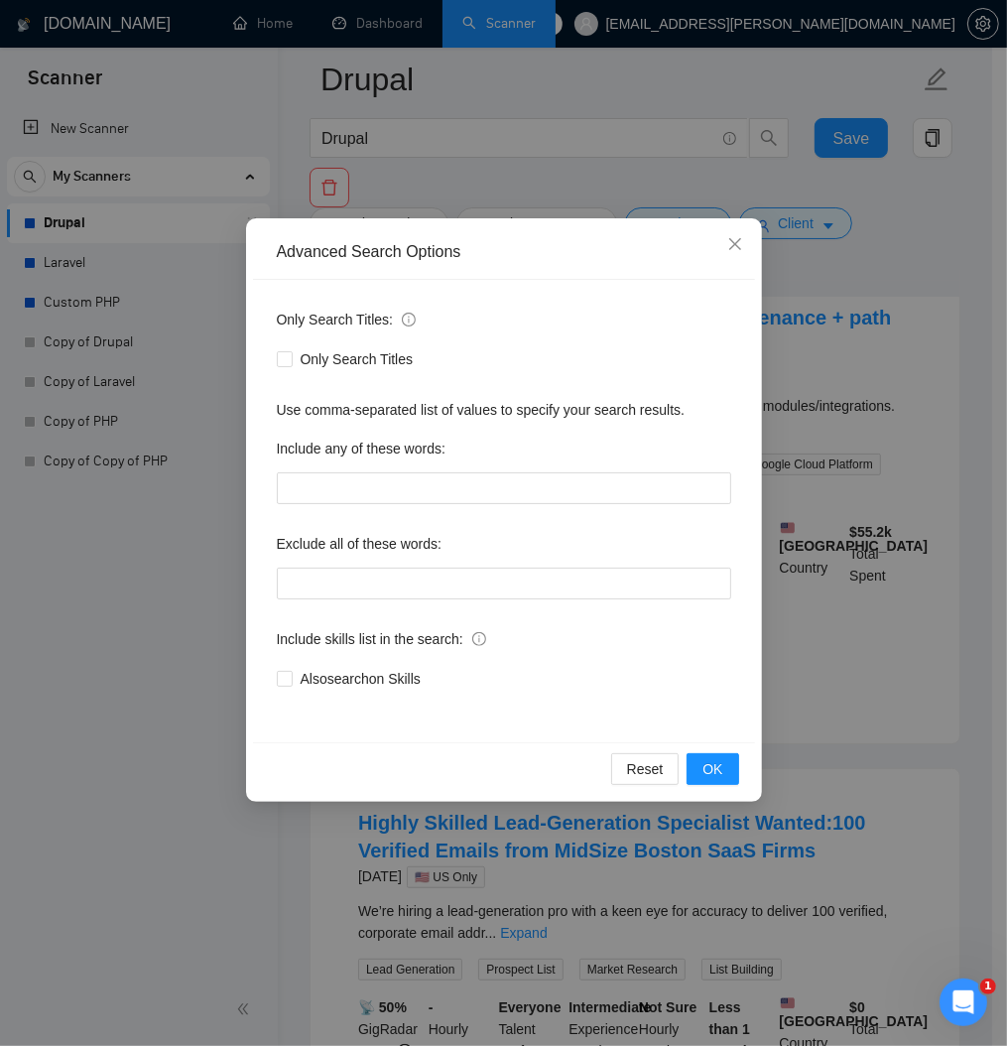
click at [157, 588] on div "Advanced Search Options Only Search Titles: Only Search Titles Use comma-separa…" at bounding box center [503, 523] width 1007 height 1046
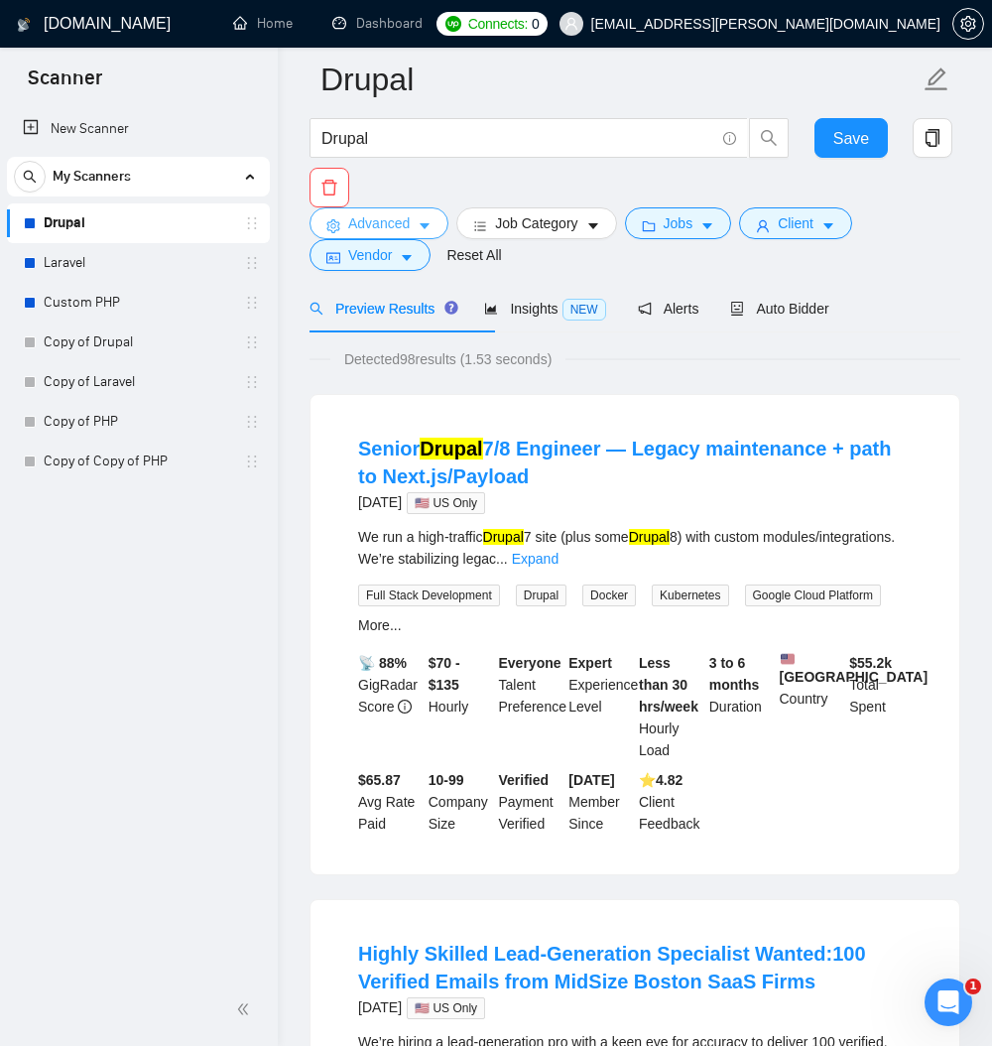
scroll to position [0, 0]
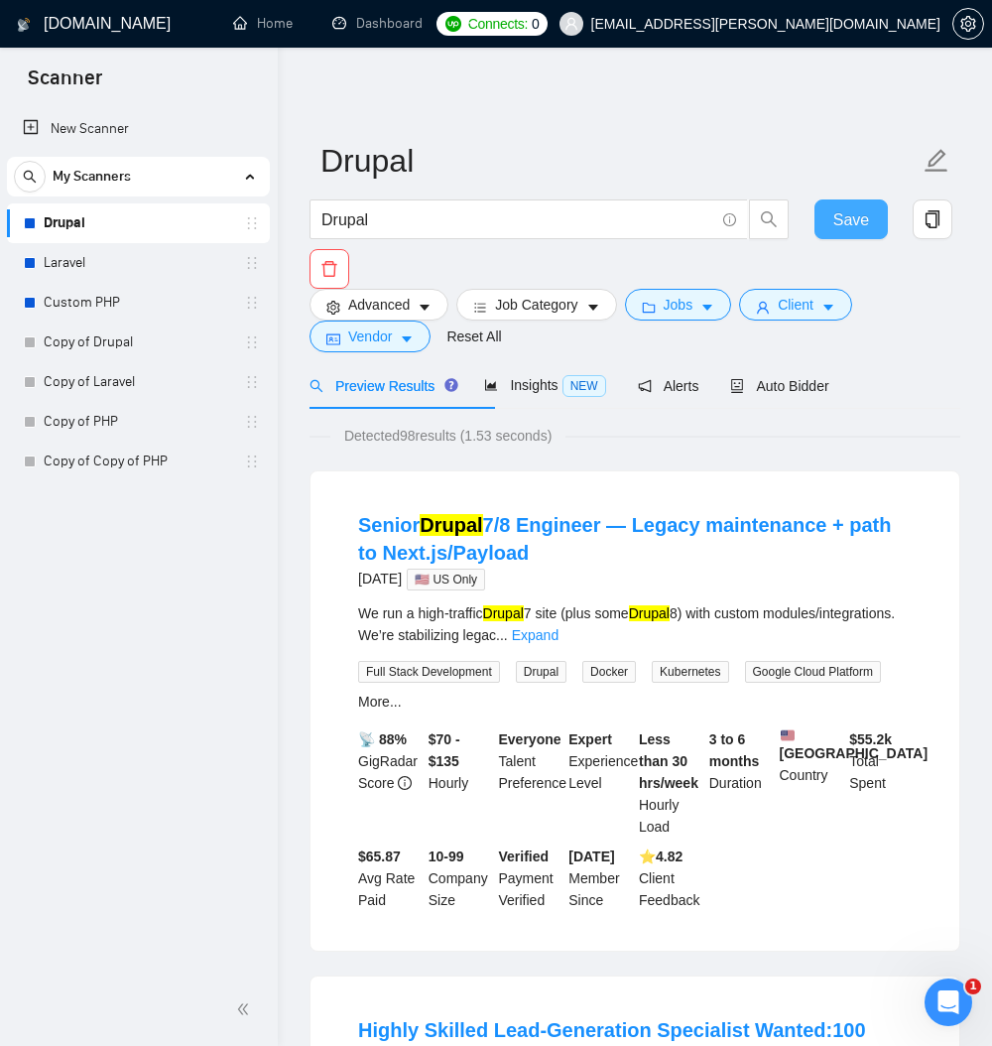
click at [857, 221] on span "Save" at bounding box center [851, 219] width 36 height 25
click at [828, 394] on span "Auto Bidder" at bounding box center [779, 386] width 98 height 16
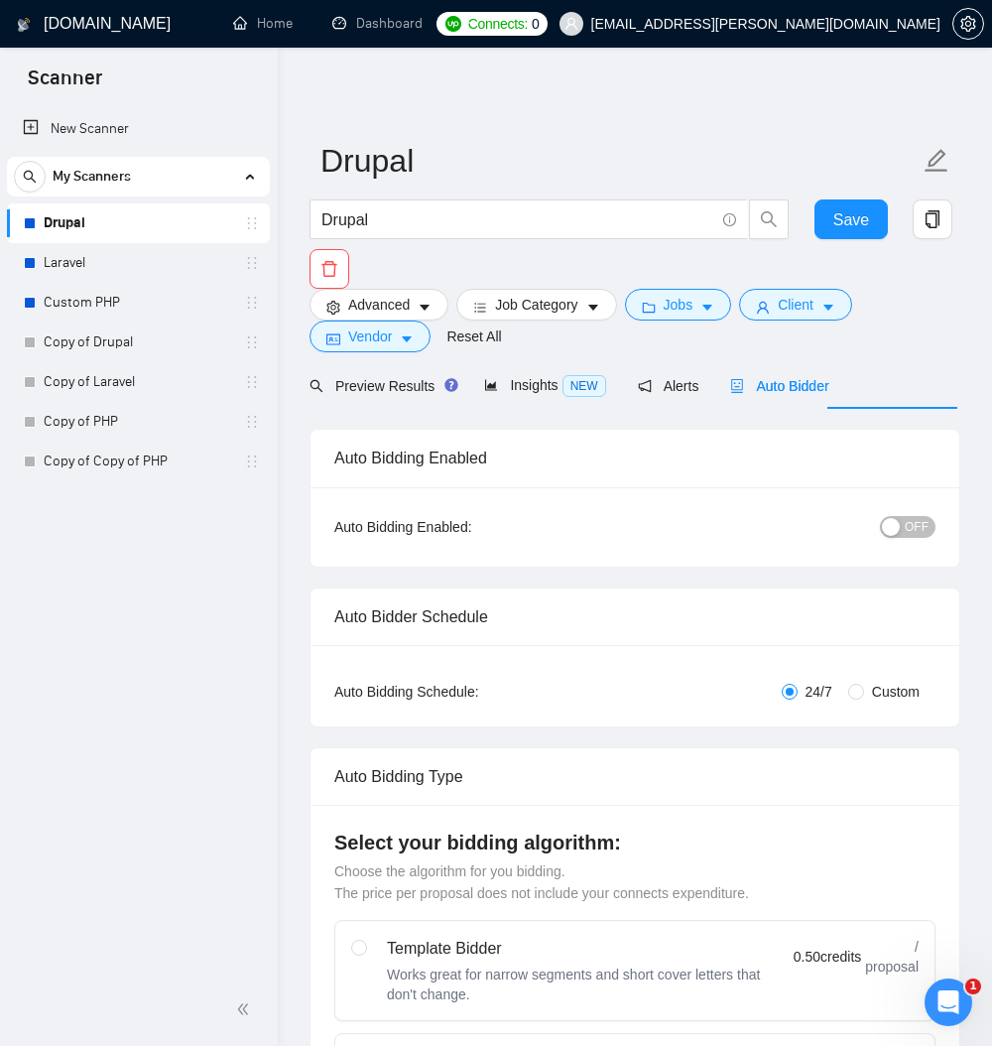
click at [905, 538] on span "OFF" at bounding box center [917, 527] width 24 height 22
click at [865, 223] on span "Save" at bounding box center [851, 219] width 36 height 25
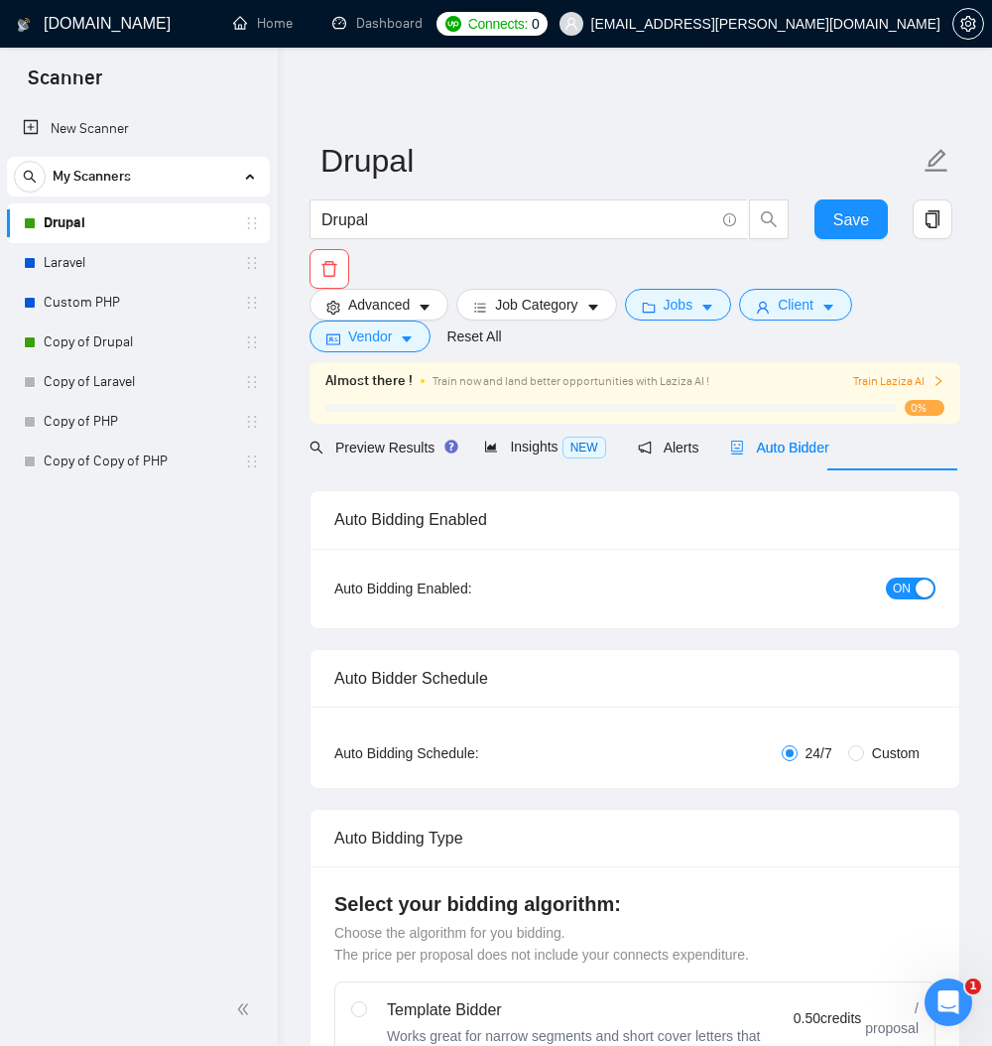
click at [873, 391] on span "Train Laziza AI" at bounding box center [898, 381] width 91 height 19
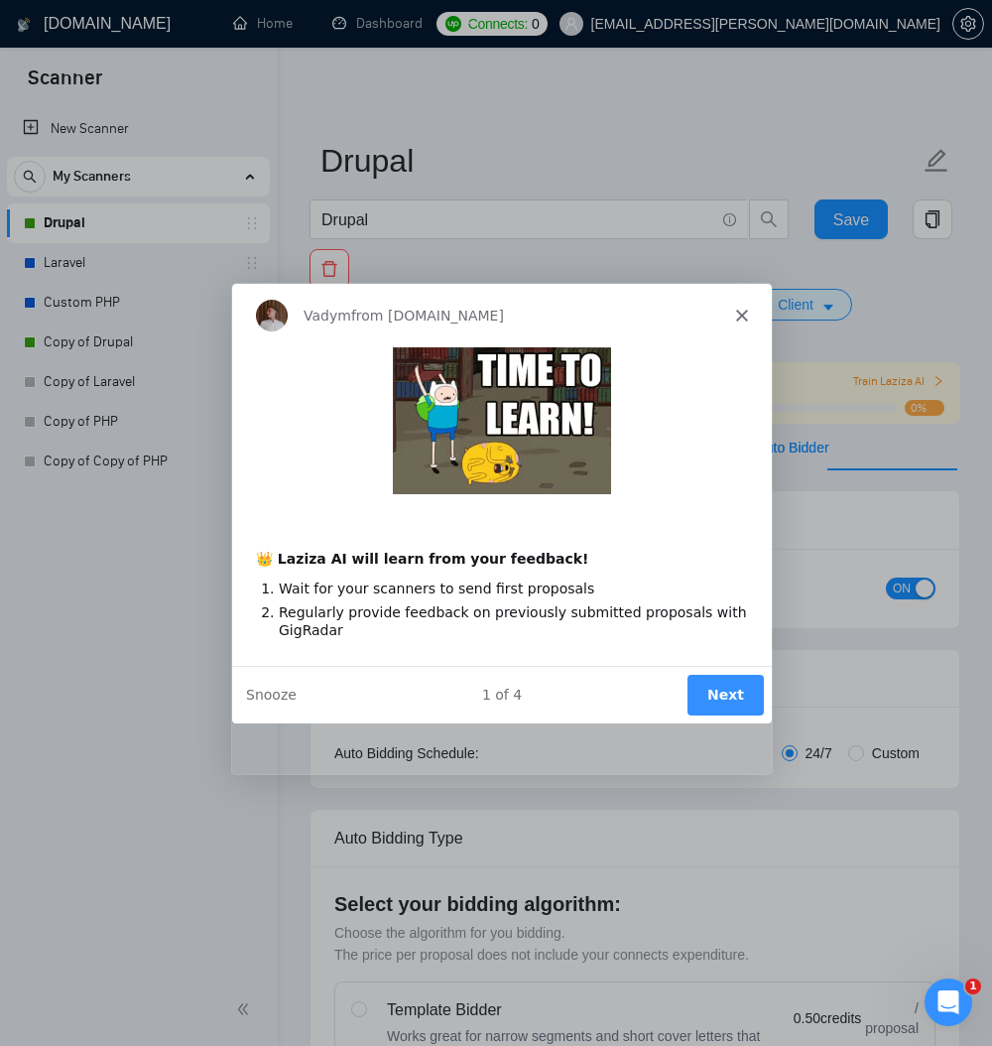
click at [700, 714] on button "Next" at bounding box center [724, 694] width 76 height 41
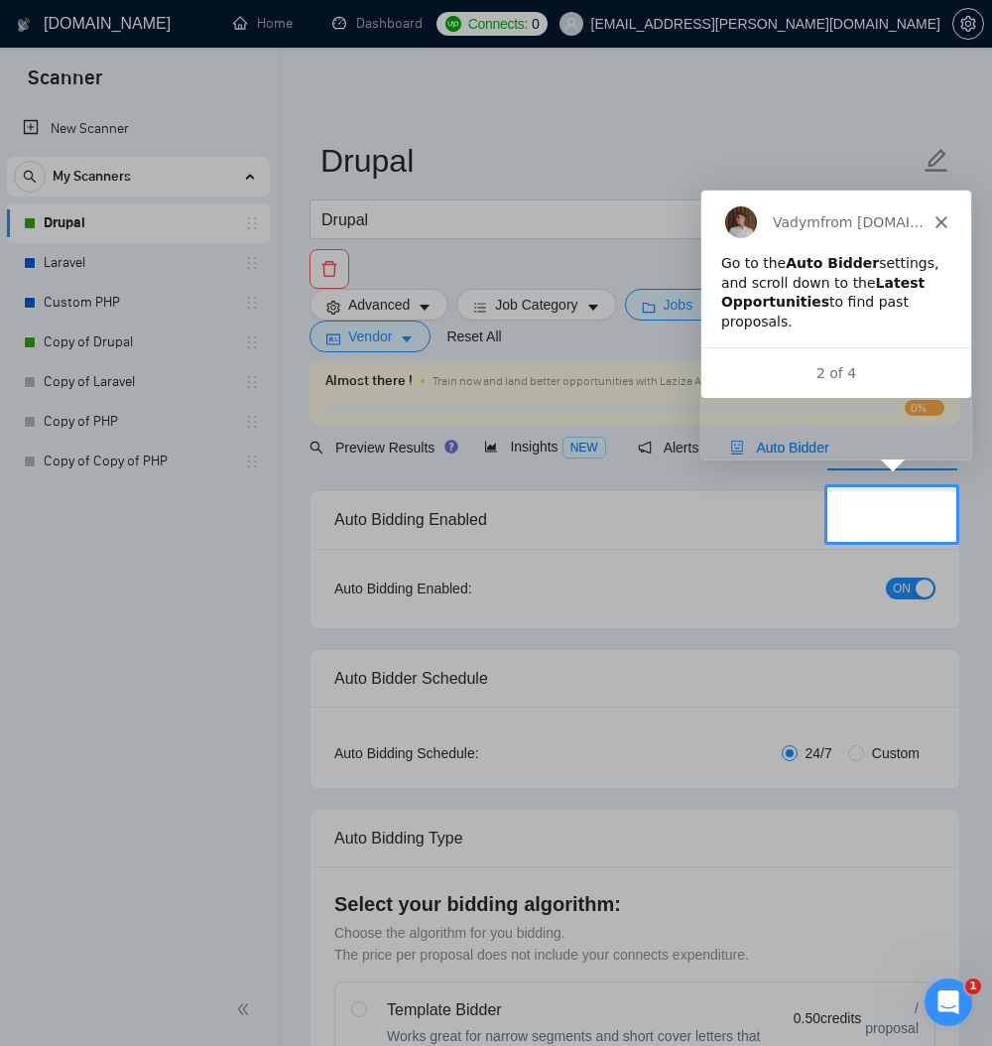
click at [946, 214] on div "Vadym from GigRadar.io" at bounding box center [835, 220] width 270 height 63
click at [939, 219] on polygon "Close" at bounding box center [940, 221] width 12 height 12
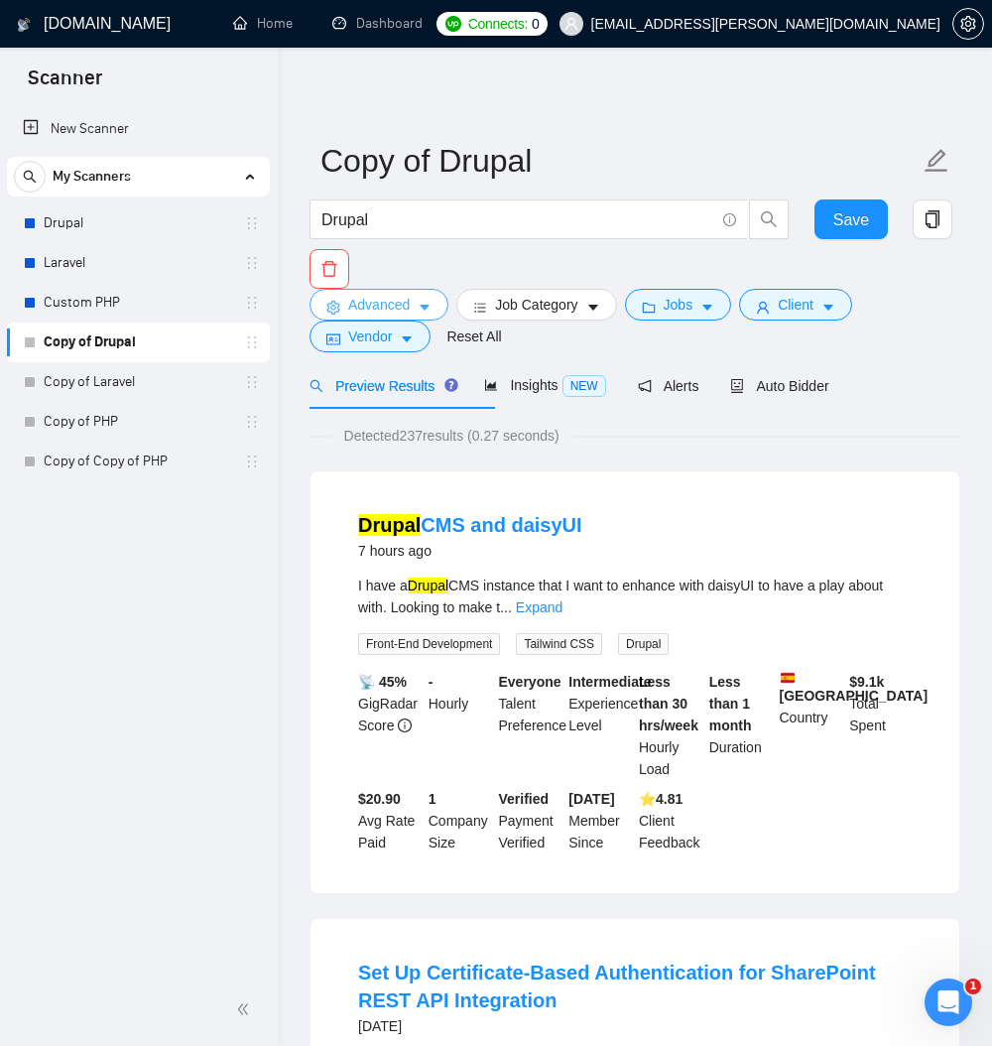
click at [432, 314] on icon "caret-down" at bounding box center [425, 308] width 14 height 14
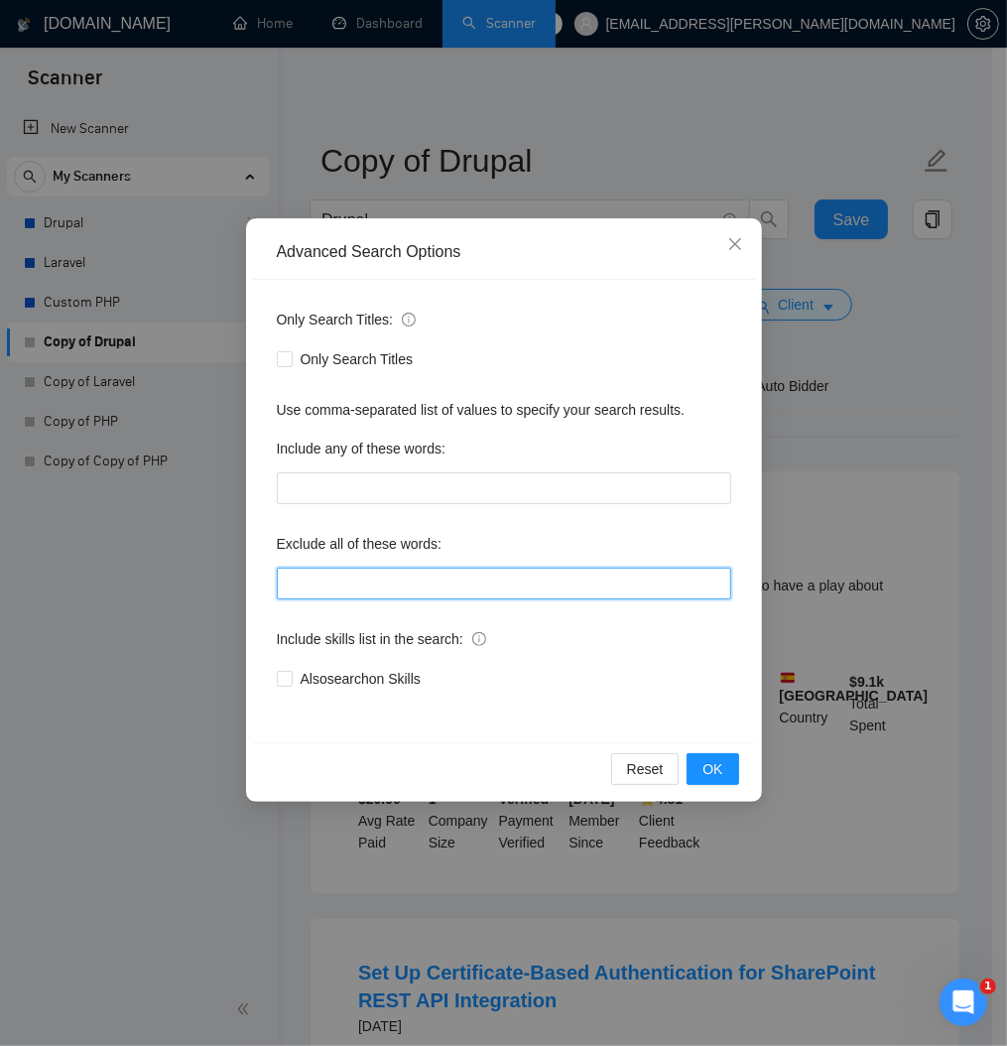
click at [325, 599] on input "text" at bounding box center [504, 583] width 454 height 32
click at [323, 599] on input "text" at bounding box center [504, 583] width 454 height 32
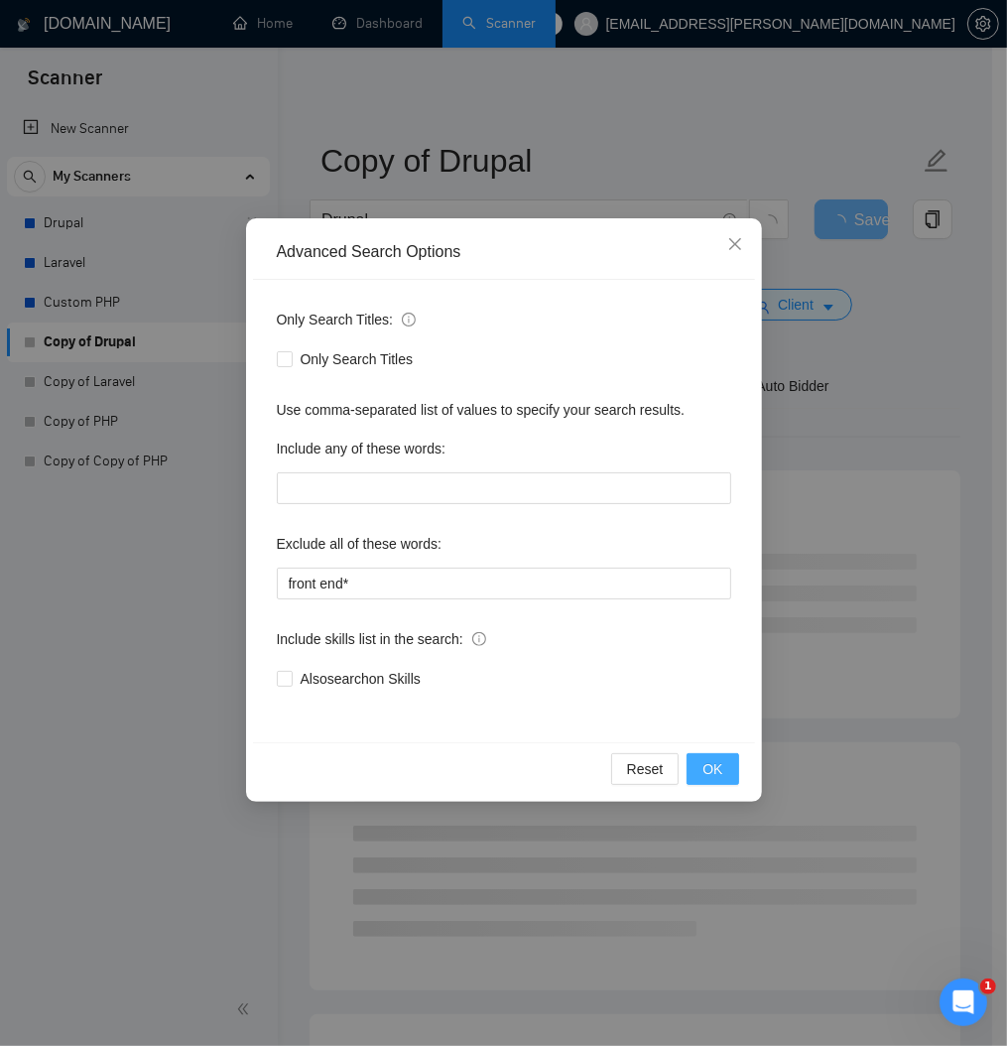
drag, startPoint x: 717, startPoint y: 836, endPoint x: 720, endPoint y: 824, distance: 12.3
click at [717, 780] on span "OK" at bounding box center [712, 769] width 20 height 22
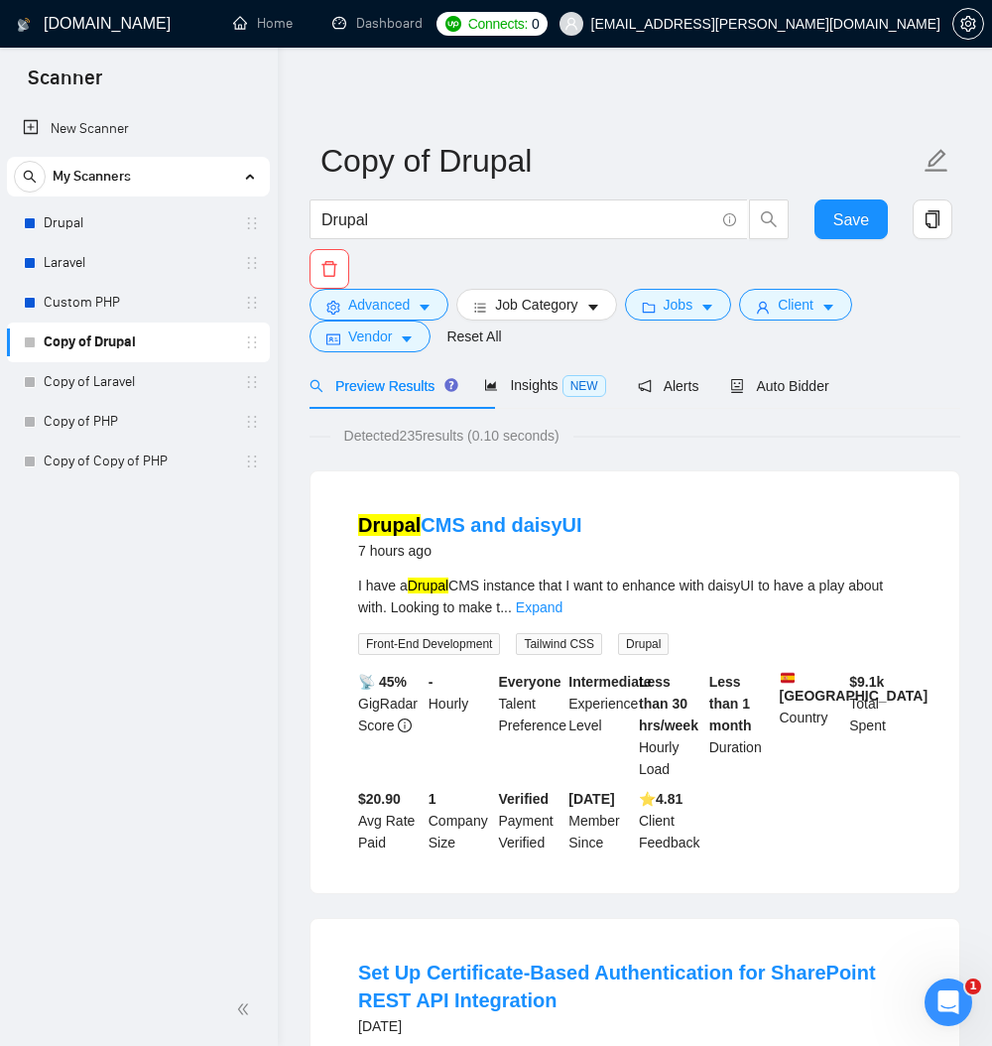
click at [432, 394] on span "Preview Results" at bounding box center [380, 386] width 143 height 16
click at [392, 347] on span "Vendor" at bounding box center [370, 336] width 44 height 22
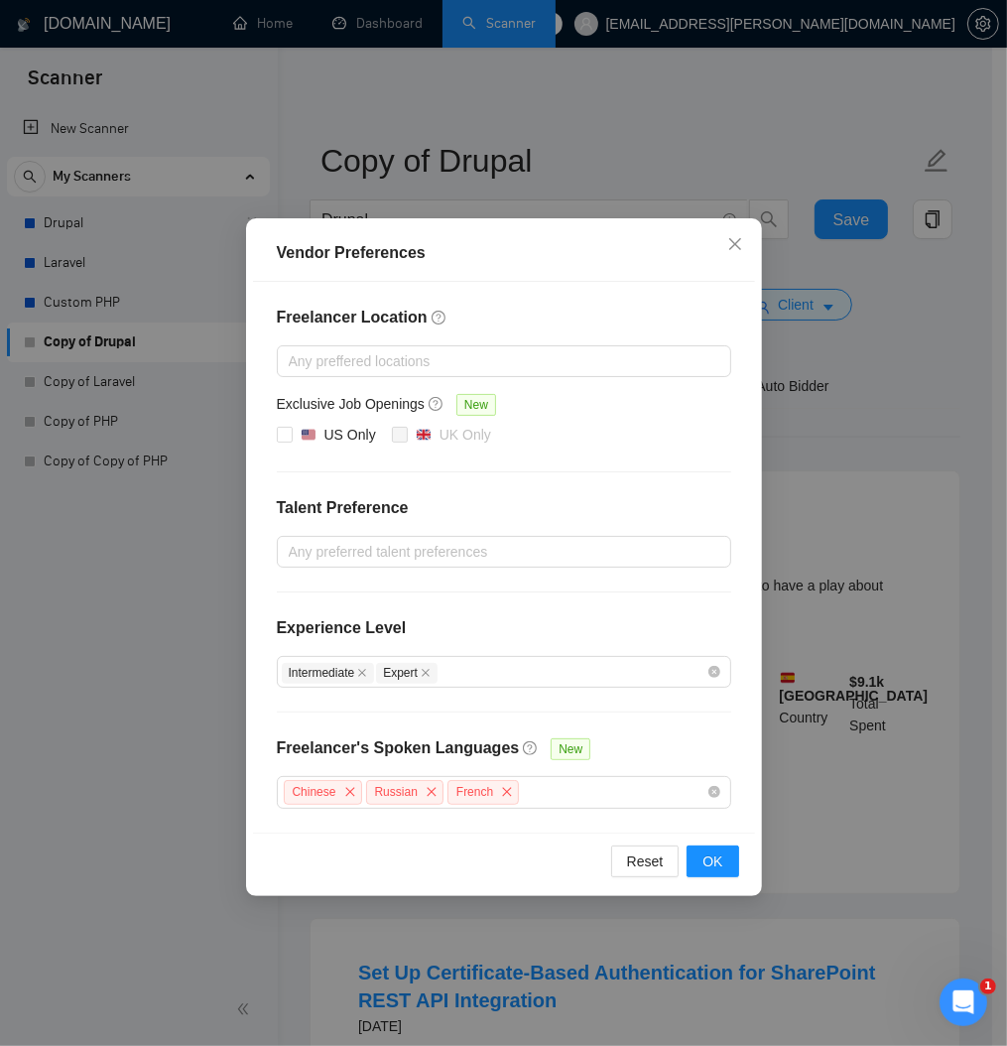
drag, startPoint x: 869, startPoint y: 477, endPoint x: 863, endPoint y: 463, distance: 15.1
click at [863, 463] on div "Vendor Preferences Freelancer Location Any preffered locations Exclusive Job Op…" at bounding box center [503, 523] width 1007 height 1046
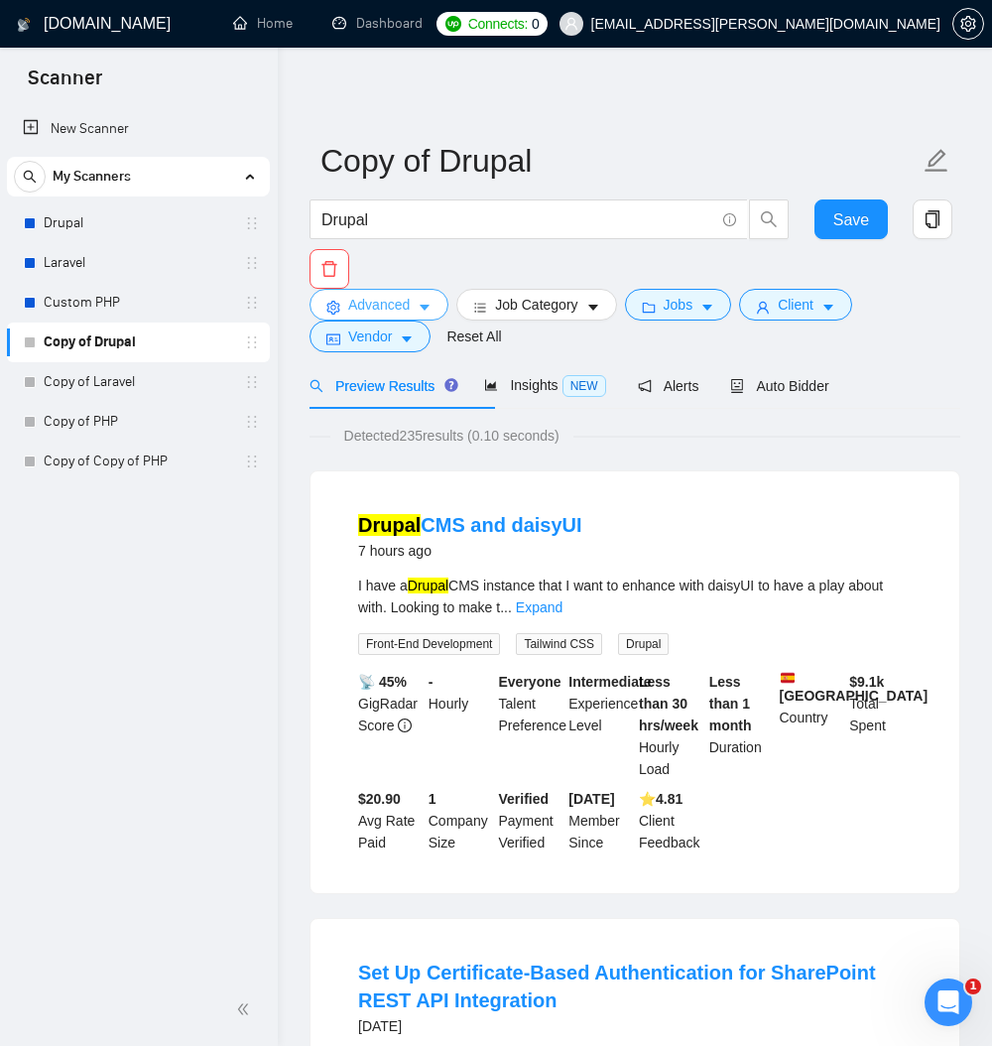
click at [382, 313] on span "Advanced" at bounding box center [379, 305] width 62 height 22
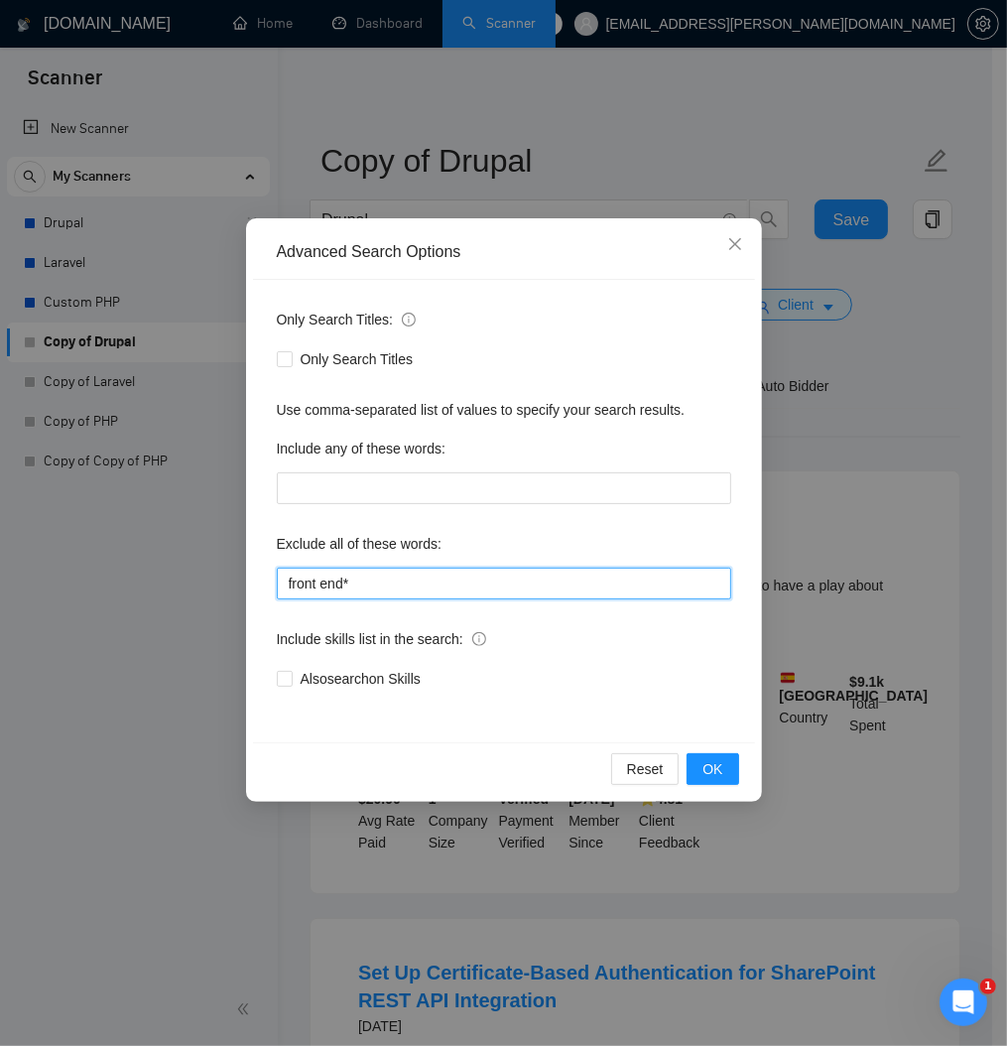
click at [384, 599] on input "front end*" at bounding box center [504, 583] width 454 height 32
type input "f"
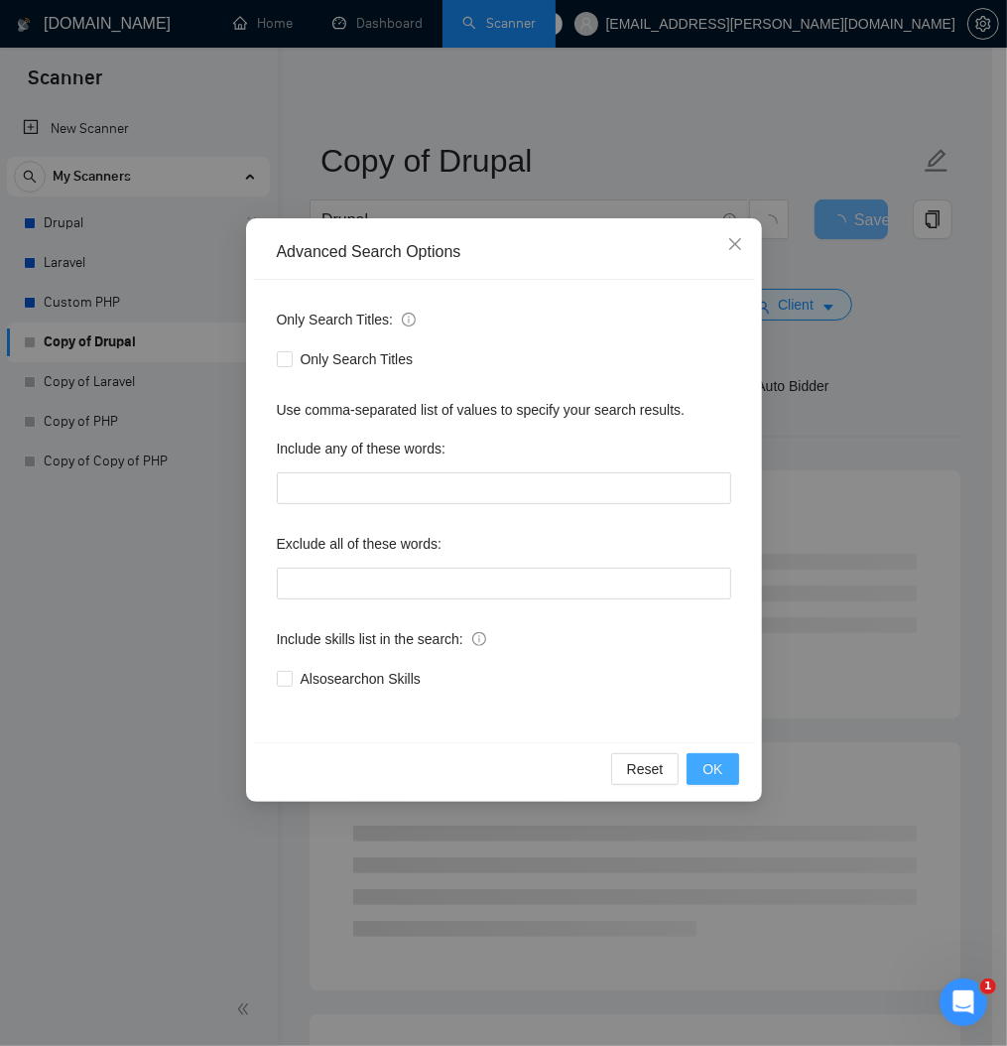
click at [712, 780] on span "OK" at bounding box center [712, 769] width 20 height 22
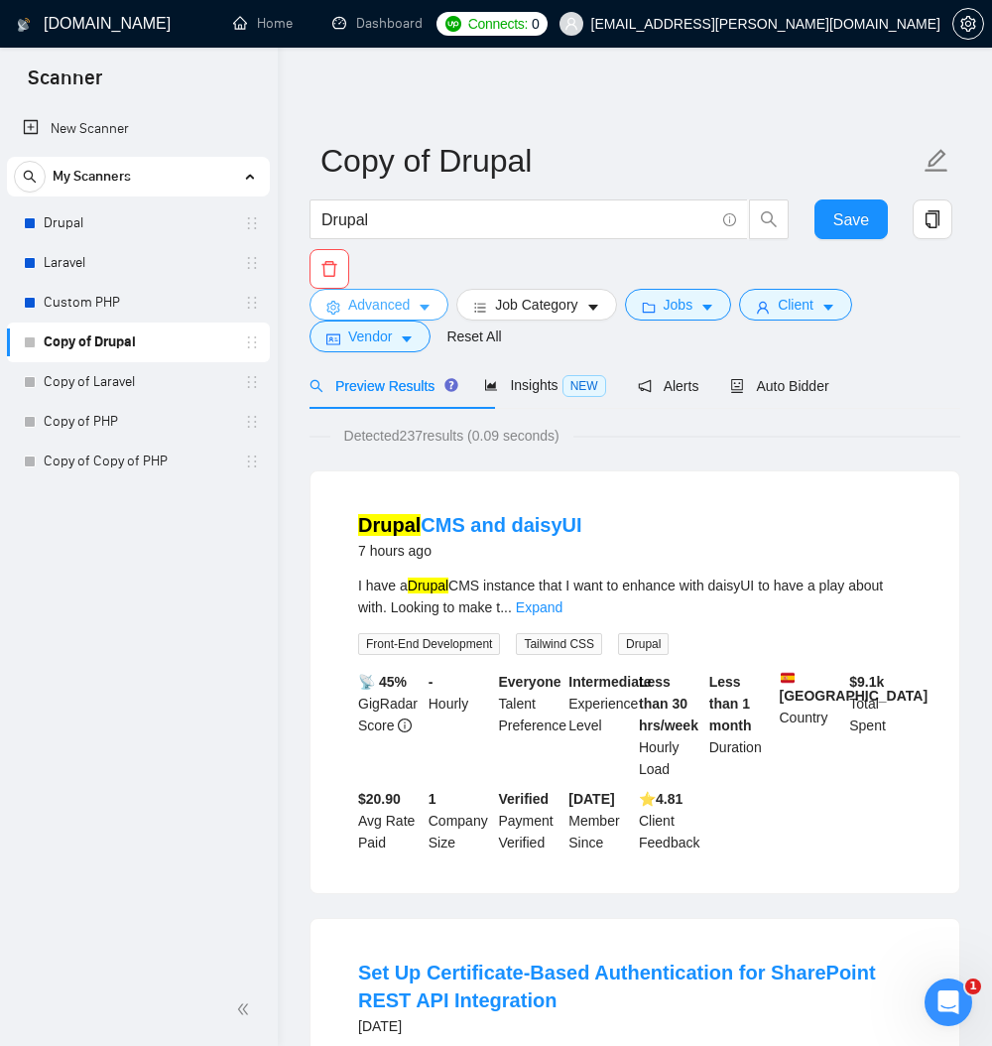
click at [432, 313] on icon "caret-down" at bounding box center [425, 308] width 14 height 14
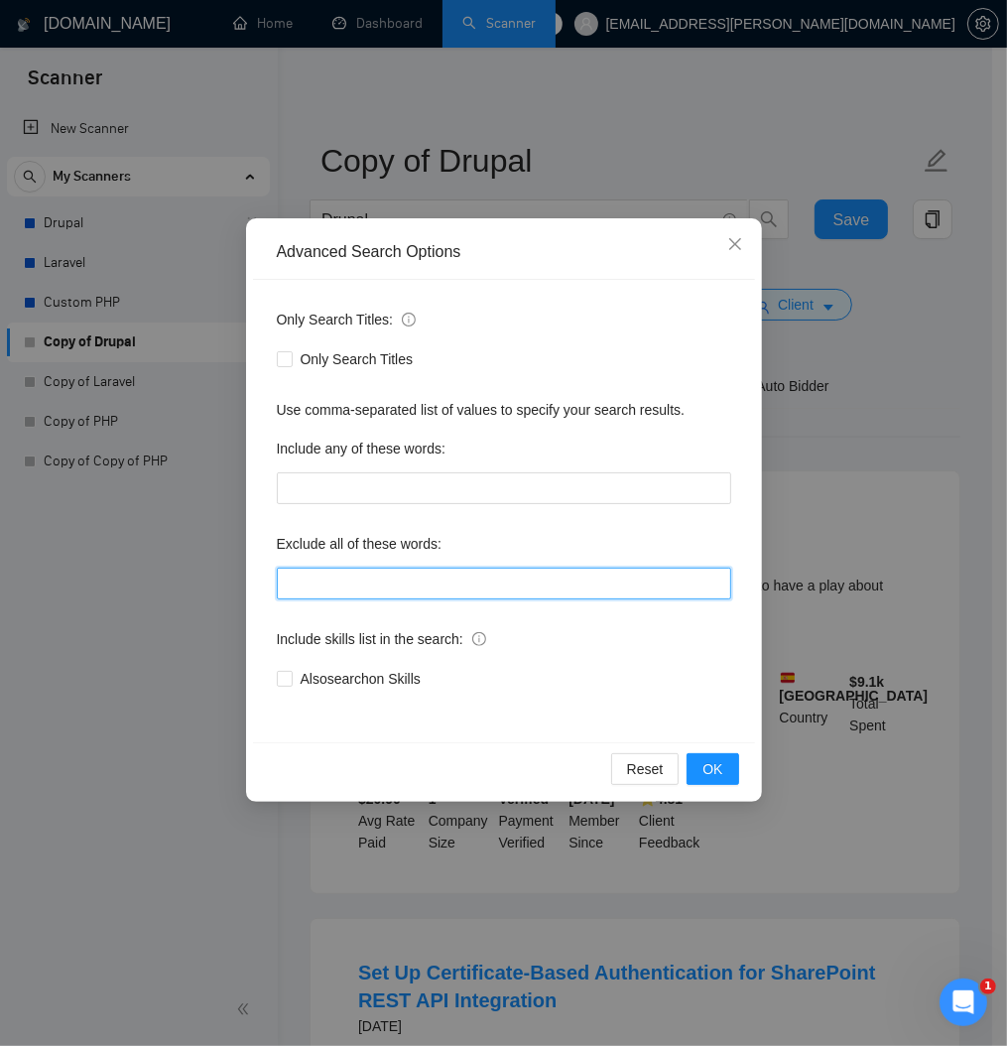
click at [366, 599] on input "text" at bounding box center [504, 583] width 454 height 32
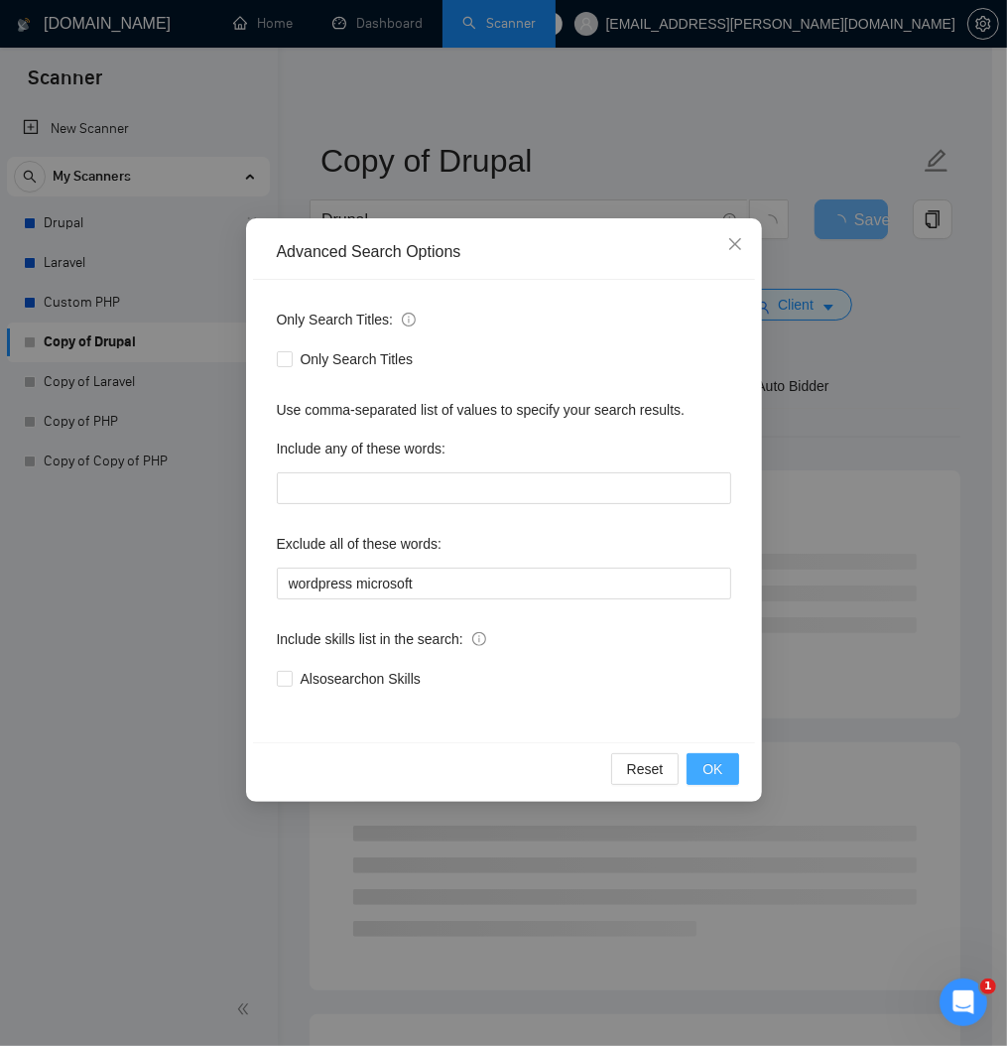
click at [704, 780] on span "OK" at bounding box center [712, 769] width 20 height 22
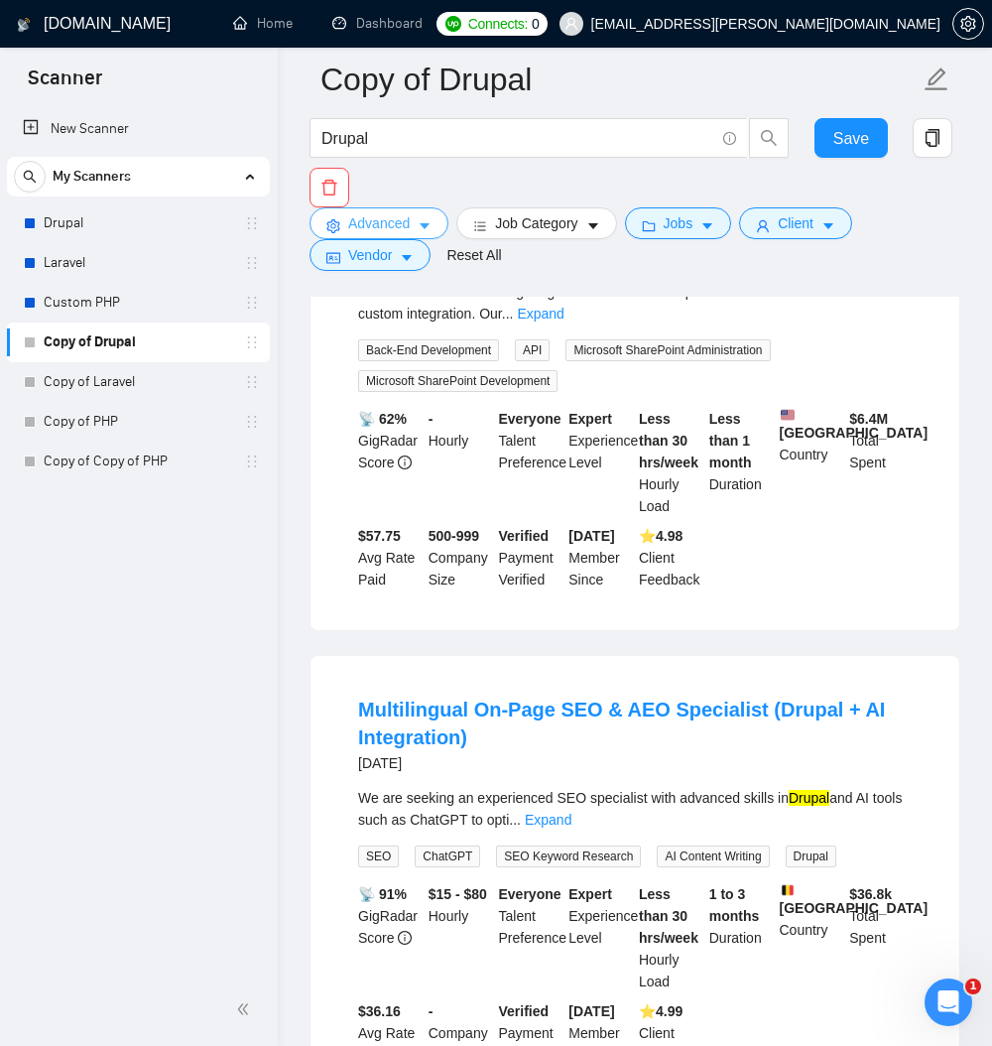
scroll to position [833, 0]
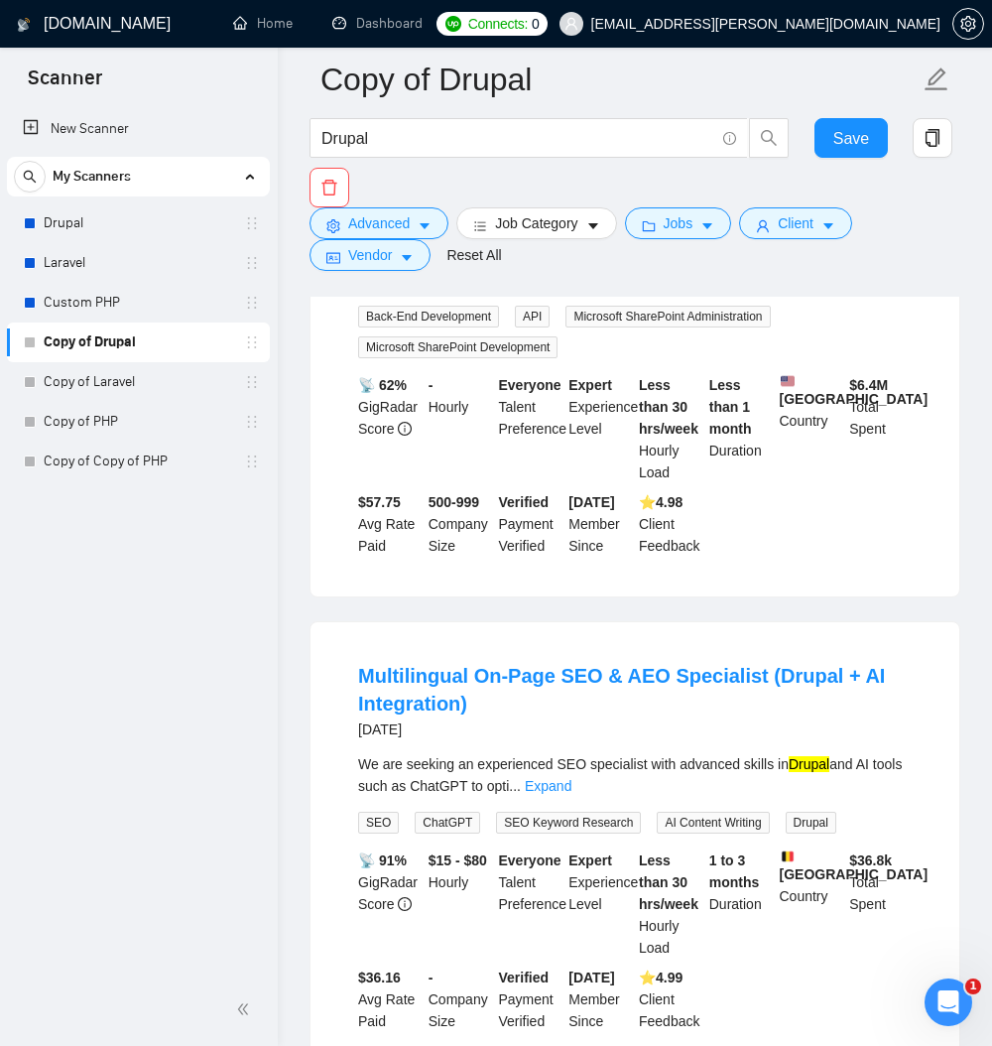
click at [563, 288] on link "Expand" at bounding box center [540, 280] width 47 height 16
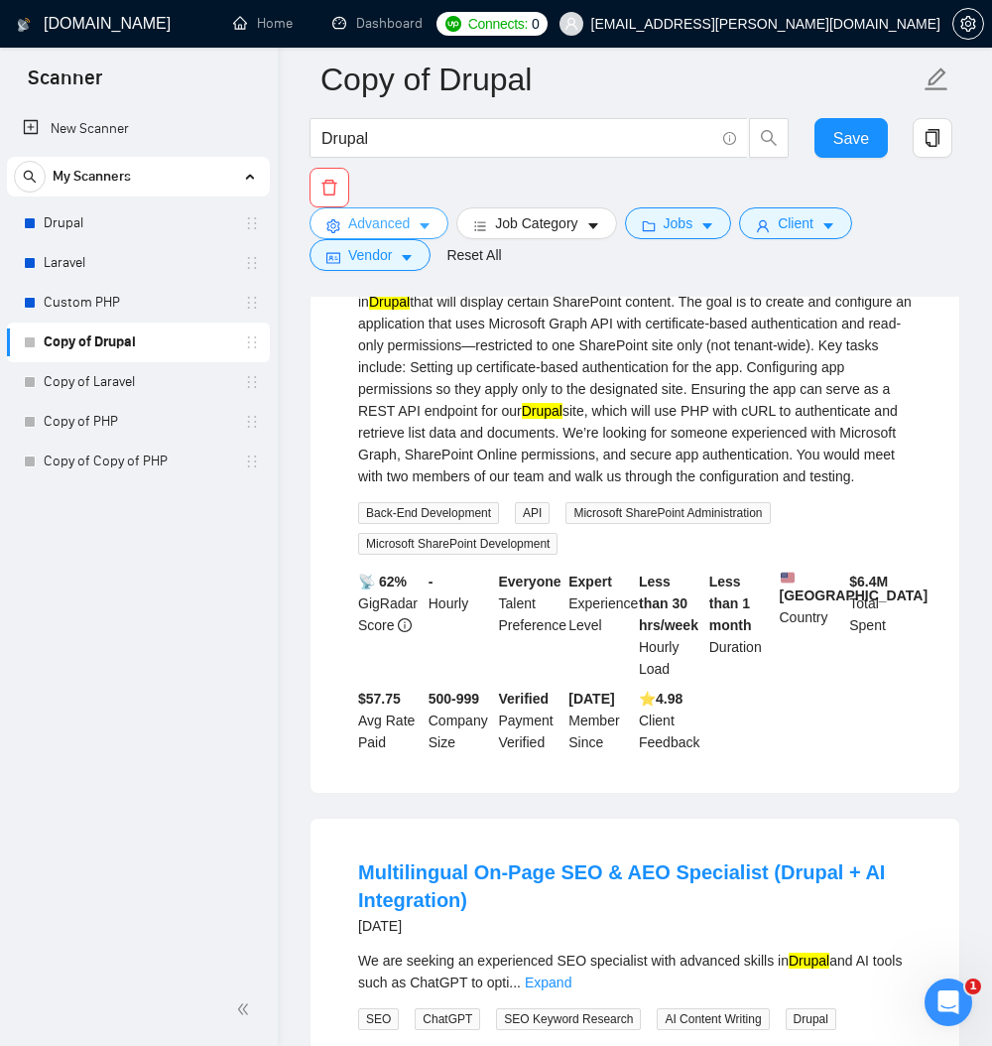
click at [432, 233] on icon "caret-down" at bounding box center [425, 226] width 14 height 14
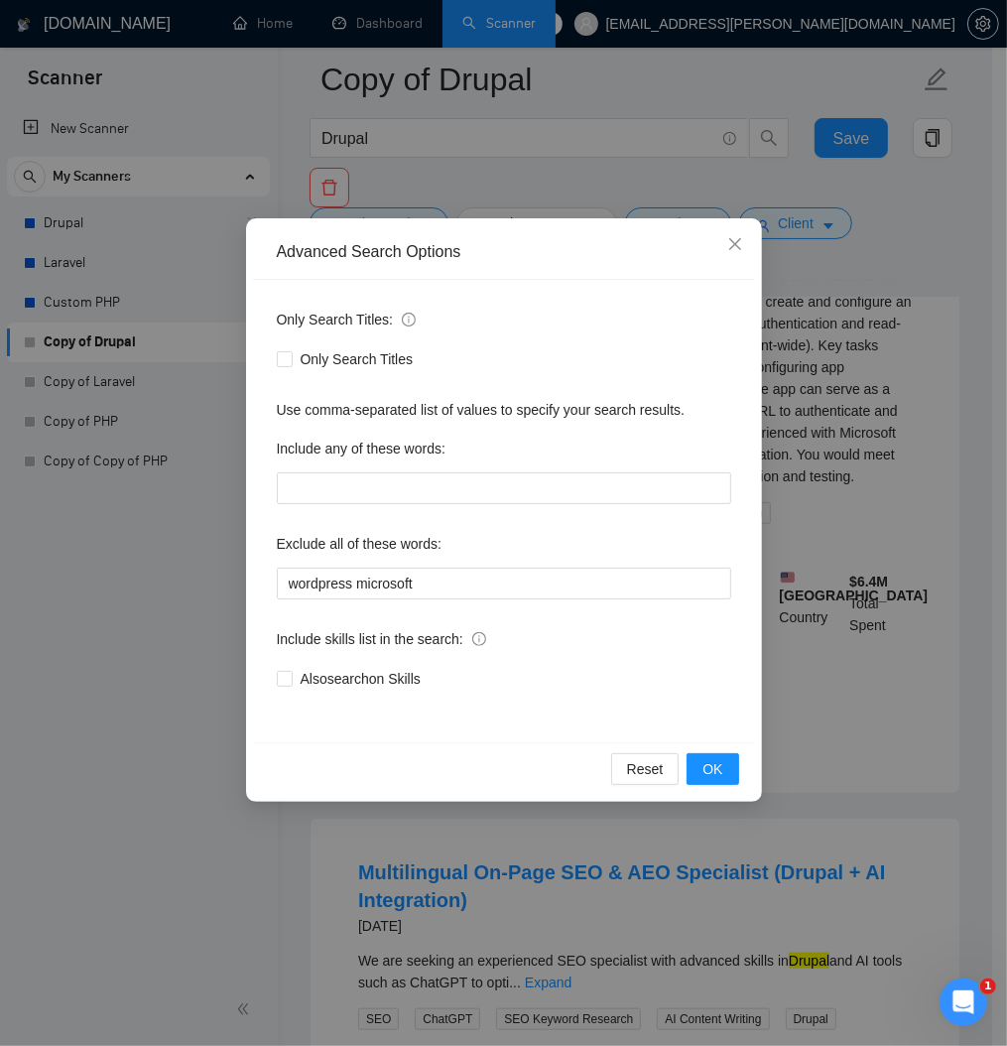
click at [969, 530] on div "Advanced Search Options Only Search Titles: Only Search Titles Use comma-separa…" at bounding box center [503, 523] width 1007 height 1046
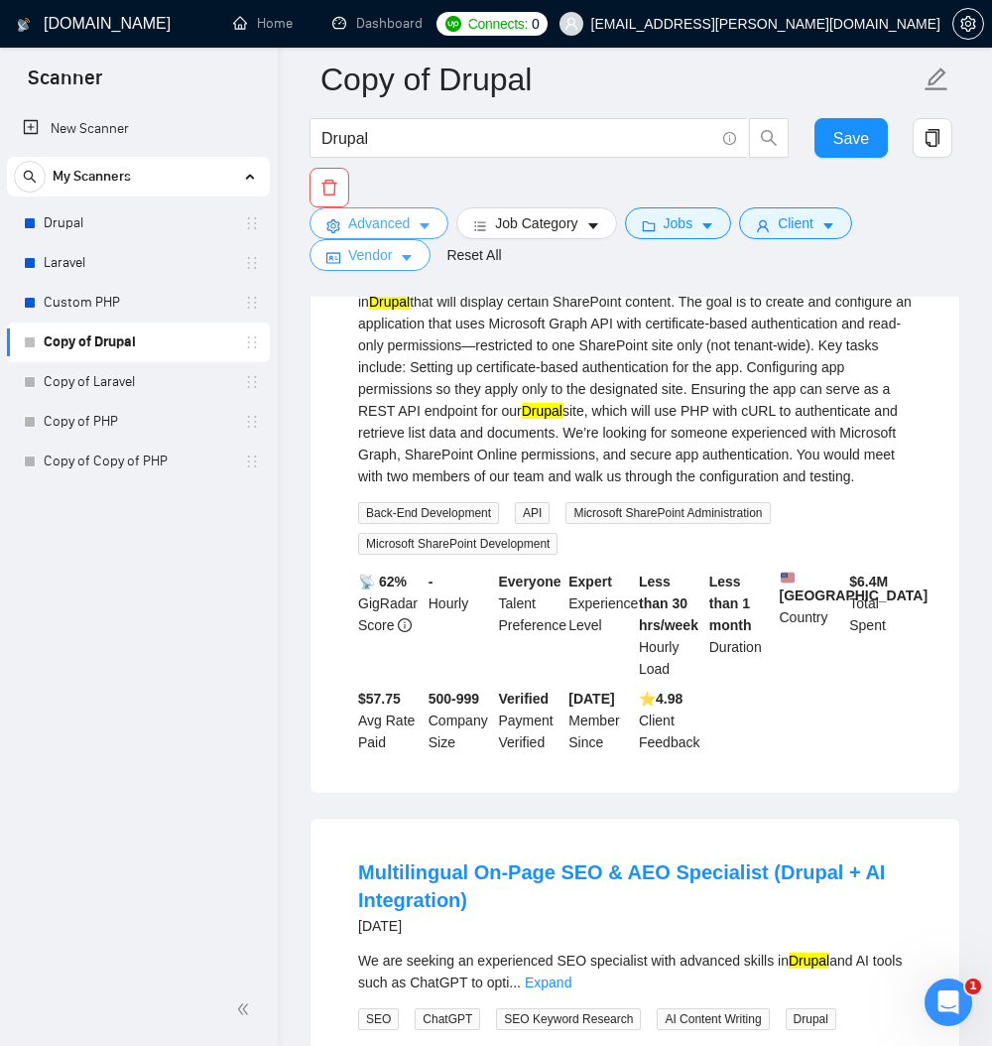
drag, startPoint x: 355, startPoint y: 266, endPoint x: 450, endPoint y: 229, distance: 102.1
click at [450, 229] on div "Advanced Job Category Jobs Client Vendor Reset All" at bounding box center [631, 238] width 651 height 63
click at [432, 229] on icon "caret-down" at bounding box center [425, 226] width 14 height 14
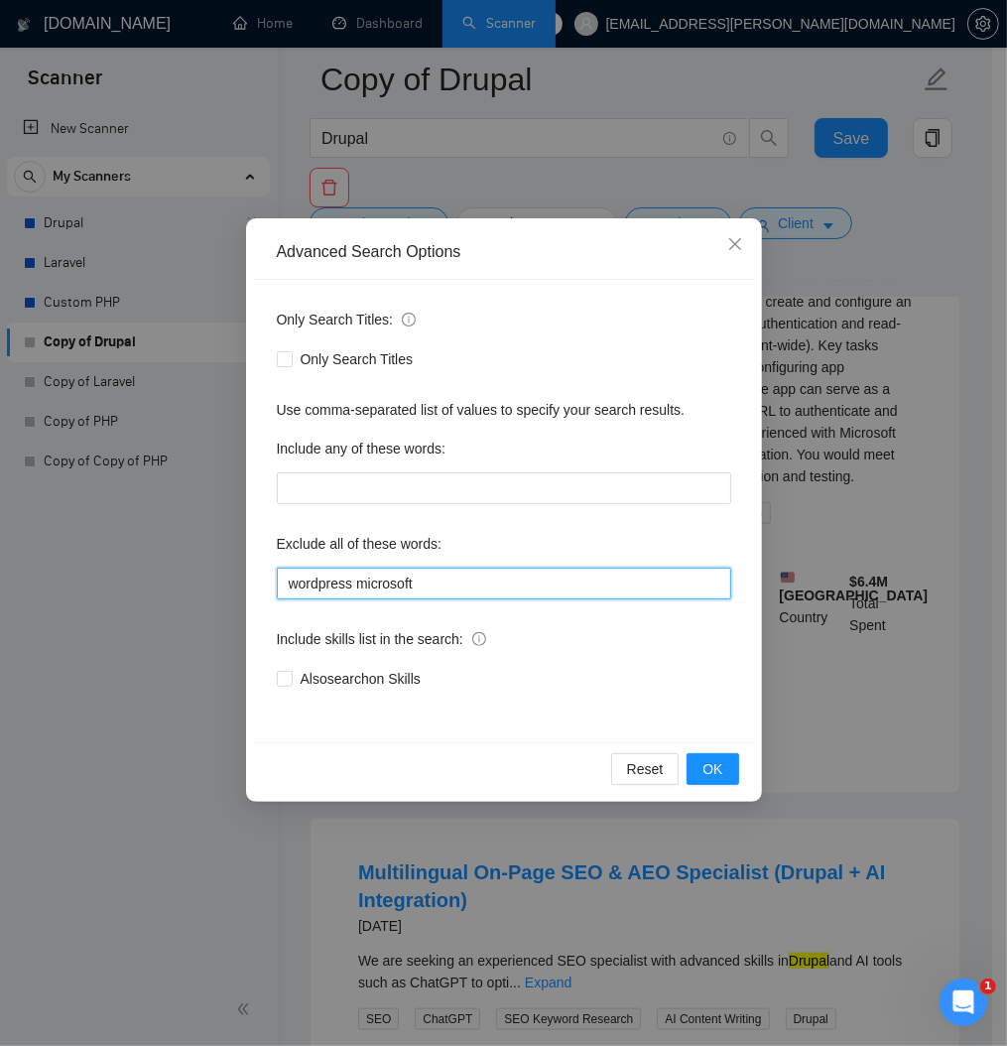
click at [485, 599] on input "wordpress microsoft" at bounding box center [504, 583] width 454 height 32
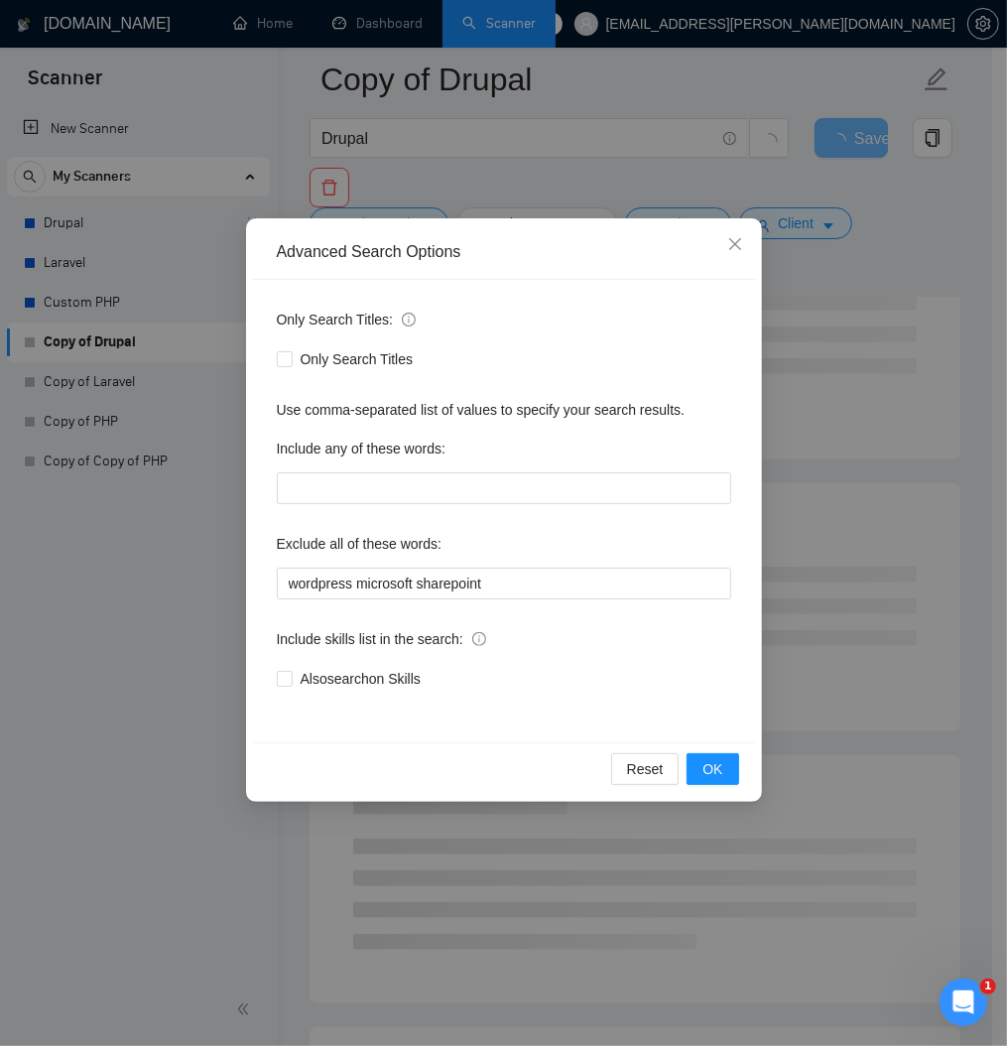
click at [980, 713] on div "Advanced Search Options Only Search Titles: Only Search Titles Use comma-separa…" at bounding box center [503, 523] width 1007 height 1046
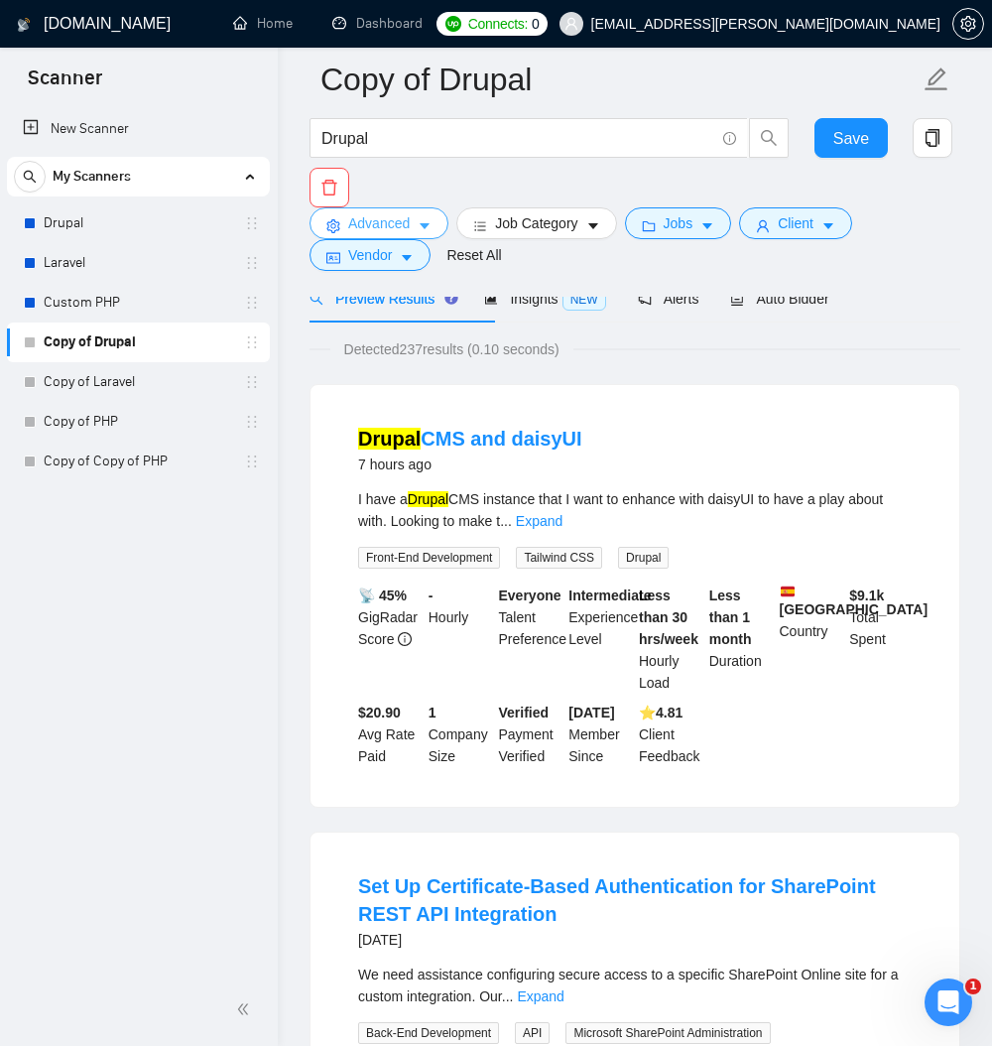
scroll to position [0, 0]
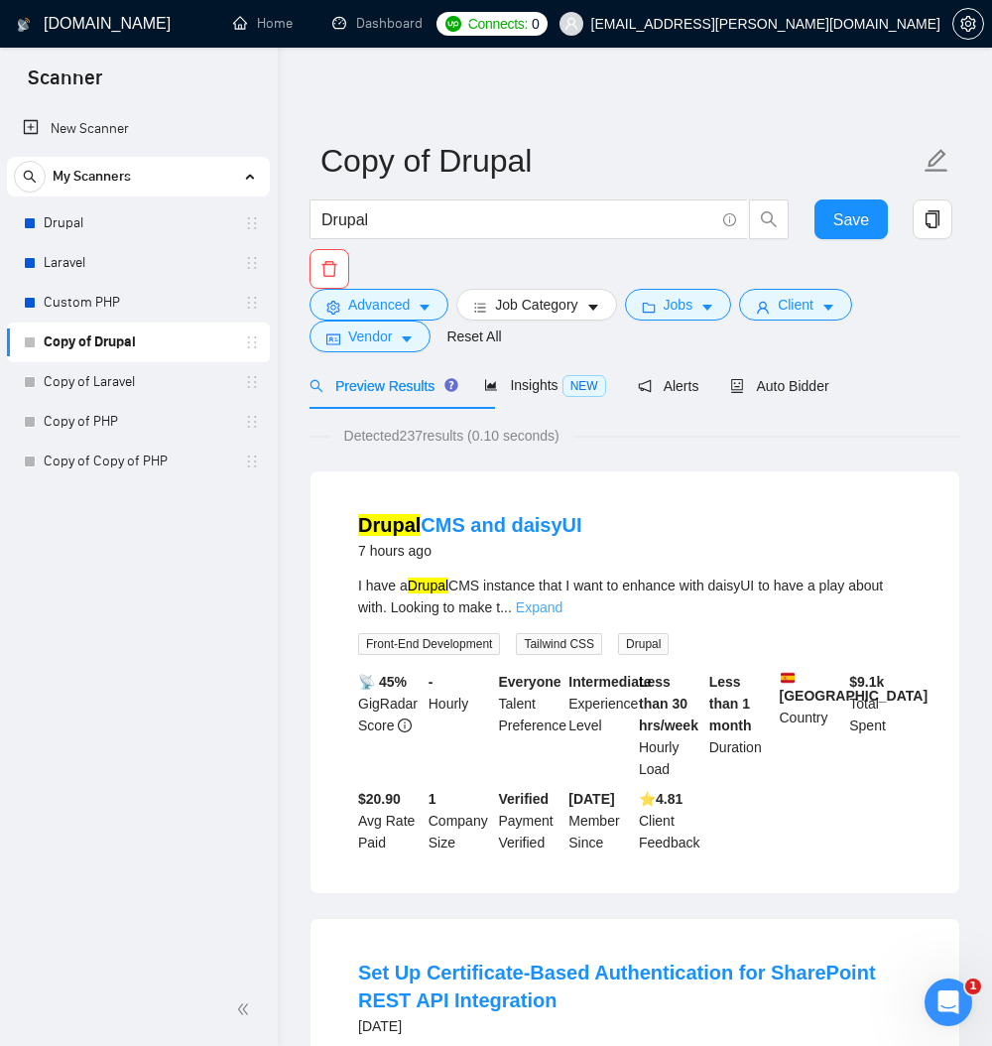
click at [562, 615] on link "Expand" at bounding box center [539, 607] width 47 height 16
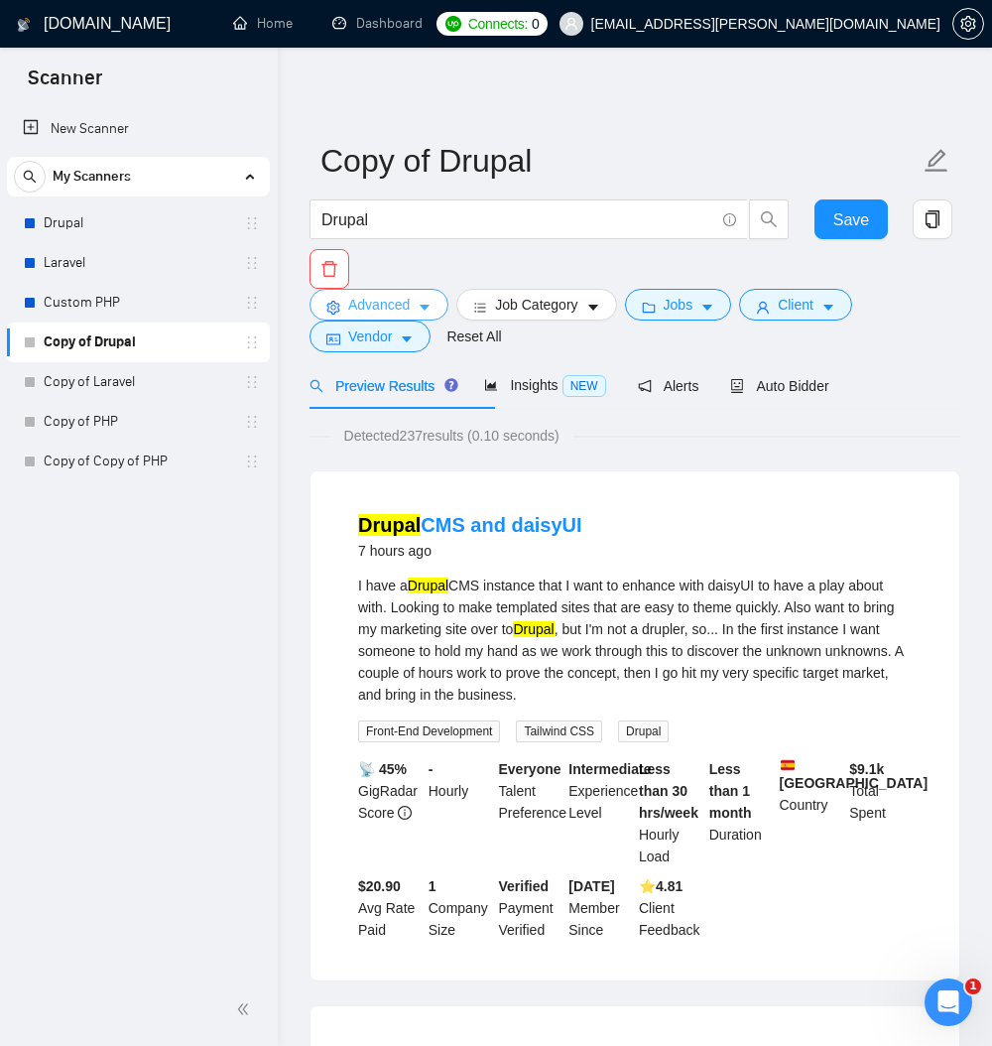
click at [432, 313] on icon "caret-down" at bounding box center [425, 308] width 14 height 14
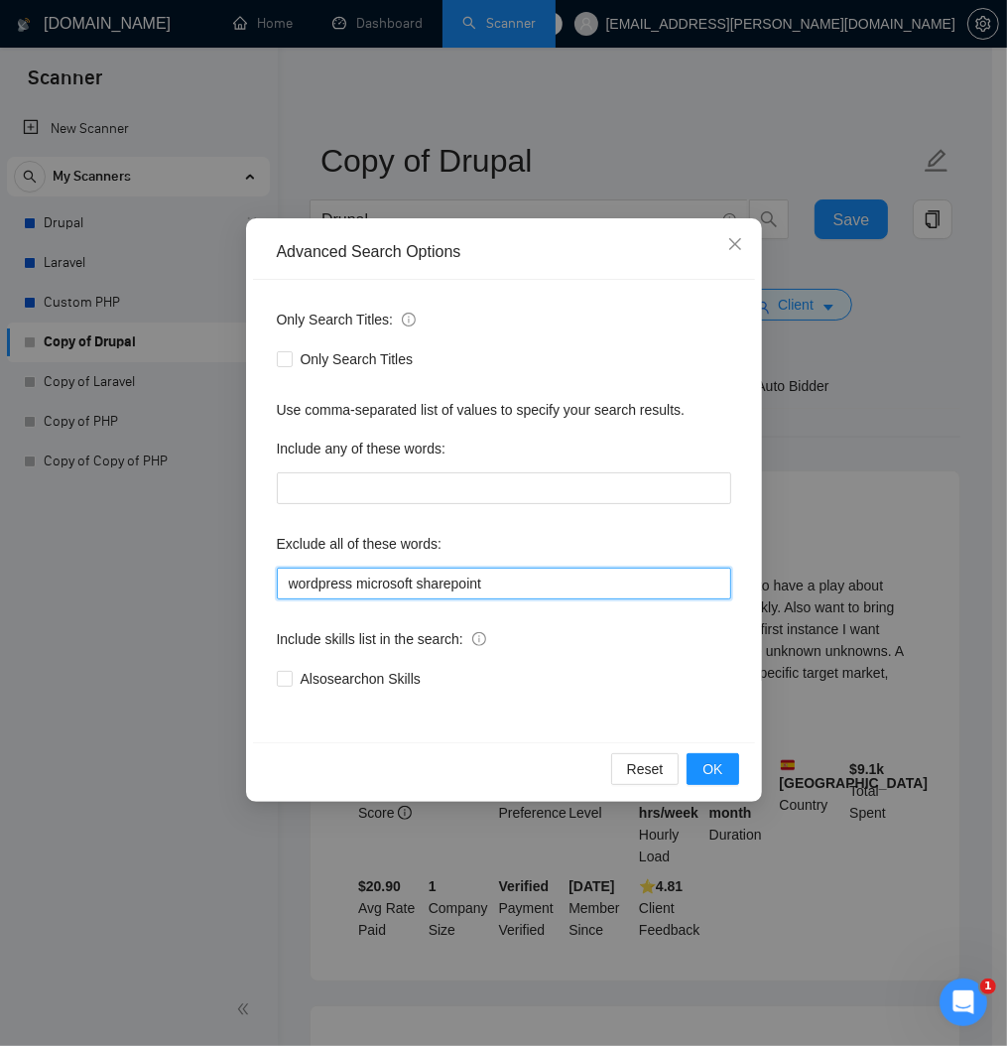
click at [611, 599] on input "wordpress microsoft sharepoint" at bounding box center [504, 583] width 454 height 32
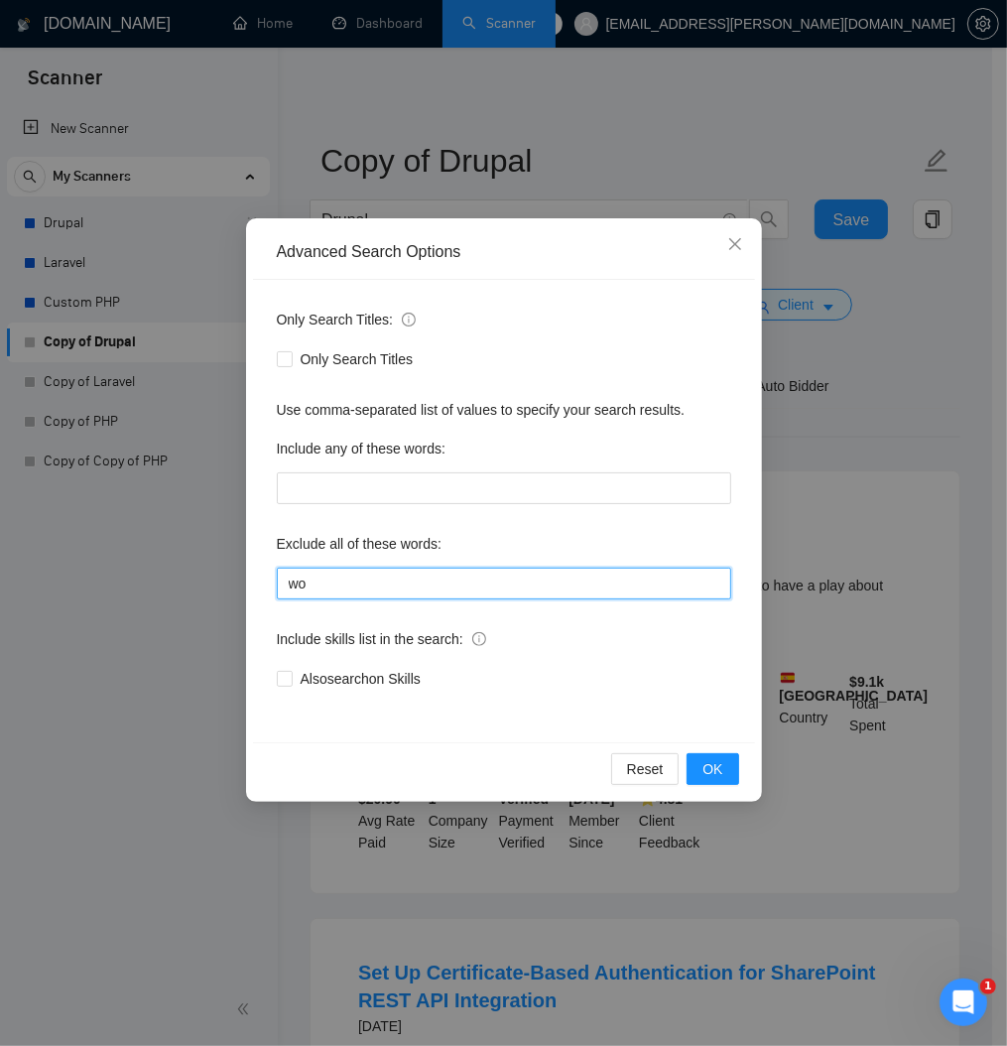
type input "w"
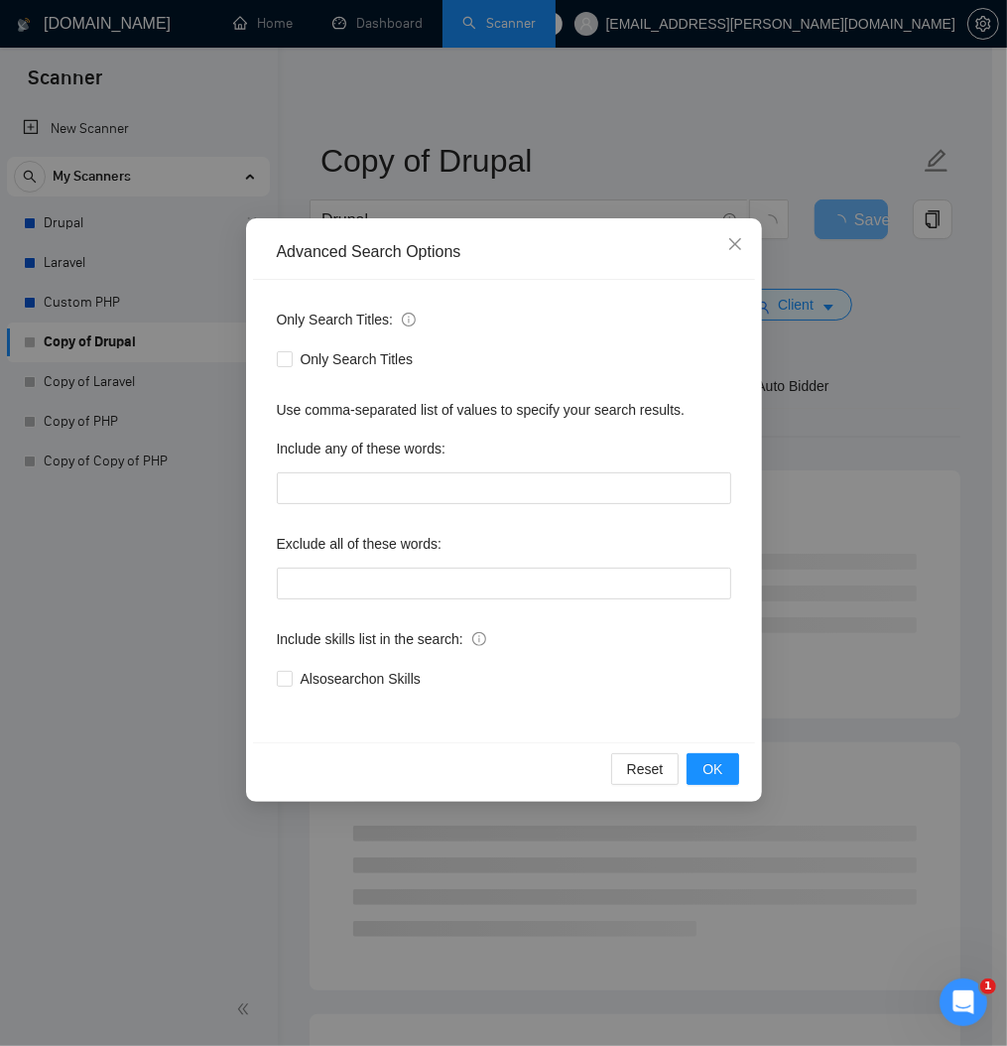
click at [850, 467] on div "Advanced Search Options Only Search Titles: Only Search Titles Use comma-separa…" at bounding box center [503, 523] width 1007 height 1046
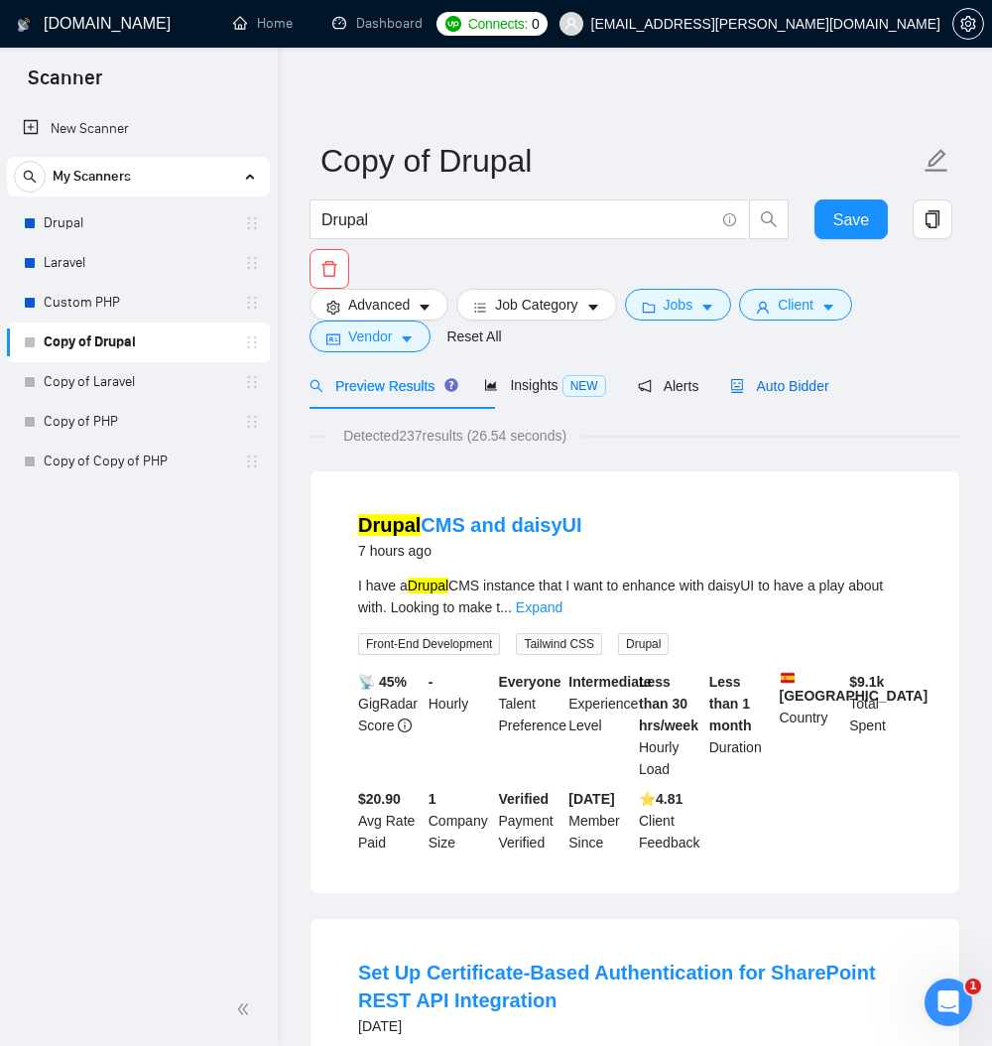
click at [828, 394] on span "Auto Bidder" at bounding box center [779, 386] width 98 height 16
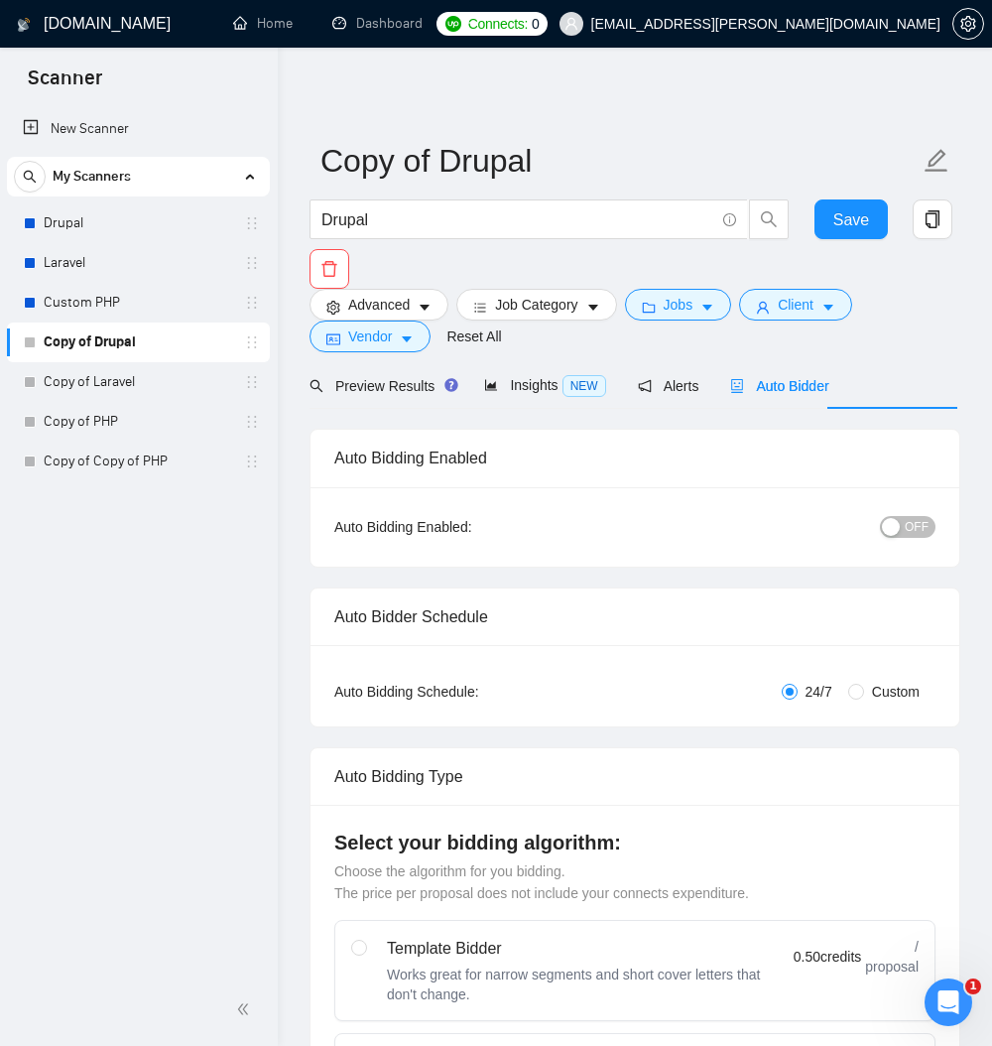
click at [850, 207] on span "Save" at bounding box center [851, 219] width 36 height 25
click at [905, 538] on span "OFF" at bounding box center [917, 527] width 24 height 22
click at [858, 221] on span "Save" at bounding box center [851, 219] width 36 height 25
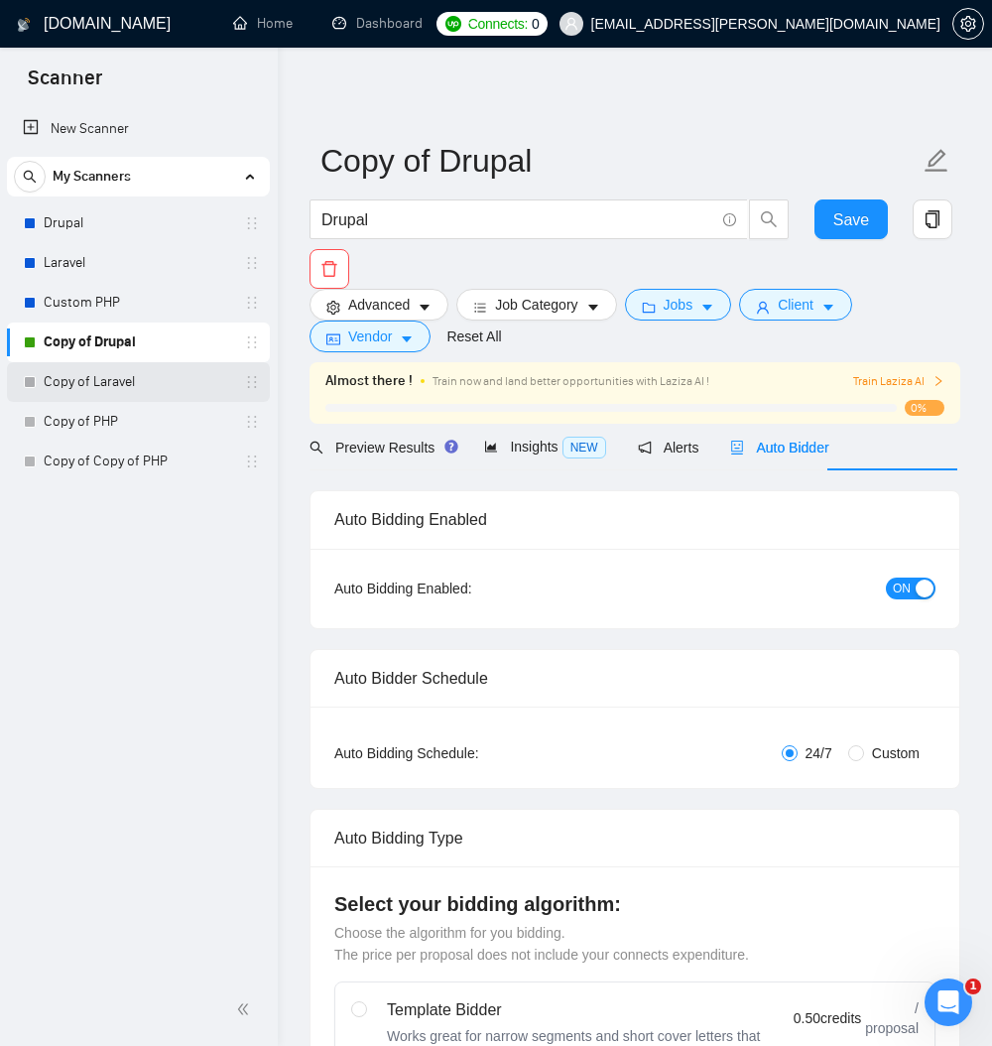
click at [143, 382] on link "Copy of Laravel" at bounding box center [138, 382] width 188 height 40
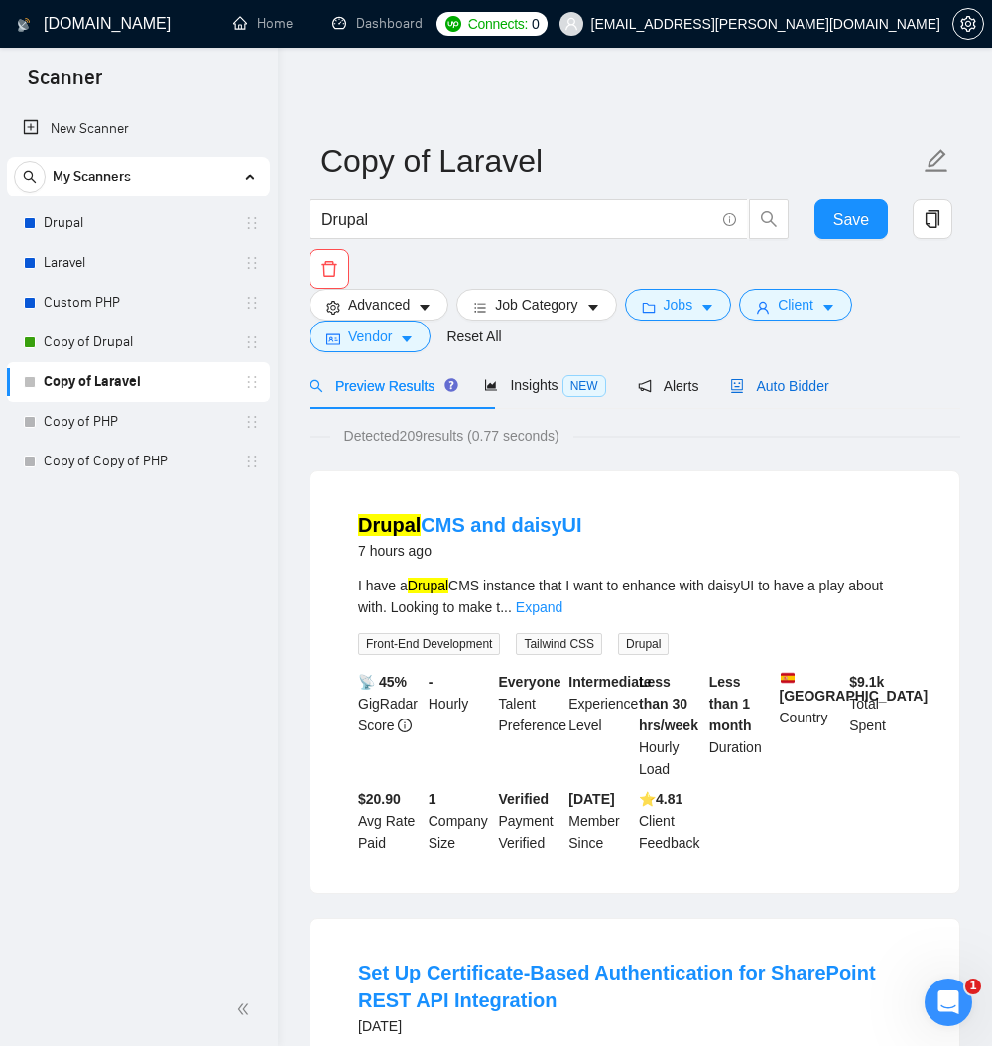
click at [828, 394] on span "Auto Bidder" at bounding box center [779, 386] width 98 height 16
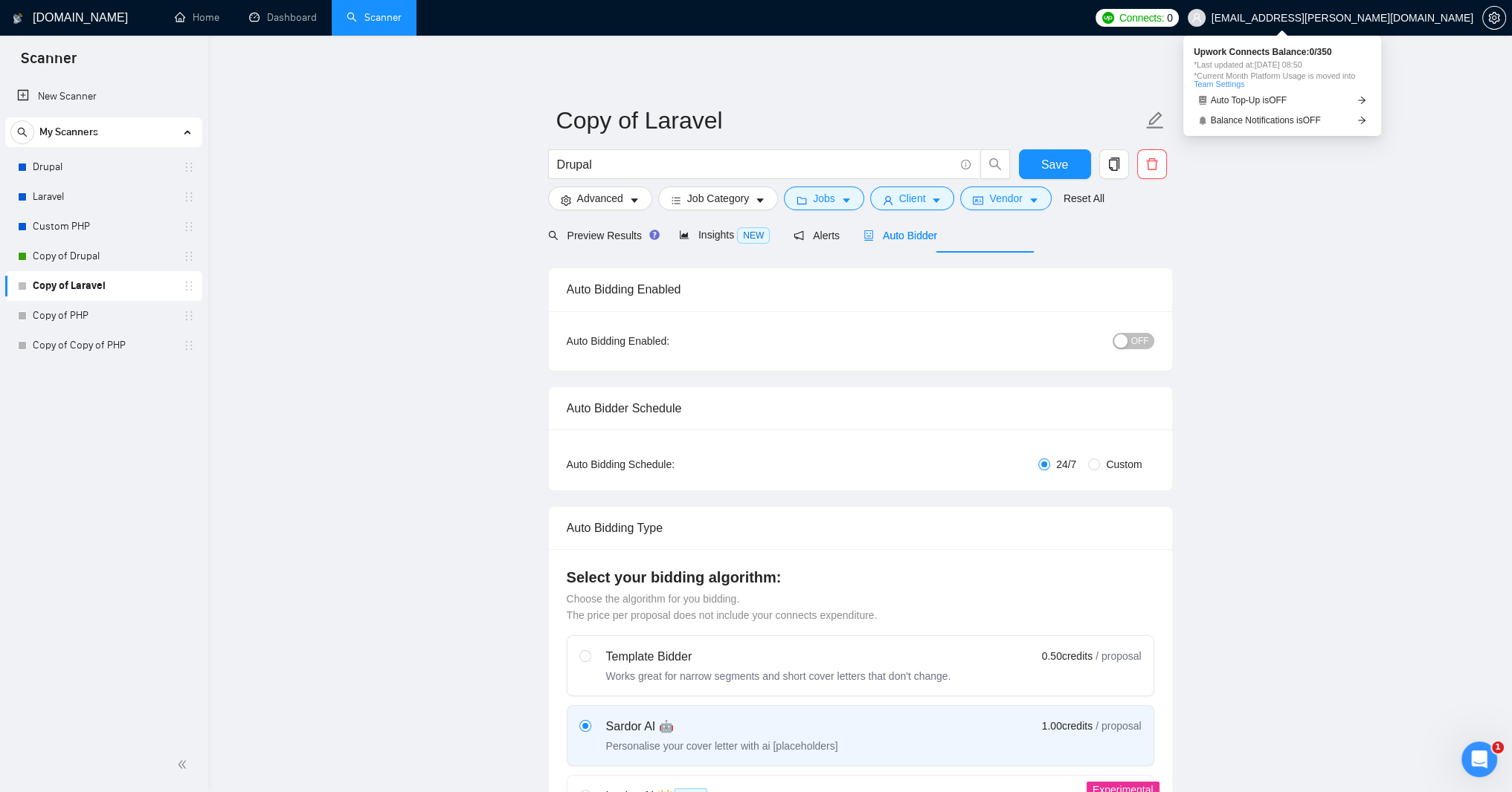
click at [754, 88] on link "Team Settings" at bounding box center [1218, 84] width 50 height 9
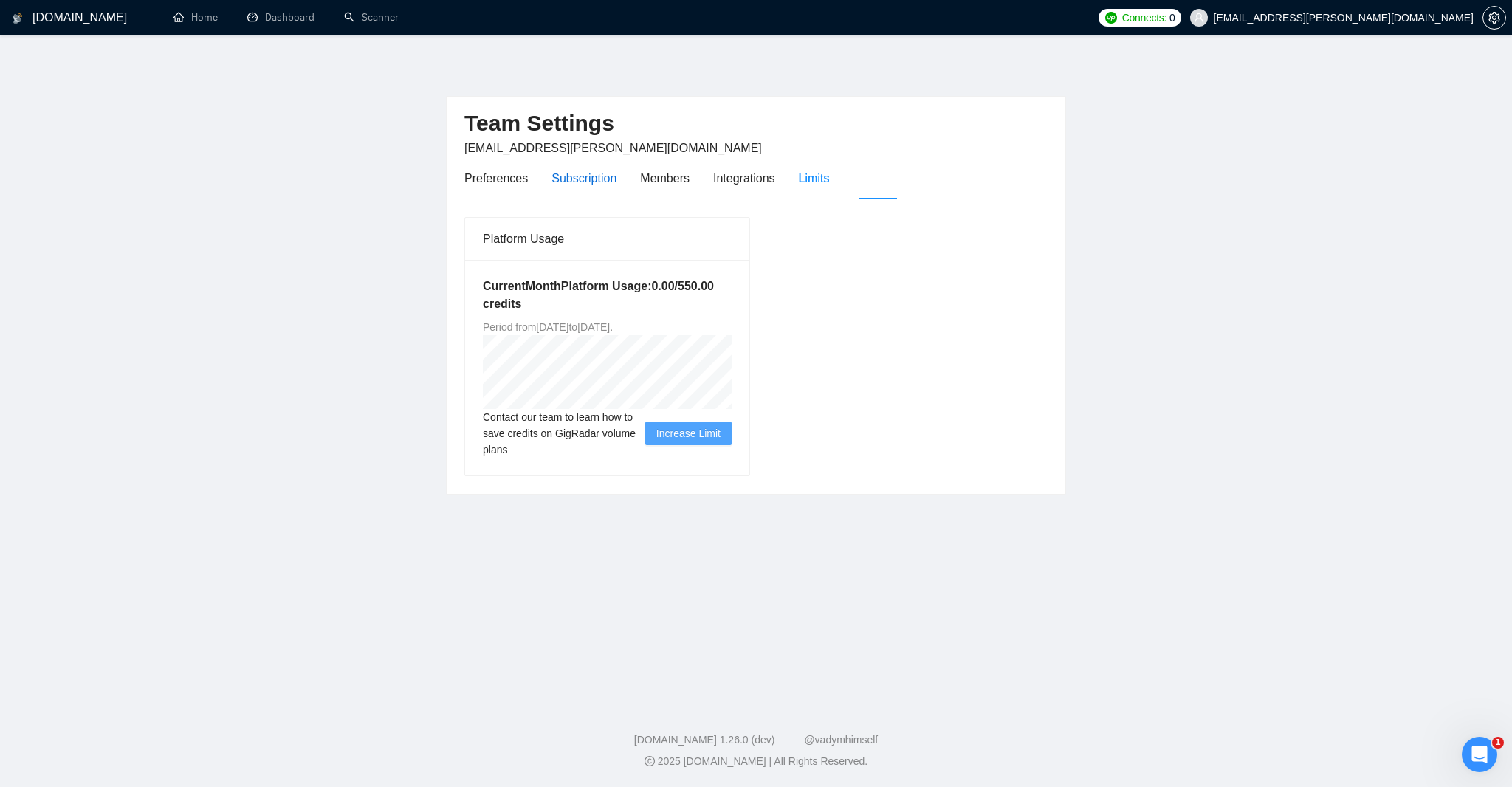
click at [616, 188] on div "Subscription" at bounding box center [583, 178] width 65 height 19
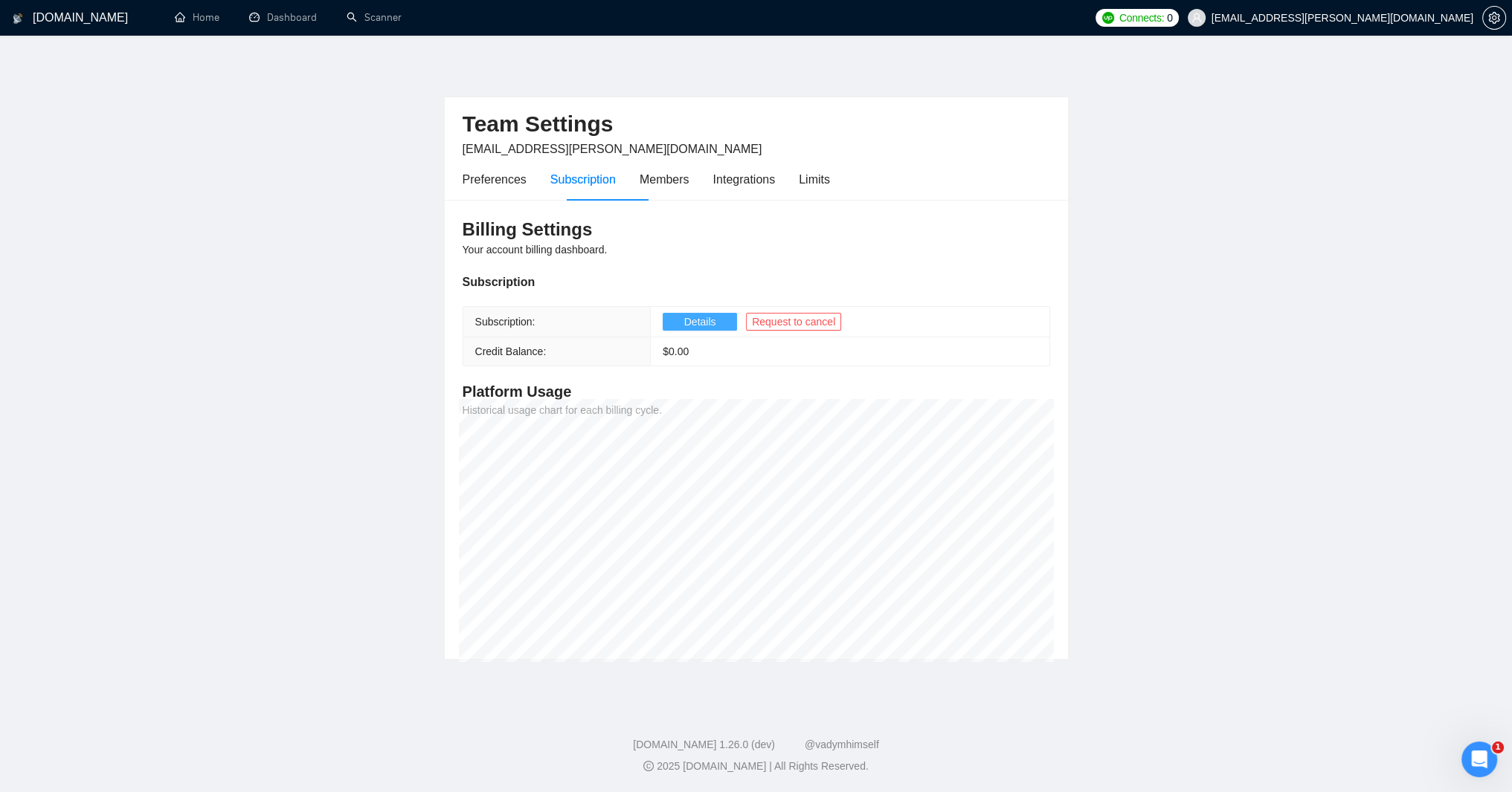
click at [716, 330] on span "Details" at bounding box center [700, 322] width 32 height 16
click at [511, 189] on div "Preferences" at bounding box center [494, 179] width 64 height 19
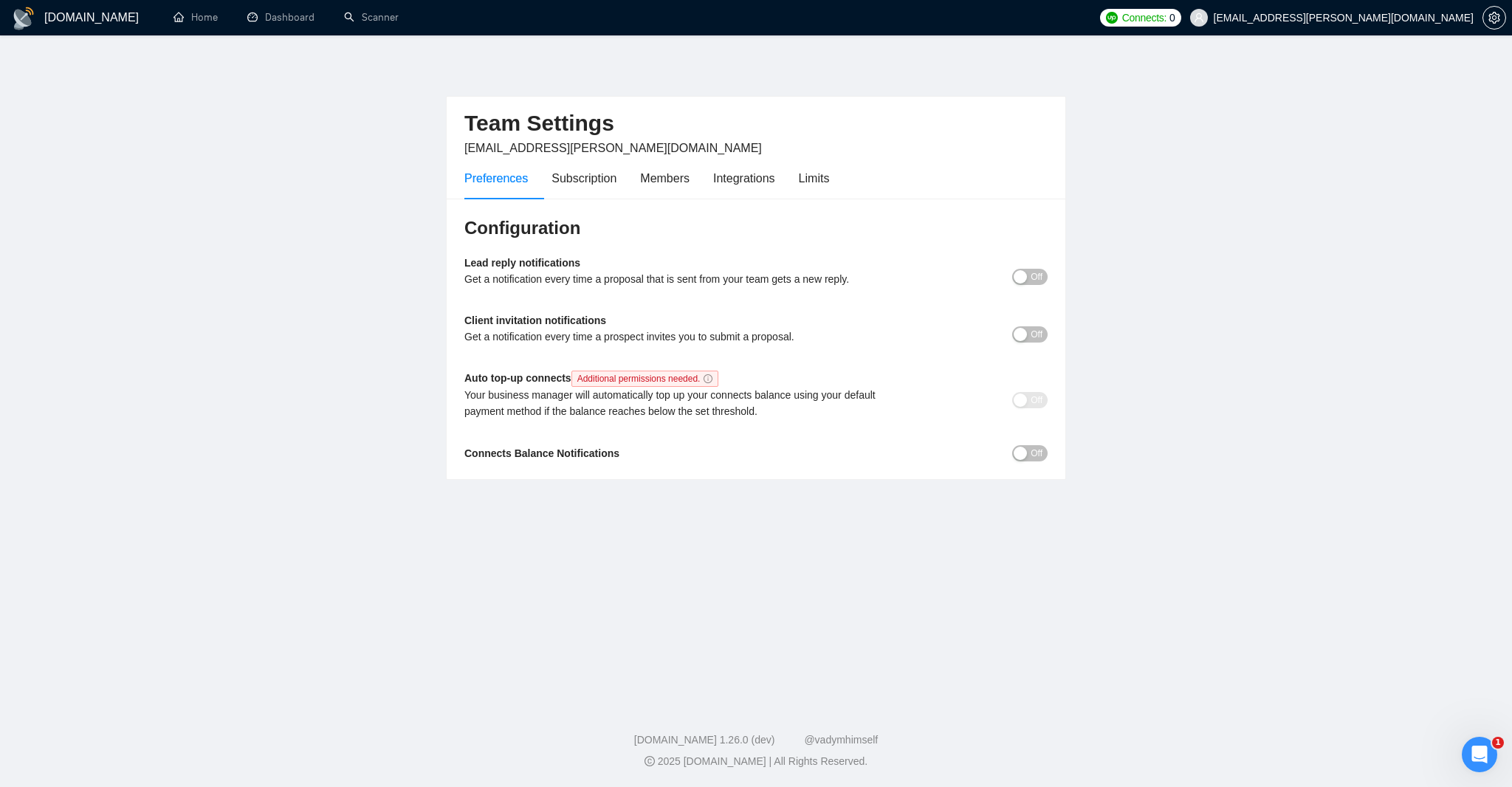
click at [1034, 285] on span "Off" at bounding box center [1037, 277] width 12 height 16
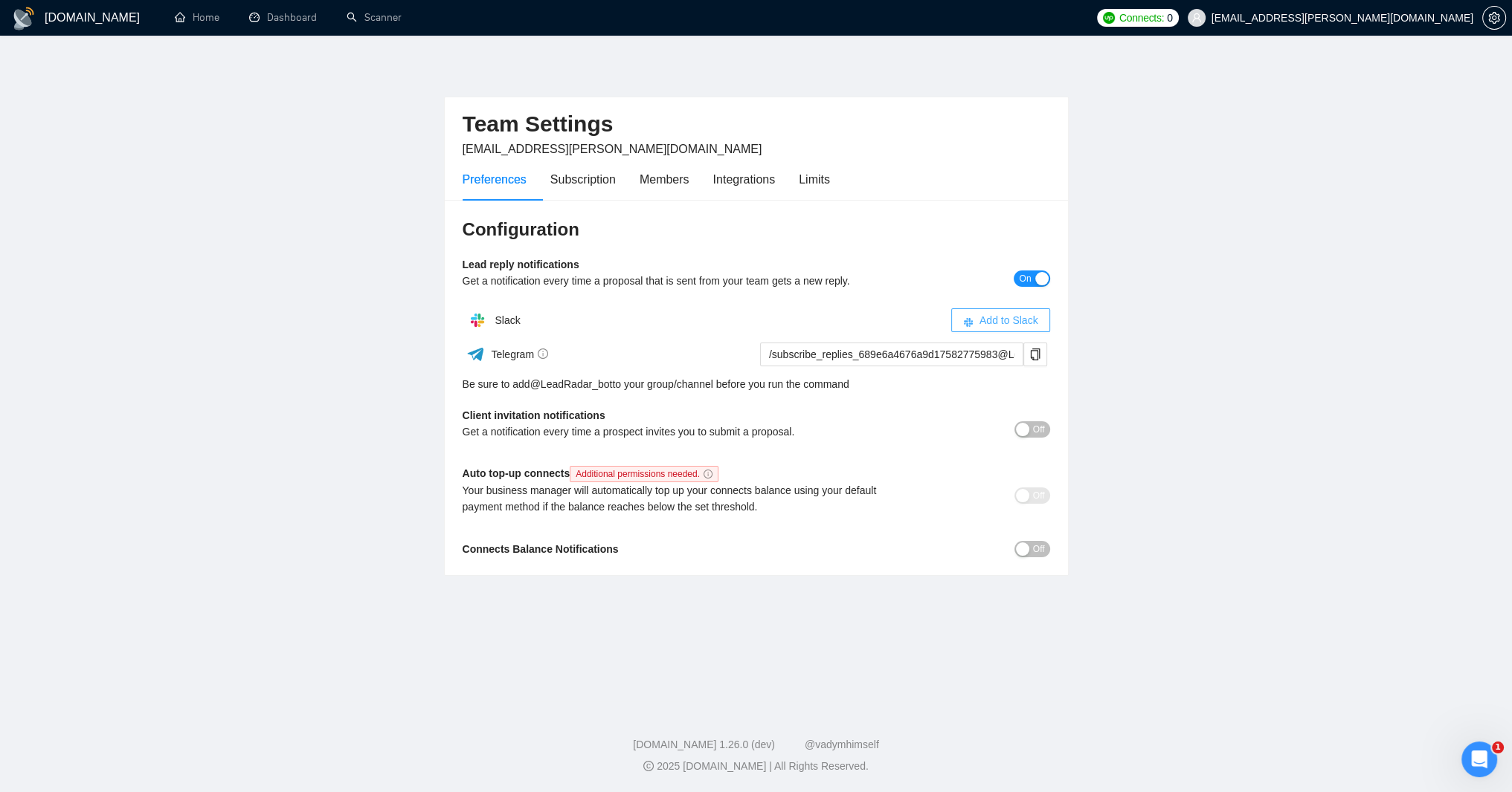
click at [979, 328] on span "Add to Slack" at bounding box center [1008, 321] width 58 height 16
click at [1026, 287] on span "On" at bounding box center [1025, 279] width 12 height 16
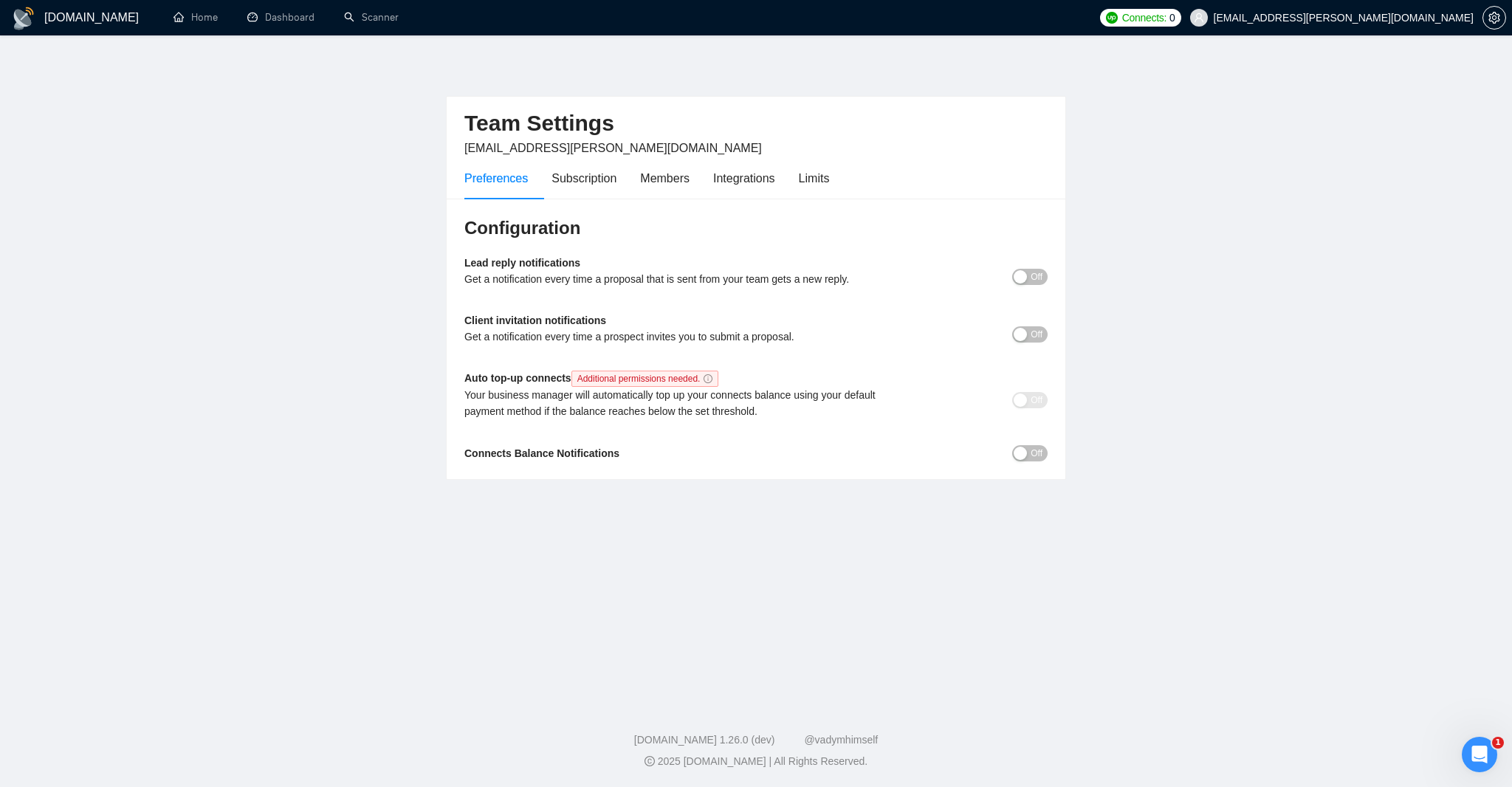
click at [1022, 285] on button "Off" at bounding box center [1030, 277] width 36 height 16
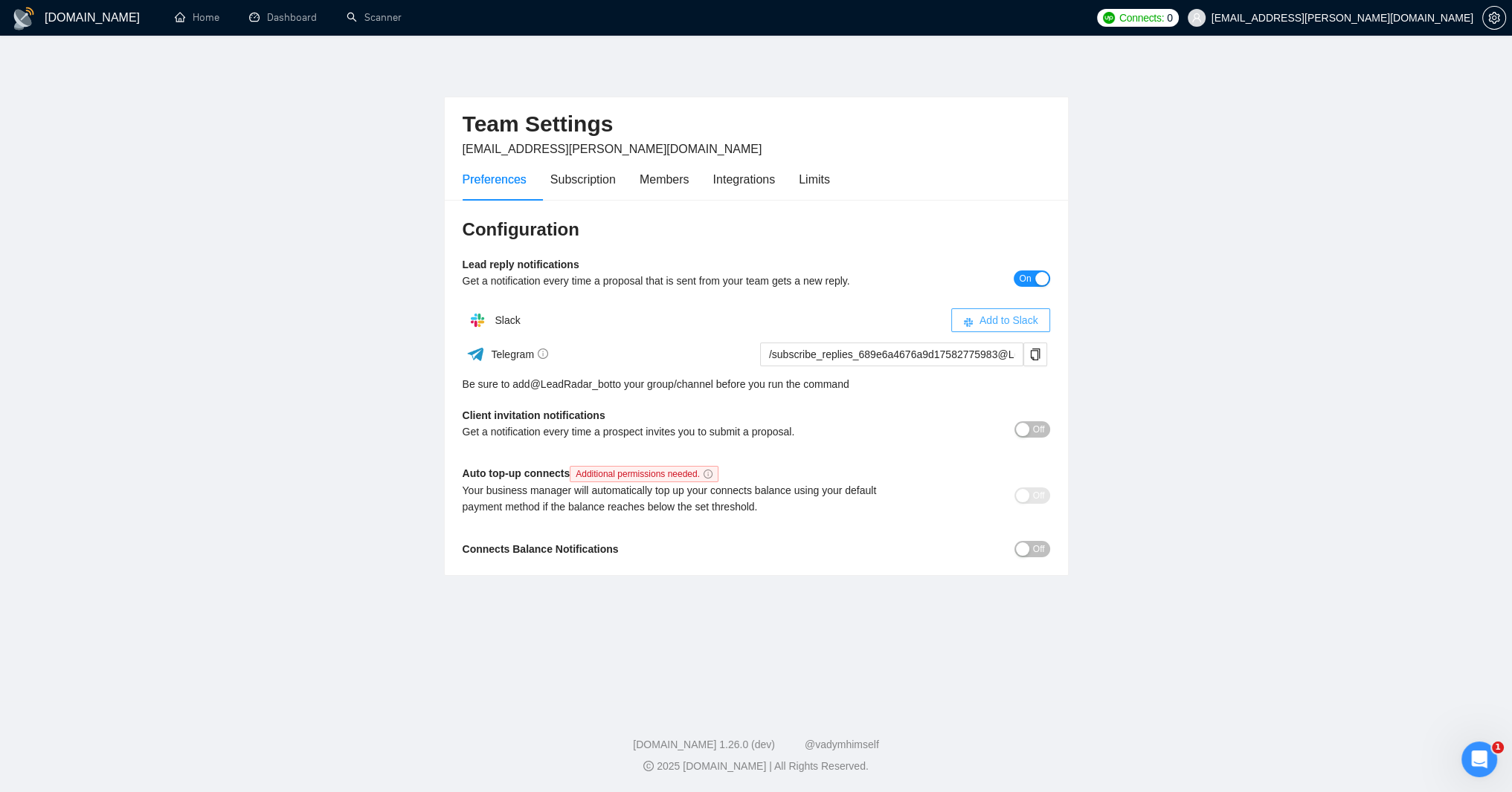
click at [988, 328] on span "Add to Slack" at bounding box center [1008, 321] width 58 height 16
click at [1019, 287] on span "On" at bounding box center [1025, 279] width 12 height 16
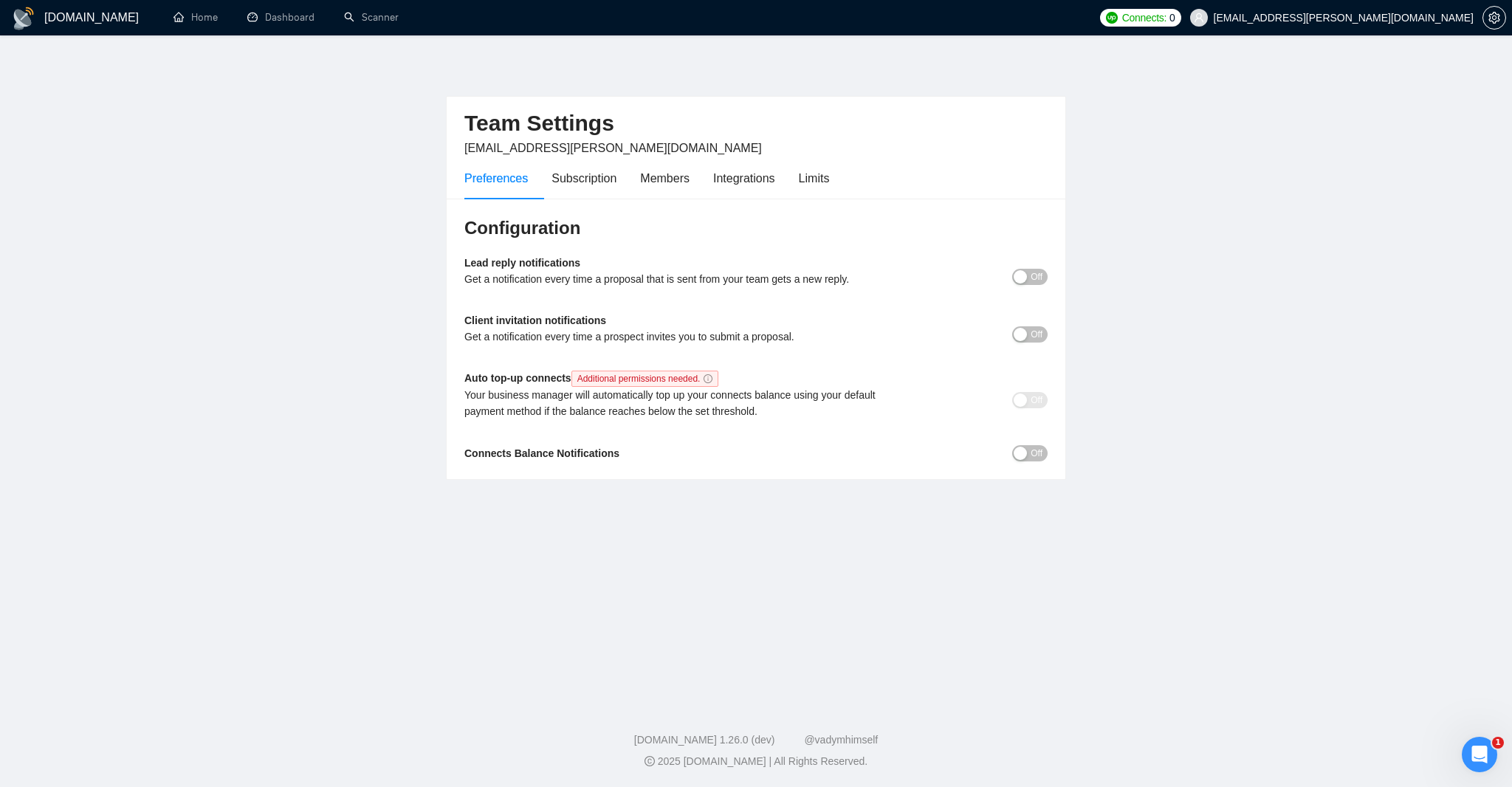
click at [1032, 285] on span "Off" at bounding box center [1037, 277] width 12 height 16
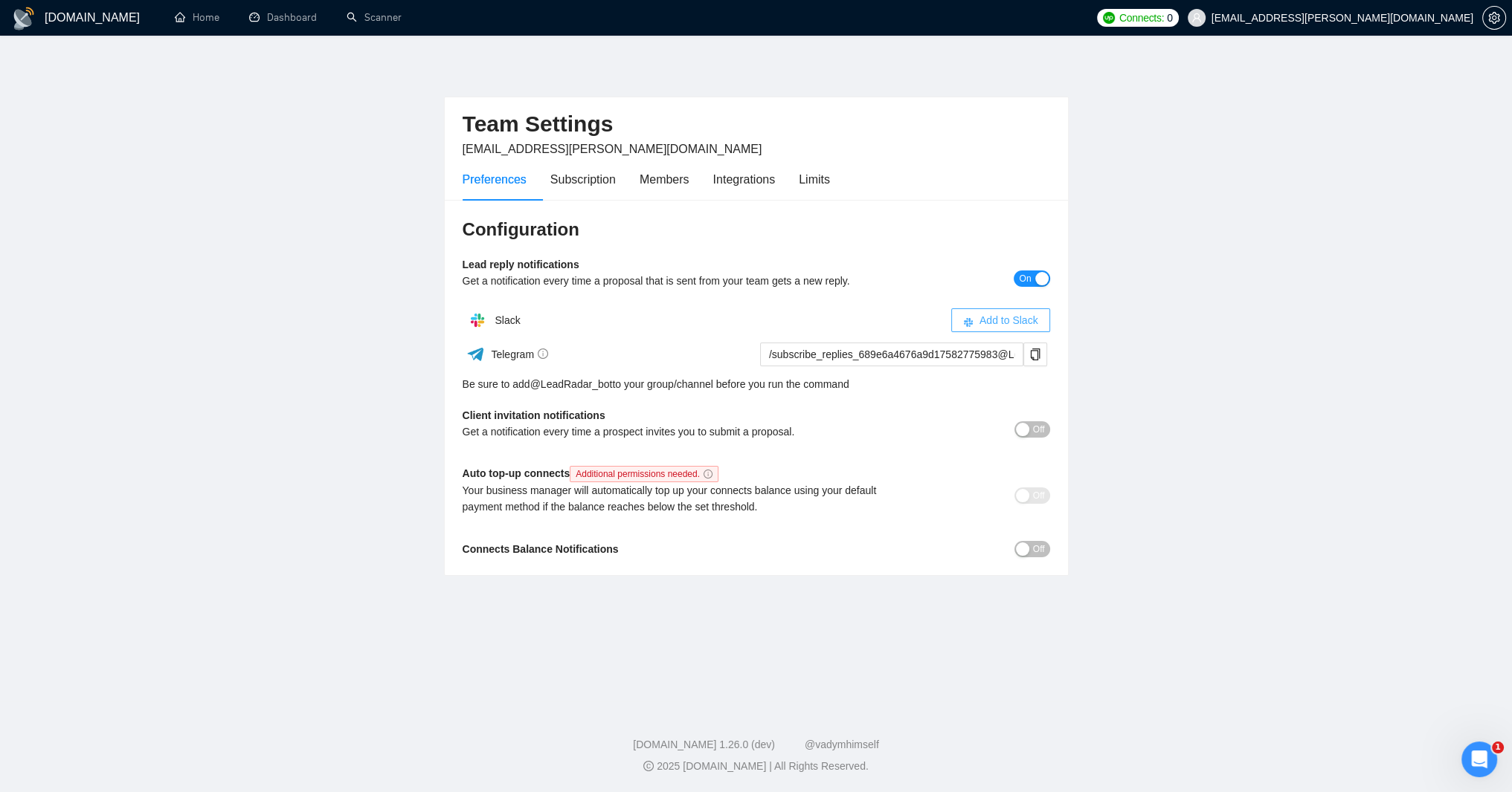
click at [979, 328] on span "Add to Slack" at bounding box center [1008, 321] width 58 height 16
click at [690, 185] on div "Members" at bounding box center [664, 179] width 49 height 19
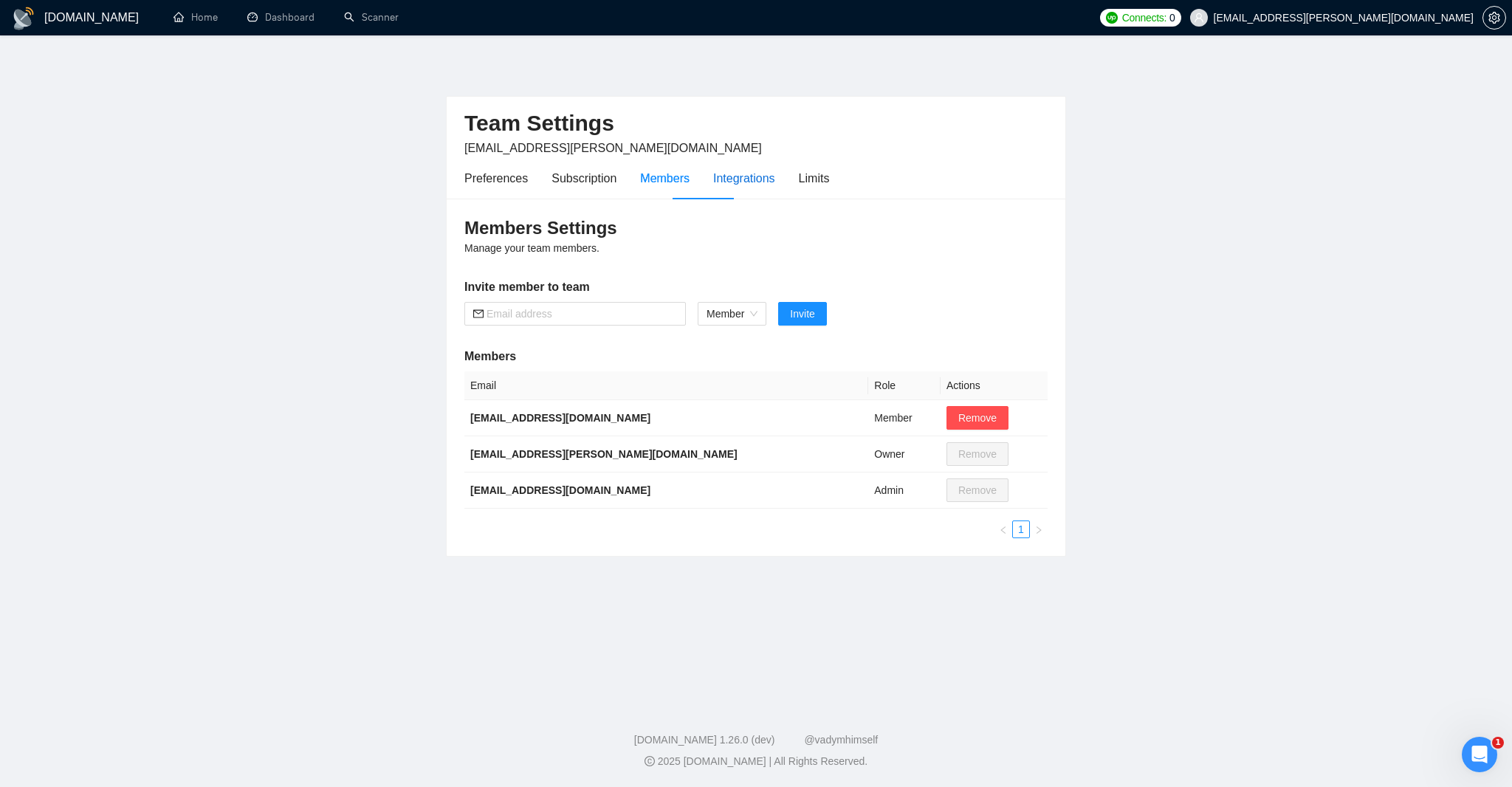
click at [775, 182] on div "Integrations" at bounding box center [743, 178] width 62 height 19
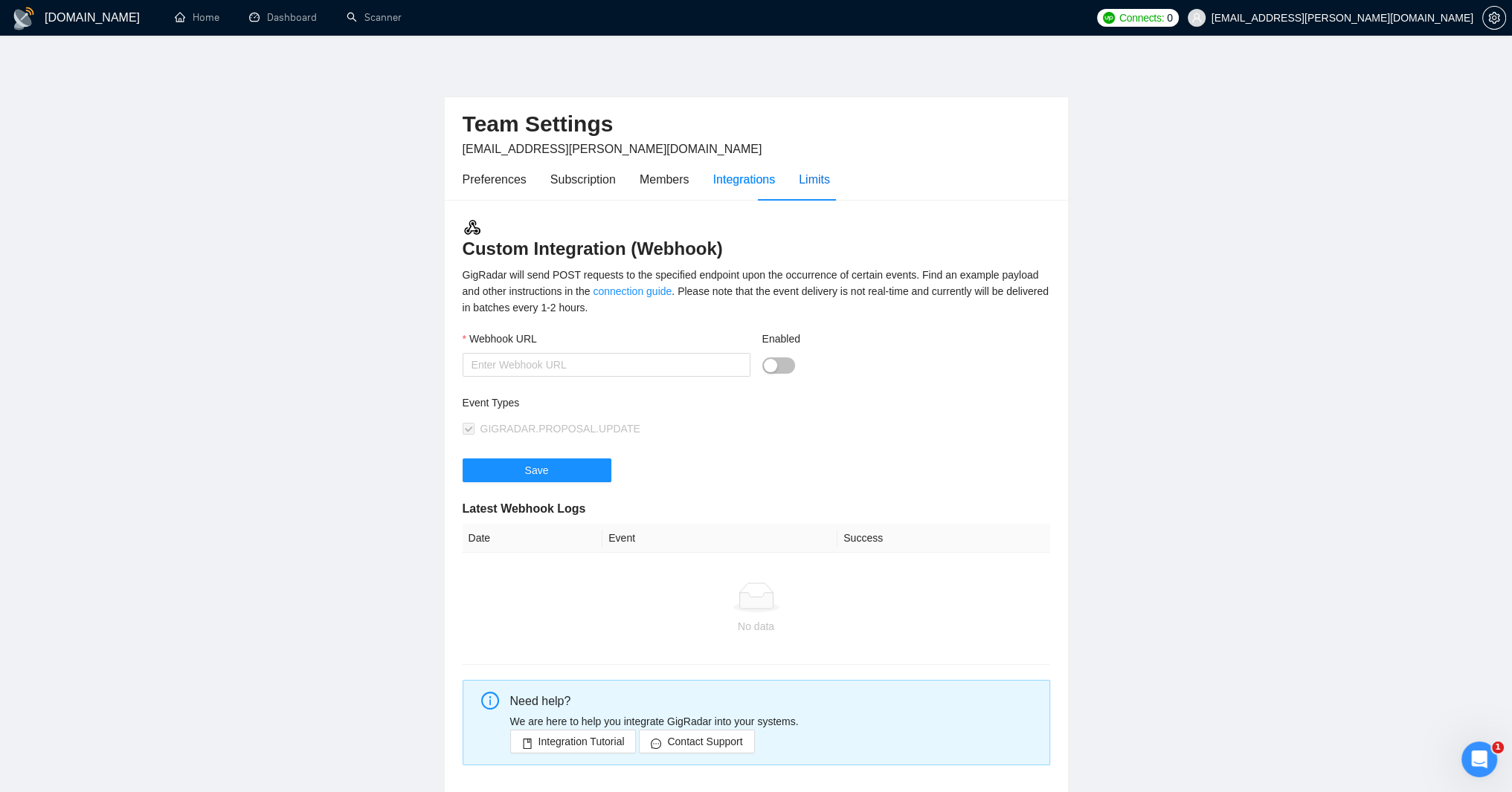
click at [830, 178] on div "Limits" at bounding box center [814, 179] width 31 height 19
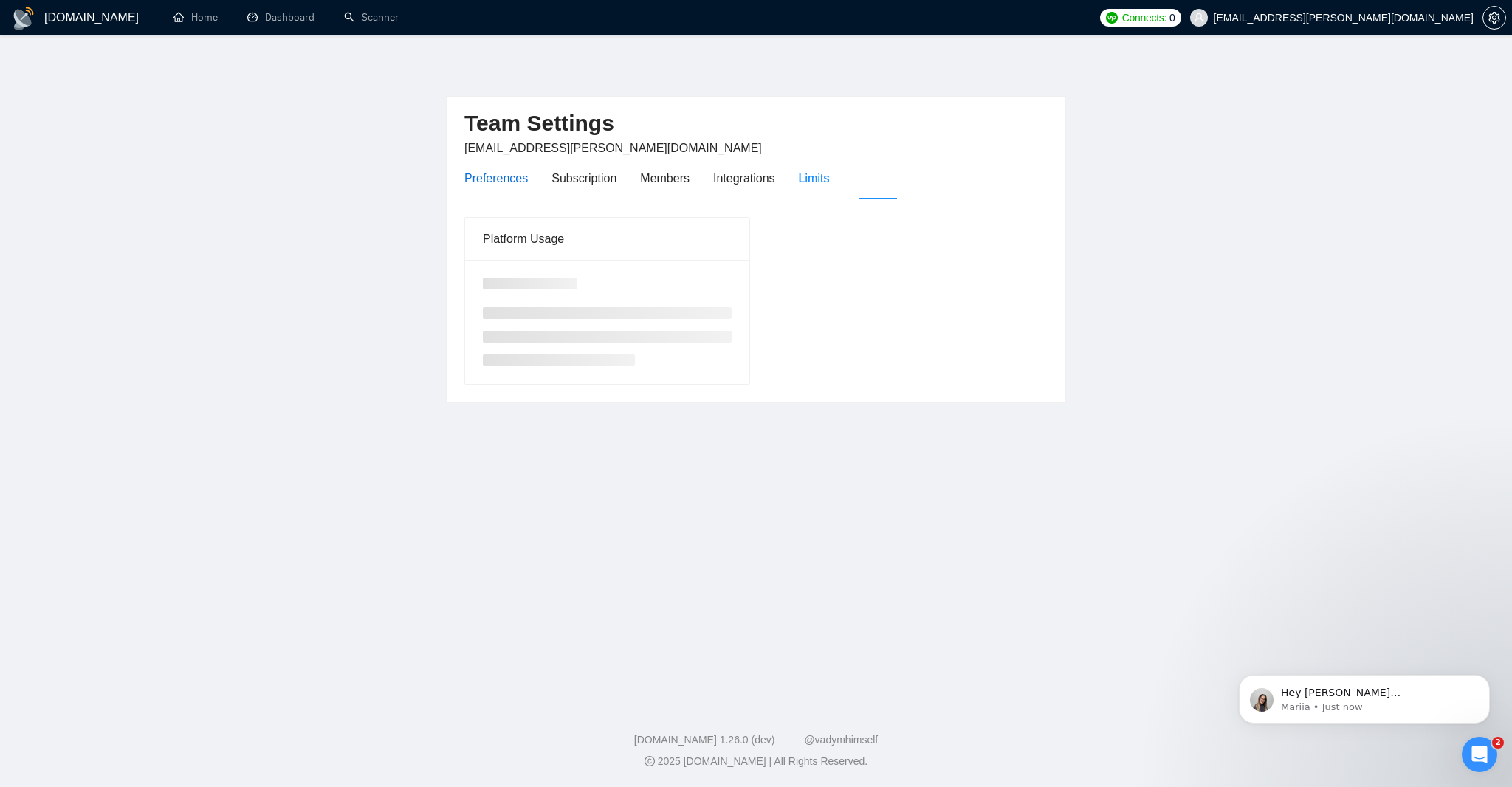
drag, startPoint x: 538, startPoint y: 178, endPoint x: 545, endPoint y: 185, distance: 9.9
click at [528, 180] on div "Preferences" at bounding box center [496, 178] width 63 height 19
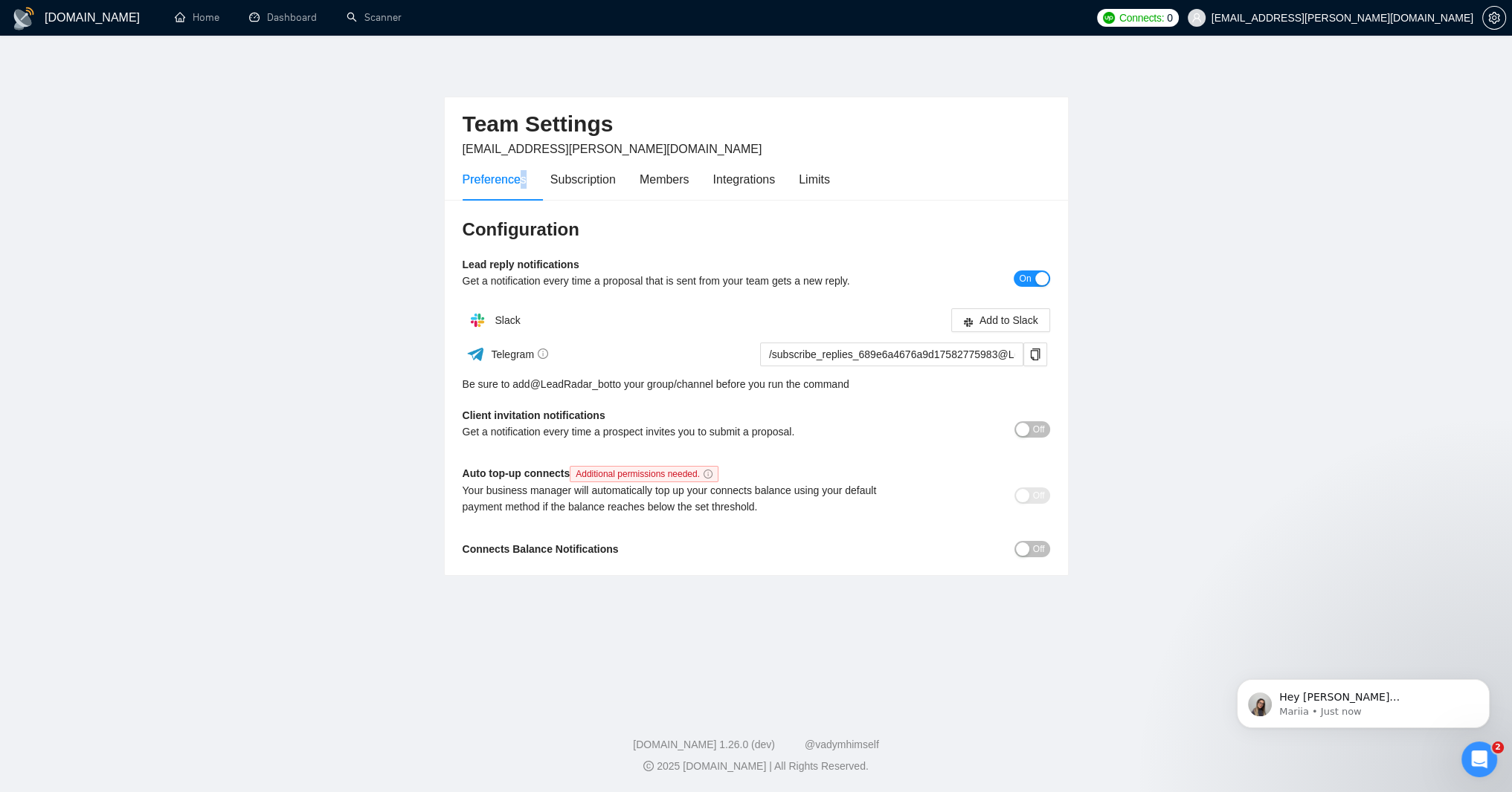
scroll to position [56, 0]
click at [1163, 10] on span "Connects:" at bounding box center [1142, 18] width 45 height 16
click at [1163, 14] on span "Connects:" at bounding box center [1142, 18] width 45 height 16
click at [191, 21] on link "Home" at bounding box center [197, 17] width 45 height 13
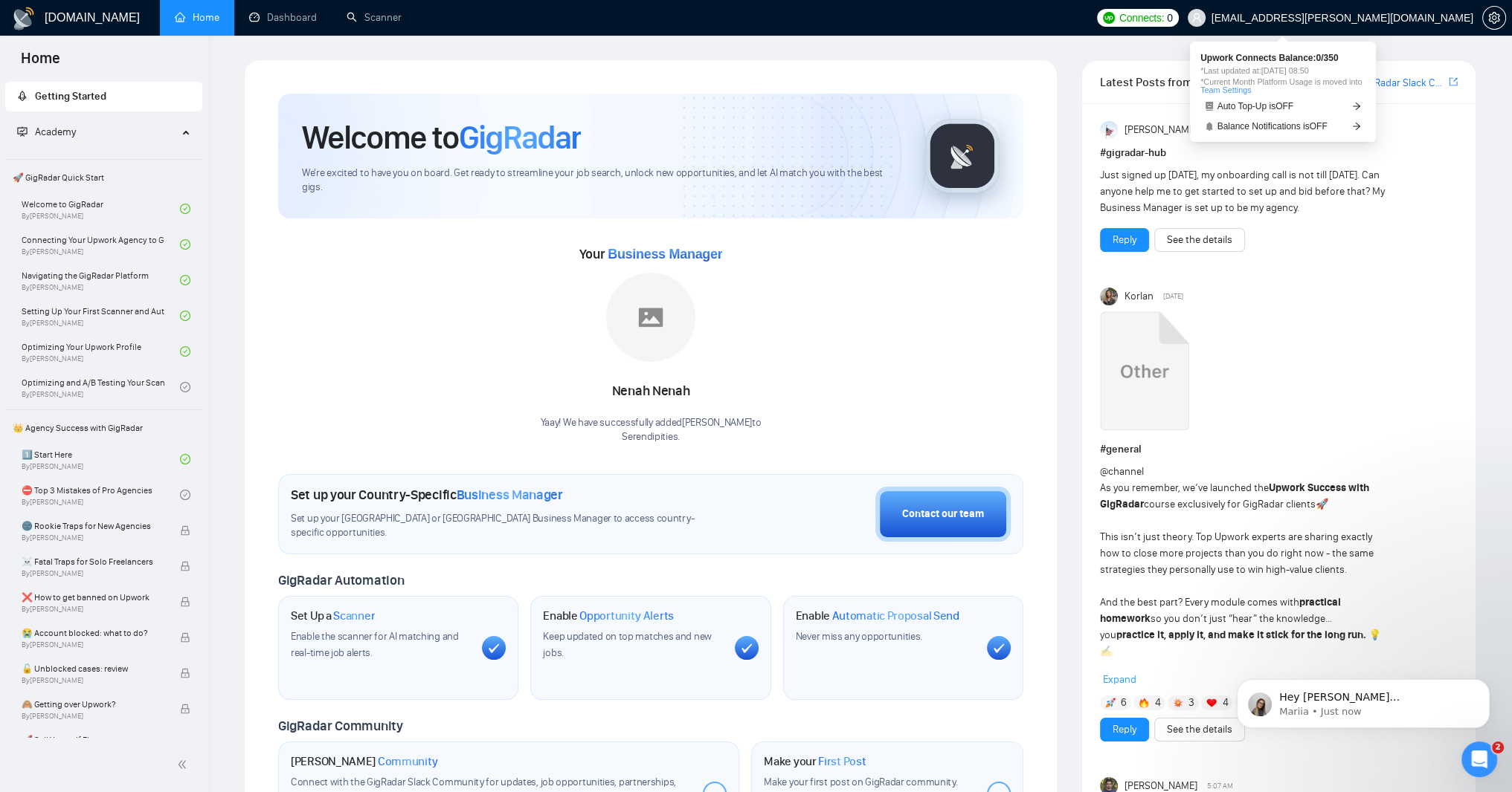
drag, startPoint x: 1286, startPoint y: 16, endPoint x: 1293, endPoint y: 14, distance: 7.3
click at [1163, 15] on span "Connects:" at bounding box center [1142, 18] width 45 height 16
click at [1250, 94] on link "Team Settings" at bounding box center [1225, 90] width 50 height 9
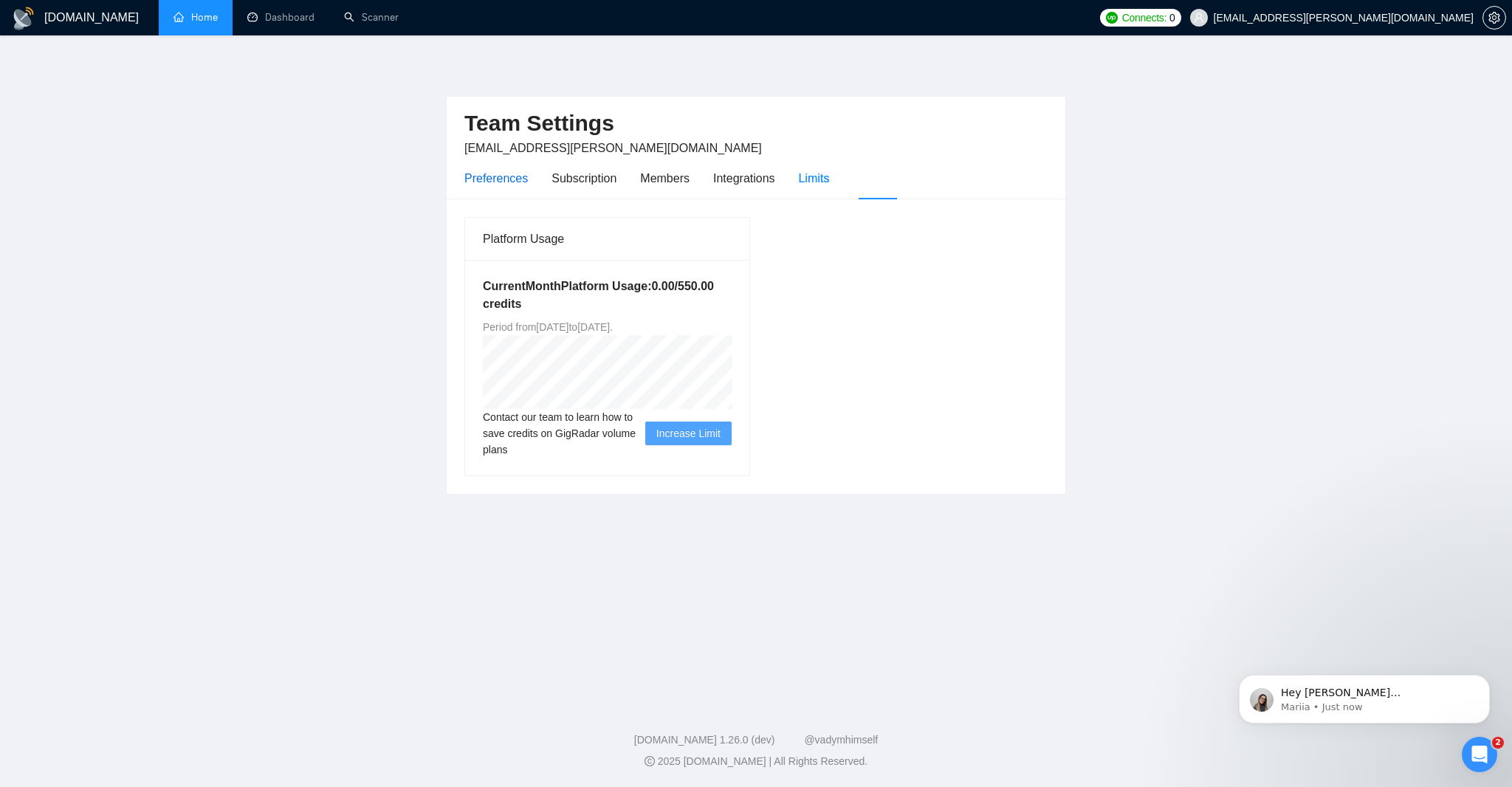
click at [485, 188] on div "Preferences" at bounding box center [496, 178] width 63 height 19
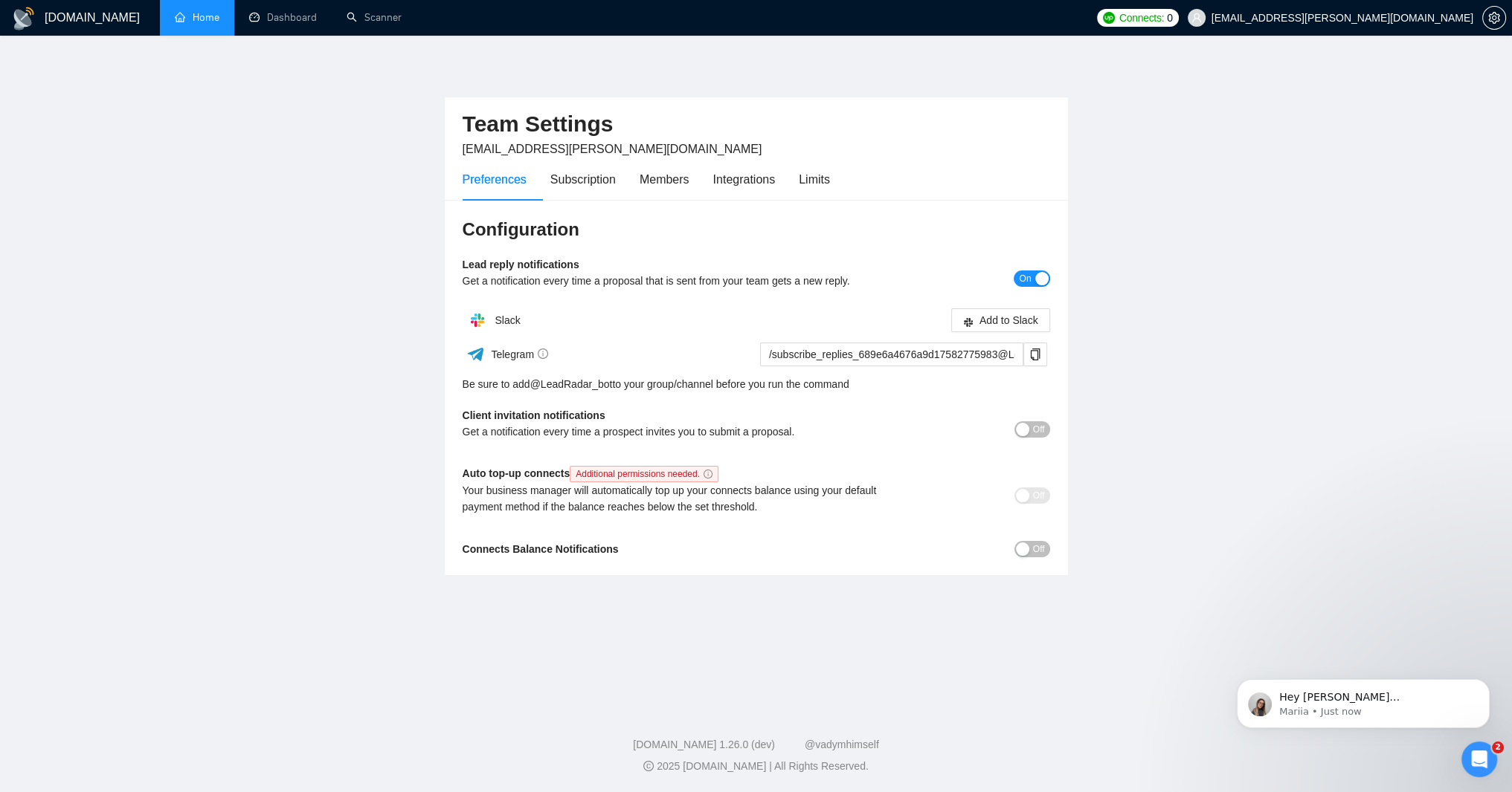
click at [1033, 438] on span "Off" at bounding box center [1039, 429] width 12 height 16
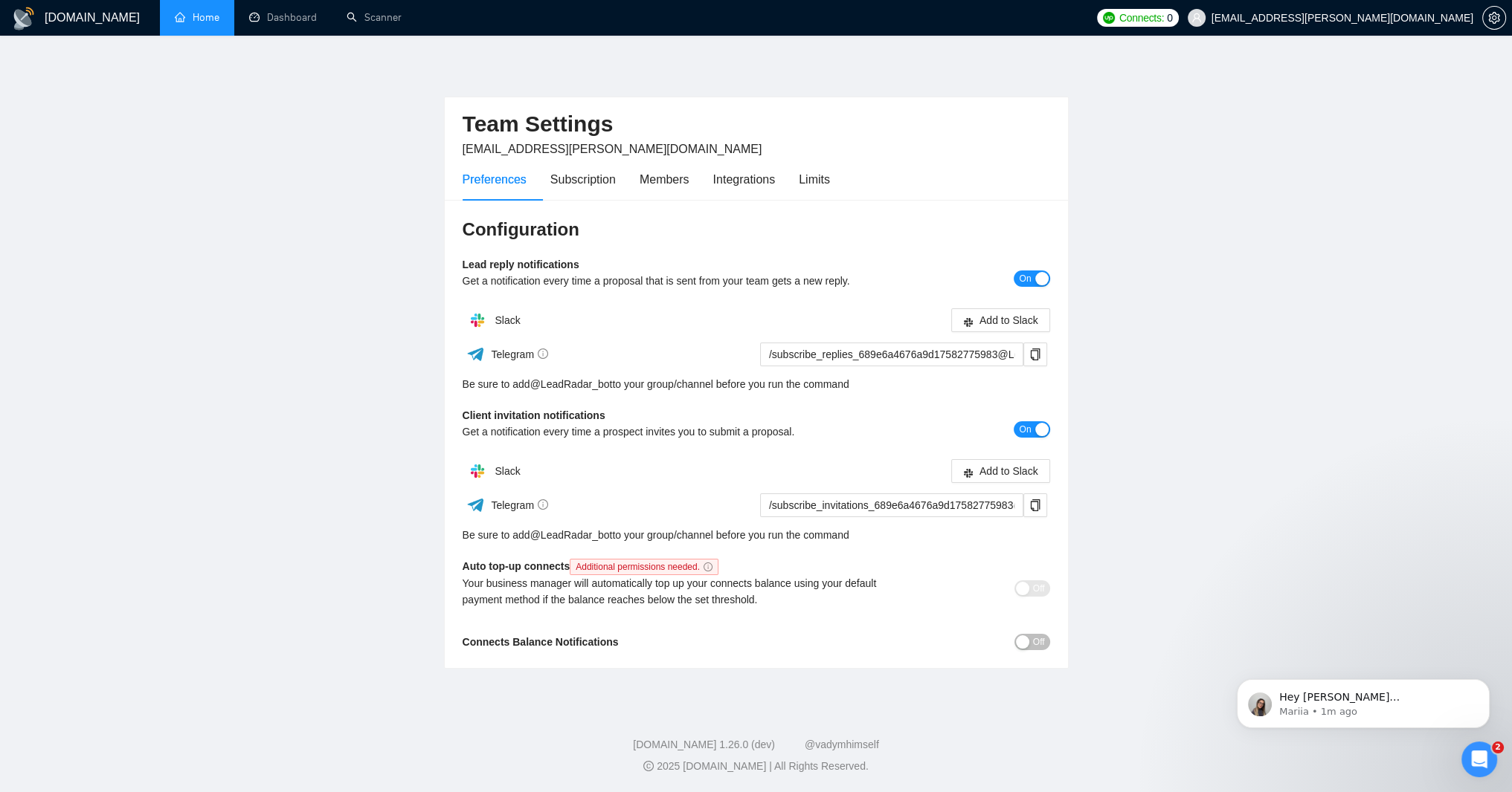
scroll to position [160, 0]
click at [1020, 633] on div "Off" at bounding box center [976, 641] width 147 height 17
click at [1022, 635] on button "Off" at bounding box center [1032, 642] width 36 height 16
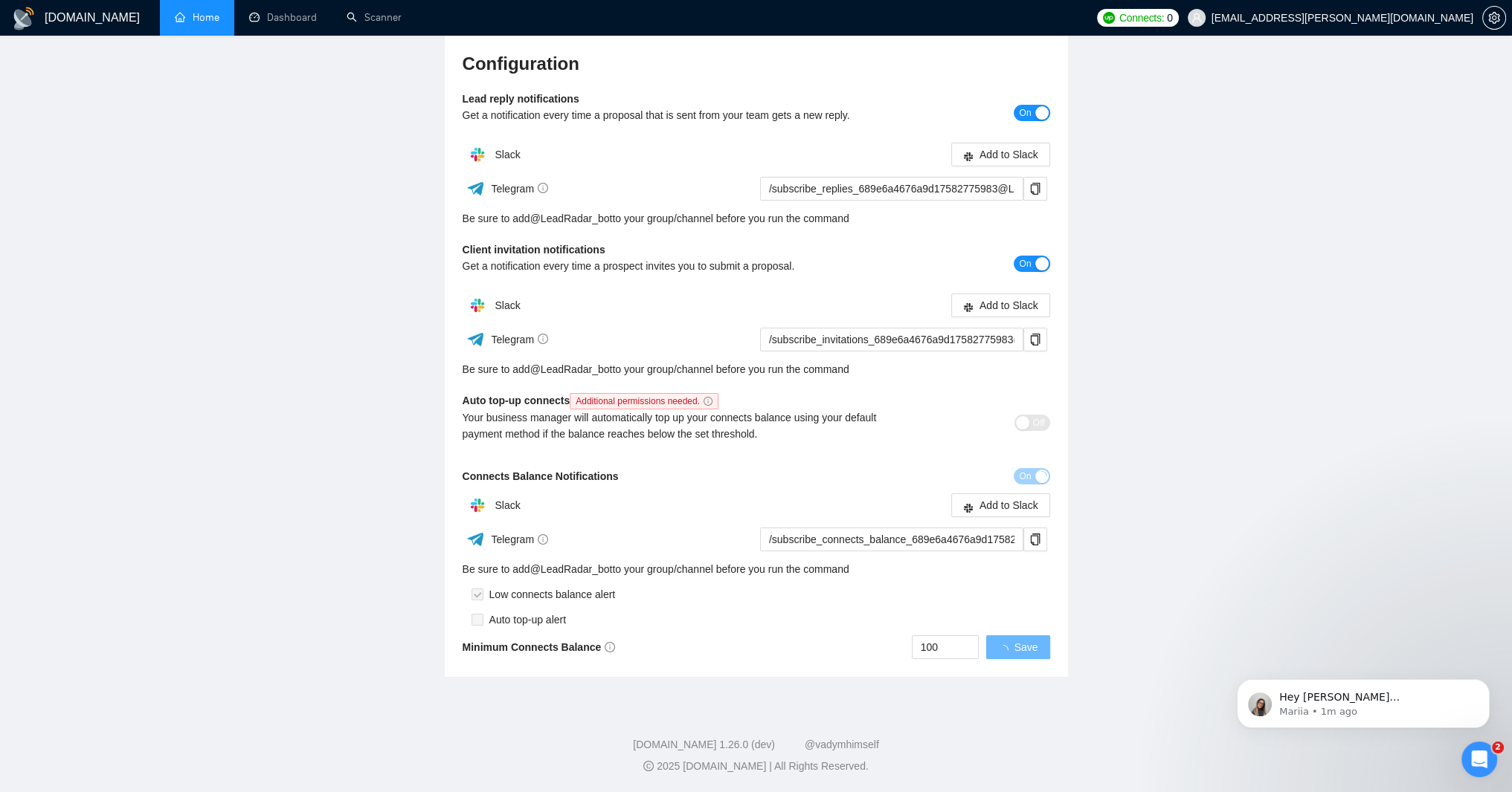
scroll to position [363, 0]
click at [1022, 639] on span "Save" at bounding box center [1026, 647] width 24 height 16
click at [1367, 705] on p "Mariia • 1m ago" at bounding box center [1375, 712] width 192 height 13
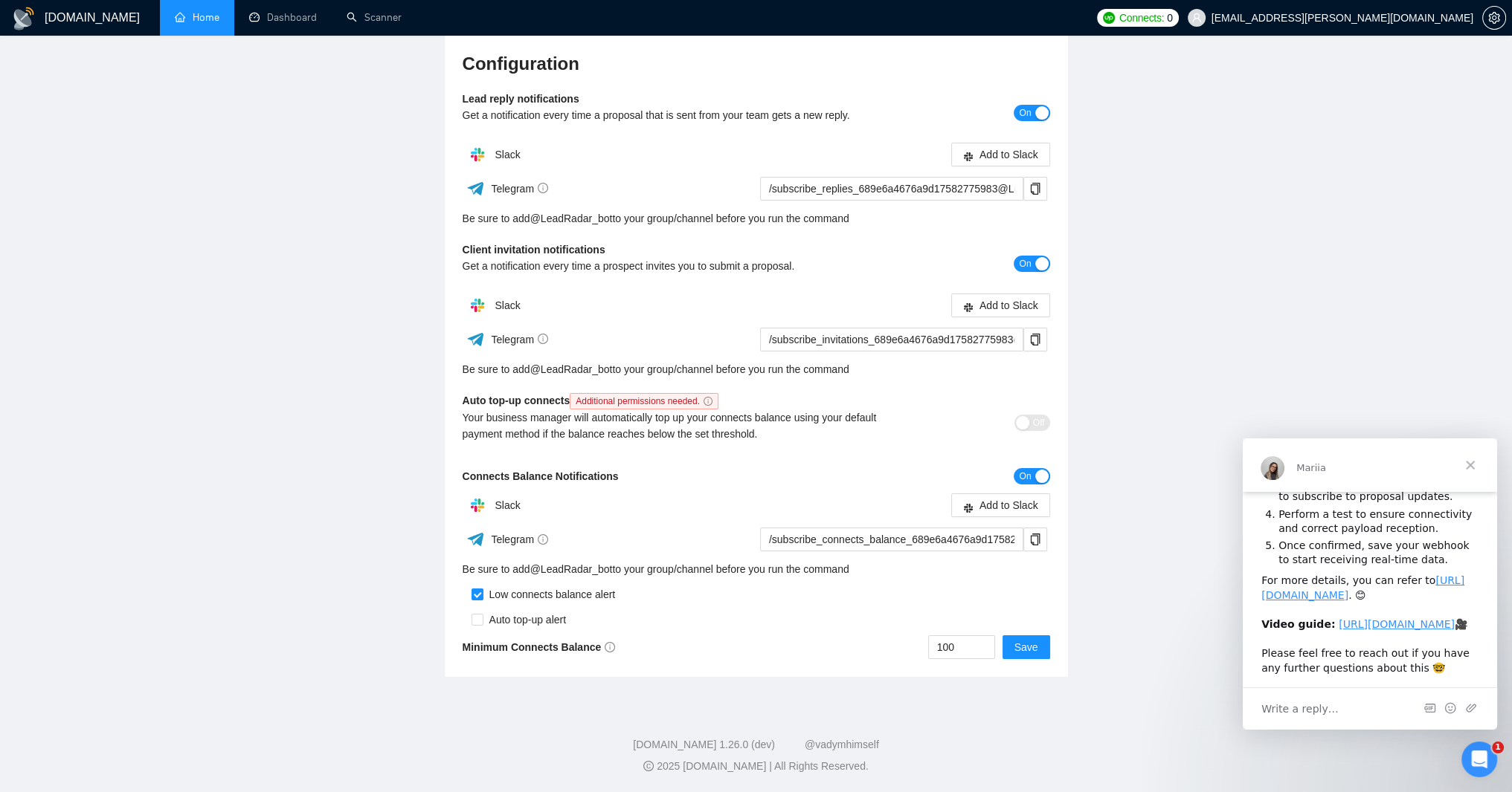
scroll to position [446, 0]
click at [1339, 710] on span "Write a reply…" at bounding box center [1299, 709] width 77 height 19
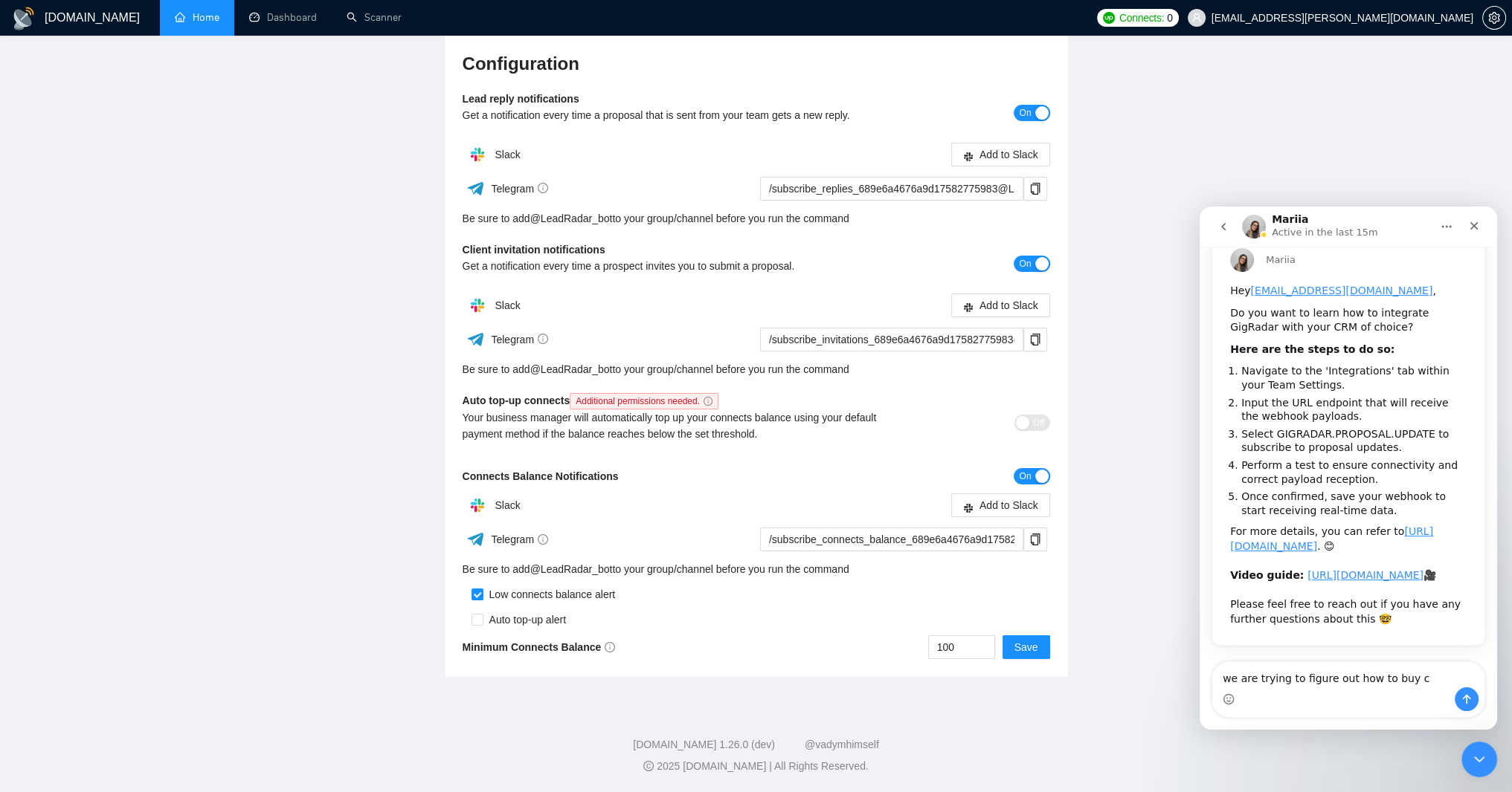
scroll to position [467, 0]
type textarea "we are trying to figure out how to buy connects?"
click at [1458, 704] on button "Send a message…" at bounding box center [1466, 700] width 24 height 24
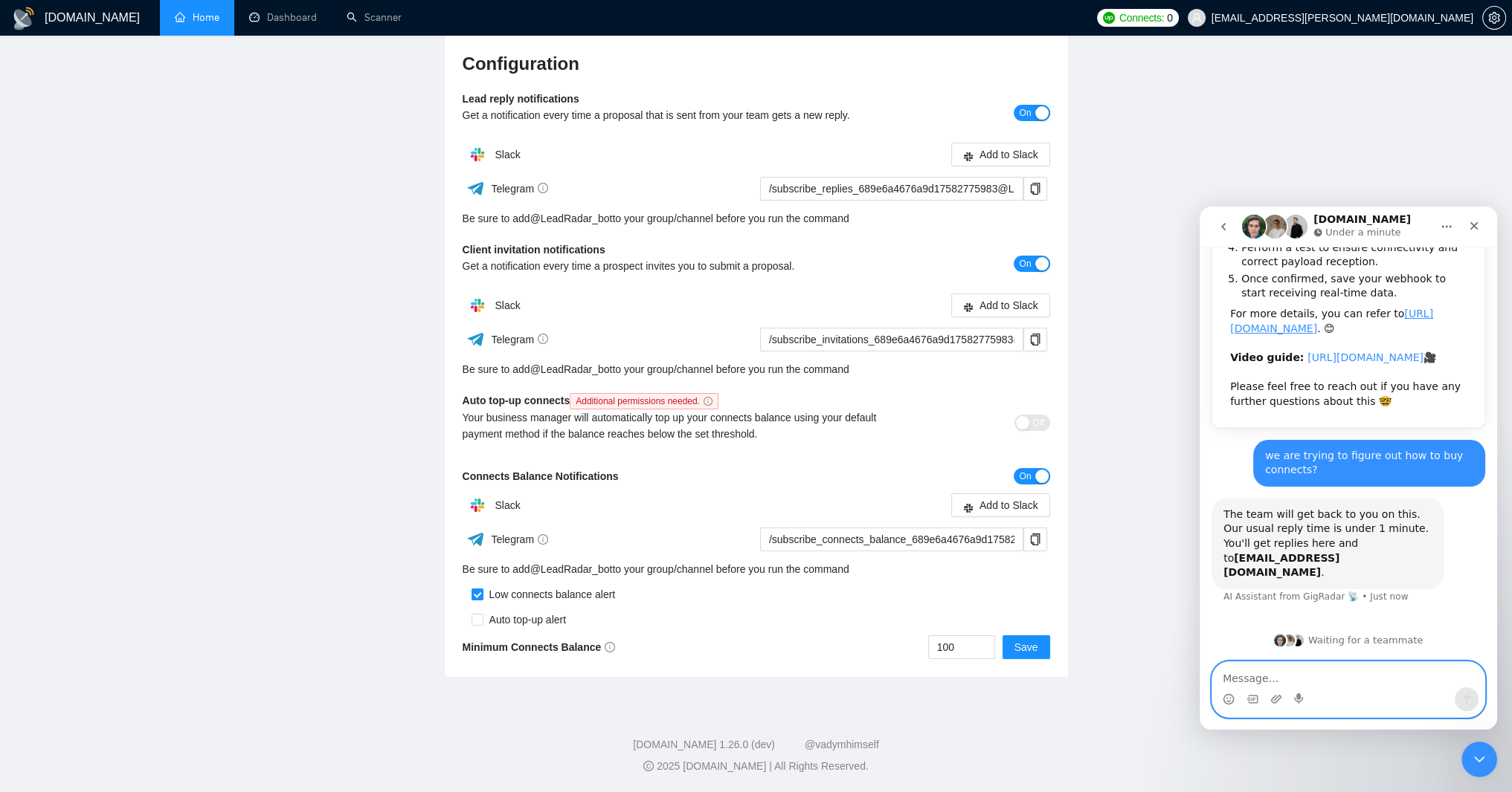
scroll to position [719, 0]
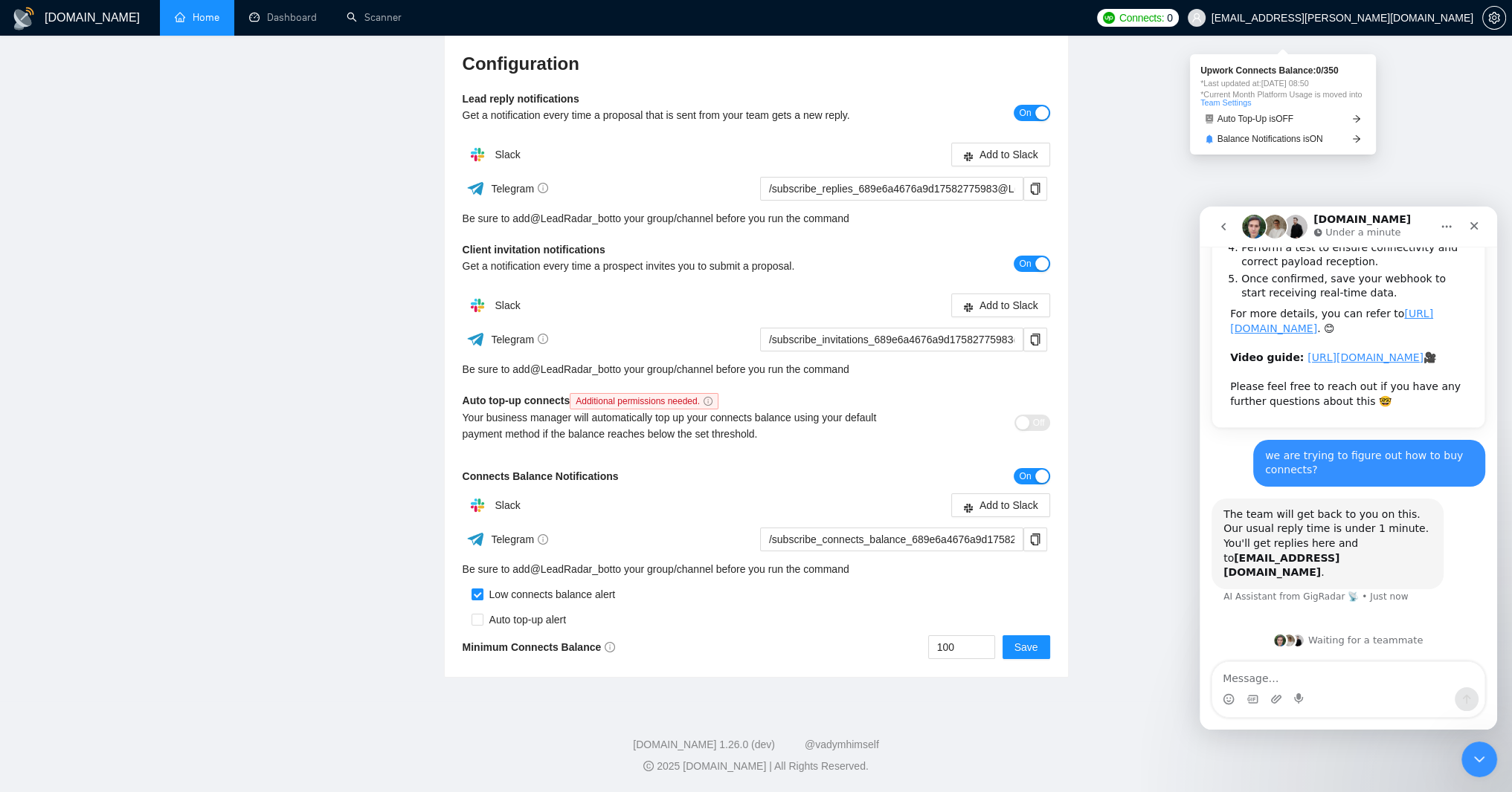
click at [1248, 107] on link "Team Settings" at bounding box center [1225, 103] width 50 height 9
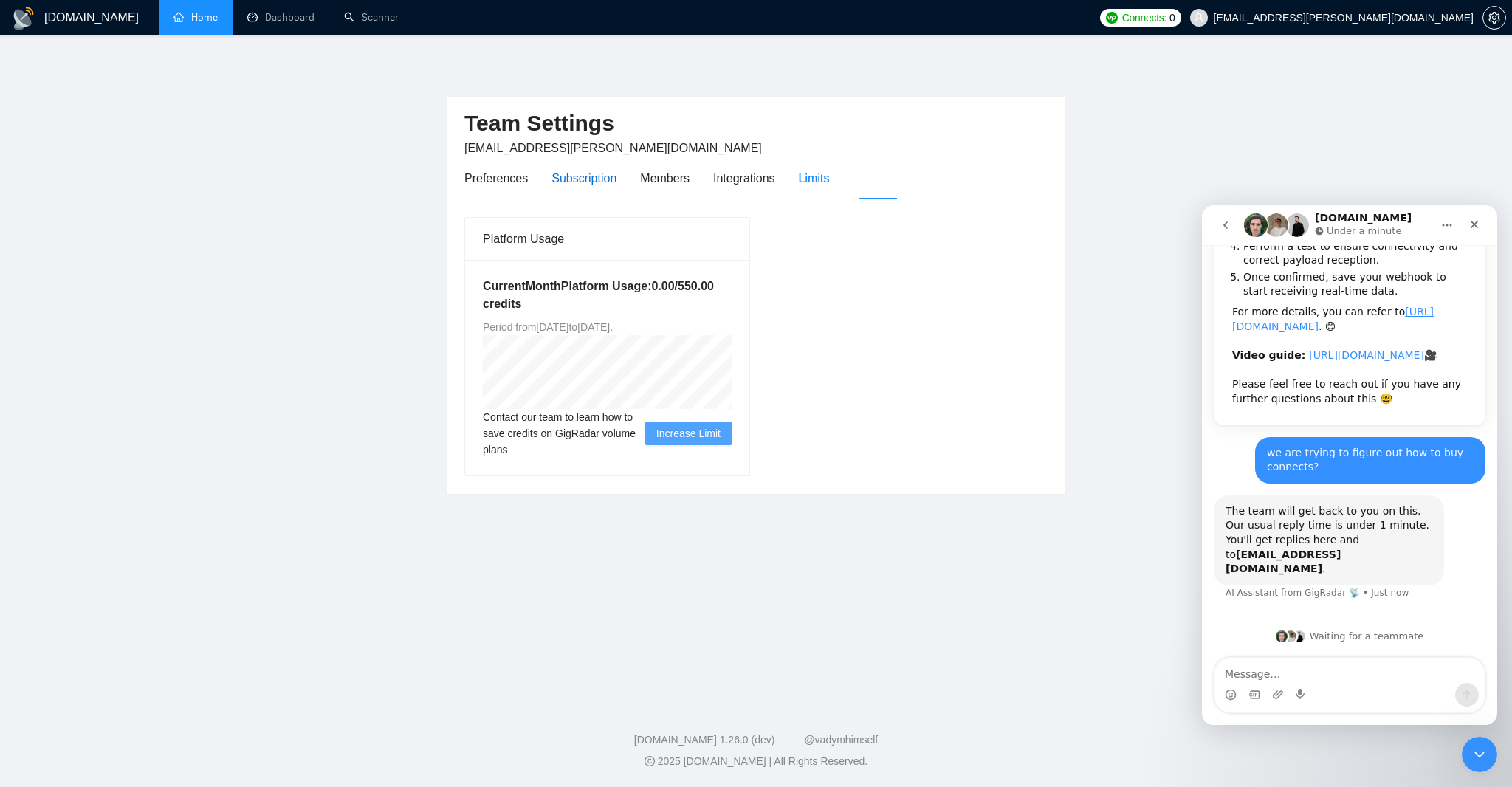
click at [602, 188] on div "Subscription" at bounding box center [583, 178] width 65 height 19
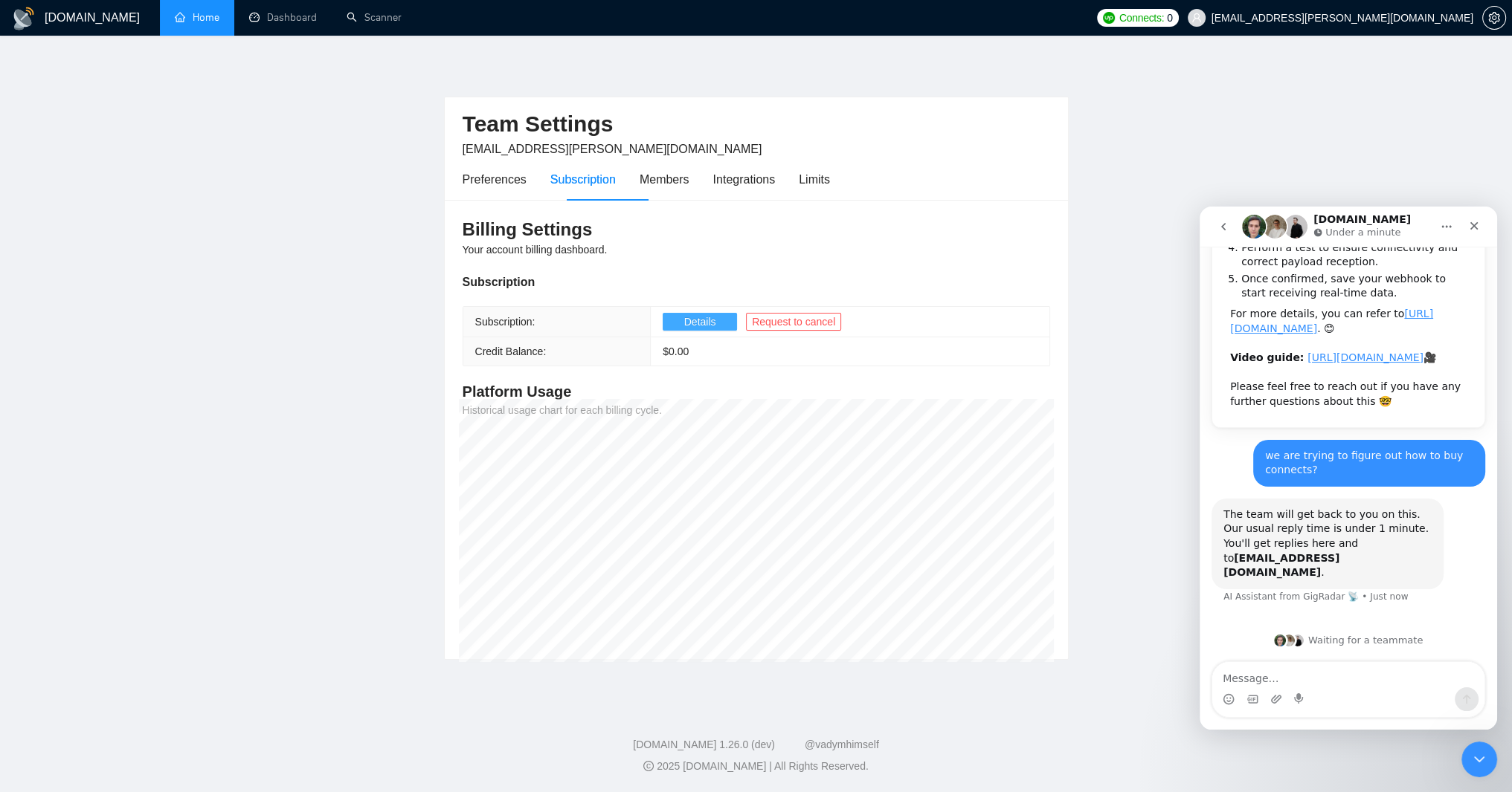
click at [696, 330] on span "Details" at bounding box center [700, 322] width 32 height 16
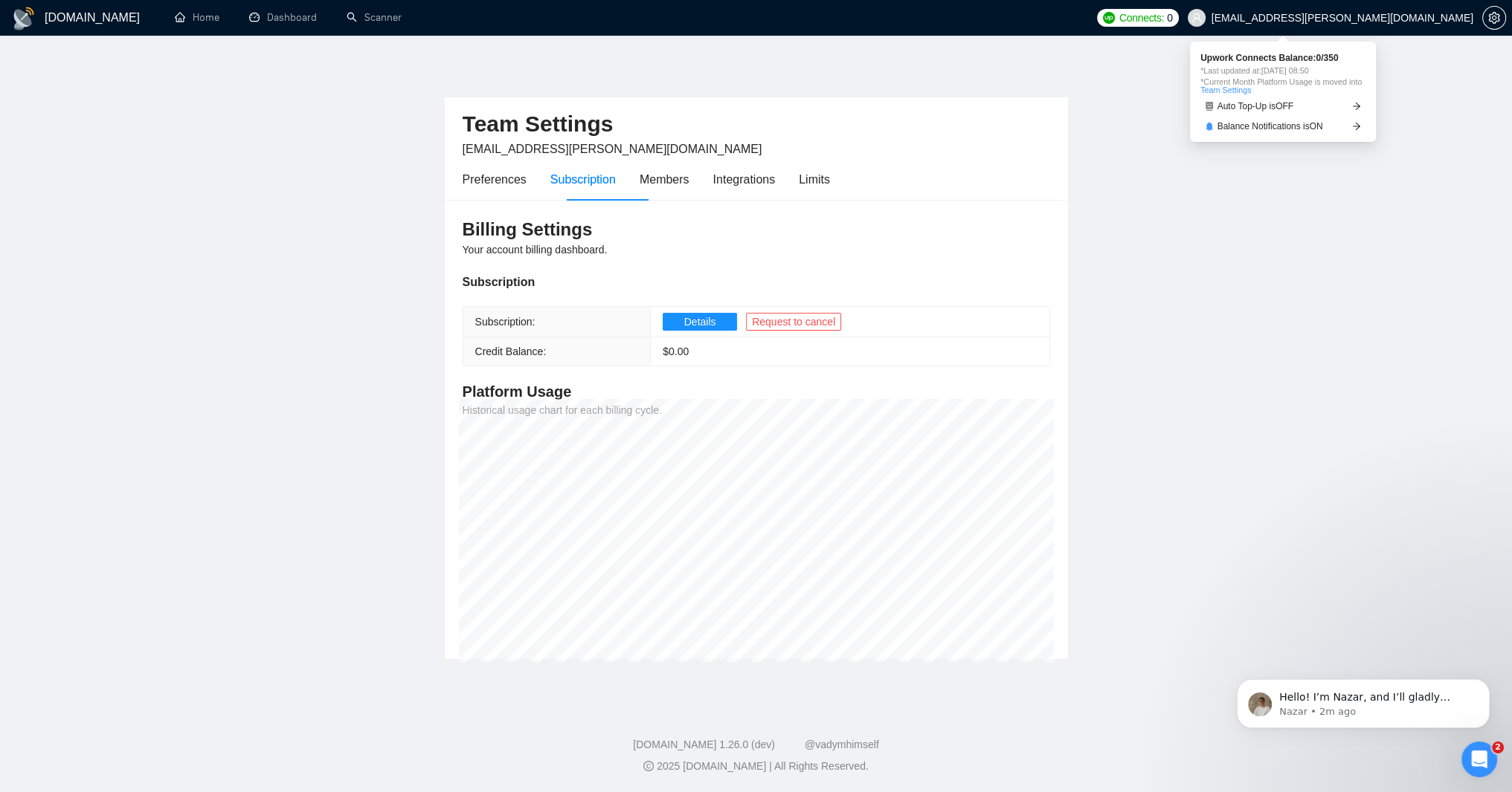
click at [1163, 15] on span "Connects:" at bounding box center [1142, 18] width 45 height 16
click at [1246, 94] on link "Team Settings" at bounding box center [1225, 90] width 50 height 9
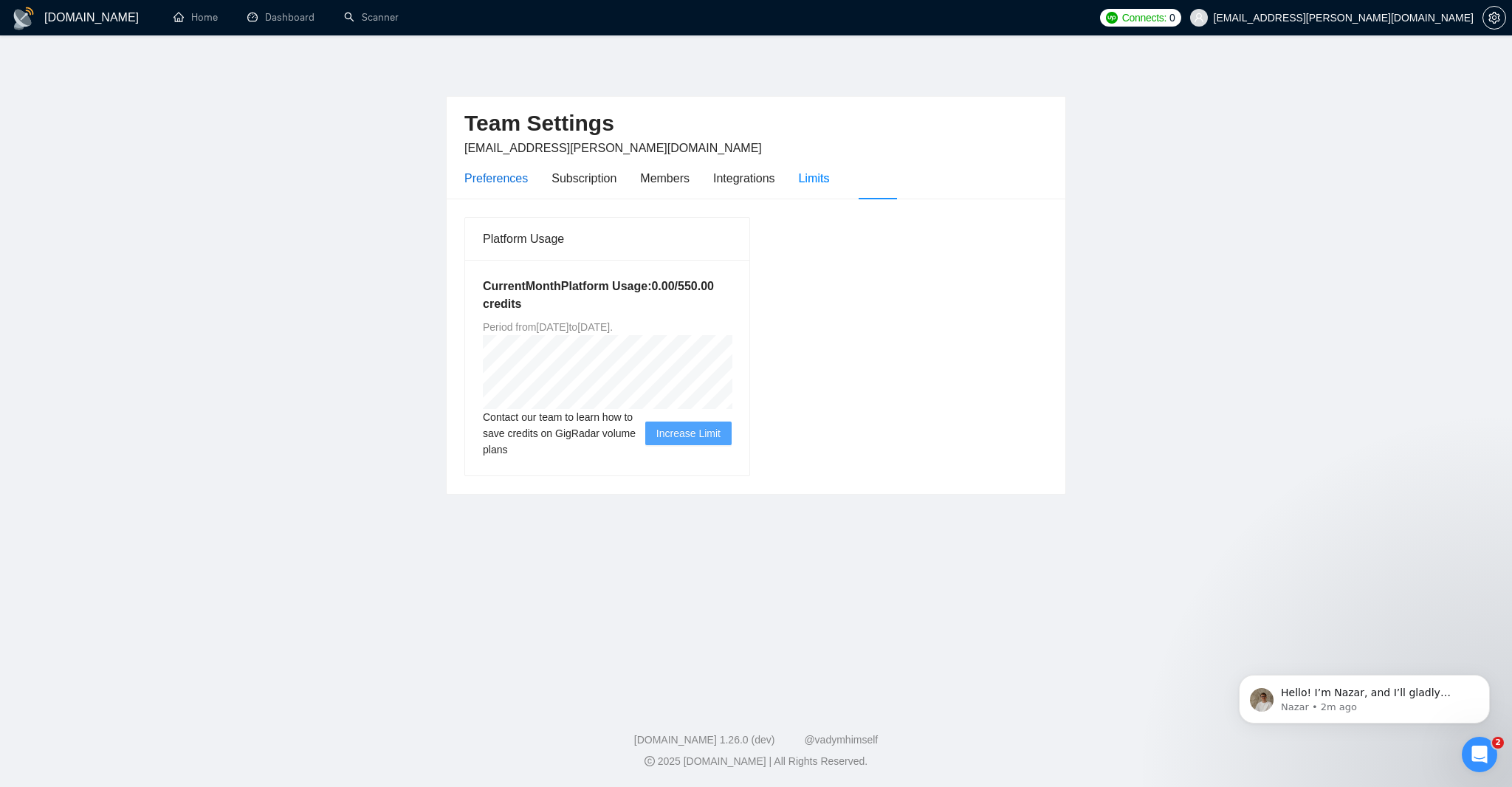
click at [528, 182] on div "Preferences" at bounding box center [496, 178] width 63 height 19
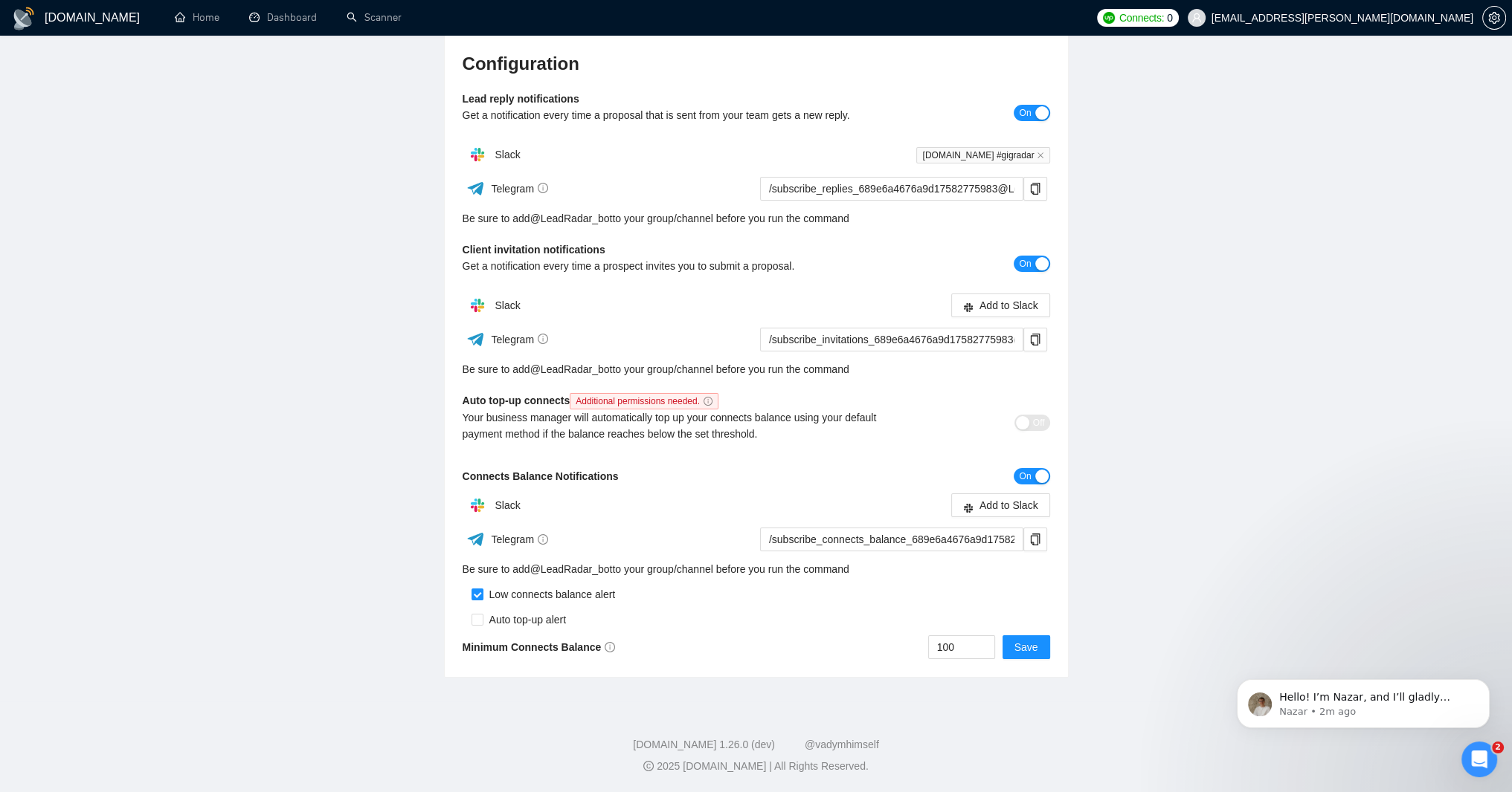
scroll to position [274, 0]
click at [1332, 707] on p "Nazar • 6m ago" at bounding box center [1375, 712] width 192 height 13
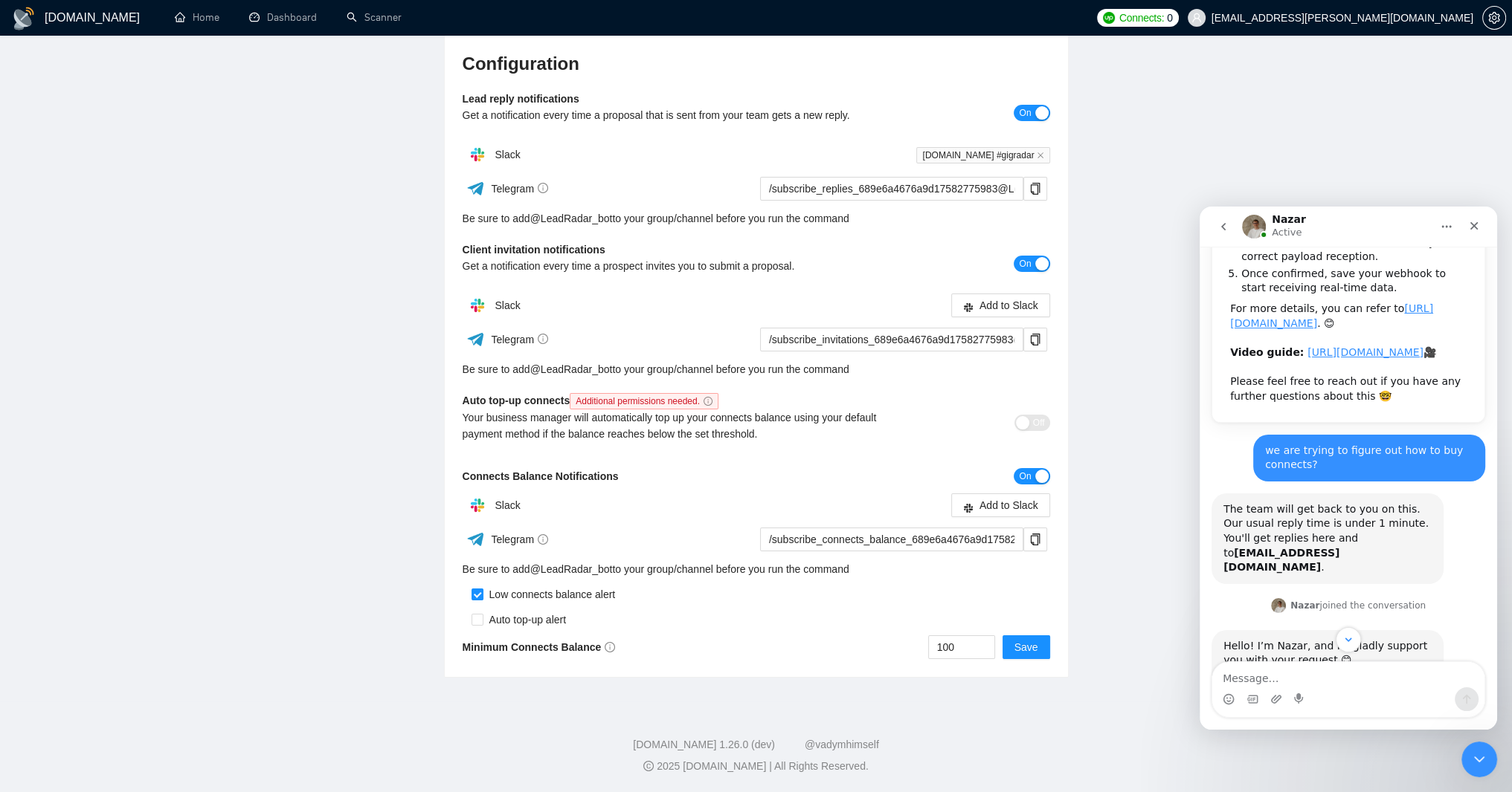
scroll to position [357, 0]
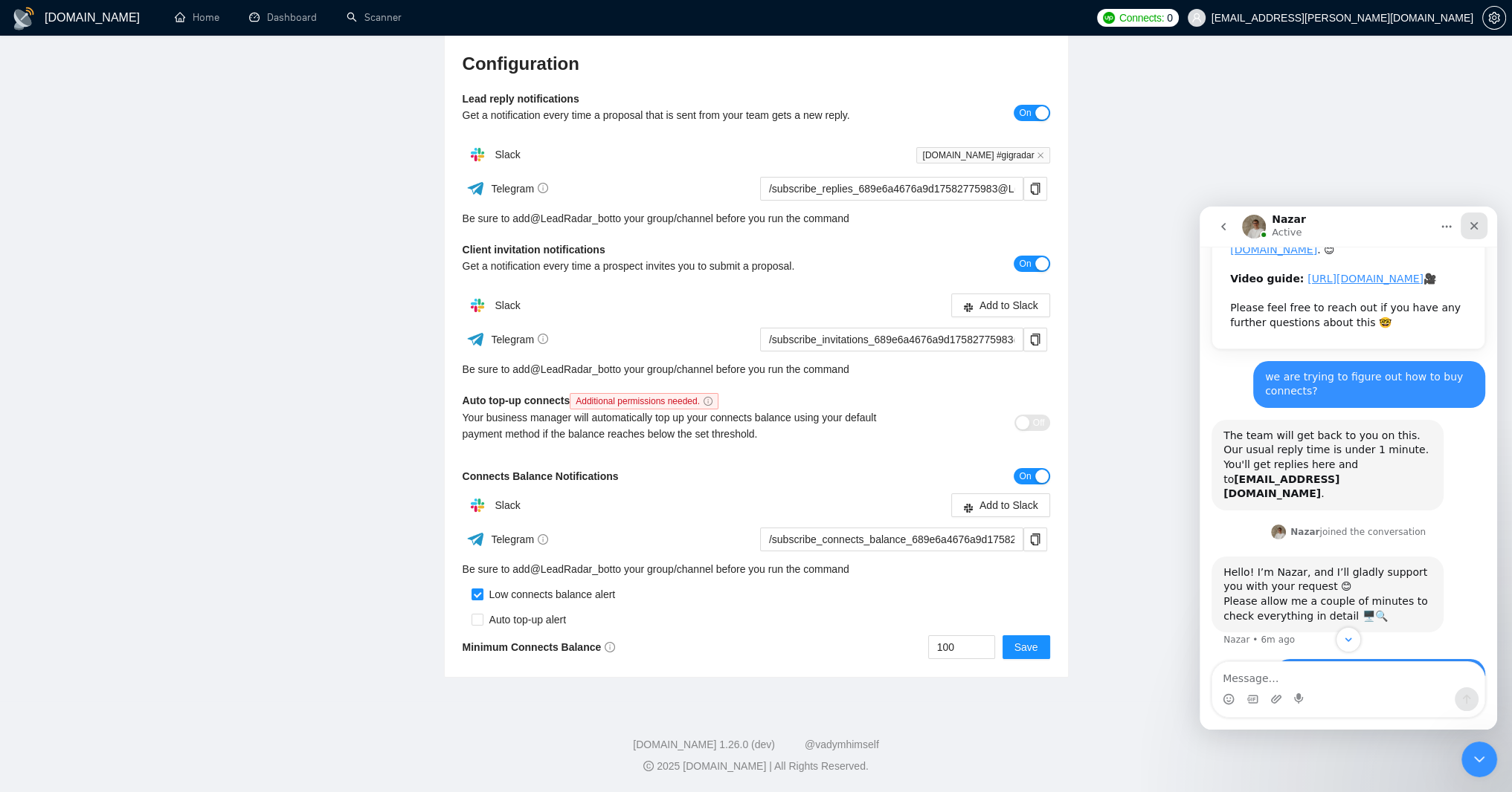
click at [1472, 215] on div "Close" at bounding box center [1474, 226] width 27 height 27
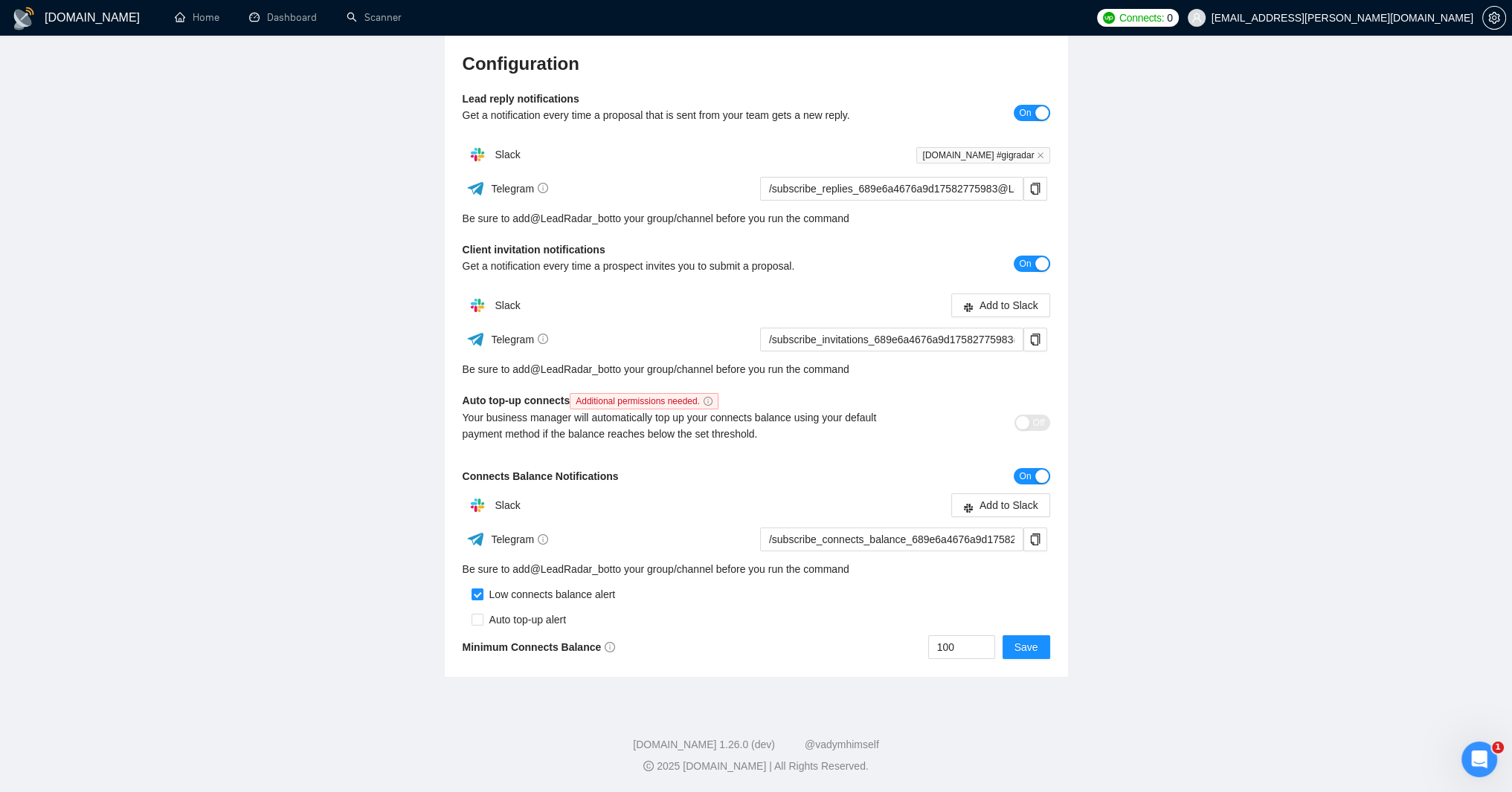
scroll to position [931, 0]
